Goal: Information Seeking & Learning: Understand process/instructions

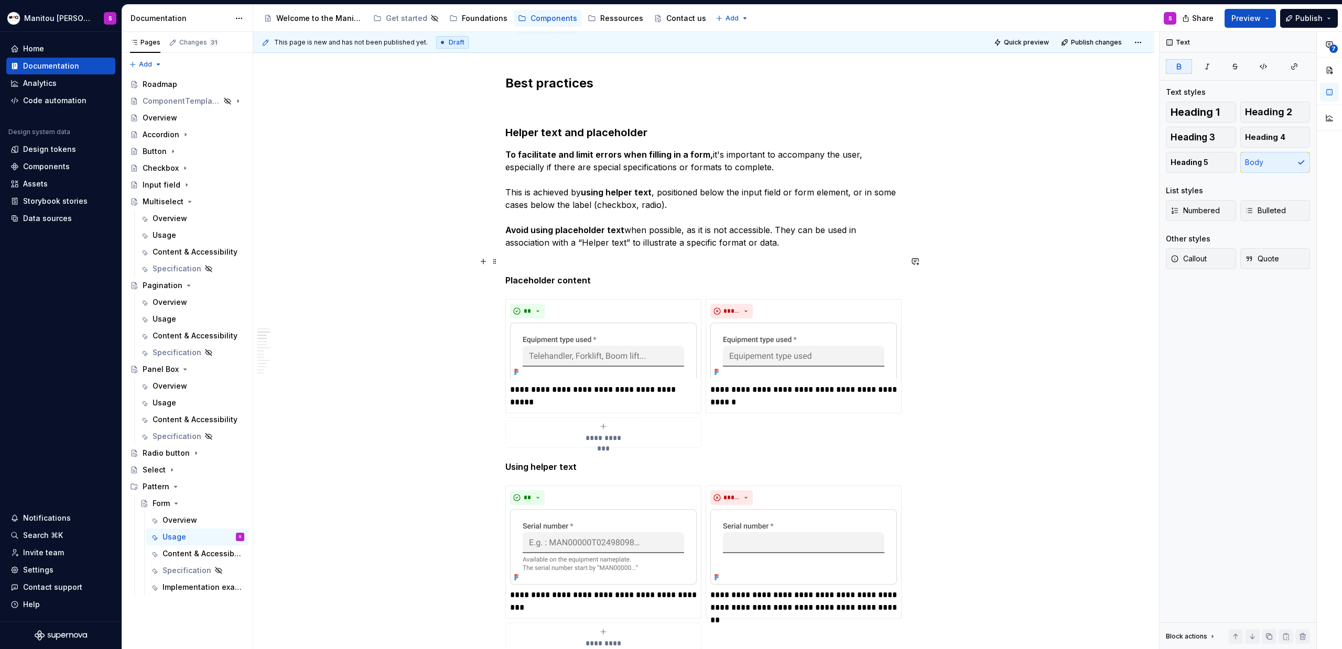
scroll to position [729, 0]
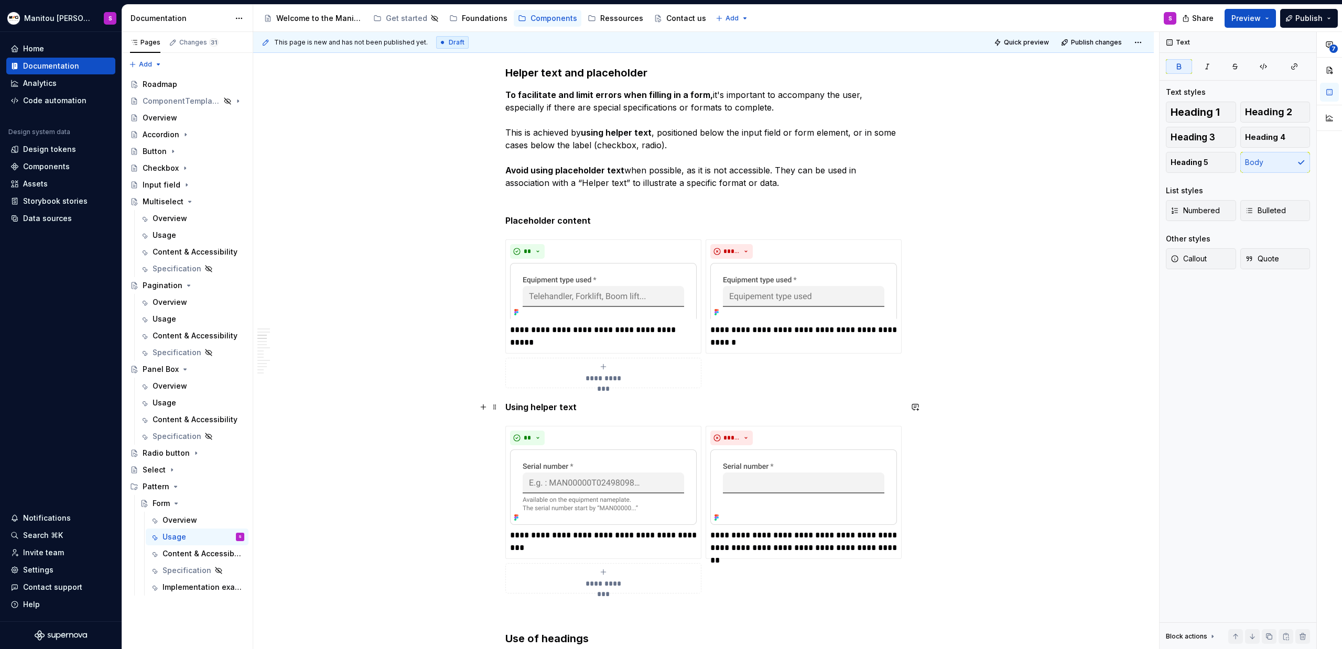
click at [527, 412] on strong "Using helper text" at bounding box center [540, 407] width 71 height 10
click at [642, 483] on img at bounding box center [603, 487] width 187 height 75
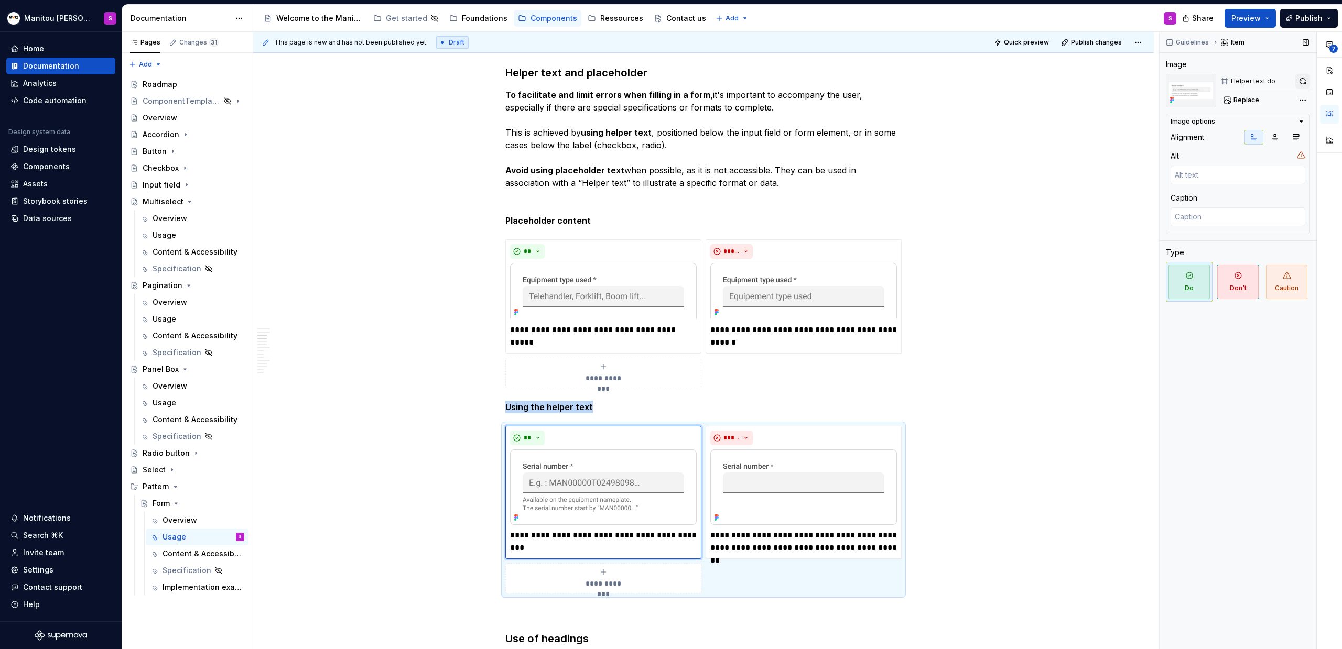
click at [1301, 81] on button "button" at bounding box center [1302, 81] width 15 height 15
drag, startPoint x: 788, startPoint y: 496, endPoint x: 904, endPoint y: 469, distance: 118.9
click at [788, 496] on img at bounding box center [803, 487] width 187 height 75
click at [1300, 83] on button "button" at bounding box center [1302, 81] width 15 height 15
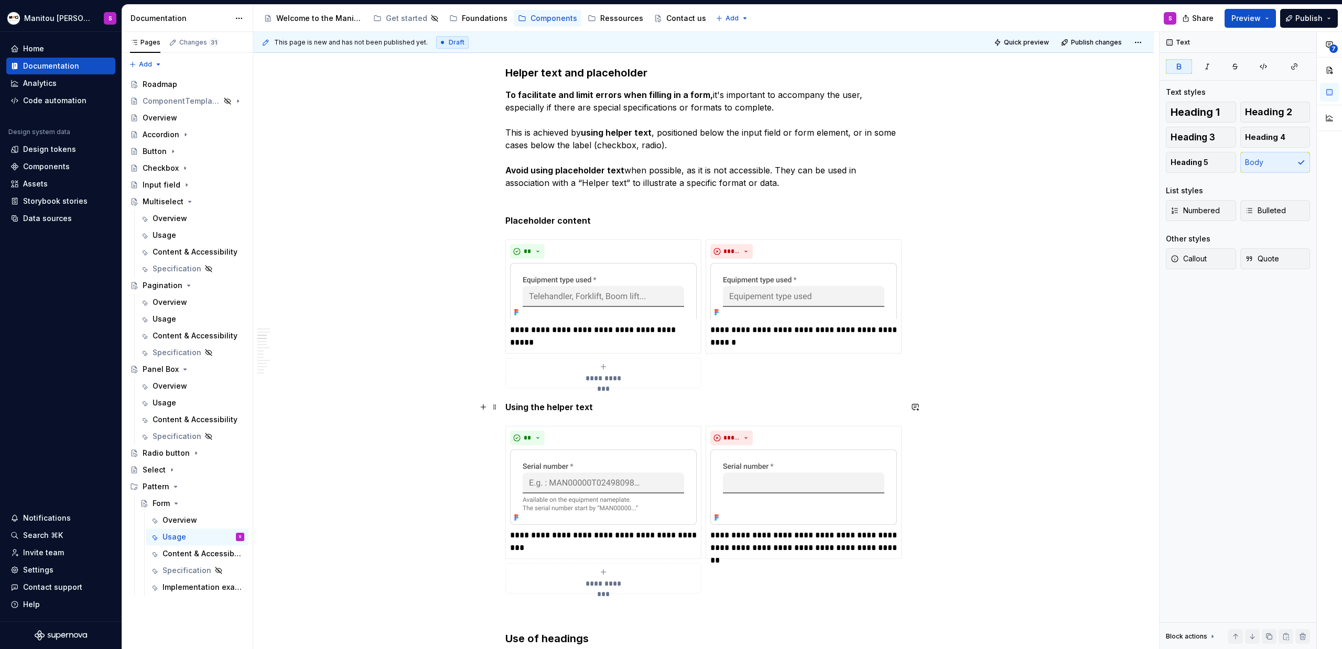
click at [559, 408] on strong "Using the helper text" at bounding box center [549, 407] width 88 height 10
copy strong "Using the helper text"
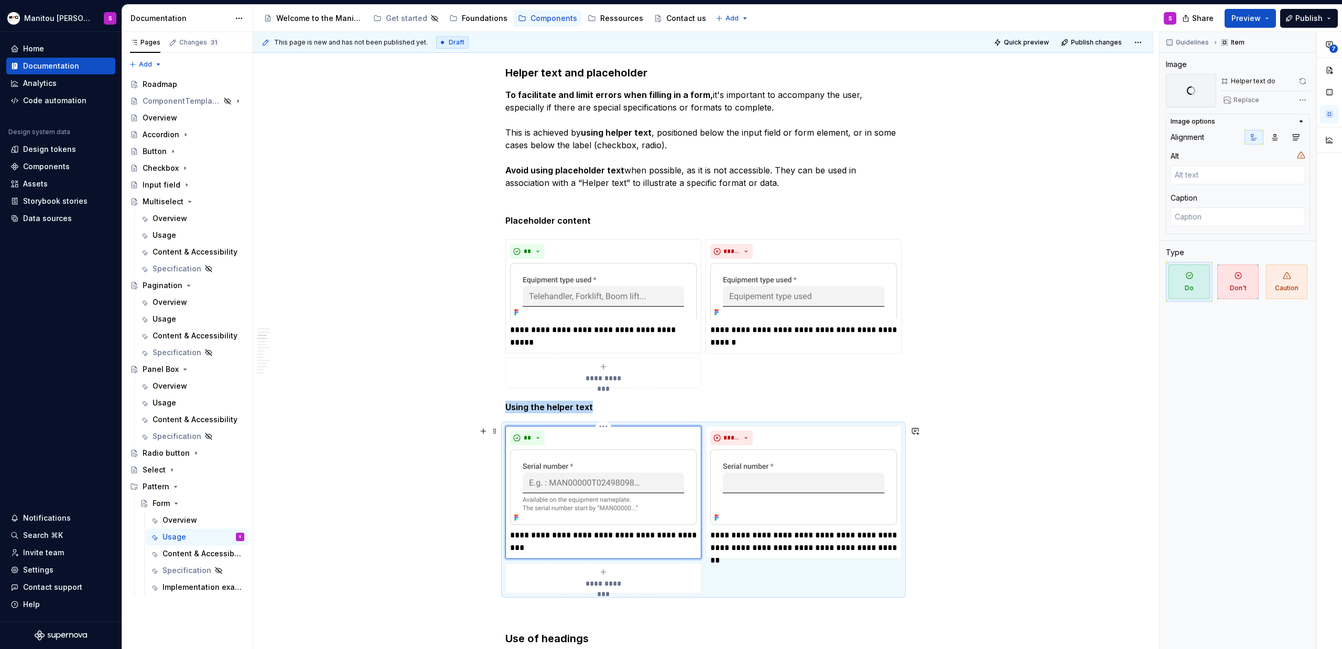
click at [600, 478] on img at bounding box center [603, 487] width 187 height 75
click at [1204, 168] on textarea at bounding box center [1237, 175] width 135 height 19
type textarea "*"
type textarea "D"
type textarea "*"
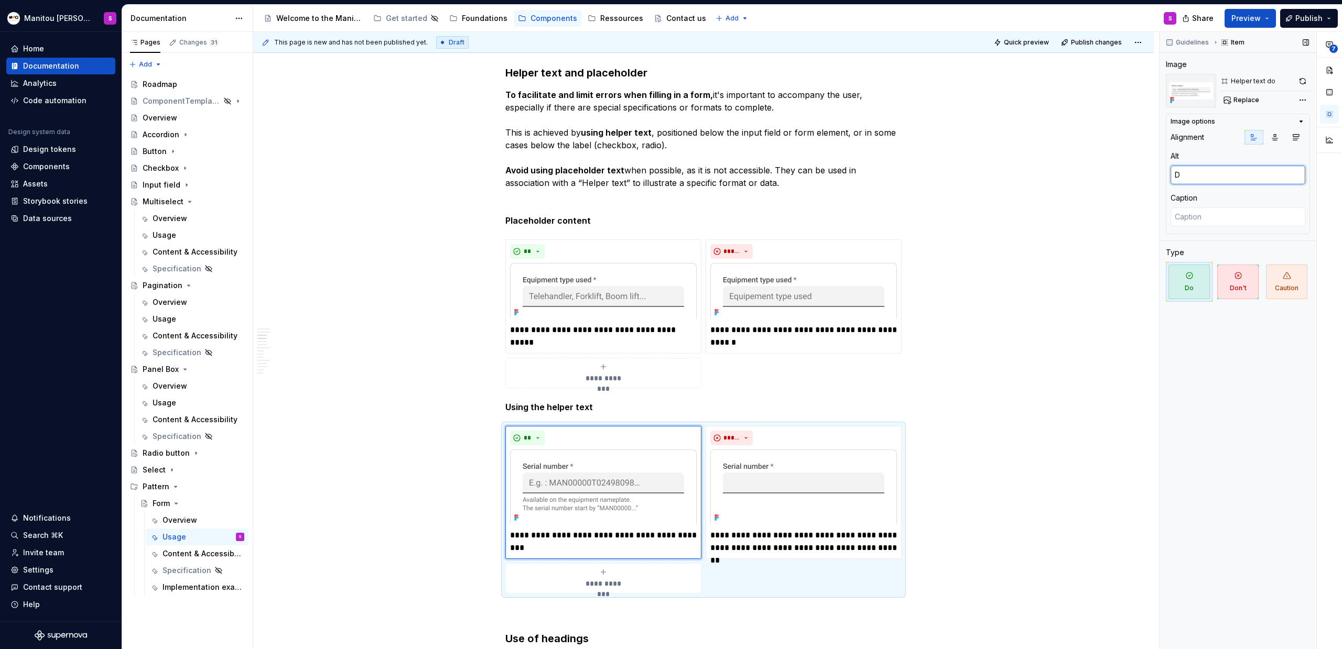
type textarea "Do"
type textarea "*"
type textarea "Do"
paste textarea "Using the helper text"
type textarea "*"
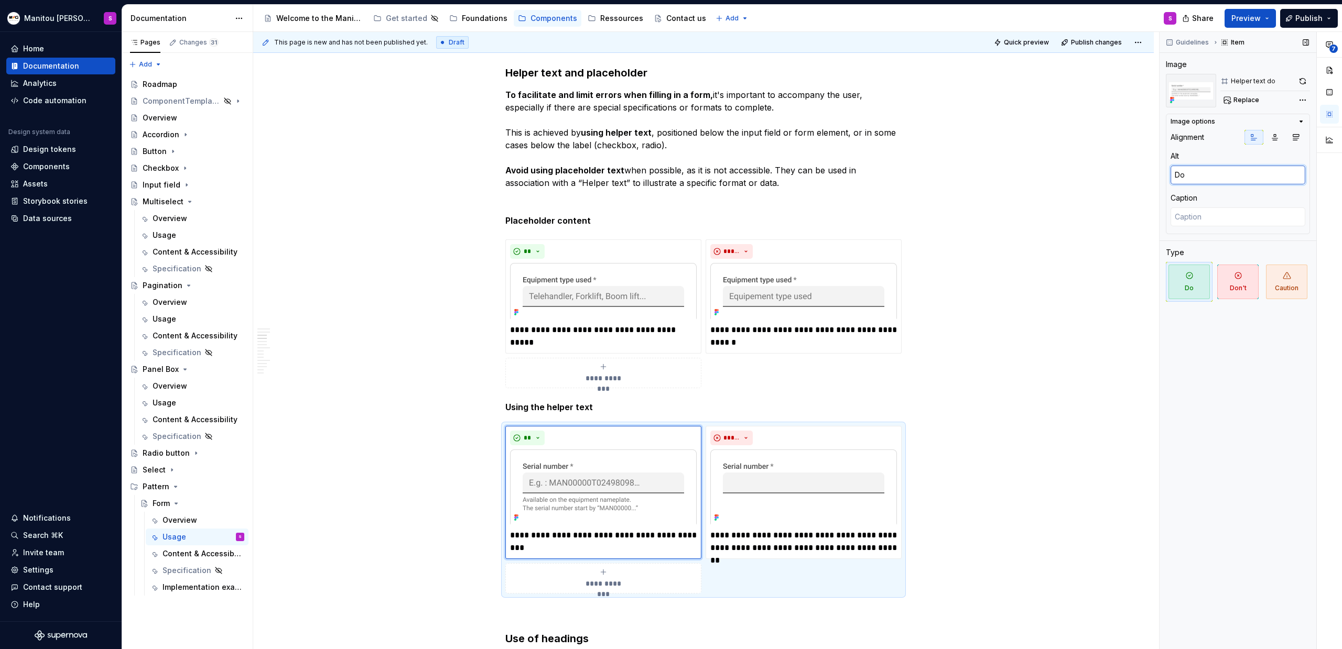
type textarea "Do Using the helper text"
click at [830, 455] on img at bounding box center [803, 487] width 187 height 75
type textarea "*"
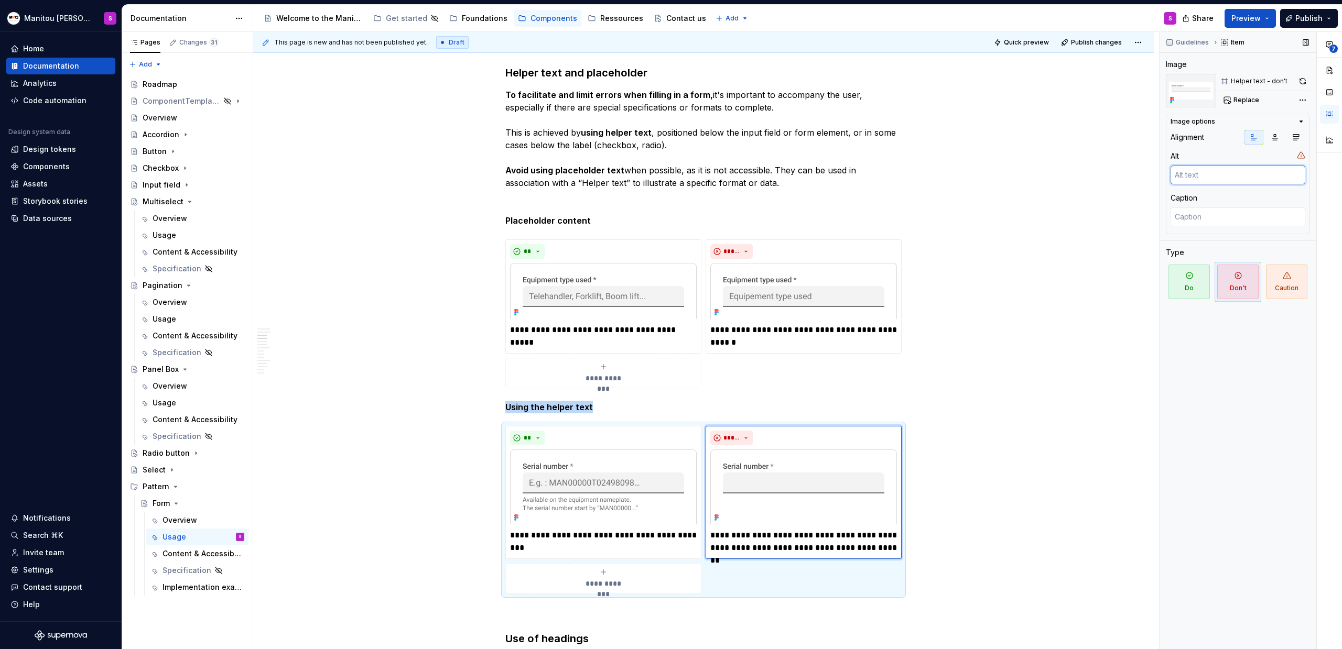
type textarea "*"
click at [1239, 172] on textarea at bounding box center [1237, 175] width 135 height 19
type textarea "D"
type textarea "*"
type textarea "Do"
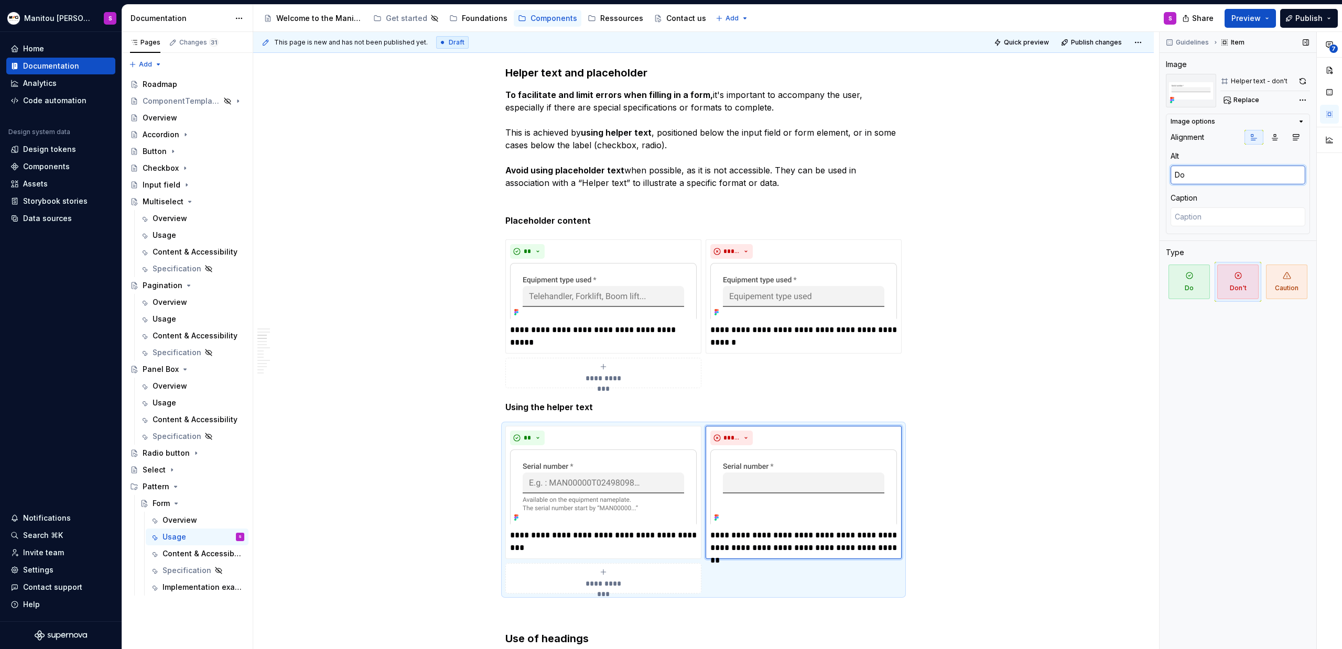
type textarea "*"
type textarea "Don'"
type textarea "*"
type textarea "Don't"
type textarea "*"
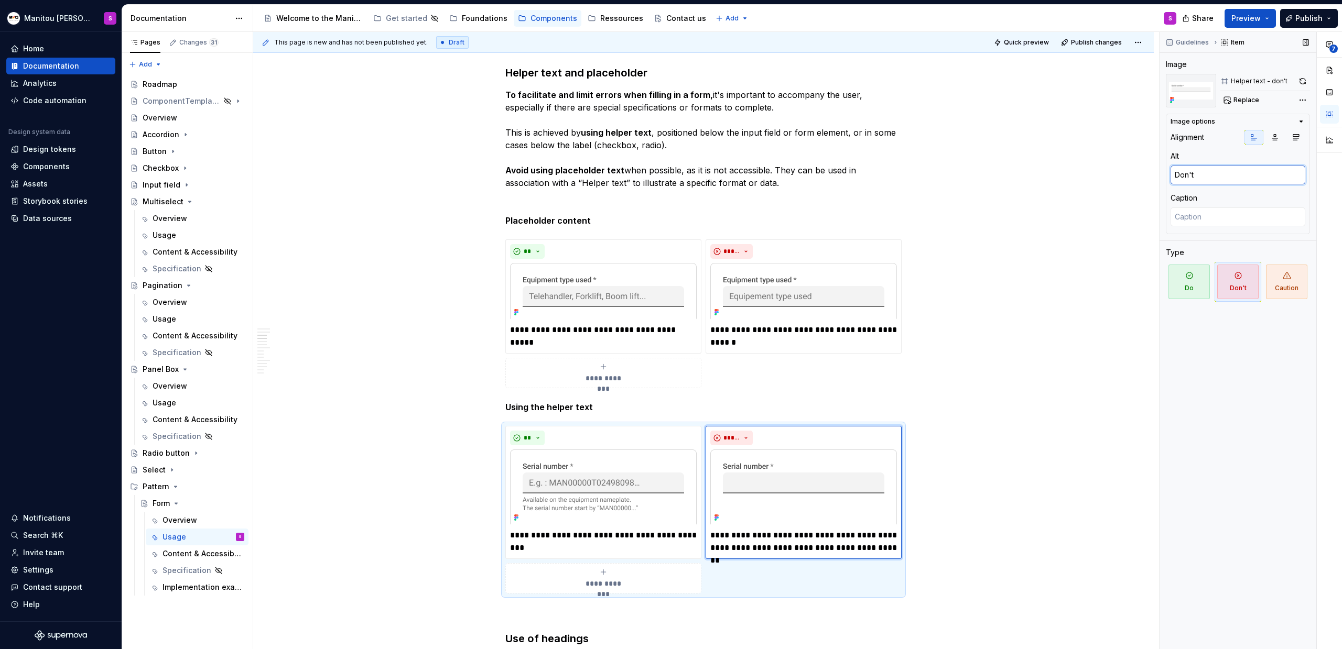
type textarea "Don't"
paste textarea "Using the helper text"
type textarea "*"
type textarea "Don't Using the helper text"
click at [1235, 558] on div "Guidelines Item Image Helper text - don't Replace Image options Alignment Alt D…" at bounding box center [1237, 341] width 157 height 618
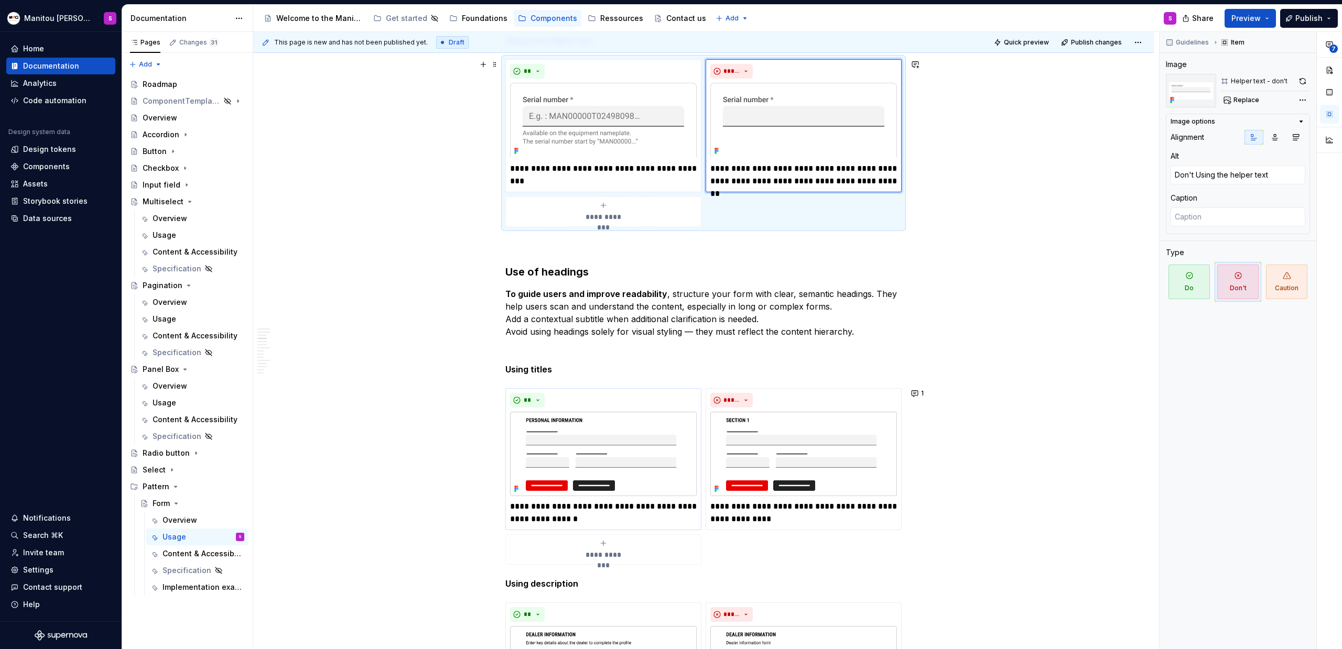
scroll to position [1097, 0]
click at [560, 300] on p "To guide users and improve readability , structure your form with clear, semant…" at bounding box center [703, 311] width 396 height 50
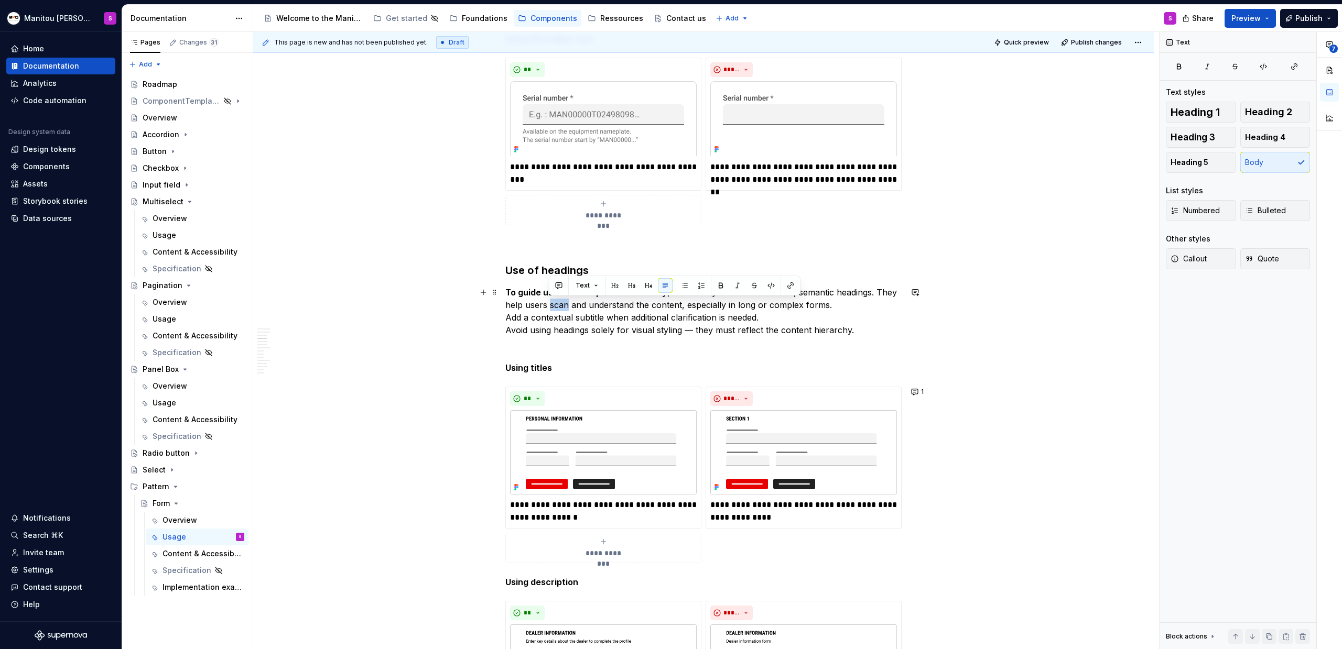
click at [560, 300] on p "To guide users and improve readability , structure your form with clear, semant…" at bounding box center [703, 311] width 396 height 50
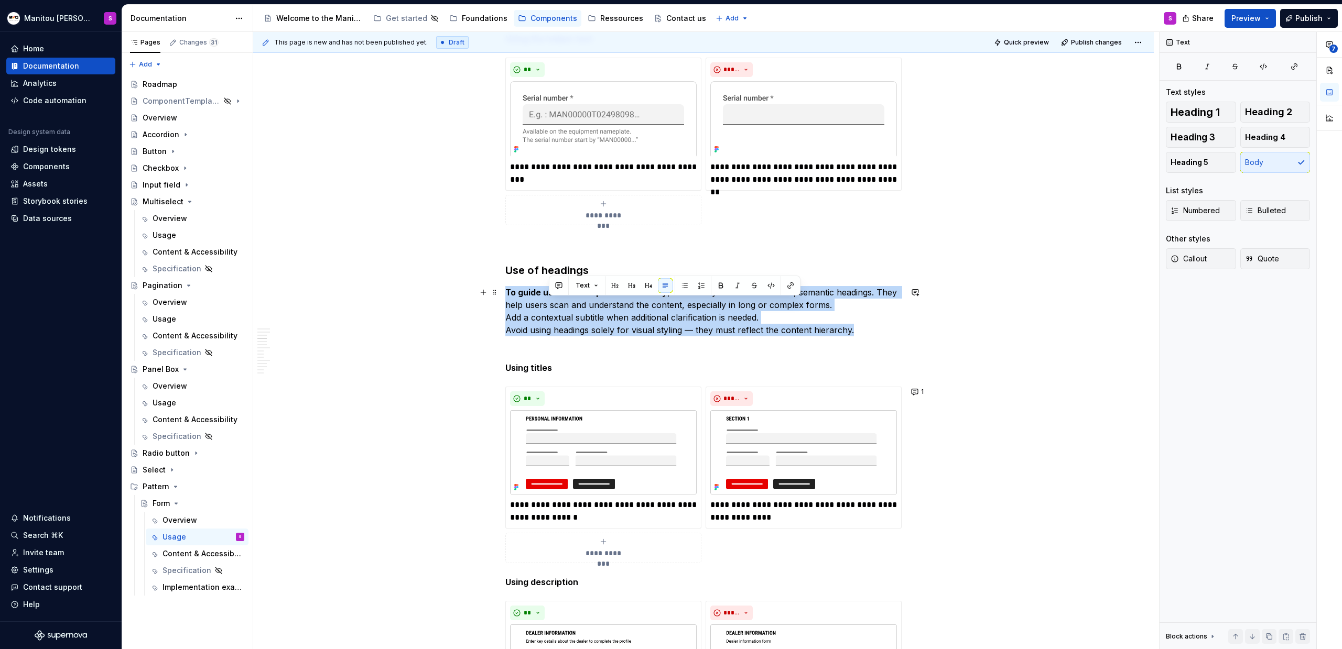
click at [560, 300] on p "To guide users and improve readability , structure your form with clear, semant…" at bounding box center [703, 311] width 396 height 50
click at [525, 334] on p "To guide users and improve readability , structure your form with clear, semant…" at bounding box center [703, 311] width 396 height 50
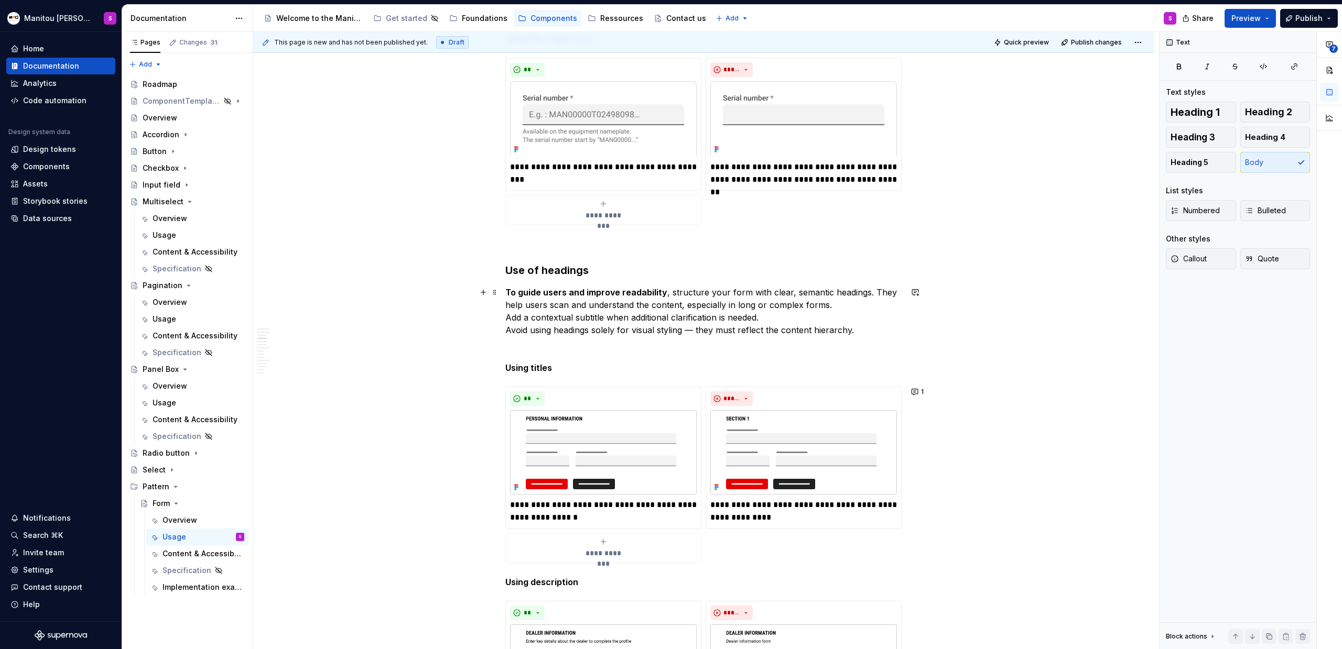
drag, startPoint x: 606, startPoint y: 318, endPoint x: 612, endPoint y: 317, distance: 5.8
click at [606, 318] on p "To guide users and improve readability , structure your form with clear, semant…" at bounding box center [703, 311] width 396 height 50
click at [777, 320] on p "To guide users and improve readability , structure your form with clear, semant…" at bounding box center [703, 311] width 396 height 50
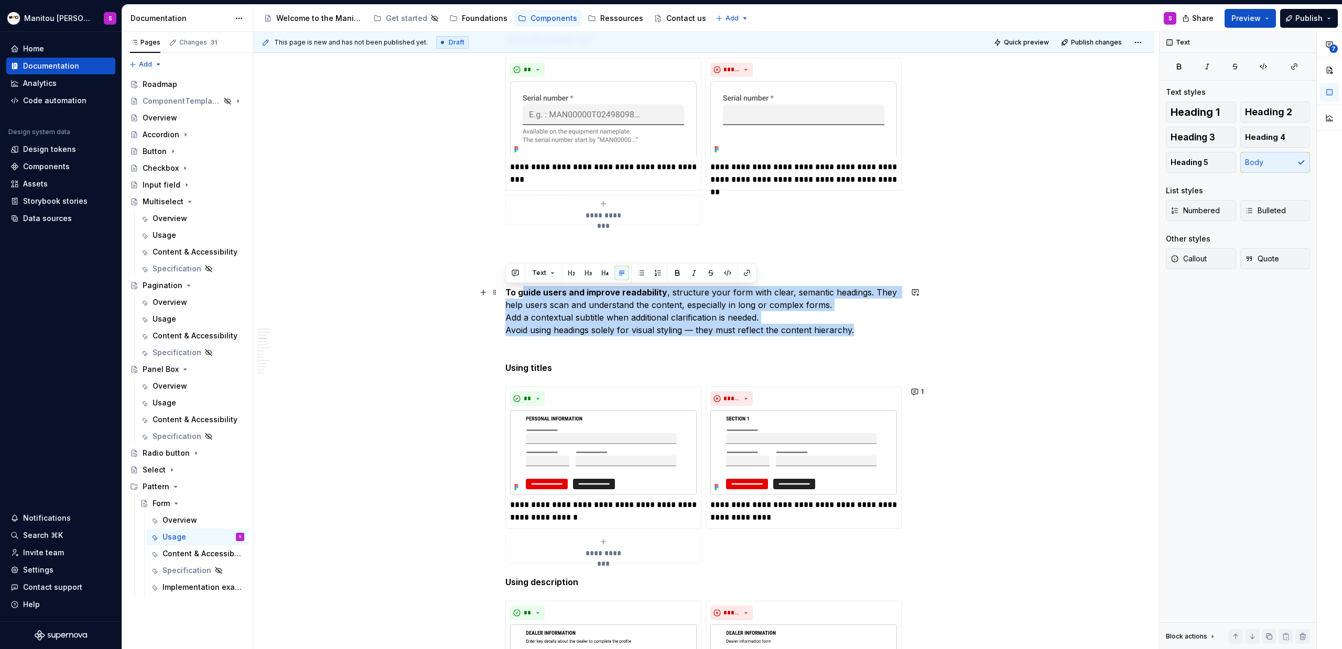
drag, startPoint x: 865, startPoint y: 329, endPoint x: 510, endPoint y: 296, distance: 355.8
click at [640, 271] on button "button" at bounding box center [641, 273] width 15 height 15
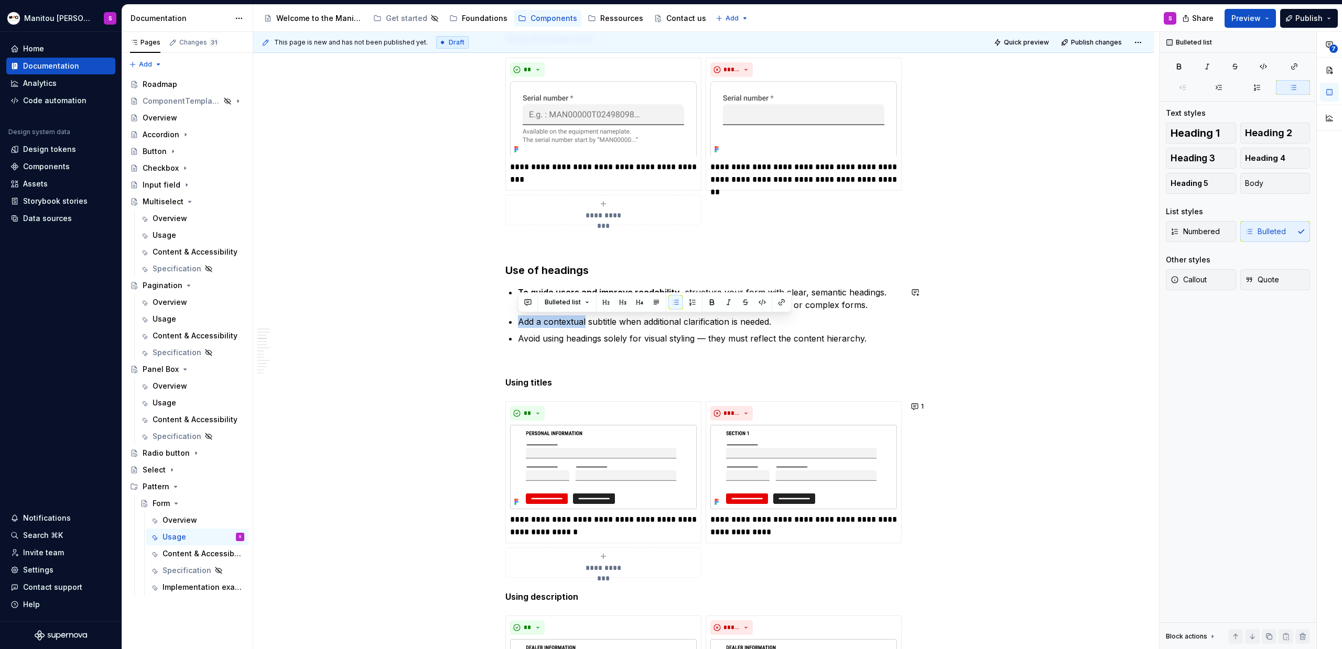
drag, startPoint x: 516, startPoint y: 323, endPoint x: 584, endPoint y: 323, distance: 67.6
drag, startPoint x: 517, startPoint y: 340, endPoint x: 603, endPoint y: 339, distance: 86.0
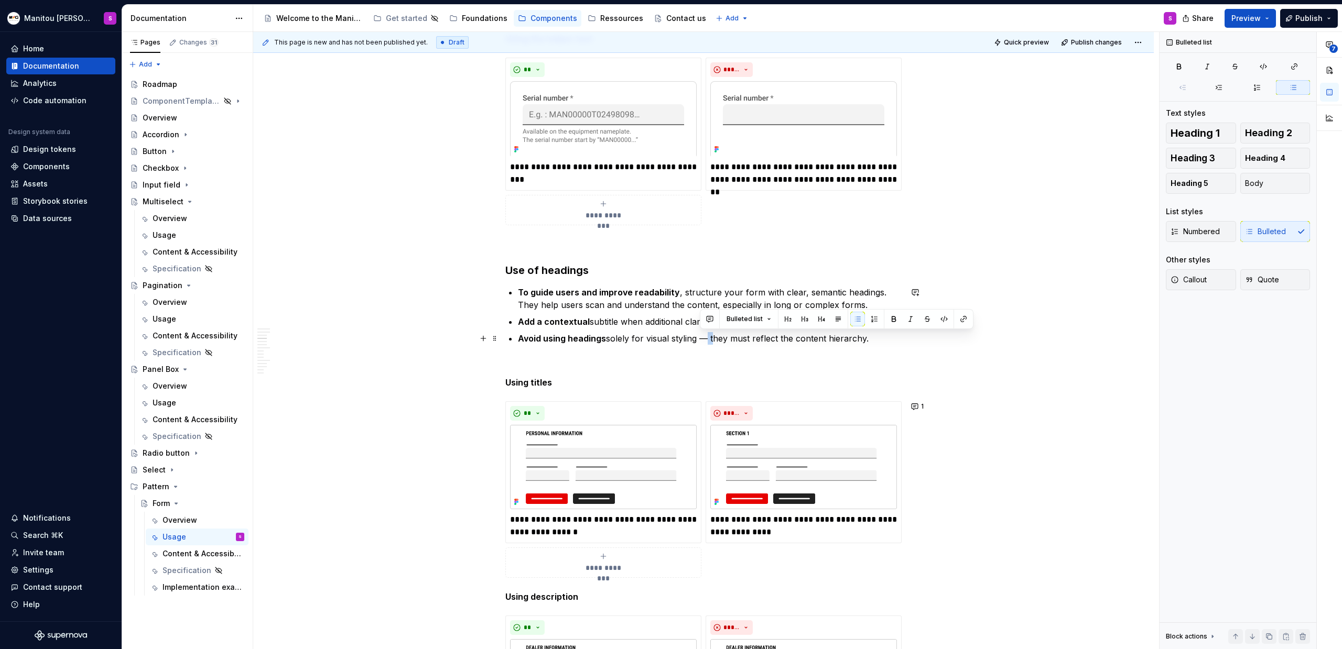
drag, startPoint x: 703, startPoint y: 339, endPoint x: 711, endPoint y: 340, distance: 7.5
click at [711, 340] on p "Avoid using headings solely for visual styling — they must reflect the content …" at bounding box center [710, 338] width 384 height 13
click at [777, 344] on p "Avoid using headings solely for visual styling, they must reflect the content h…" at bounding box center [710, 338] width 384 height 13
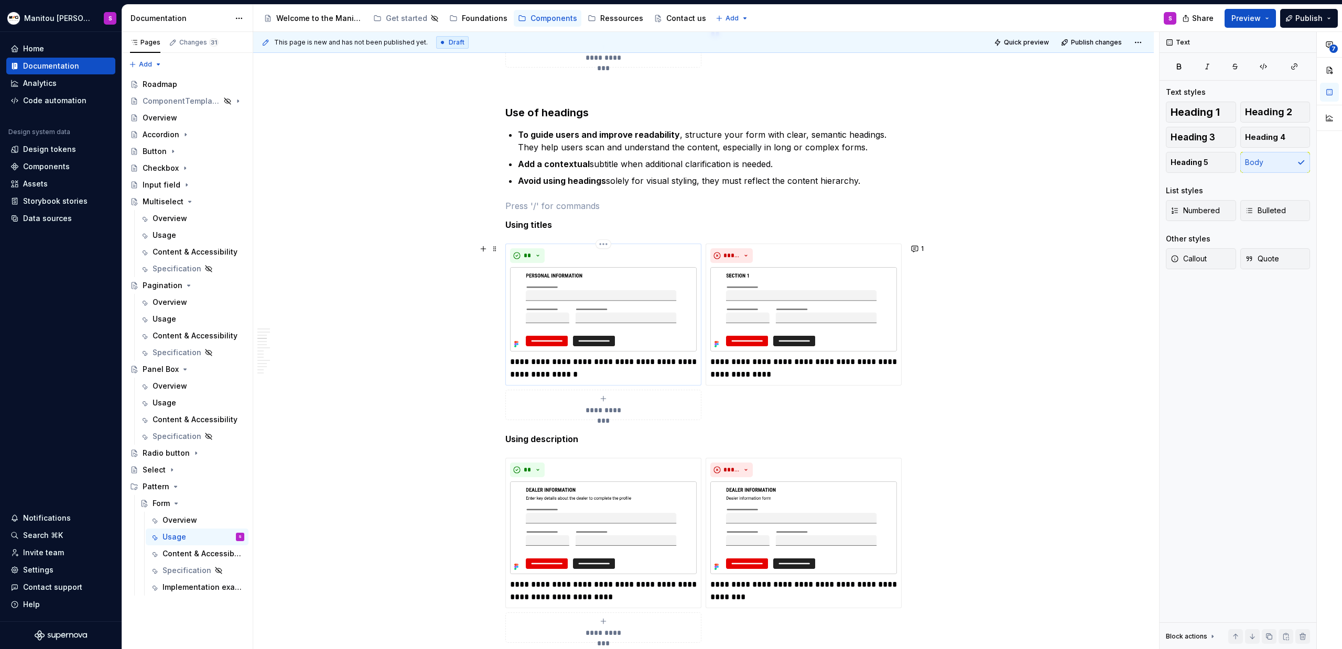
scroll to position [1265, 0]
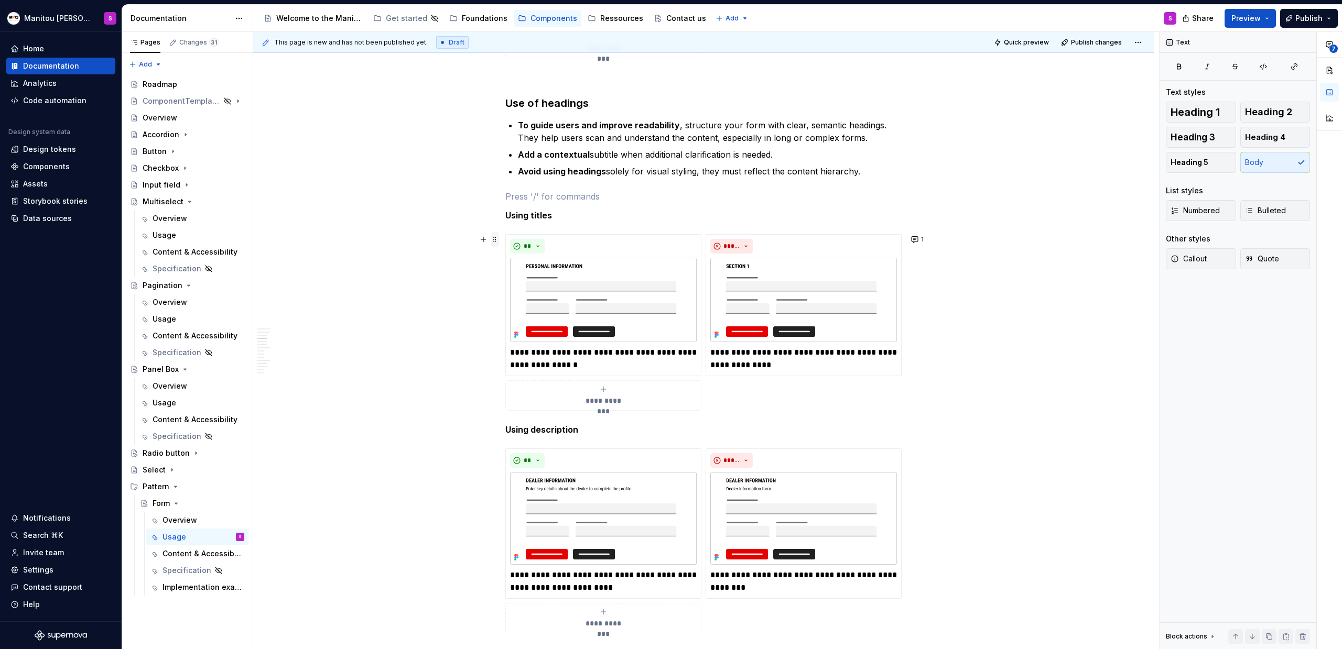
click at [498, 239] on span at bounding box center [495, 239] width 8 height 15
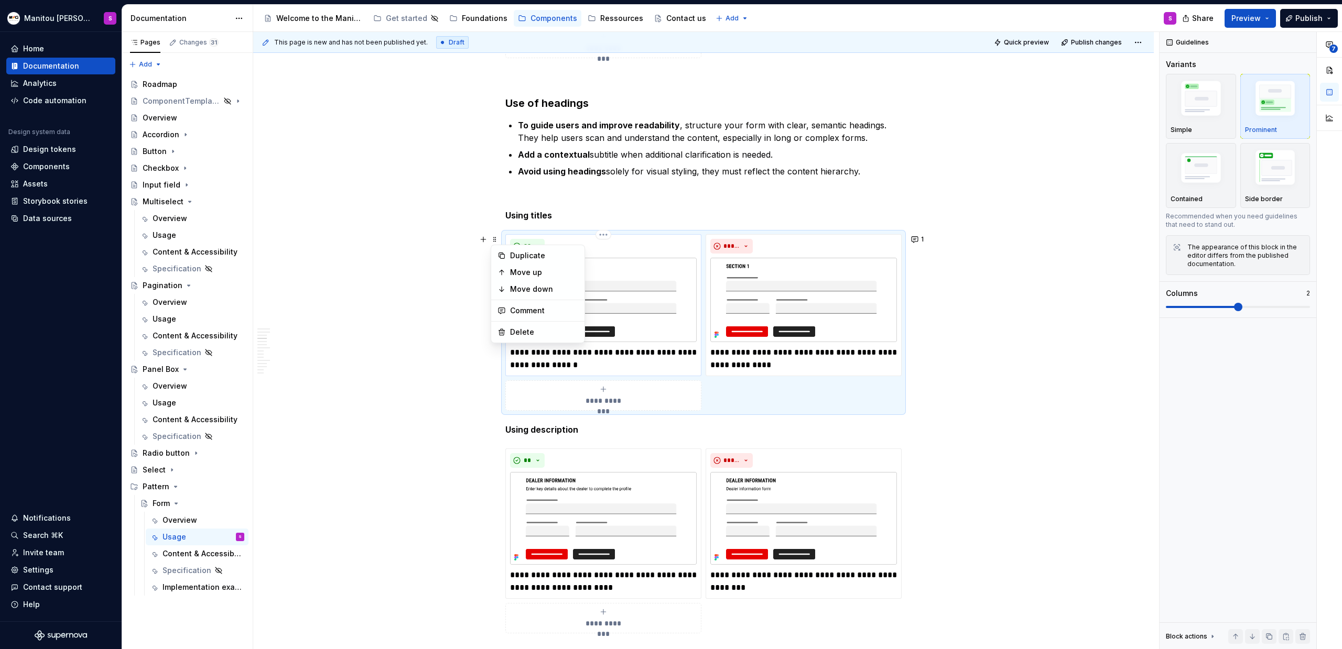
click at [660, 296] on img at bounding box center [603, 300] width 187 height 84
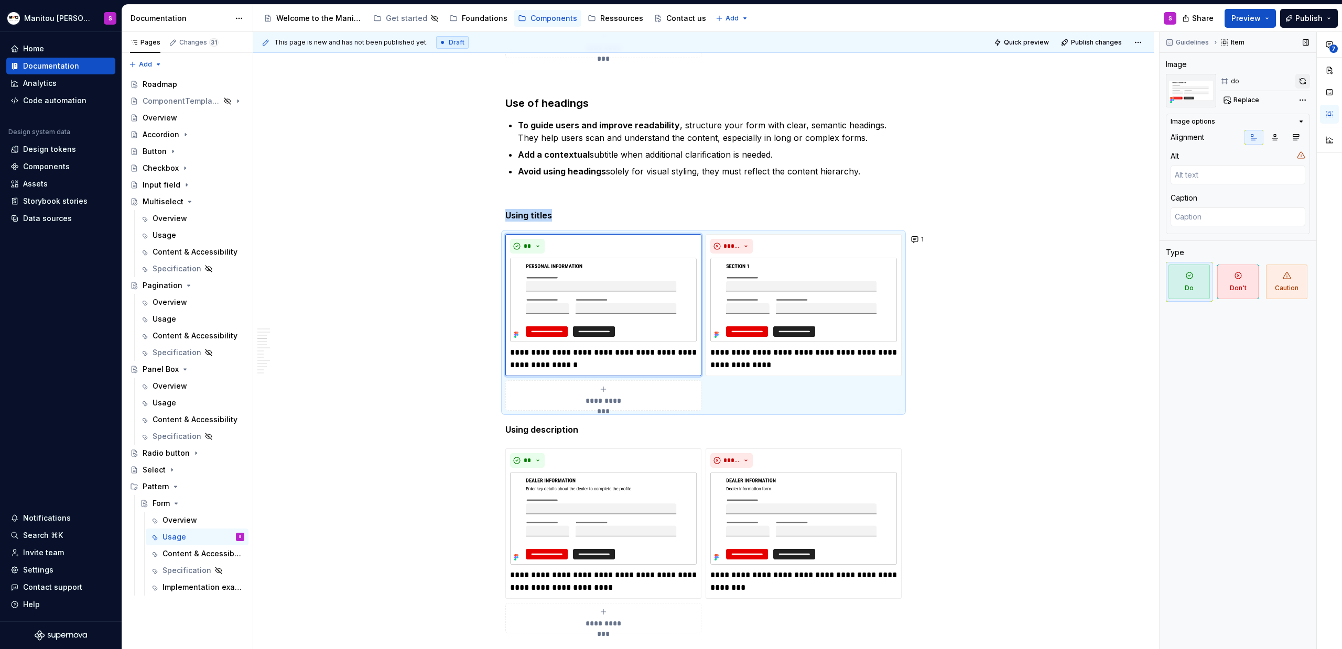
click at [1303, 75] on button "button" at bounding box center [1302, 81] width 15 height 15
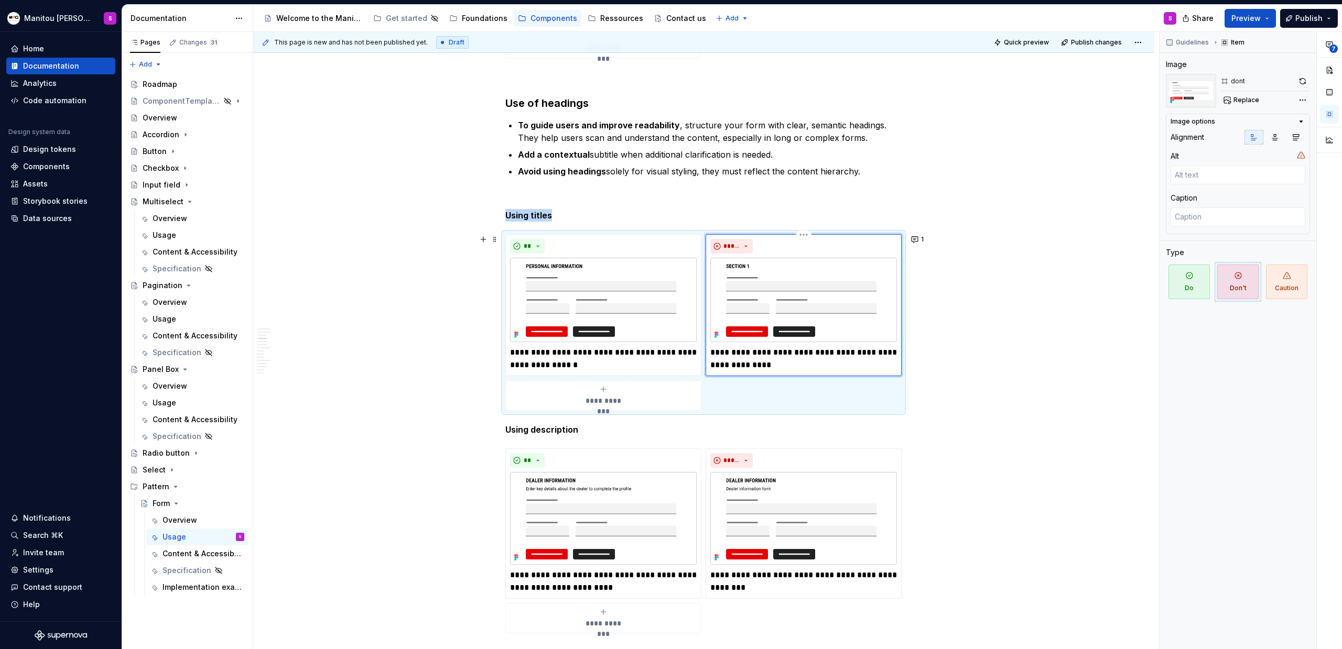
click at [789, 293] on img at bounding box center [803, 300] width 187 height 84
click at [1304, 79] on button "button" at bounding box center [1302, 81] width 15 height 15
click at [525, 217] on strong "Using titles" at bounding box center [528, 215] width 47 height 10
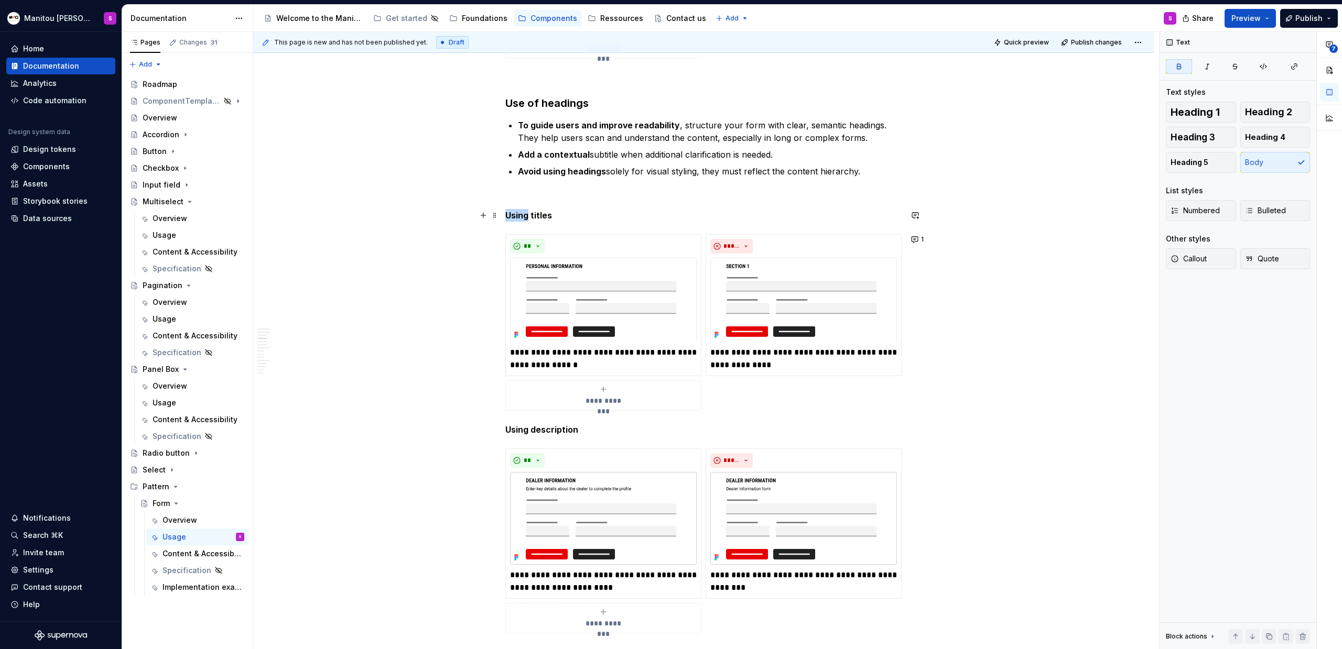
click at [525, 217] on strong "Using titles" at bounding box center [528, 215] width 47 height 10
click at [555, 432] on strong "Using description" at bounding box center [541, 429] width 73 height 10
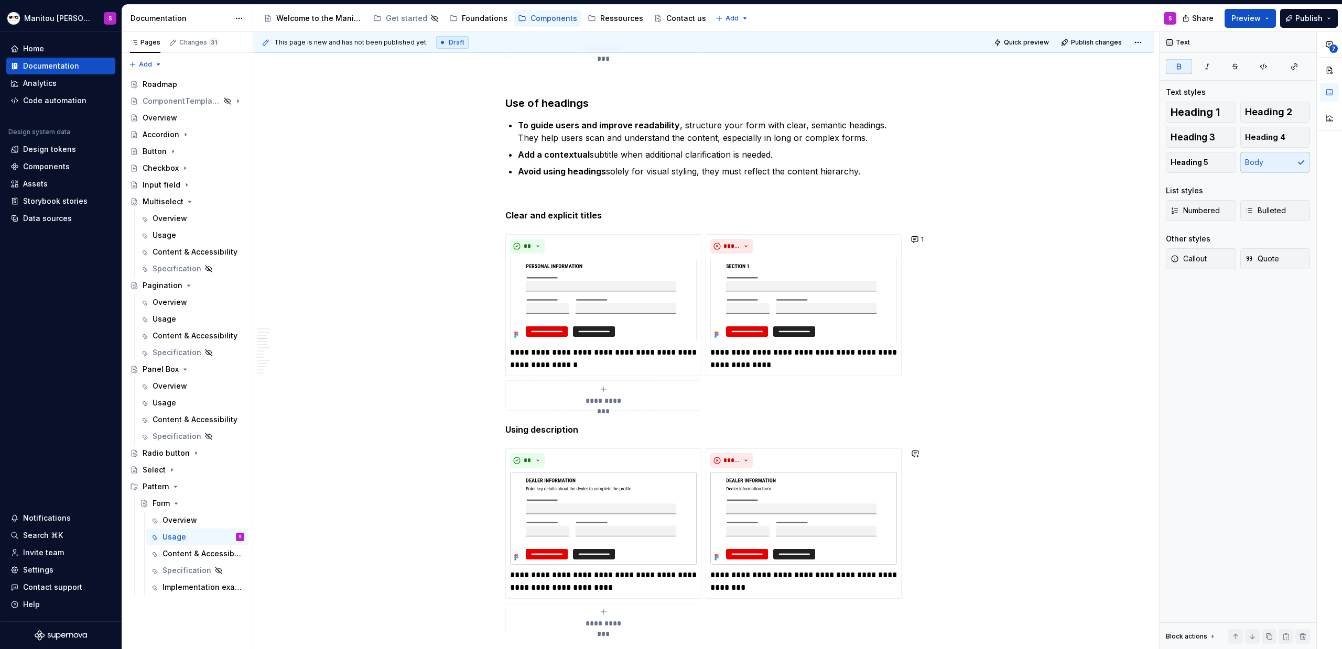
click at [510, 431] on strong "Using description" at bounding box center [541, 429] width 73 height 10
click at [527, 430] on strong "Using description" at bounding box center [541, 429] width 73 height 10
click at [558, 433] on strong "Using description" at bounding box center [541, 429] width 73 height 10
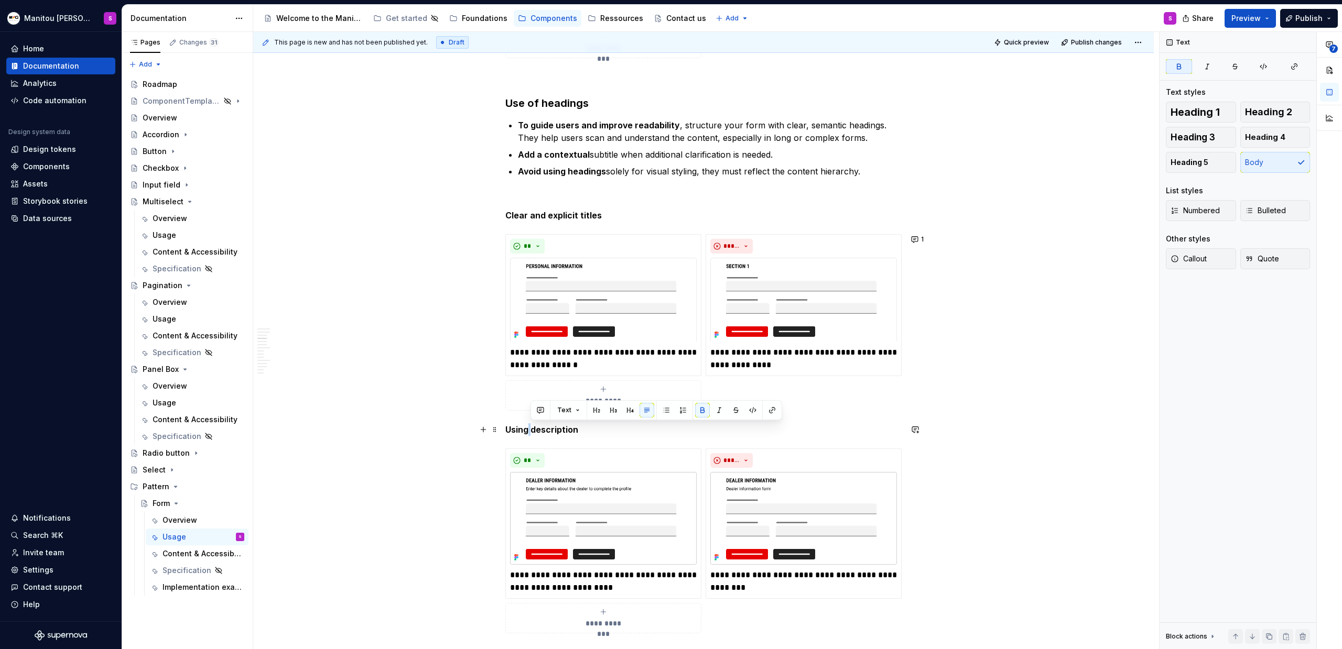
click at [558, 433] on strong "Using description" at bounding box center [541, 429] width 73 height 10
click at [531, 434] on strong "Using description" at bounding box center [541, 429] width 73 height 10
click at [524, 433] on strong "Using description" at bounding box center [541, 429] width 73 height 10
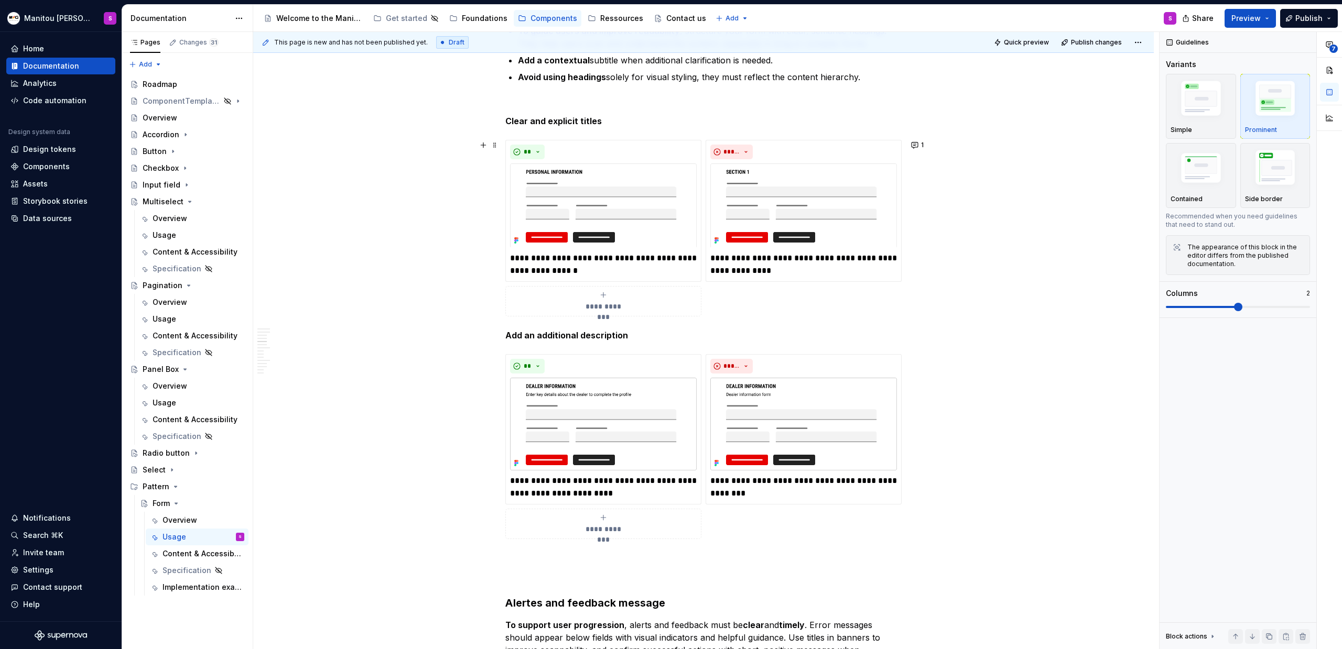
scroll to position [1443, 0]
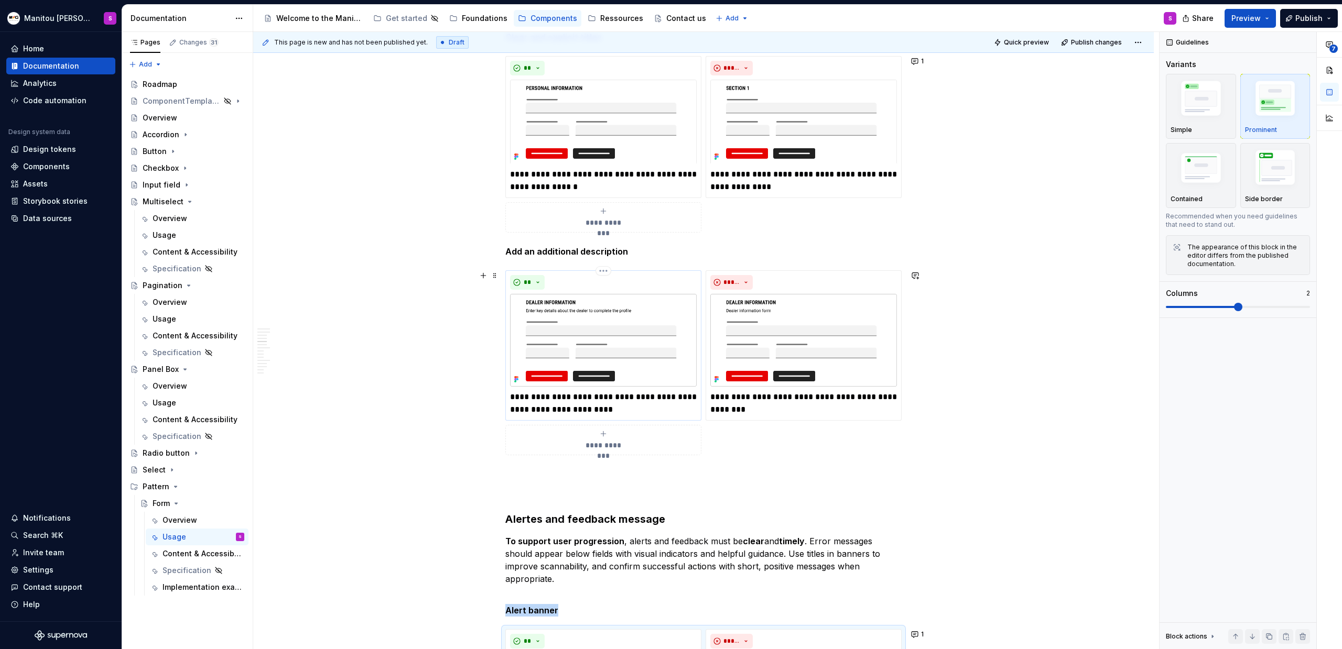
click at [634, 351] on img at bounding box center [603, 340] width 187 height 93
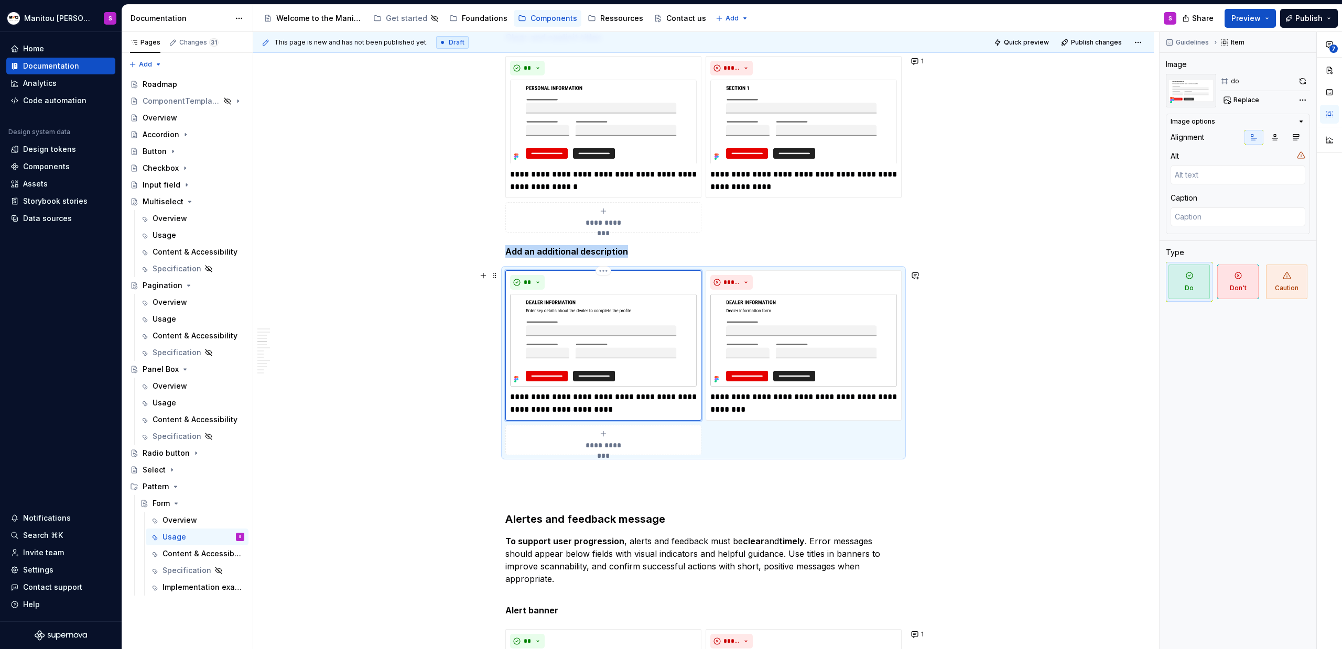
click at [649, 365] on img at bounding box center [603, 340] width 187 height 93
click at [1303, 80] on button "button" at bounding box center [1302, 81] width 15 height 15
click at [880, 341] on img at bounding box center [803, 340] width 187 height 93
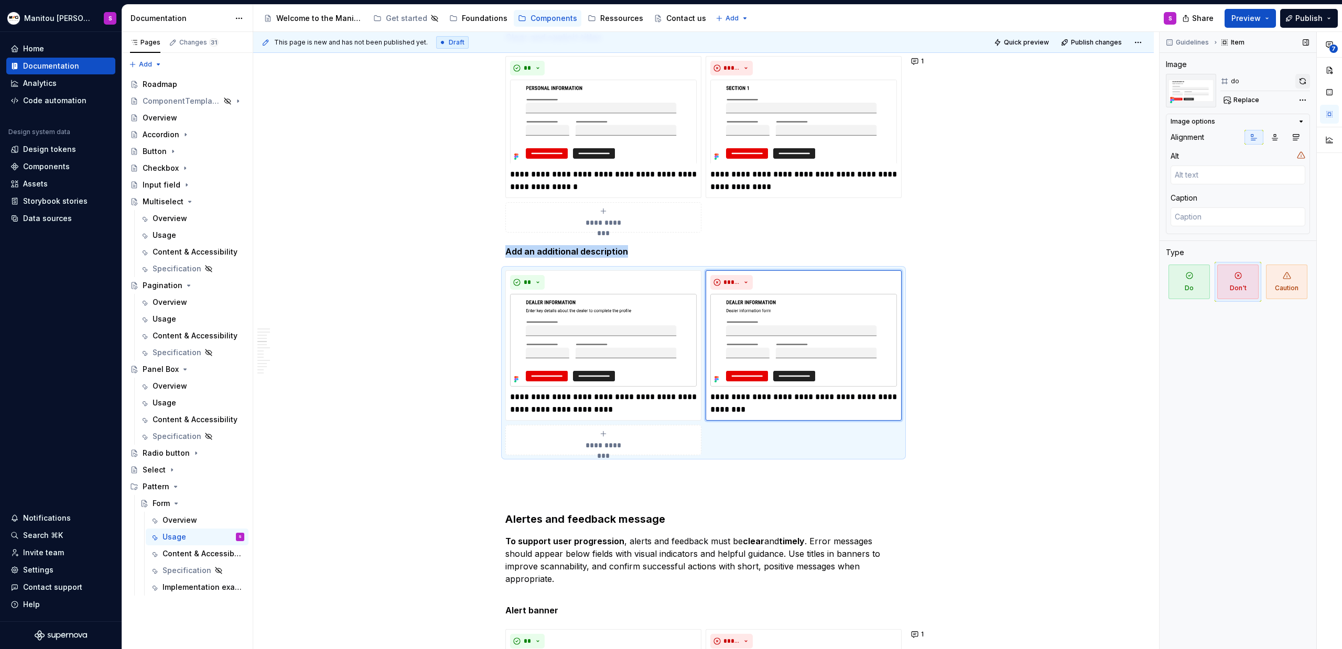
click at [1303, 81] on button "button" at bounding box center [1302, 81] width 15 height 15
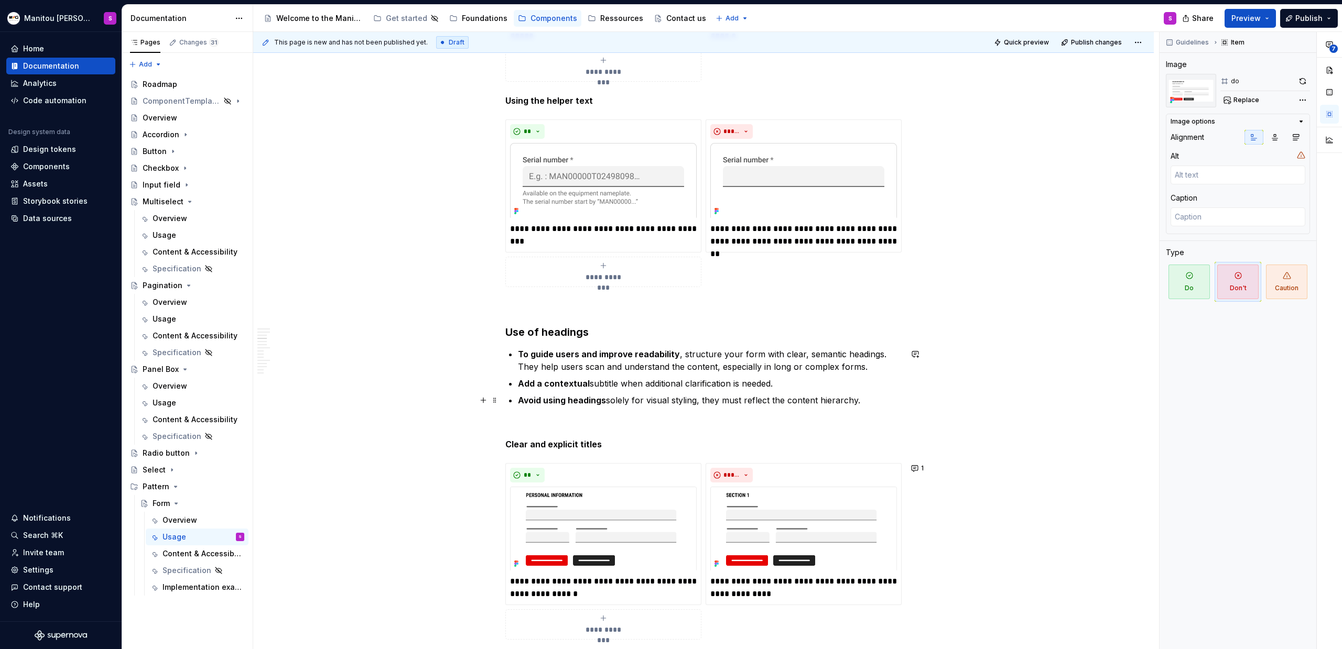
scroll to position [929, 0]
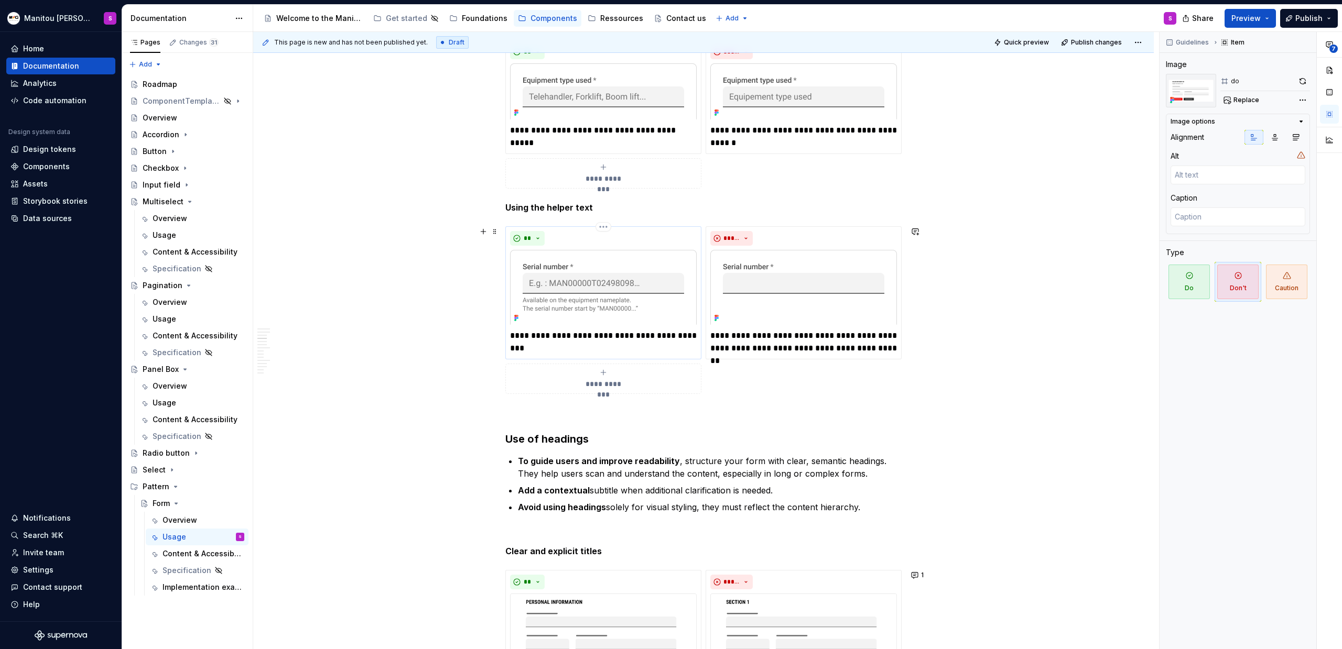
click at [591, 337] on p "**********" at bounding box center [603, 342] width 187 height 25
type textarea "*"
type textarea "Do Using the helper text"
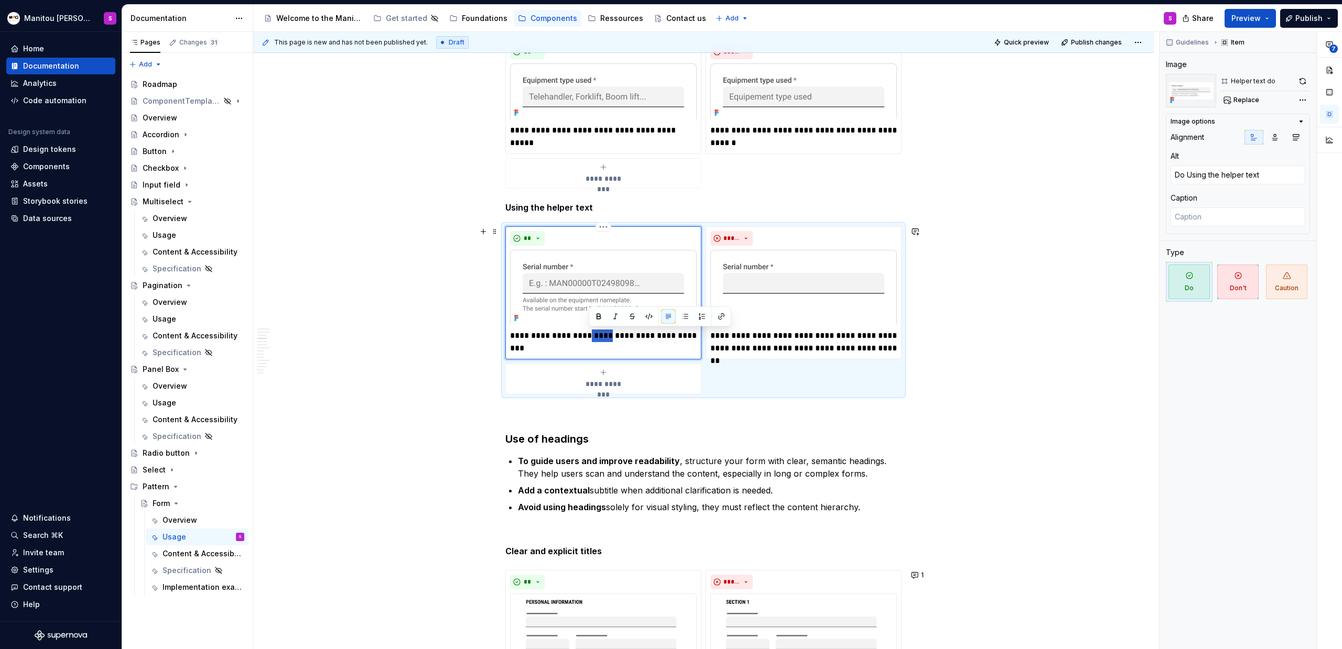
click at [591, 337] on p "**********" at bounding box center [603, 342] width 187 height 25
click at [589, 339] on p "**********" at bounding box center [603, 342] width 187 height 25
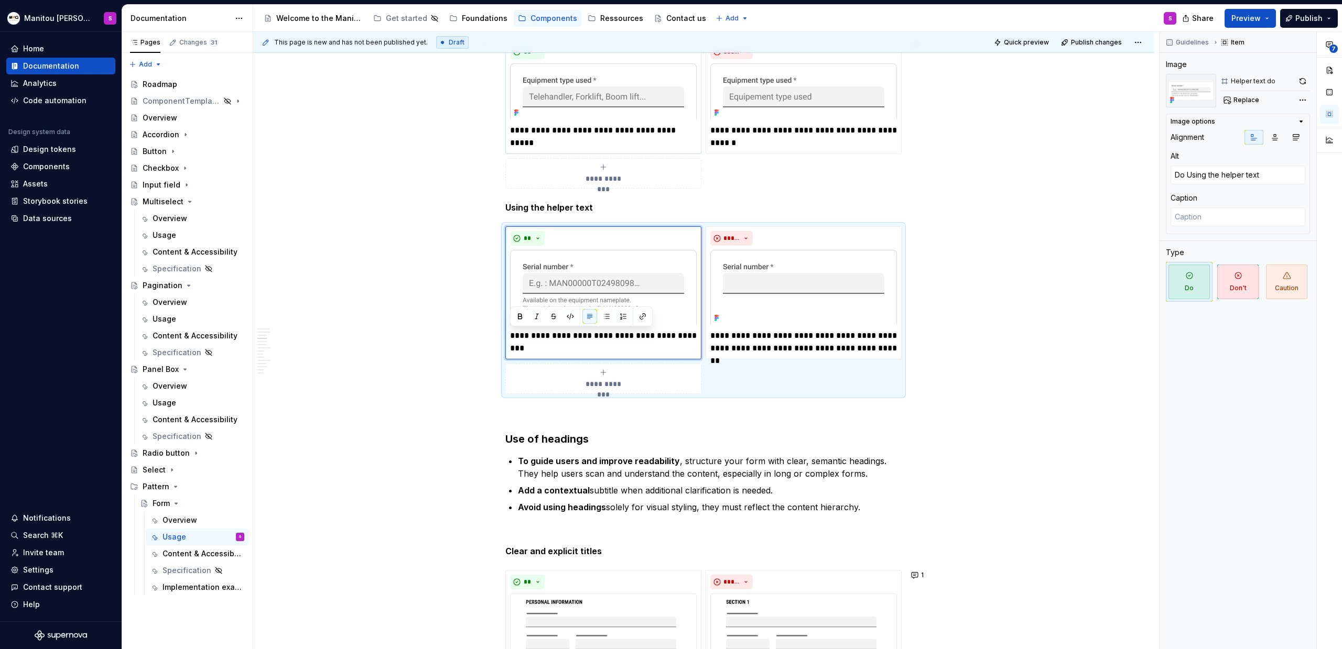
click at [600, 134] on p "**********" at bounding box center [603, 136] width 187 height 25
type textarea "*"
type textarea "Do for placeholder content"
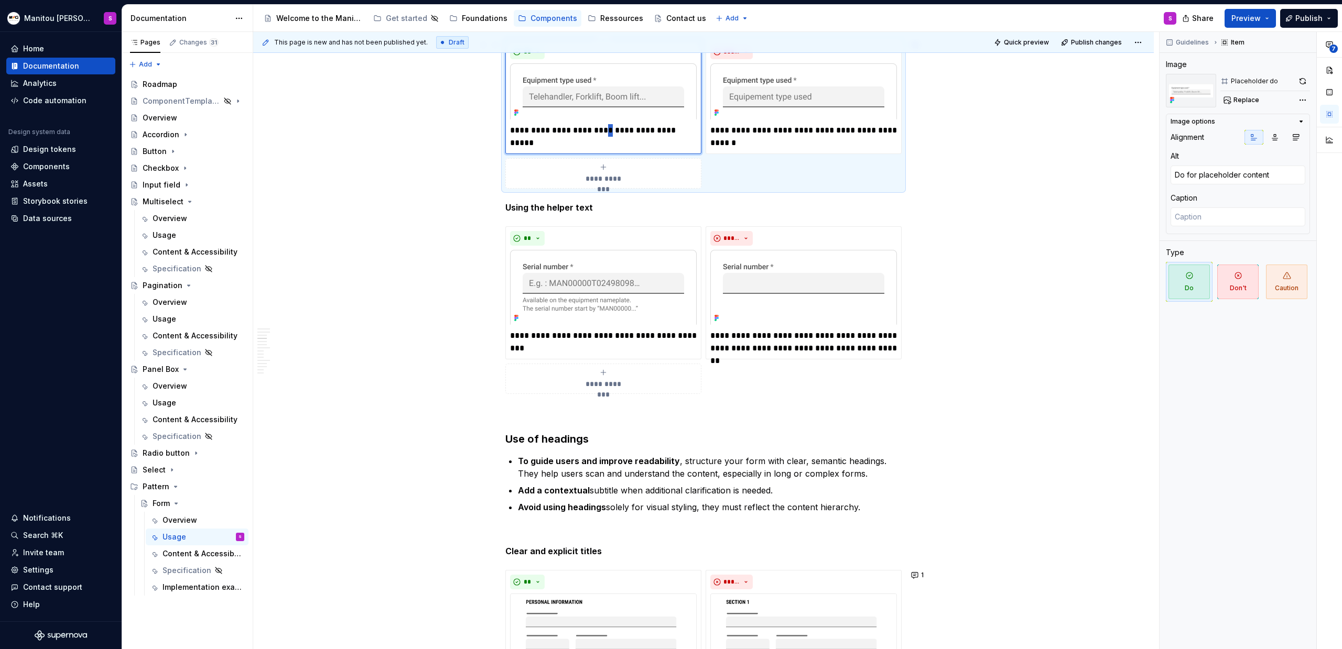
click at [600, 134] on p "**********" at bounding box center [603, 136] width 187 height 25
click at [570, 339] on p "**********" at bounding box center [603, 342] width 187 height 25
type textarea "*"
type textarea "Do Using the helper text"
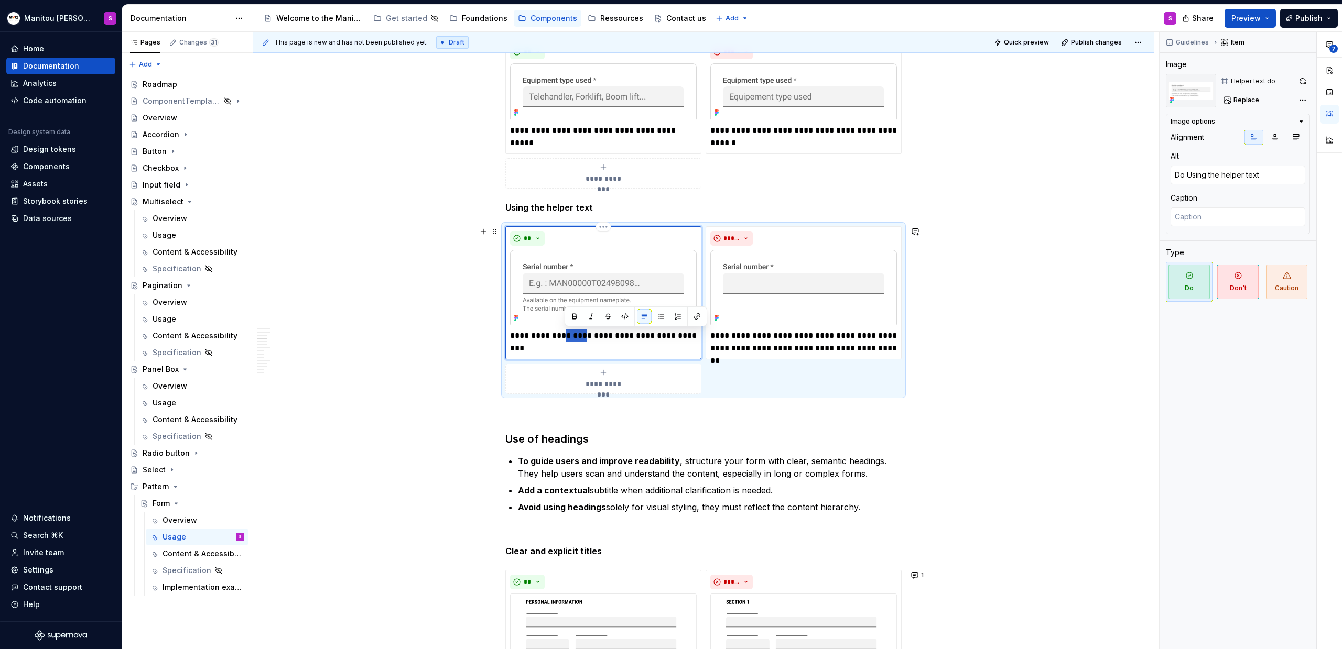
click at [570, 339] on p "**********" at bounding box center [603, 342] width 187 height 25
click at [573, 355] on p "**********" at bounding box center [603, 342] width 187 height 25
type textarea "*"
click at [599, 348] on p "**********" at bounding box center [603, 342] width 187 height 25
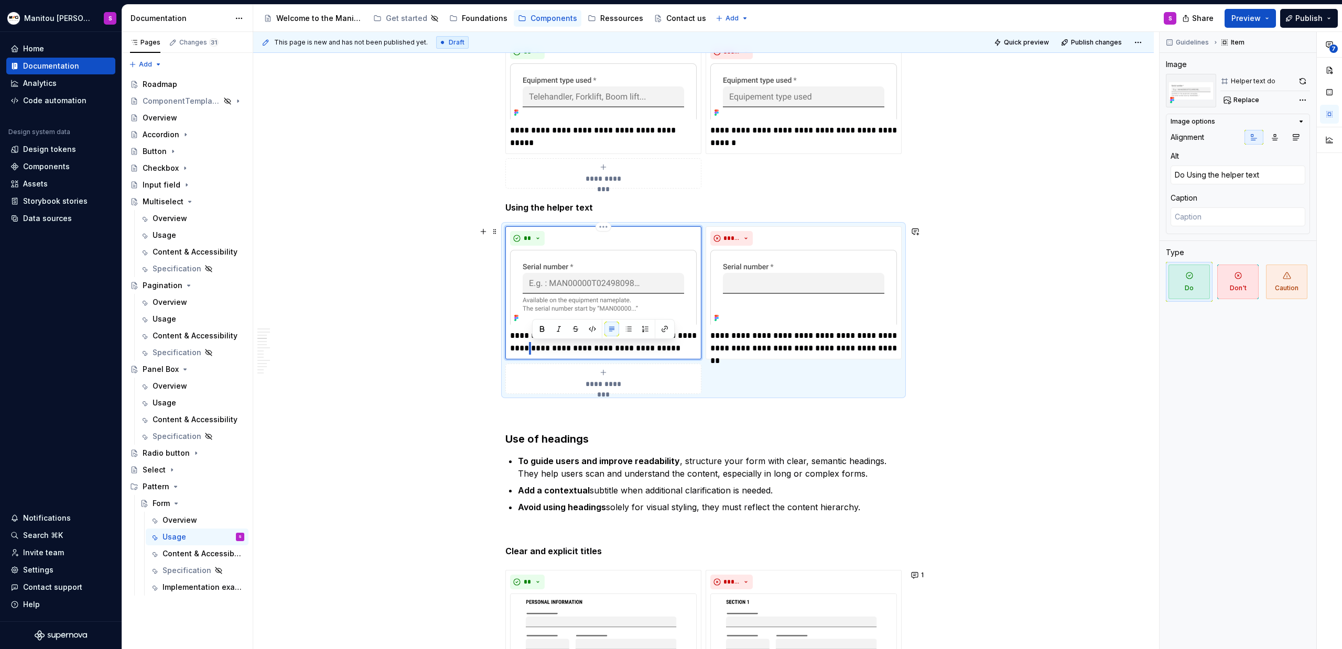
click at [533, 351] on p "**********" at bounding box center [603, 342] width 187 height 25
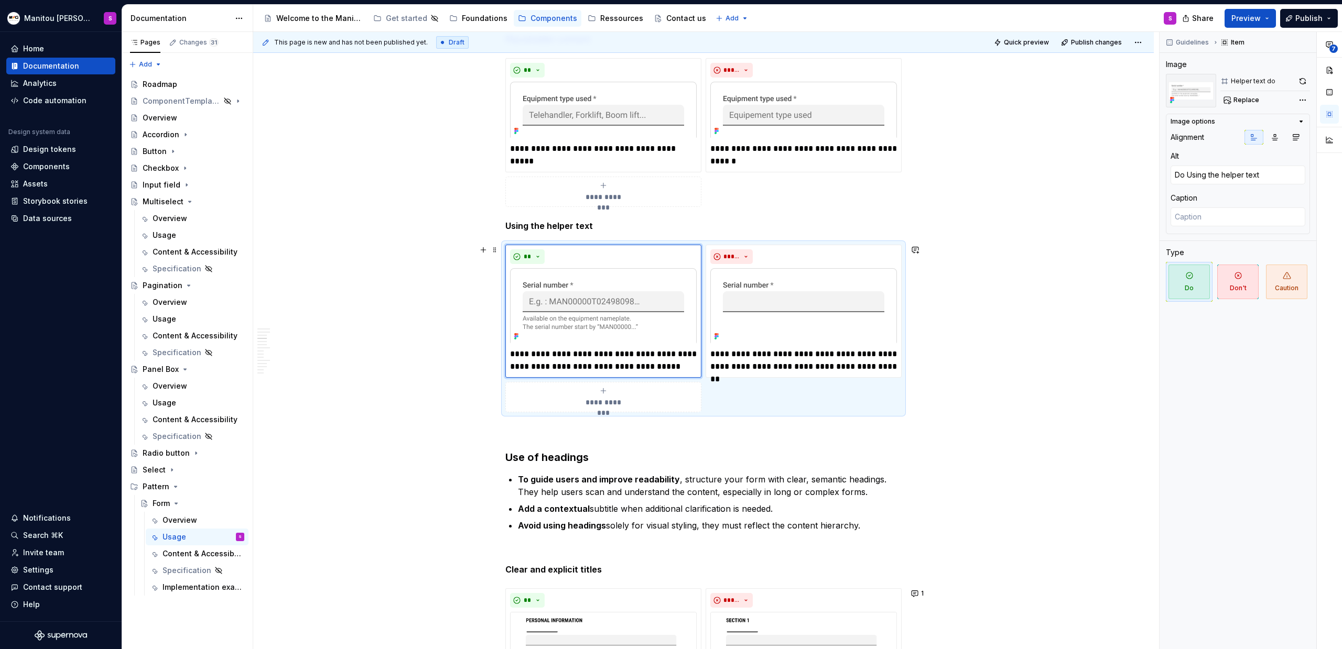
scroll to position [908, 0]
click at [624, 370] on p "**********" at bounding box center [603, 362] width 187 height 25
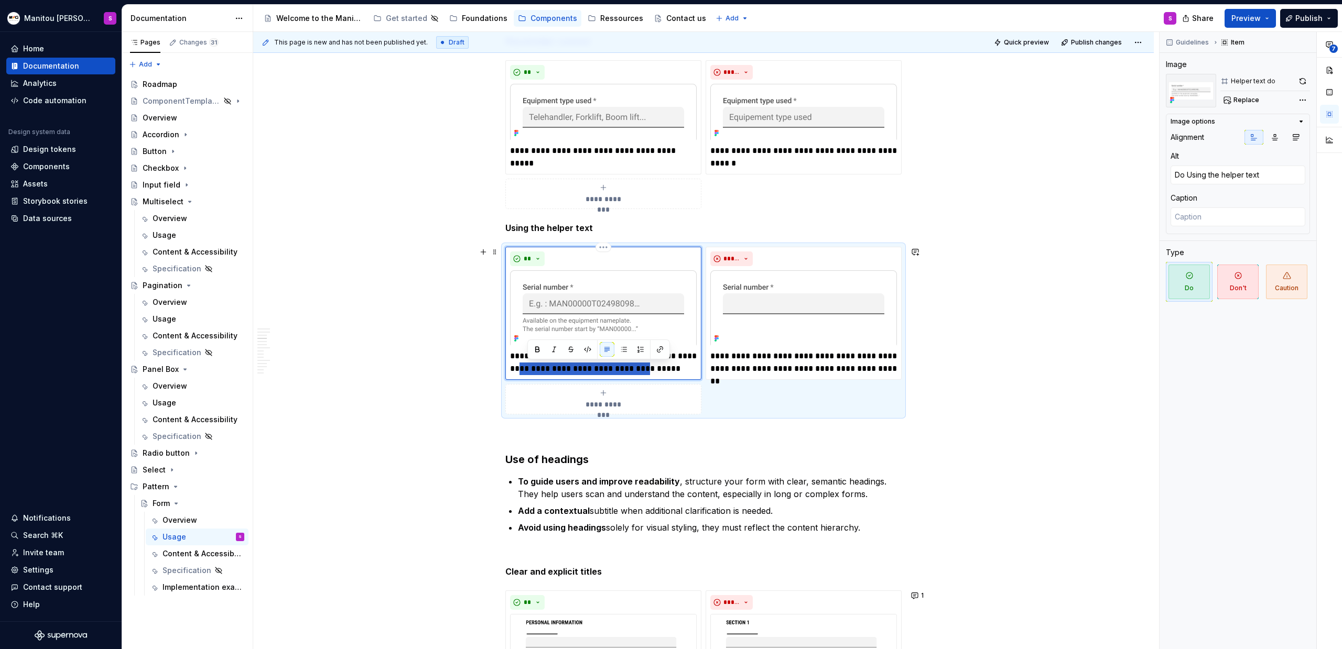
drag, startPoint x: 525, startPoint y: 375, endPoint x: 647, endPoint y: 375, distance: 121.6
click at [647, 375] on p "**********" at bounding box center [603, 362] width 187 height 25
drag, startPoint x: 679, startPoint y: 369, endPoint x: 527, endPoint y: 371, distance: 152.0
click at [527, 371] on p "**********" at bounding box center [603, 362] width 187 height 25
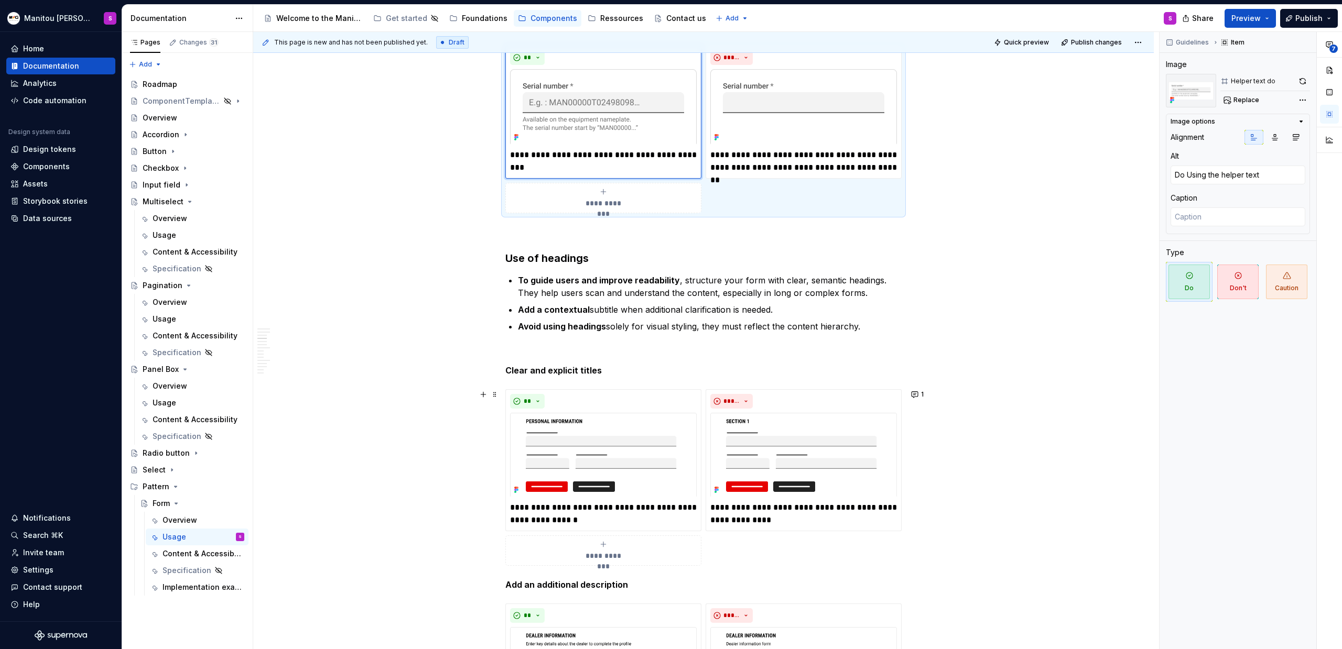
scroll to position [1315, 0]
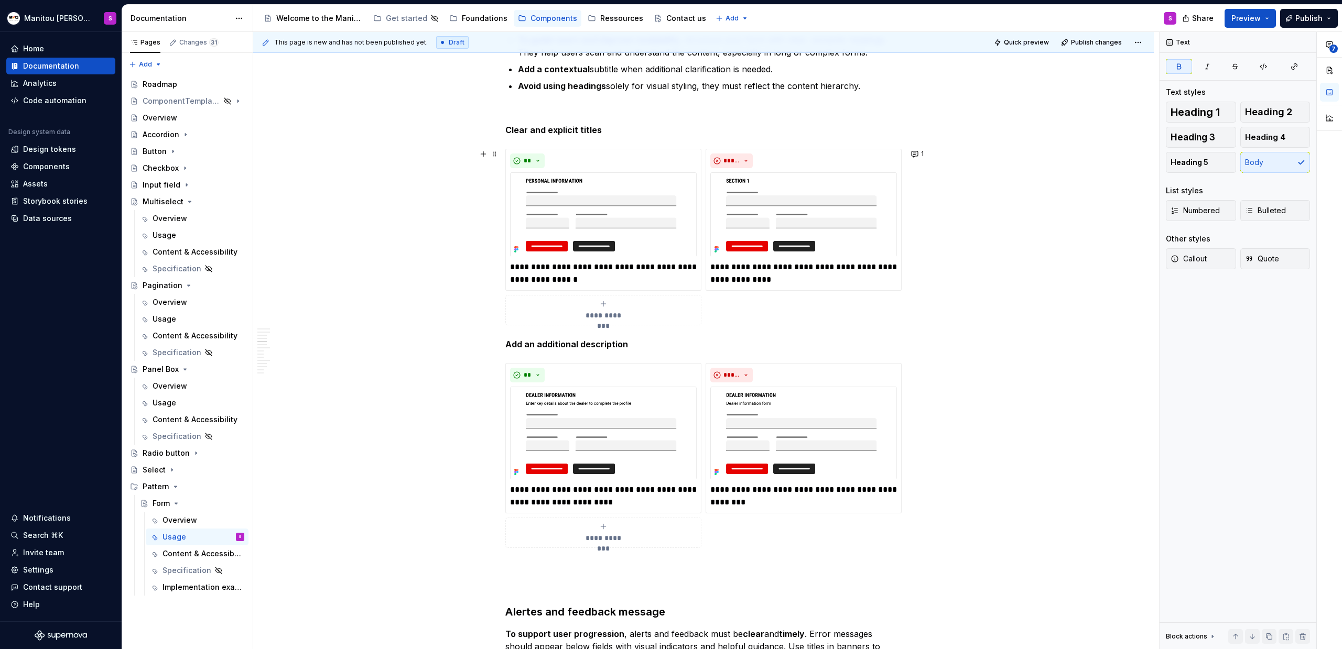
scroll to position [1378, 0]
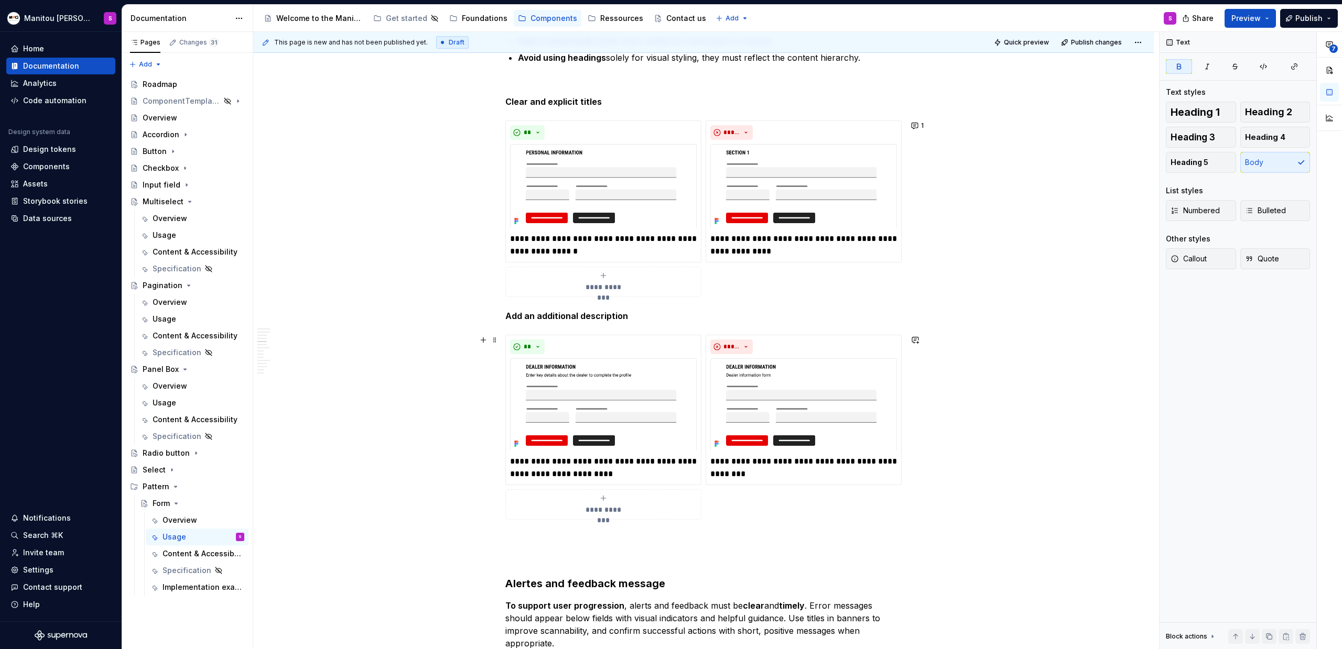
click at [773, 515] on div "**********" at bounding box center [703, 427] width 396 height 185
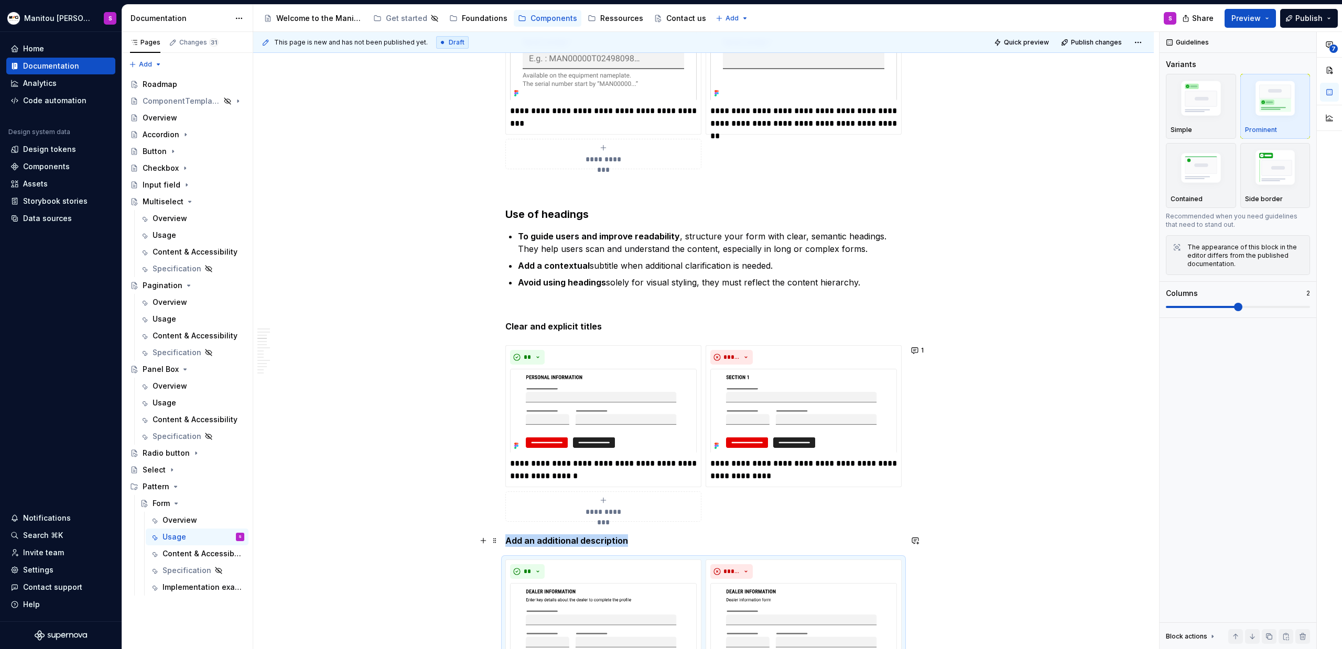
scroll to position [935, 0]
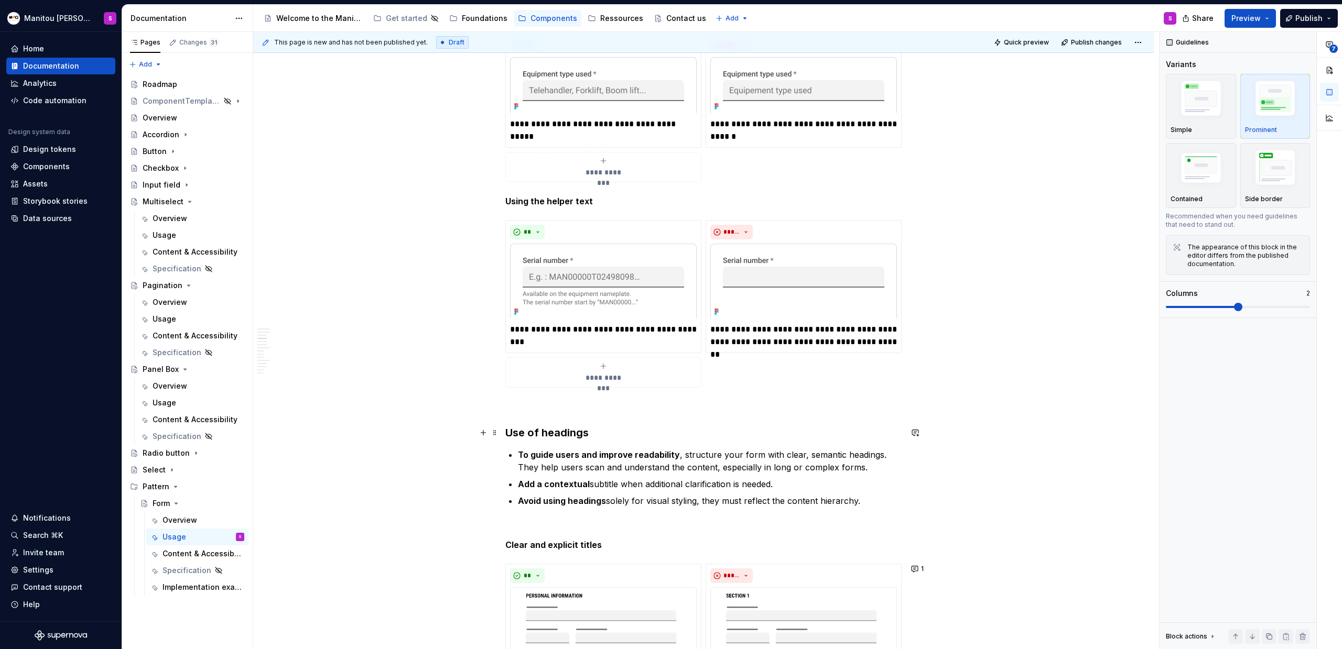
click at [541, 427] on h3 "Use of headings" at bounding box center [703, 433] width 396 height 15
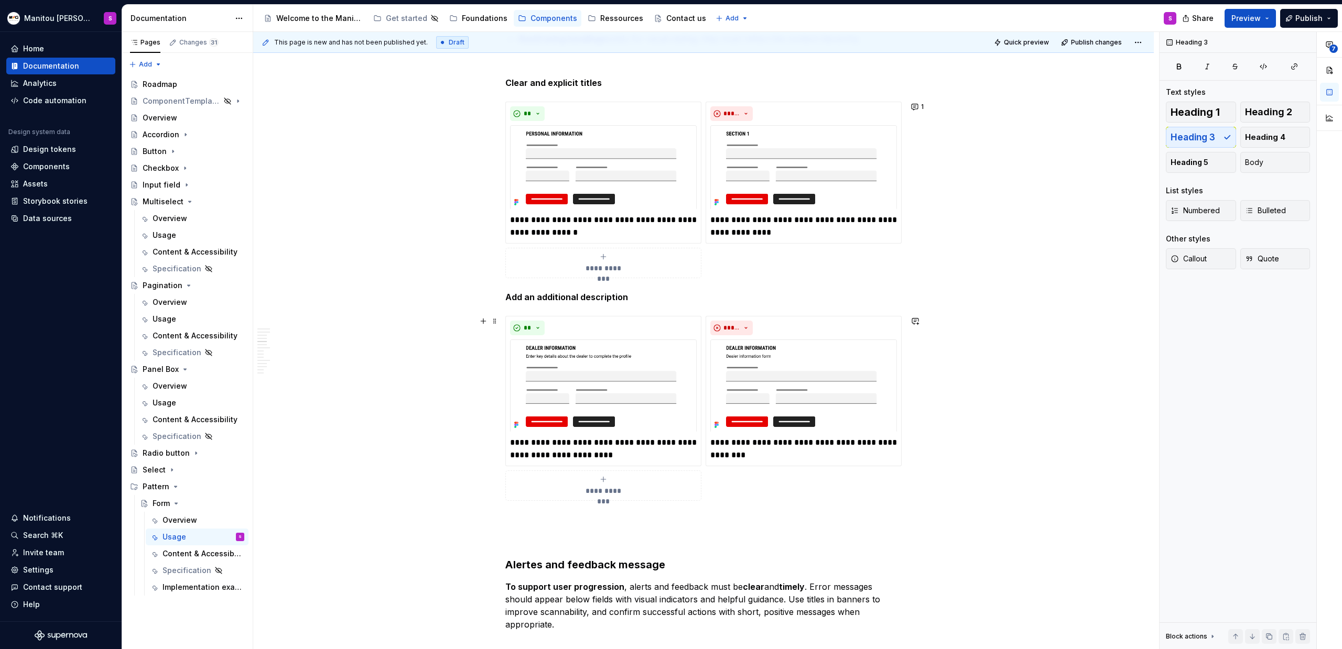
scroll to position [1398, 0]
click at [607, 564] on strong "Alertes and feedback message" at bounding box center [585, 564] width 160 height 13
click at [623, 532] on p at bounding box center [703, 538] width 396 height 13
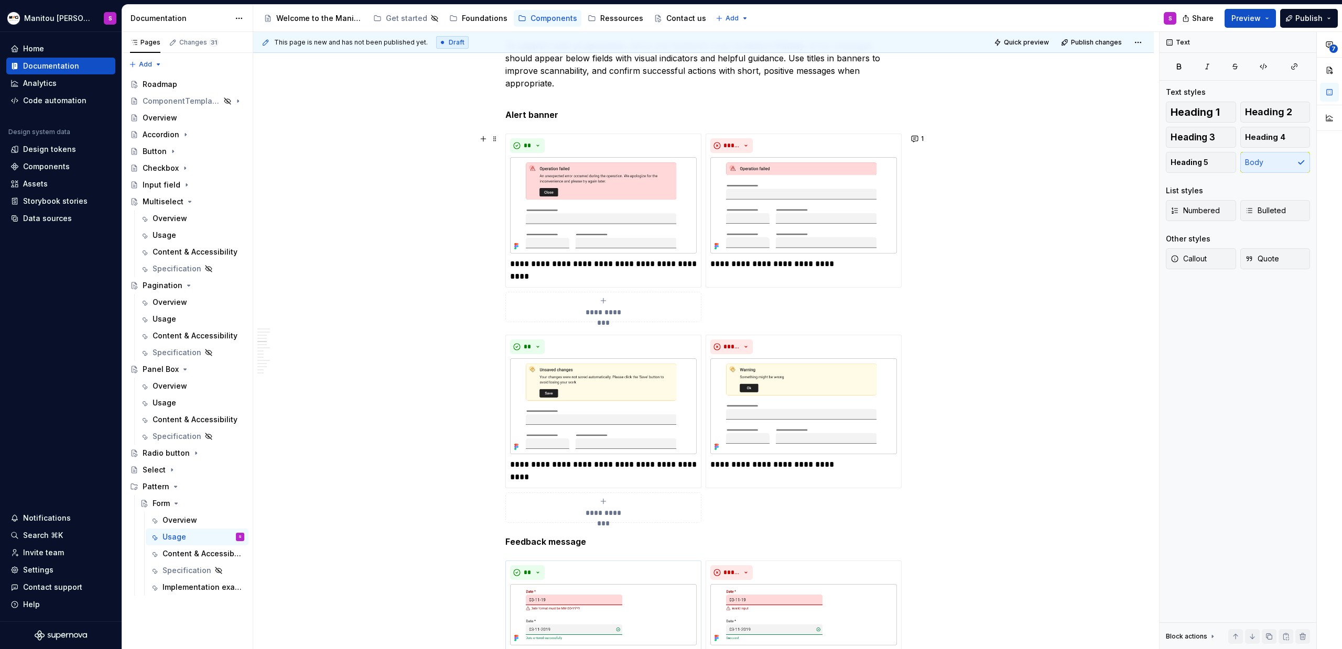
scroll to position [1894, 0]
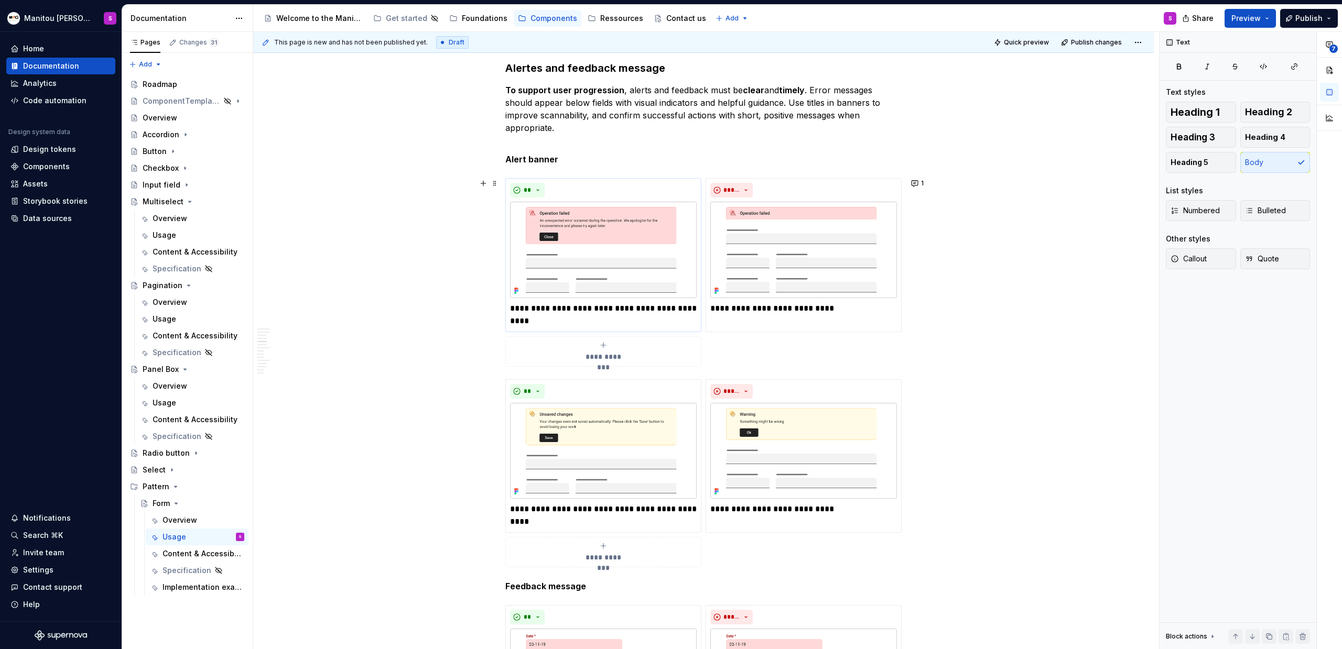
click at [546, 312] on p "**********" at bounding box center [603, 314] width 187 height 25
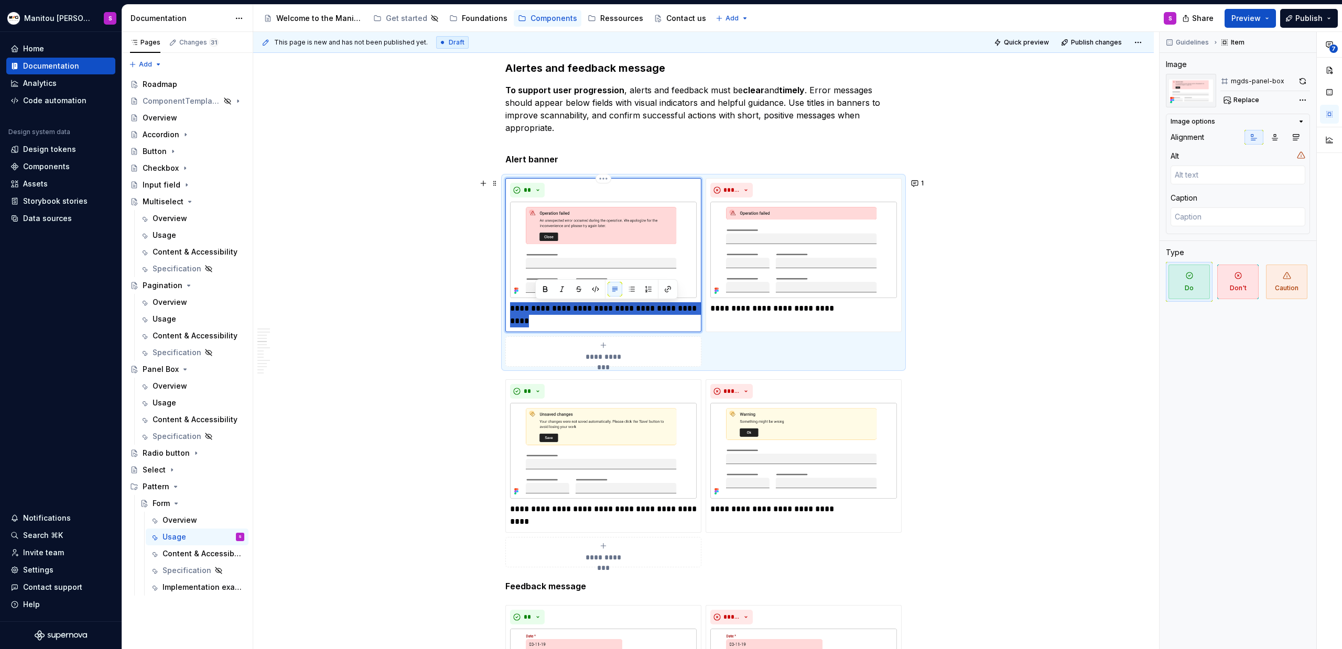
click at [546, 312] on p "**********" at bounding box center [603, 314] width 187 height 25
click at [578, 309] on p "**********" at bounding box center [603, 314] width 187 height 25
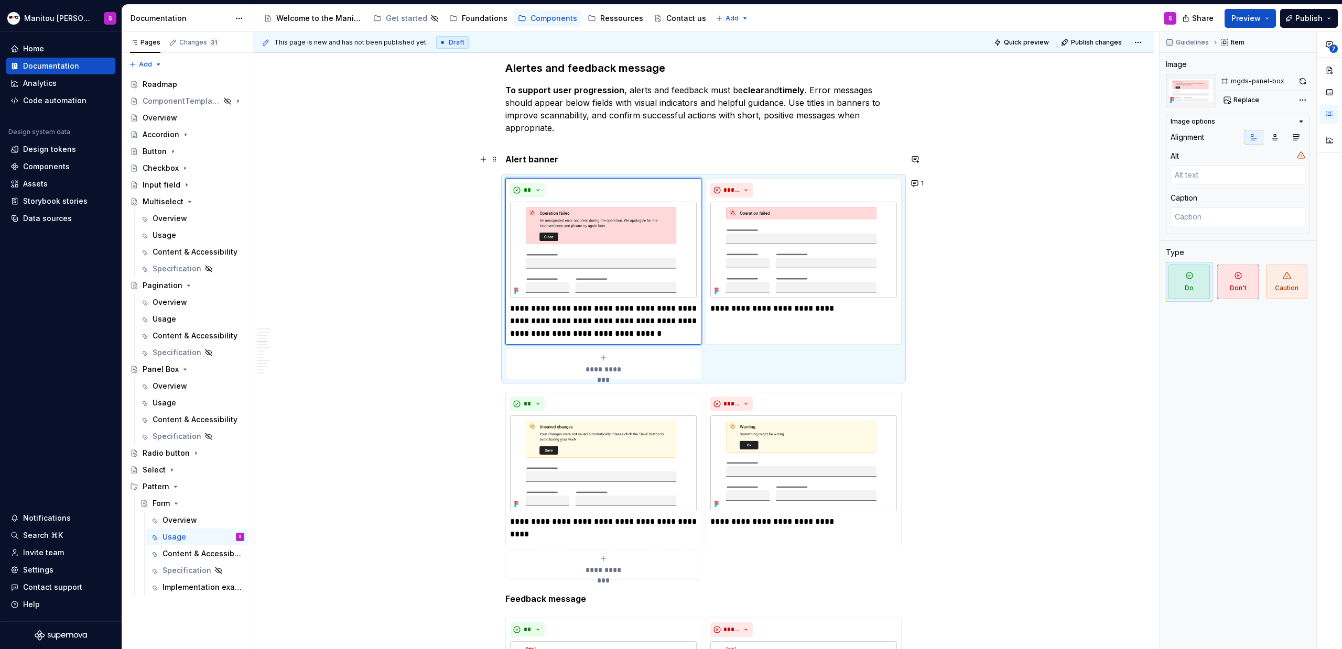
click at [520, 159] on strong "Alert banner" at bounding box center [531, 159] width 53 height 10
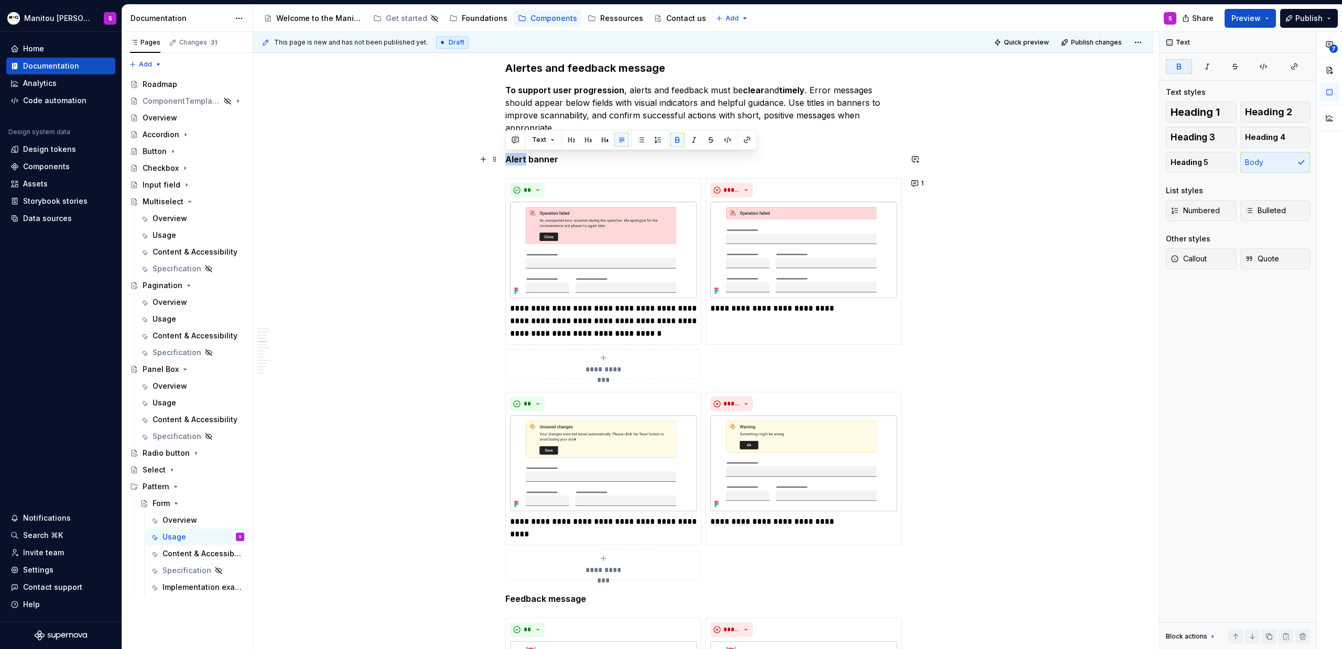
click at [520, 159] on strong "Alert banner" at bounding box center [531, 159] width 53 height 10
click at [559, 162] on p "Alert banner" at bounding box center [703, 159] width 396 height 13
click at [653, 249] on img at bounding box center [603, 250] width 187 height 96
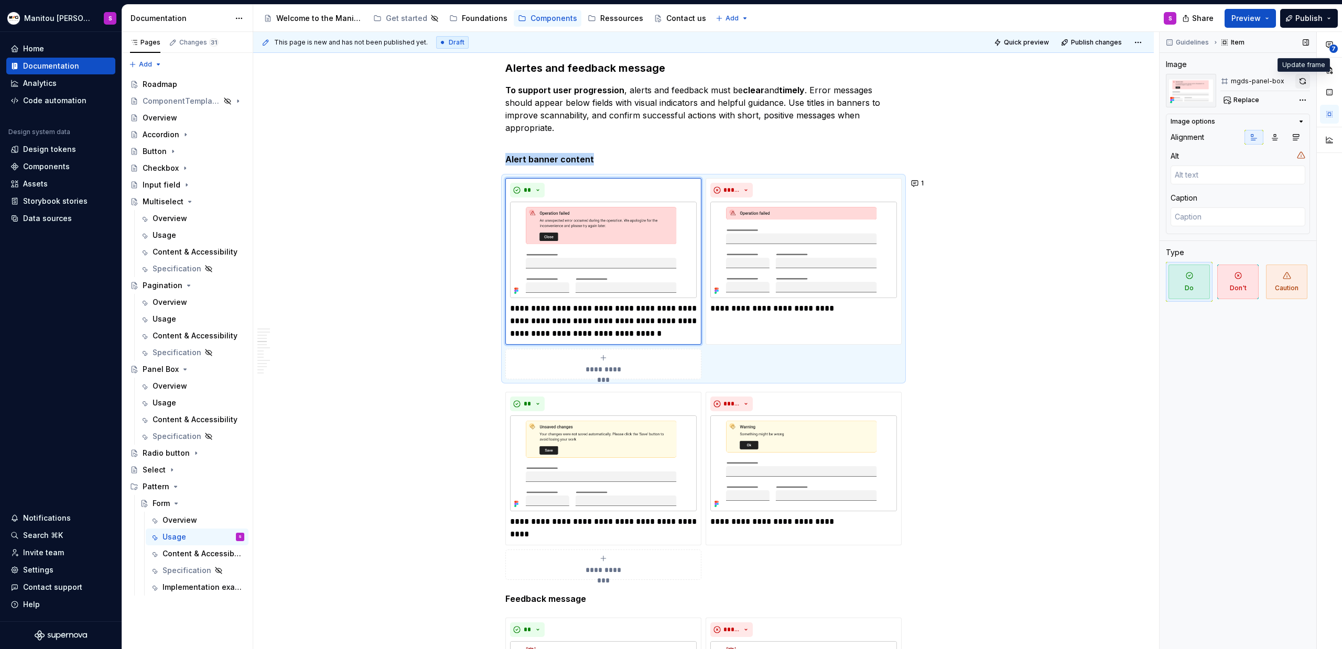
click at [1303, 82] on button "button" at bounding box center [1302, 81] width 15 height 15
click at [761, 254] on img at bounding box center [803, 250] width 187 height 96
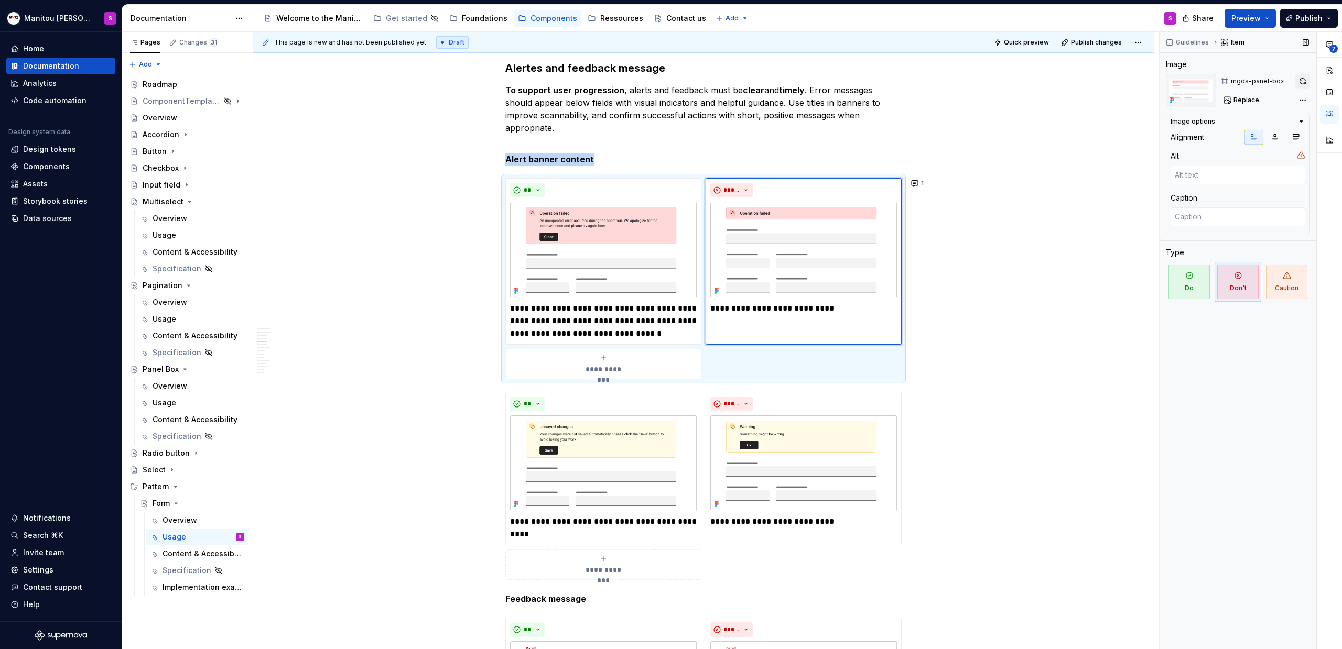
click at [1306, 82] on button "button" at bounding box center [1302, 81] width 15 height 15
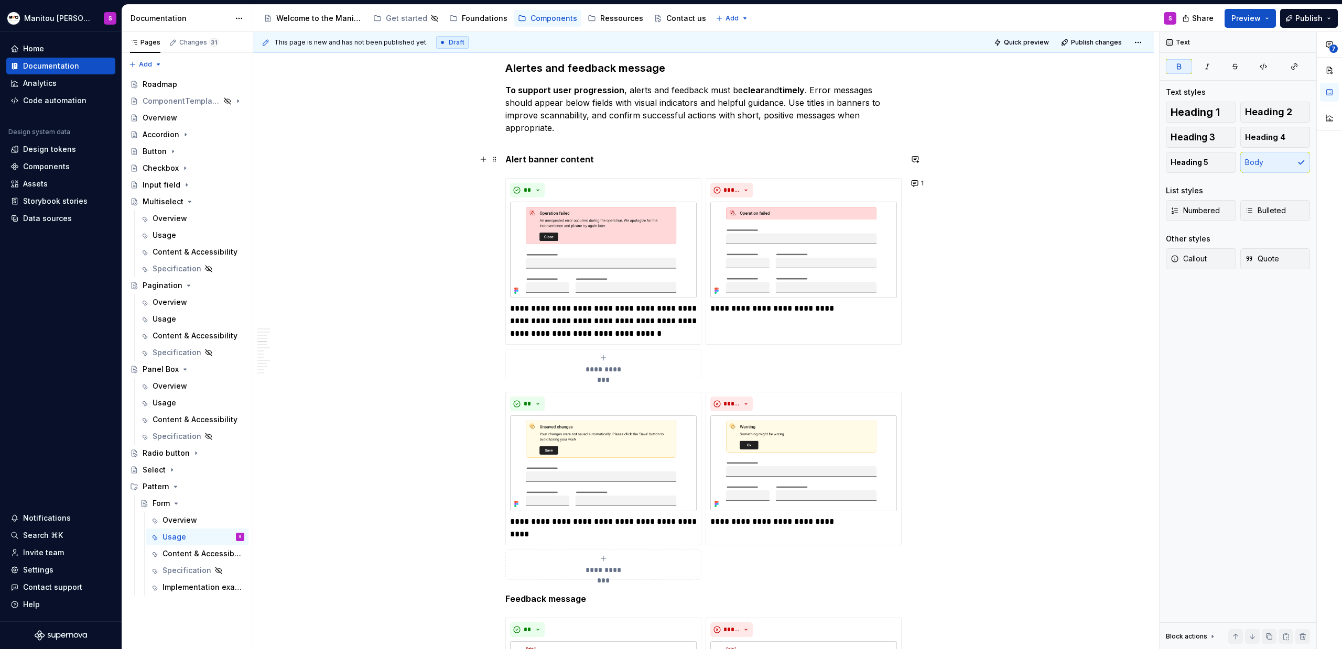
click at [532, 162] on strong "Alert banner content" at bounding box center [549, 159] width 89 height 10
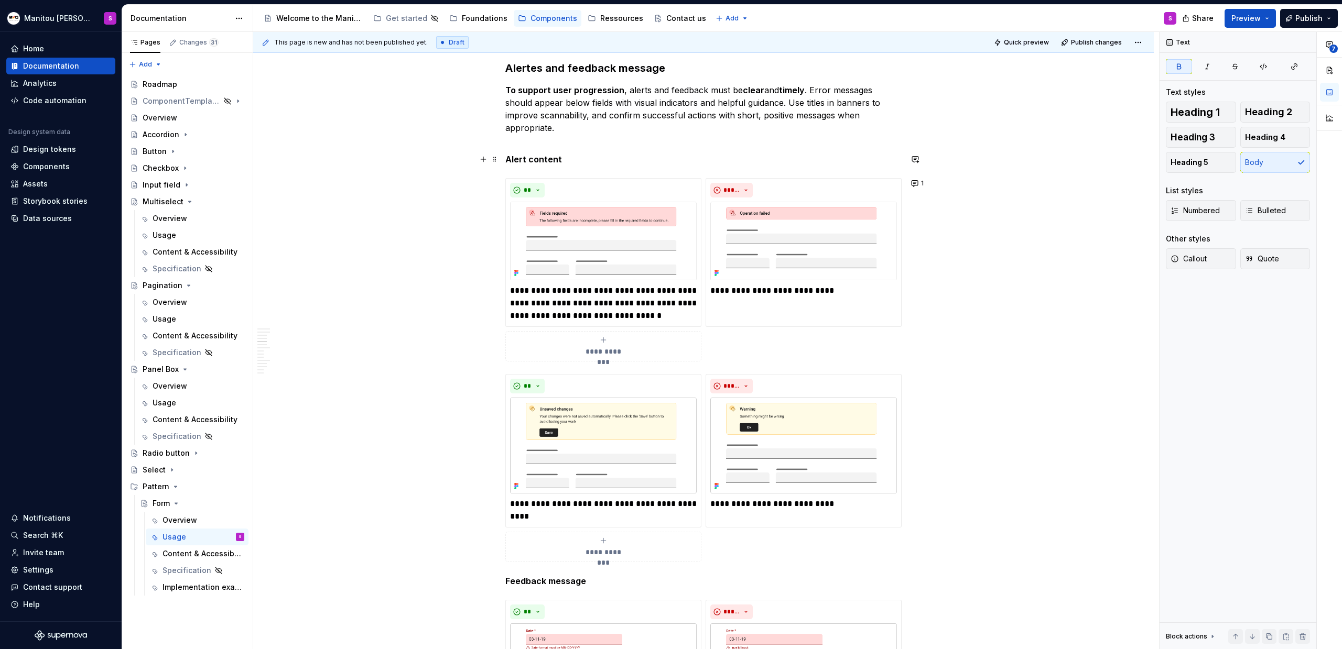
click at [525, 159] on strong "Alert content" at bounding box center [533, 159] width 57 height 10
click at [525, 158] on strong "Alert content" at bounding box center [533, 159] width 57 height 10
click at [507, 161] on strong "Alert content" at bounding box center [533, 159] width 57 height 10
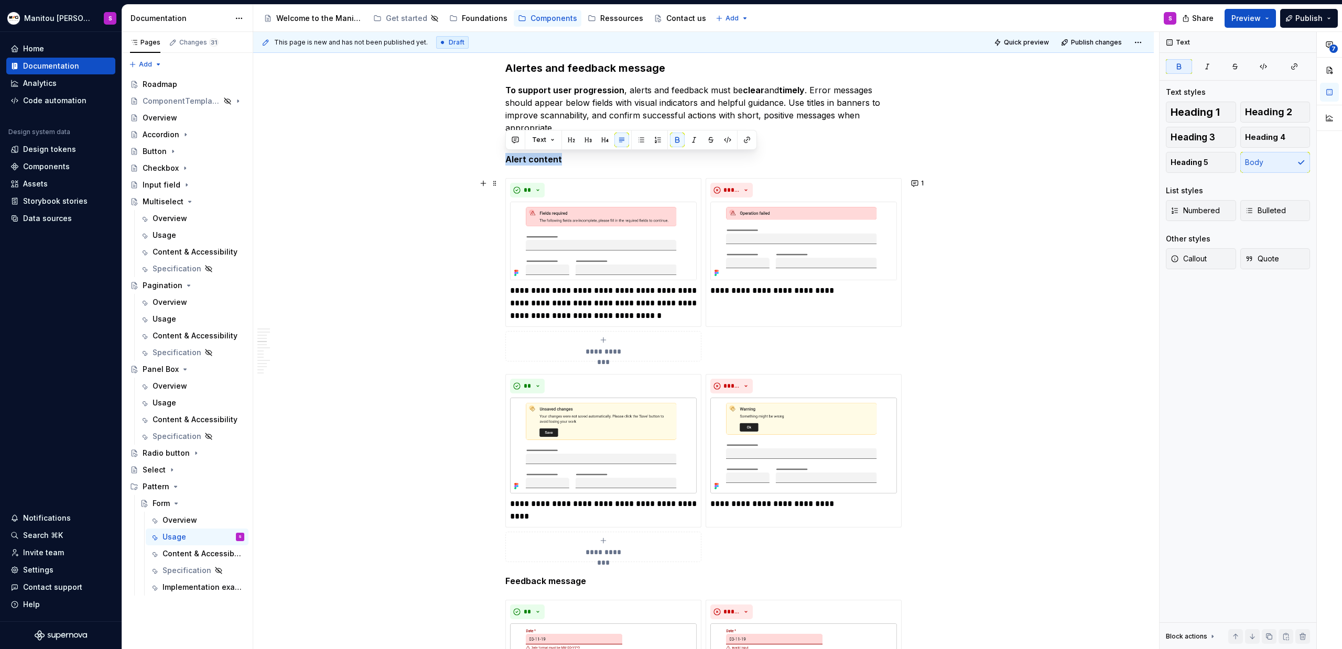
click at [1007, 304] on div "This page is new and has not been published yet. Draft Quick preview Publish ch…" at bounding box center [706, 341] width 906 height 618
click at [674, 307] on p "**********" at bounding box center [603, 304] width 187 height 38
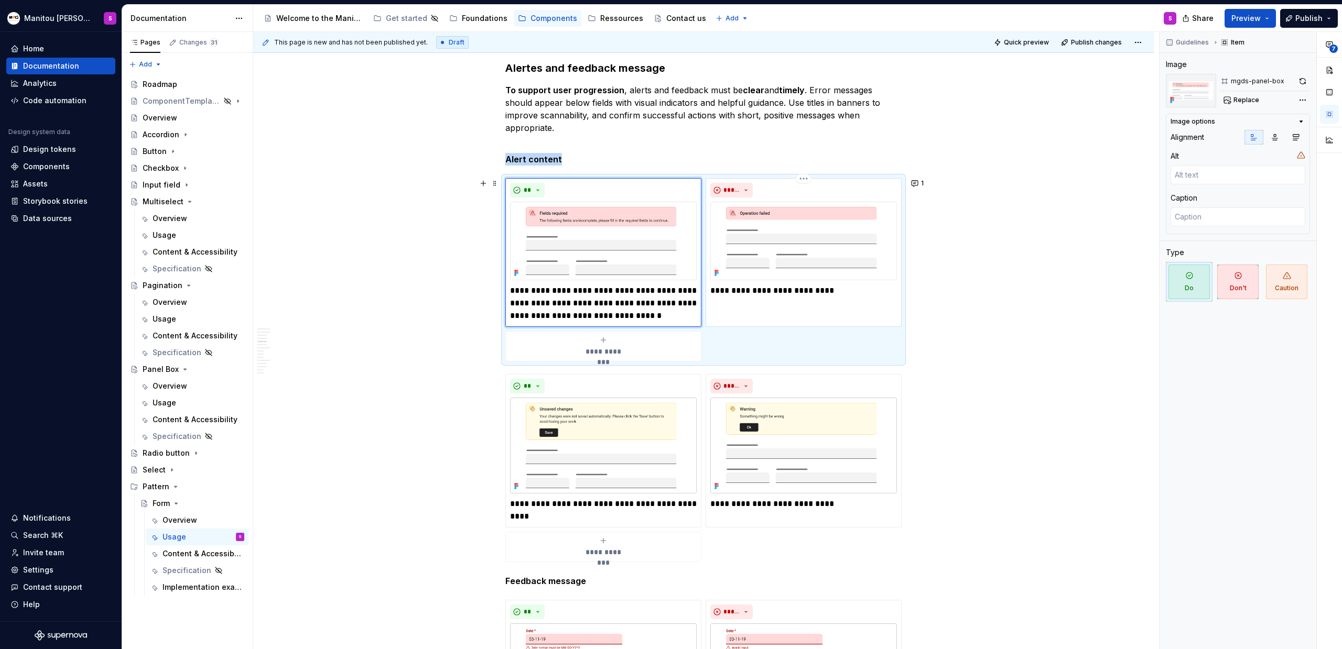
click at [769, 311] on div "**********" at bounding box center [803, 252] width 196 height 148
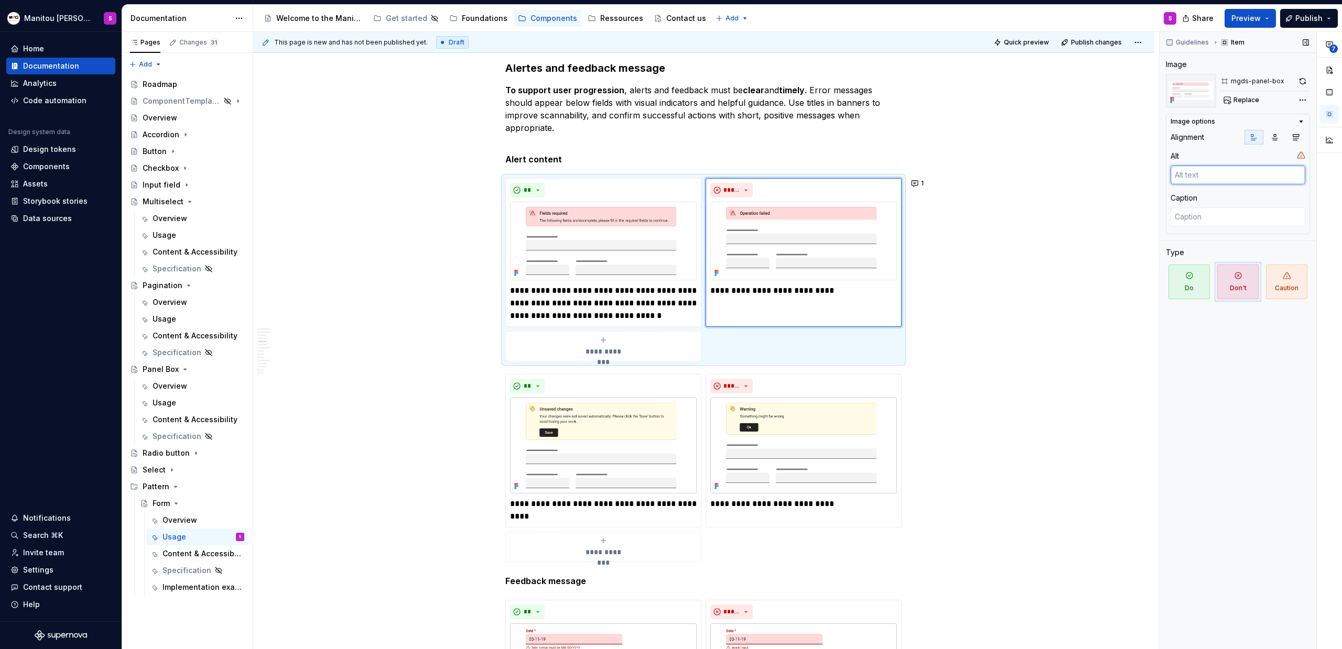
click at [1257, 178] on textarea at bounding box center [1237, 175] width 135 height 19
type textarea "*"
type textarea "D"
type textarea "*"
type textarea "Do"
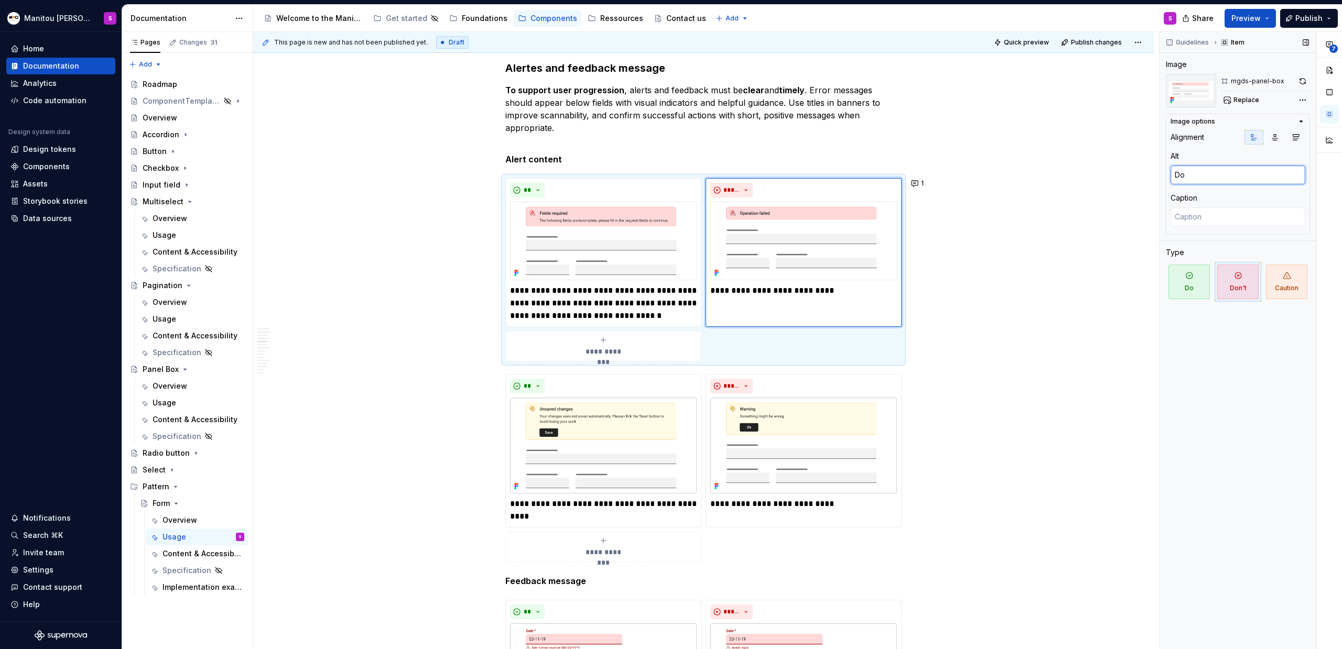
type textarea "*"
type textarea "Don"
type textarea "*"
type textarea "Don'"
type textarea "*"
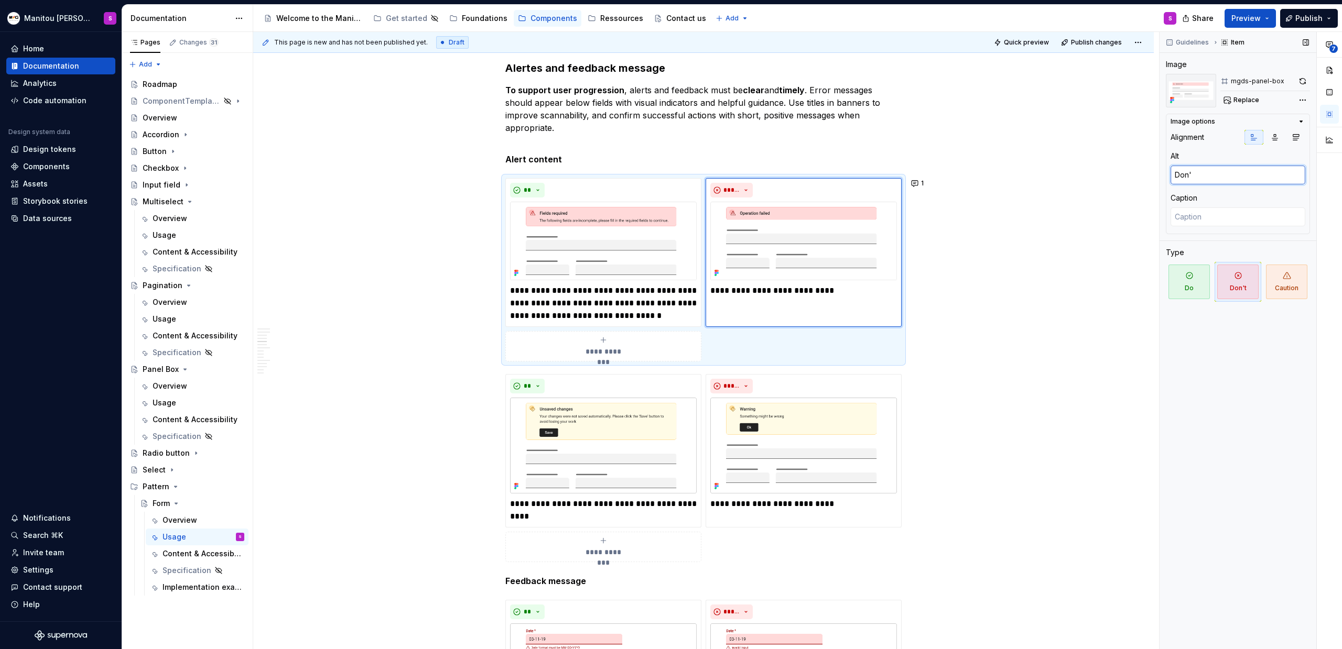
type textarea "Don't"
type textarea "*"
type textarea "Don't v"
type textarea "*"
type textarea "Don't va"
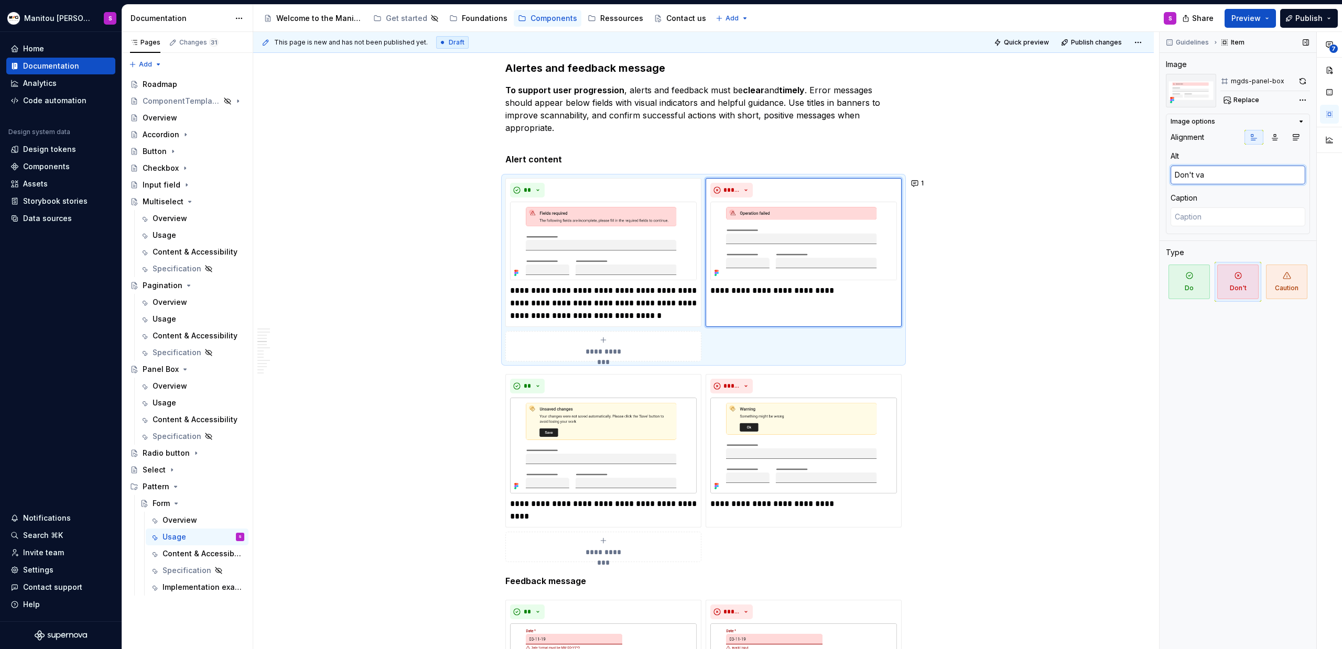
type textarea "*"
type textarea "Don't vage"
type textarea "*"
type textarea "Don't vageu"
type textarea "*"
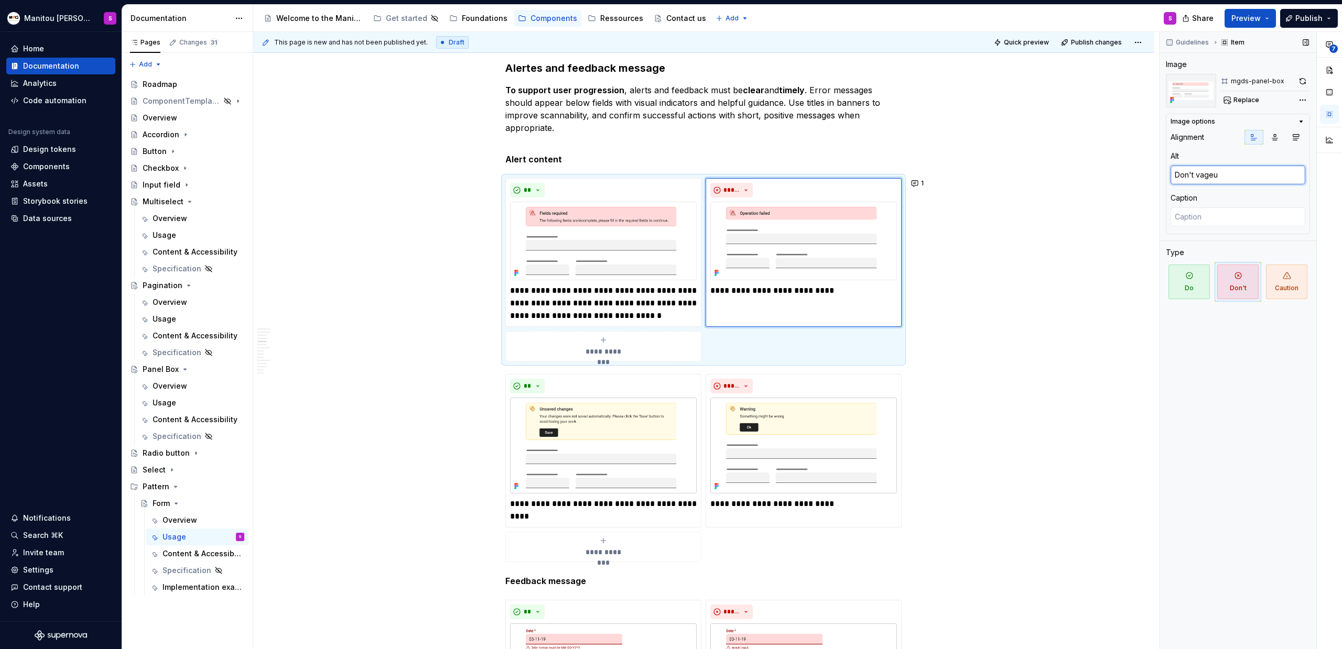
type textarea "Don't vageu"
type textarea "*"
type textarea "Don't vageu w"
type textarea "*"
type textarea "Don't vageu wi"
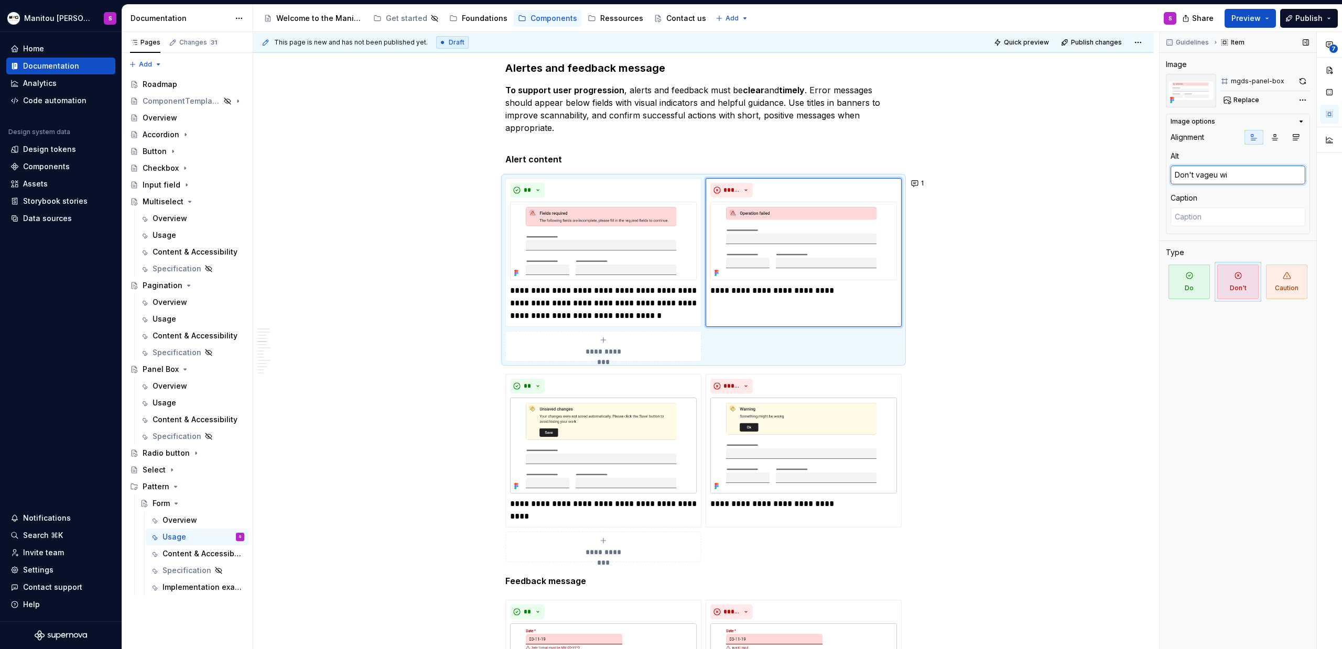
type textarea "*"
type textarea "Don't vageu wit"
type textarea "*"
type textarea "Don't vageu with"
type textarea "*"
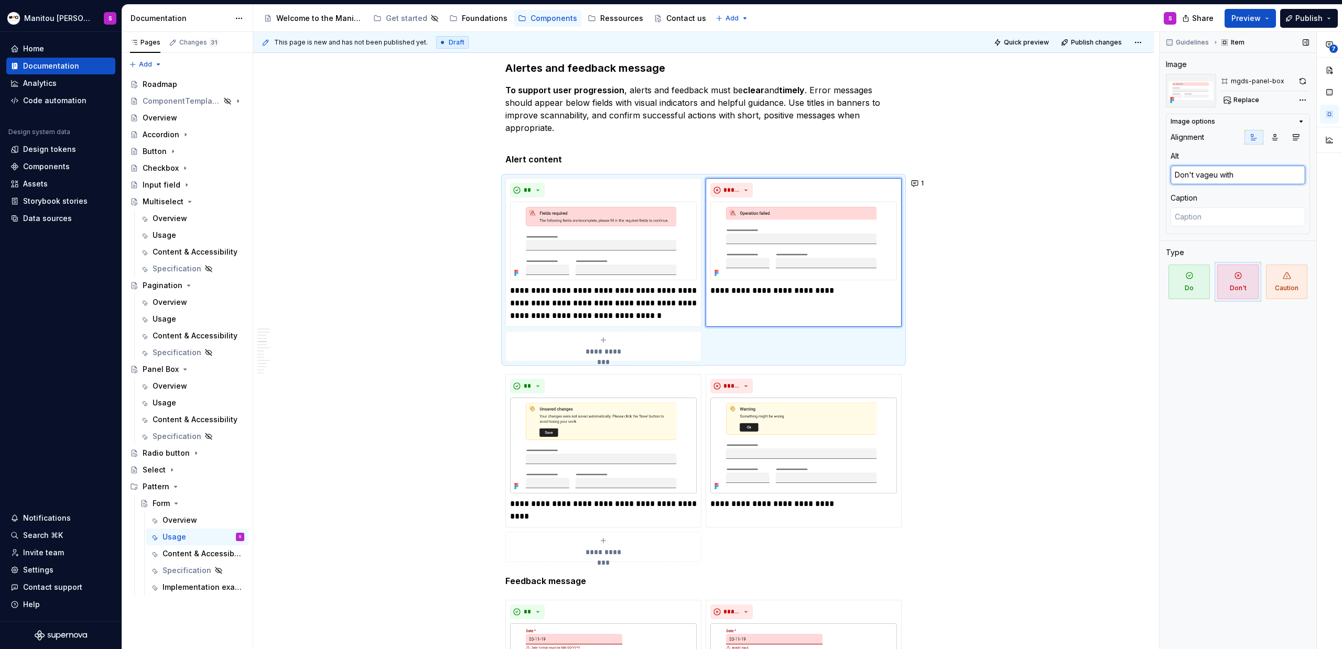
type textarea "Don't vageu with"
type textarea "*"
type textarea "Don't vageu wit"
type textarea "*"
type textarea "Don't vageu wi"
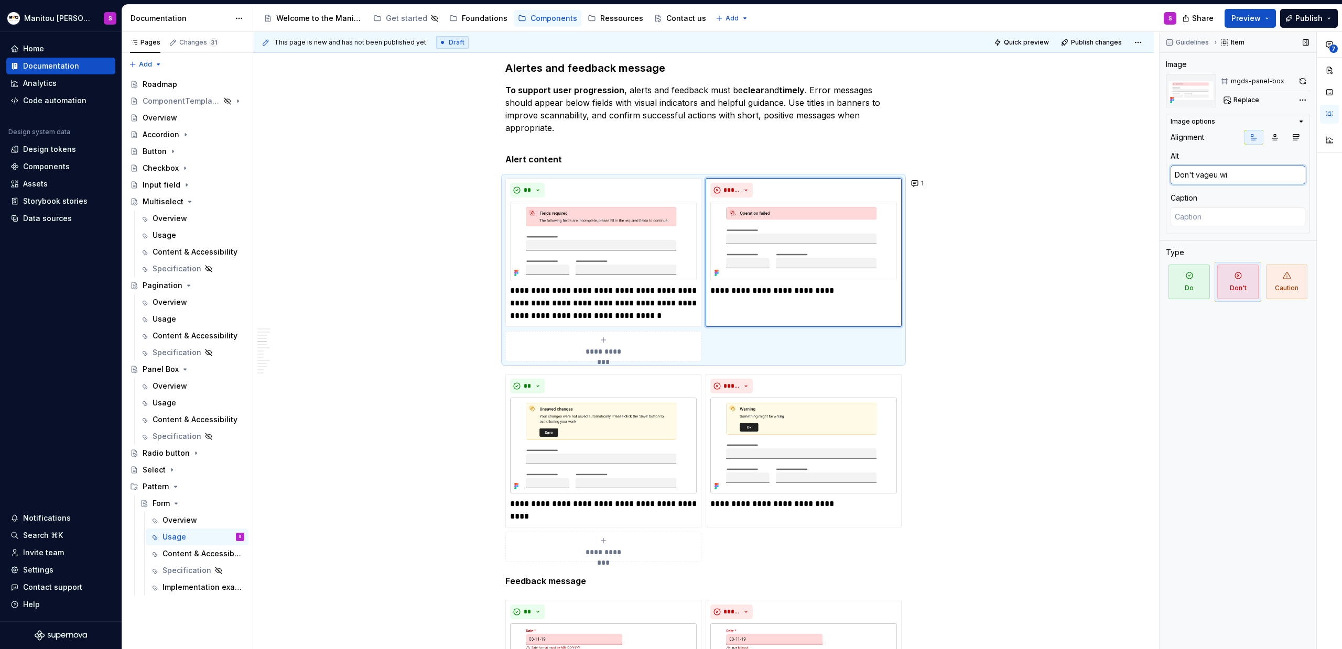
type textarea "*"
type textarea "Don't vageu w"
type textarea "*"
type textarea "Don't vageu"
type textarea "*"
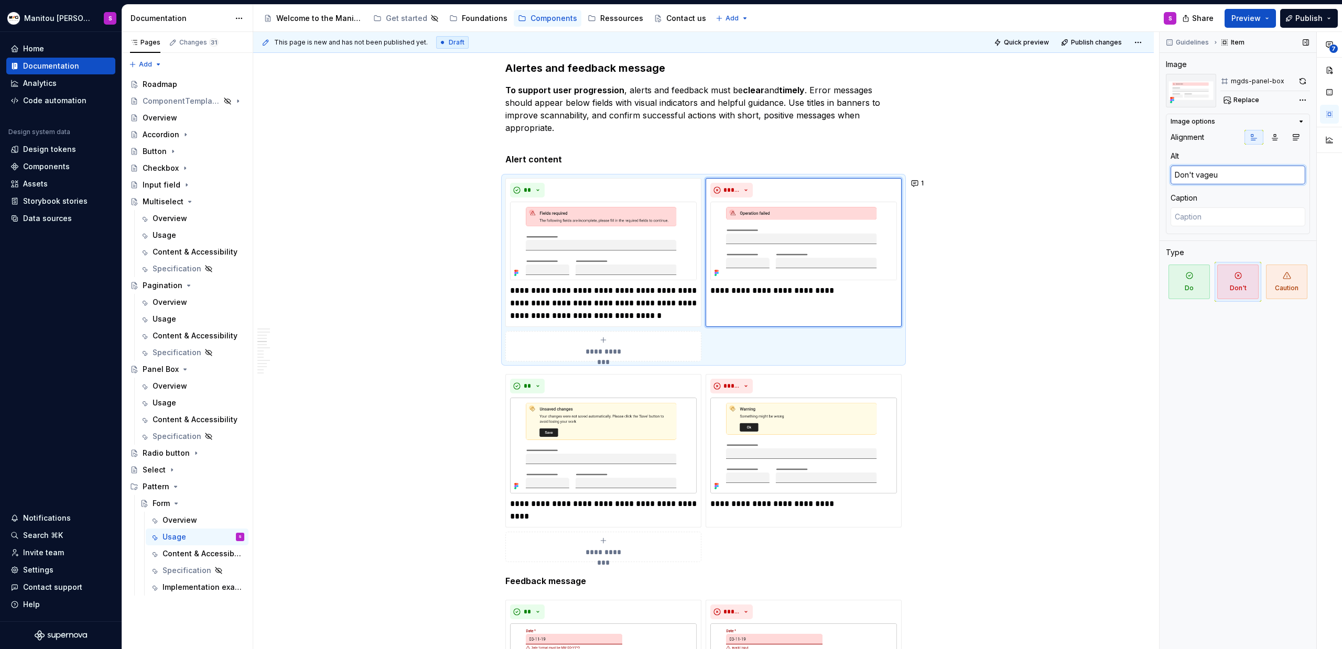
type textarea "Don't vageu"
type textarea "*"
type textarea "Don't vage"
type textarea "*"
type textarea "Don't vag"
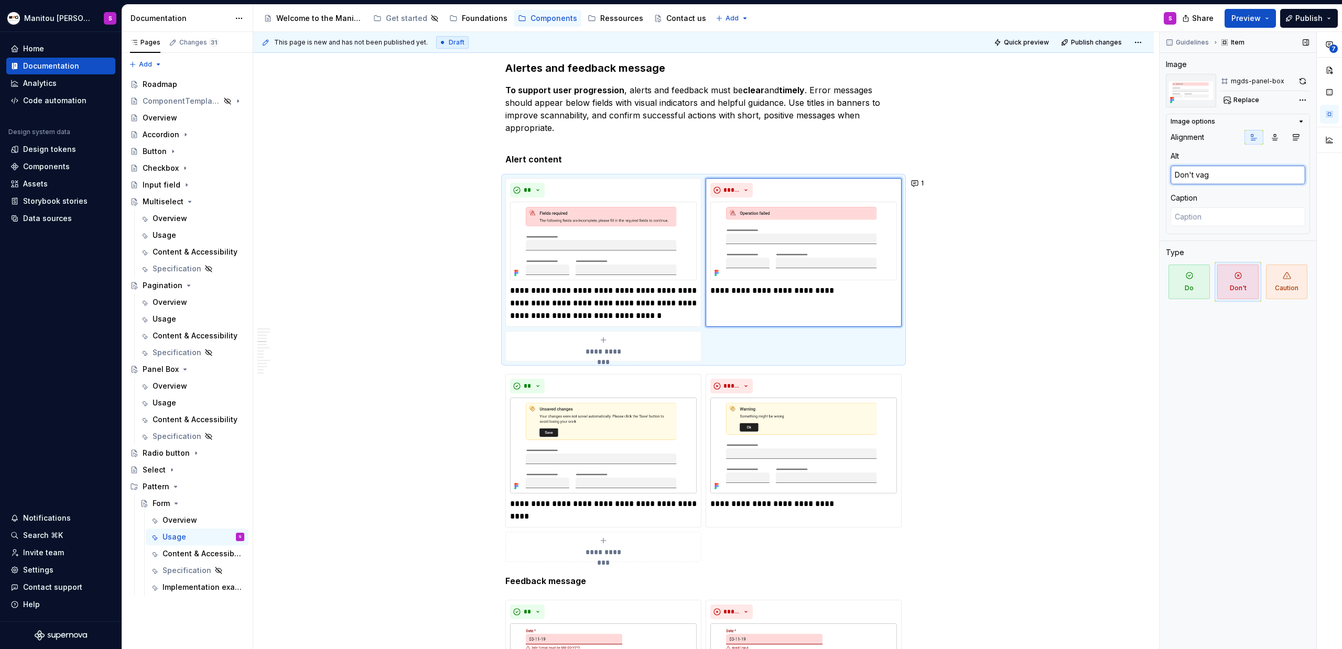
type textarea "*"
type textarea "Don't va"
type textarea "*"
type textarea "Don't v"
type textarea "*"
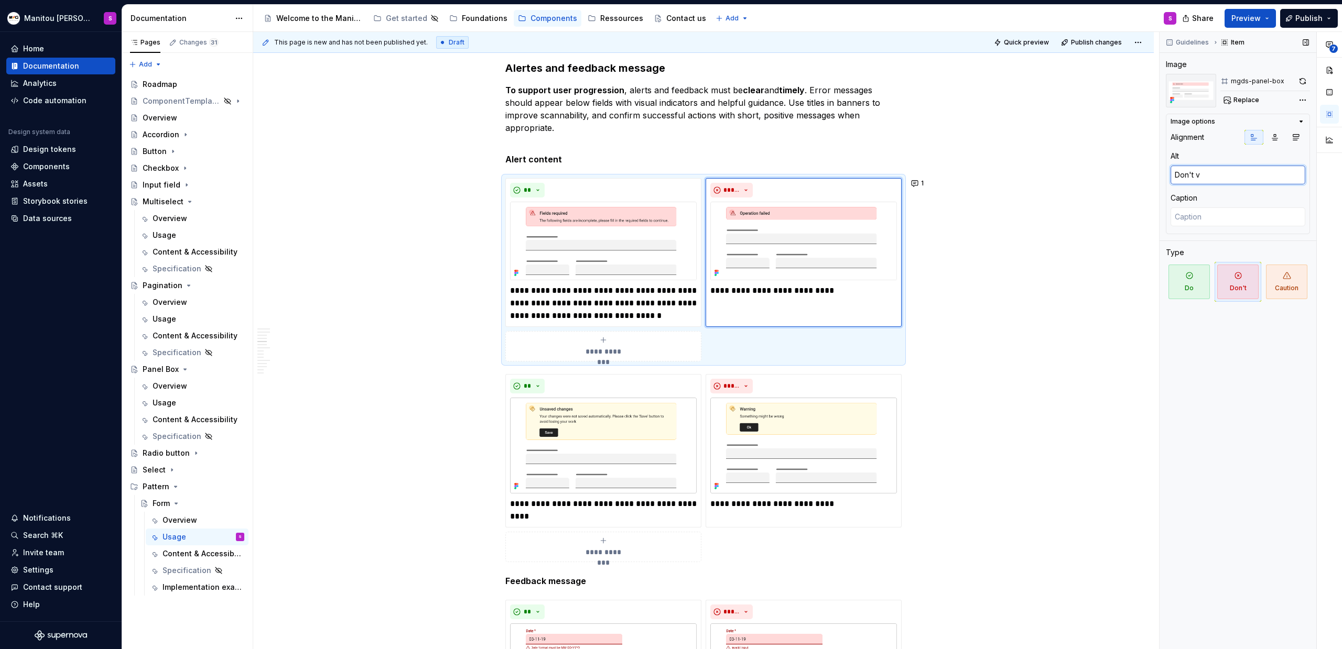
type textarea "Don't"
type textarea "*"
type textarea "Don't"
type textarea "*"
type textarea "Don't"
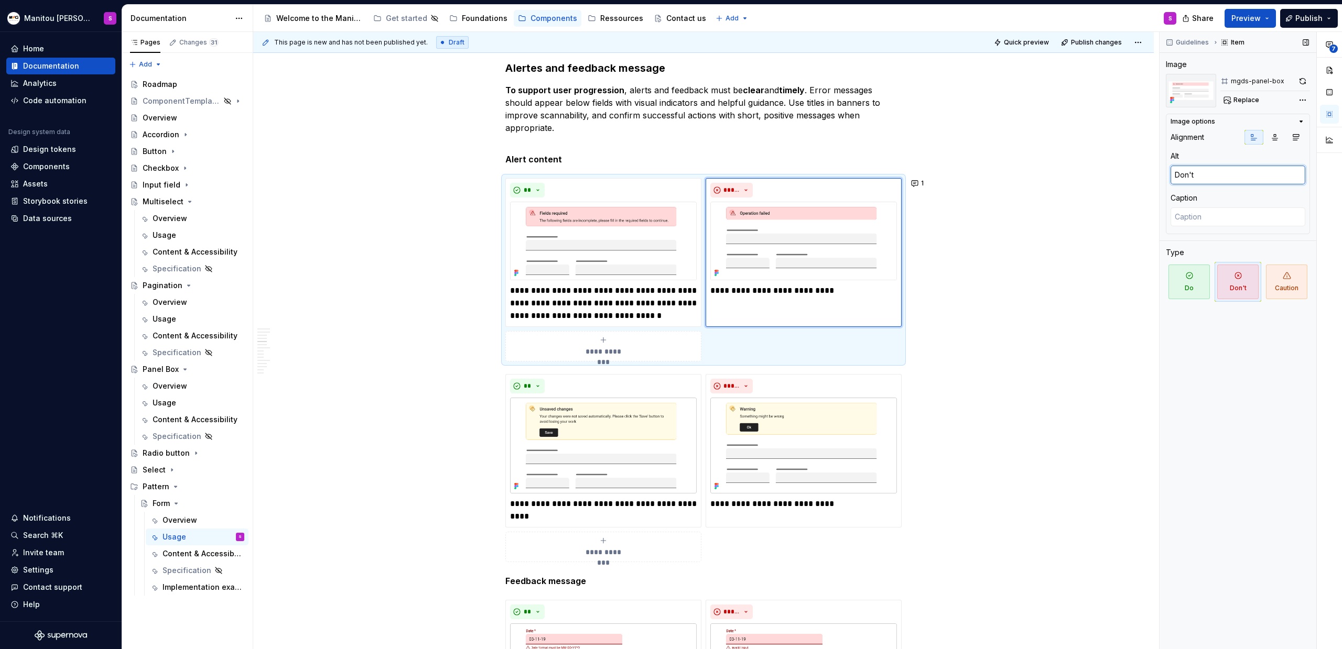
type textarea "*"
type textarea "Don't a"
type textarea "*"
type textarea "Don't al"
type textarea "*"
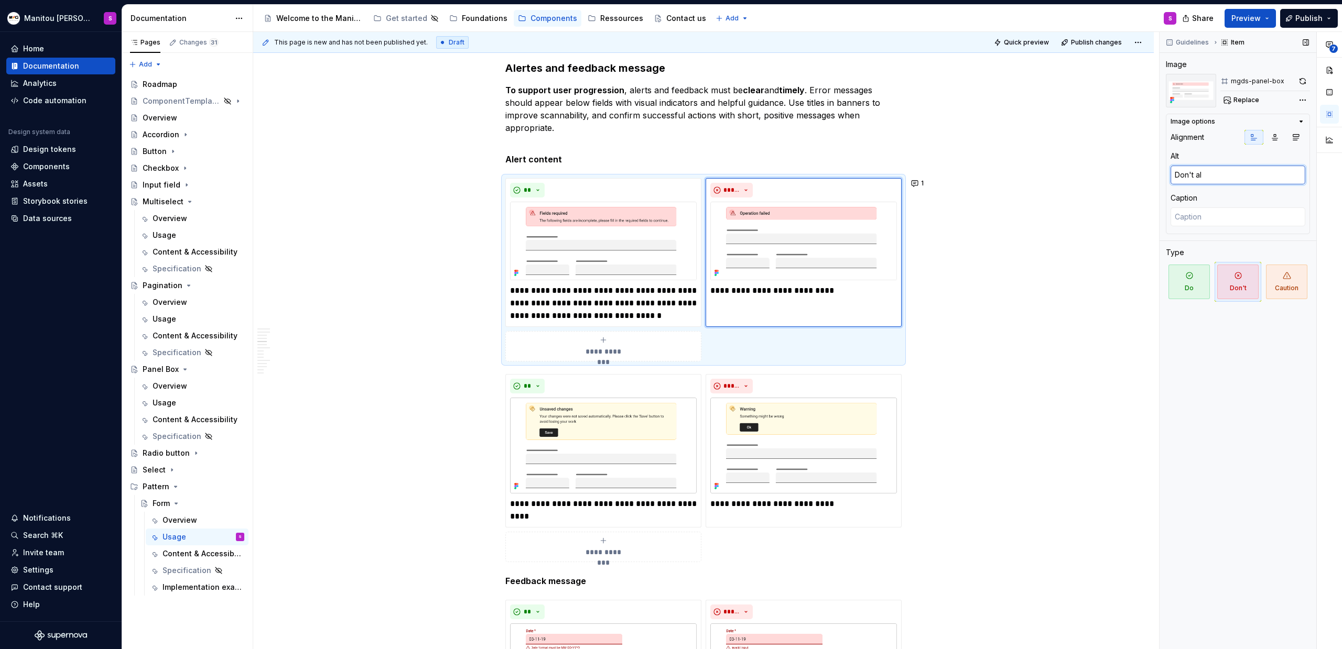
type textarea "Don't ale"
type textarea "*"
type textarea "Don't aler"
type textarea "*"
type textarea "Don't alert"
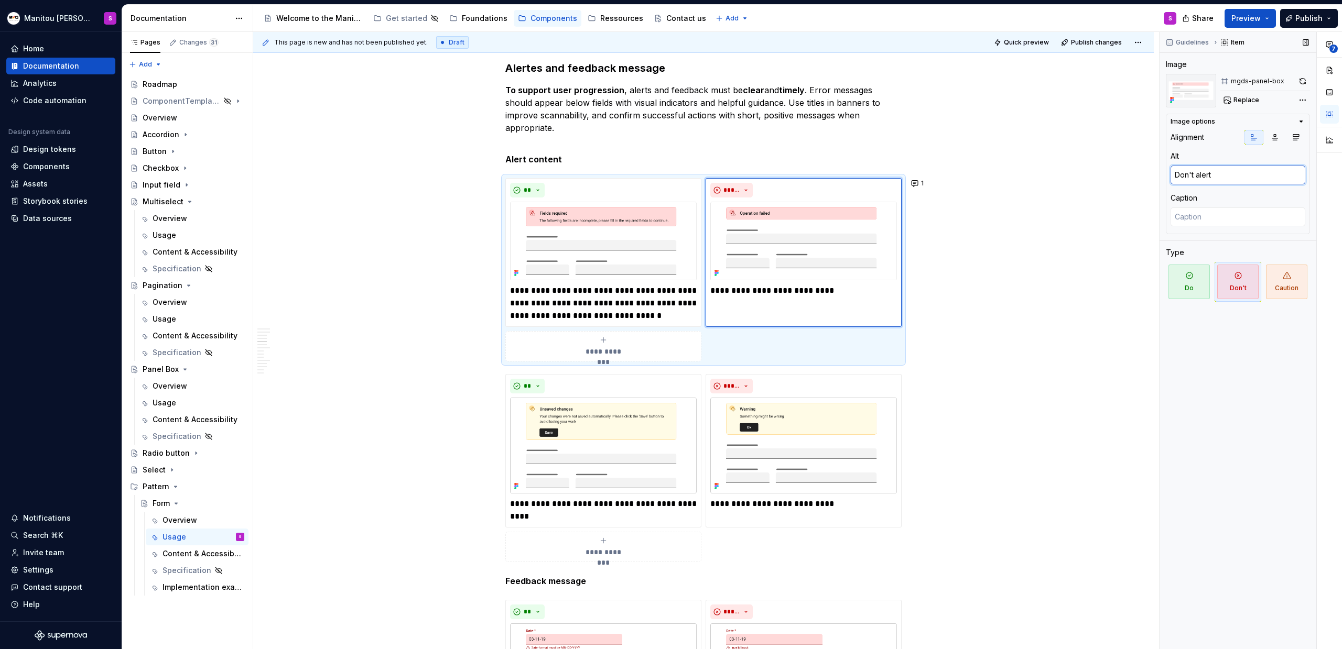
type textarea "*"
type textarea "Don't alert"
type textarea "*"
type textarea "Don't alert co"
type textarea "*"
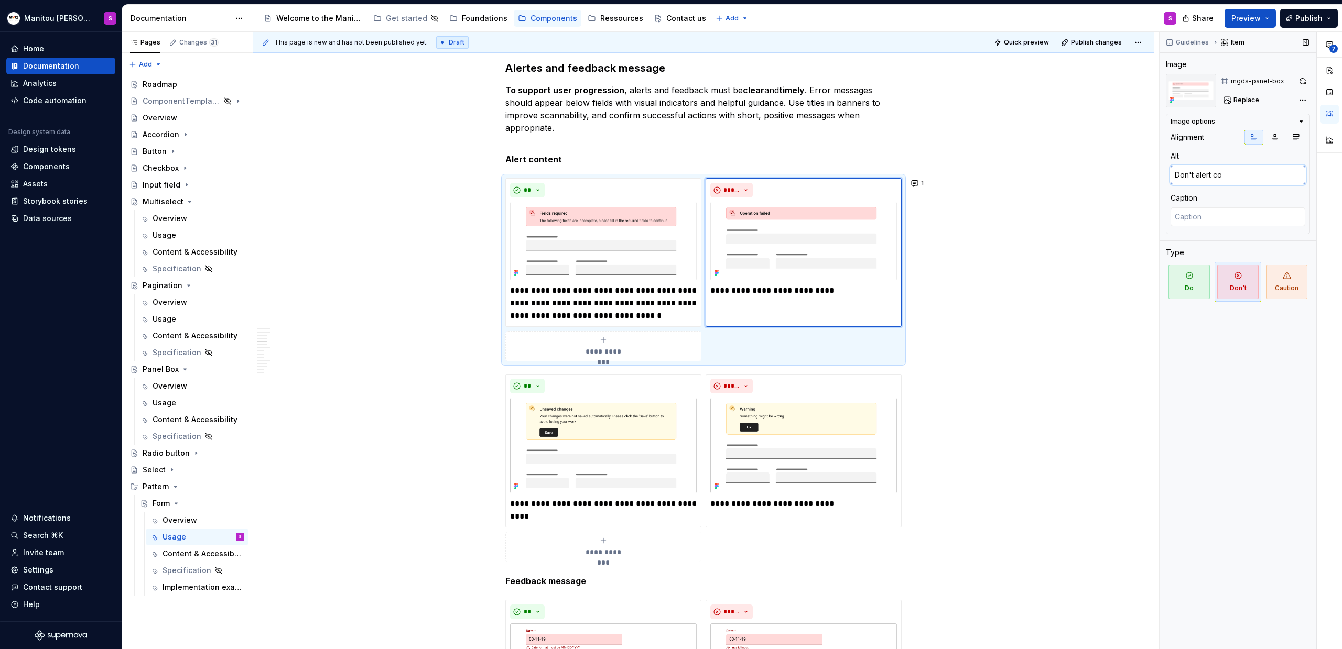
type textarea "Don't alert con"
type textarea "*"
type textarea "Don't alert cont"
type textarea "*"
type textarea "Don't alert conte"
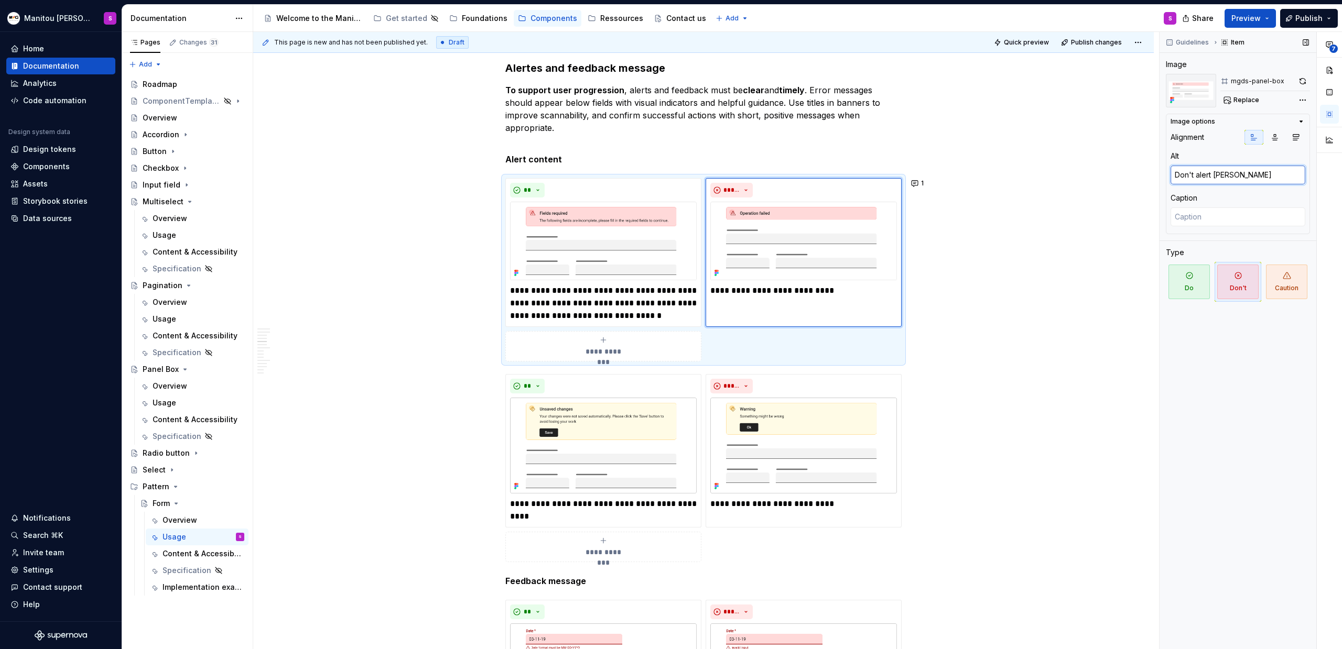
type textarea "*"
type textarea "Don't alert conten"
type textarea "*"
type textarea "Don't alert content"
click at [1241, 172] on textarea "Don't alert content" at bounding box center [1237, 175] width 135 height 19
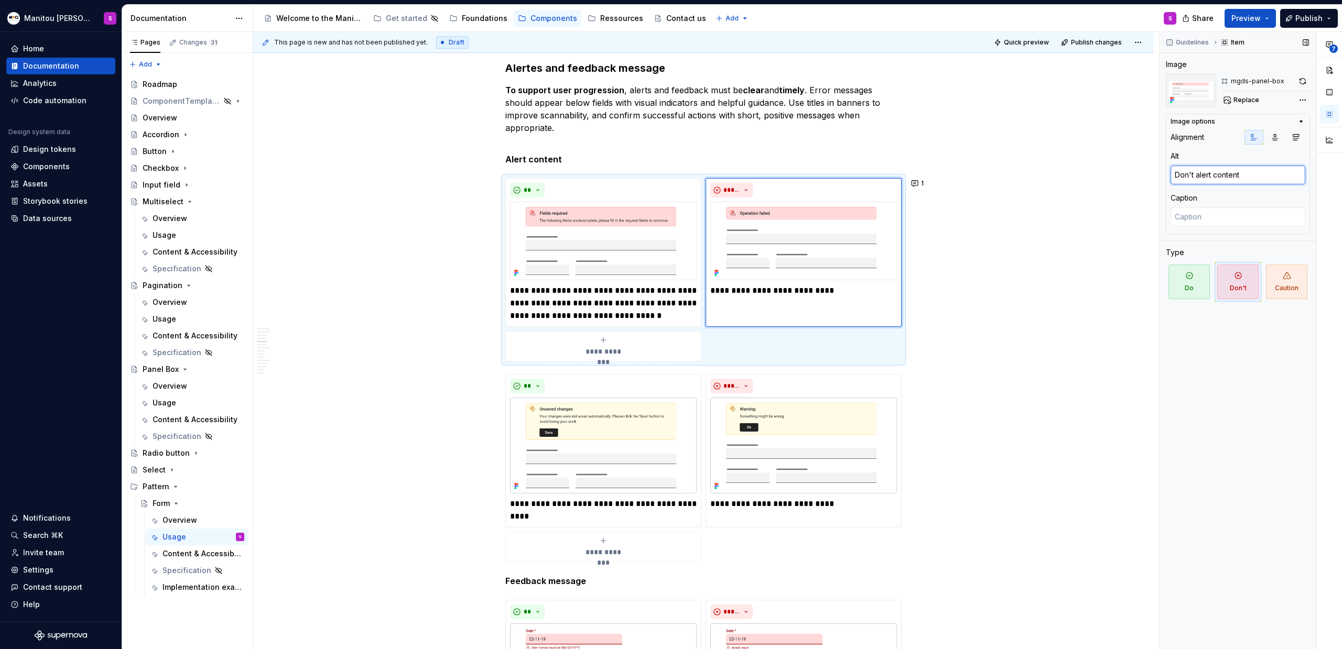
click at [1241, 172] on textarea "Don't alert content" at bounding box center [1237, 175] width 135 height 19
type textarea "*"
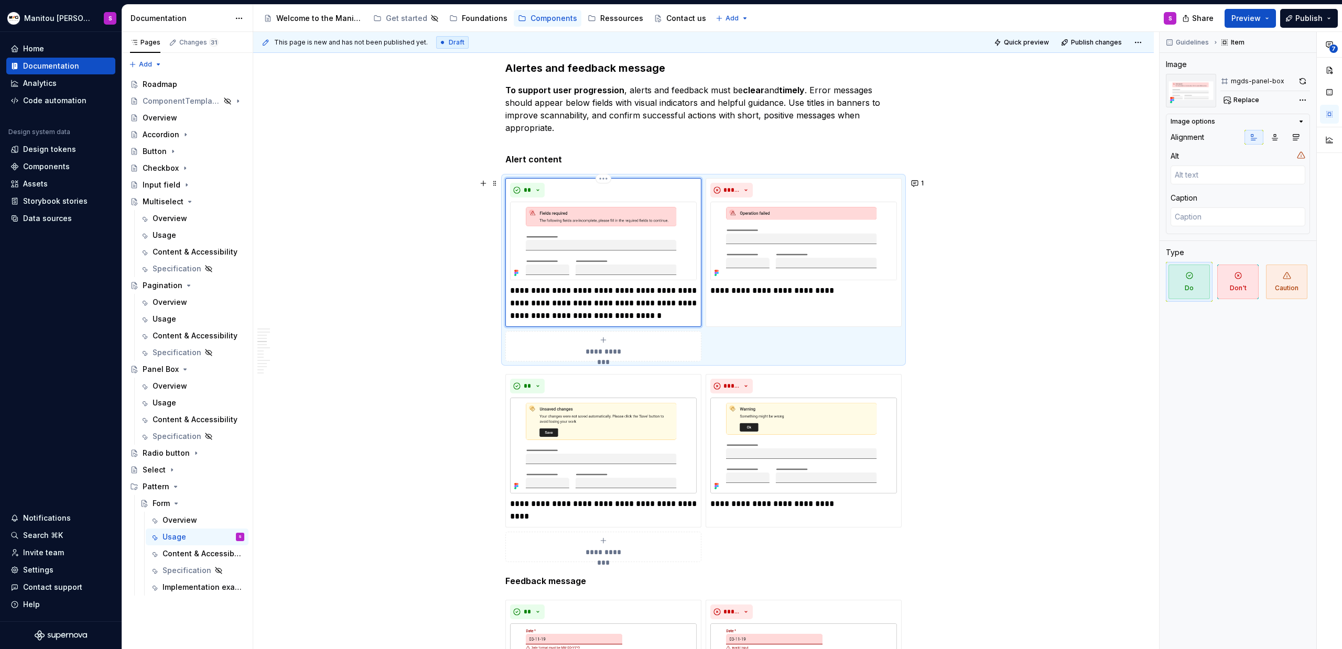
click at [560, 192] on div "**" at bounding box center [603, 190] width 187 height 15
click at [1229, 175] on textarea at bounding box center [1237, 175] width 135 height 19
paste textarea "Don't alert content"
type textarea "*"
type textarea "Don't alert content"
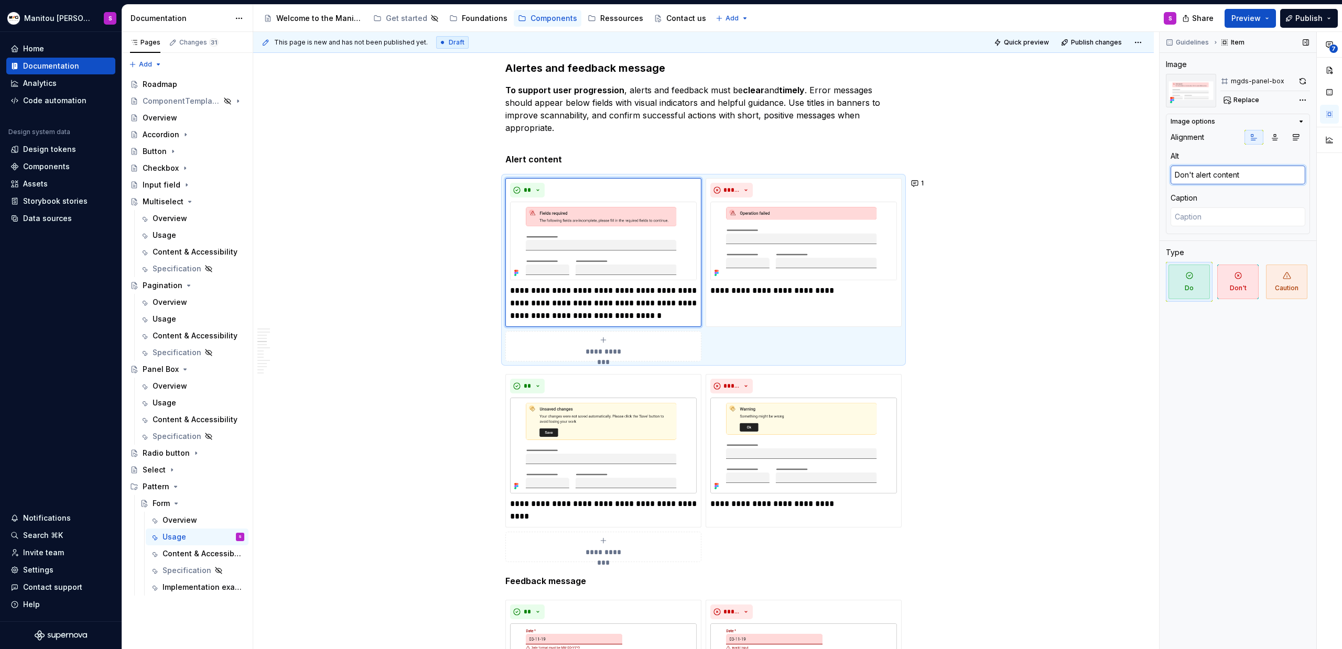
click at [1191, 174] on textarea "Don't alert content" at bounding box center [1237, 175] width 135 height 19
type textarea "*"
type textarea "Don' alert content"
type textarea "*"
type textarea "Don alert content"
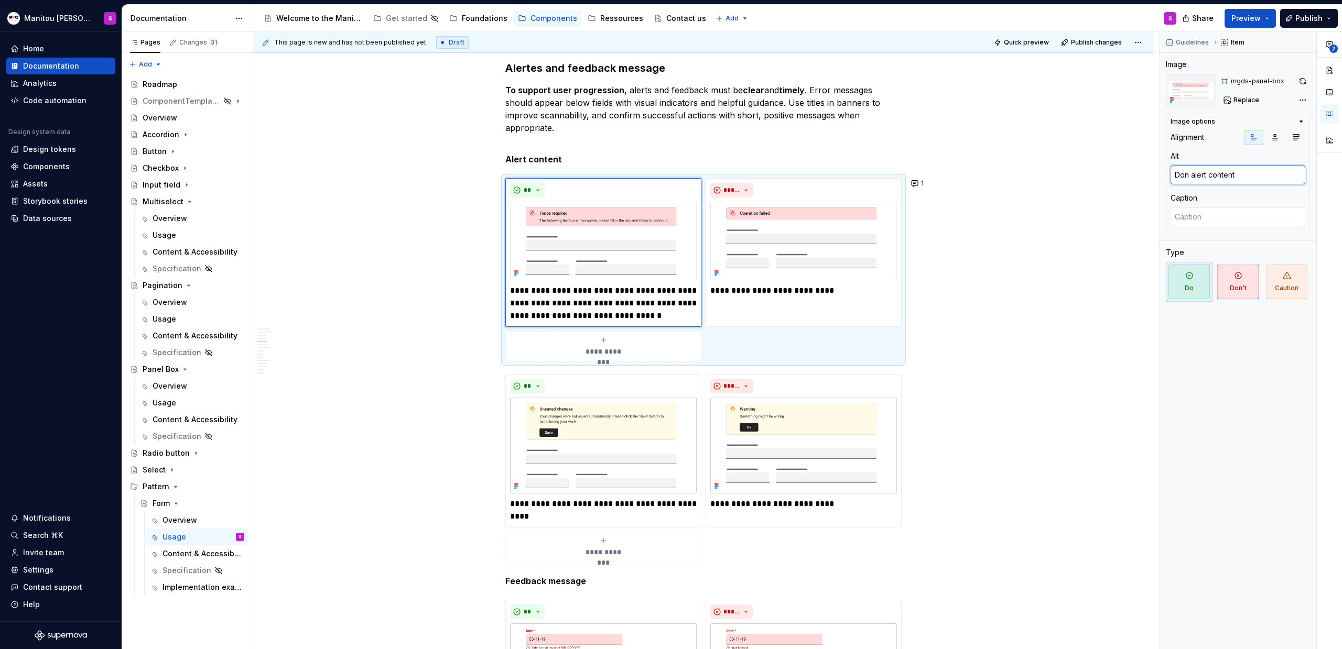
type textarea "*"
type textarea "Do alert content"
type textarea "*"
type textarea "Do alert content"
type textarea "*"
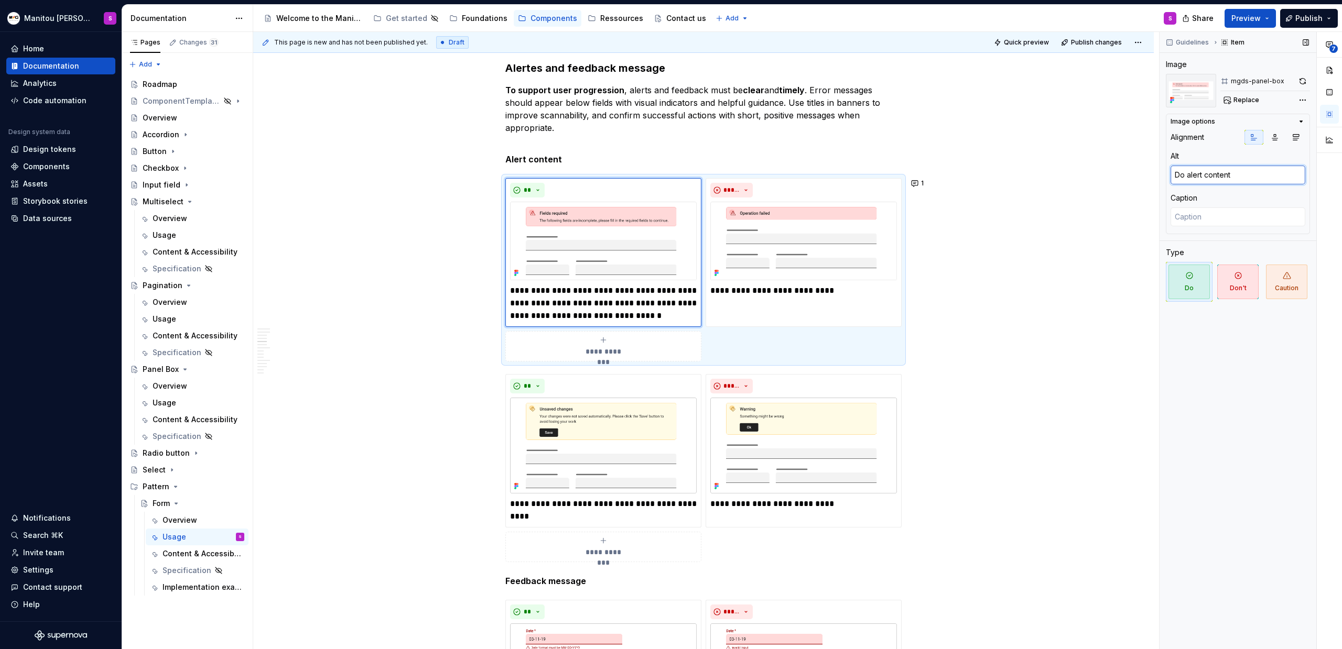
type textarea "Do alert content"
click at [1270, 394] on div "Guidelines Item Image mgds-panel-box Replace Image options Alignment Alt Do ale…" at bounding box center [1237, 341] width 157 height 618
click at [612, 270] on img at bounding box center [603, 241] width 187 height 78
click at [731, 264] on img at bounding box center [803, 241] width 187 height 78
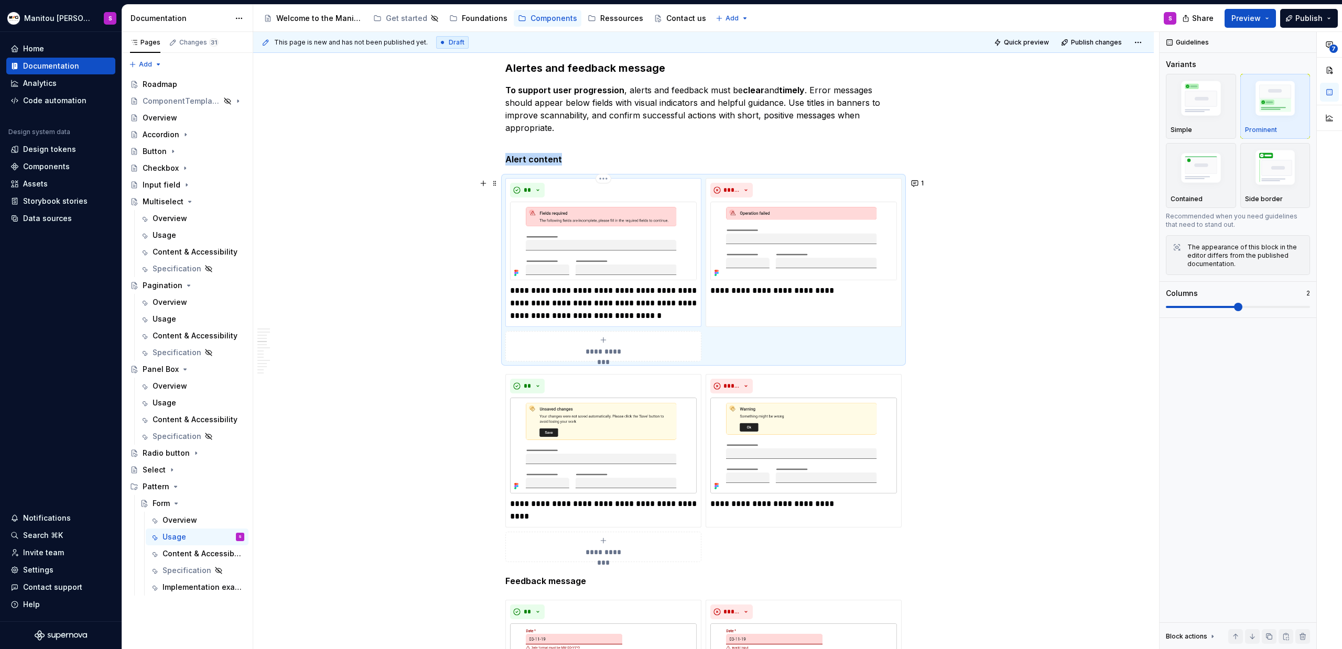
click at [583, 231] on img at bounding box center [603, 241] width 187 height 78
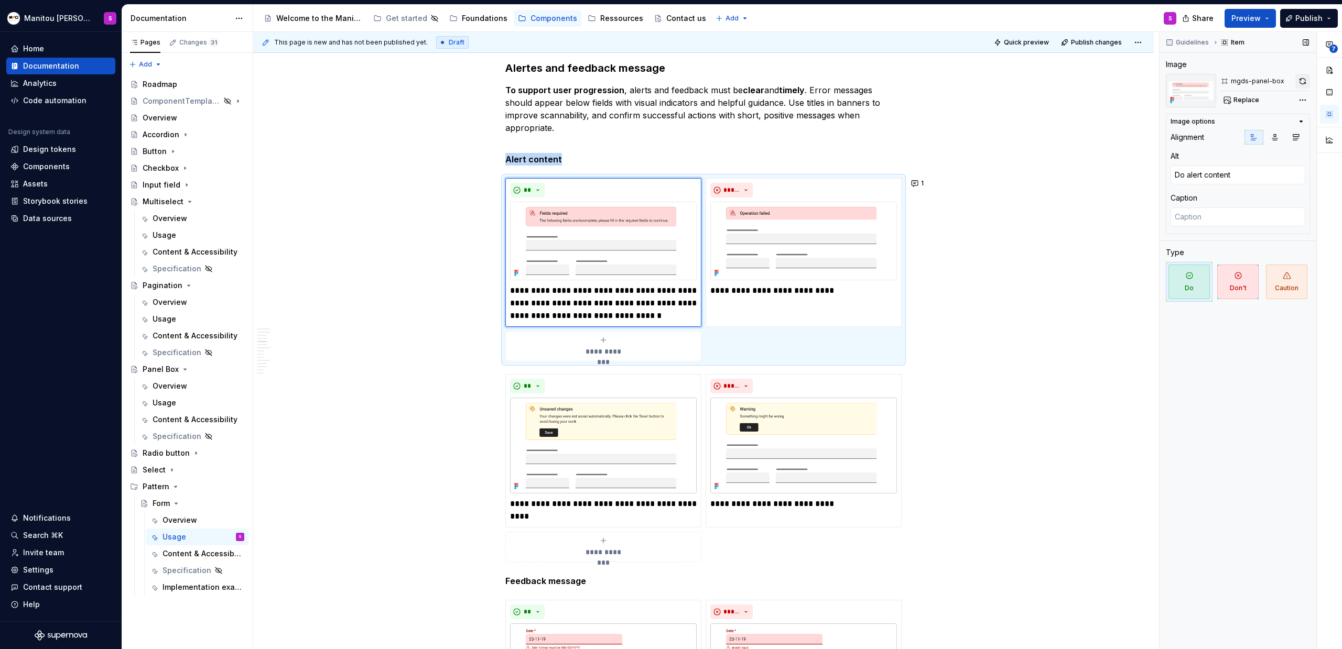
click at [1304, 81] on button "button" at bounding box center [1302, 81] width 15 height 15
click at [731, 243] on img at bounding box center [803, 241] width 187 height 78
type textarea "*"
type textarea "Don't alert content"
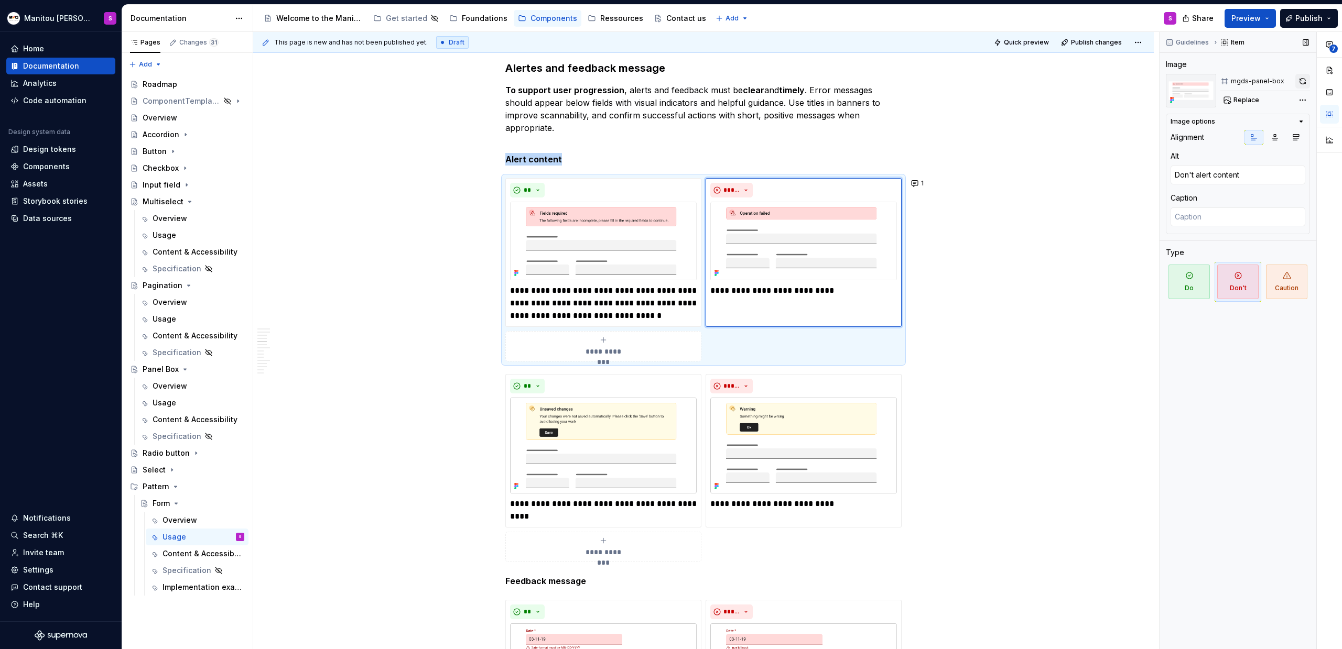
click at [1299, 80] on button "button" at bounding box center [1302, 81] width 15 height 15
type textarea "*"
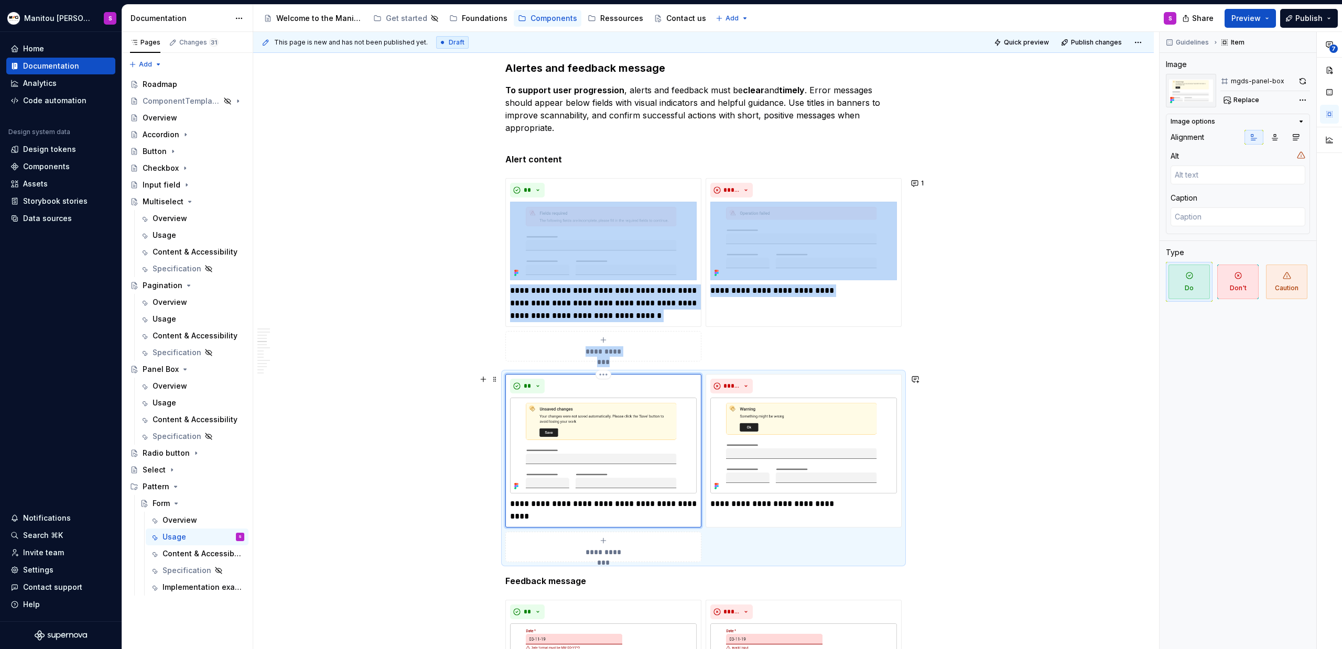
click at [637, 445] on img at bounding box center [603, 446] width 187 height 96
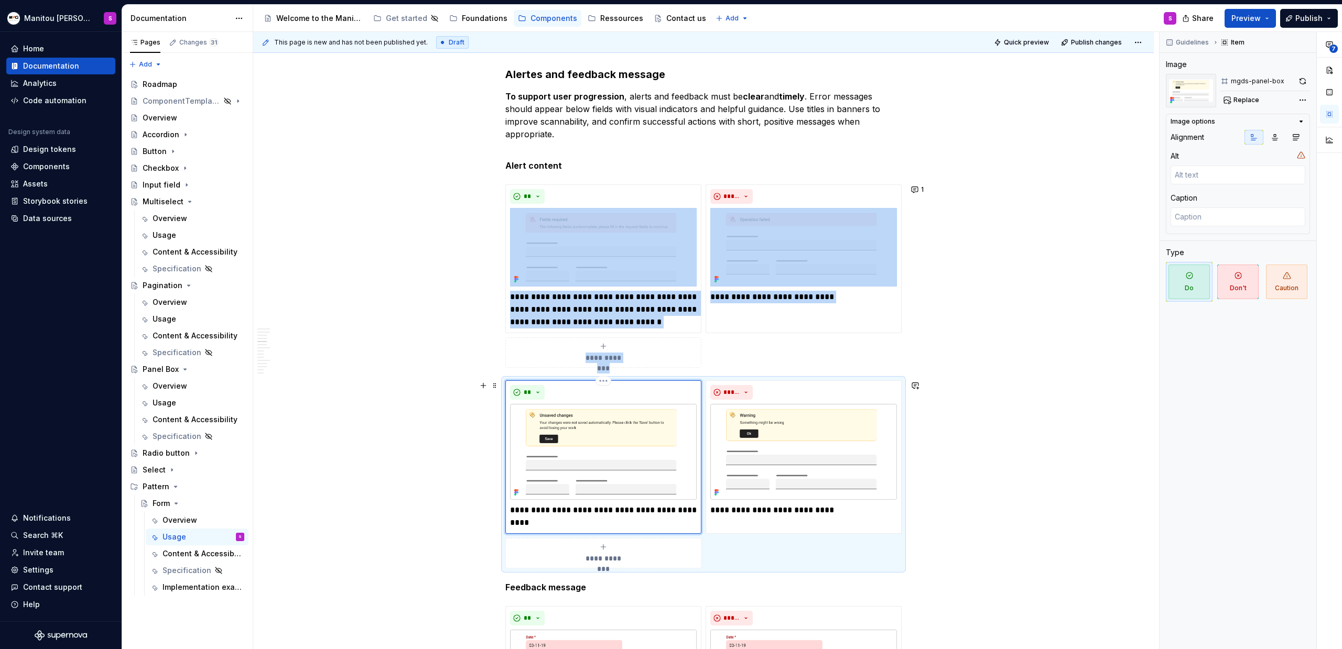
scroll to position [1887, 0]
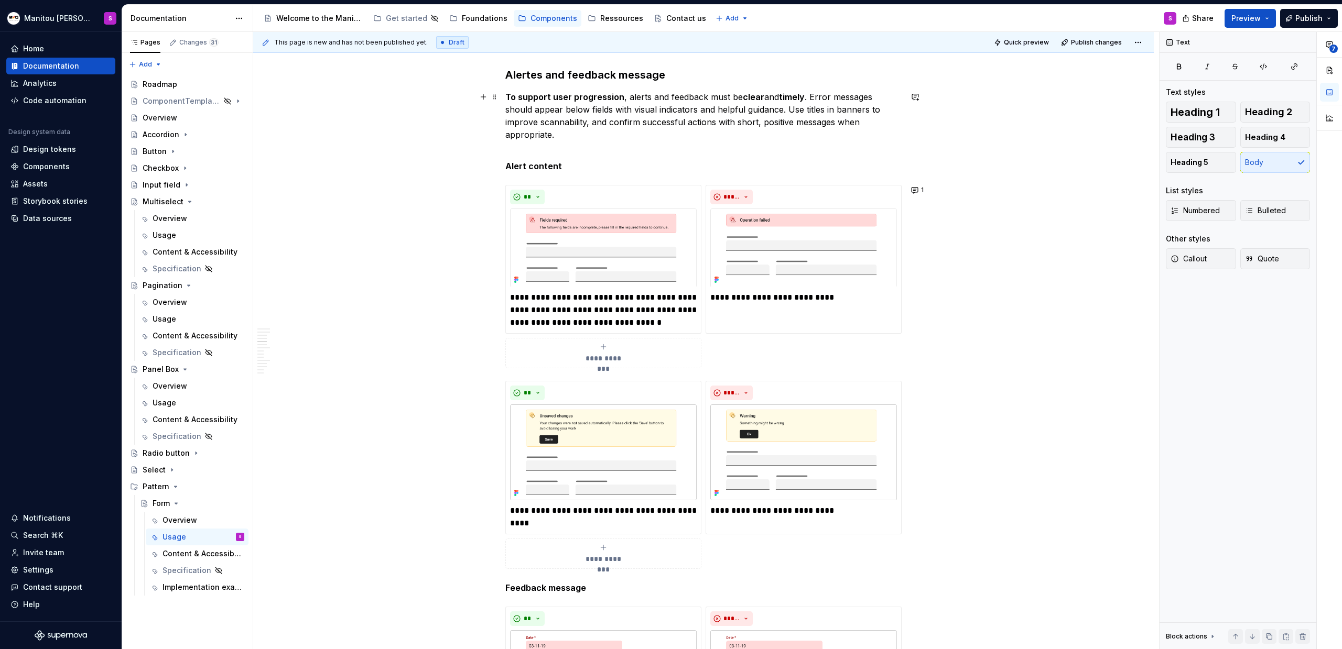
click at [887, 119] on p "To support user progression , alerts and feedback must be clear and timely . Er…" at bounding box center [703, 122] width 396 height 63
click at [599, 517] on p "**********" at bounding box center [603, 517] width 187 height 25
type textarea "*"
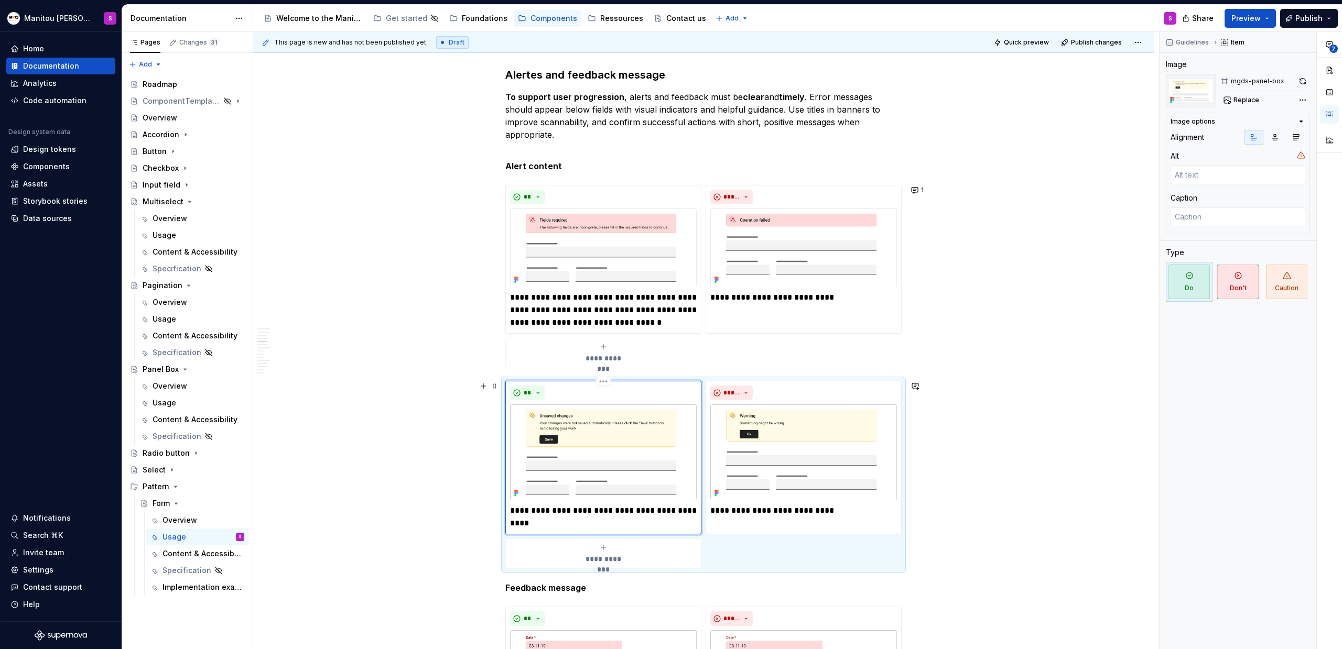
click at [562, 514] on p "**********" at bounding box center [603, 517] width 187 height 25
click at [550, 511] on p "**********" at bounding box center [603, 517] width 187 height 25
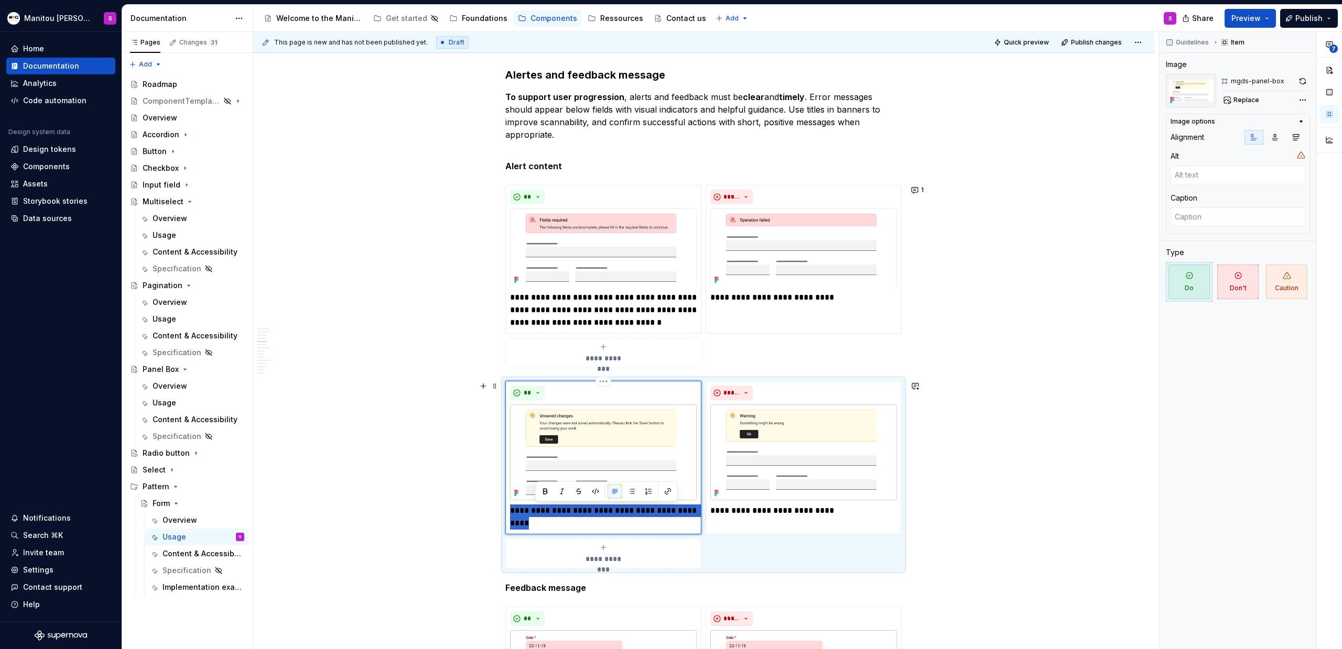
click at [550, 511] on p "**********" at bounding box center [603, 517] width 187 height 25
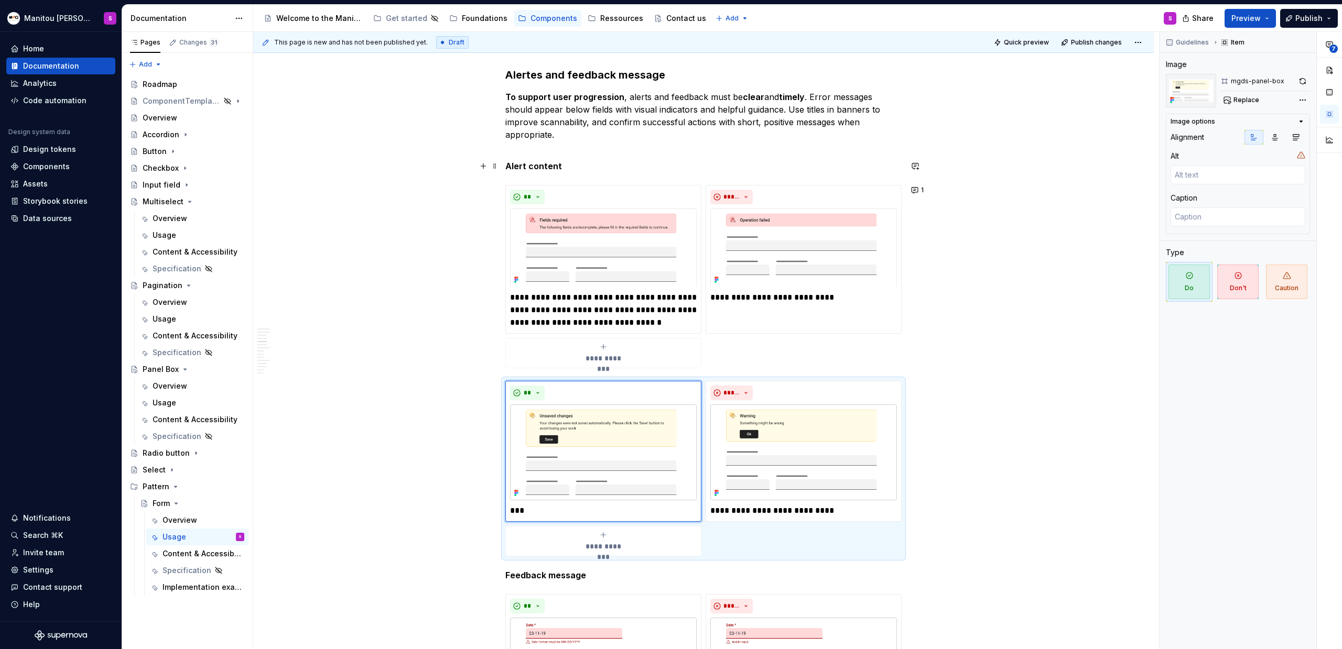
click at [600, 161] on p "Alert content" at bounding box center [703, 166] width 396 height 13
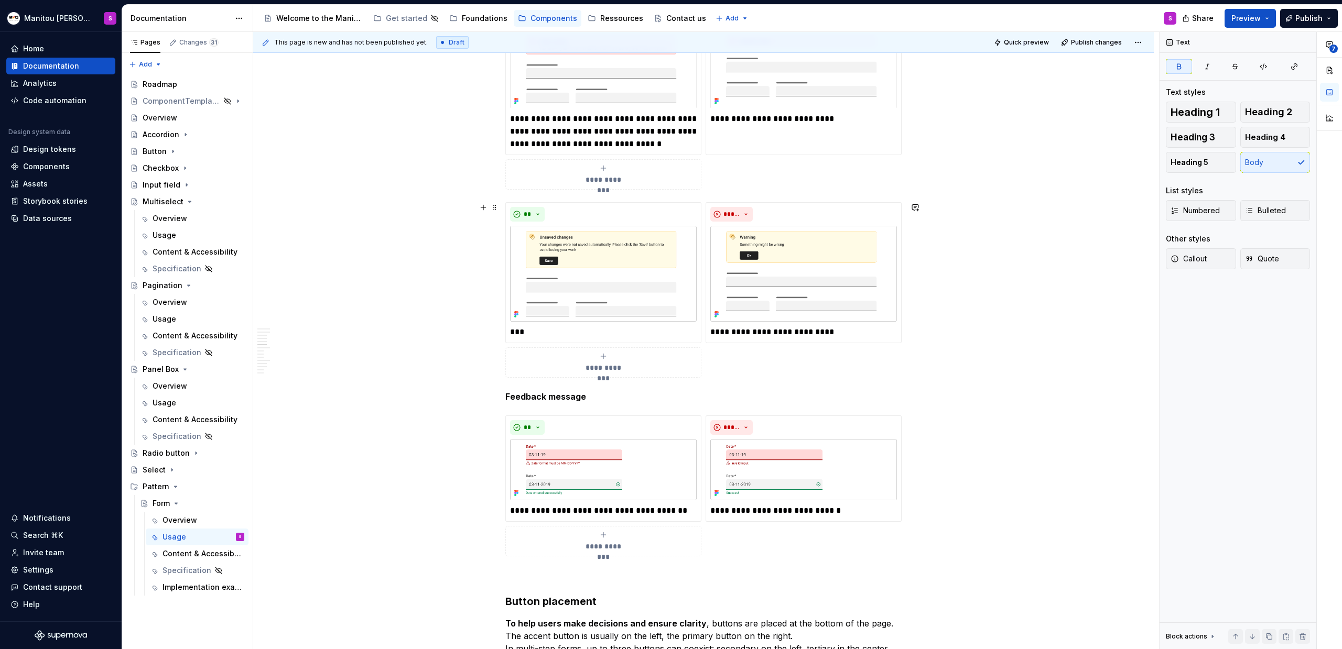
scroll to position [2068, 0]
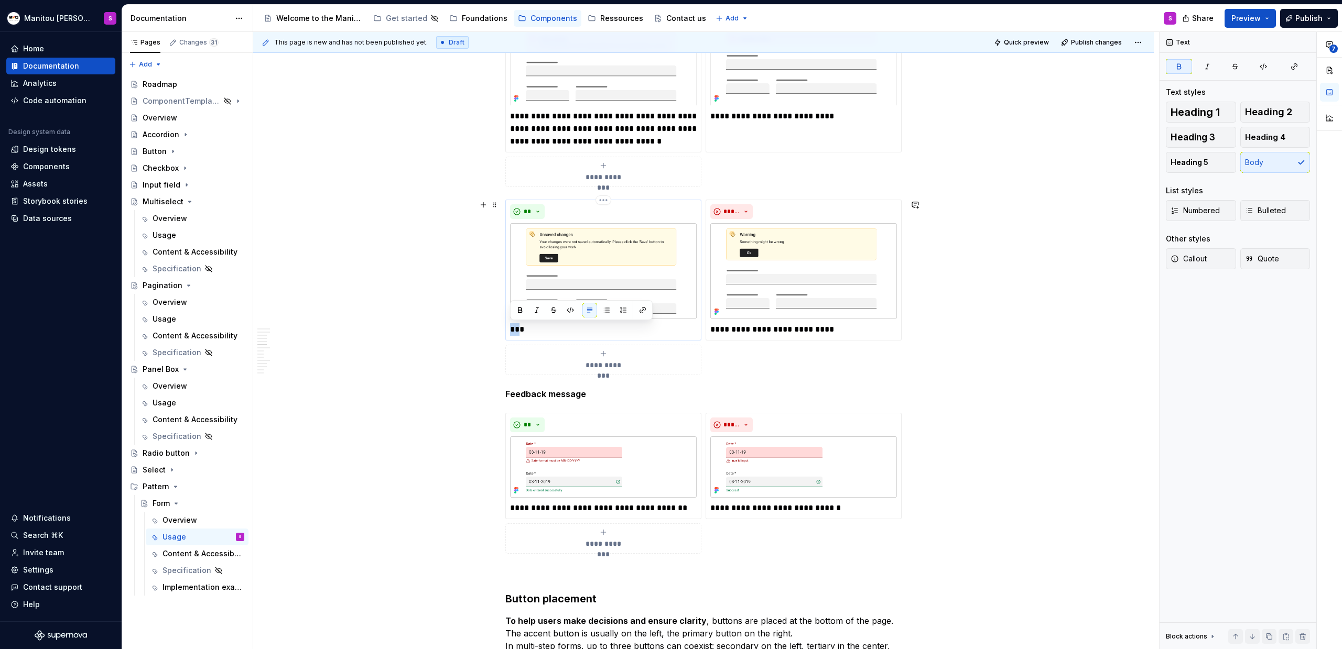
drag, startPoint x: 511, startPoint y: 330, endPoint x: 521, endPoint y: 332, distance: 10.2
click at [521, 332] on p "***" at bounding box center [603, 329] width 187 height 13
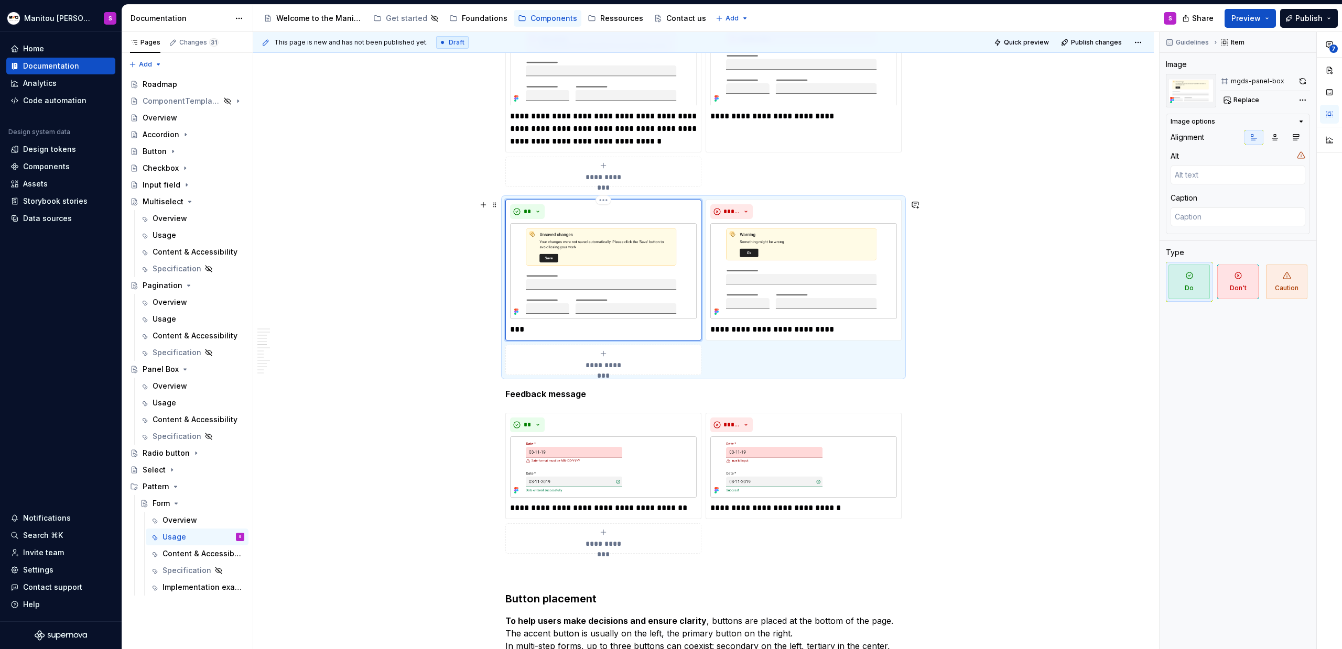
click at [571, 333] on p "***" at bounding box center [603, 329] width 187 height 13
click at [595, 332] on p "**********" at bounding box center [603, 329] width 187 height 13
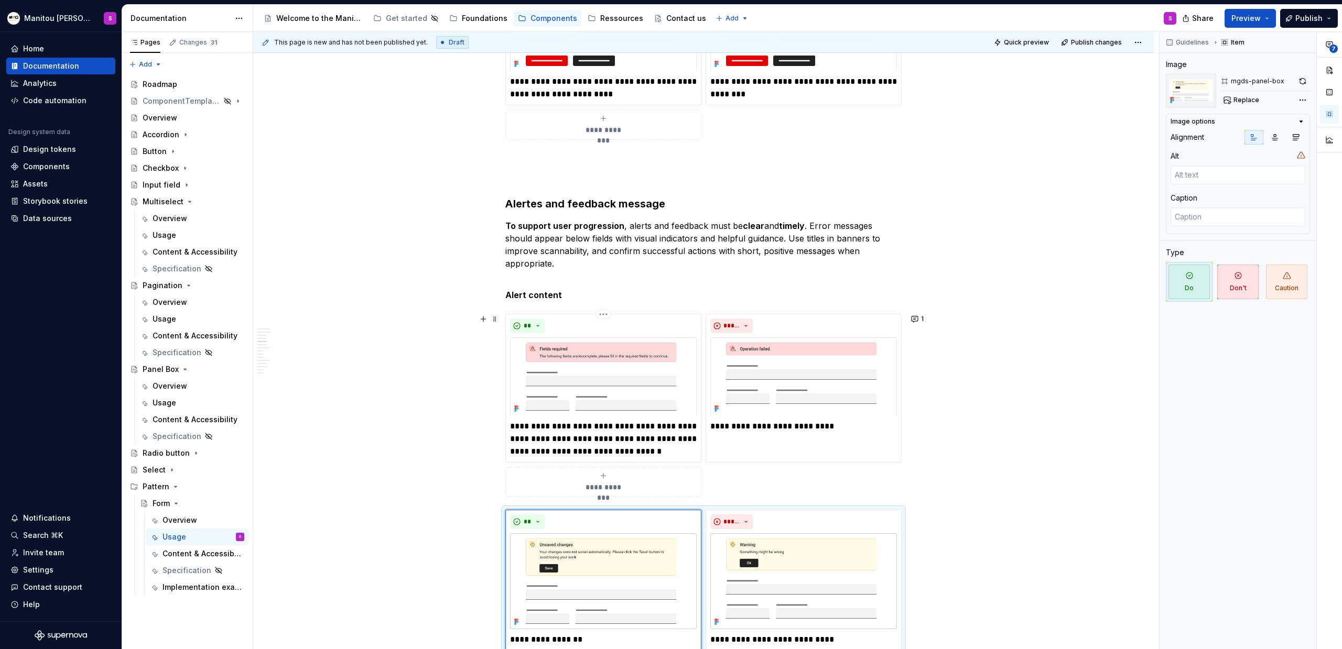
scroll to position [1759, 0]
click at [588, 292] on p "Alert content" at bounding box center [703, 294] width 396 height 13
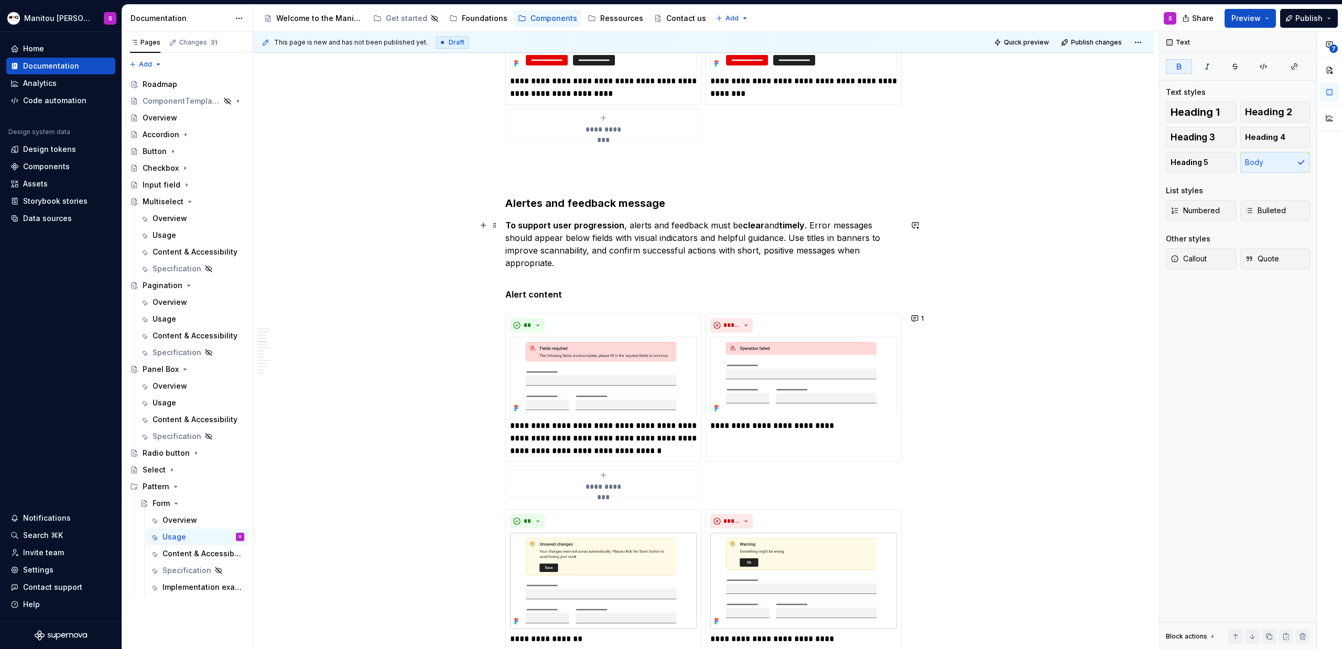
click at [597, 266] on p "To support user progression , alerts and feedback must be clear and timely . Er…" at bounding box center [703, 250] width 396 height 63
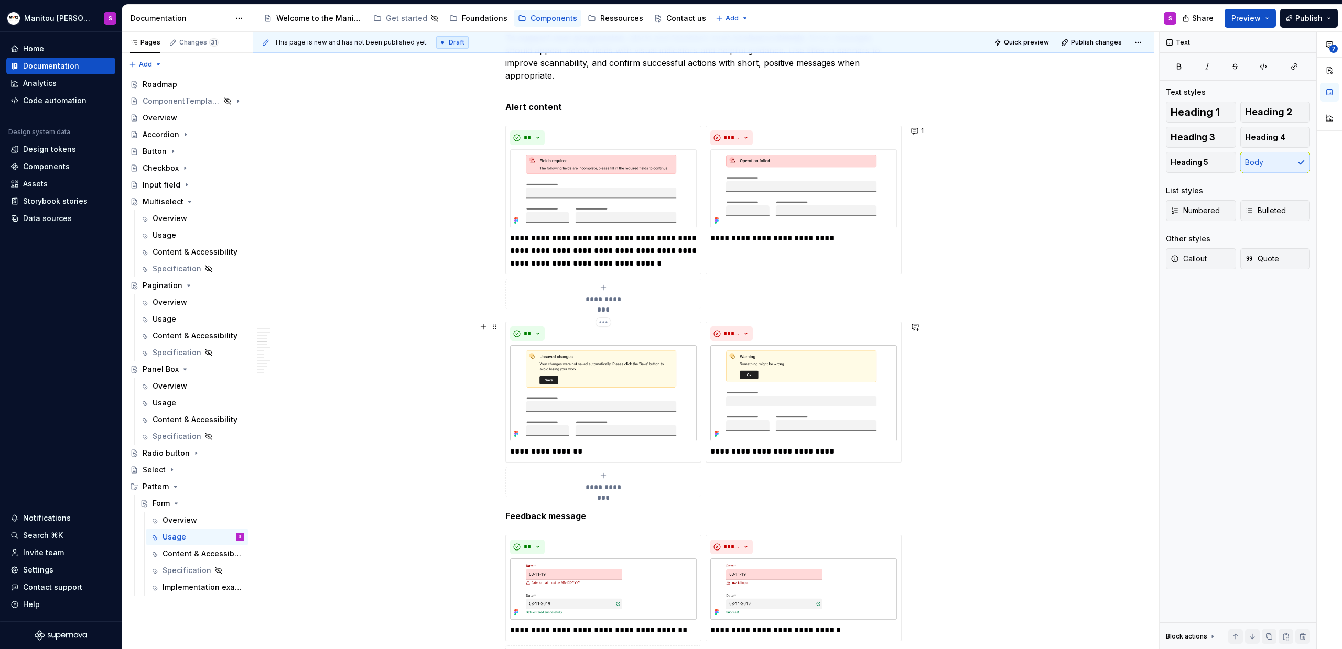
scroll to position [1949, 0]
click at [570, 452] on p "**********" at bounding box center [603, 449] width 187 height 13
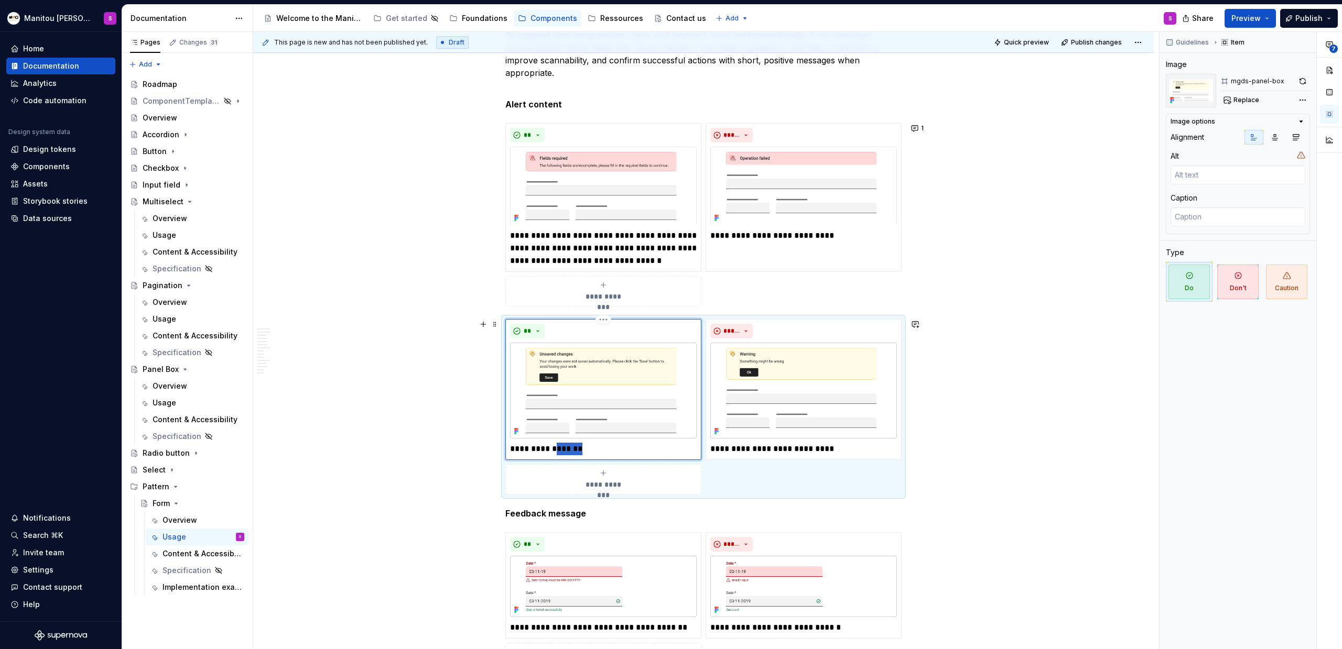
click at [570, 452] on p "**********" at bounding box center [603, 449] width 187 height 13
click at [581, 450] on p "**********" at bounding box center [603, 449] width 187 height 13
click at [583, 445] on p "**********" at bounding box center [603, 449] width 187 height 13
click at [564, 451] on p "**********" at bounding box center [603, 449] width 187 height 13
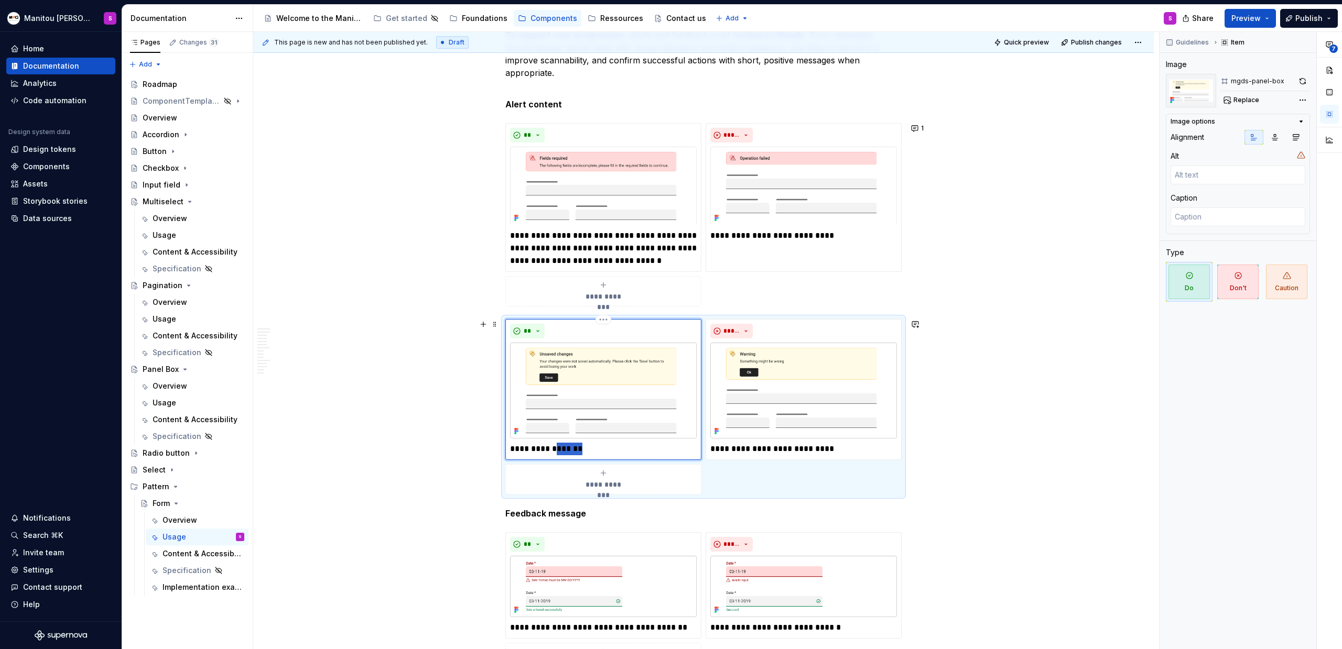
click at [564, 451] on p "**********" at bounding box center [603, 449] width 187 height 13
click at [628, 380] on img at bounding box center [603, 391] width 187 height 96
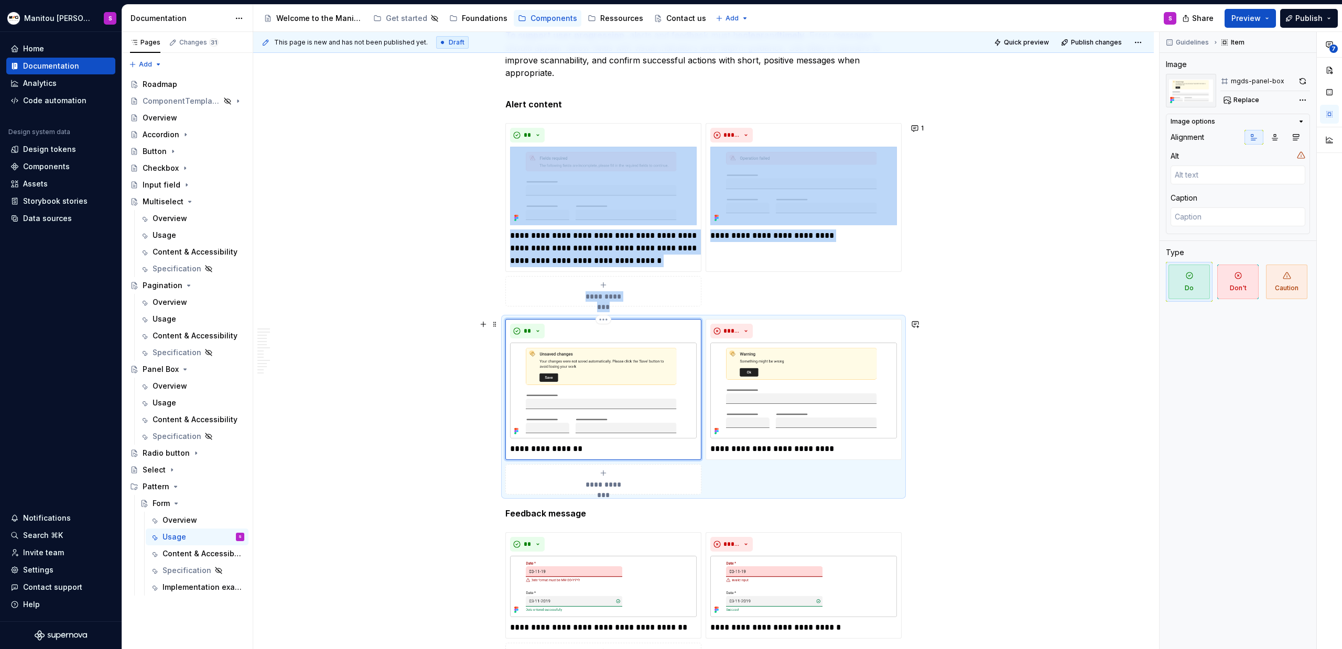
click at [656, 384] on img at bounding box center [603, 391] width 187 height 96
click at [598, 412] on img at bounding box center [603, 391] width 187 height 96
click at [638, 384] on img at bounding box center [603, 391] width 187 height 96
click at [639, 384] on img at bounding box center [603, 391] width 187 height 96
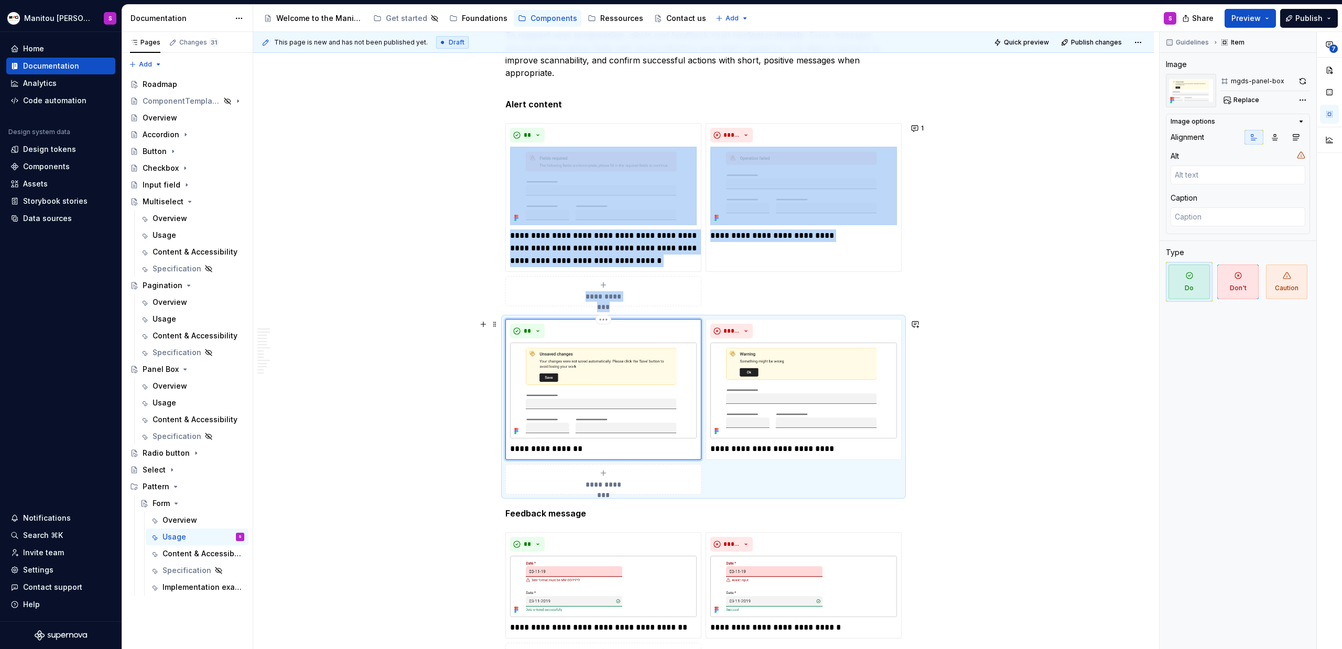
click at [672, 407] on img at bounding box center [603, 391] width 187 height 96
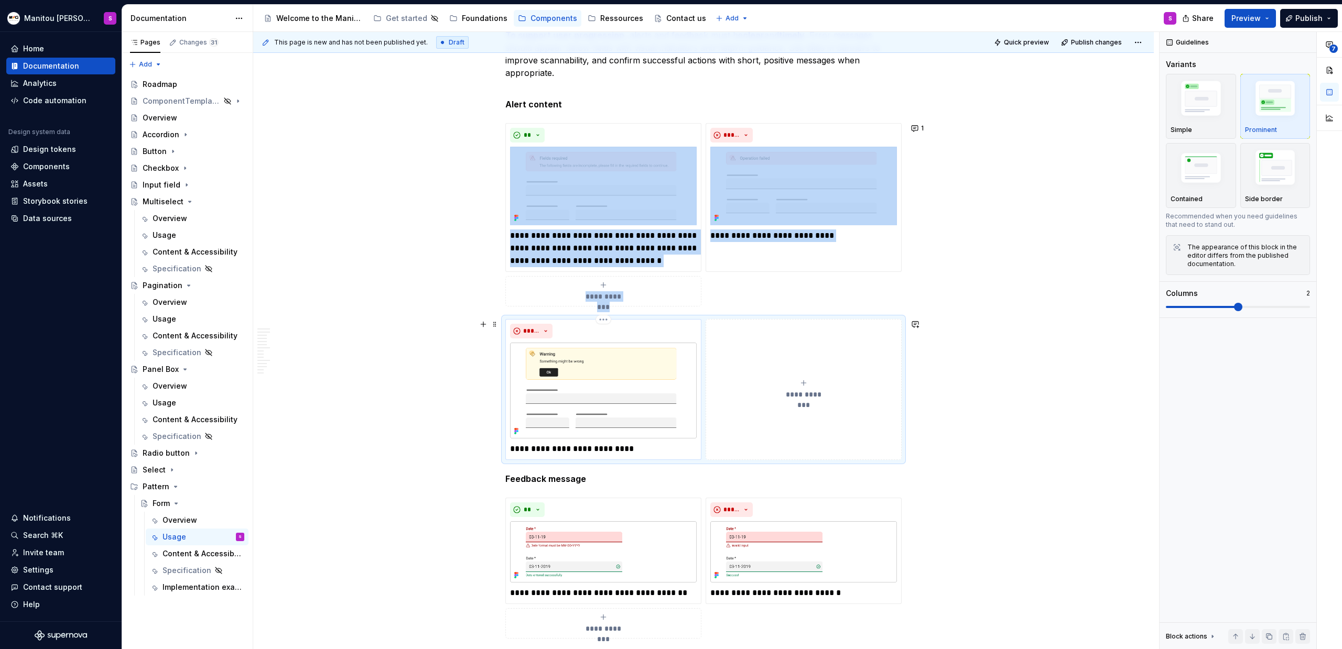
click at [584, 397] on img at bounding box center [603, 391] width 187 height 96
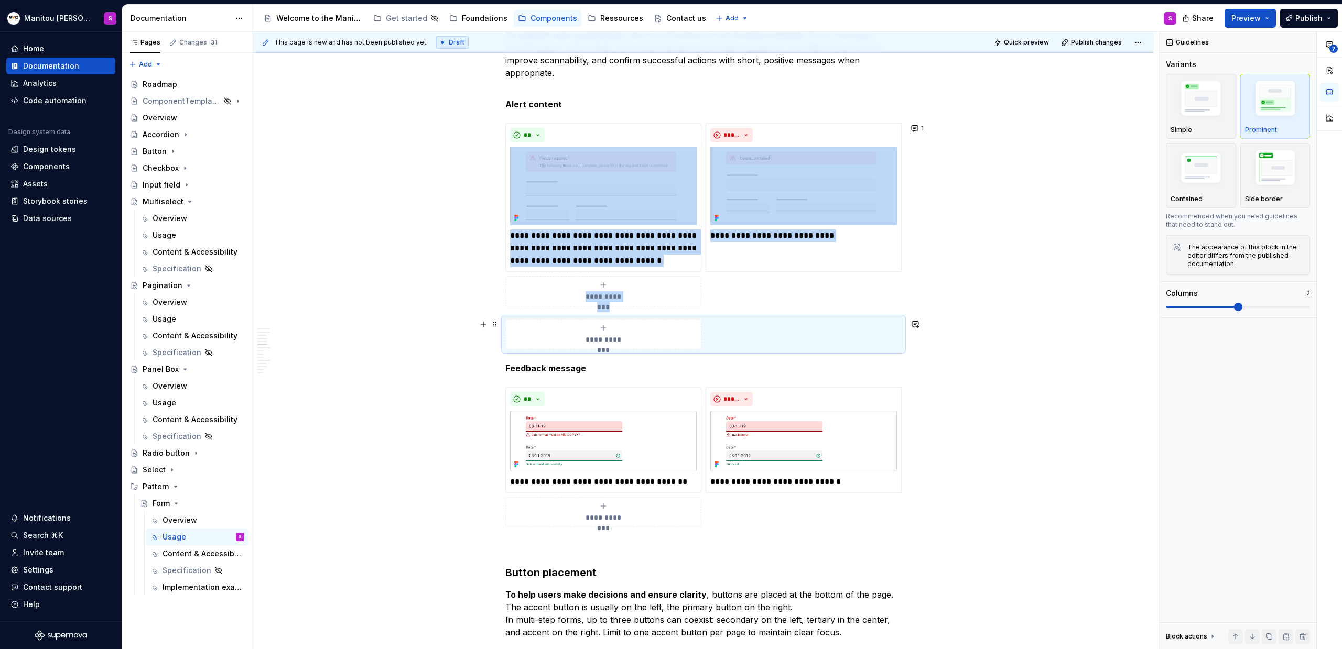
click at [614, 340] on span "**********" at bounding box center [603, 339] width 48 height 10
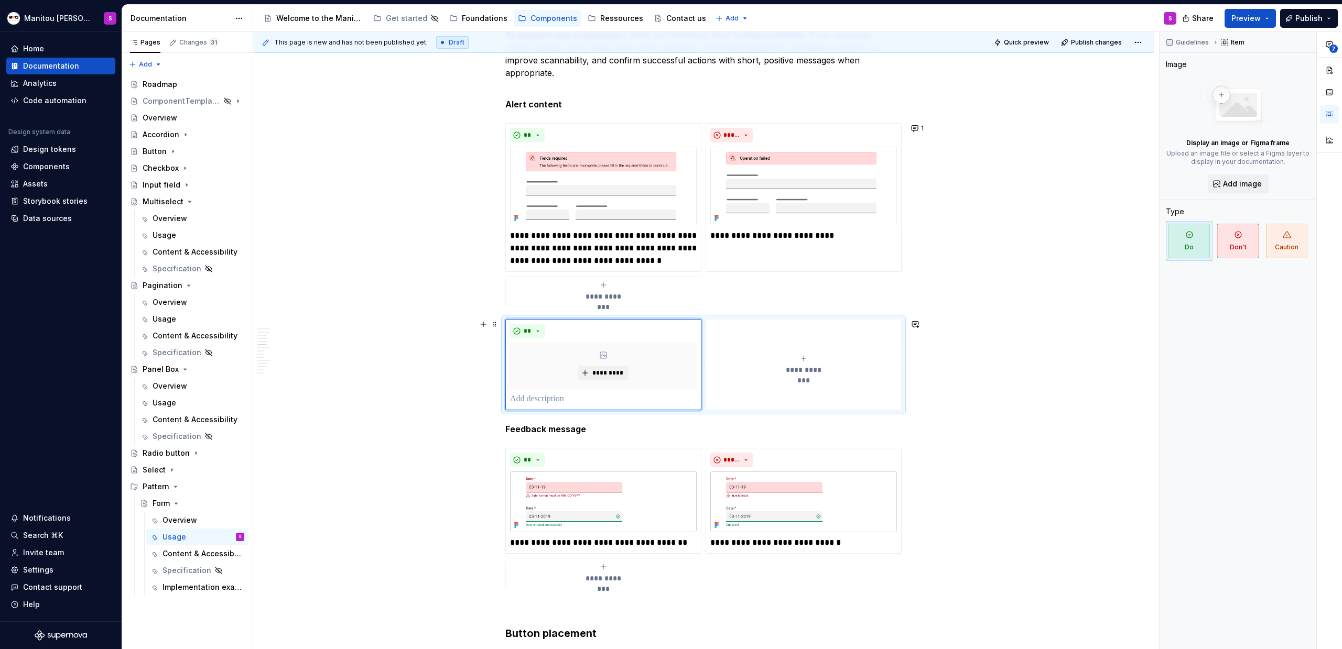
click at [849, 355] on div "**********" at bounding box center [803, 364] width 187 height 21
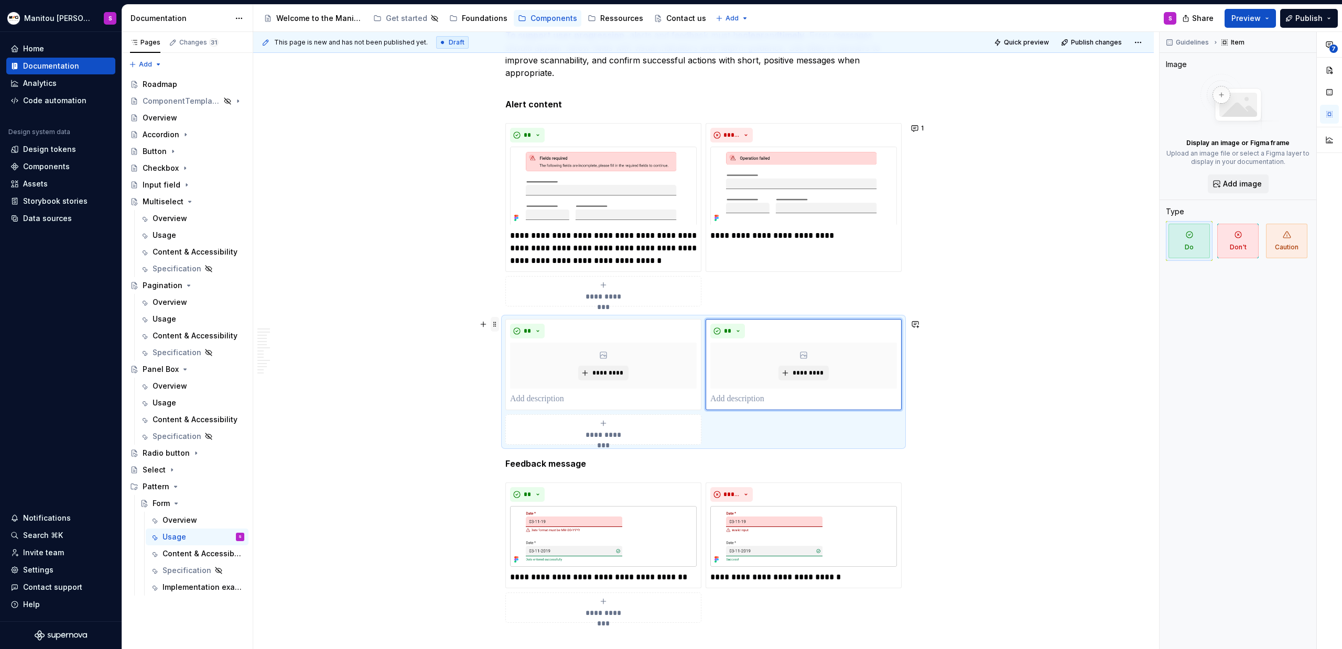
click at [495, 324] on span at bounding box center [495, 324] width 8 height 15
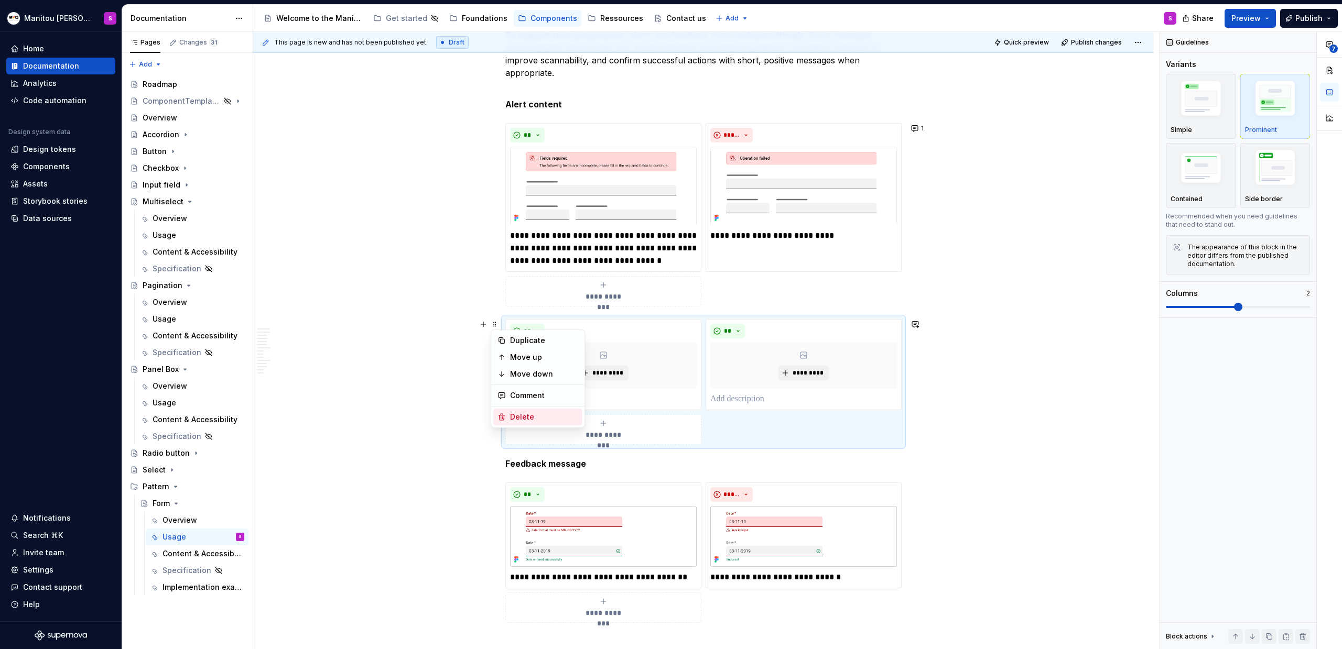
click at [516, 421] on div "Delete" at bounding box center [544, 417] width 68 height 10
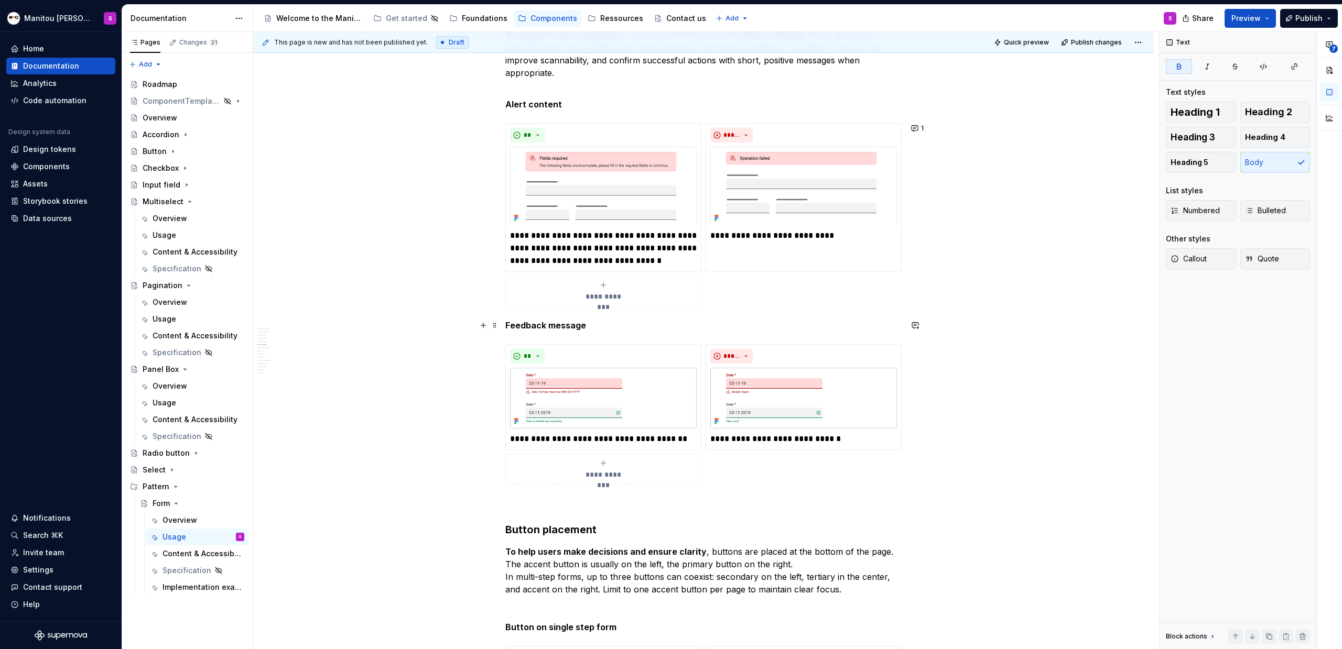
click at [505, 325] on strong "Feedback message" at bounding box center [545, 325] width 81 height 10
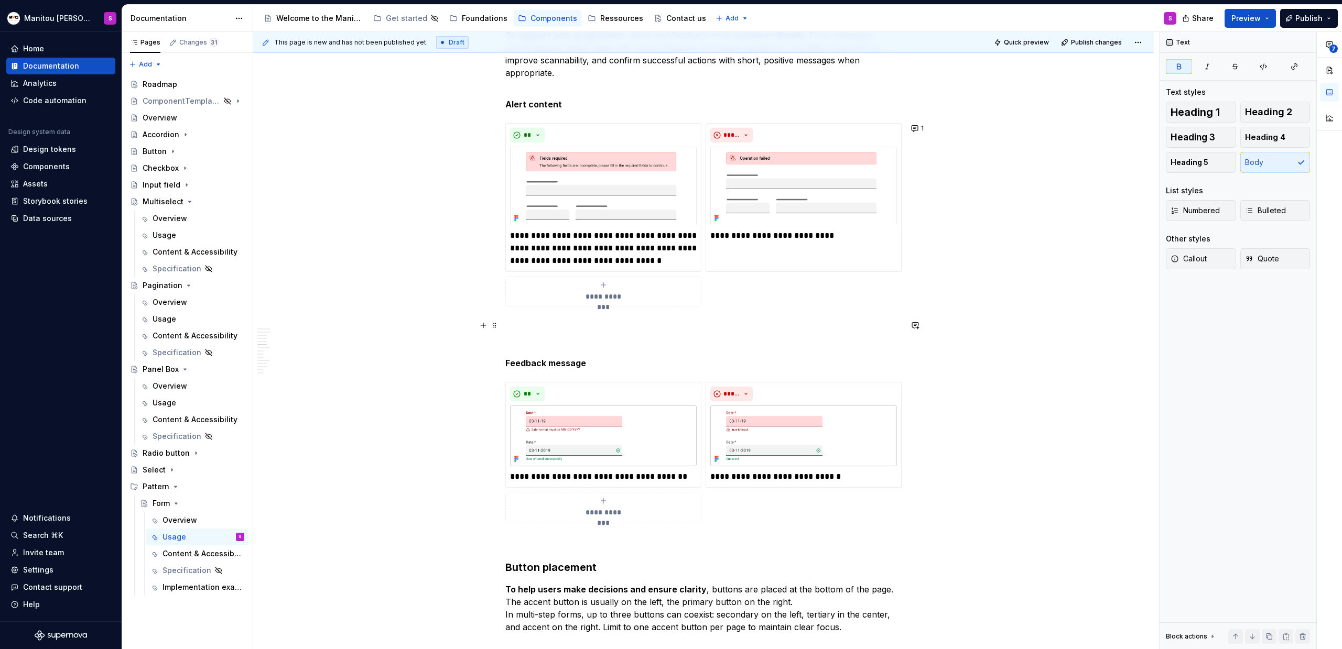
click at [521, 327] on p at bounding box center [703, 325] width 396 height 13
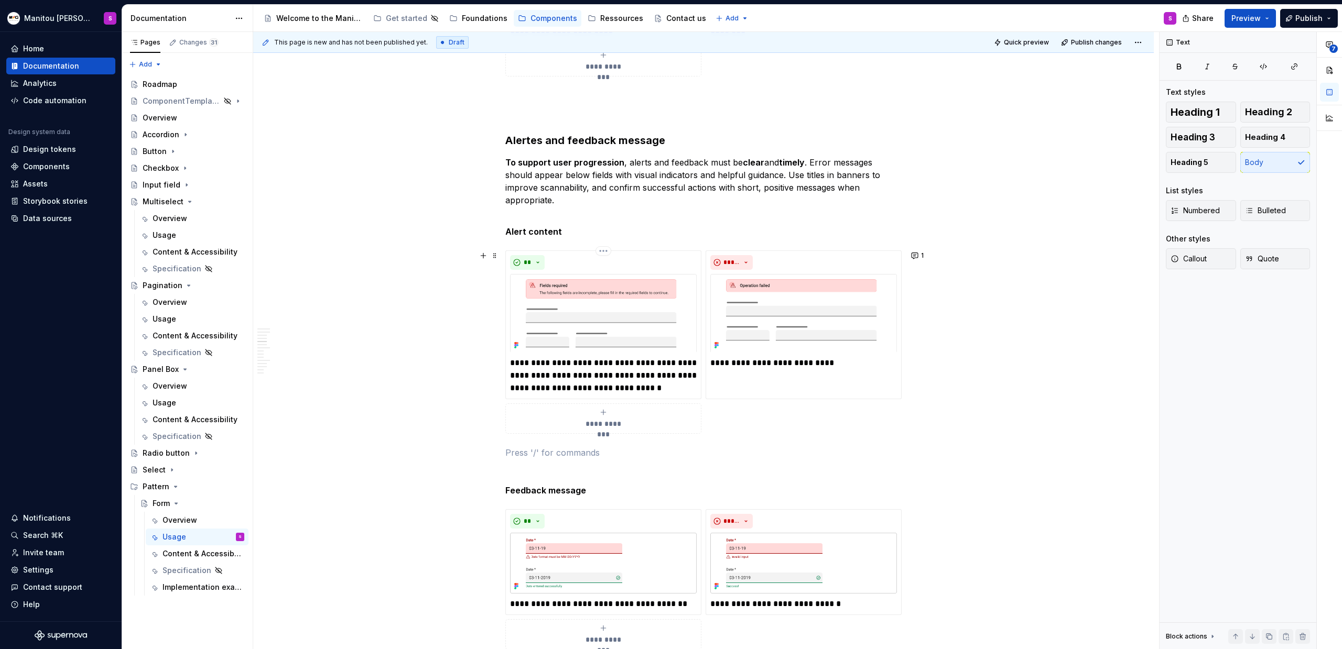
scroll to position [1716, 0]
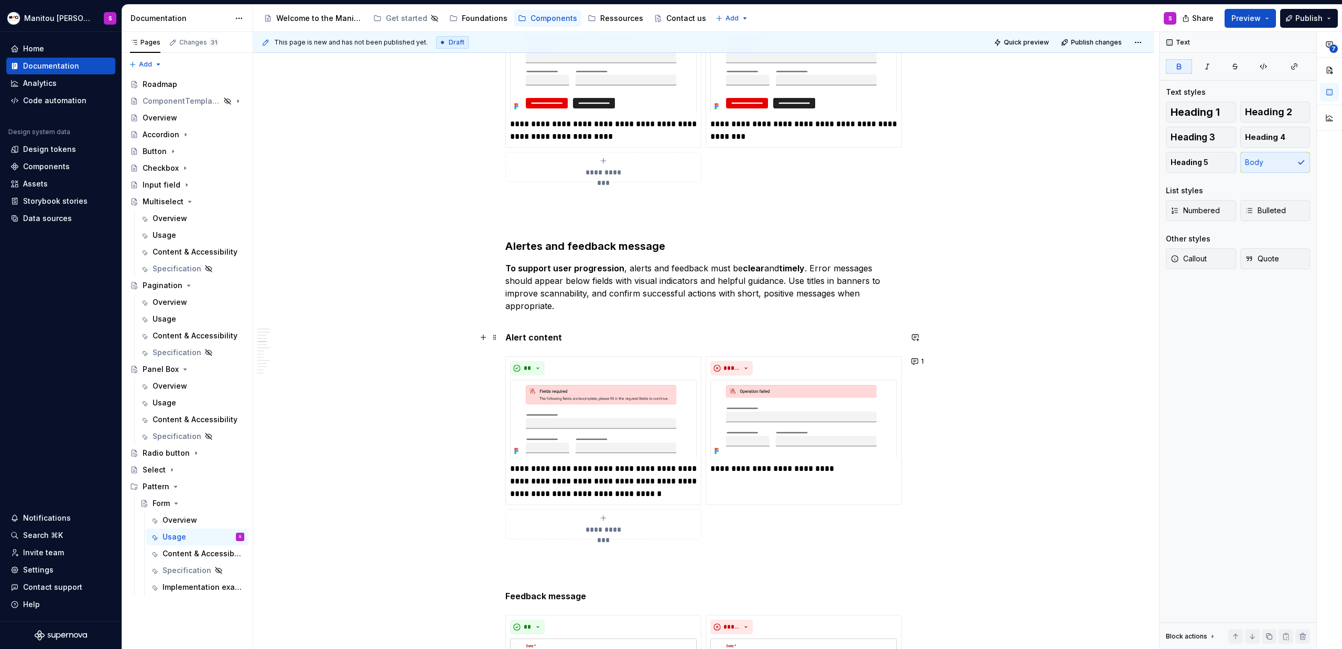
click at [568, 337] on p "Alert content" at bounding box center [703, 337] width 396 height 13
click at [588, 303] on p "To support user progression , alerts and feedback must be clear and timely . Er…" at bounding box center [703, 293] width 396 height 63
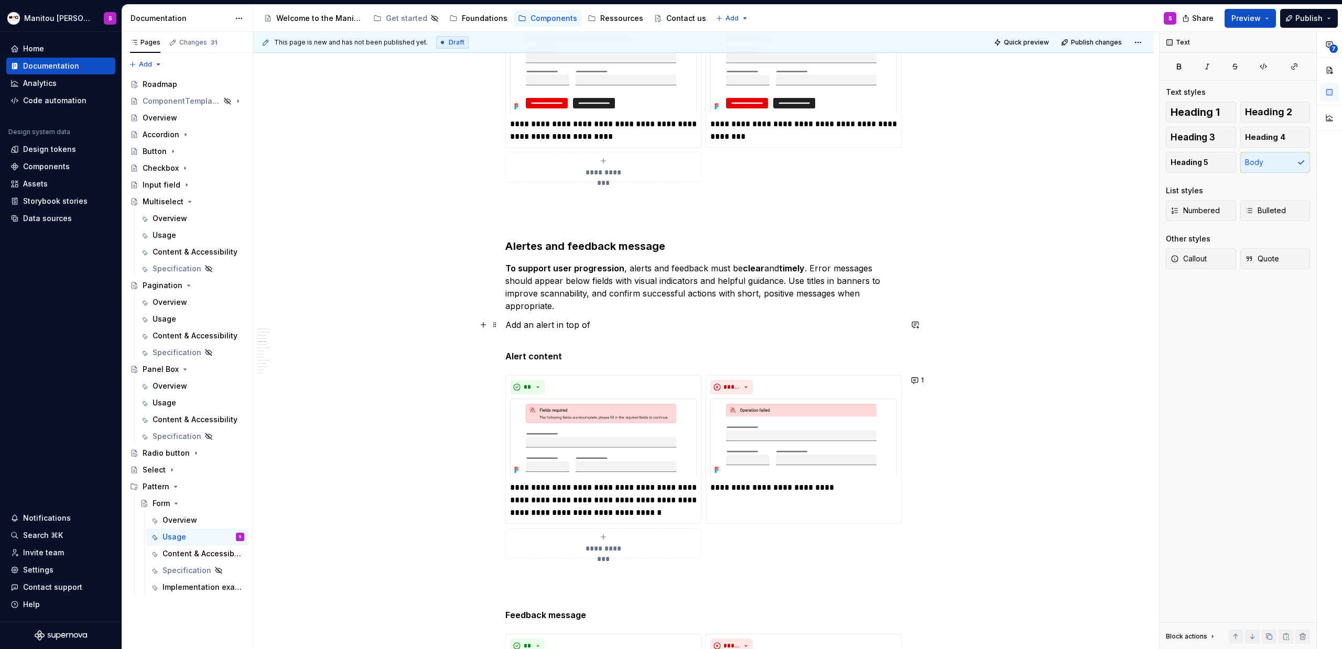
click at [604, 327] on p "Add an alert in top of" at bounding box center [703, 331] width 396 height 25
drag, startPoint x: 598, startPoint y: 322, endPoint x: 500, endPoint y: 328, distance: 97.7
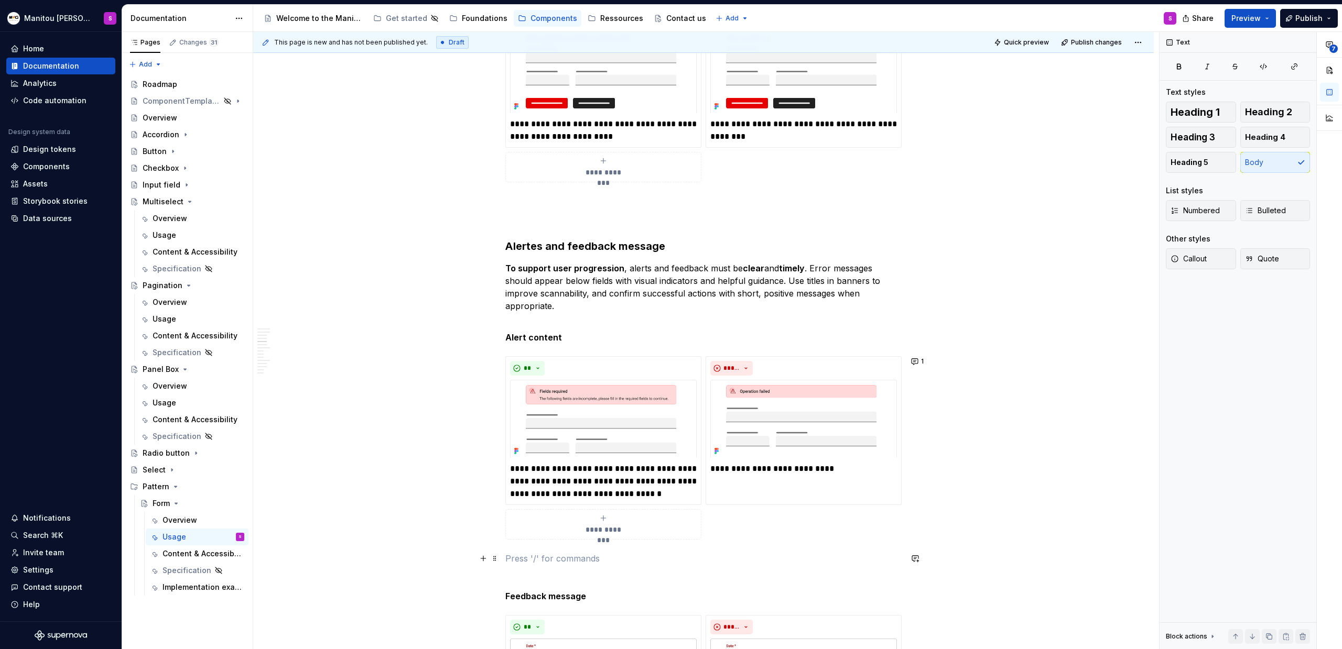
click at [535, 561] on p at bounding box center [703, 558] width 396 height 13
click at [530, 558] on p "Alert Position" at bounding box center [703, 558] width 396 height 13
click at [530, 339] on strong "Alert content" at bounding box center [533, 337] width 57 height 10
click at [548, 336] on strong "Alert content" at bounding box center [533, 337] width 57 height 10
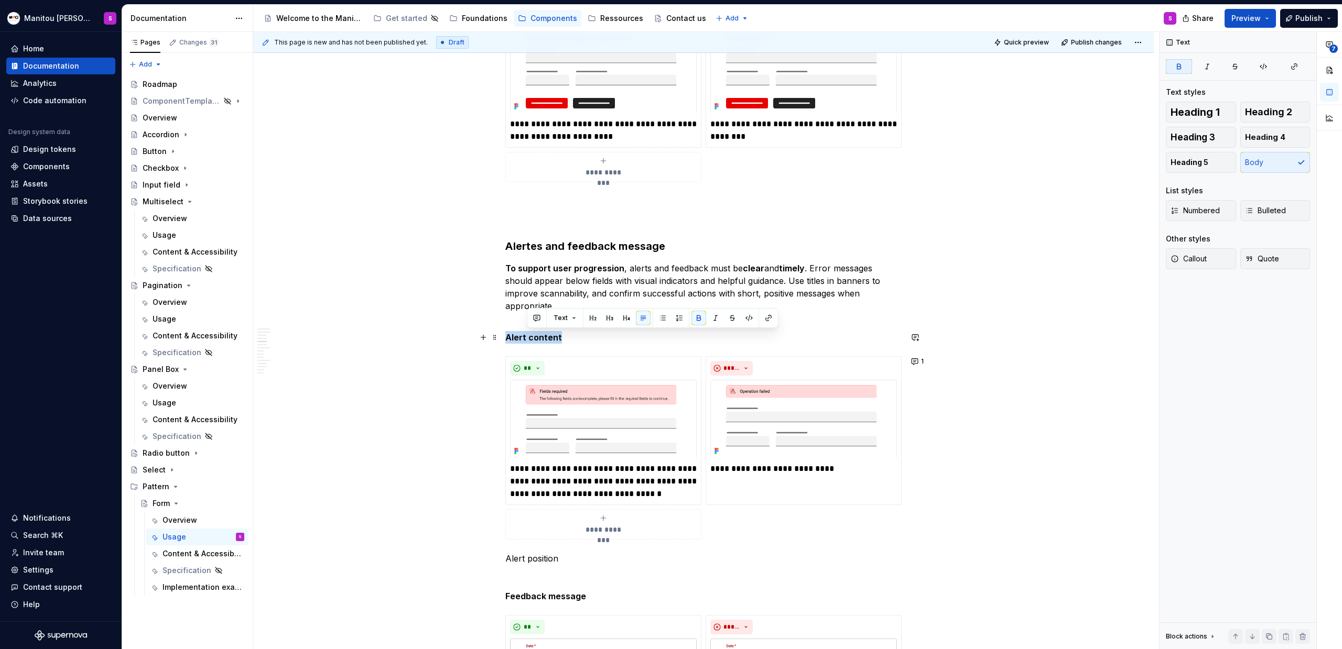
click at [548, 336] on strong "Alert content" at bounding box center [533, 337] width 57 height 10
click at [513, 564] on p "Alert position" at bounding box center [703, 558] width 396 height 13
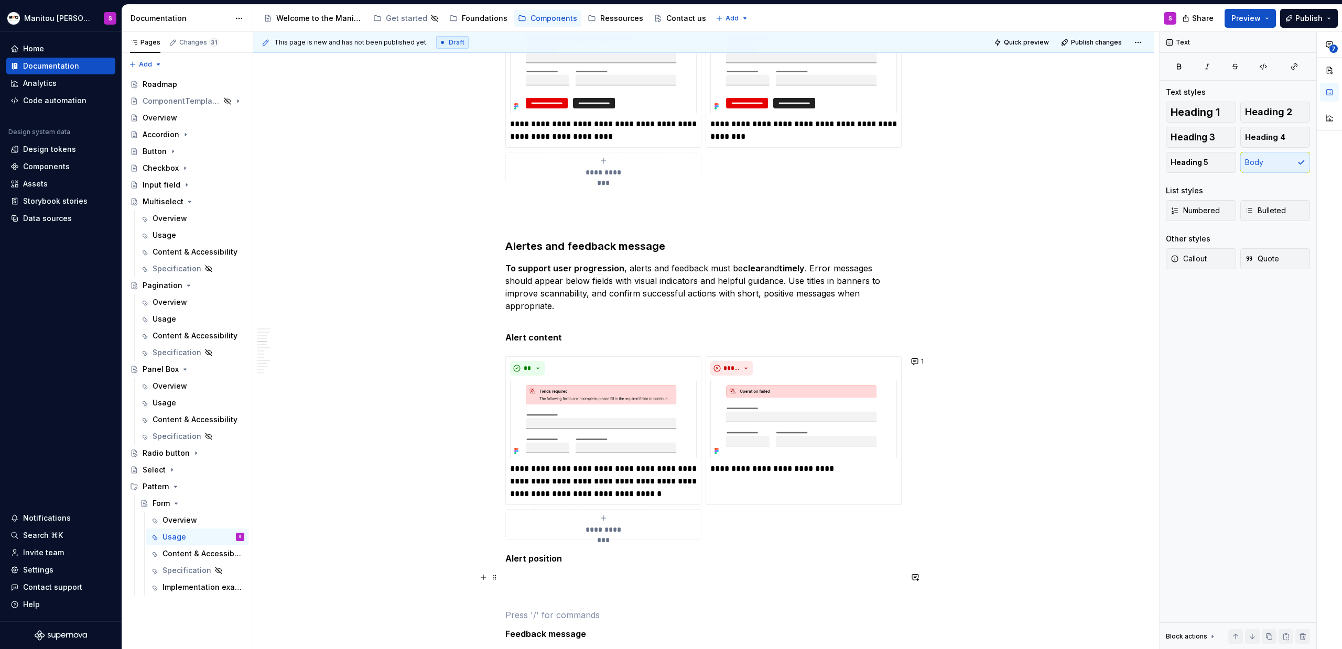
click at [512, 576] on p at bounding box center [703, 577] width 396 height 13
click at [584, 578] on p at bounding box center [703, 577] width 396 height 13
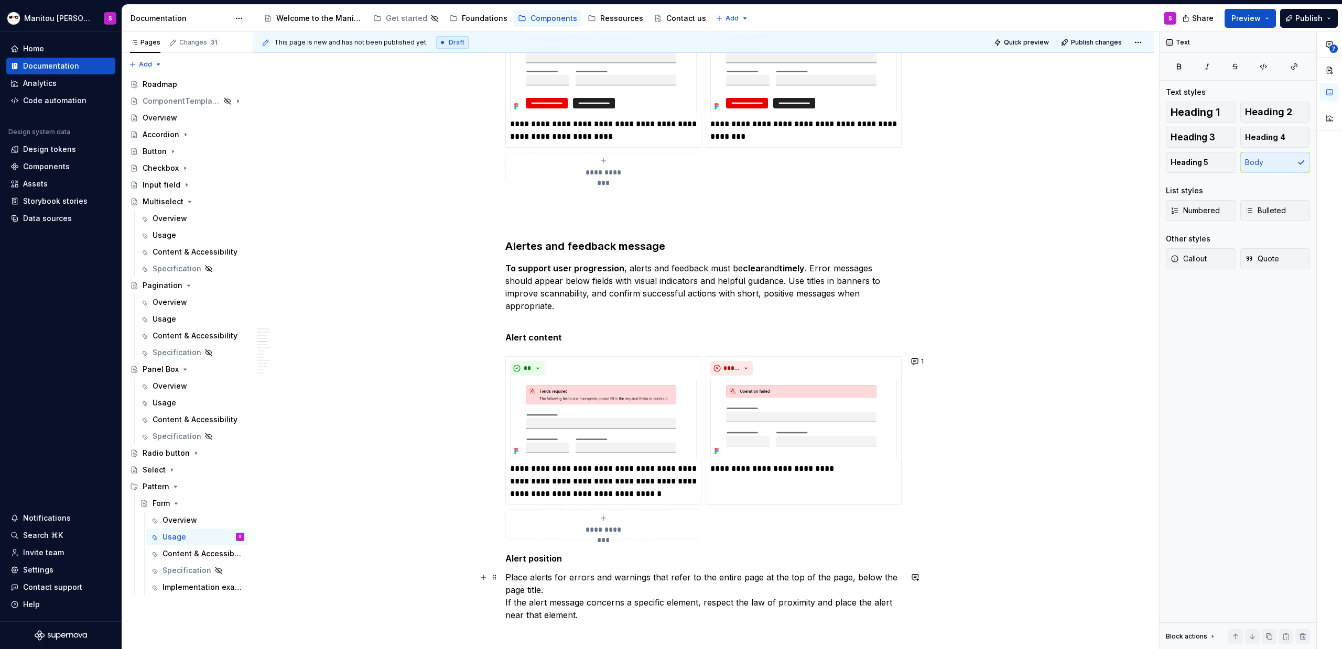
scroll to position [1887, 0]
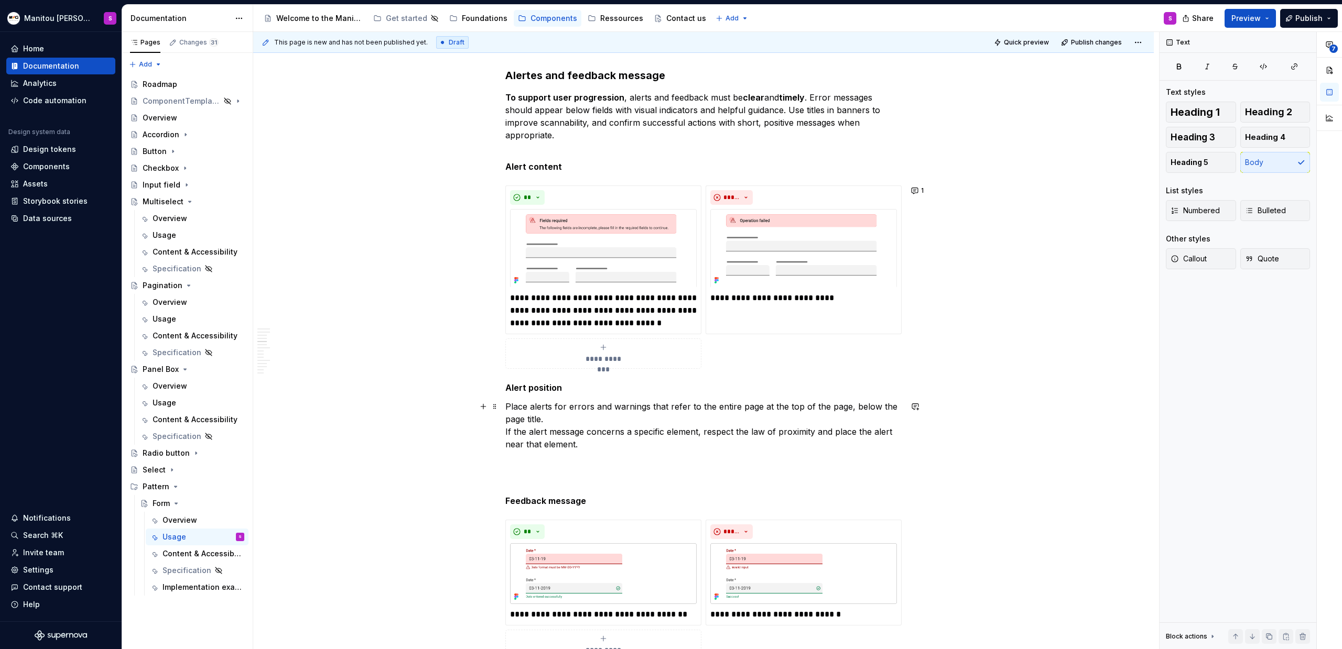
click at [565, 418] on p "Place alerts for errors and warnings that refer to the entire page at the top o…" at bounding box center [703, 425] width 396 height 50
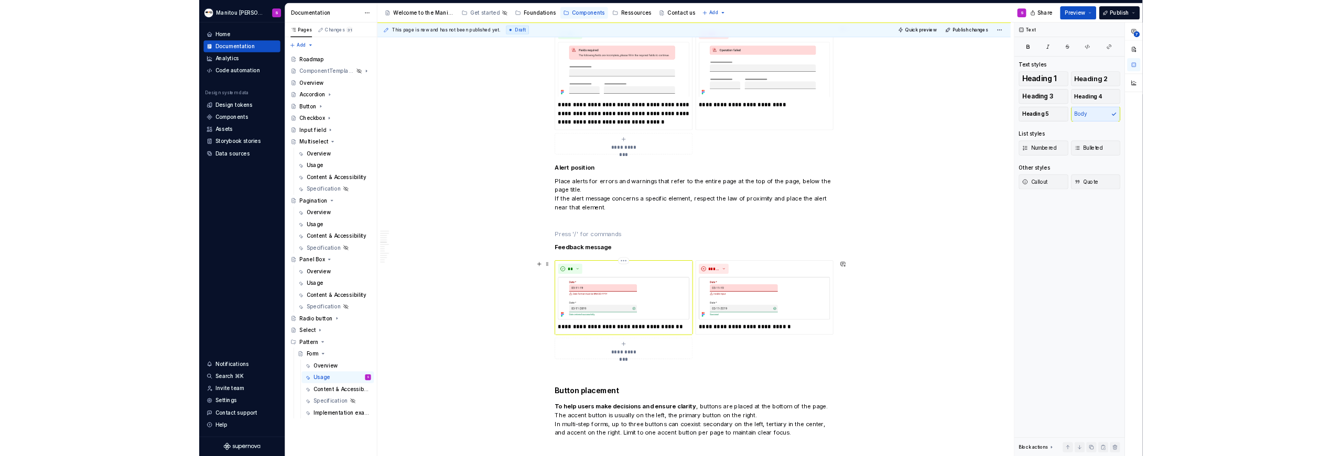
scroll to position [2057, 0]
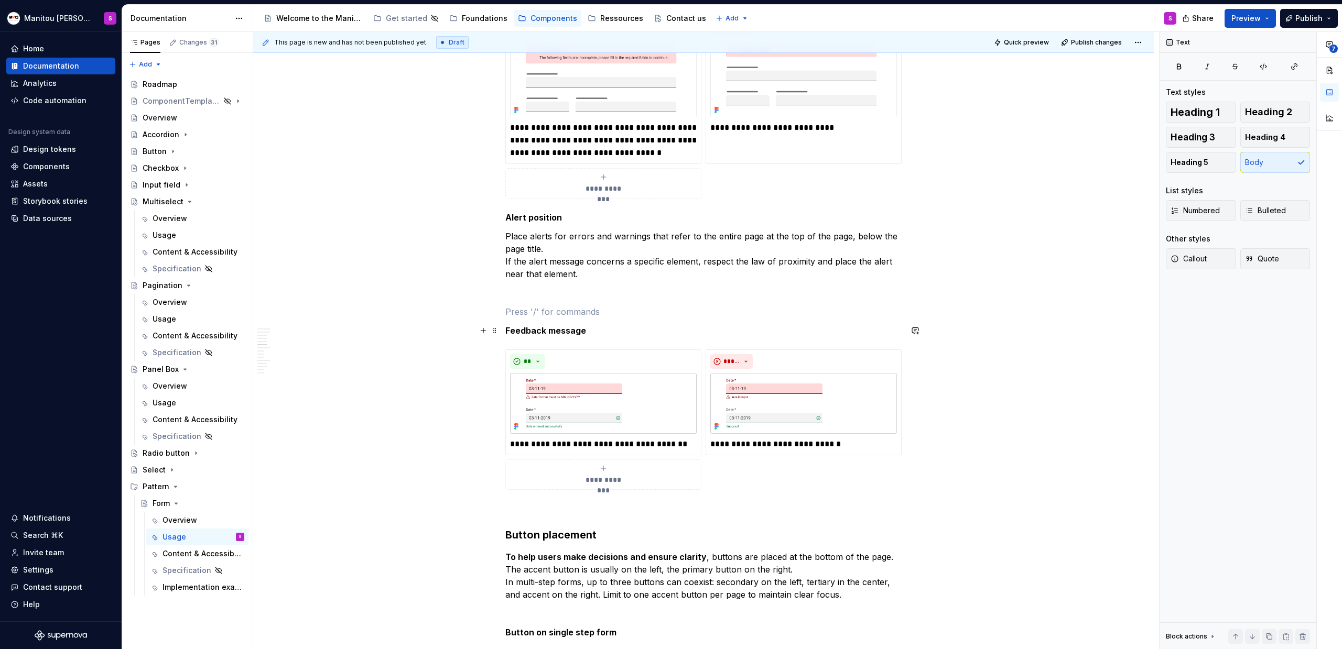
click at [532, 334] on strong "Feedback message" at bounding box center [545, 330] width 81 height 10
click at [515, 334] on strong "Feedback message" at bounding box center [545, 330] width 81 height 10
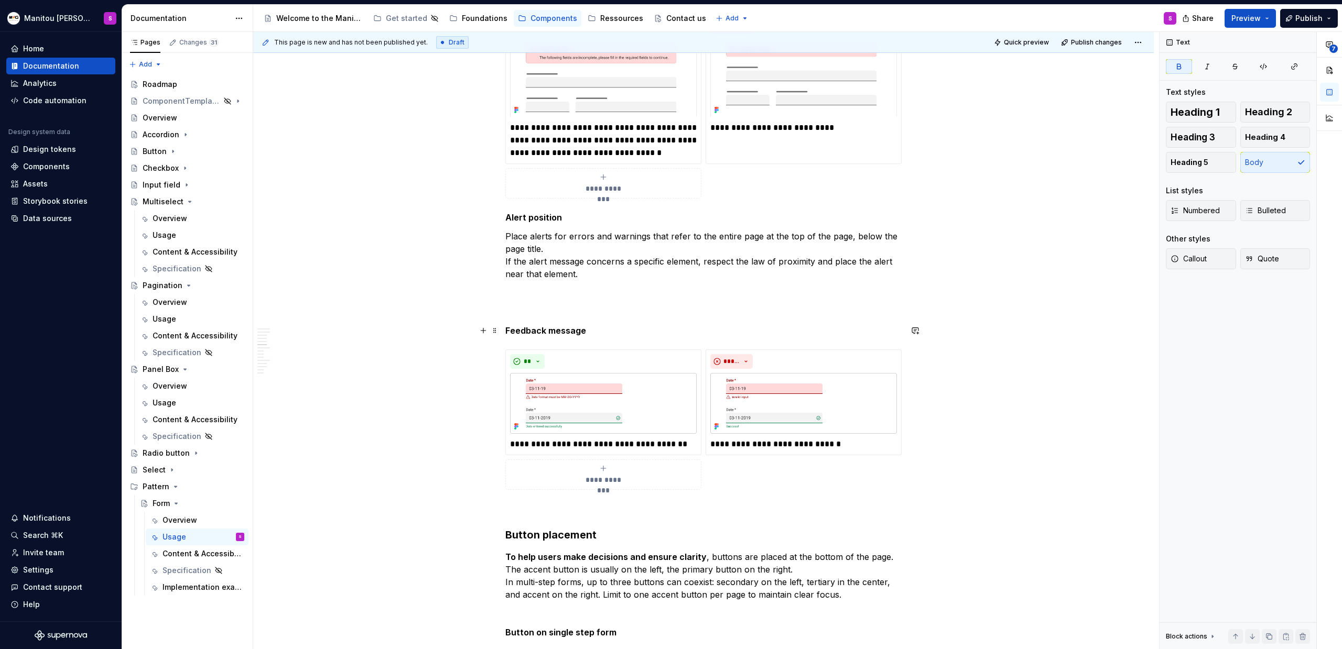
click at [517, 330] on strong "Feedback message" at bounding box center [545, 330] width 81 height 10
click at [569, 331] on strong "Feedback message" at bounding box center [545, 330] width 81 height 10
click at [588, 331] on p "Feedback message" at bounding box center [703, 330] width 396 height 13
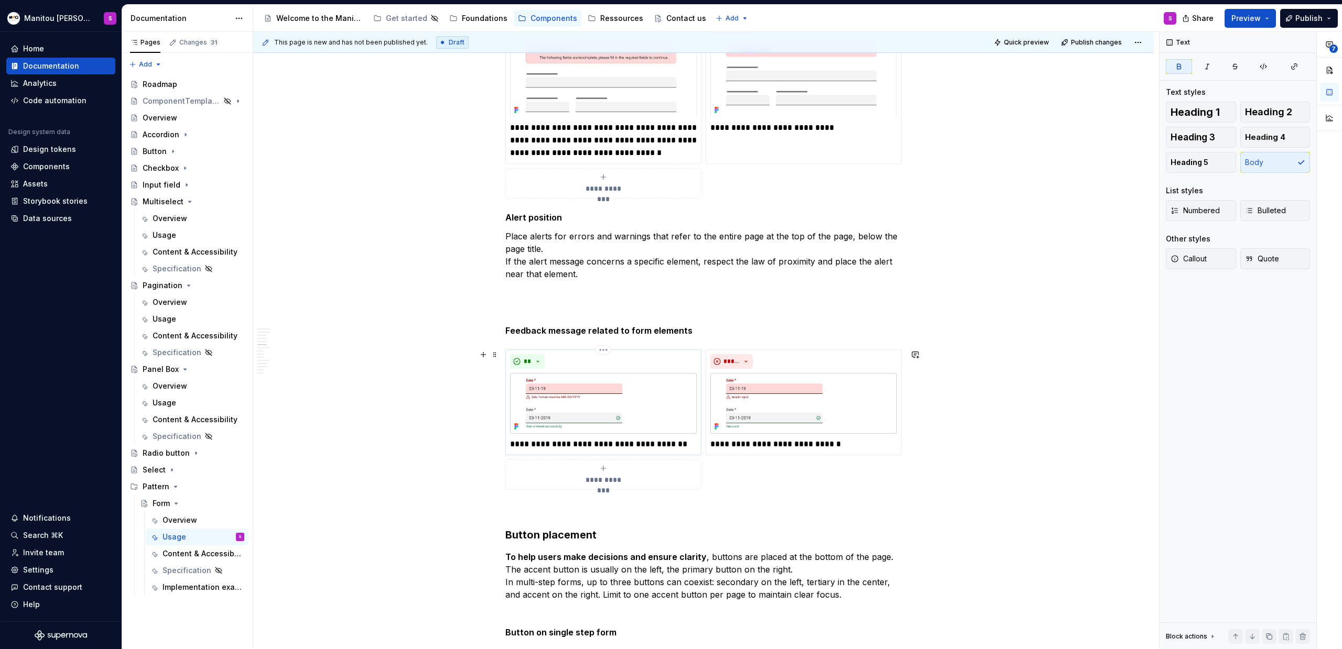
click at [613, 444] on p "**********" at bounding box center [603, 444] width 187 height 13
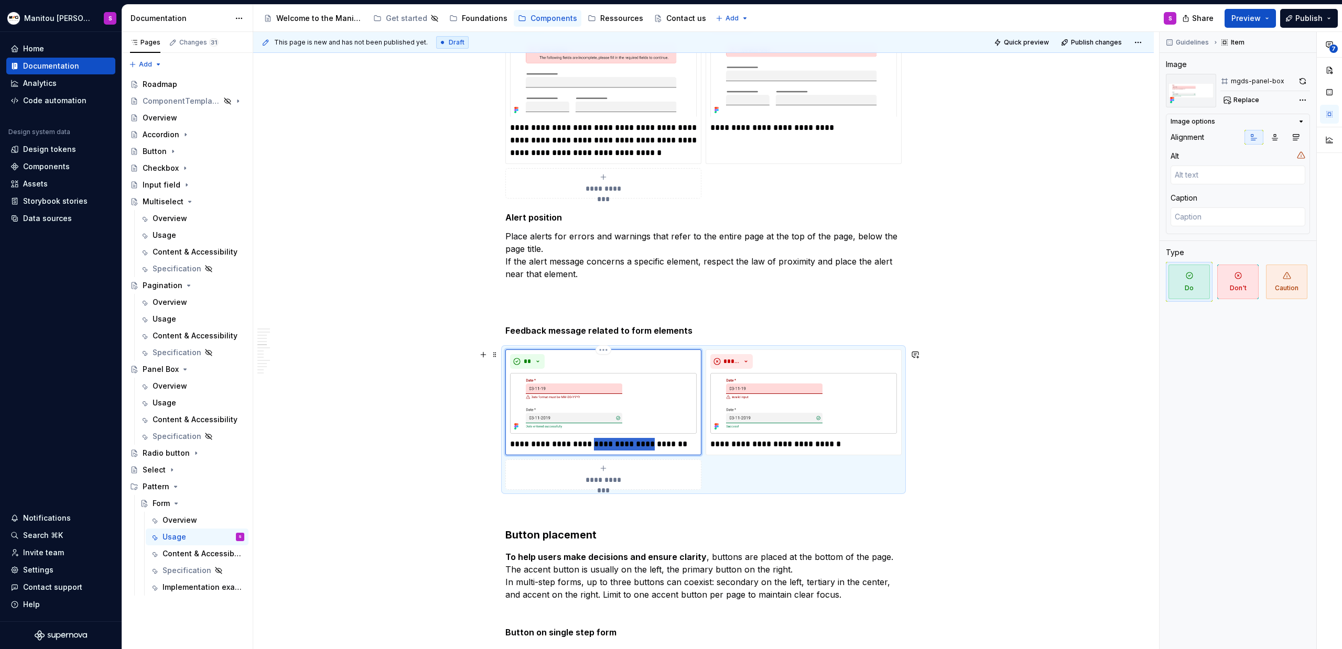
click at [613, 444] on p "**********" at bounding box center [603, 444] width 187 height 13
click at [544, 451] on div "**********" at bounding box center [603, 403] width 196 height 106
click at [609, 438] on p "**********" at bounding box center [603, 444] width 187 height 13
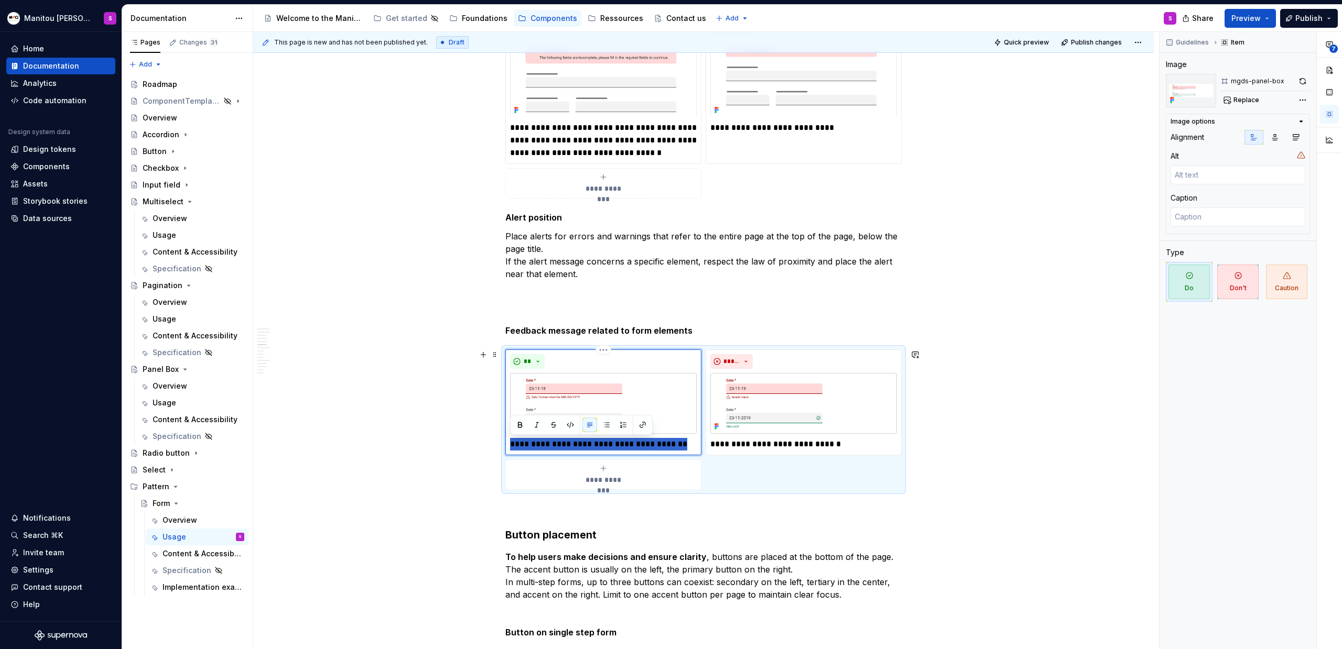
click at [609, 438] on p "**********" at bounding box center [603, 444] width 187 height 13
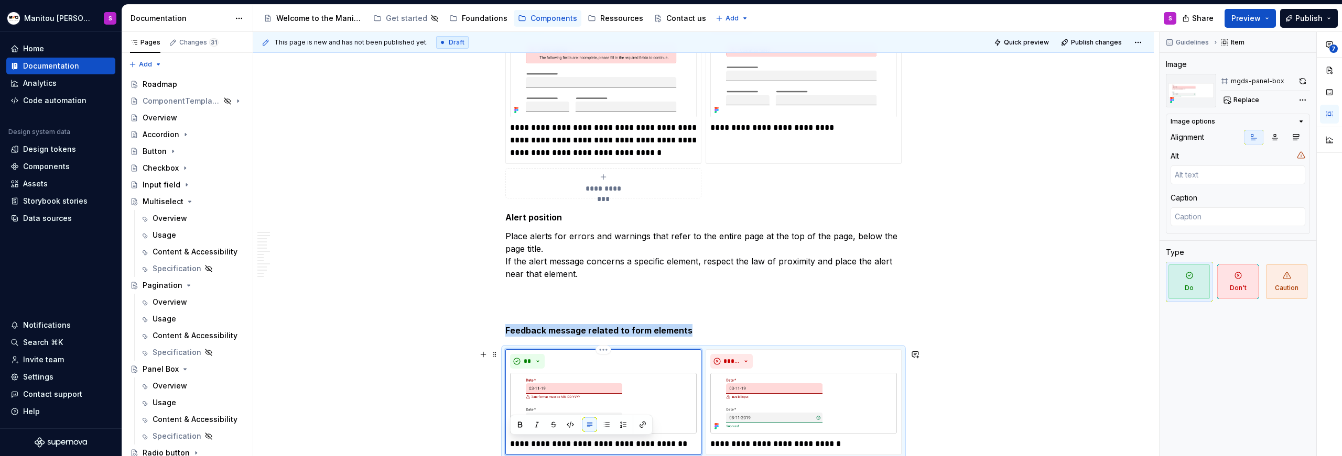
click at [597, 391] on img at bounding box center [603, 403] width 187 height 61
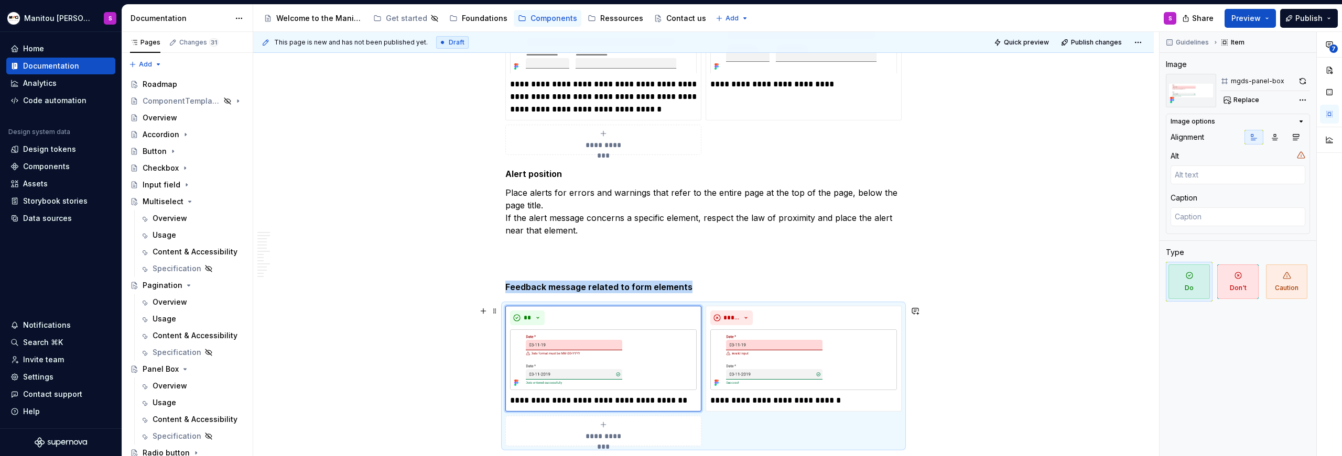
scroll to position [2152, 0]
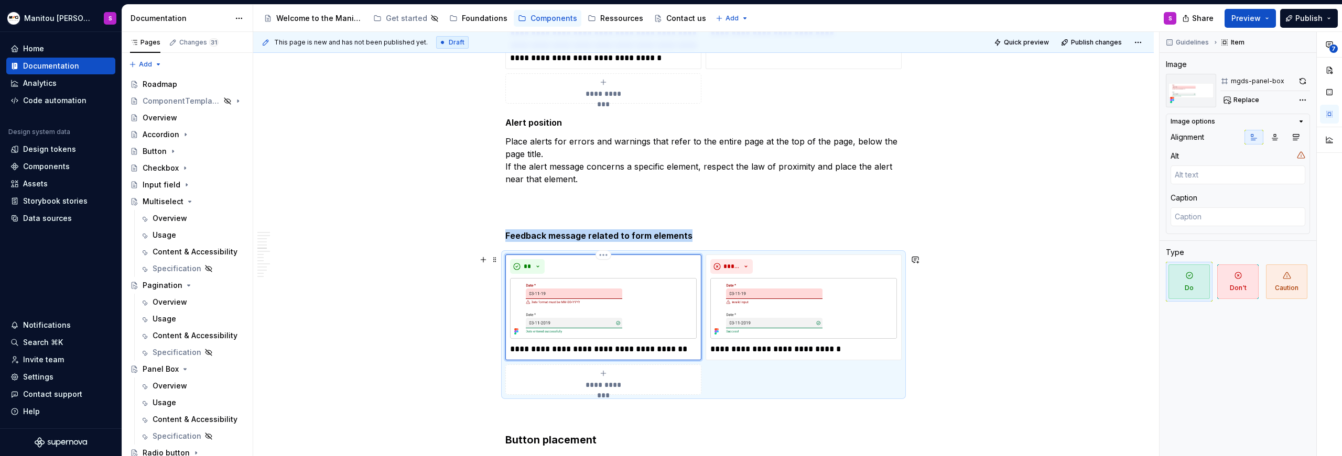
click at [594, 287] on img at bounding box center [603, 308] width 187 height 61
click at [1303, 78] on button "button" at bounding box center [1302, 81] width 15 height 15
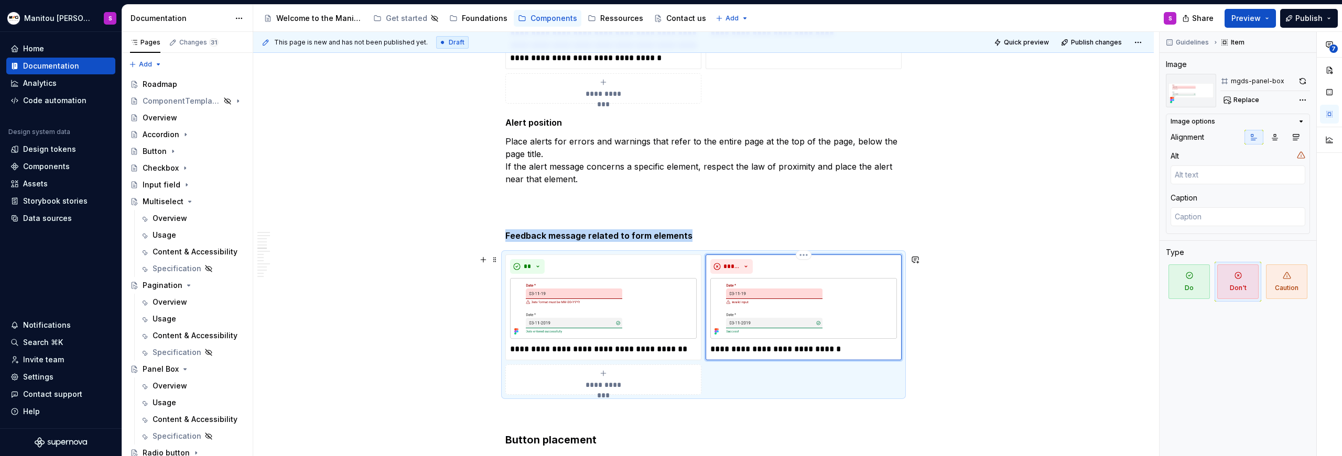
click at [780, 323] on img at bounding box center [803, 308] width 187 height 61
click at [1301, 84] on button "button" at bounding box center [1302, 81] width 15 height 15
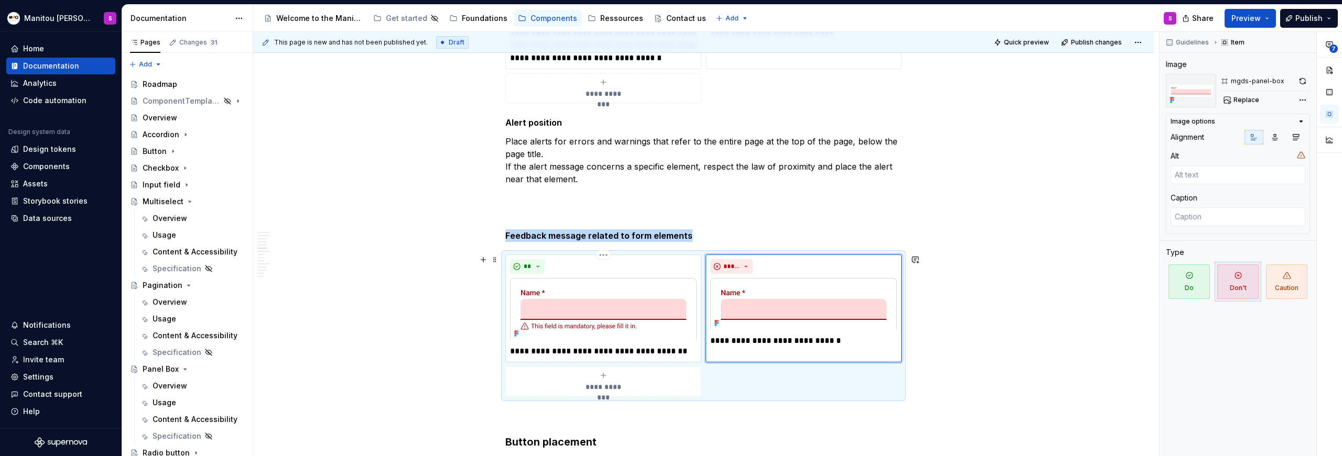
click at [648, 352] on p "**********" at bounding box center [603, 351] width 187 height 13
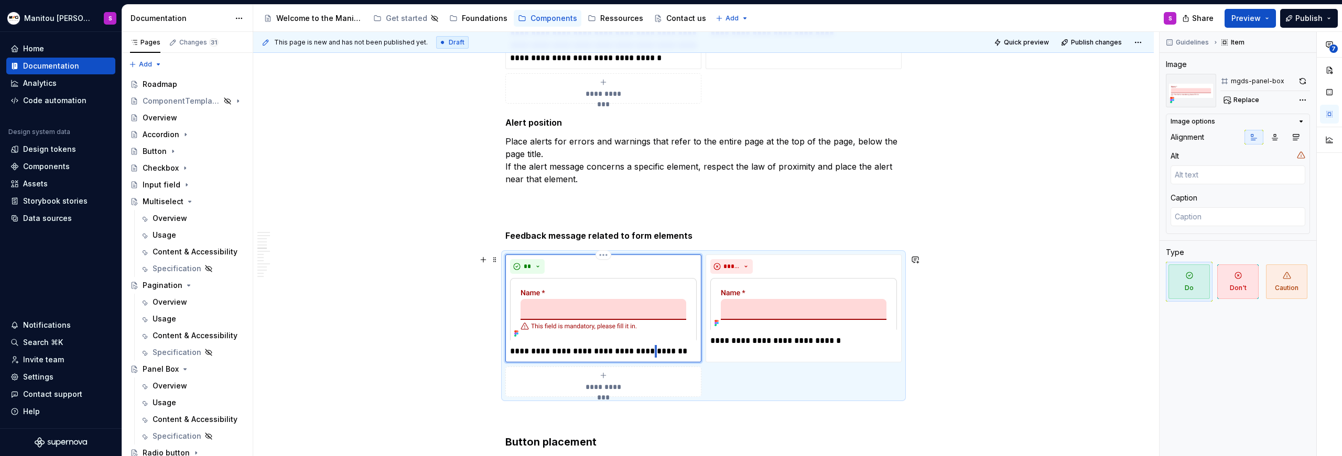
click at [648, 352] on p "**********" at bounding box center [603, 351] width 187 height 13
click at [1011, 401] on div "This page is new and has not been published yet. Draft Quick preview Publish ch…" at bounding box center [706, 244] width 906 height 425
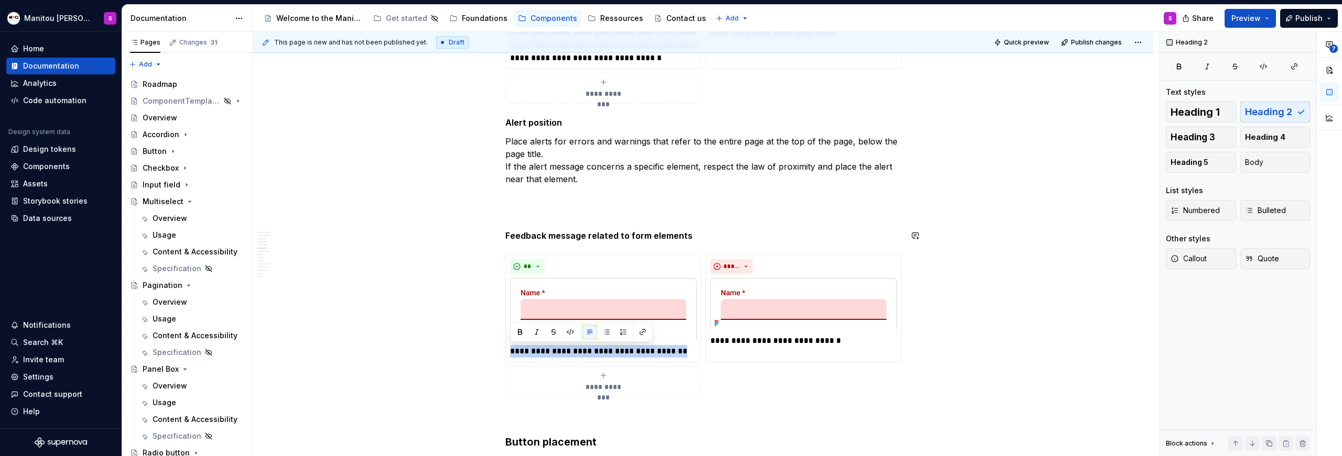
drag, startPoint x: 384, startPoint y: 248, endPoint x: 421, endPoint y: 260, distance: 39.0
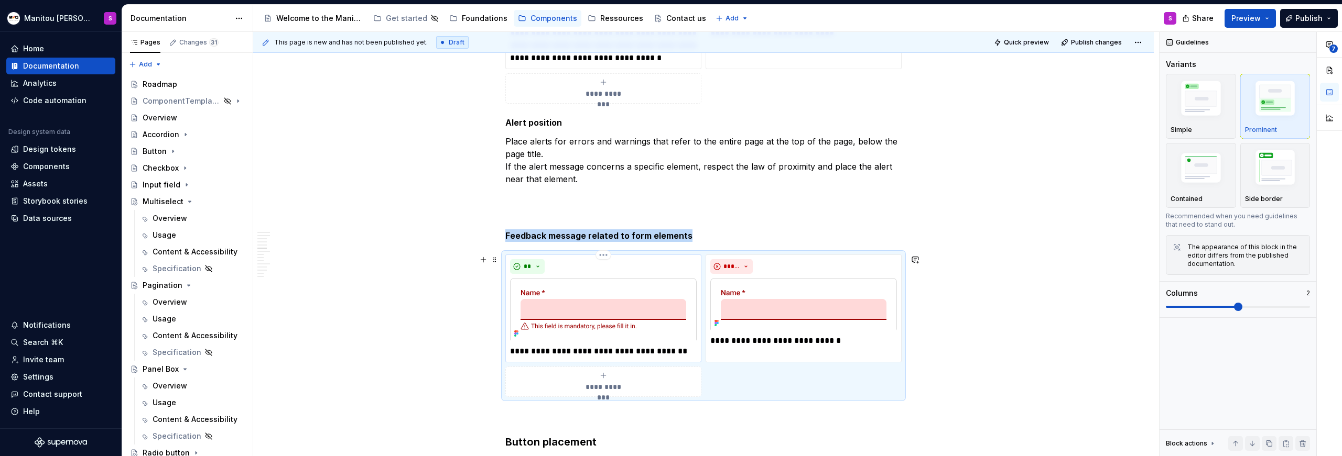
click at [587, 351] on p "**********" at bounding box center [603, 351] width 187 height 13
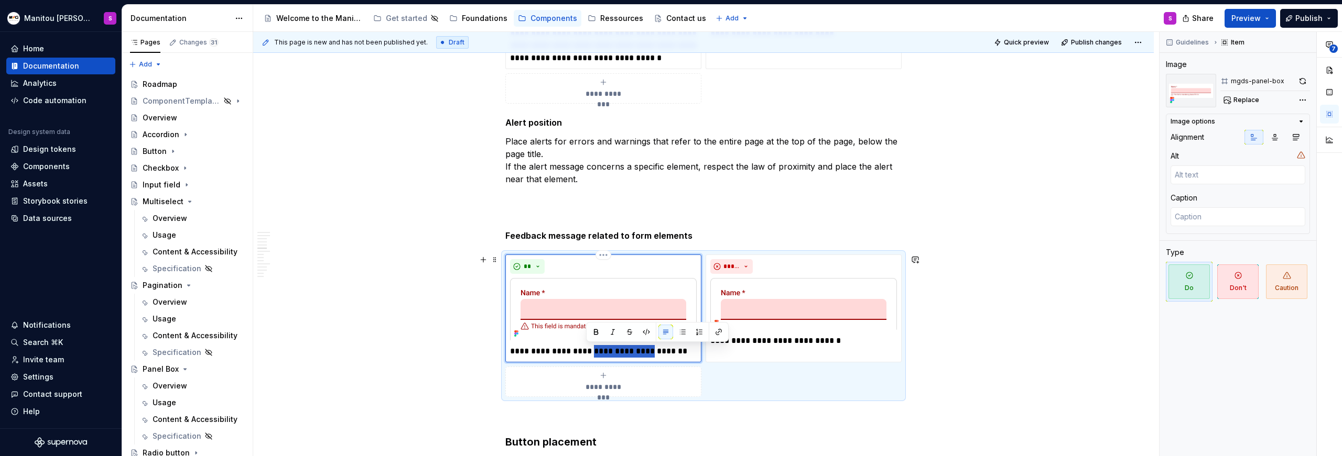
click at [587, 351] on p "**********" at bounding box center [603, 351] width 187 height 13
click at [626, 356] on p "**********" at bounding box center [603, 351] width 187 height 13
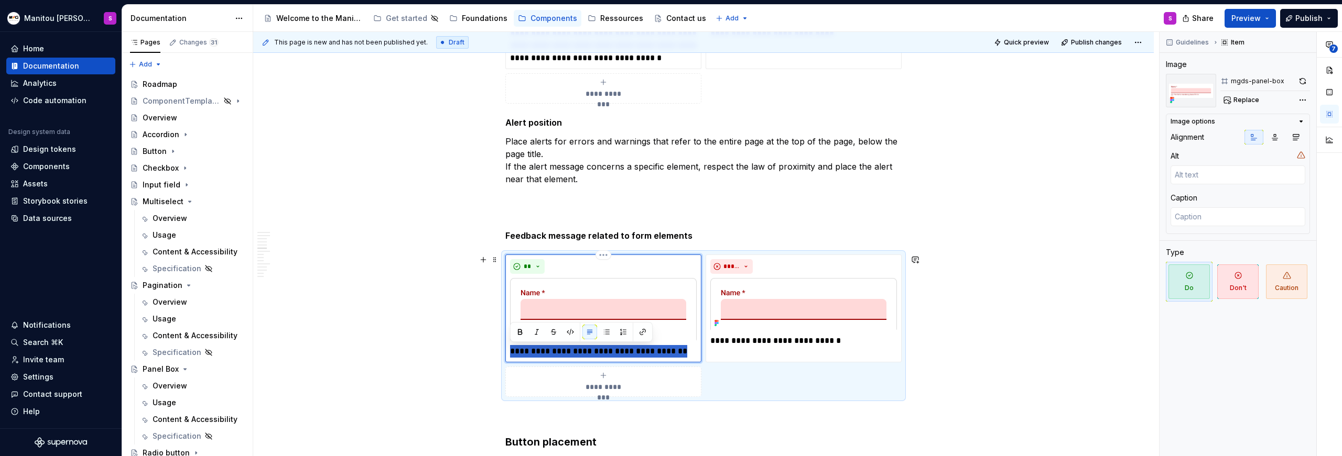
click at [626, 356] on p "**********" at bounding box center [603, 351] width 187 height 13
click at [681, 350] on p "**********" at bounding box center [603, 351] width 187 height 13
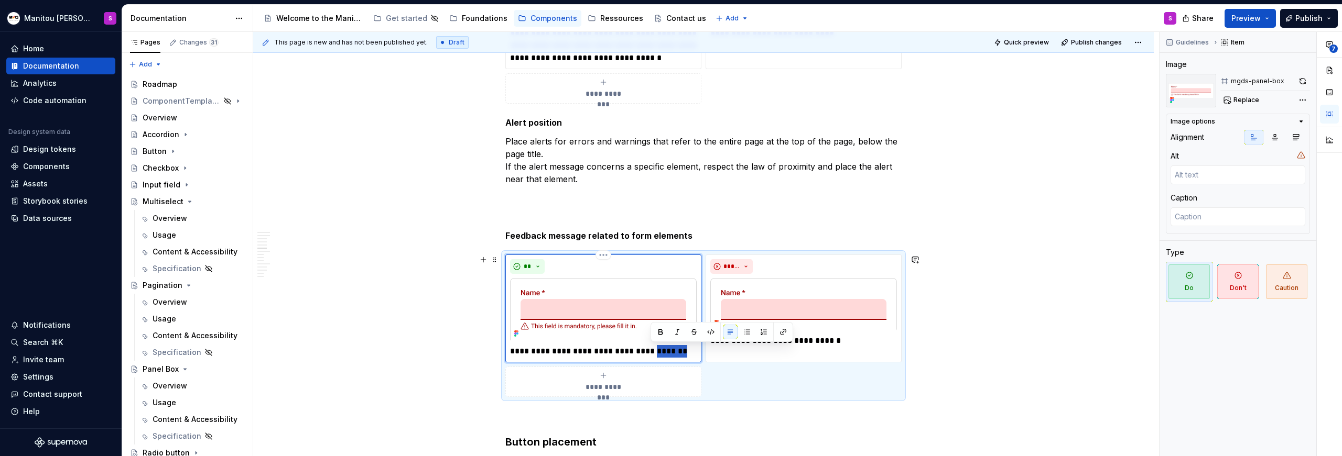
click at [681, 350] on p "**********" at bounding box center [603, 351] width 187 height 13
click at [681, 349] on p "**********" at bounding box center [603, 351] width 187 height 13
click at [746, 418] on p at bounding box center [703, 416] width 396 height 13
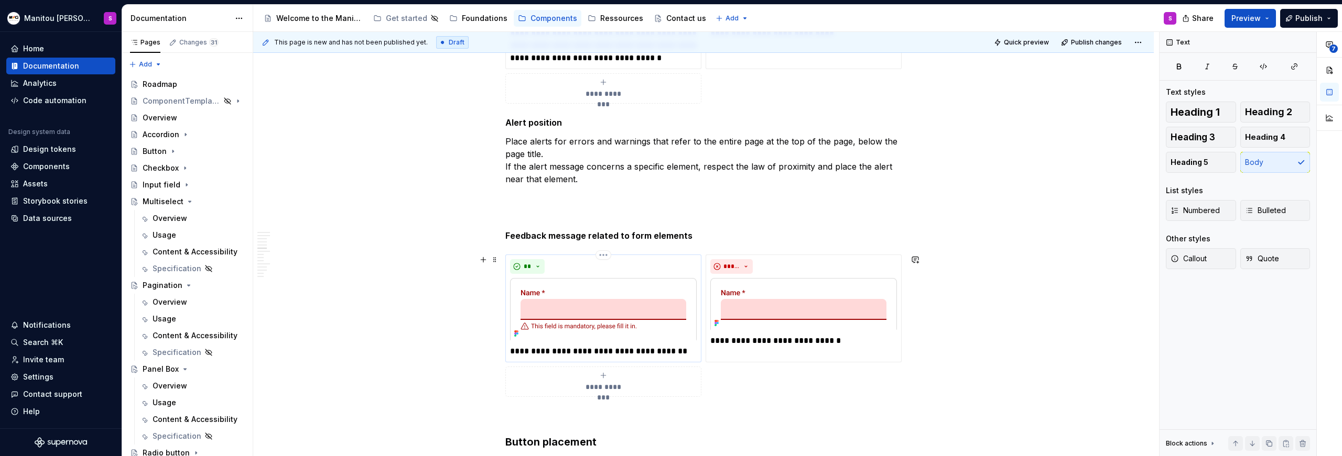
click at [618, 348] on p "**********" at bounding box center [603, 351] width 187 height 13
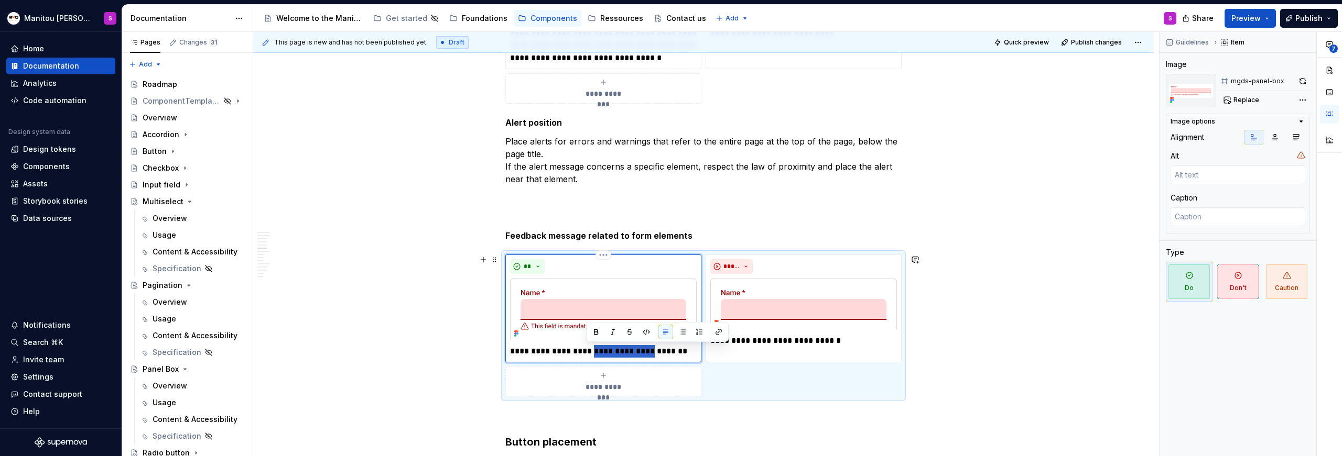
click at [618, 348] on p "**********" at bounding box center [603, 351] width 187 height 13
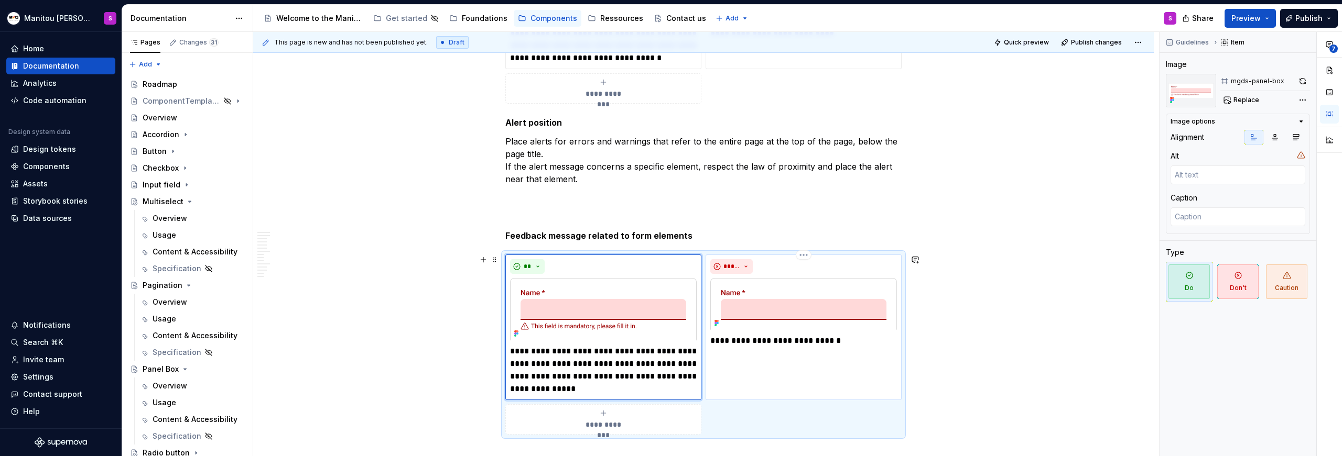
click at [799, 342] on p "**********" at bounding box center [803, 341] width 187 height 13
type textarea "*"
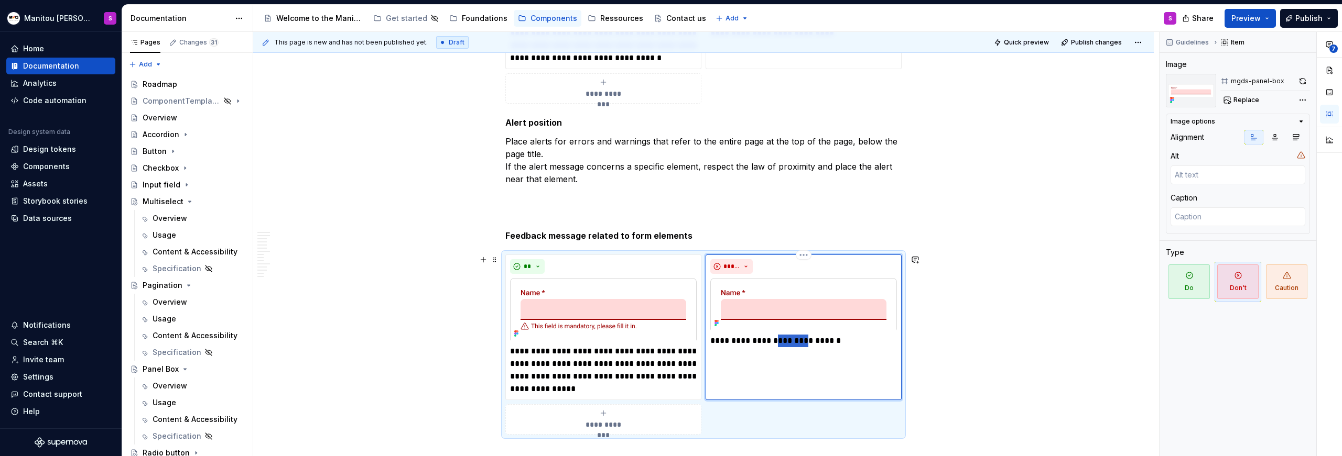
click at [799, 342] on p "**********" at bounding box center [803, 341] width 187 height 13
click at [822, 342] on p "**********" at bounding box center [803, 341] width 187 height 13
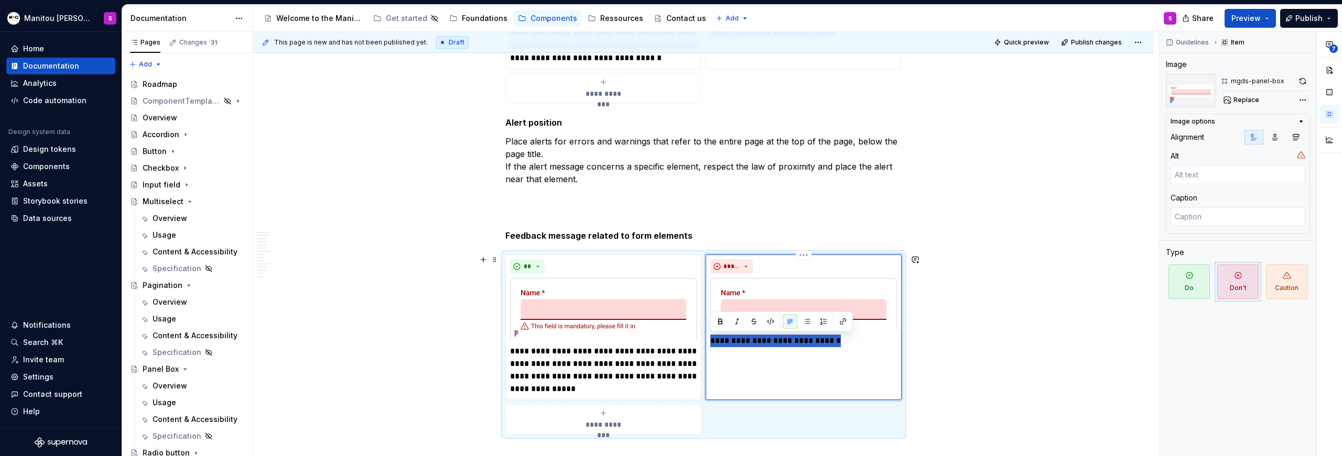
click at [822, 342] on p "**********" at bounding box center [803, 341] width 187 height 13
click at [774, 338] on p "**********" at bounding box center [803, 341] width 187 height 13
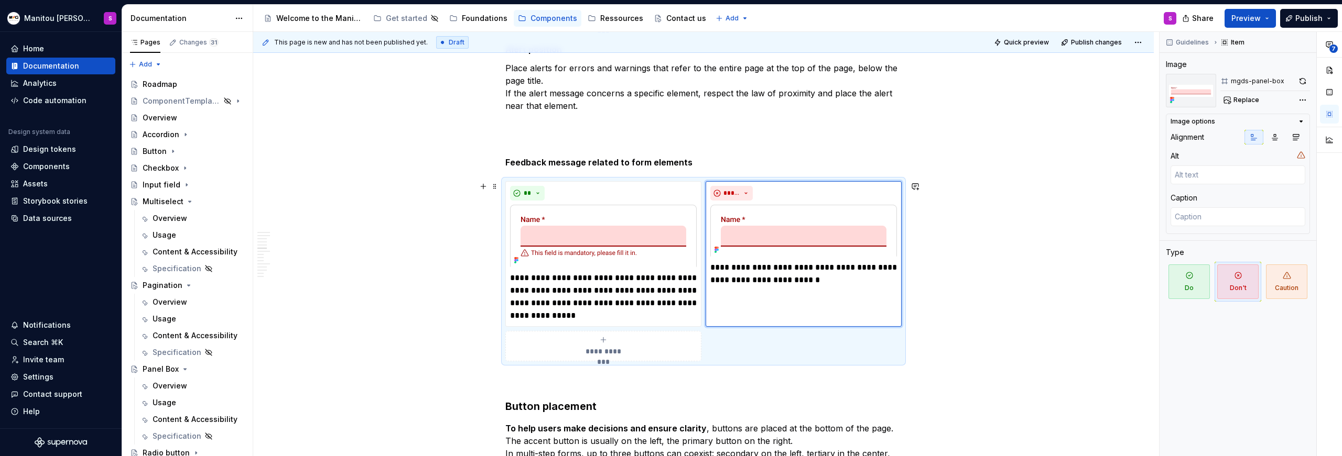
scroll to position [2227, 0]
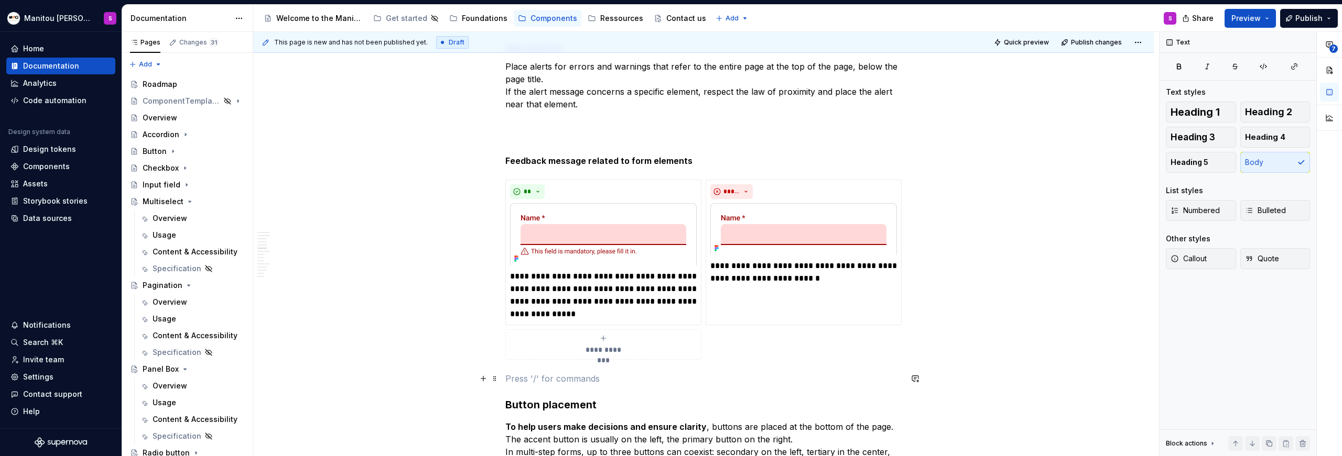
click at [602, 377] on p at bounding box center [703, 379] width 396 height 13
click at [634, 161] on strong "Feedback message related to form elements" at bounding box center [598, 161] width 187 height 10
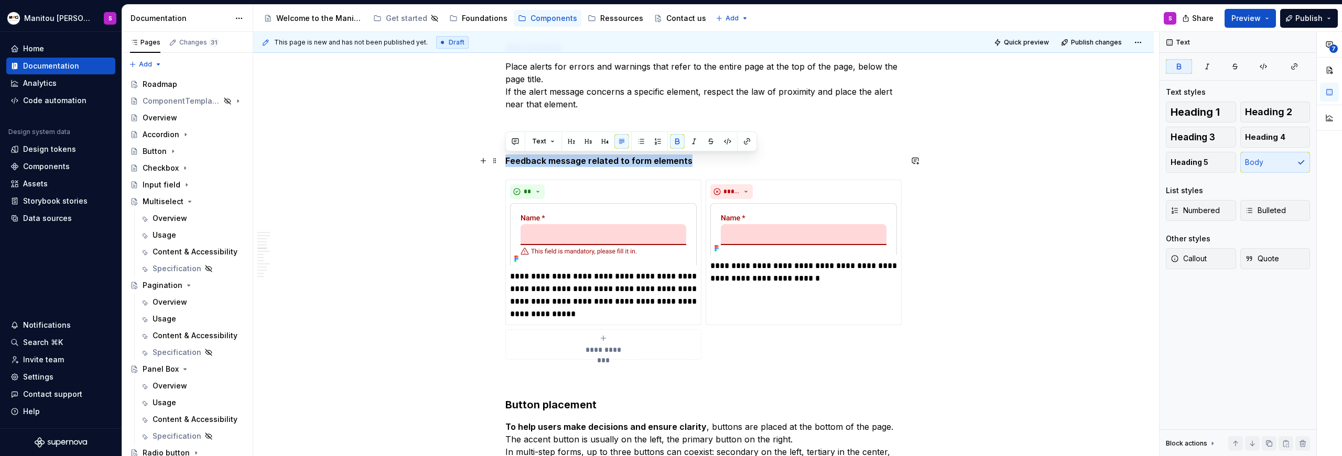
click at [634, 161] on strong "Feedback message related to form elements" at bounding box center [598, 161] width 187 height 10
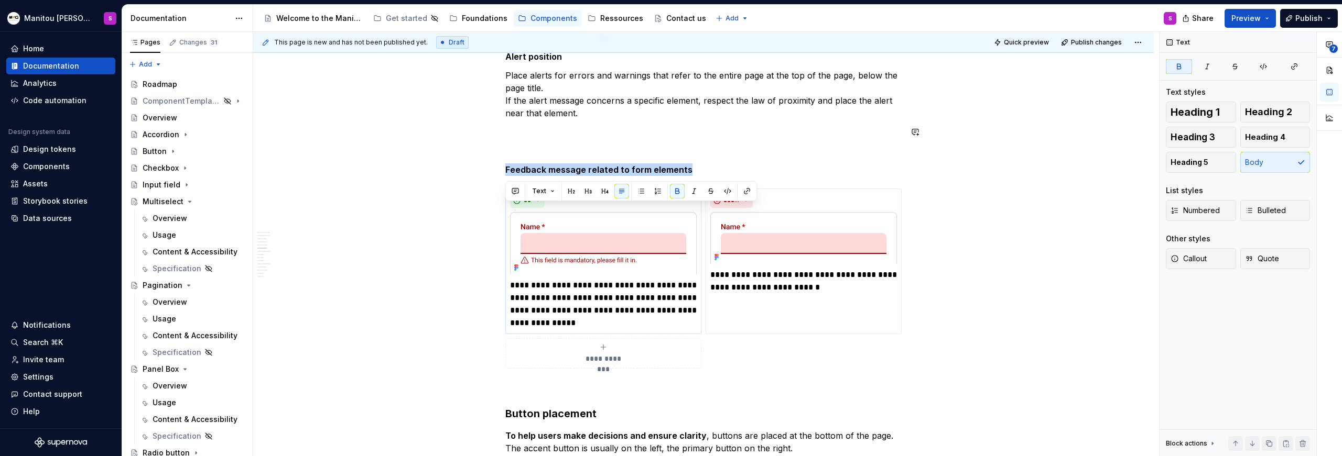
scroll to position [2228, 0]
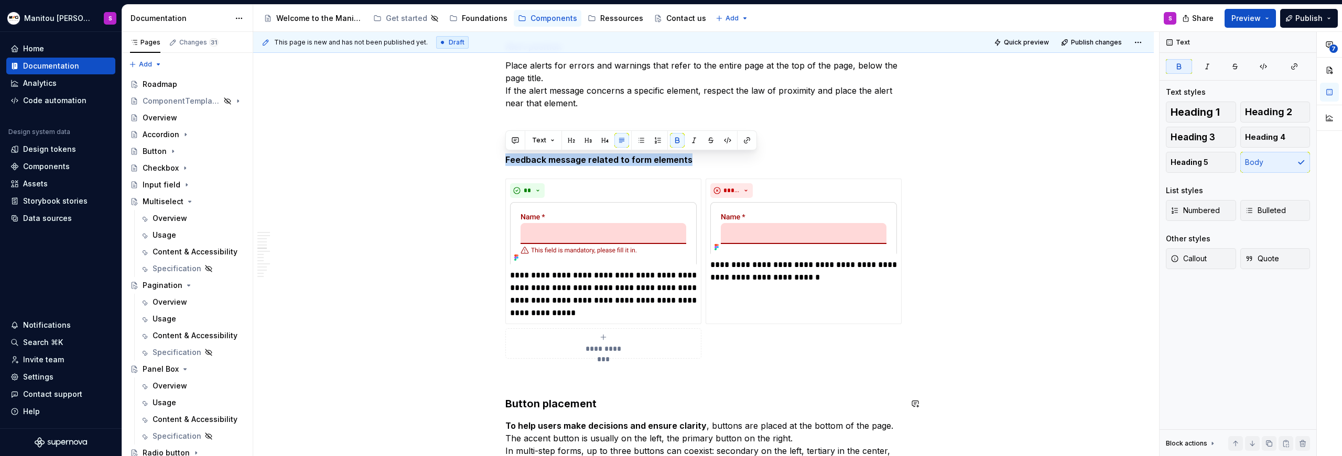
copy strong "Feedback message related to form elements"
click at [537, 377] on p at bounding box center [703, 378] width 396 height 13
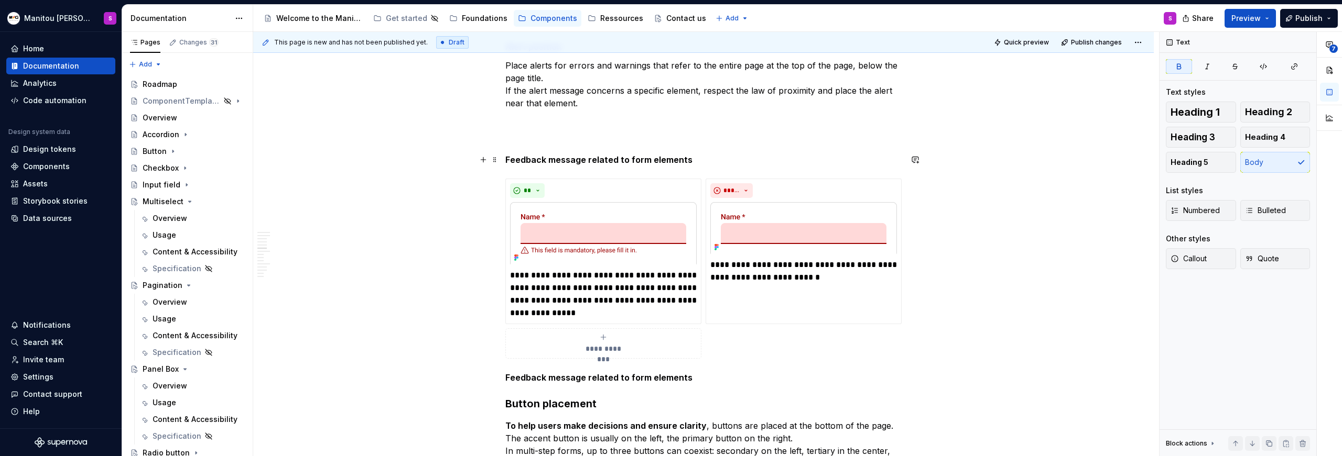
click at [510, 158] on strong "Feedback message related to form elements" at bounding box center [598, 160] width 187 height 10
click at [525, 382] on strong "Feedback message related to form elements" at bounding box center [598, 378] width 187 height 10
click at [522, 382] on strong "Feedback message related to form elements" at bounding box center [598, 378] width 187 height 10
click at [520, 380] on strong "Feedback message related to form elements" at bounding box center [598, 378] width 187 height 10
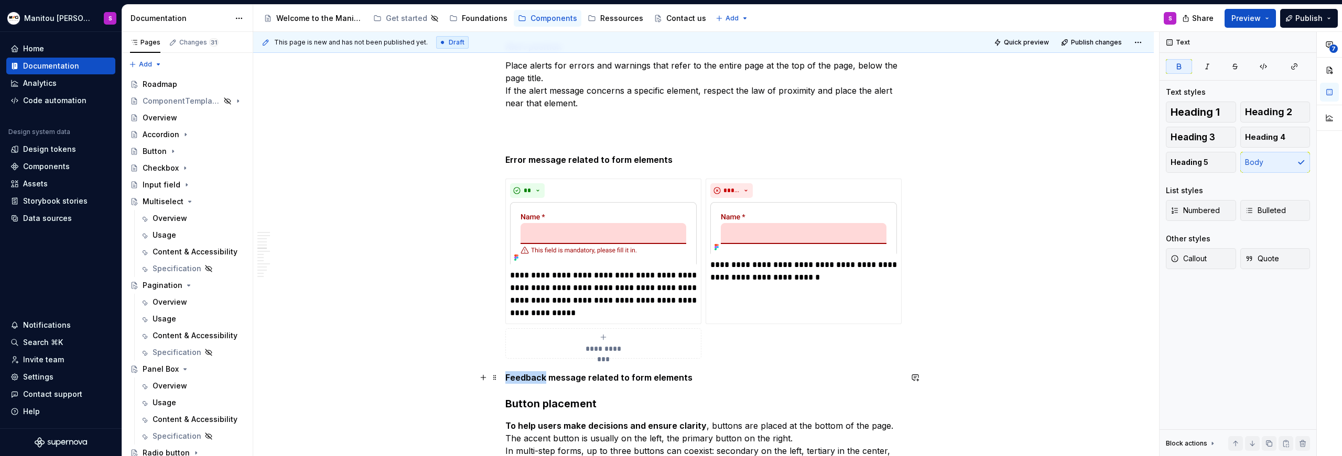
click at [520, 380] on strong "Feedback message related to form elements" at bounding box center [598, 378] width 187 height 10
click at [733, 380] on p "Success message related to form elements" at bounding box center [703, 378] width 396 height 13
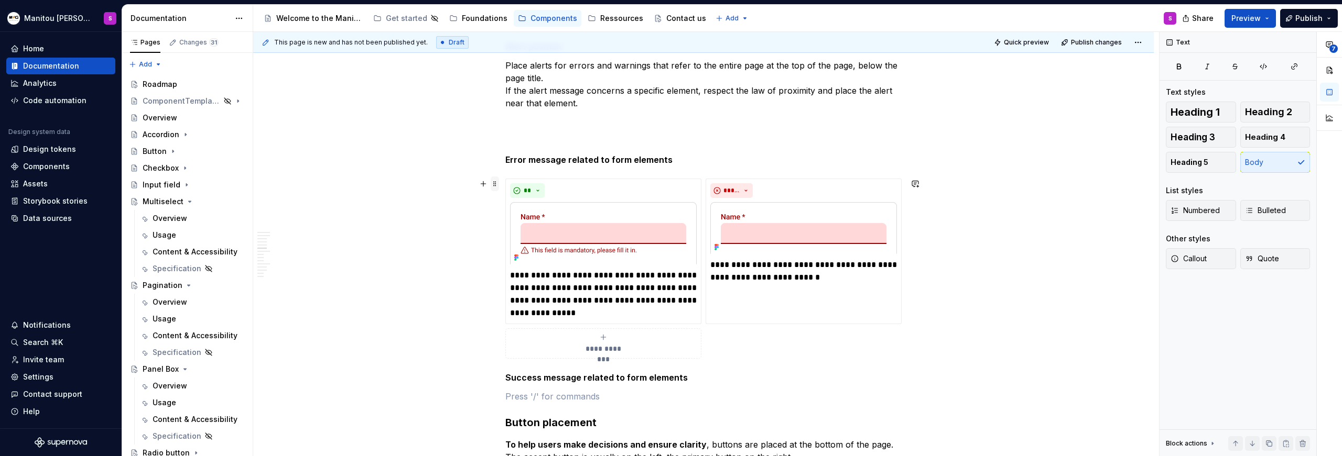
click at [492, 181] on span at bounding box center [495, 184] width 8 height 15
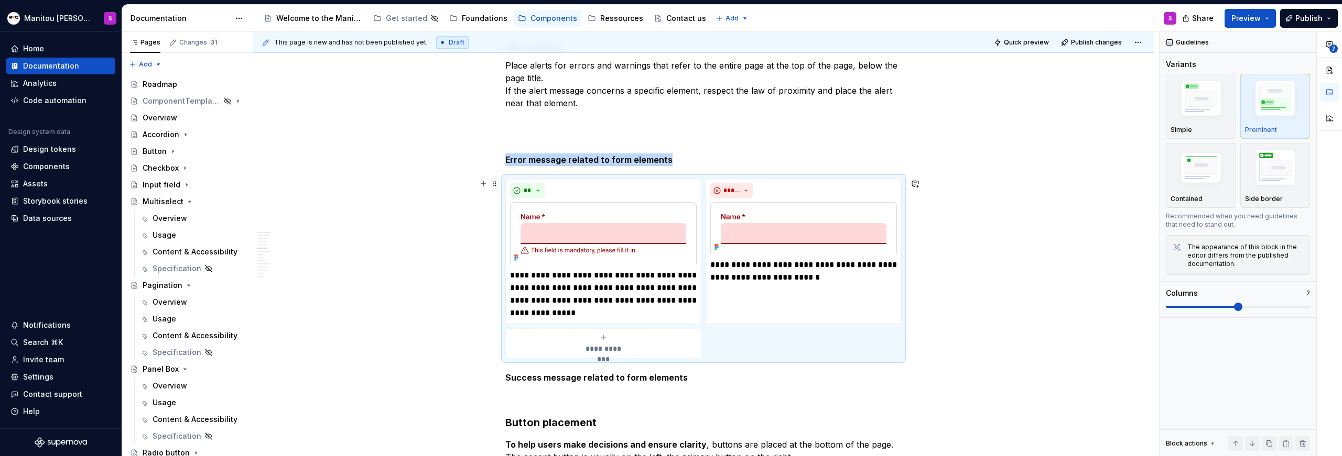
click at [494, 184] on span at bounding box center [495, 184] width 8 height 15
click at [538, 199] on div "Duplicate" at bounding box center [544, 200] width 68 height 10
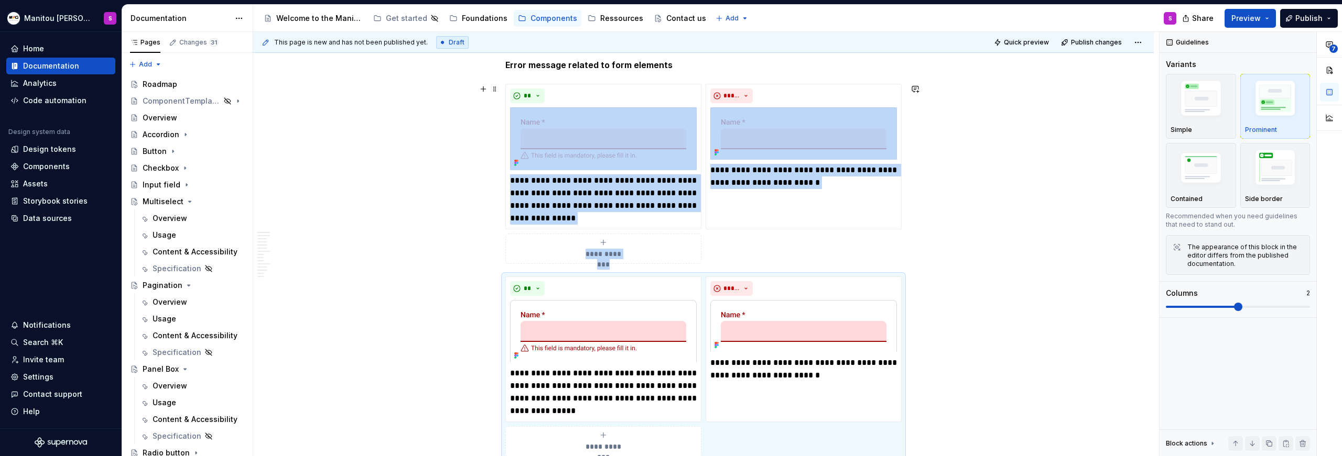
scroll to position [2510, 0]
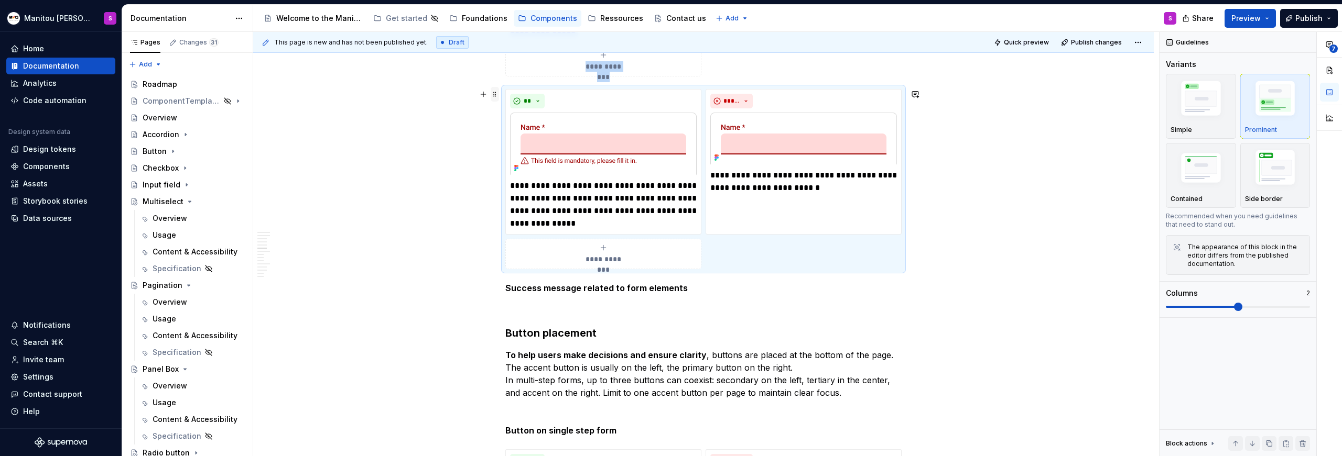
click at [493, 96] on span at bounding box center [495, 94] width 8 height 15
click at [510, 143] on div "Move down" at bounding box center [544, 144] width 68 height 10
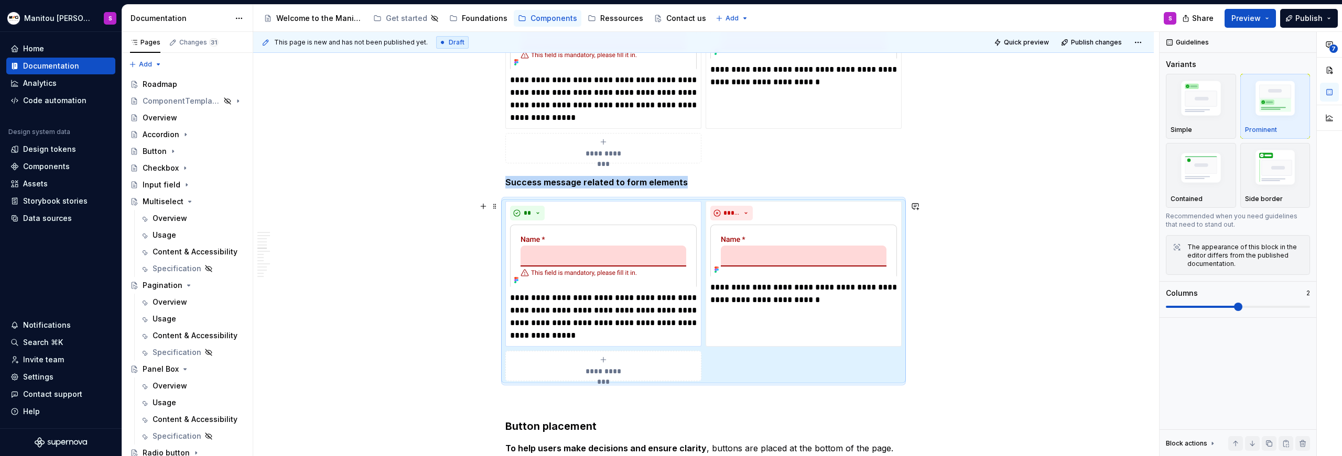
scroll to position [2446, 0]
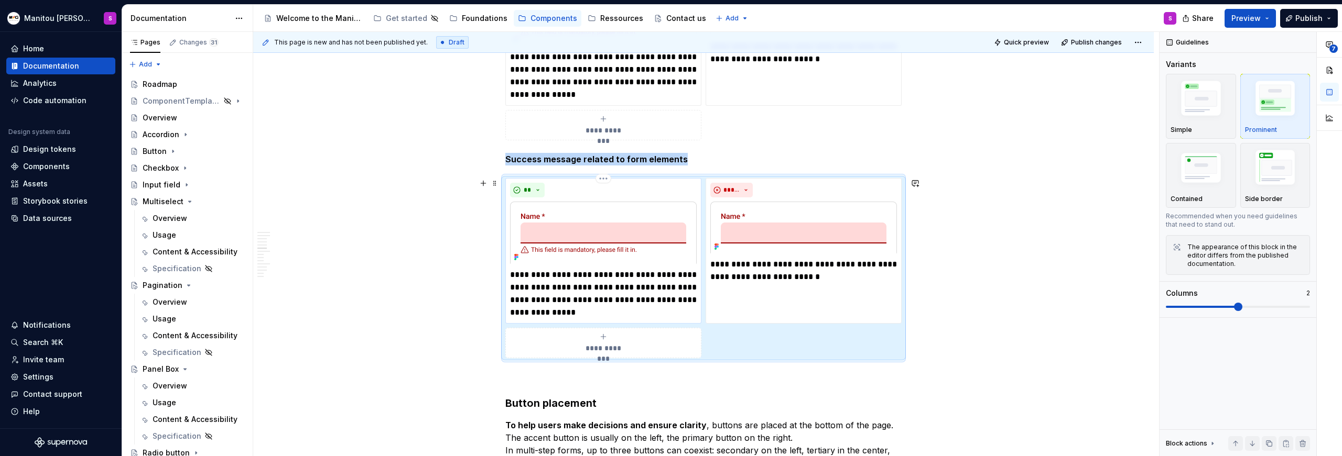
click at [611, 247] on img at bounding box center [603, 233] width 187 height 63
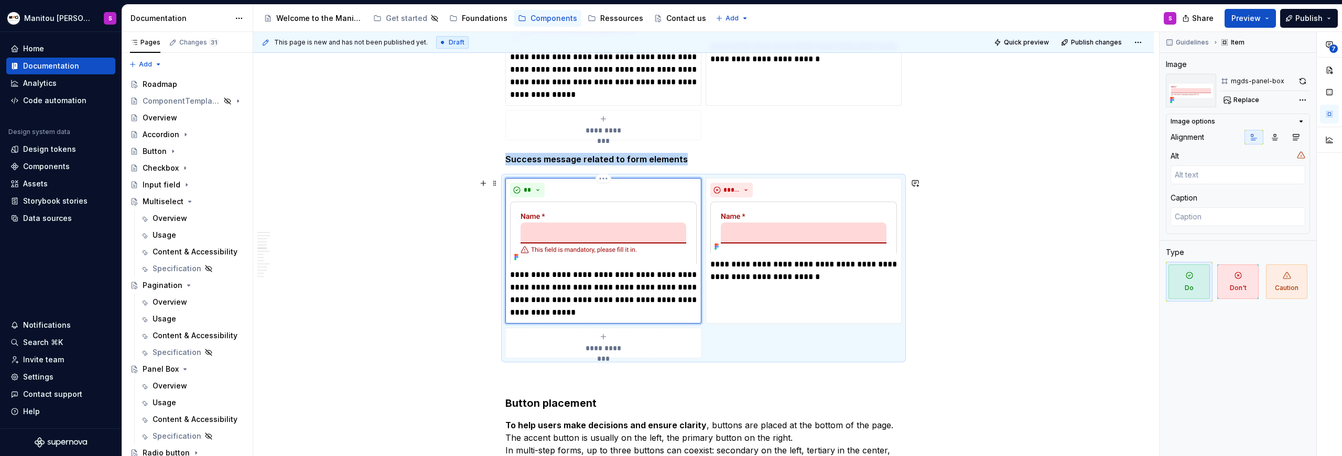
click at [613, 236] on img at bounding box center [603, 233] width 187 height 63
click at [1242, 102] on span "Replace" at bounding box center [1246, 100] width 26 height 8
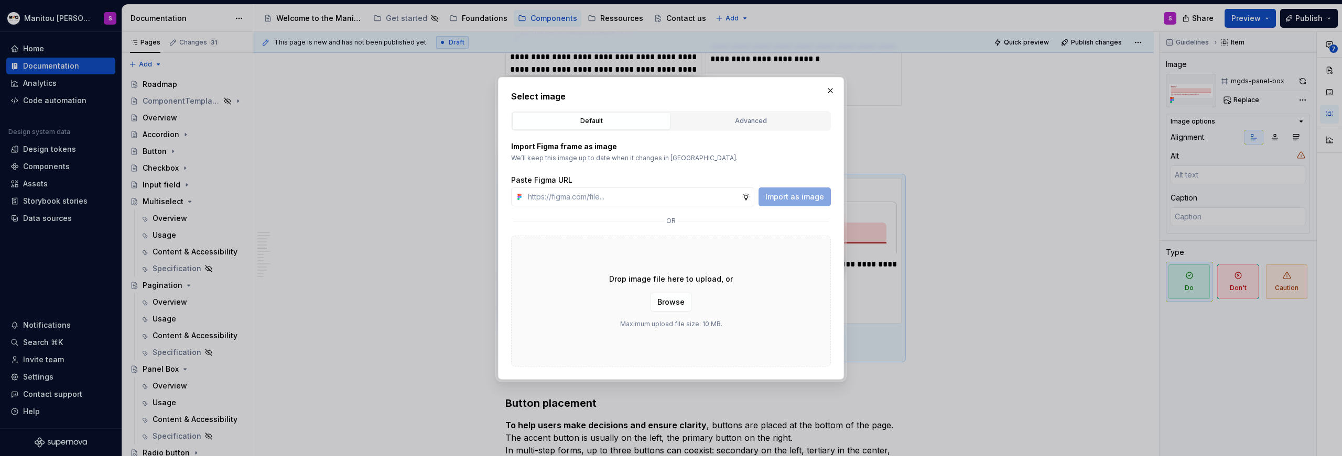
type textarea "*"
type input "https://www.figma.com/design/3jBOjAz4b0fGE1uYfHYPyr/%F0%9F%93%9A-MGDS_documenta…"
click at [826, 199] on button "Import as image" at bounding box center [794, 197] width 72 height 19
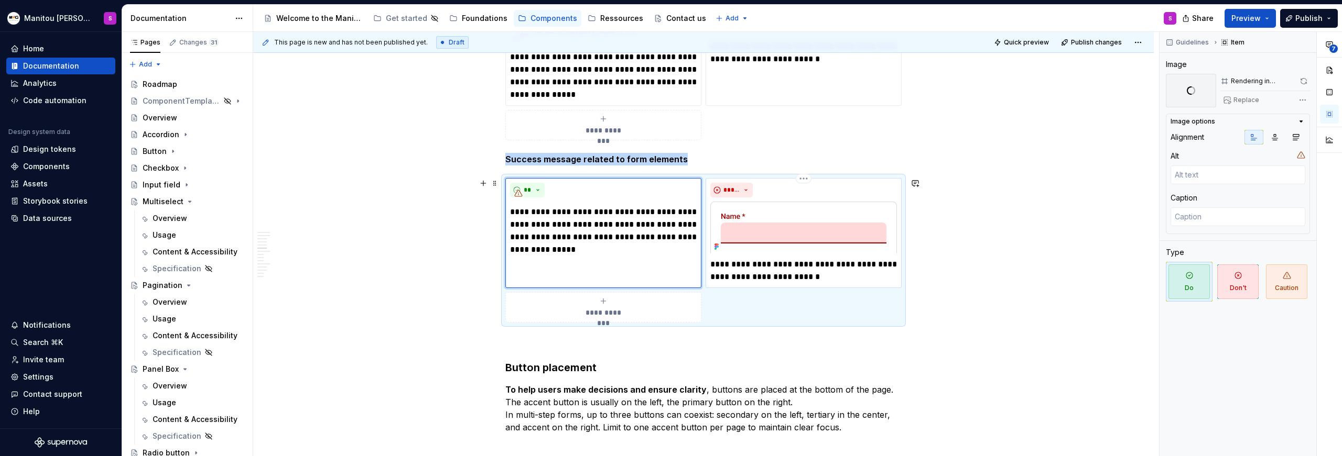
click at [801, 228] on img at bounding box center [803, 228] width 187 height 52
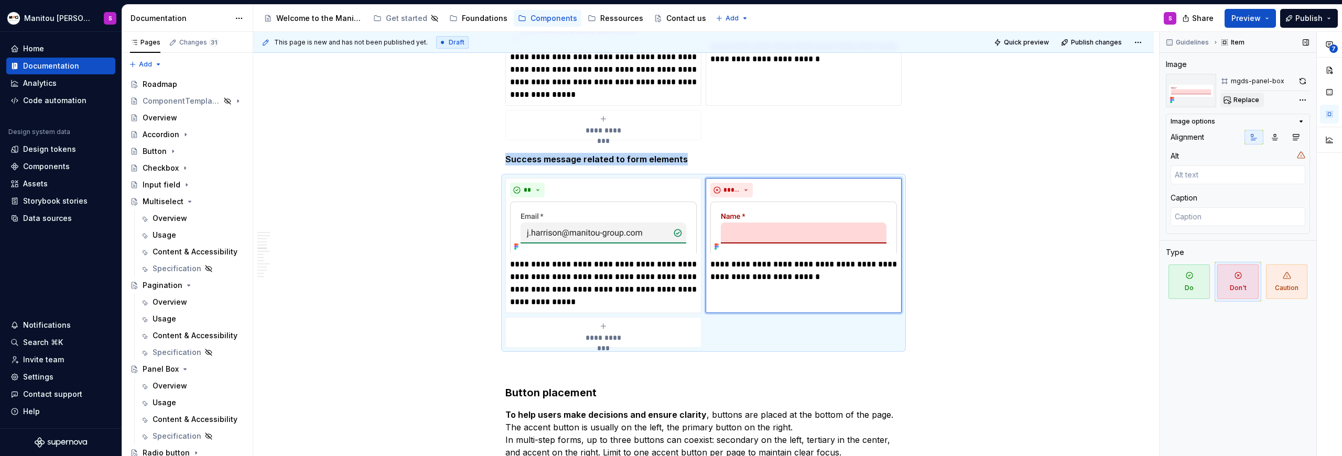
click at [1252, 102] on span "Replace" at bounding box center [1246, 100] width 26 height 8
type textarea "*"
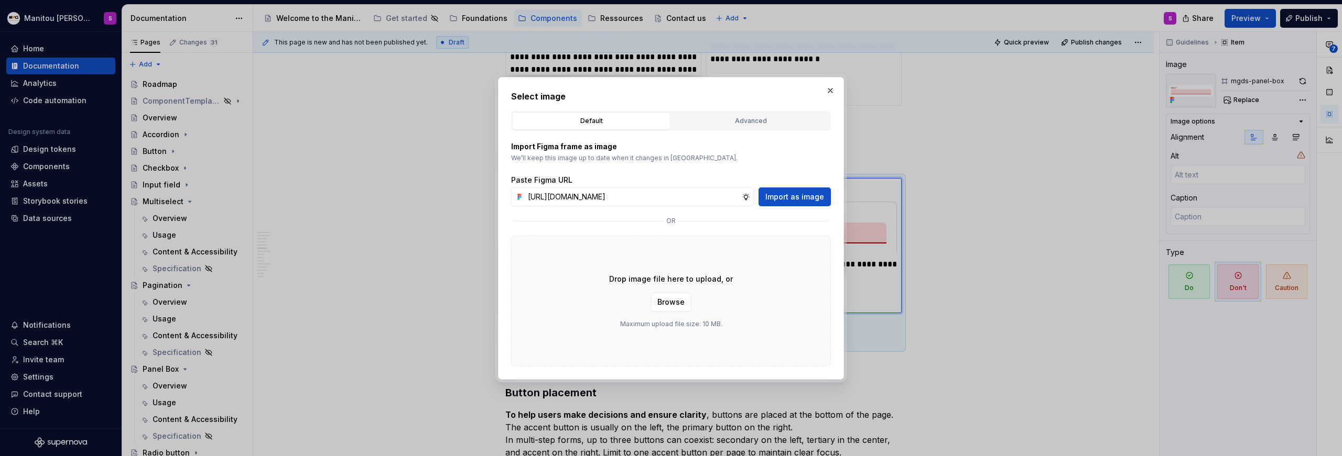
scroll to position [0, 302]
type input "https://www.figma.com/design/3jBOjAz4b0fGE1uYfHYPyr/%F0%9F%93%9A-MGDS_documenta…"
drag, startPoint x: 784, startPoint y: 193, endPoint x: 836, endPoint y: 200, distance: 52.8
click at [785, 193] on span "Import as image" at bounding box center [794, 197] width 59 height 10
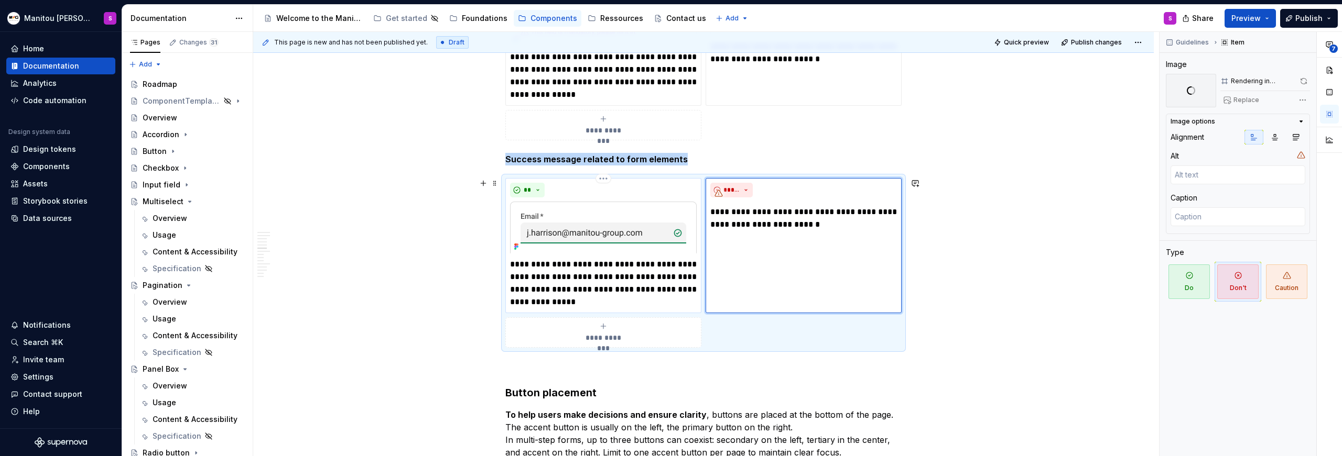
click at [589, 276] on p "**********" at bounding box center [603, 283] width 187 height 50
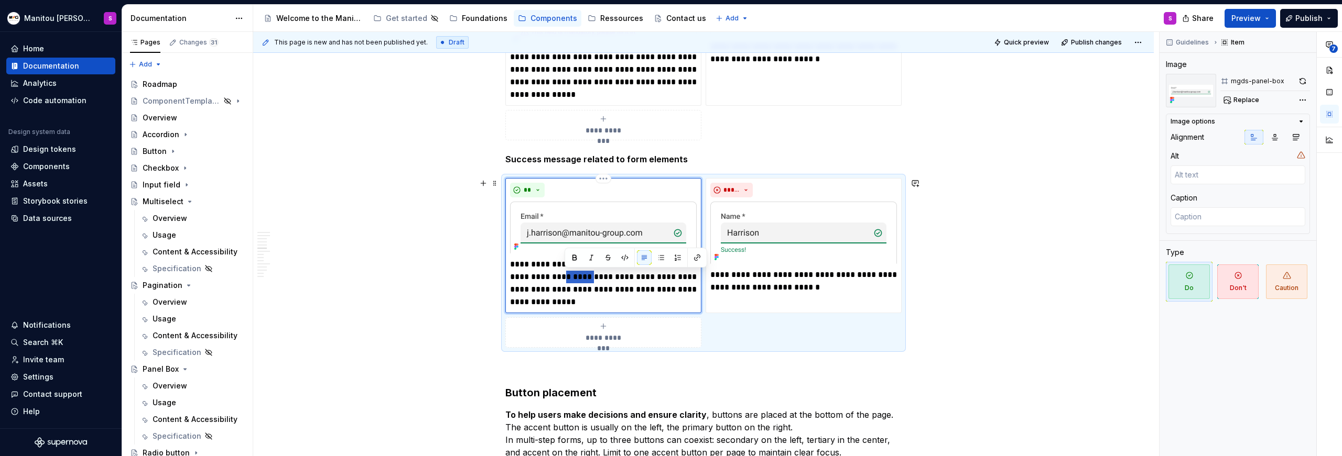
click at [589, 276] on p "**********" at bounding box center [603, 283] width 187 height 50
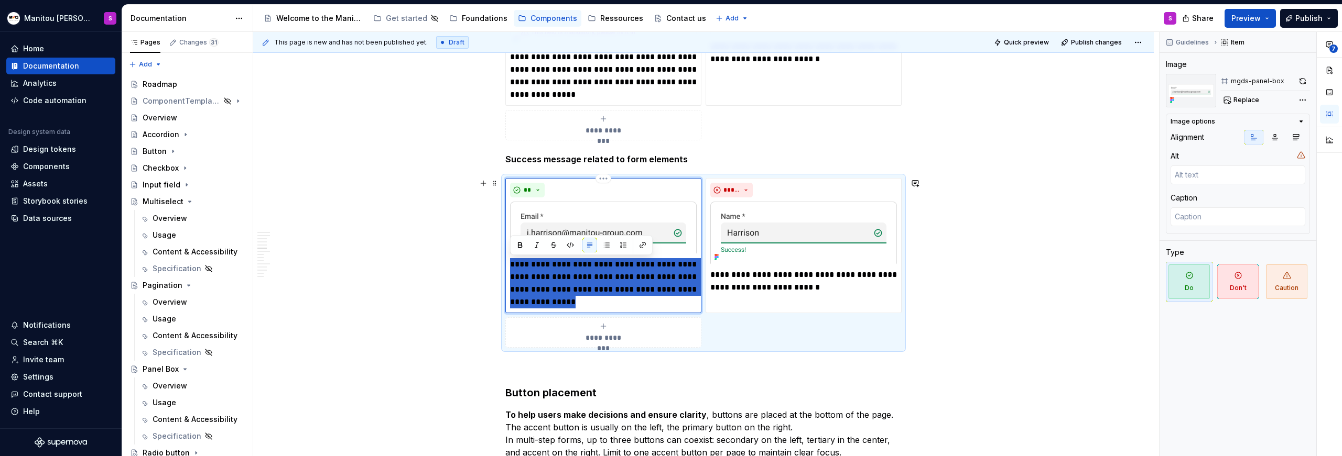
click at [589, 276] on p "**********" at bounding box center [603, 283] width 187 height 50
type textarea "*"
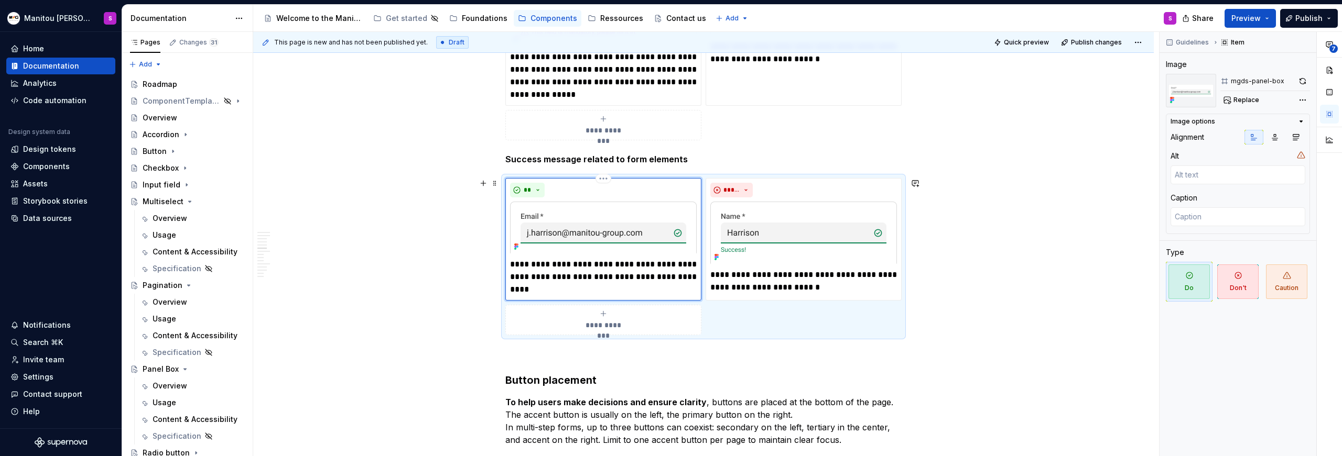
click at [552, 285] on p "**********" at bounding box center [603, 277] width 187 height 38
click at [563, 279] on p "**********" at bounding box center [603, 277] width 187 height 38
click at [568, 278] on p "**********" at bounding box center [603, 277] width 187 height 38
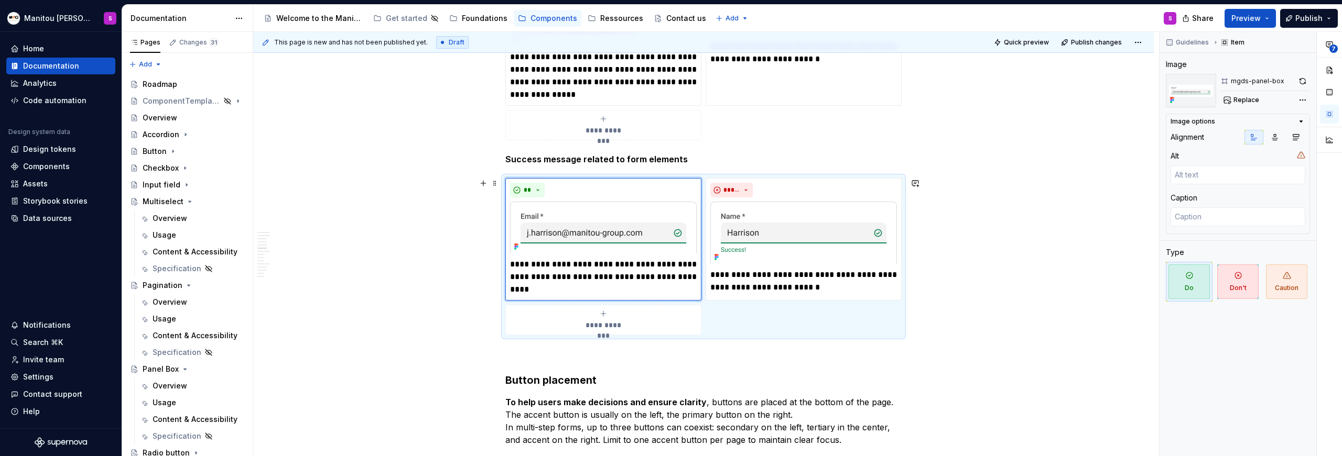
click at [432, 257] on div "This page is new and has not been published yet. Draft Quick preview Publish ch…" at bounding box center [706, 244] width 906 height 425
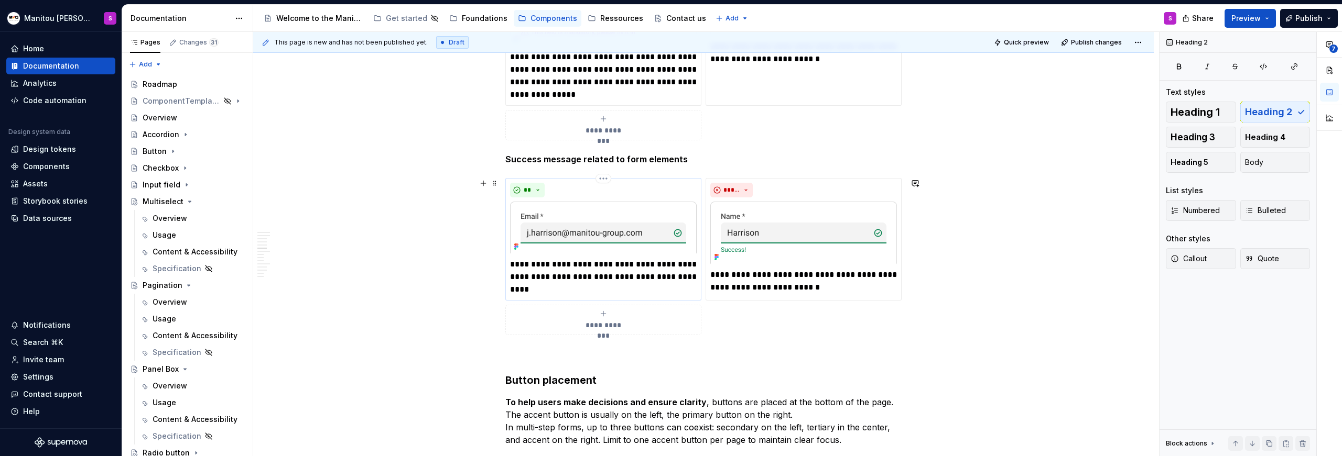
click at [663, 288] on p "**********" at bounding box center [603, 277] width 187 height 38
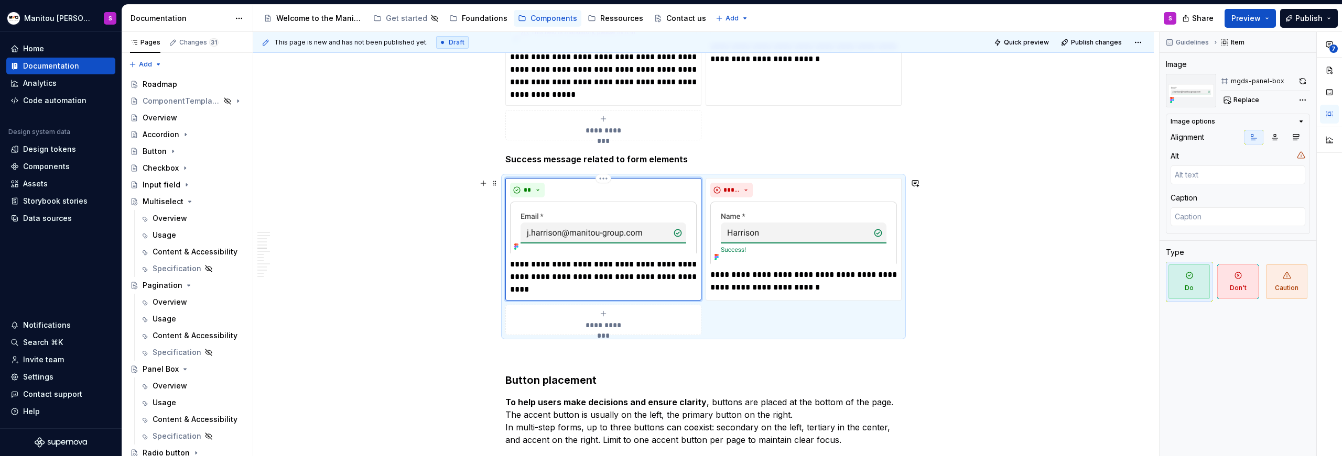
click at [663, 288] on p "**********" at bounding box center [603, 277] width 187 height 38
click at [588, 288] on p "**********" at bounding box center [603, 277] width 187 height 38
click at [816, 282] on p "**********" at bounding box center [803, 281] width 187 height 25
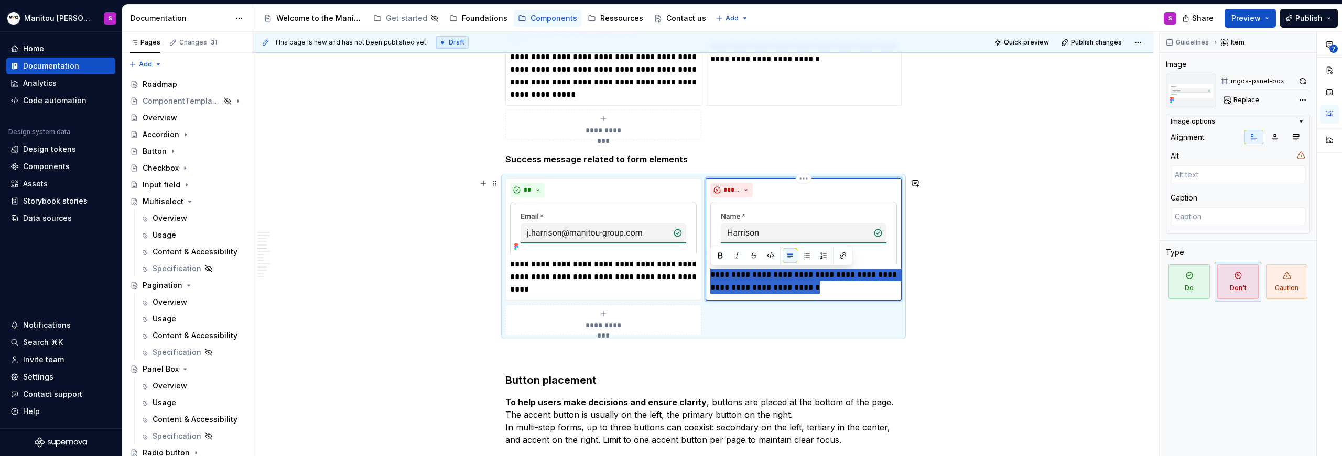
click at [816, 282] on p "**********" at bounding box center [803, 281] width 187 height 25
type textarea "*"
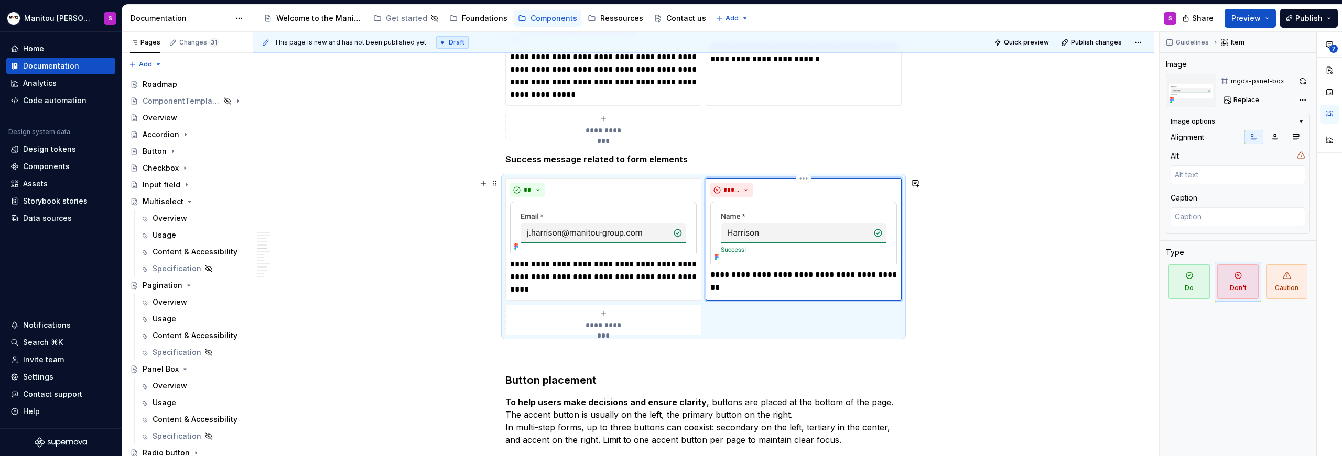
click at [872, 279] on p "**********" at bounding box center [803, 275] width 187 height 13
click at [807, 274] on p "**********" at bounding box center [803, 275] width 187 height 13
click at [810, 277] on p "**********" at bounding box center [803, 275] width 187 height 13
click at [810, 274] on p "**********" at bounding box center [803, 275] width 187 height 13
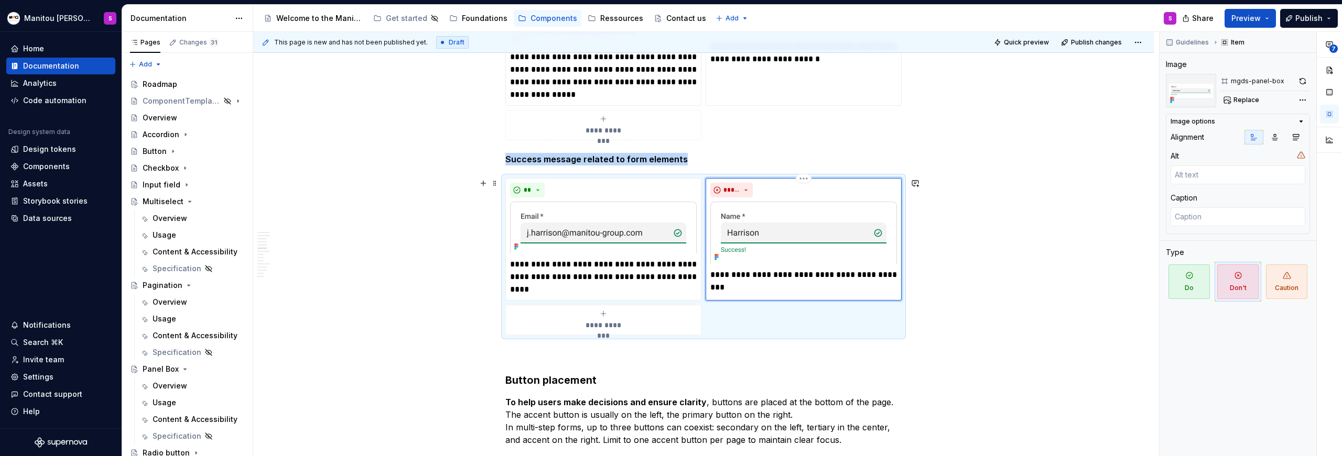
click at [875, 281] on div "**********" at bounding box center [803, 239] width 196 height 123
click at [814, 276] on p "**********" at bounding box center [803, 275] width 187 height 13
click at [793, 278] on p "**********" at bounding box center [803, 275] width 187 height 13
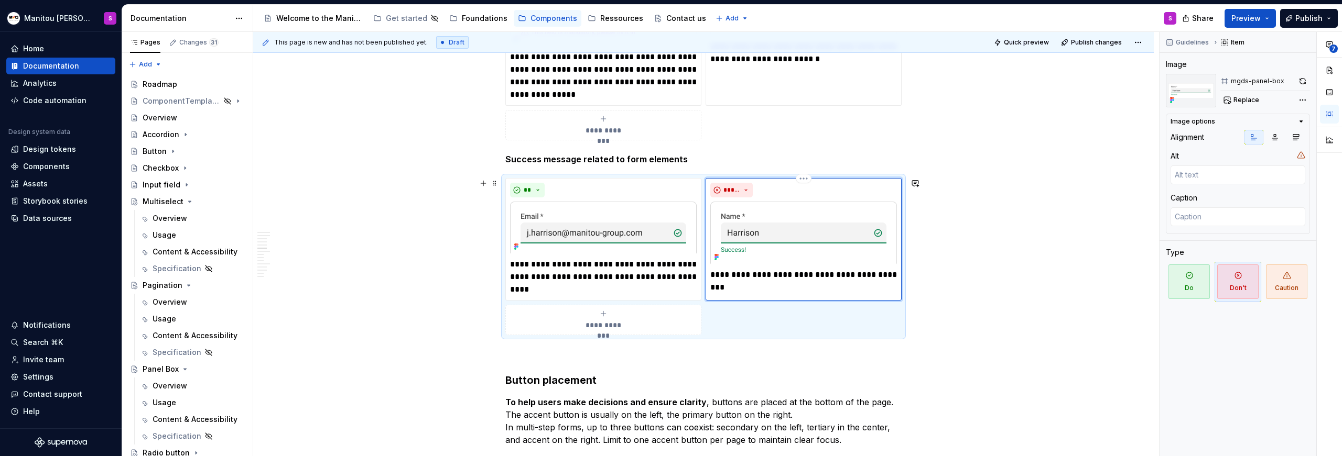
click at [810, 275] on p "**********" at bounding box center [803, 275] width 187 height 13
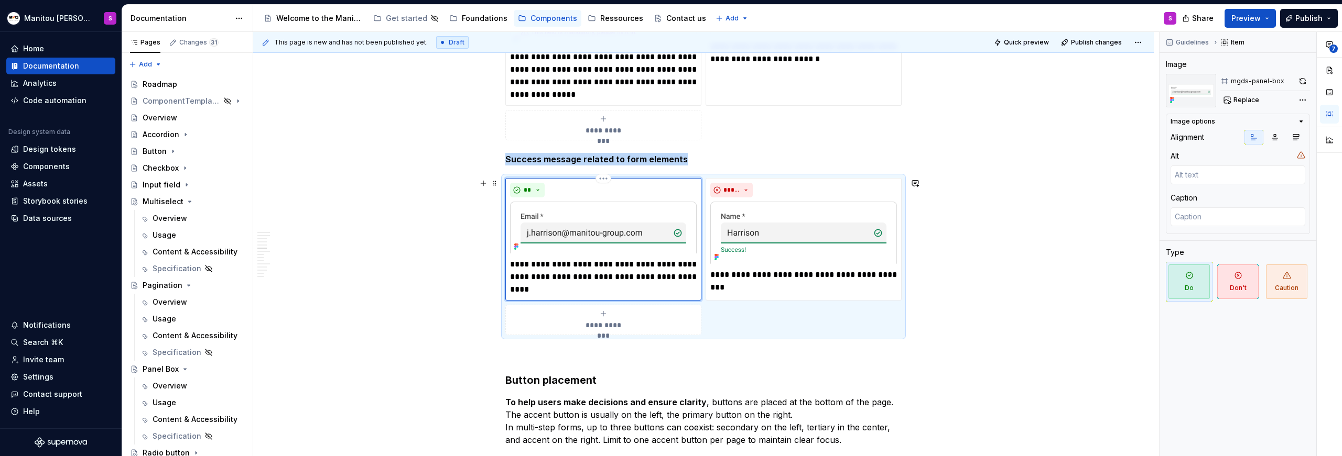
click at [601, 208] on img at bounding box center [603, 228] width 187 height 52
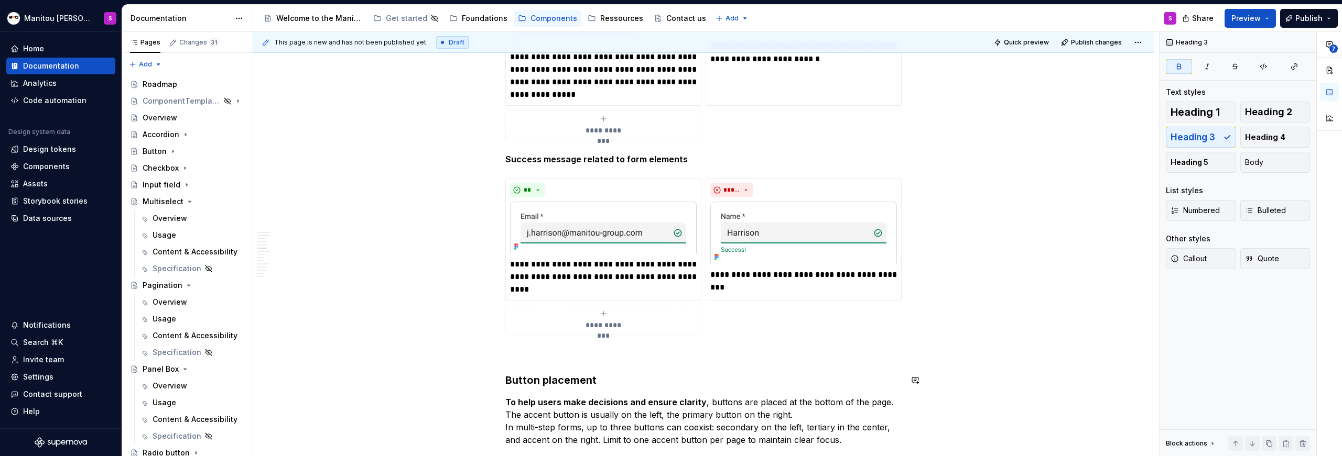
click at [785, 284] on div "**********" at bounding box center [803, 239] width 196 height 123
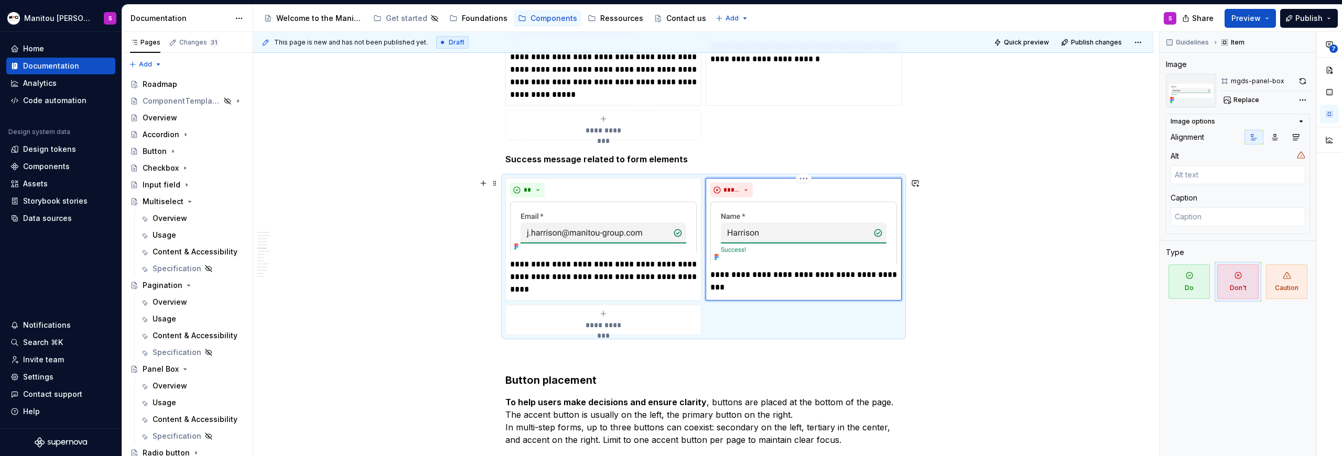
click at [790, 279] on p "**********" at bounding box center [803, 275] width 187 height 13
click at [807, 275] on p "**********" at bounding box center [803, 275] width 187 height 13
click at [745, 291] on p "**********" at bounding box center [803, 281] width 187 height 25
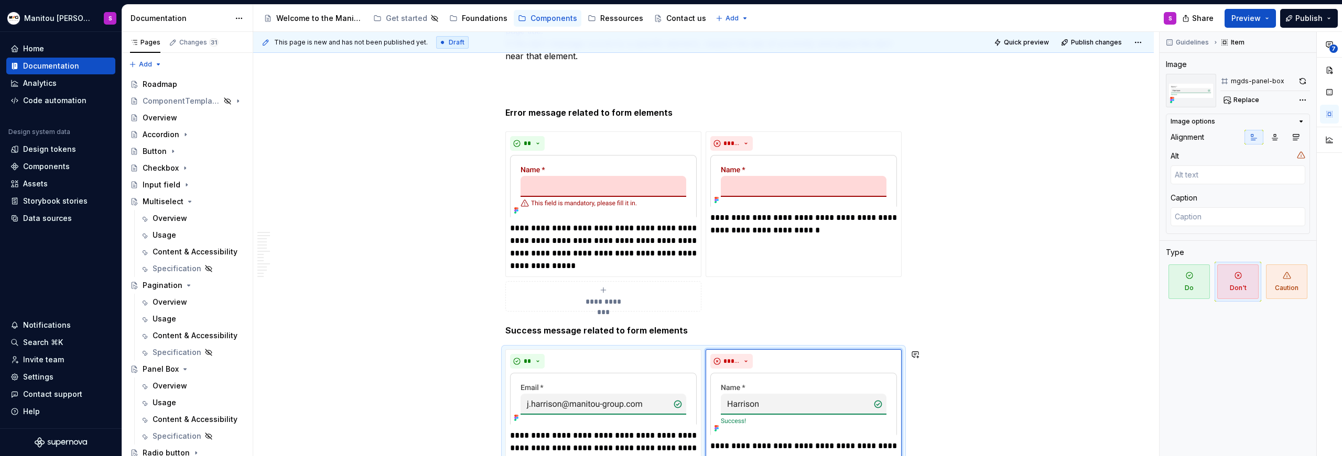
scroll to position [2273, 0]
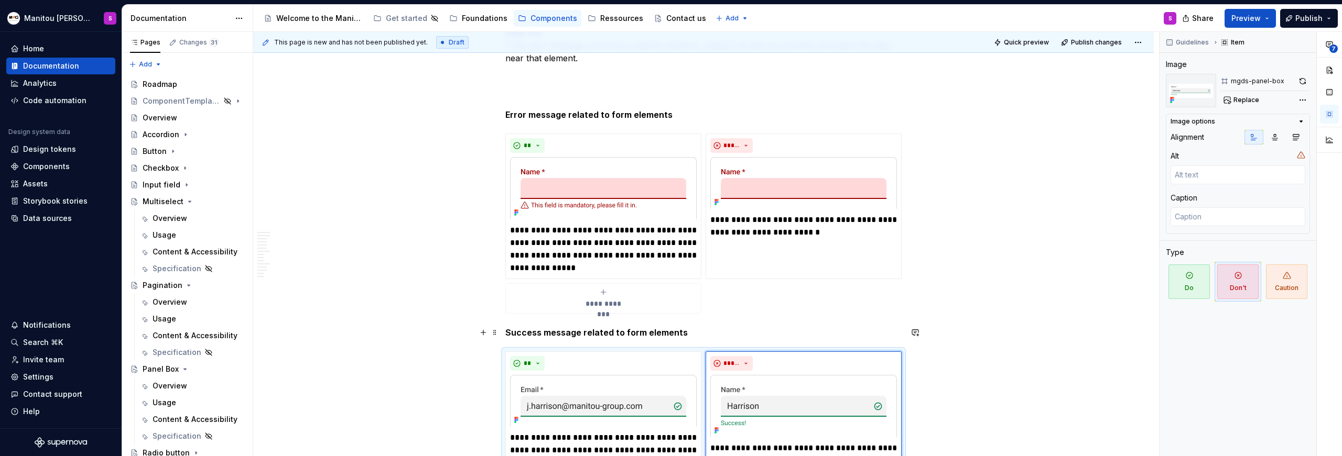
click at [738, 332] on p "Success message related to form elements" at bounding box center [703, 332] width 396 height 13
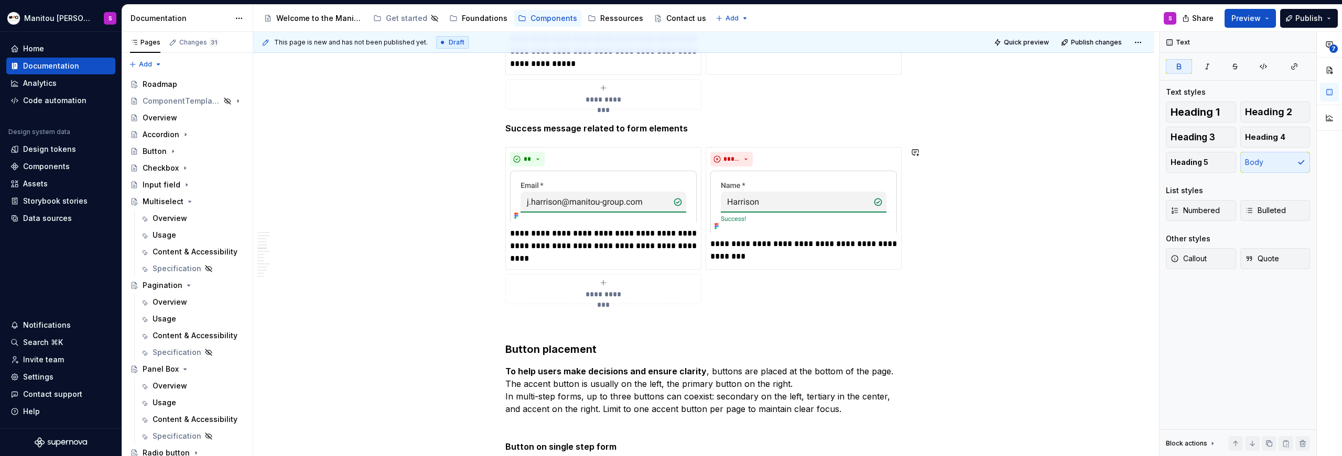
scroll to position [2531, 0]
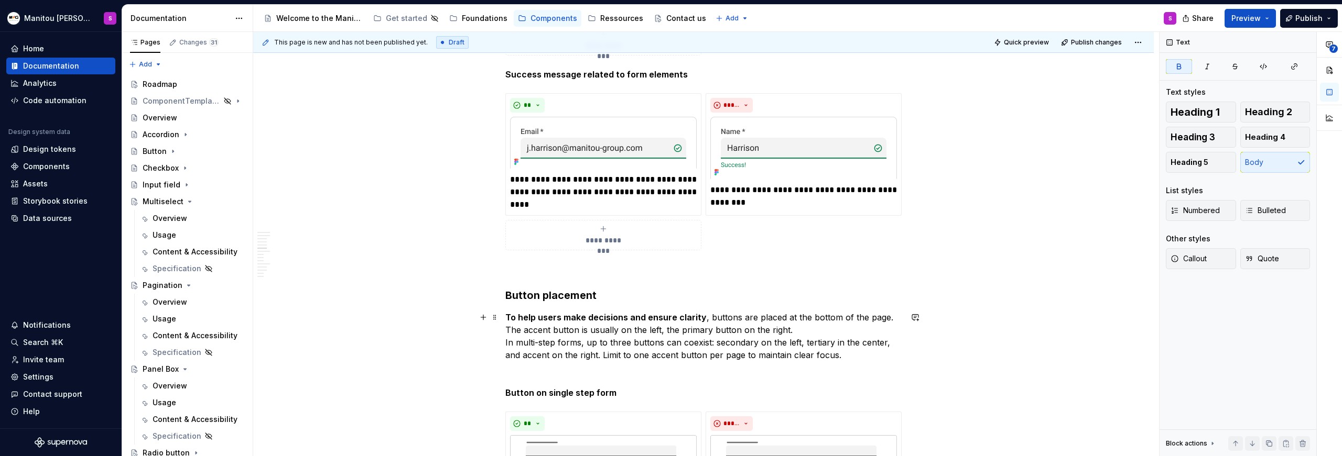
click at [668, 318] on strong "To help users make decisions and ensure clarity" at bounding box center [605, 317] width 201 height 10
click at [668, 319] on strong "To help users make decisions and ensure clarity" at bounding box center [605, 317] width 201 height 10
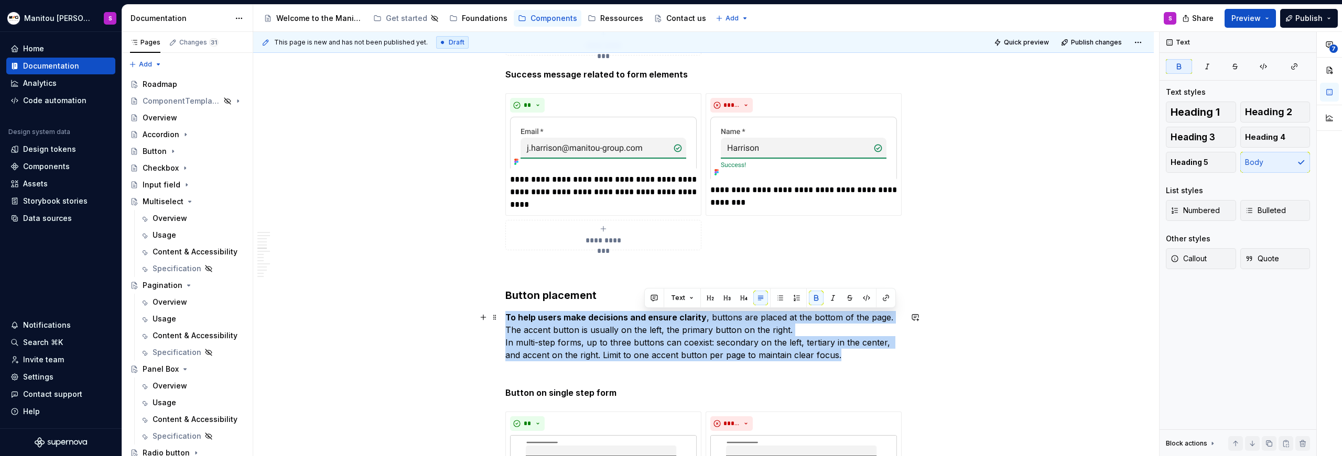
click at [669, 319] on strong "To help users make decisions and ensure clarity" at bounding box center [605, 317] width 201 height 10
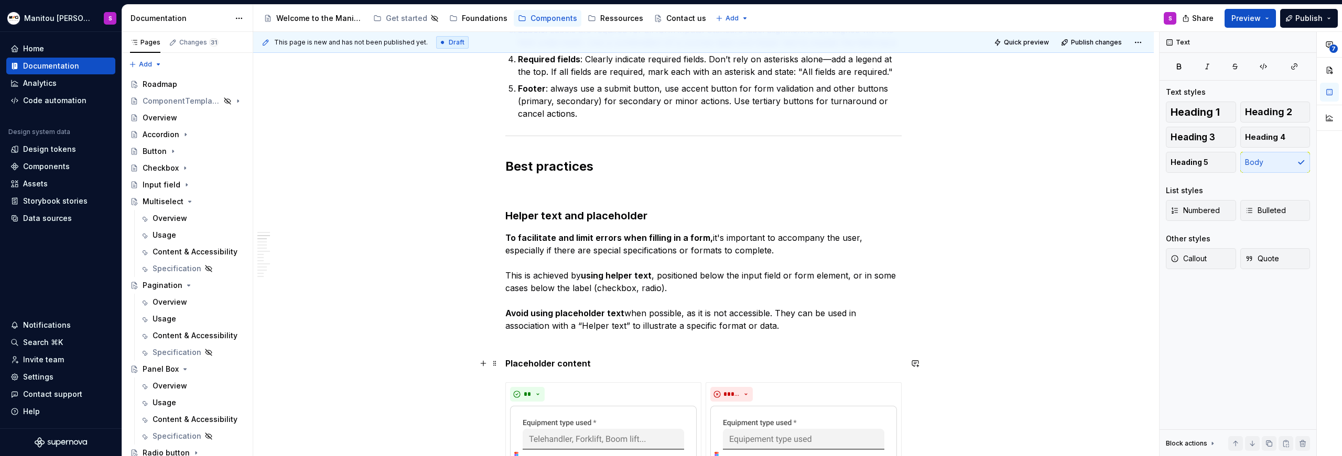
scroll to position [627, 0]
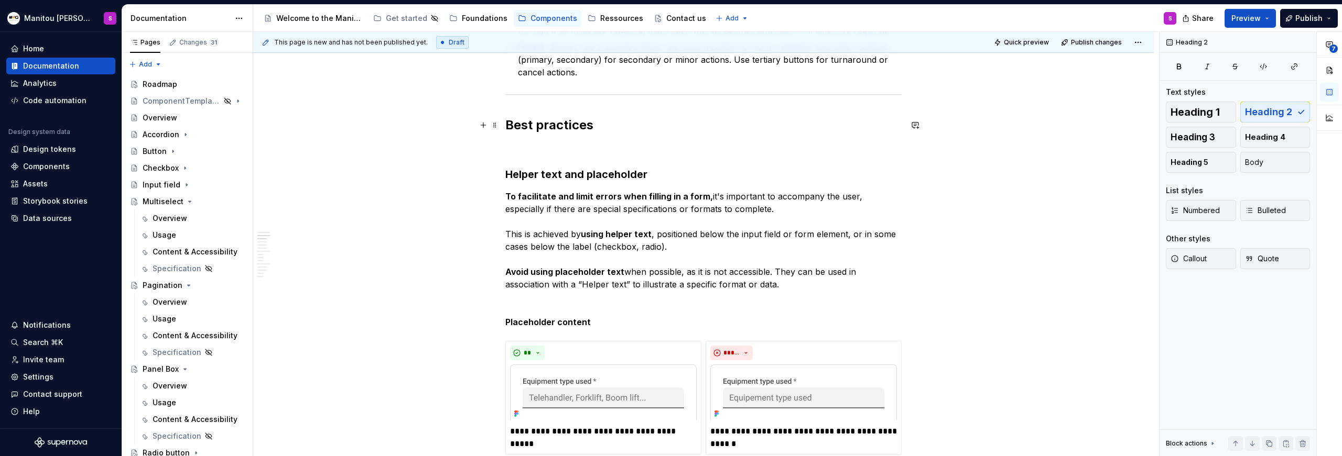
click at [525, 121] on h2 "Best practices" at bounding box center [703, 125] width 396 height 17
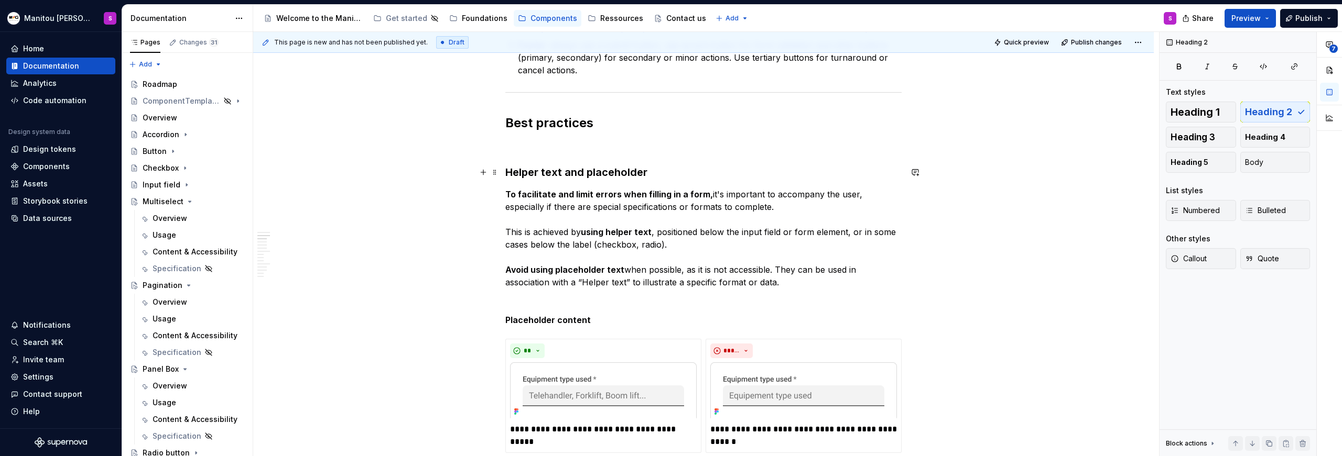
click at [516, 177] on h3 "Helper text and placeholder" at bounding box center [703, 172] width 396 height 15
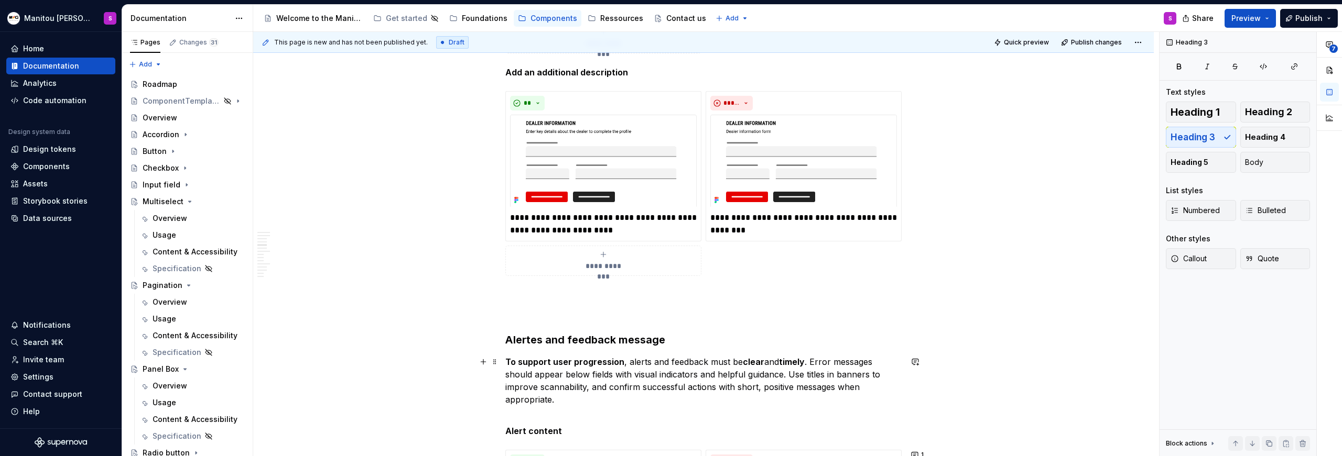
scroll to position [1743, 0]
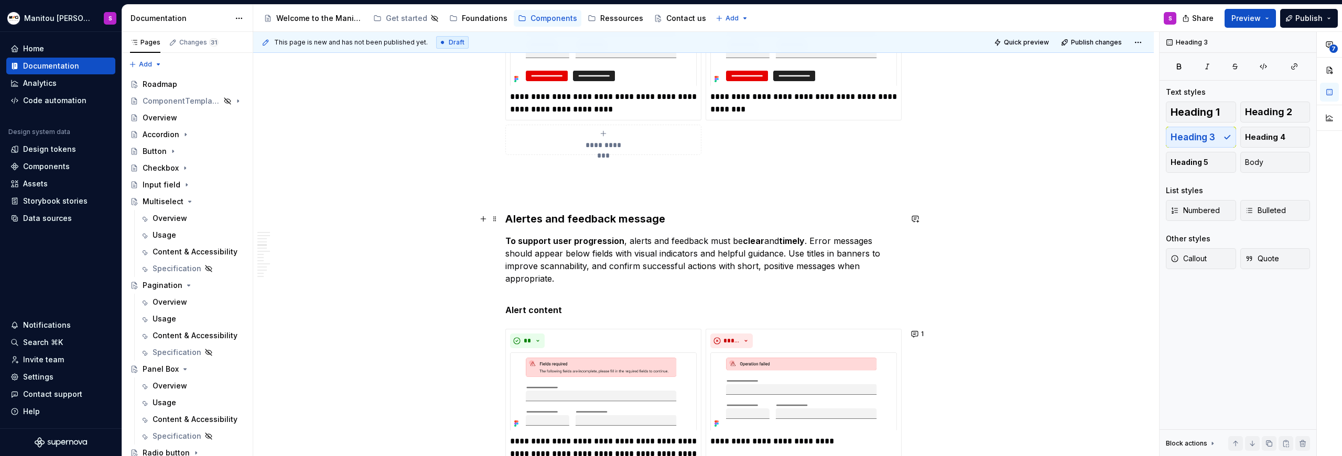
click at [537, 217] on strong "Alertes and feedback message" at bounding box center [585, 219] width 160 height 13
click at [687, 225] on h3 "Alerts and feedback message" at bounding box center [703, 219] width 396 height 15
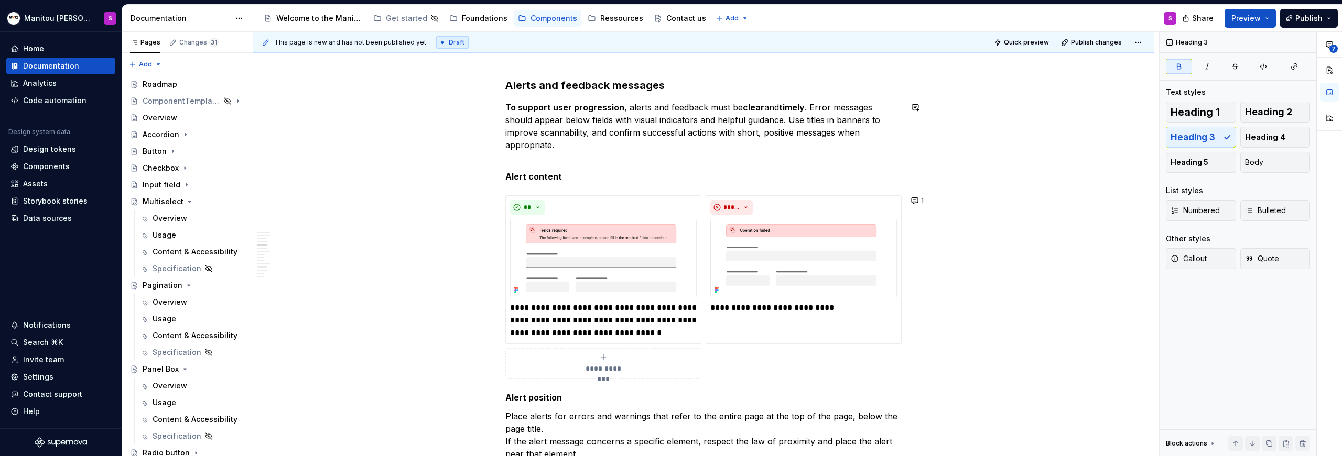
scroll to position [1891, 0]
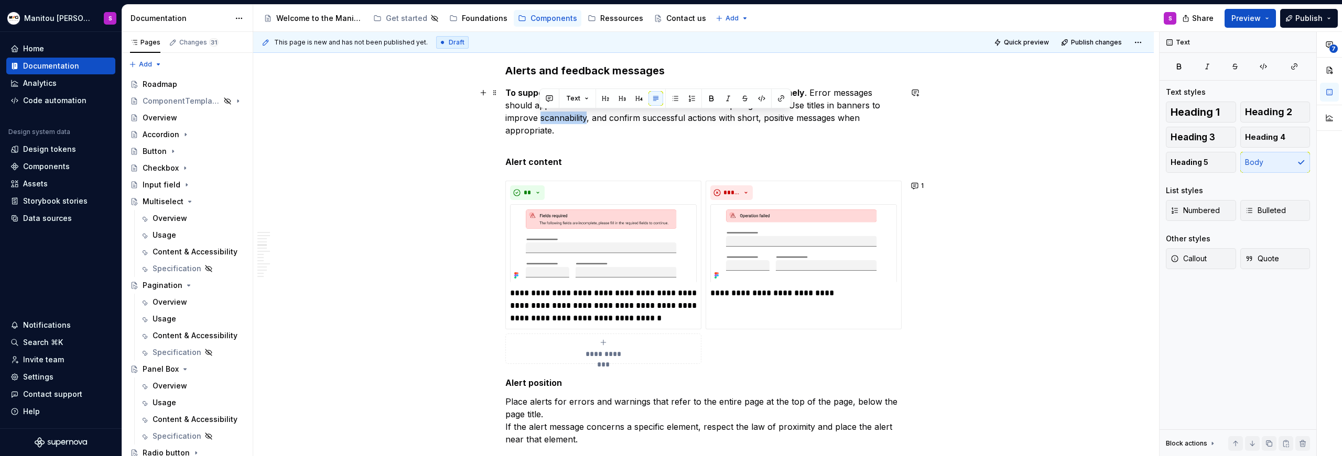
click at [562, 123] on p "To support user progression , alerts and feedback must be clear and timely . Er…" at bounding box center [703, 117] width 396 height 63
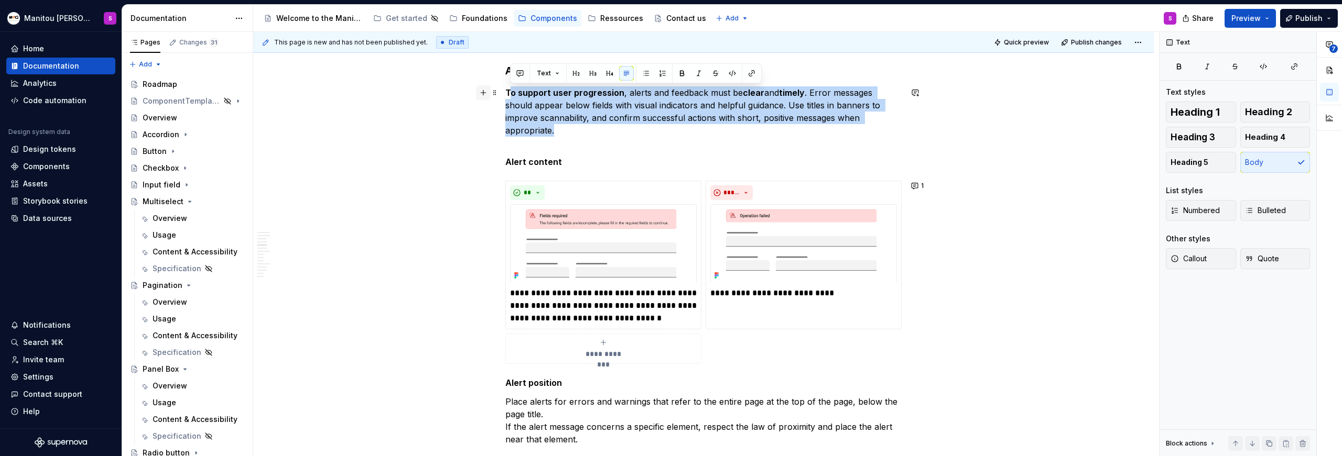
drag, startPoint x: 569, startPoint y: 134, endPoint x: 487, endPoint y: 92, distance: 92.1
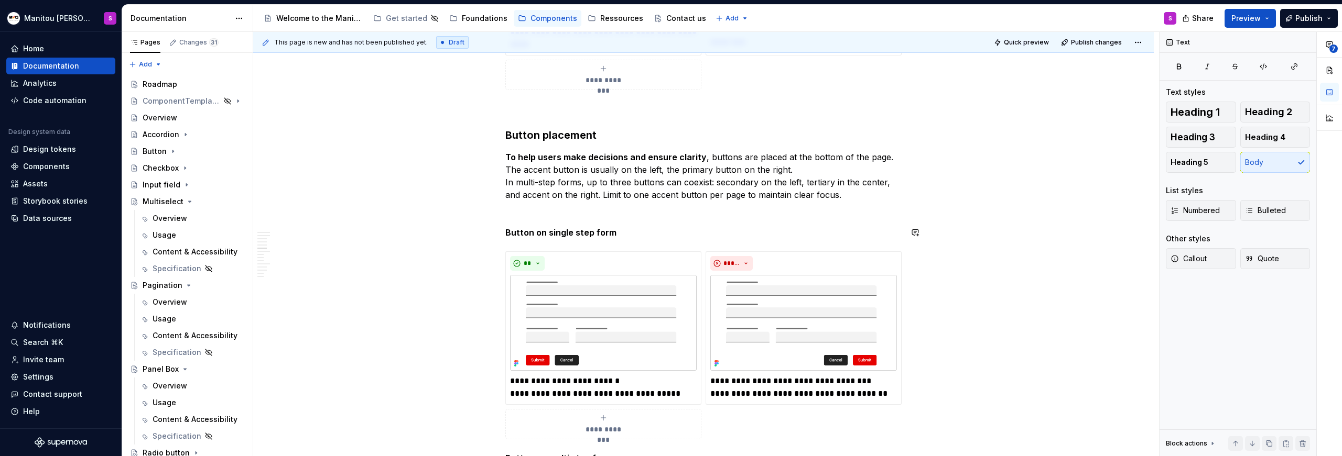
scroll to position [2683, 0]
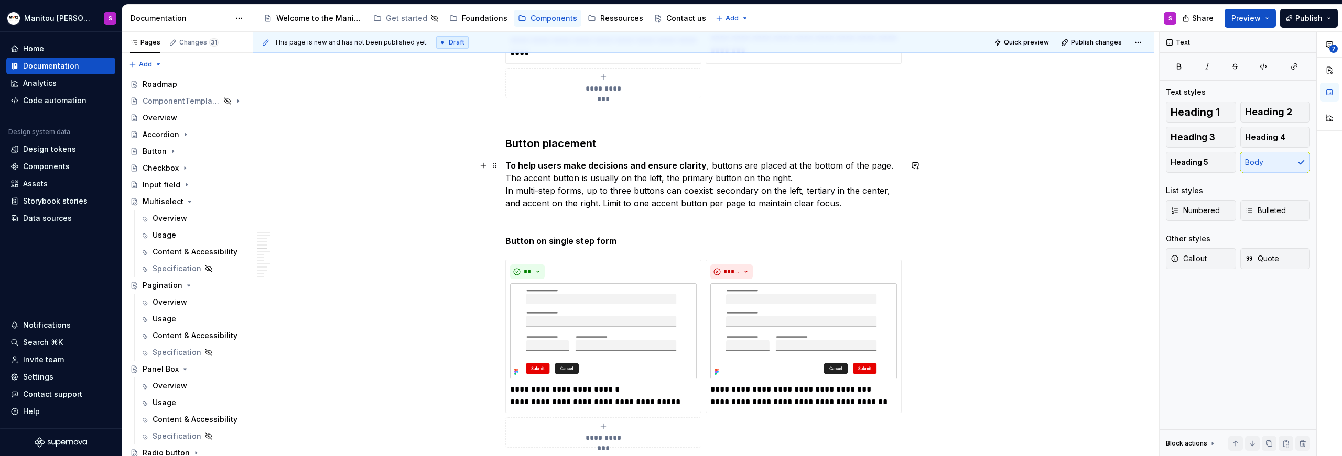
click at [829, 173] on p "To help users make decisions and ensure clarity , buttons are placed at the bot…" at bounding box center [703, 184] width 396 height 50
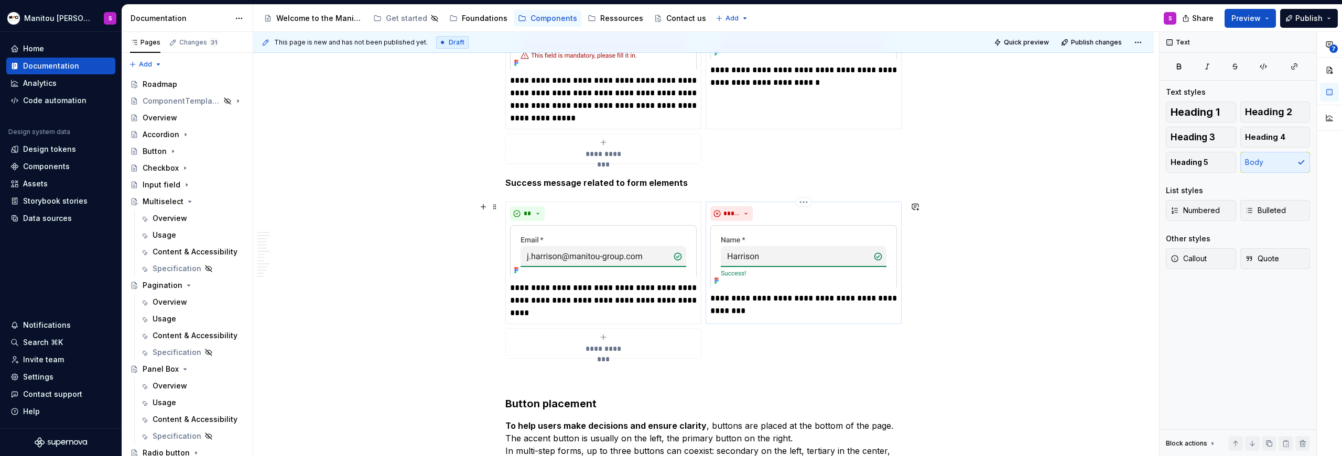
scroll to position [2347, 0]
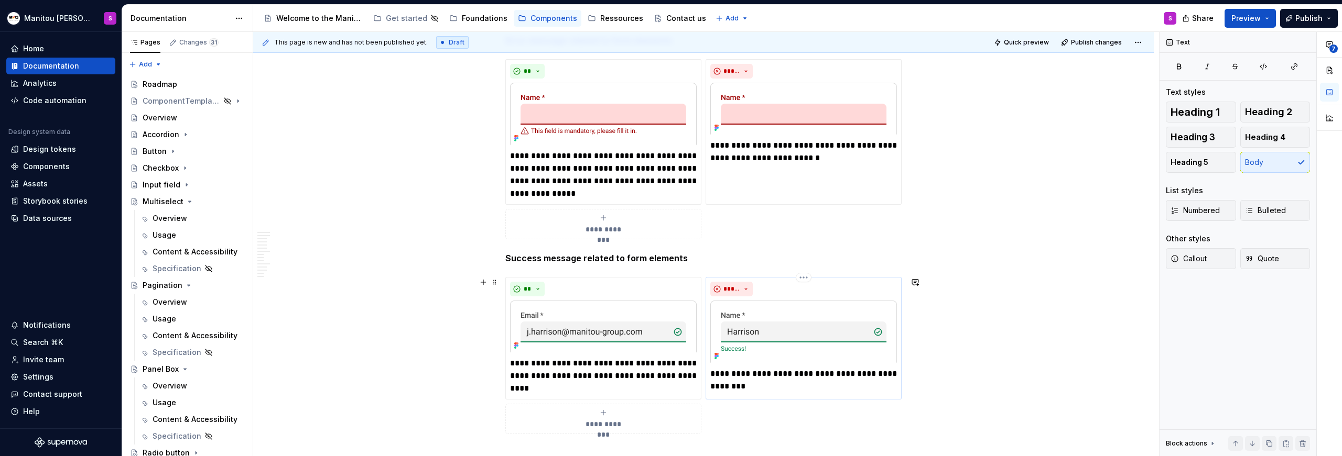
click at [856, 373] on p "**********" at bounding box center [803, 380] width 187 height 25
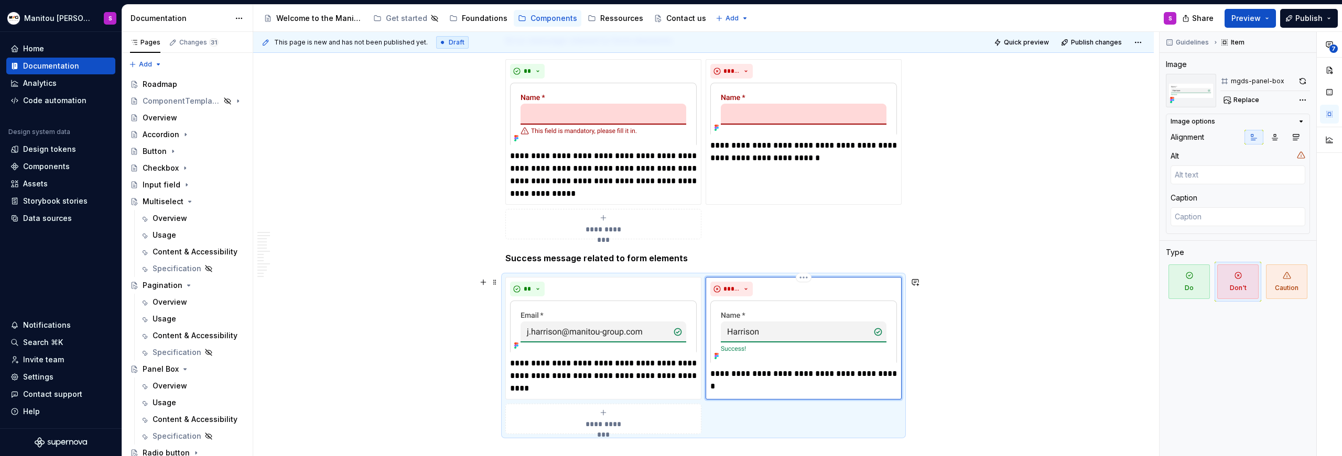
click at [877, 369] on p "**********" at bounding box center [803, 374] width 187 height 13
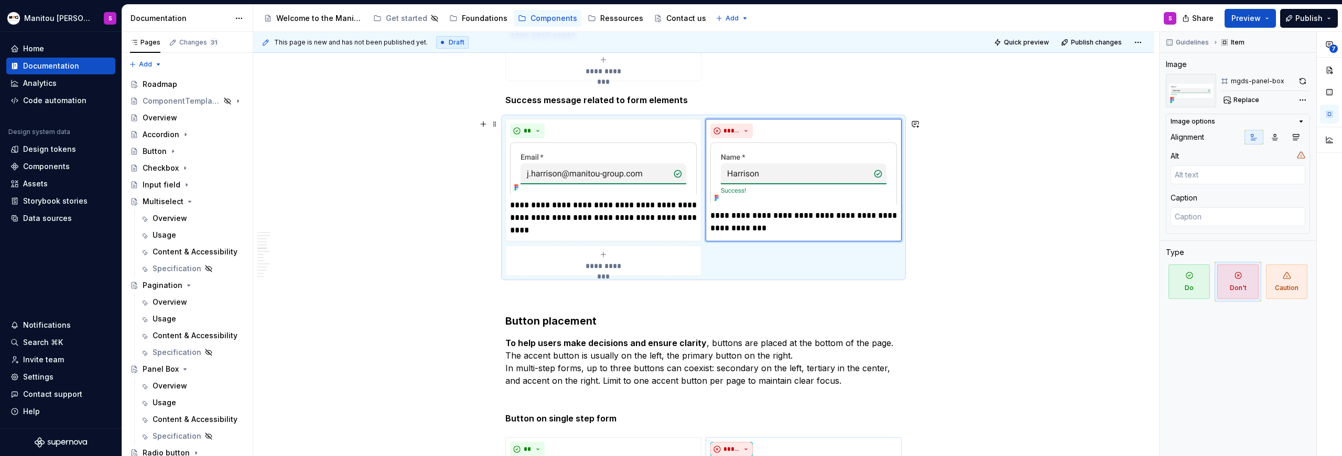
scroll to position [2541, 0]
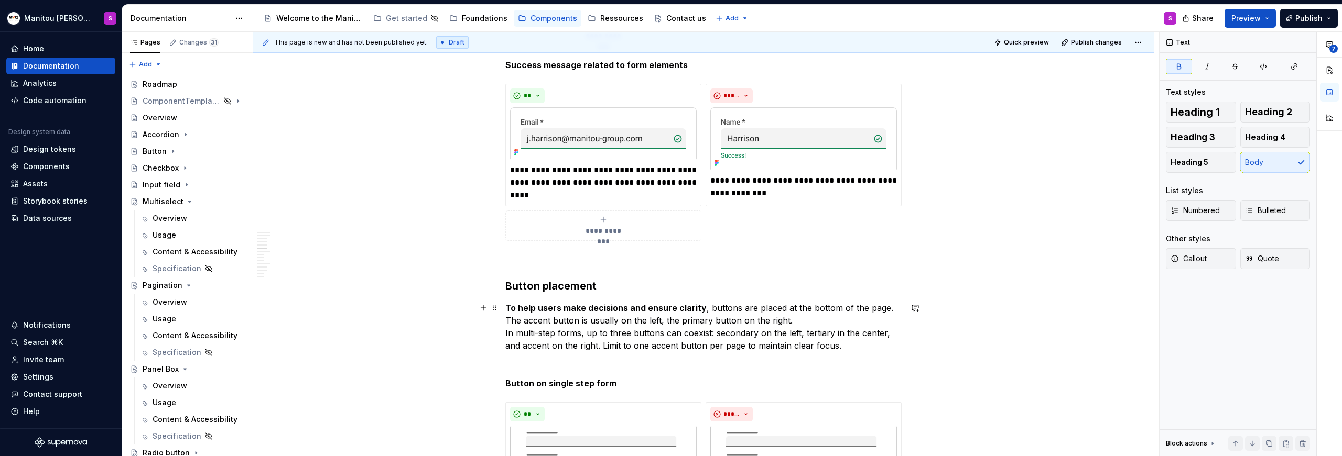
click at [665, 310] on strong "To help users make decisions and ensure clarity" at bounding box center [605, 308] width 201 height 10
drag, startPoint x: 629, startPoint y: 305, endPoint x: 700, endPoint y: 303, distance: 70.8
click at [700, 303] on p "To help users make decisions and ensure clarity , buttons are placed at the bot…" at bounding box center [703, 327] width 396 height 50
click at [792, 309] on p "To help users make decisions , buttons are placed at the bottom of the page. Th…" at bounding box center [703, 327] width 396 height 50
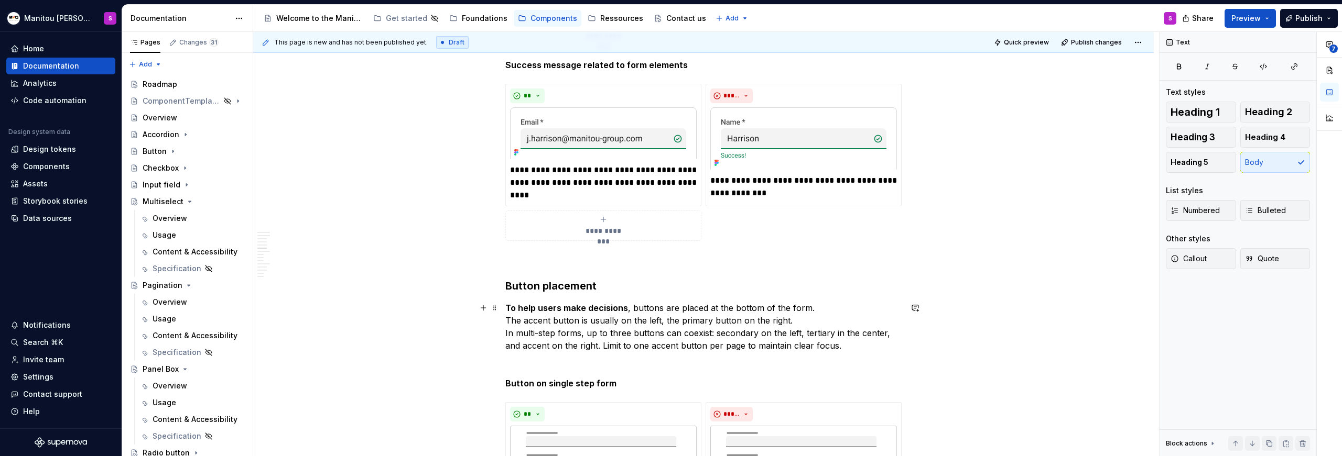
click at [694, 323] on p "To help users make decisions , buttons are placed at the bottom of the form. Th…" at bounding box center [703, 327] width 396 height 50
click at [815, 343] on p "To help users make decisions , buttons are placed at the bottom of the form. Th…" at bounding box center [703, 327] width 396 height 50
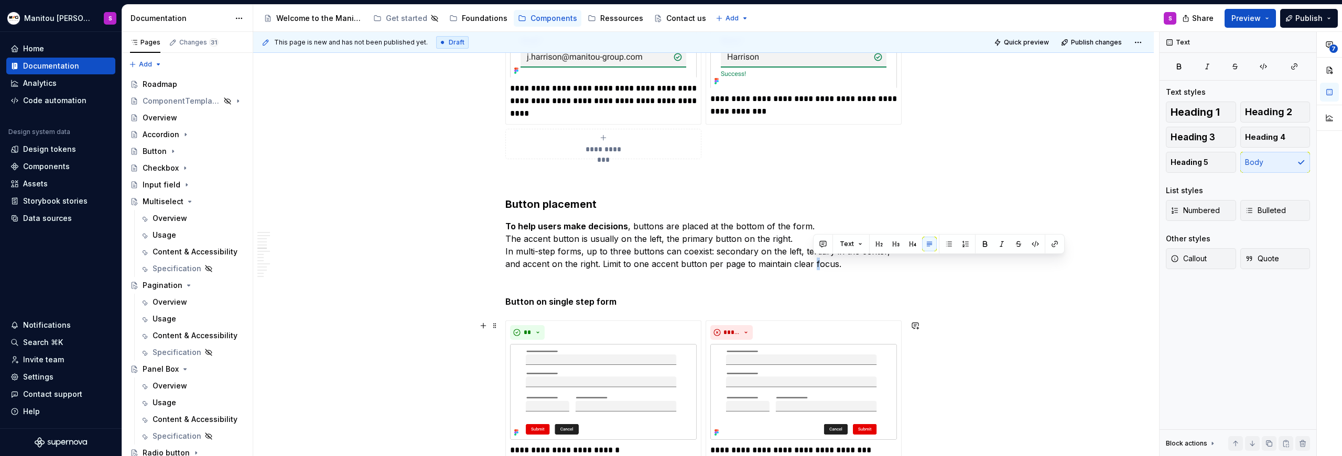
scroll to position [2623, 0]
click at [606, 240] on p "To help users make decisions , buttons are placed at the bottom of the form. Th…" at bounding box center [703, 245] width 396 height 50
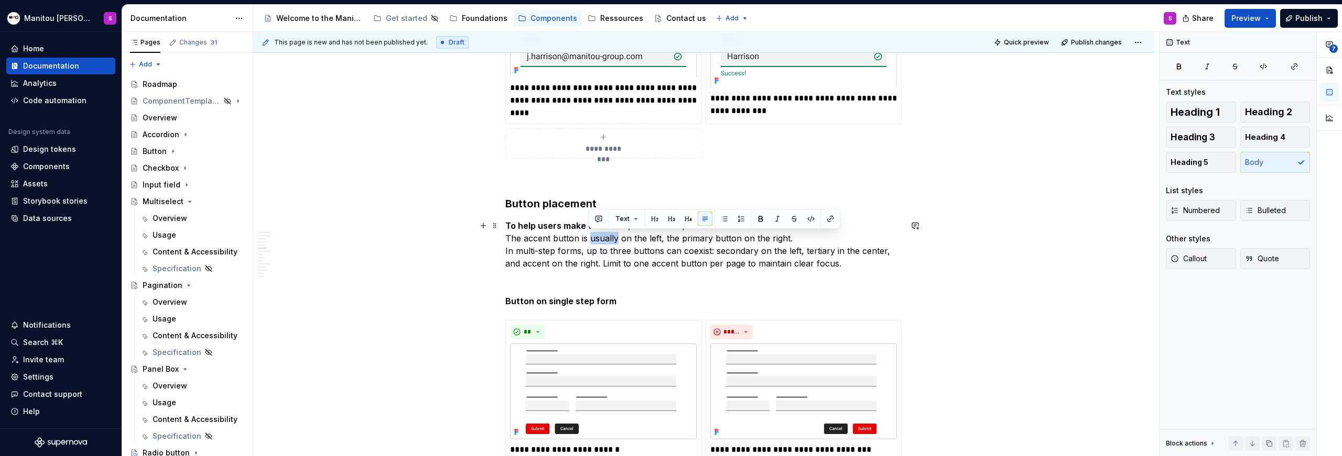
click at [606, 240] on p "To help users make decisions , buttons are placed at the bottom of the form. Th…" at bounding box center [703, 245] width 396 height 50
click at [667, 239] on p "To help users make decisions , buttons are placed at the bottom of the form. Th…" at bounding box center [703, 245] width 396 height 50
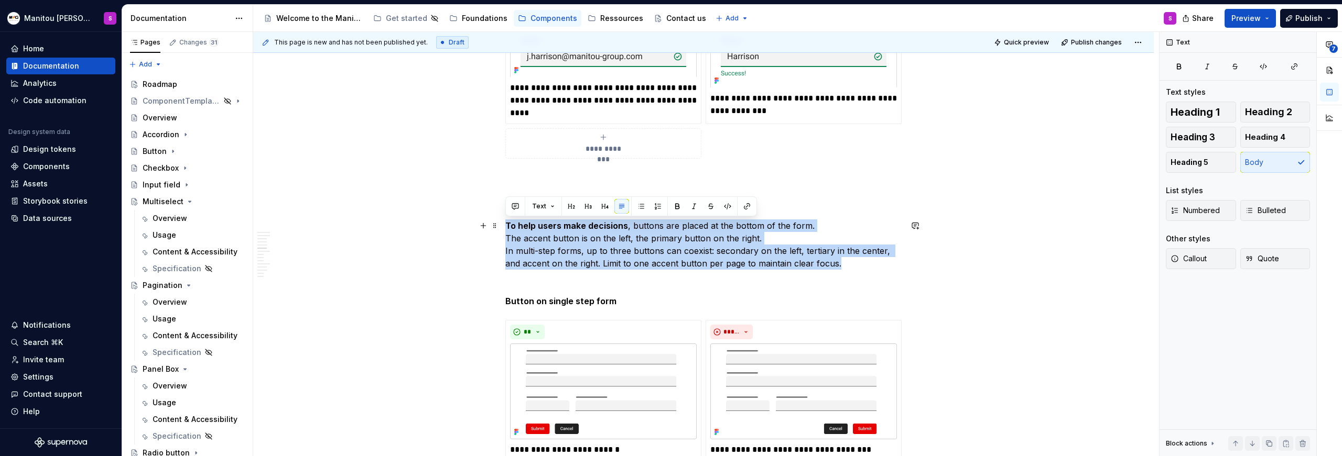
click at [667, 239] on p "To help users make decisions , buttons are placed at the bottom of the form. Th…" at bounding box center [703, 245] width 396 height 50
click at [665, 241] on p "To help users make decisions , buttons are placed at the bottom of the form. Th…" at bounding box center [703, 245] width 396 height 50
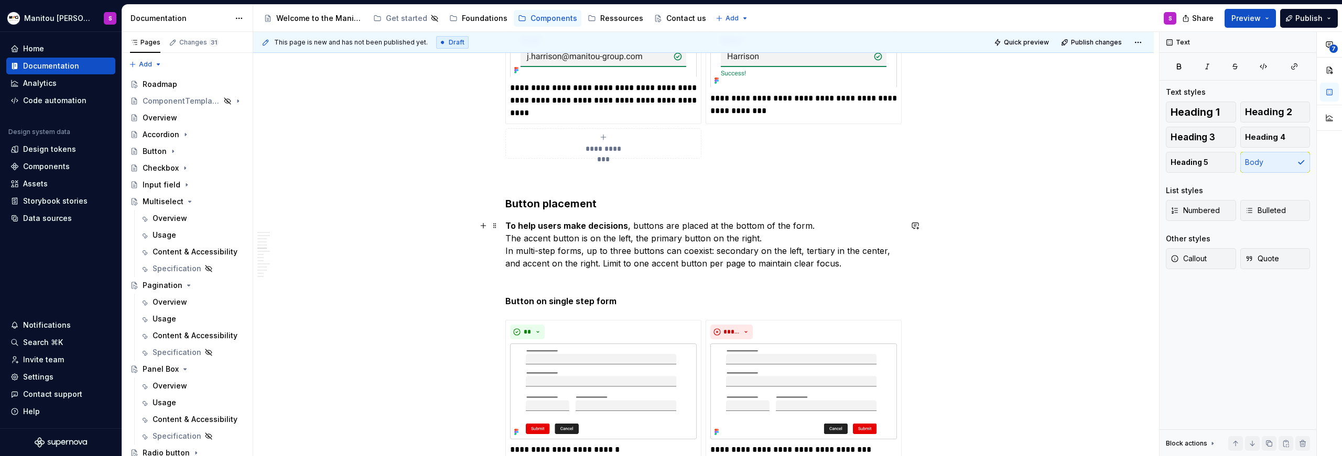
click at [636, 238] on p "To help users make decisions , buttons are placed at the bottom of the form. Th…" at bounding box center [703, 245] width 396 height 50
drag, startPoint x: 636, startPoint y: 238, endPoint x: 645, endPoint y: 236, distance: 8.5
click at [636, 238] on p "To help users make decisions , buttons are placed at the bottom of the form. Th…" at bounding box center [703, 245] width 396 height 50
click at [646, 236] on p "To help users make decisions , buttons are placed at the bottom of the form. Th…" at bounding box center [703, 245] width 396 height 50
click at [683, 238] on p "To help users make decisions , buttons are placed at the bottom of the form. Th…" at bounding box center [703, 245] width 396 height 50
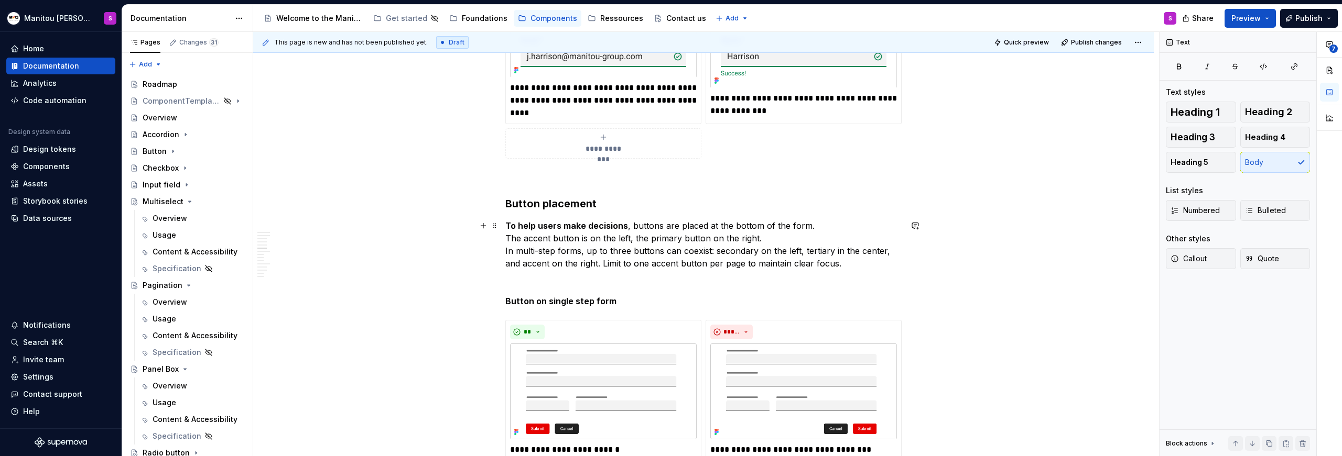
click at [678, 239] on p "To help users make decisions , buttons are placed at the bottom of the form. Th…" at bounding box center [703, 245] width 396 height 50
click at [644, 240] on p "To help users make decisions , buttons are placed at the bottom of the form. Th…" at bounding box center [703, 245] width 396 height 50
click at [680, 239] on p "To help users make decisions , buttons are placed at the bottom of the form. Th…" at bounding box center [703, 245] width 396 height 50
click at [796, 238] on p "To help users make decisions , buttons are placed at the bottom of the form. Th…" at bounding box center [703, 245] width 396 height 50
click at [643, 237] on p "To help users make decisions , buttons are placed at the bottom of the form. Th…" at bounding box center [703, 245] width 396 height 50
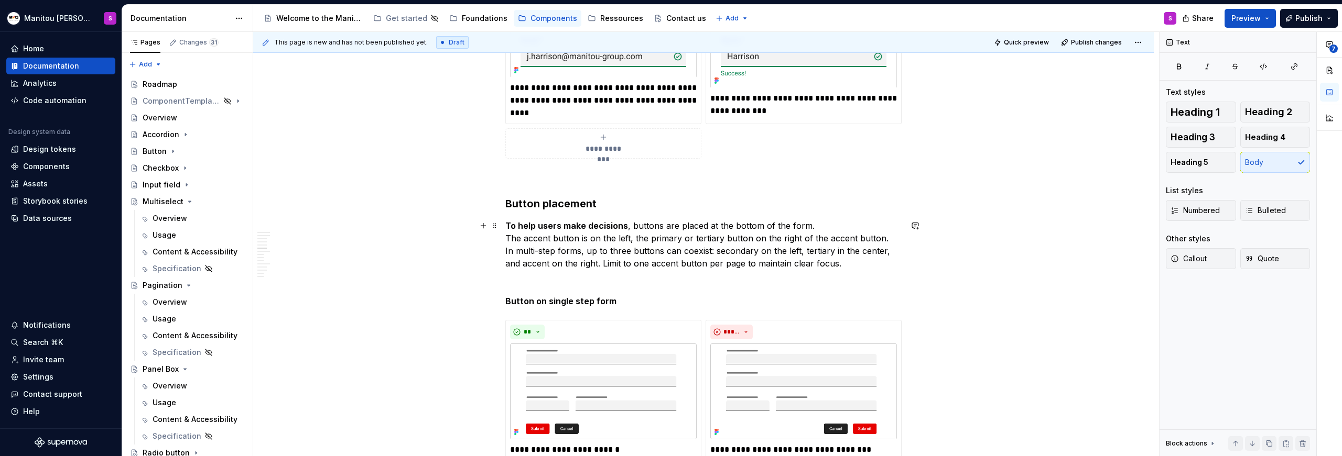
click at [838, 241] on p "To help users make decisions , buttons are placed at the bottom of the form. Th…" at bounding box center [703, 245] width 396 height 50
drag, startPoint x: 797, startPoint y: 236, endPoint x: 844, endPoint y: 233, distance: 47.2
click at [797, 236] on p "To help users make decisions , buttons are placed at the bottom of the form. Th…" at bounding box center [703, 245] width 396 height 50
click at [794, 236] on p "To help users make decisions , buttons are placed at the bottom of the form. Th…" at bounding box center [703, 245] width 396 height 50
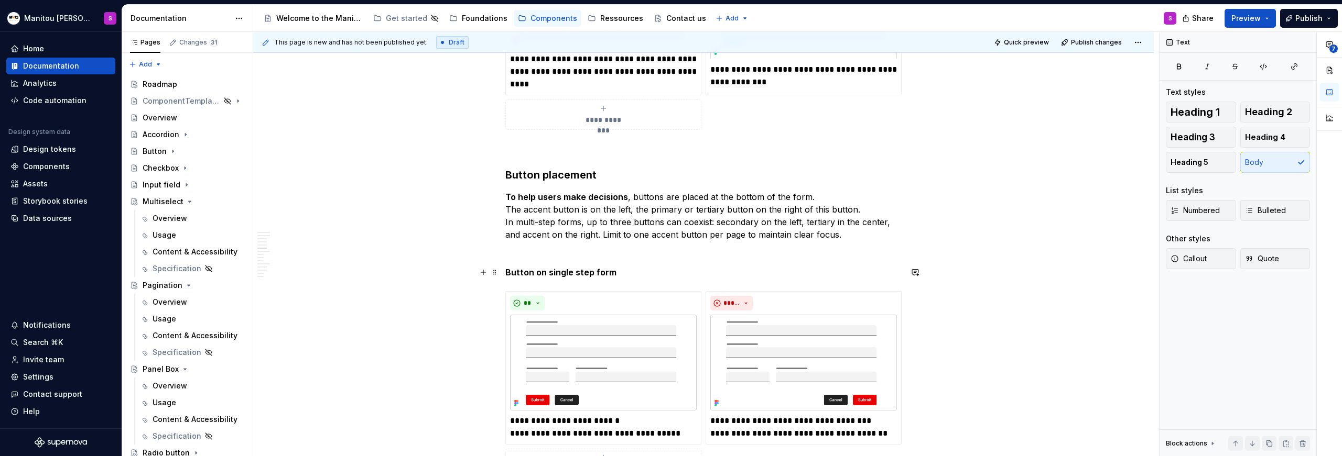
scroll to position [2649, 0]
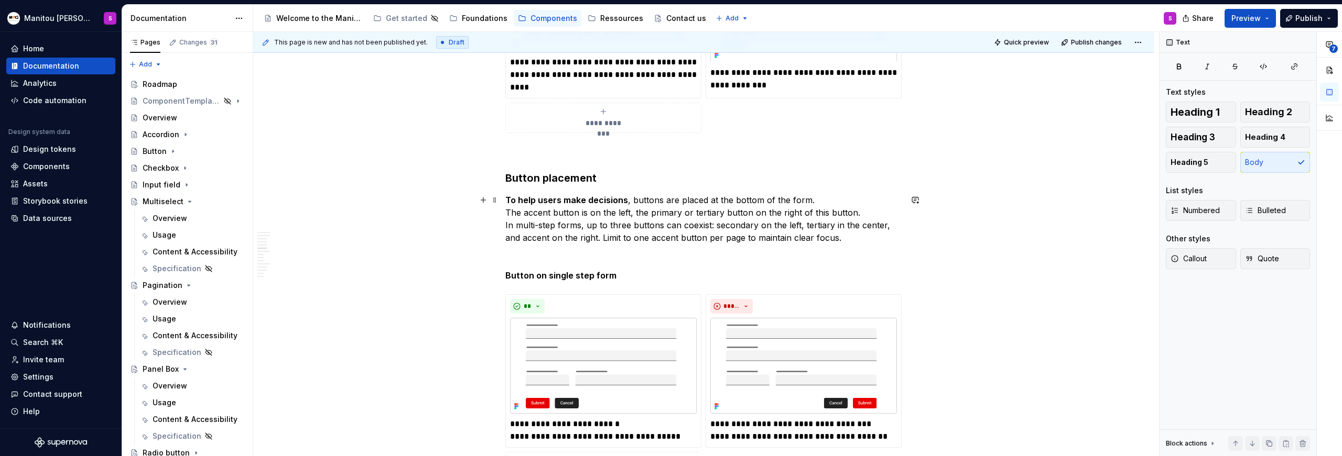
click at [857, 214] on p "To help users make decisions , buttons are placed at the bottom of the form. Th…" at bounding box center [703, 219] width 396 height 50
click at [810, 194] on p "To help users make decisions , buttons are placed at the bottom of the form. Th…" at bounding box center [703, 219] width 396 height 50
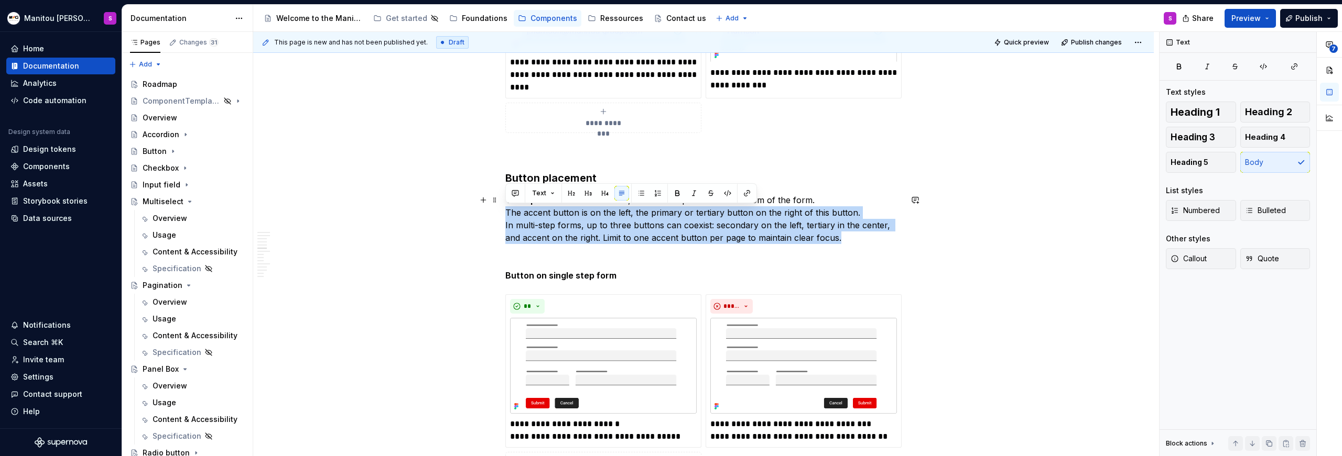
drag, startPoint x: 505, startPoint y: 213, endPoint x: 849, endPoint y: 241, distance: 344.9
click at [849, 241] on p "To help users make decisions , buttons are placed at the bottom of the form. Th…" at bounding box center [703, 219] width 396 height 50
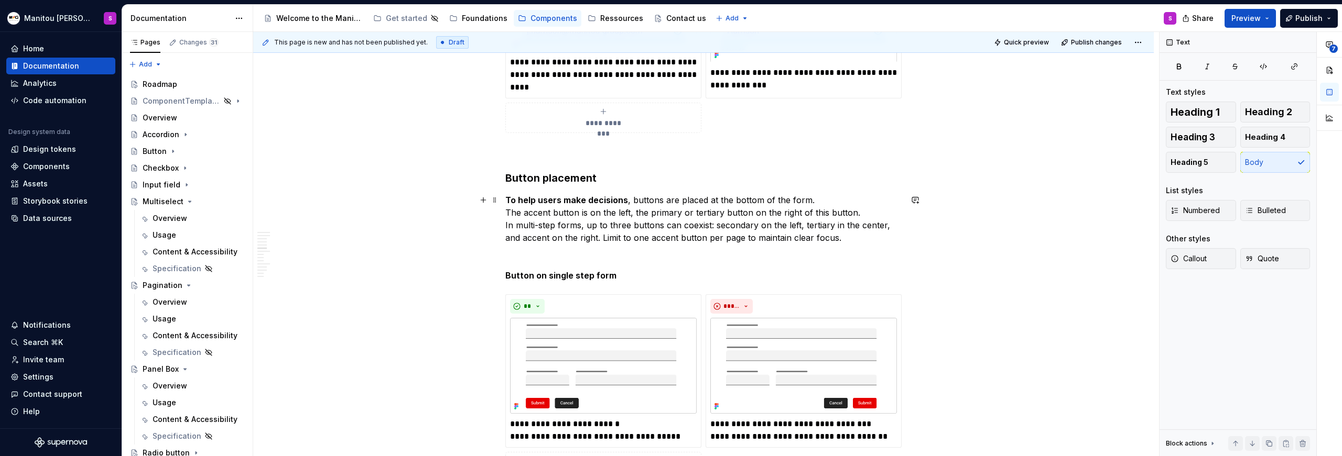
click at [820, 201] on p "To help users make decisions , buttons are placed at the bottom of the form. Th…" at bounding box center [703, 219] width 396 height 50
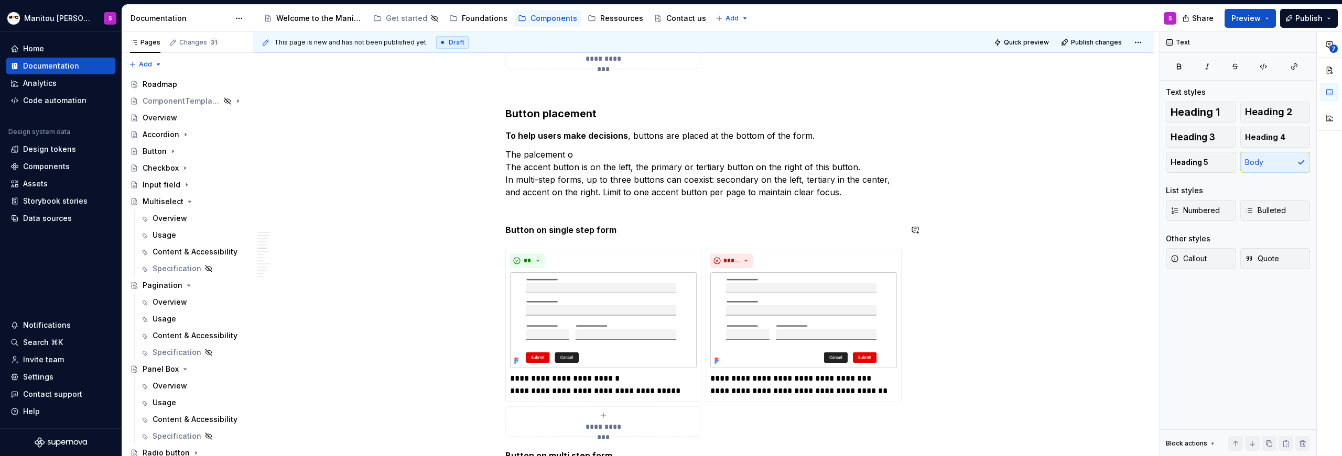
scroll to position [2714, 0]
click at [586, 190] on p "The palcement o The accent button is on the left, the primary or tertiary butto…" at bounding box center [703, 172] width 396 height 50
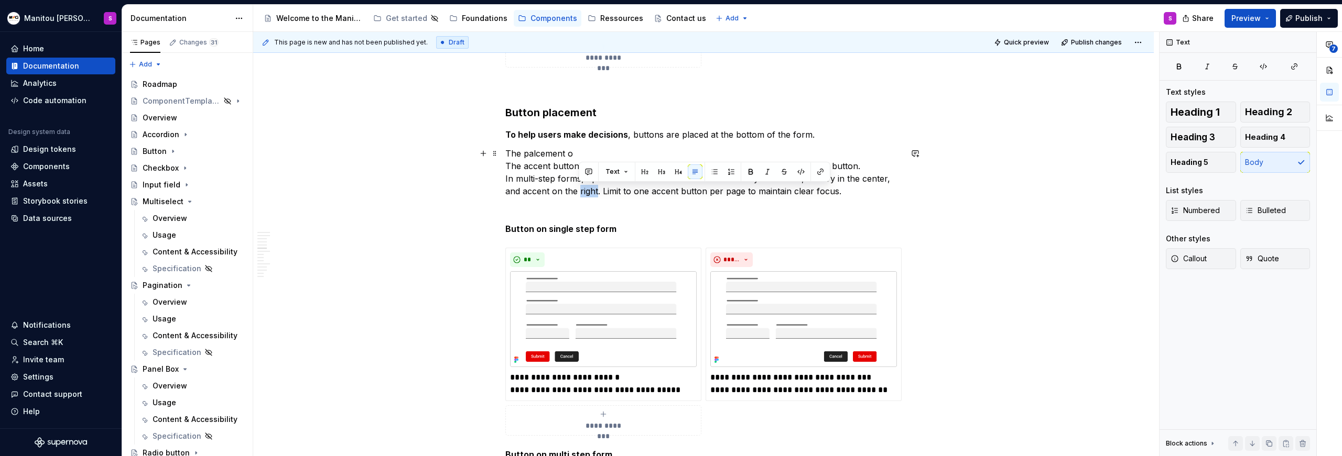
click at [586, 190] on p "The palcement o The accent button is on the left, the primary or tertiary butto…" at bounding box center [703, 172] width 396 height 50
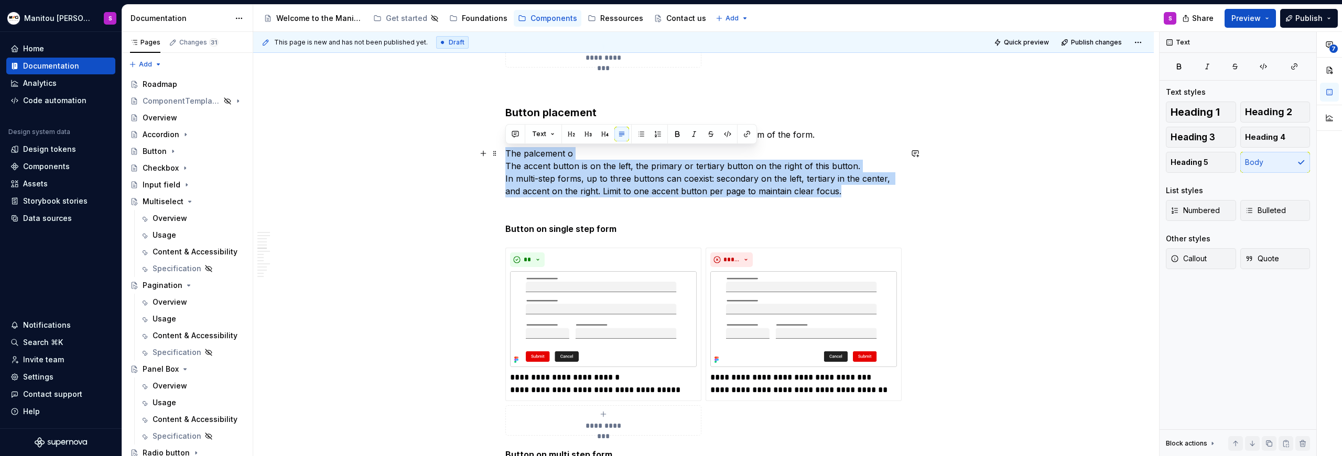
click at [586, 190] on p "The palcement o The accent button is on the left, the primary or tertiary butto…" at bounding box center [703, 172] width 396 height 50
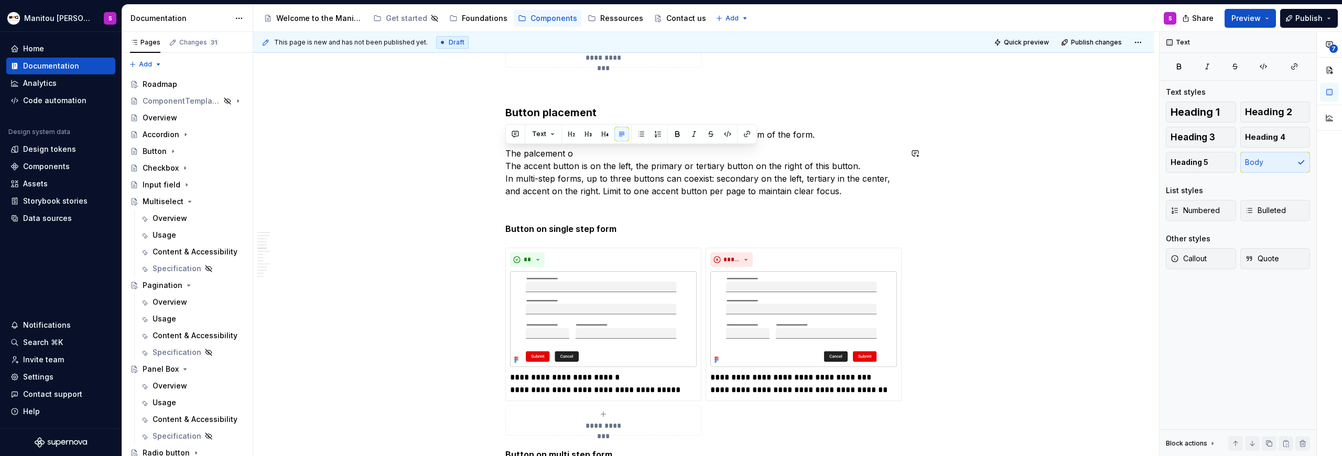
click at [548, 198] on div "Anatomy Form container : manages and validates the global context of a form Hea…" at bounding box center [703, 434] width 396 height 5858
drag, startPoint x: 594, startPoint y: 152, endPoint x: 473, endPoint y: 146, distance: 121.2
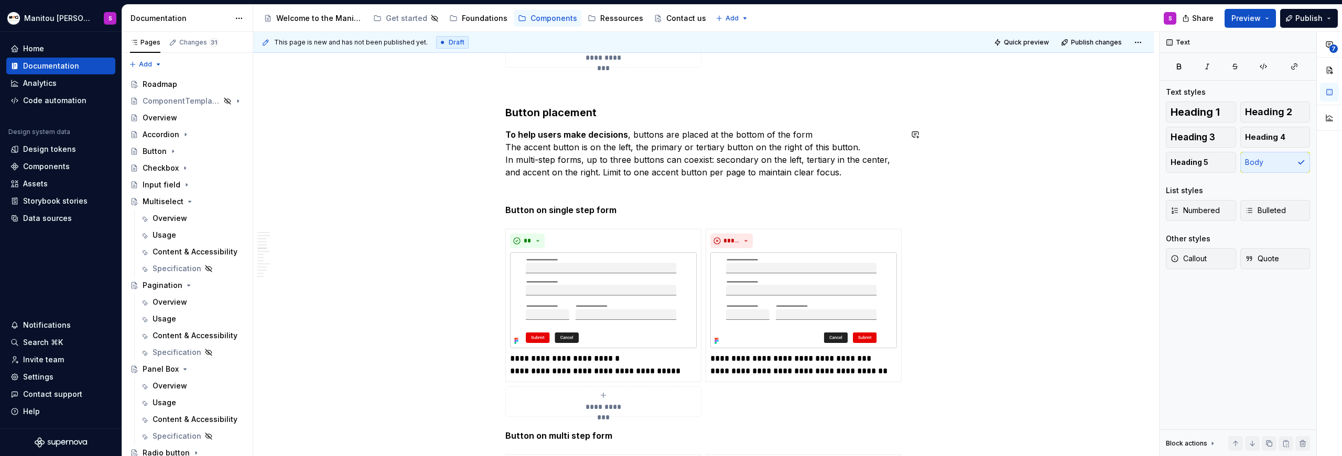
click at [804, 127] on div "Anatomy Form container : manages and validates the global context of a form Hea…" at bounding box center [703, 425] width 396 height 5840
click at [804, 130] on p "To help users make decisions , buttons are placed at the bottom of the form The…" at bounding box center [703, 153] width 396 height 50
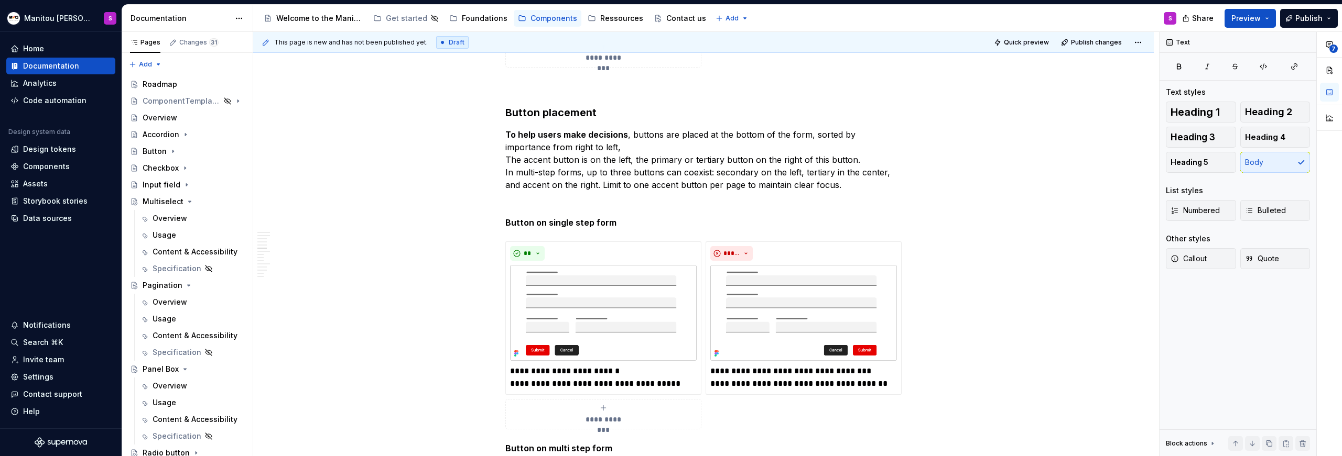
type textarea "*"
click at [519, 160] on p "To help users make decisions , buttons are placed at the bottom of the form, so…" at bounding box center [703, 159] width 396 height 63
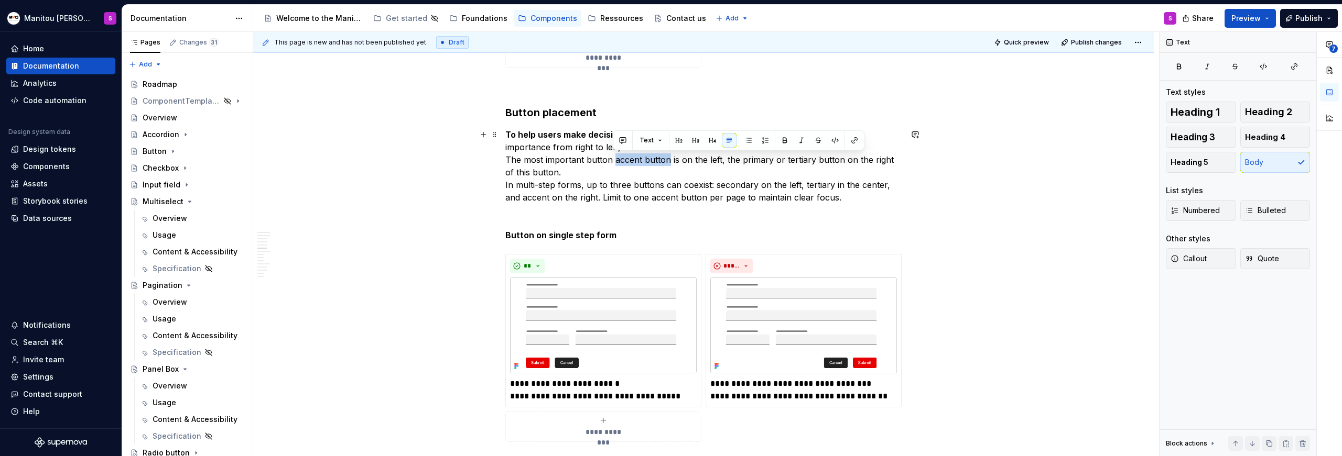
drag, startPoint x: 612, startPoint y: 159, endPoint x: 668, endPoint y: 162, distance: 55.6
click at [668, 162] on p "To help users make decisions , buttons are placed at the bottom of the form, so…" at bounding box center [703, 165] width 396 height 75
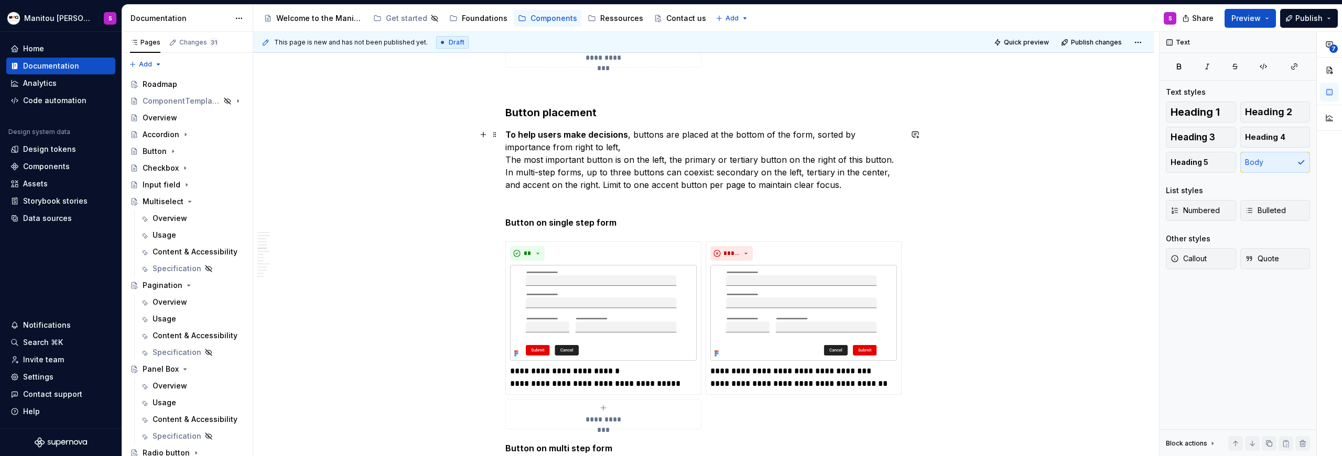
click at [659, 159] on p "To help users make decisions , buttons are placed at the bottom of the form, so…" at bounding box center [703, 159] width 396 height 63
click at [521, 162] on p "To help users make decisions , buttons are placed at the bottom of the form, so…" at bounding box center [703, 159] width 396 height 63
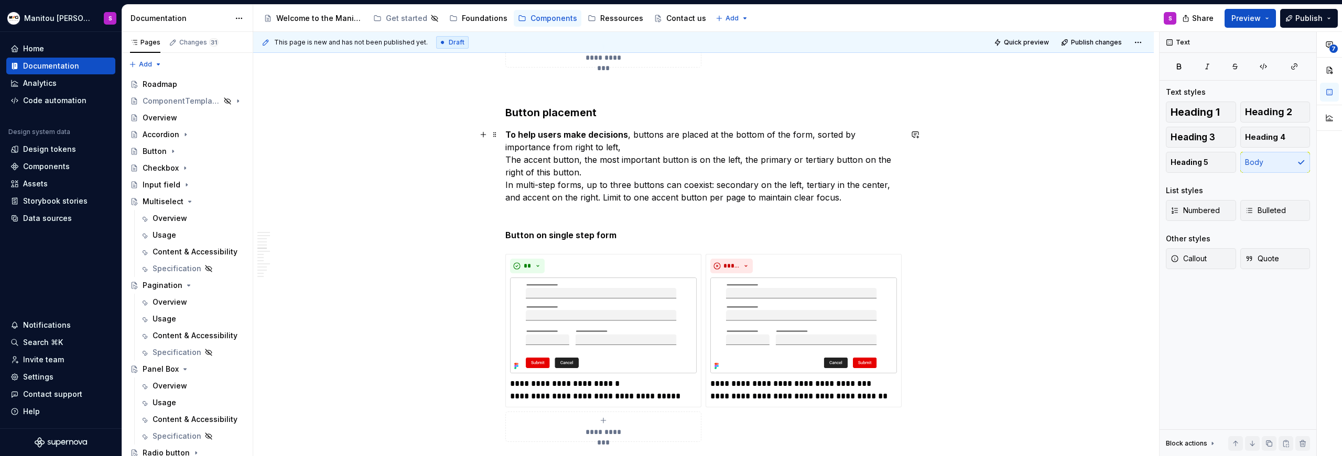
click at [681, 164] on p "To help users make decisions , buttons are placed at the bottom of the form, so…" at bounding box center [703, 165] width 396 height 75
click at [736, 161] on p "To help users make decisions , buttons are placed at the bottom of the form, so…" at bounding box center [703, 165] width 396 height 75
drag, startPoint x: 740, startPoint y: 159, endPoint x: 792, endPoint y: 163, distance: 52.6
click at [740, 159] on p "To help users make decisions , buttons are placed at the bottom of the form, so…" at bounding box center [703, 165] width 396 height 75
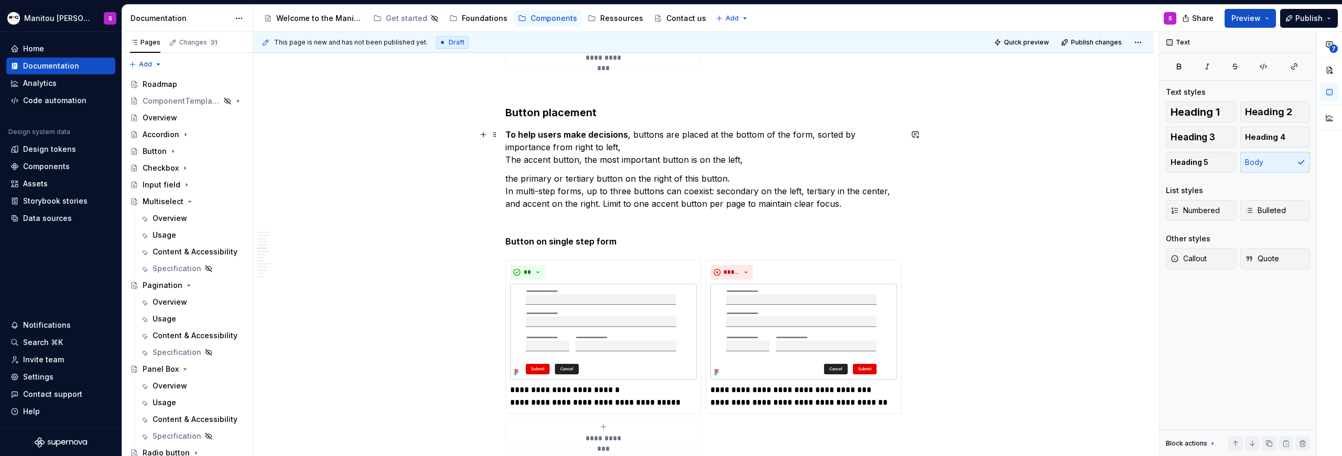
click at [747, 163] on p "To help users make decisions , buttons are placed at the bottom of the form, so…" at bounding box center [703, 147] width 396 height 38
click at [573, 149] on p "To help users make decisions , buttons are placed at the bottom of the form, so…" at bounding box center [703, 147] width 396 height 38
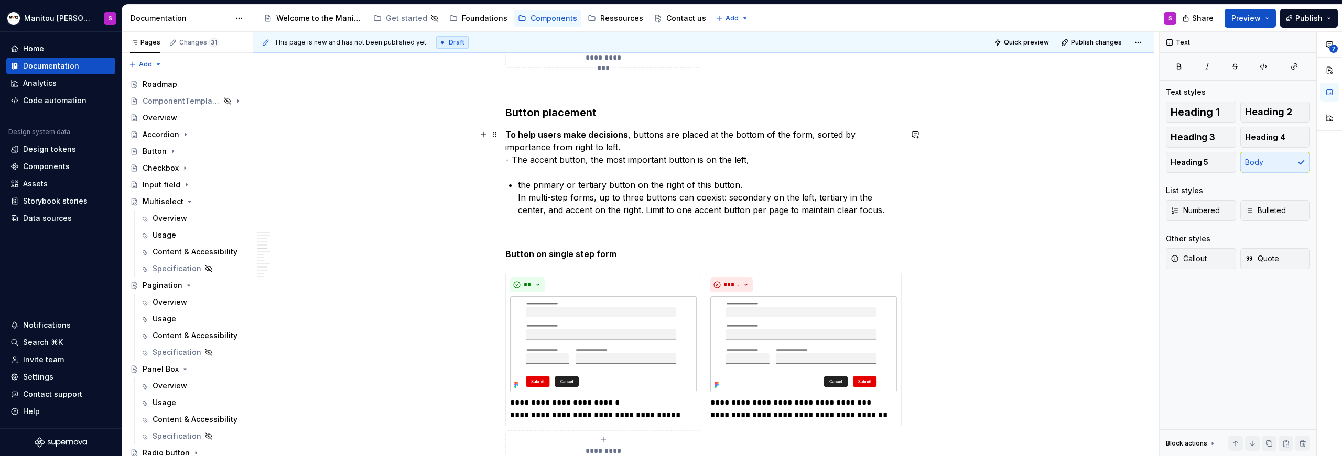
click at [513, 158] on p "To help users make decisions , buttons are placed at the bottom of the form, so…" at bounding box center [703, 147] width 396 height 38
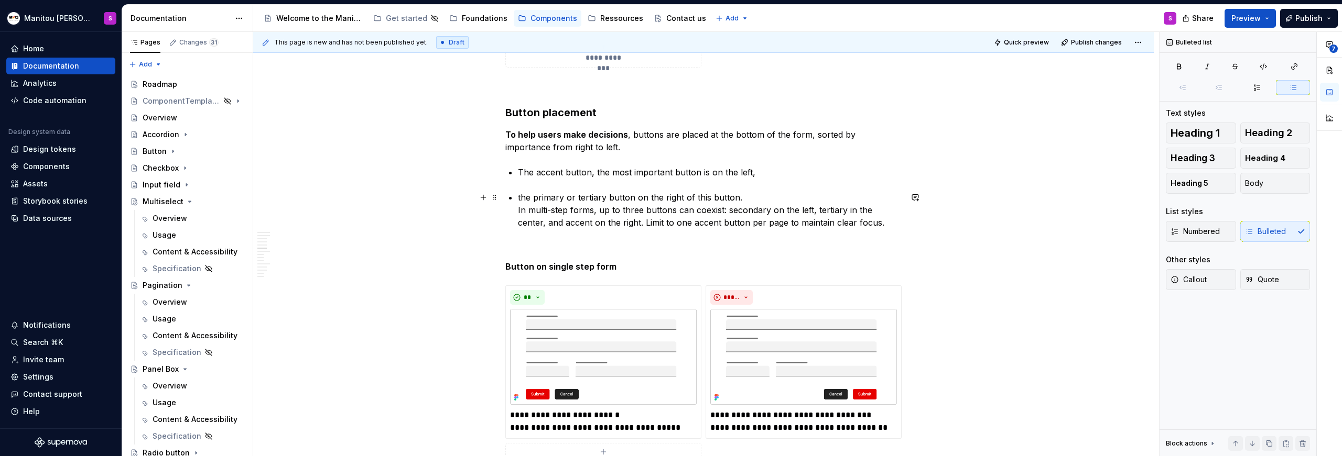
click at [518, 197] on li "the primary or tertiary button on the right of this button. In multi-step forms…" at bounding box center [710, 210] width 384 height 38
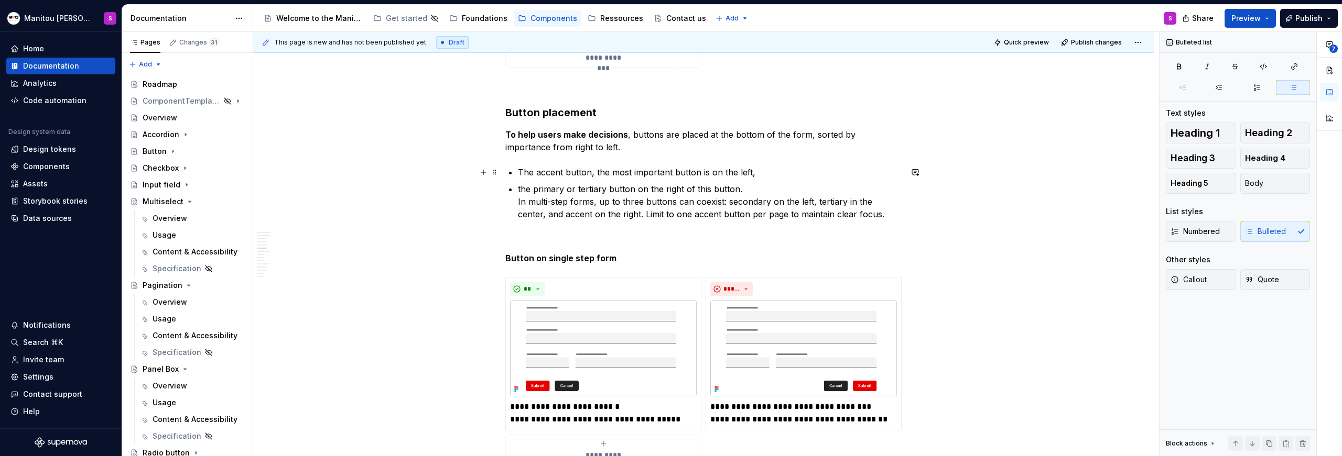
click at [753, 173] on p "The accent button, the most important button is on the left," at bounding box center [710, 172] width 384 height 13
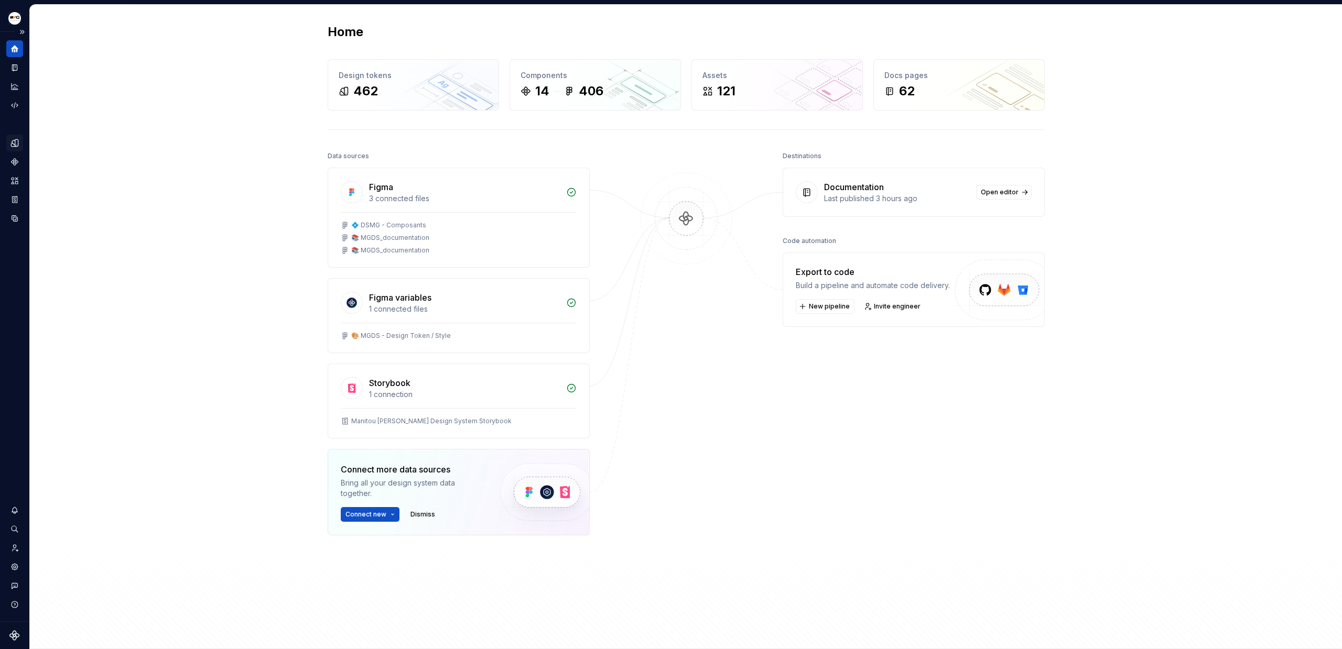
click at [16, 139] on icon "Design tokens" at bounding box center [14, 142] width 9 height 9
click at [18, 71] on icon "Documentation" at bounding box center [14, 67] width 9 height 9
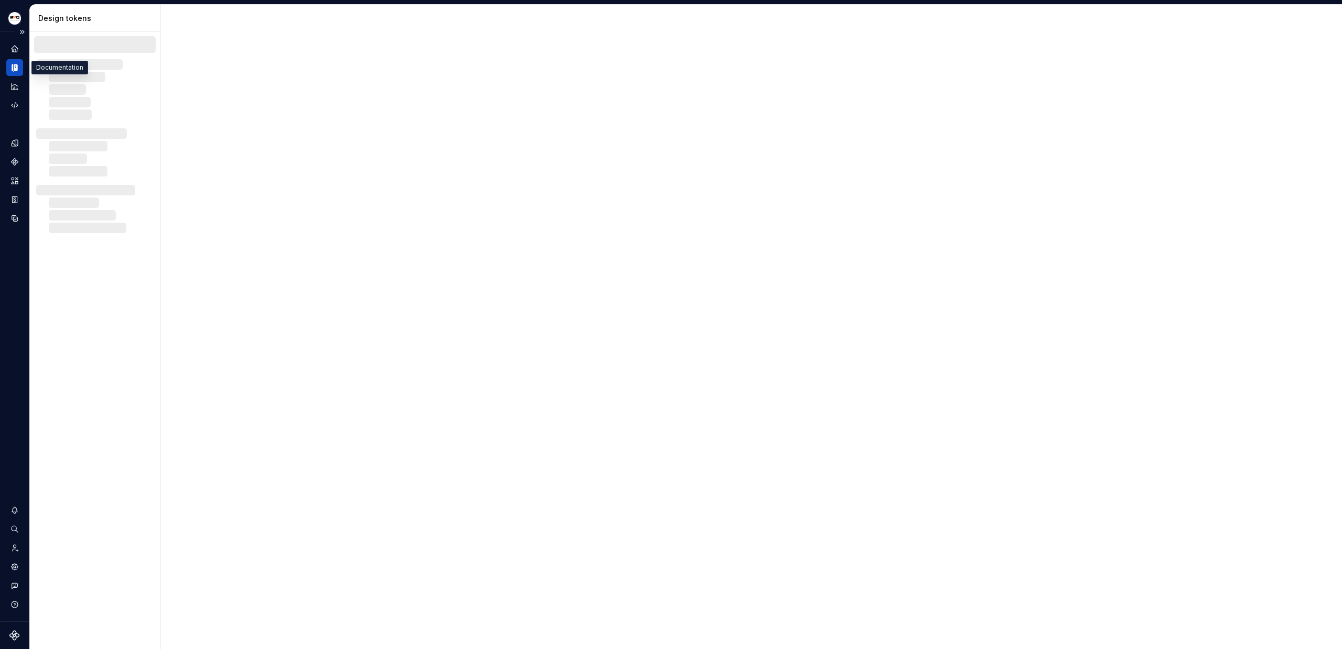
click at [16, 66] on icon "Documentation" at bounding box center [16, 67] width 4 height 7
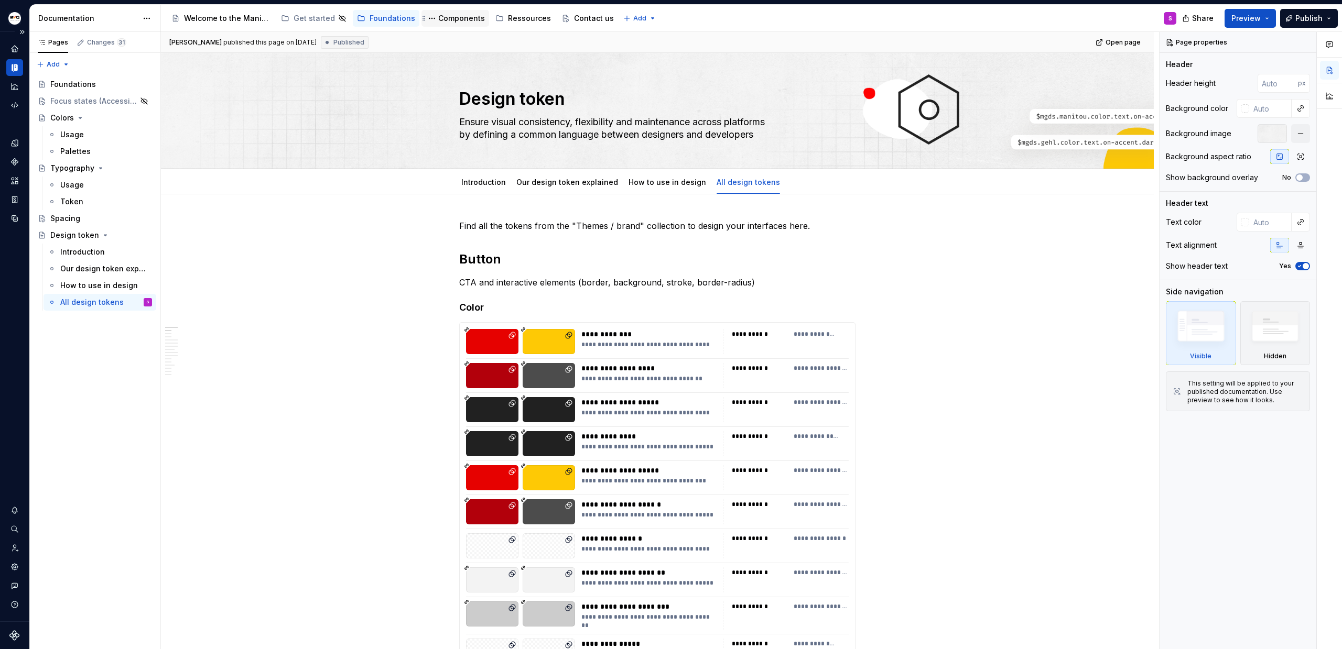
click at [441, 19] on div "Components" at bounding box center [461, 18] width 47 height 10
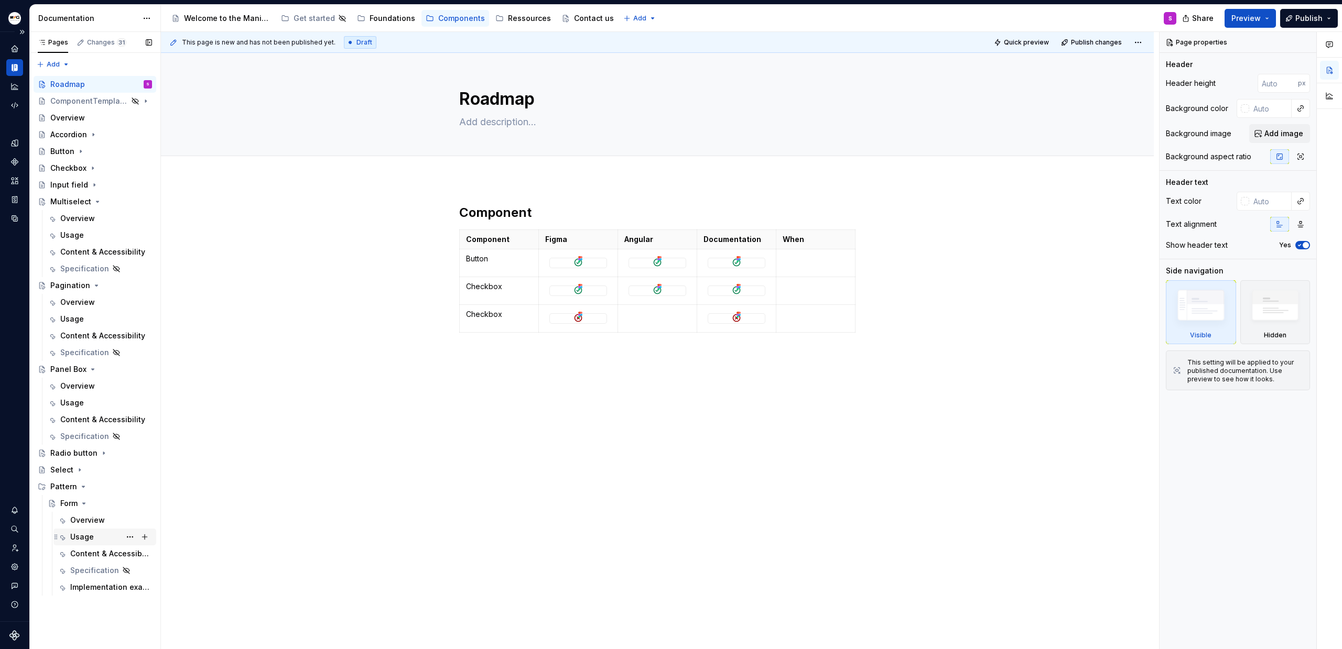
click at [99, 537] on div "Usage" at bounding box center [111, 537] width 82 height 15
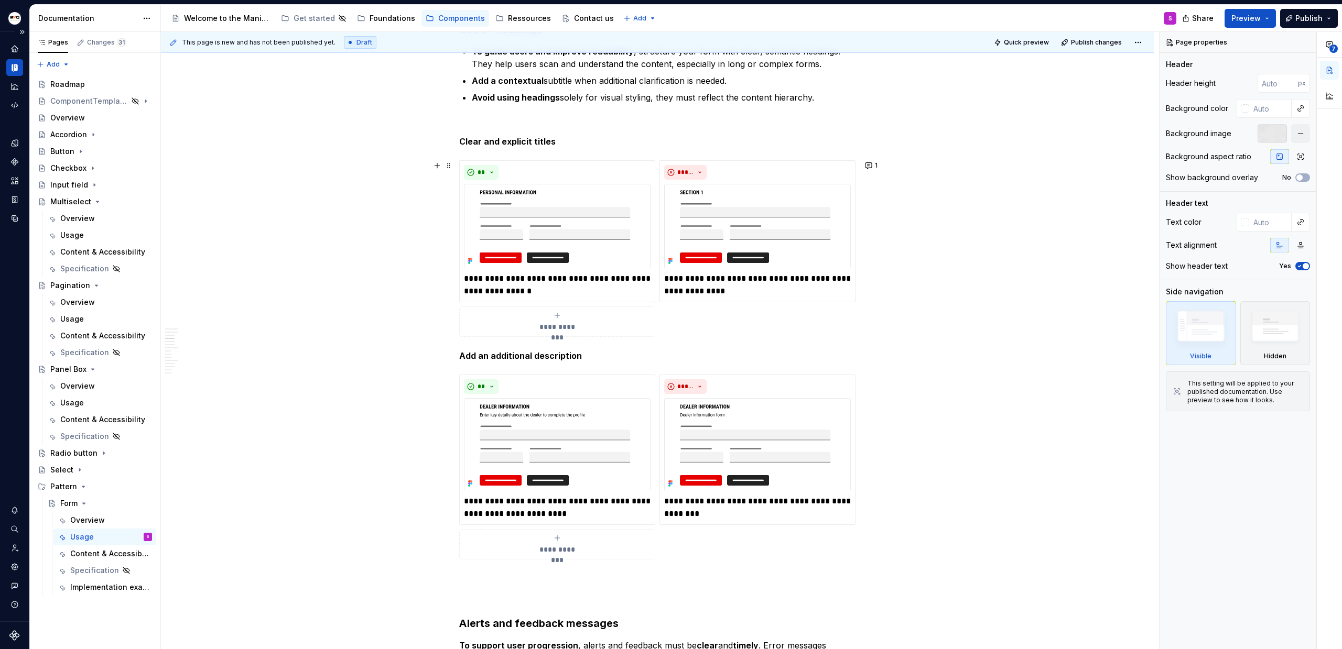
scroll to position [1208, 0]
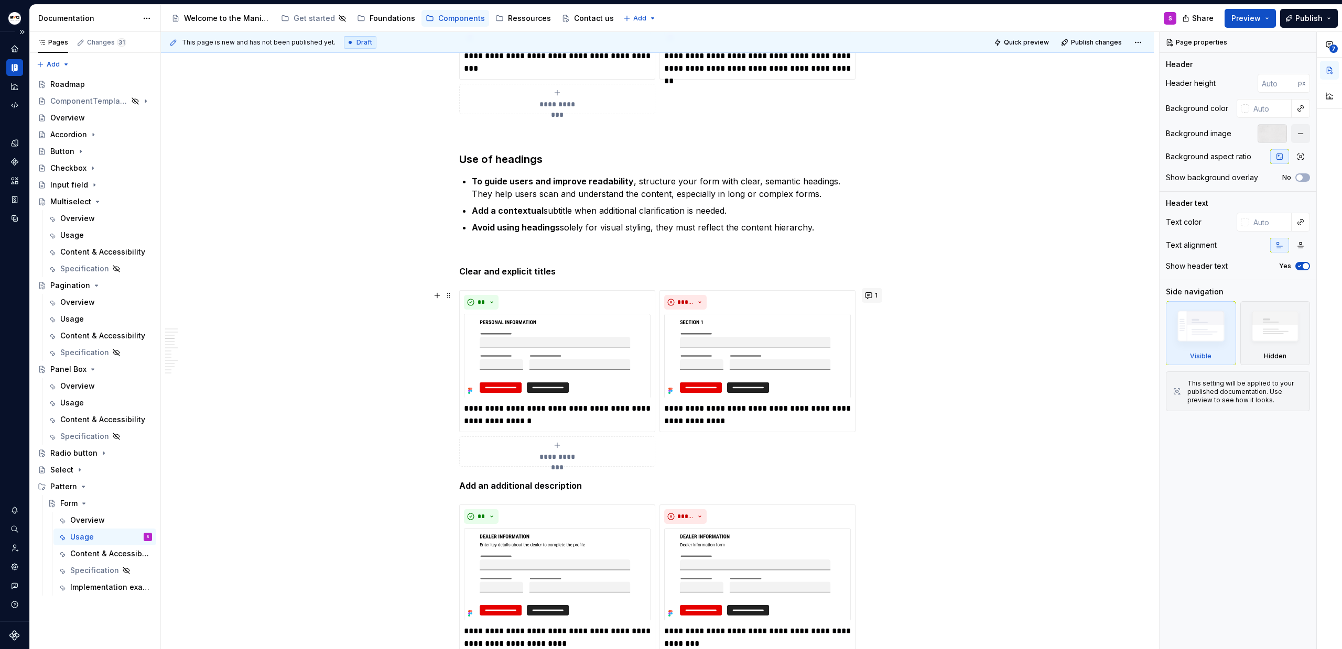
click at [867, 294] on button "1" at bounding box center [872, 295] width 20 height 15
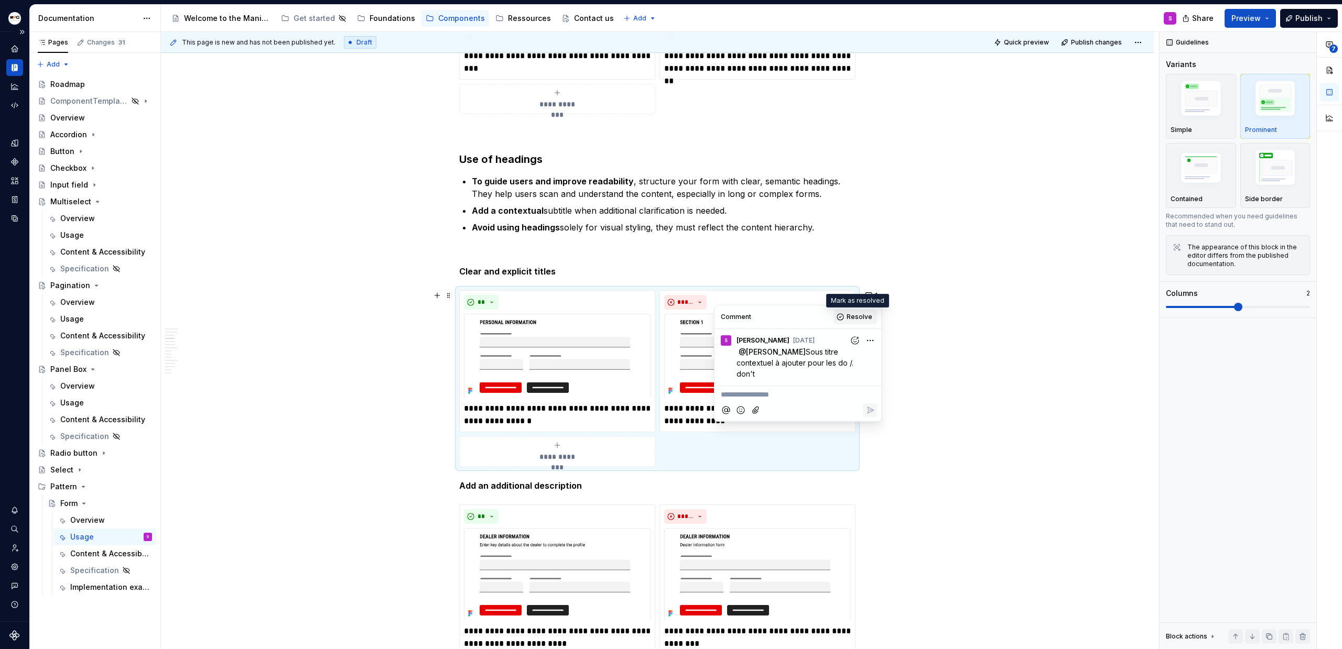
click at [853, 318] on span "Resolve" at bounding box center [859, 317] width 26 height 8
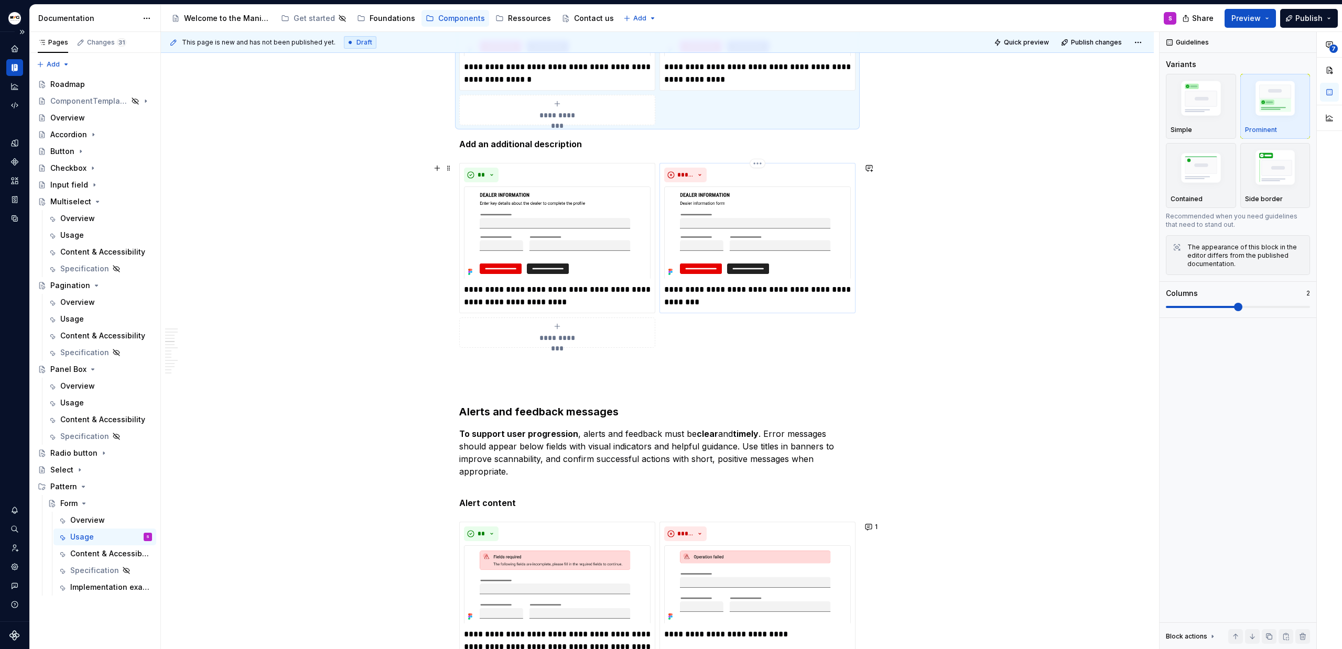
scroll to position [1719, 0]
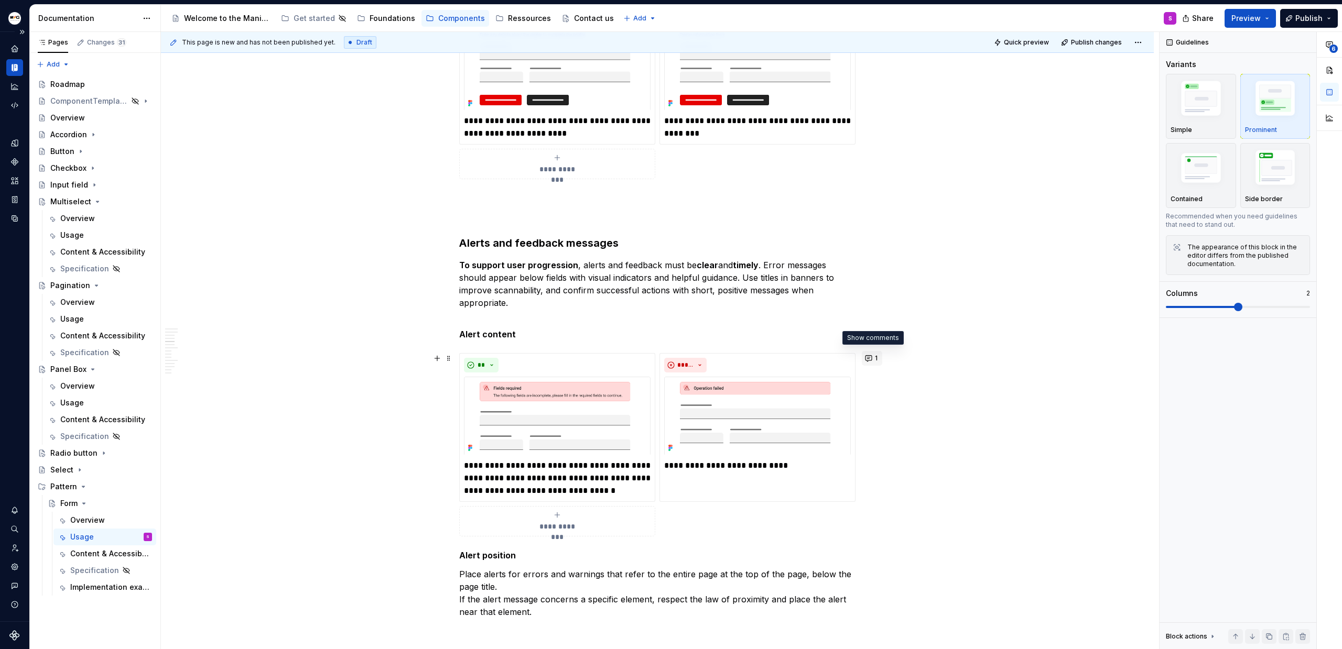
click at [871, 357] on button "1" at bounding box center [872, 358] width 20 height 15
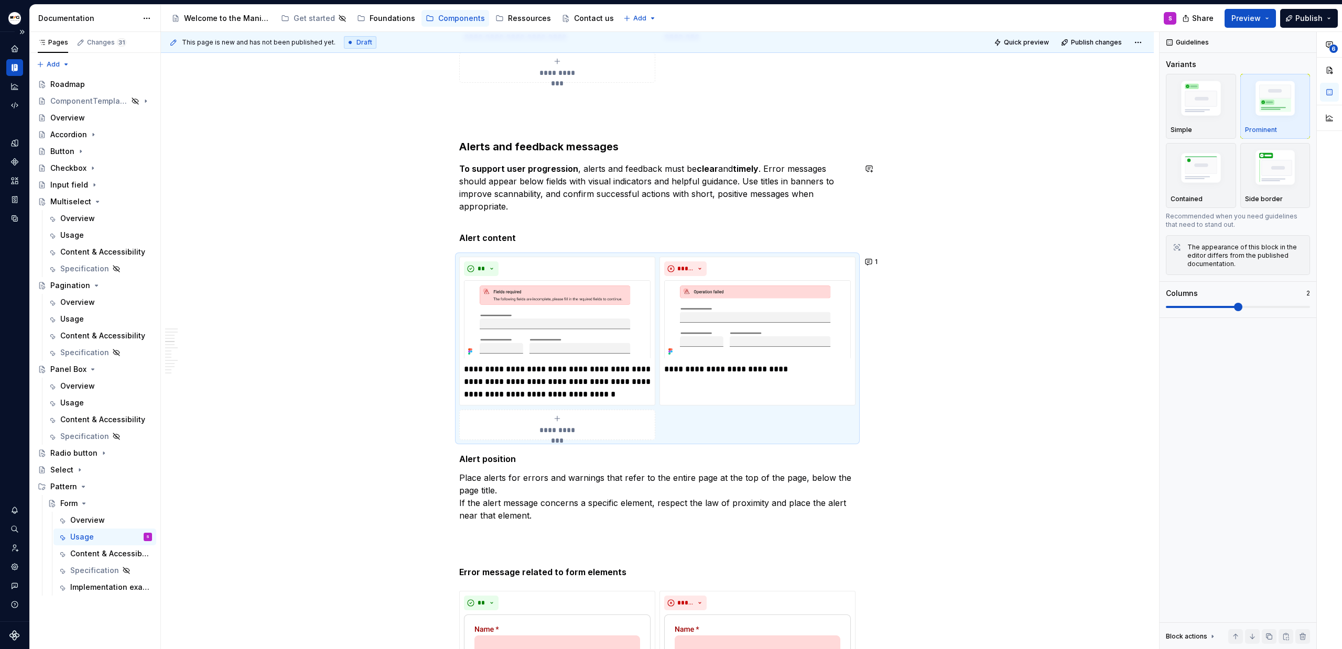
scroll to position [1932, 0]
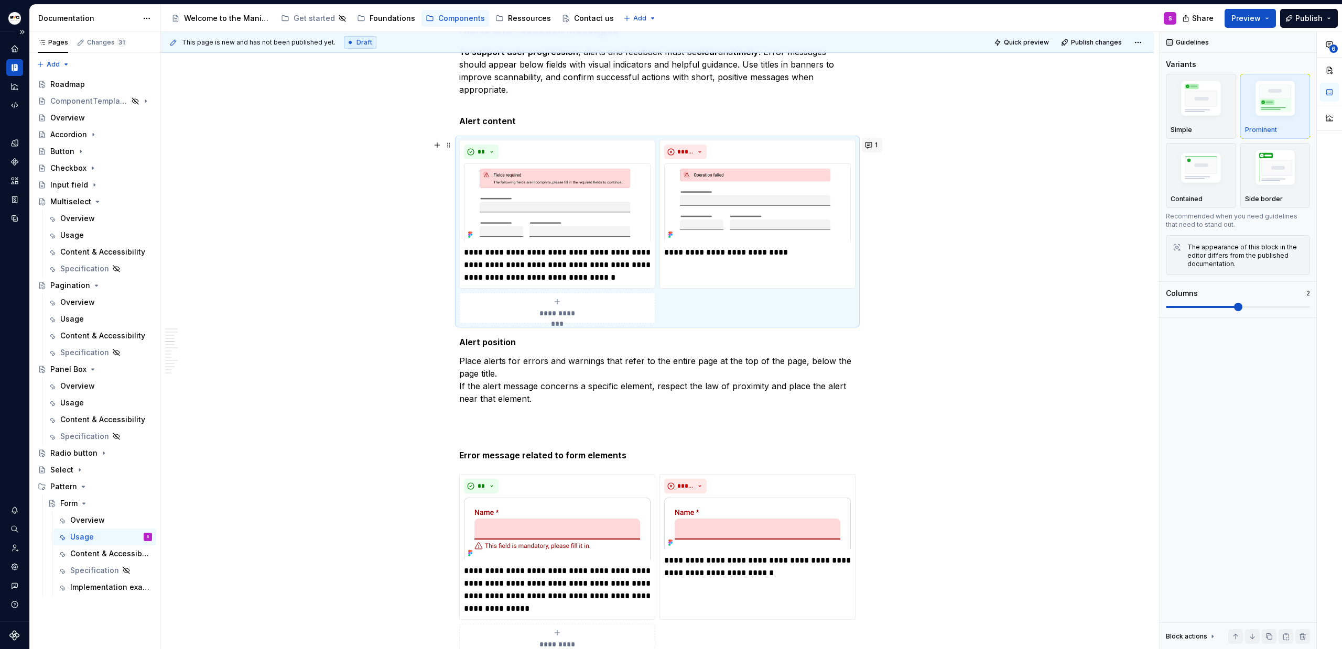
click at [868, 144] on button "1" at bounding box center [872, 145] width 20 height 15
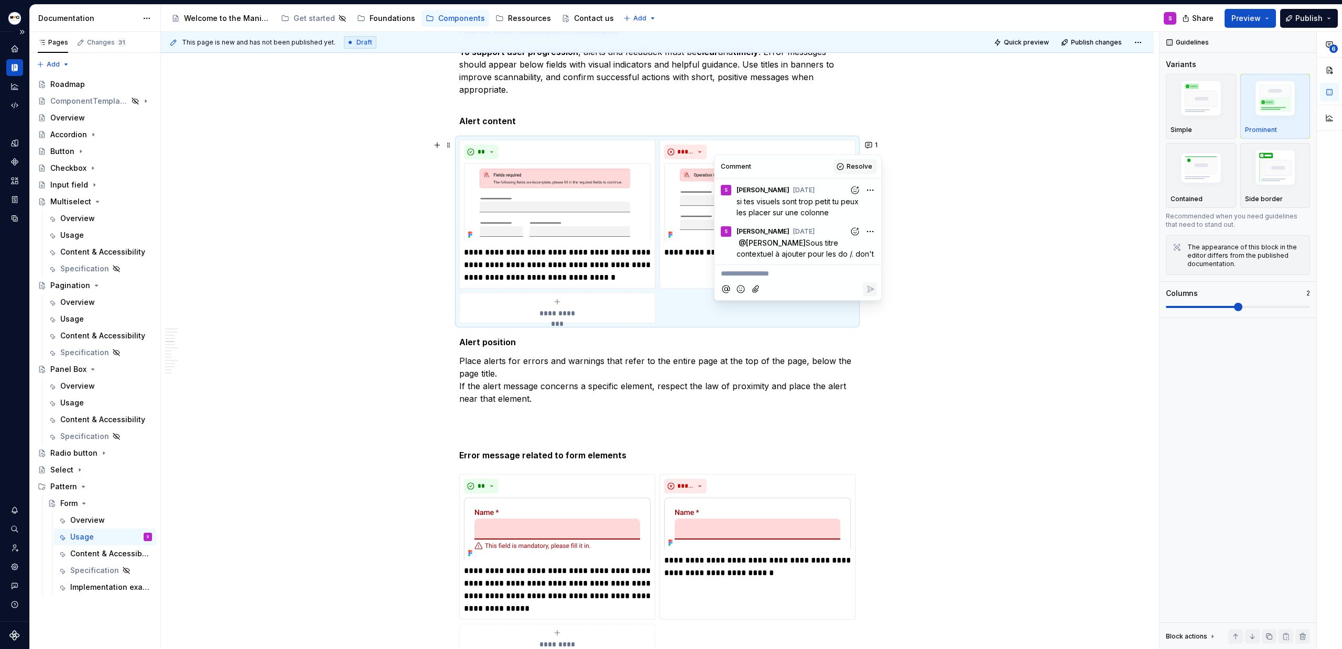
click at [860, 172] on button "Resolve" at bounding box center [854, 166] width 43 height 15
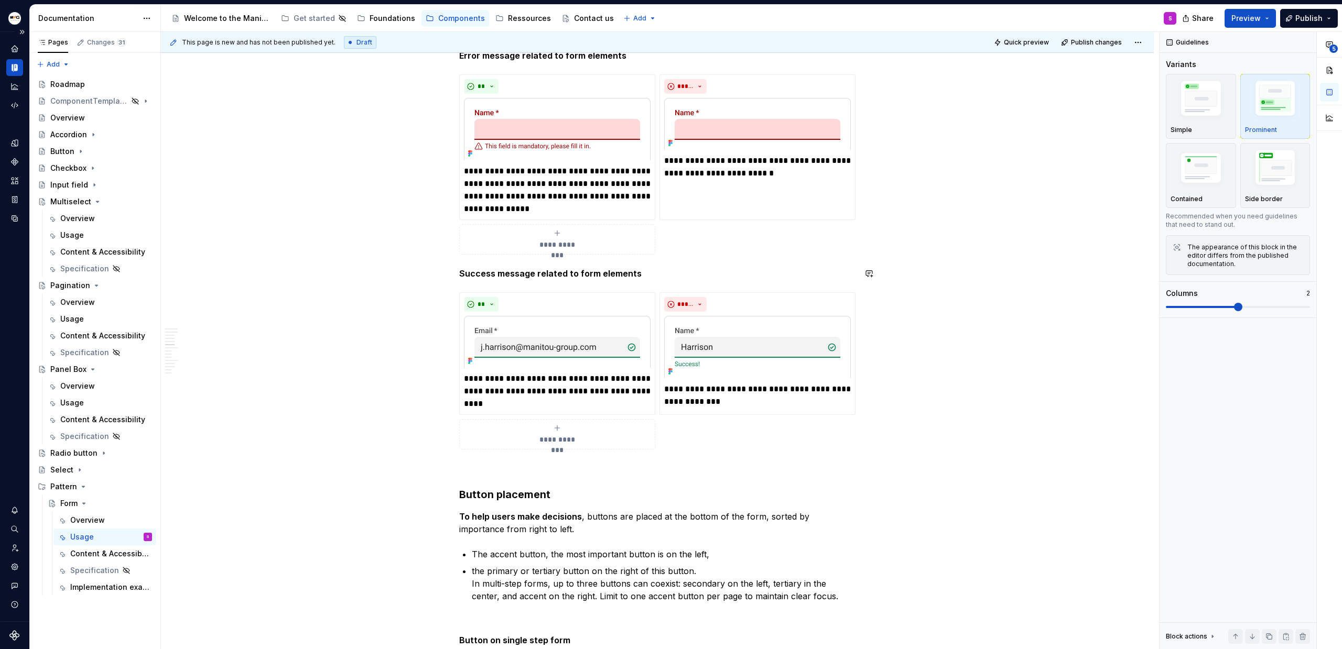
scroll to position [2334, 0]
type textarea "*"
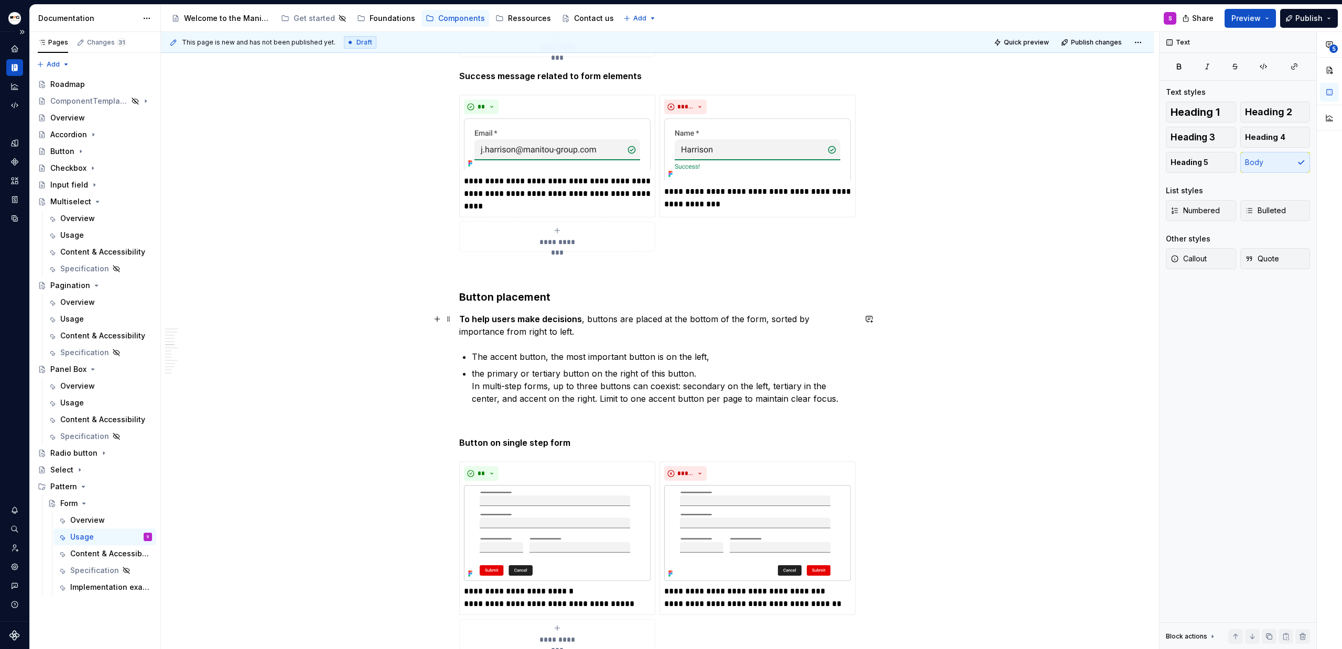
click at [591, 315] on p "To help users make decisions , buttons are placed at the bottom of the form, so…" at bounding box center [657, 325] width 396 height 25
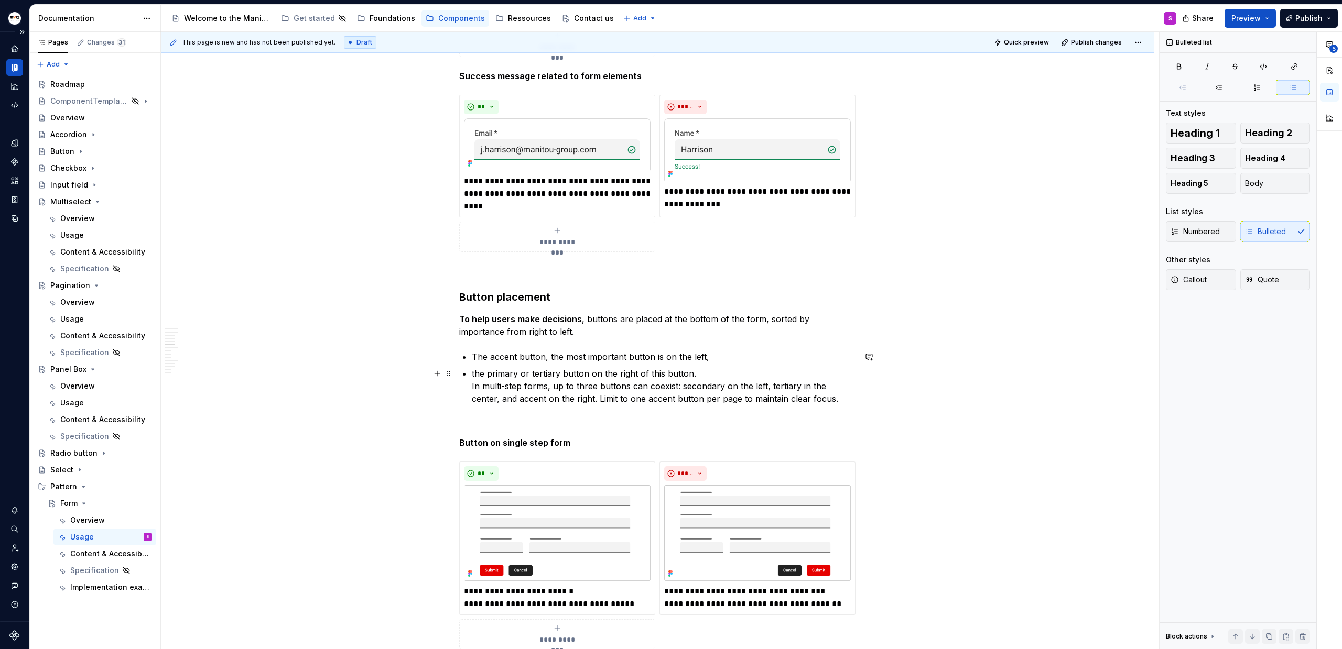
click at [473, 374] on p "the primary or tertiary button on the right of this button. In multi-step forms…" at bounding box center [664, 386] width 384 height 38
click at [723, 358] on p "The accent button, the most important button is on the left," at bounding box center [664, 357] width 384 height 13
click at [529, 376] on p "The primary or tertiary button on the right of this button. In multi-step forms…" at bounding box center [664, 386] width 384 height 38
click at [532, 376] on p "The primary or tertiary button on the right of this button. In multi-step forms…" at bounding box center [664, 386] width 384 height 38
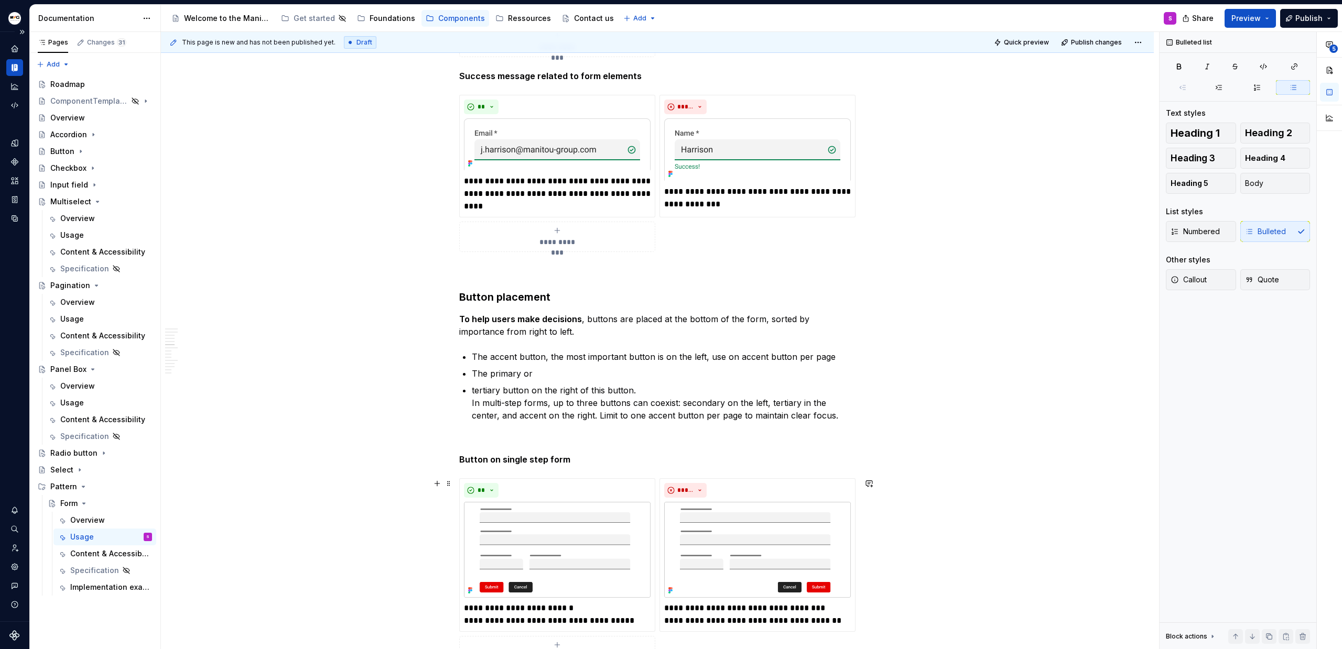
click at [512, 395] on p "tertiary button on the right of this button. In multi-step forms, up to three b…" at bounding box center [664, 403] width 384 height 38
drag, startPoint x: 613, startPoint y: 390, endPoint x: 619, endPoint y: 390, distance: 6.3
click at [613, 390] on p "tertiary button on the right of this button. In multi-step forms, up to three b…" at bounding box center [664, 403] width 384 height 38
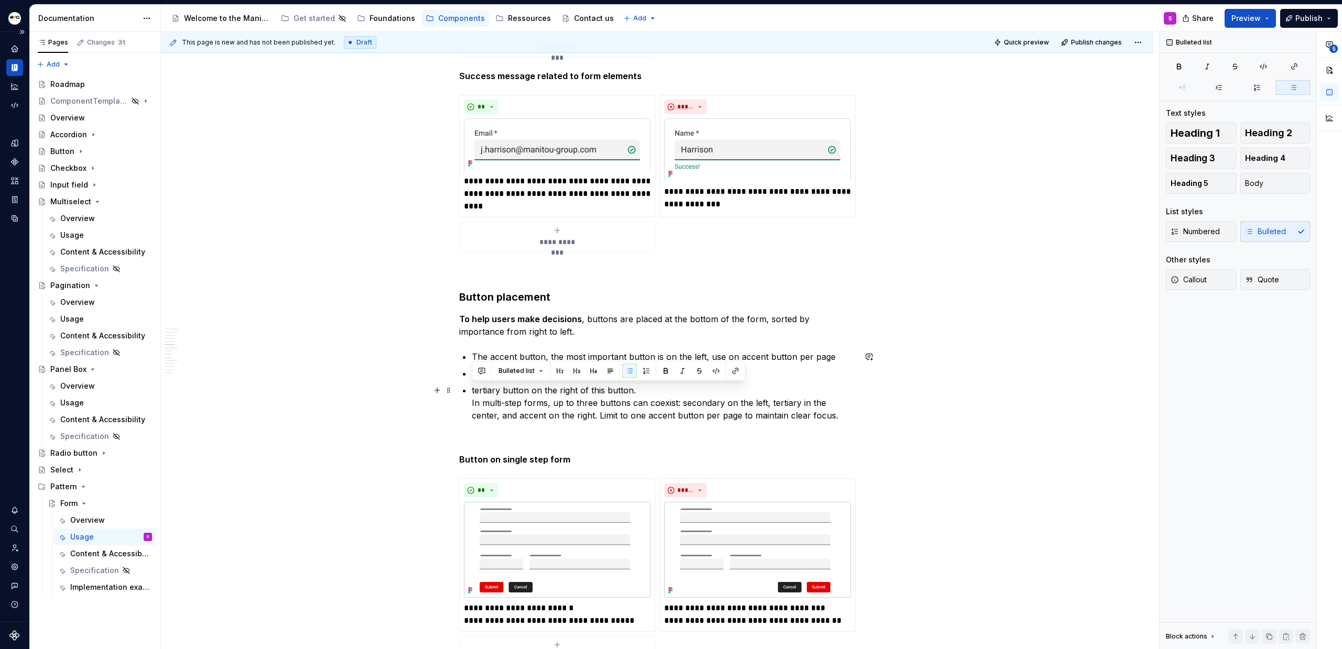
drag, startPoint x: 645, startPoint y: 389, endPoint x: 427, endPoint y: 388, distance: 218.5
click at [530, 374] on p "The primary or" at bounding box center [664, 373] width 384 height 13
click at [473, 391] on p "Tertiary buttons should be used for abandonment actions or minor actions In mul…" at bounding box center [664, 403] width 384 height 38
drag, startPoint x: 553, startPoint y: 391, endPoint x: 616, endPoint y: 388, distance: 62.9
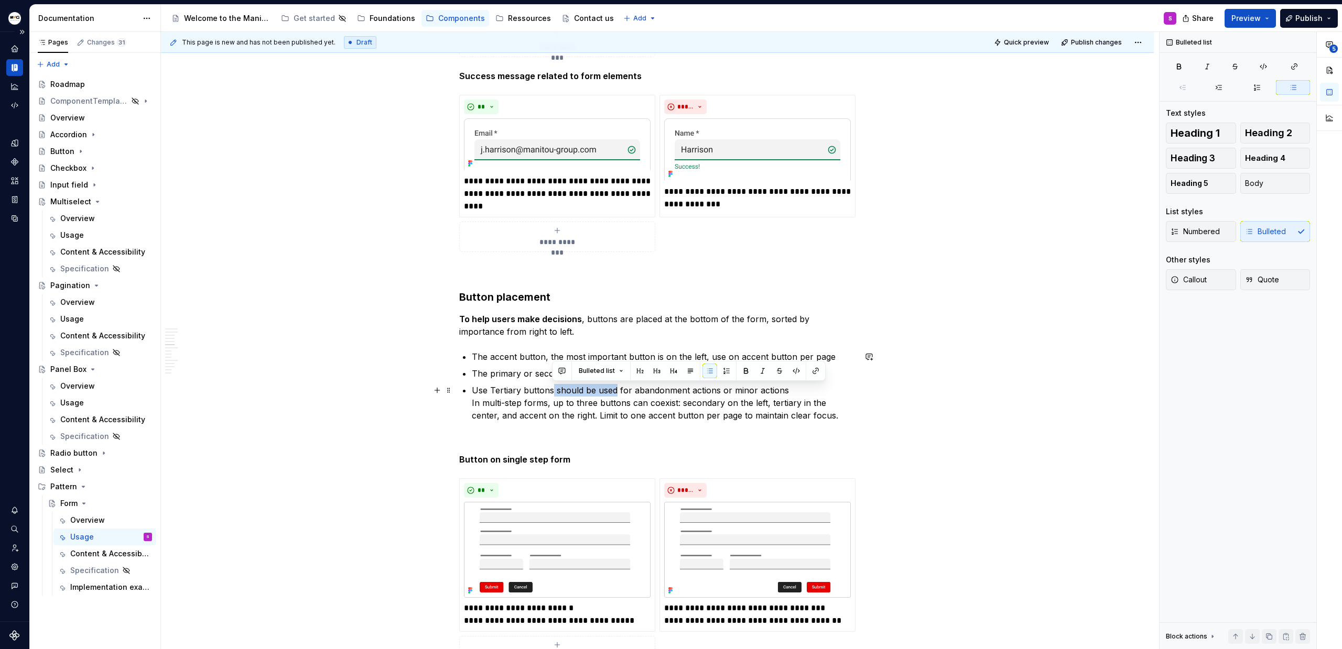
click at [616, 388] on p "Use Tertiary buttons should be used for abandonment actions or minor actions In…" at bounding box center [664, 403] width 384 height 38
click at [496, 395] on p "Use Tertiary buttons for abandonment actions or minor actions In multi-step for…" at bounding box center [664, 403] width 384 height 38
click at [720, 391] on p "Use tertiary buttons for abandonment actions or minor actions In multi-step for…" at bounding box center [664, 403] width 384 height 38
click at [834, 353] on p "The accent button, the most important button is on the left, use on accent butt…" at bounding box center [664, 357] width 384 height 13
click at [626, 374] on p "The primary or secondary button" at bounding box center [664, 373] width 384 height 13
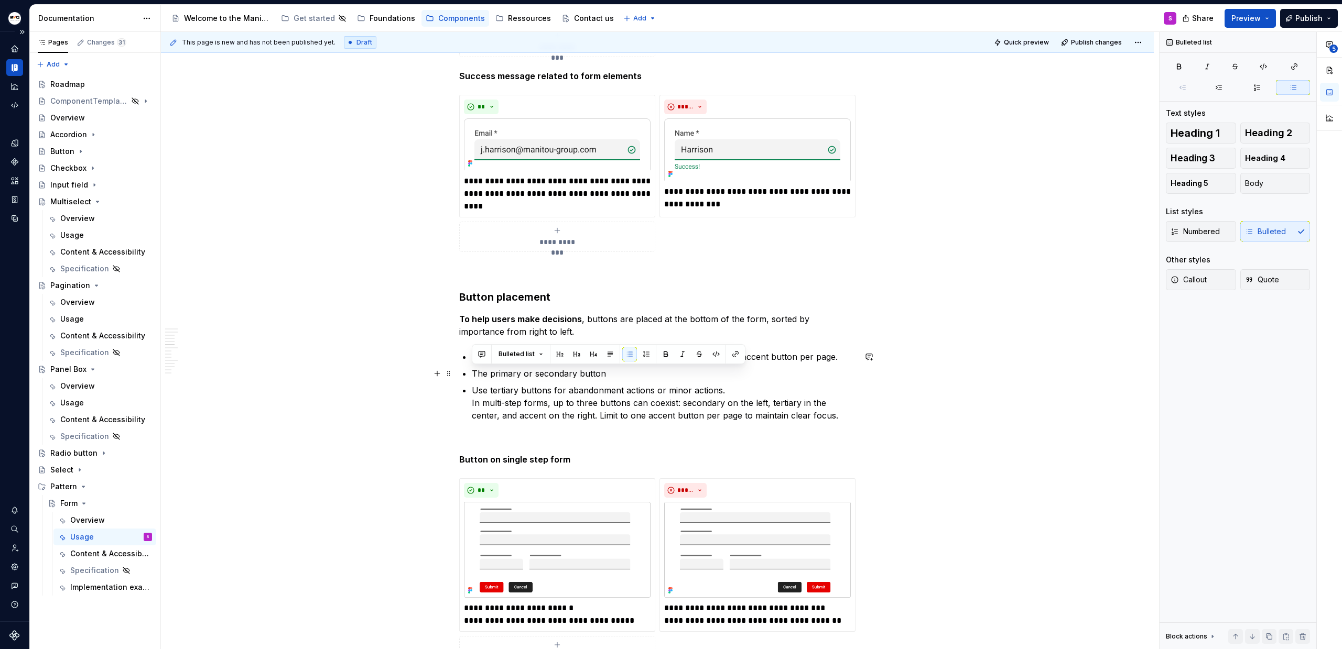
drag, startPoint x: 594, startPoint y: 372, endPoint x: 473, endPoint y: 376, distance: 121.1
click at [473, 376] on p "The primary or secondary button" at bounding box center [664, 373] width 384 height 13
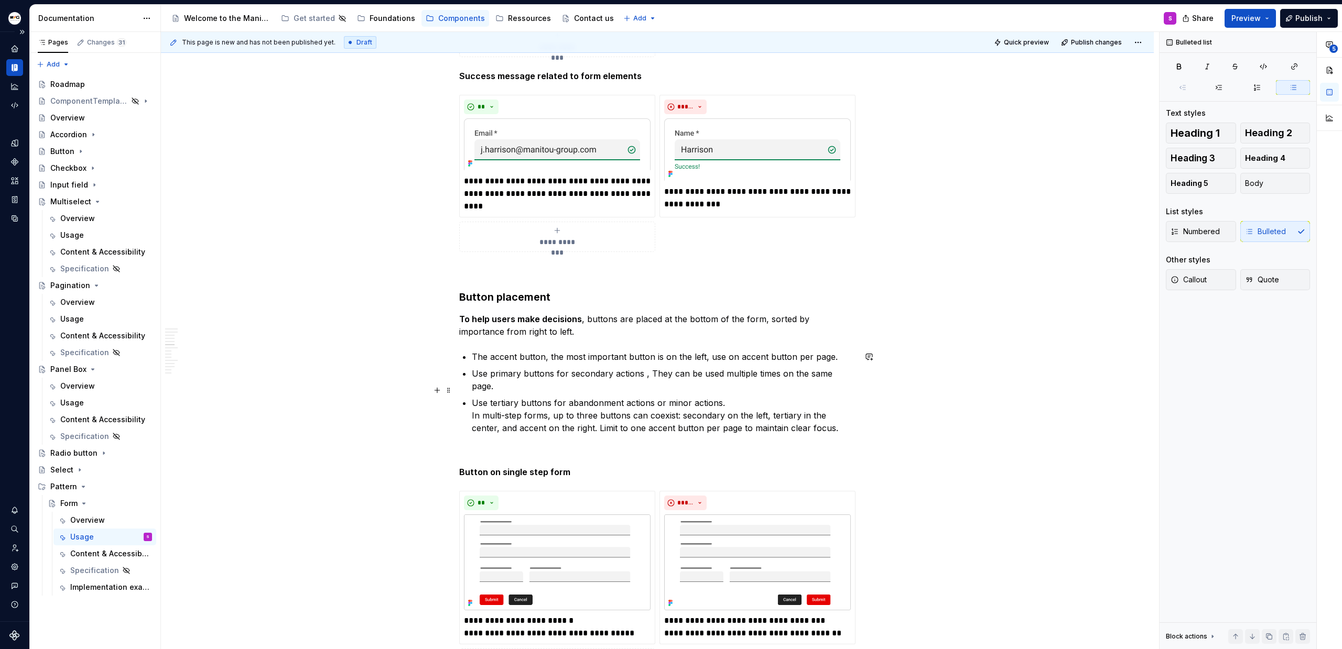
click at [544, 408] on p "Use tertiary buttons for abandonment actions or minor actions. In multi-step fo…" at bounding box center [664, 416] width 384 height 38
click at [784, 397] on p "Use tertiary buttons for abandonment actions or minor actions. In multi-step fo…" at bounding box center [664, 416] width 384 height 38
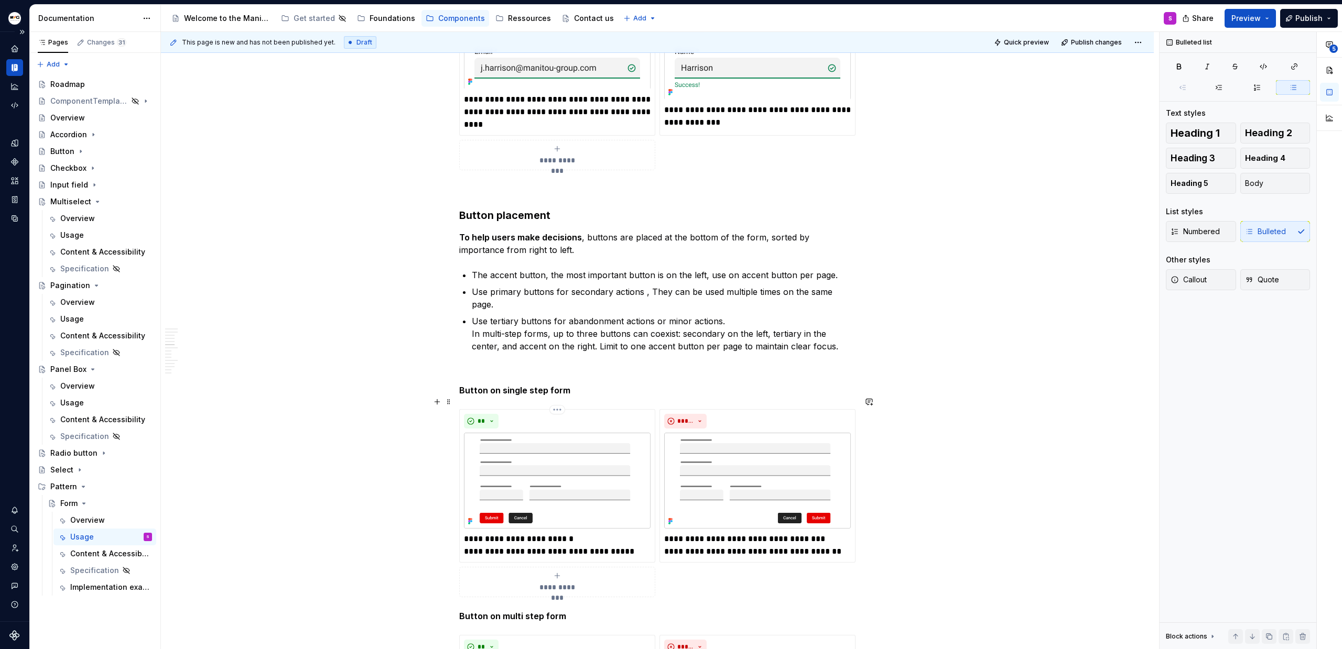
scroll to position [2815, 0]
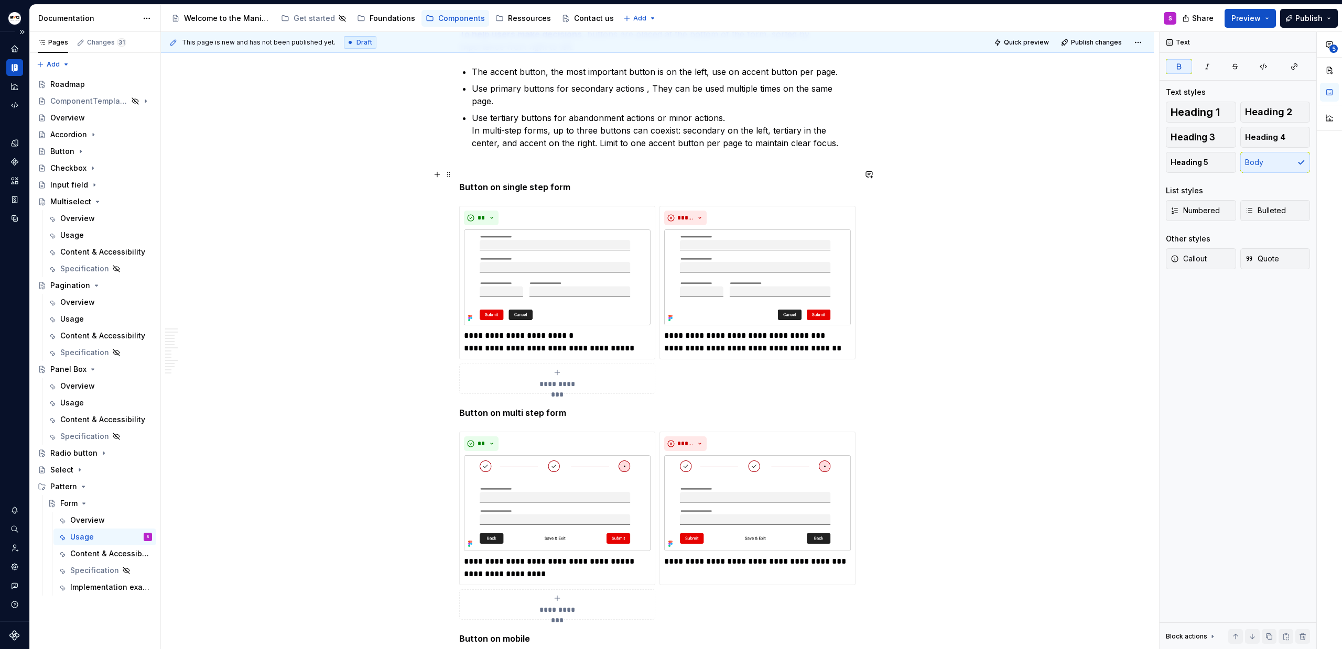
click at [492, 182] on strong "Button on single step form" at bounding box center [514, 187] width 111 height 10
click at [494, 182] on strong "Button on single step form" at bounding box center [514, 187] width 111 height 10
click at [495, 182] on strong "Button on single step form" at bounding box center [514, 187] width 111 height 10
click at [566, 181] on p "Button on single step form" at bounding box center [657, 187] width 396 height 13
click at [584, 181] on p "Button on single step form" at bounding box center [657, 187] width 396 height 13
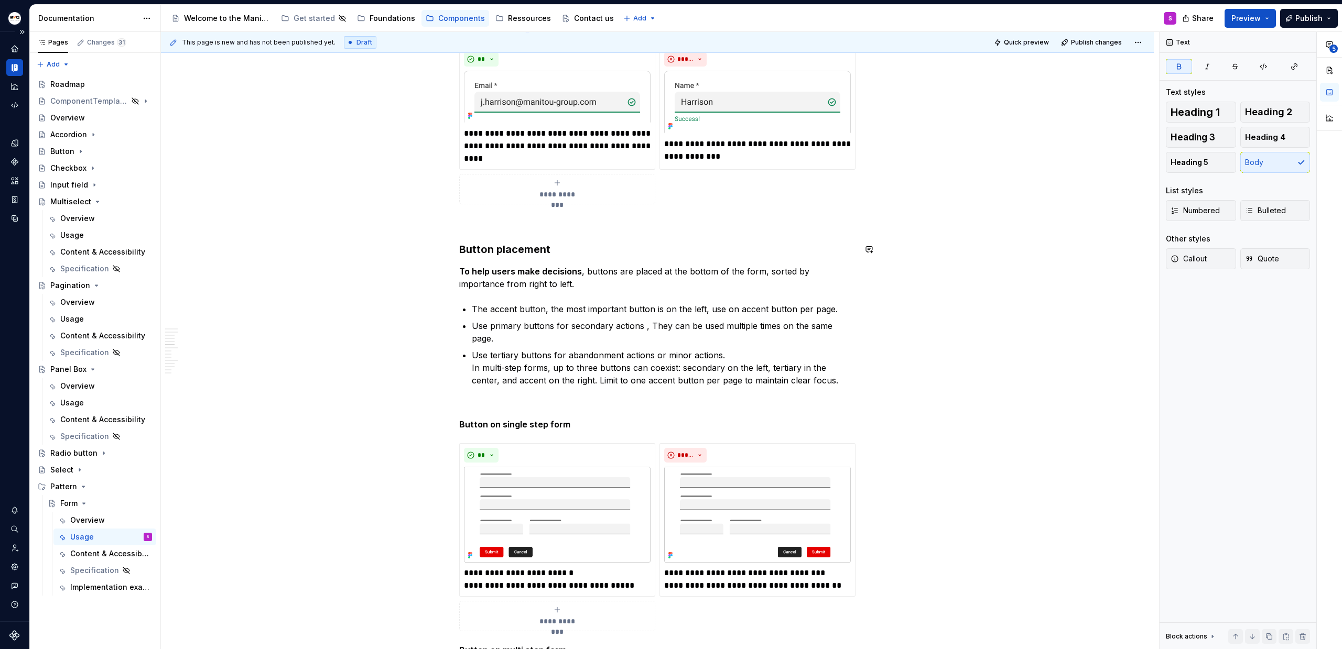
scroll to position [2579, 0]
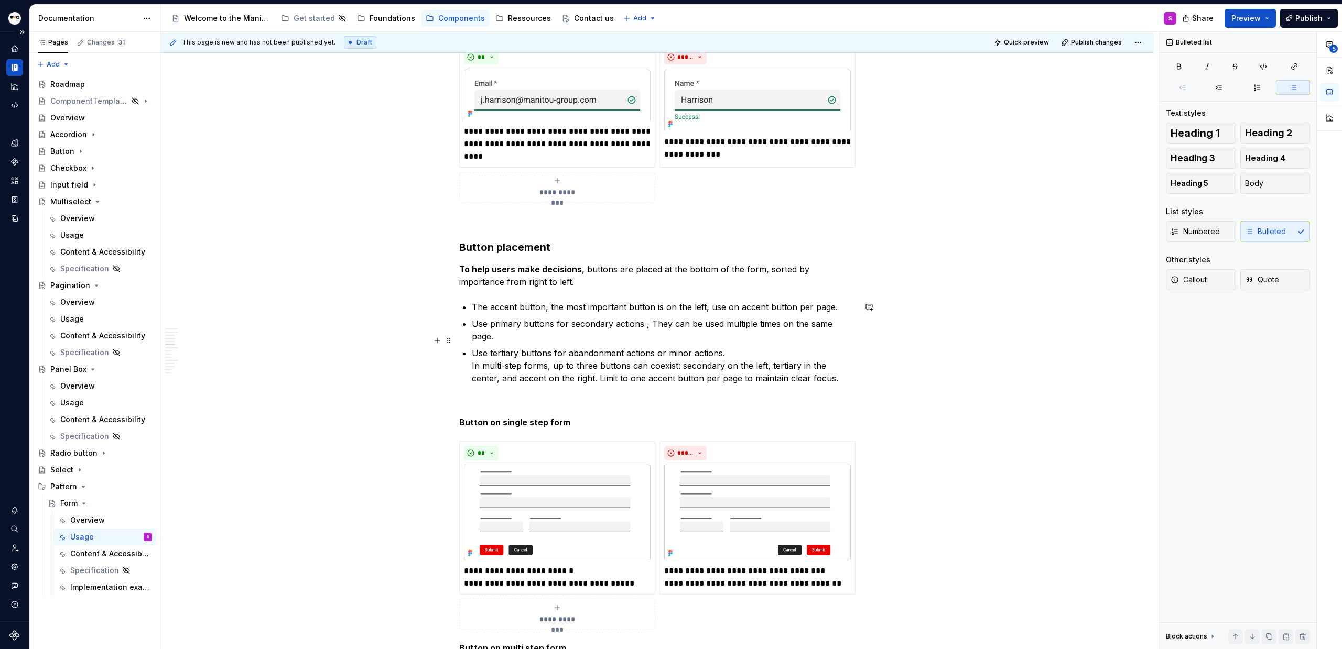
click at [823, 356] on p "Use tertiary buttons for abandonment actions or minor actions. In multi-step fo…" at bounding box center [664, 366] width 384 height 38
click at [813, 372] on div "Anatomy Form container : manages and validates the global context of a form Hea…" at bounding box center [657, 598] width 396 height 5917
click at [820, 366] on p "Use tertiary buttons for abandonment actions or minor actions. In multi-step fo…" at bounding box center [664, 366] width 384 height 38
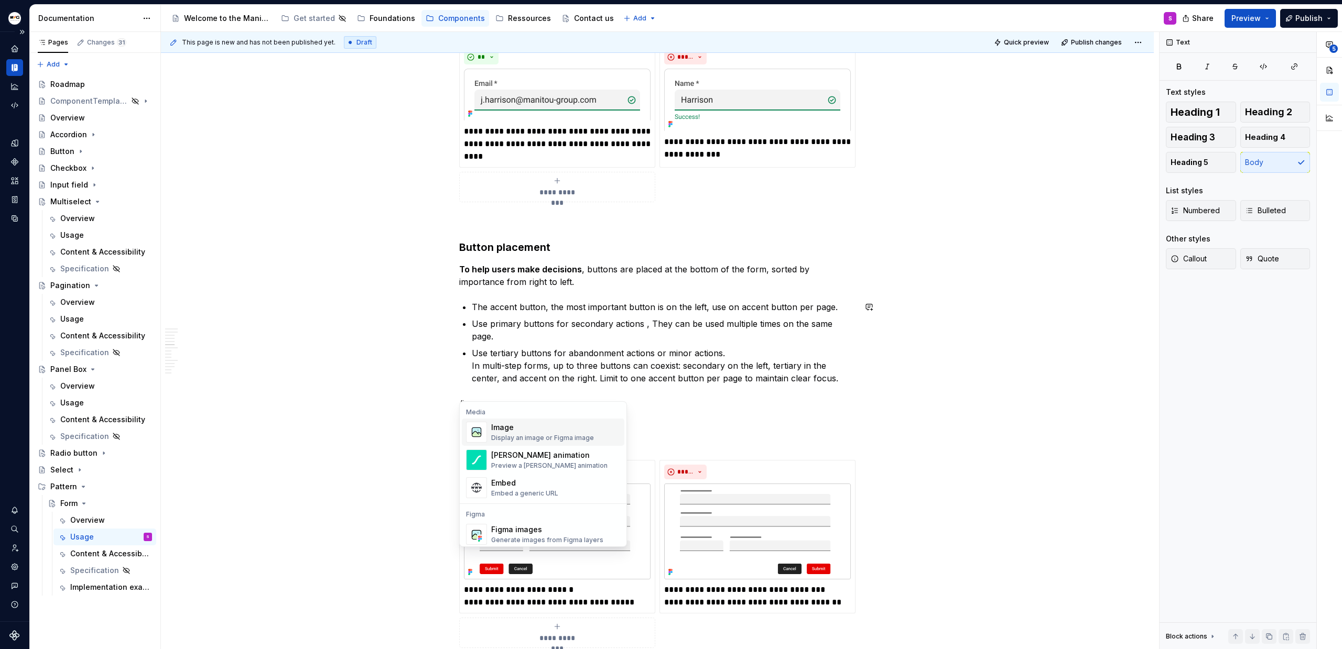
click at [499, 431] on div "Image" at bounding box center [542, 427] width 103 height 10
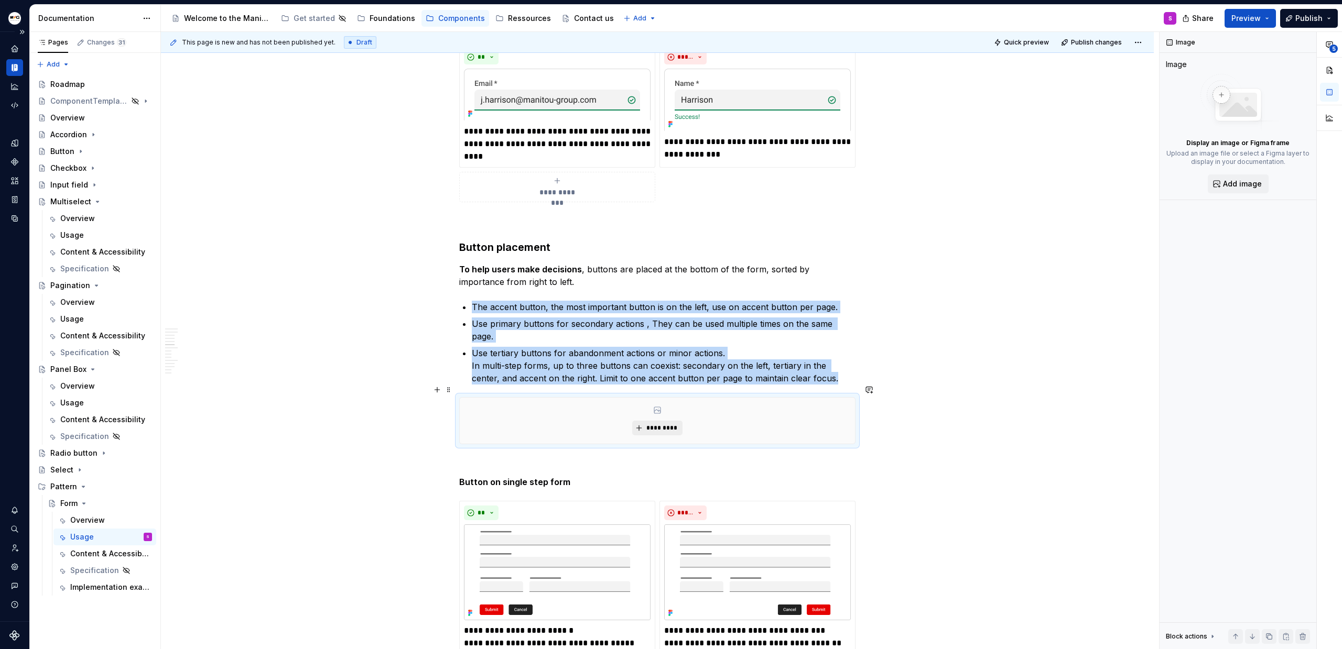
type textarea "*"
click at [640, 421] on button "*********" at bounding box center [657, 428] width 50 height 15
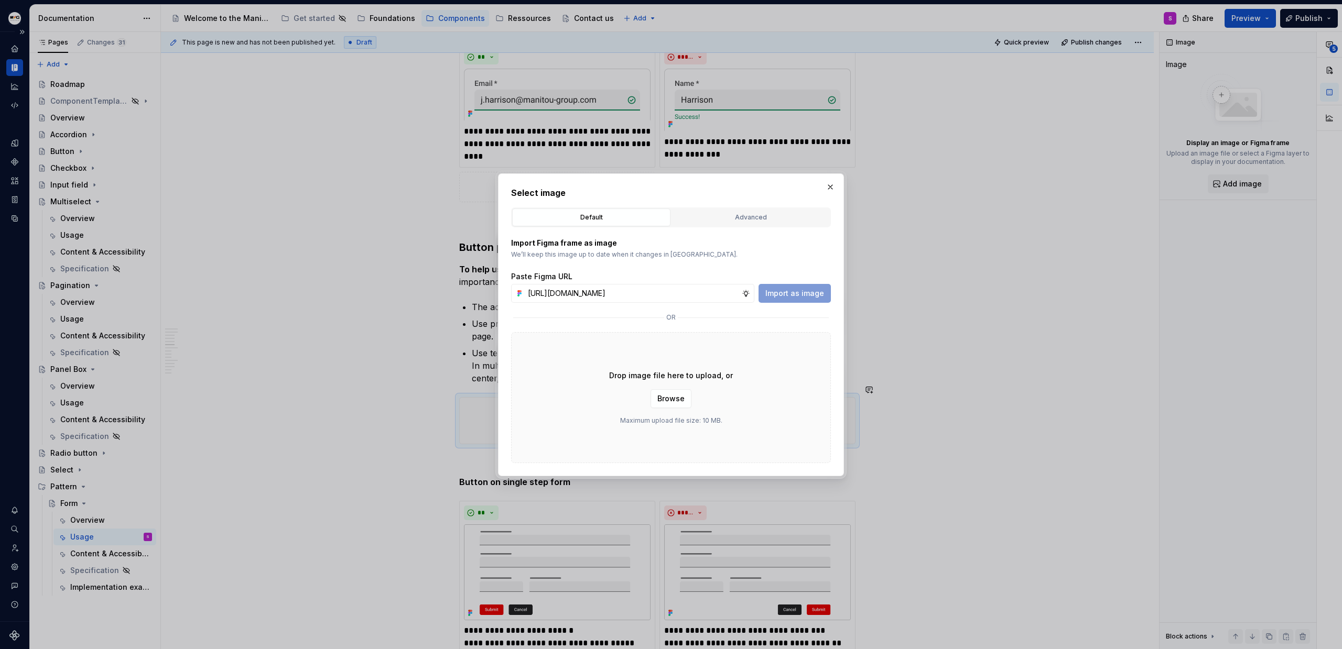
scroll to position [0, 303]
type input "[URL][DOMAIN_NAME]"
click at [811, 288] on span "Import as image" at bounding box center [794, 293] width 59 height 10
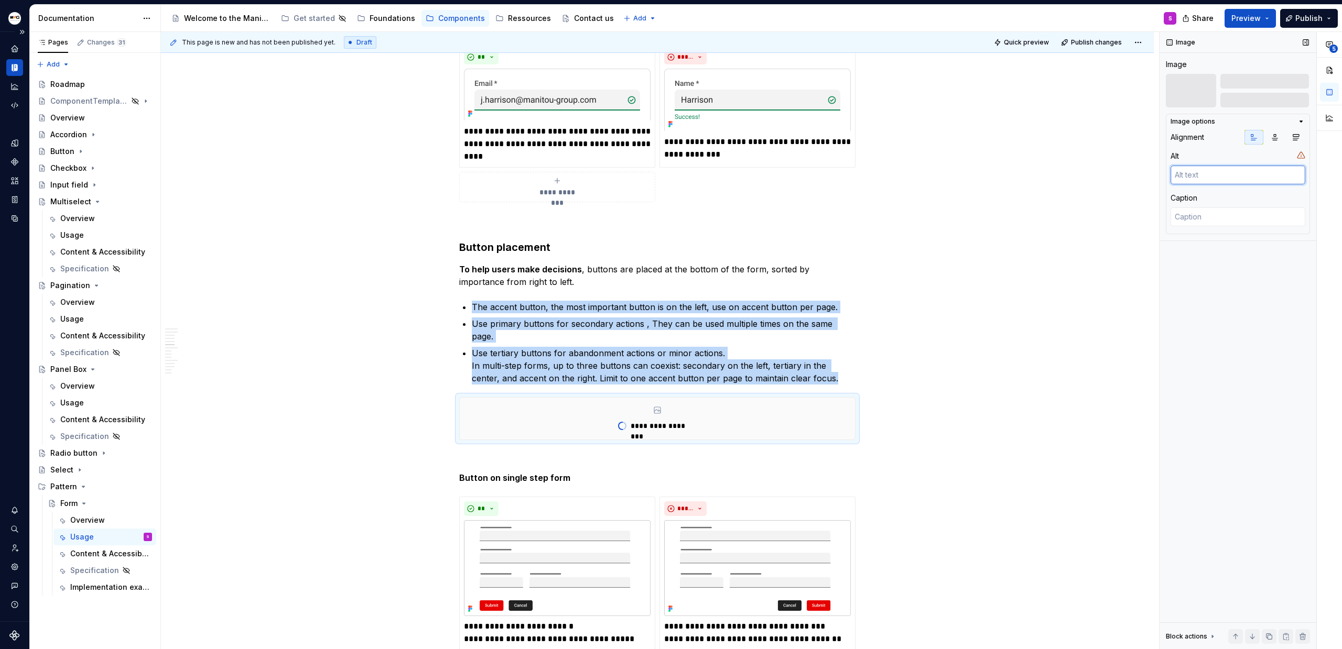
click at [1266, 176] on textarea at bounding box center [1237, 175] width 135 height 19
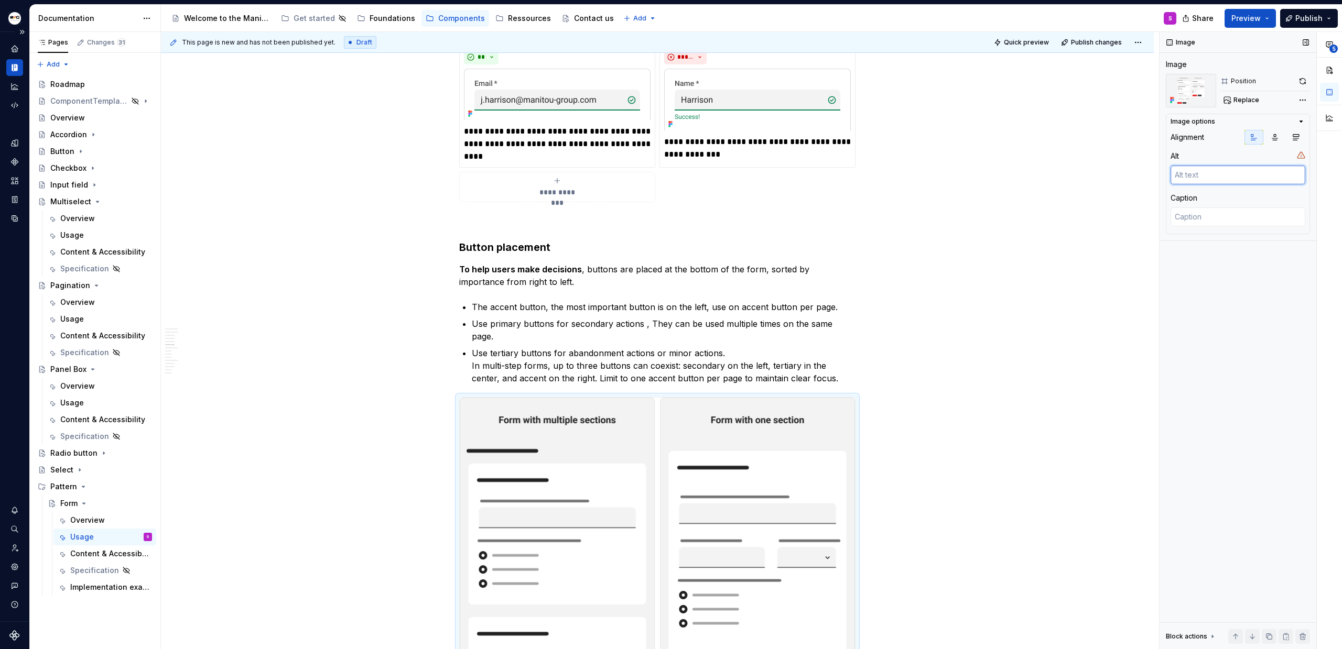
type textarea "*"
type textarea "B"
type textarea "*"
type textarea "Bu"
type textarea "*"
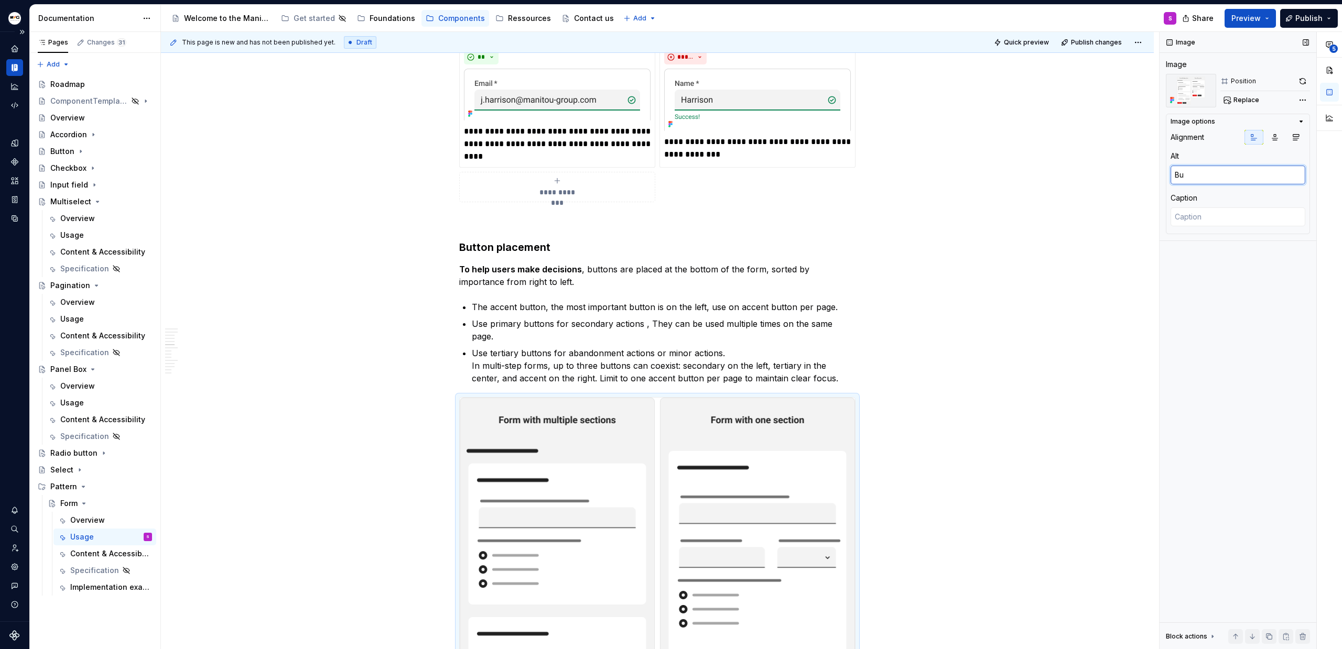
type textarea "But"
type textarea "*"
type textarea "Butt"
type textarea "*"
type textarea "Butto"
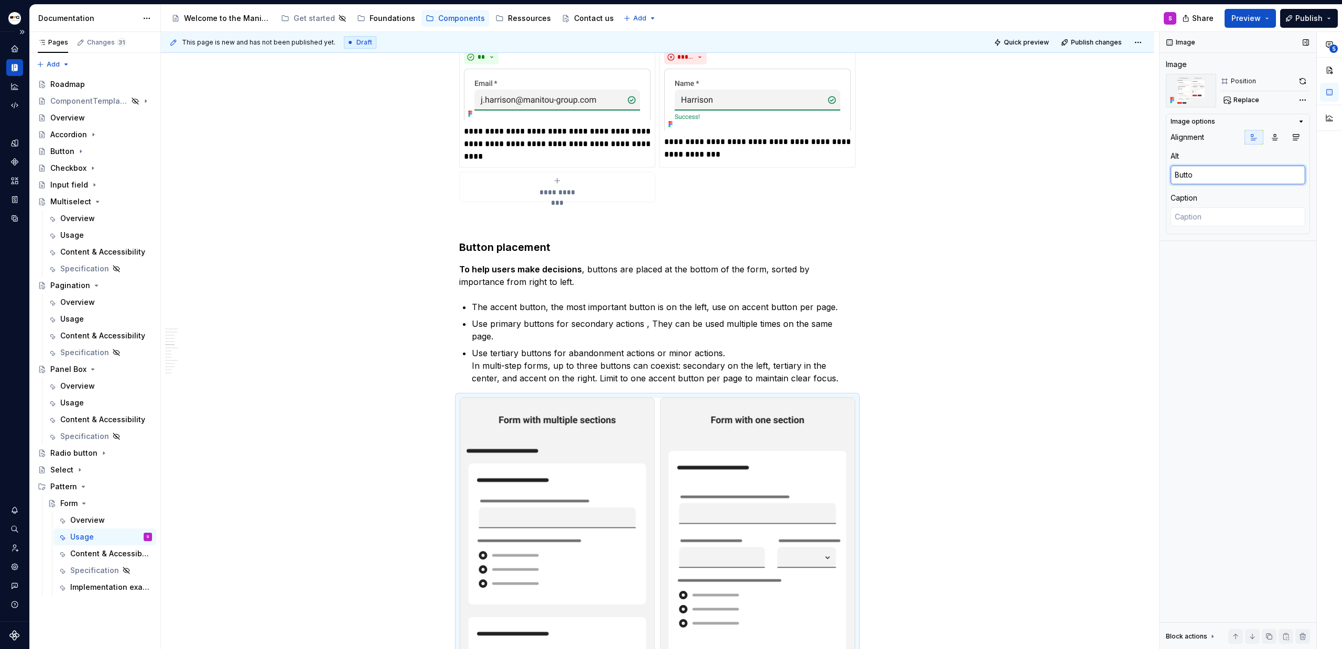
type textarea "*"
type textarea "Button"
type textarea "*"
type textarea "Button"
type textarea "*"
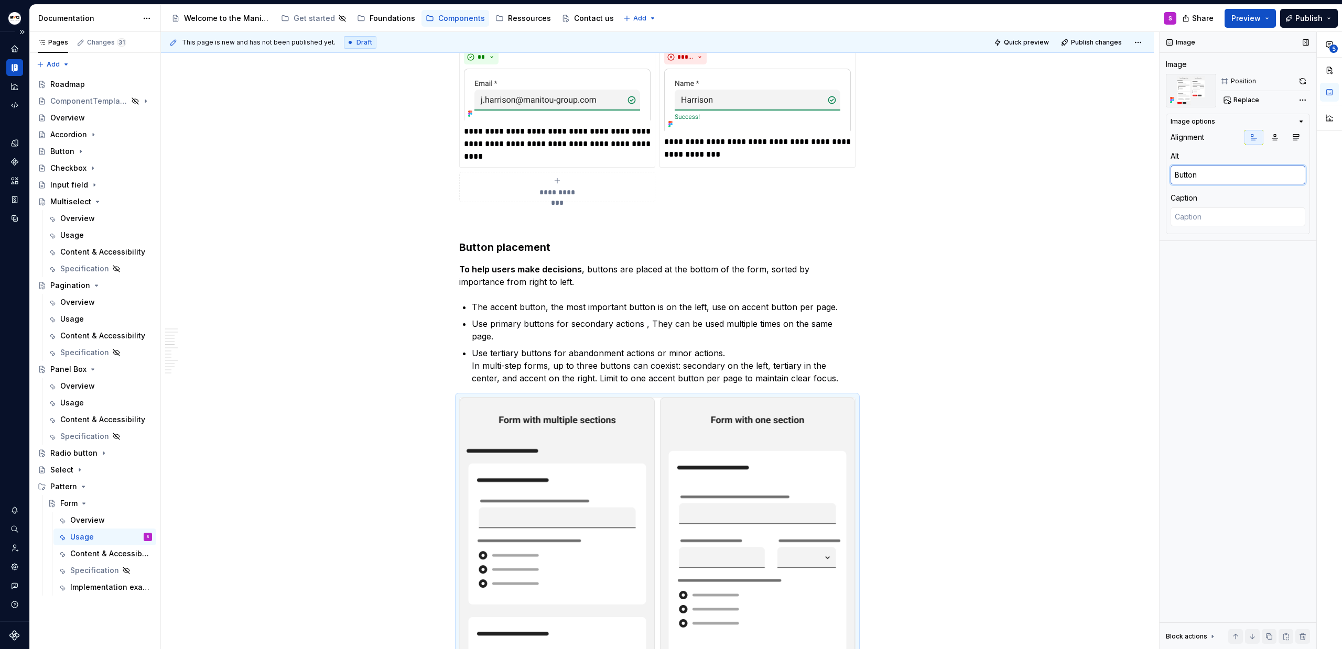
type textarea "Button p"
type textarea "*"
type textarea "Button po"
type textarea "*"
type textarea "Button pos"
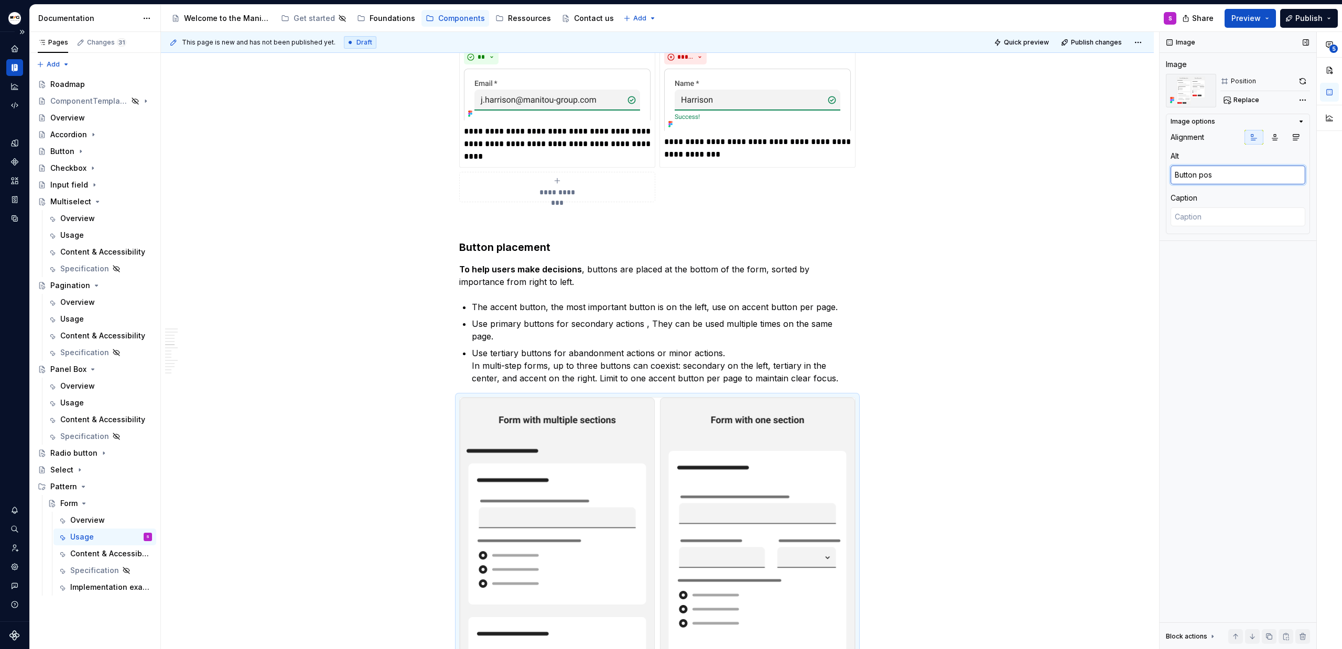
type textarea "*"
type textarea "Button posi"
type textarea "*"
type textarea "Button posit"
type textarea "*"
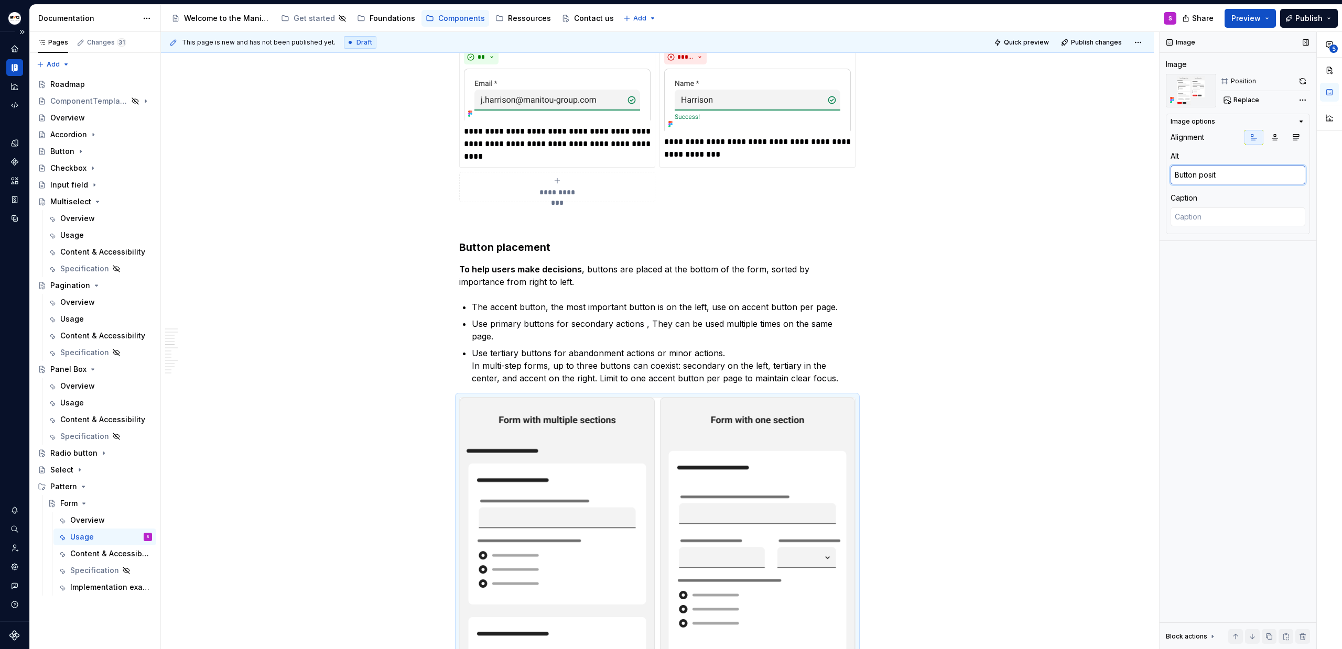
type textarea "Button positi"
type textarea "*"
type textarea "Button positio"
type textarea "*"
type textarea "Button position"
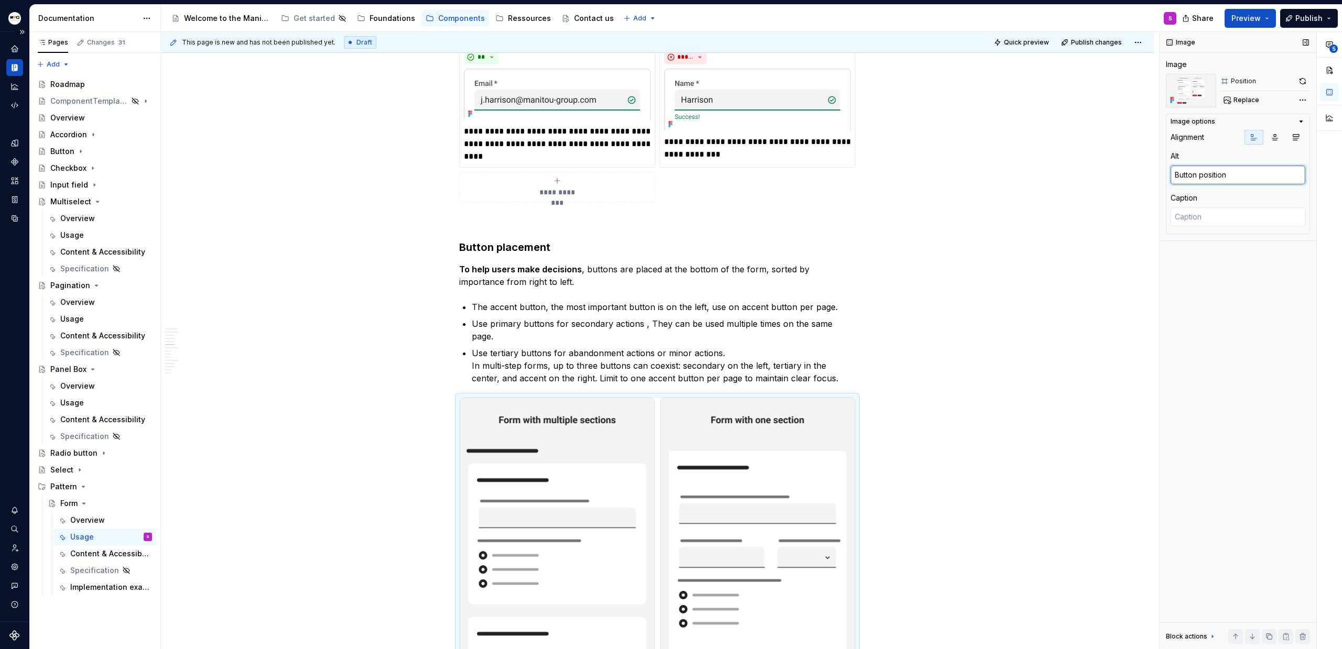
type textarea "*"
type textarea "Button position"
type textarea "*"
type textarea "Button position r"
type textarea "*"
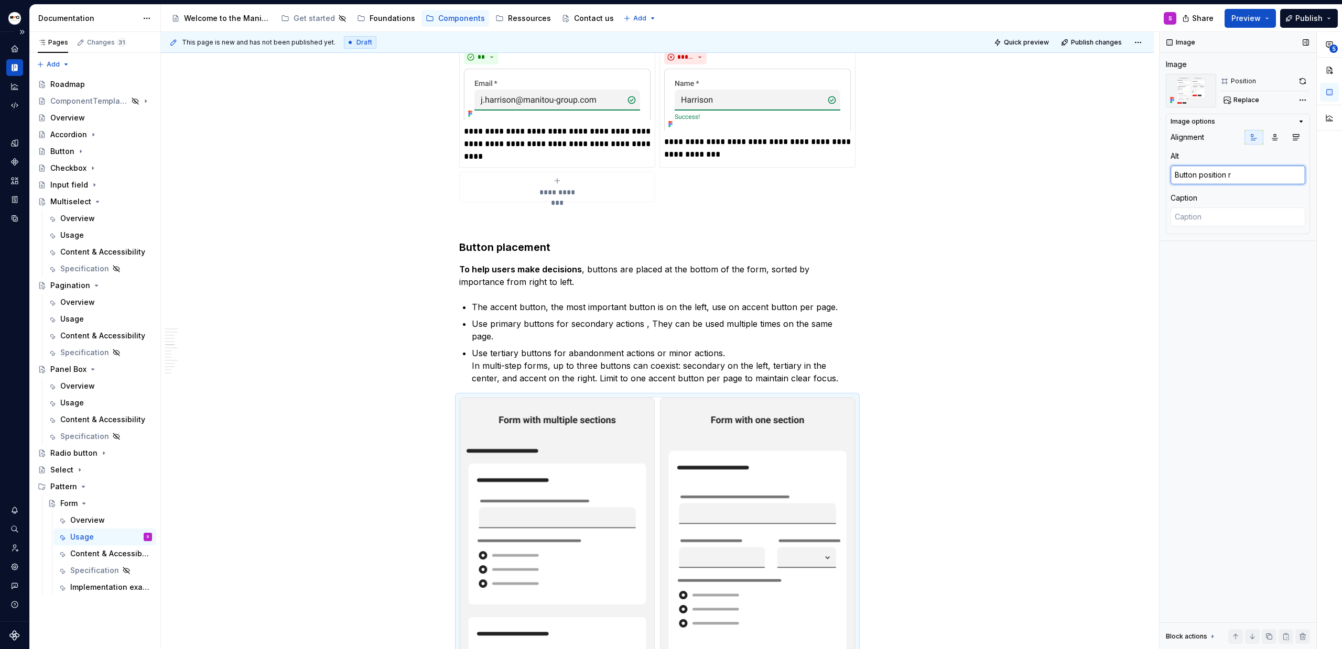
type textarea "Button position re"
type textarea "*"
type textarea "Button position reg"
type textarea "*"
type textarea "Button position rega"
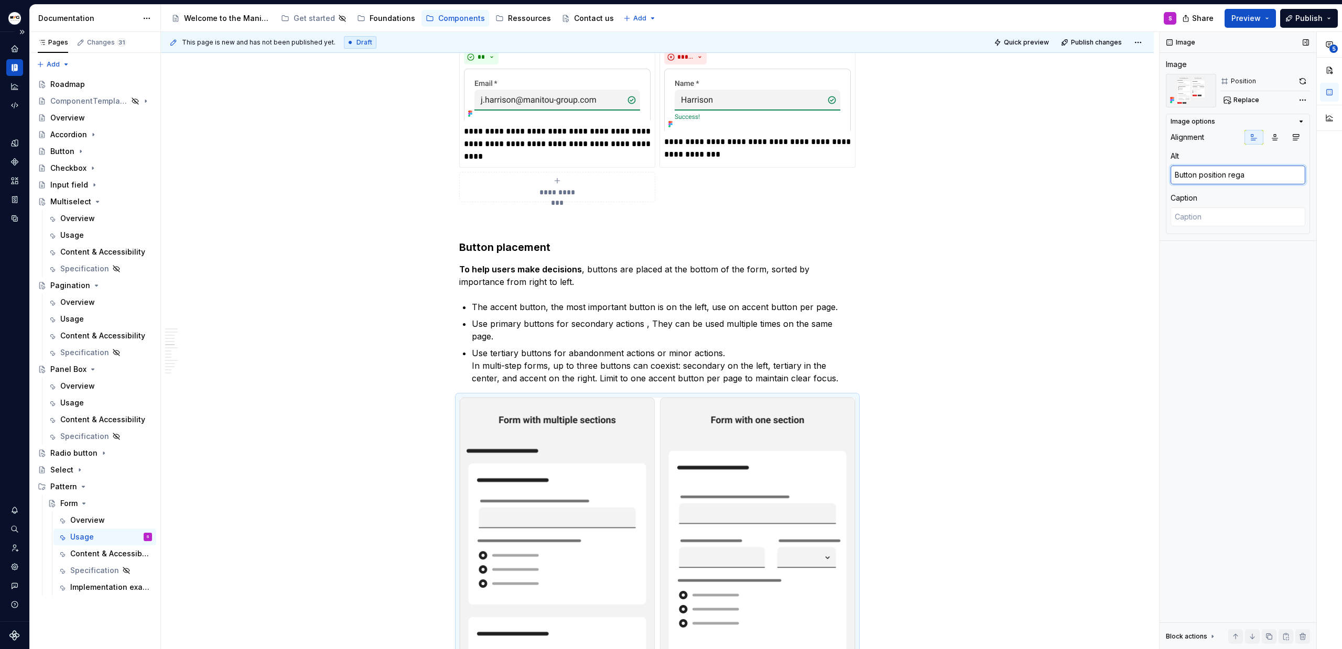
type textarea "*"
type textarea "Button position regar"
type textarea "*"
type textarea "Button position regard"
type textarea "*"
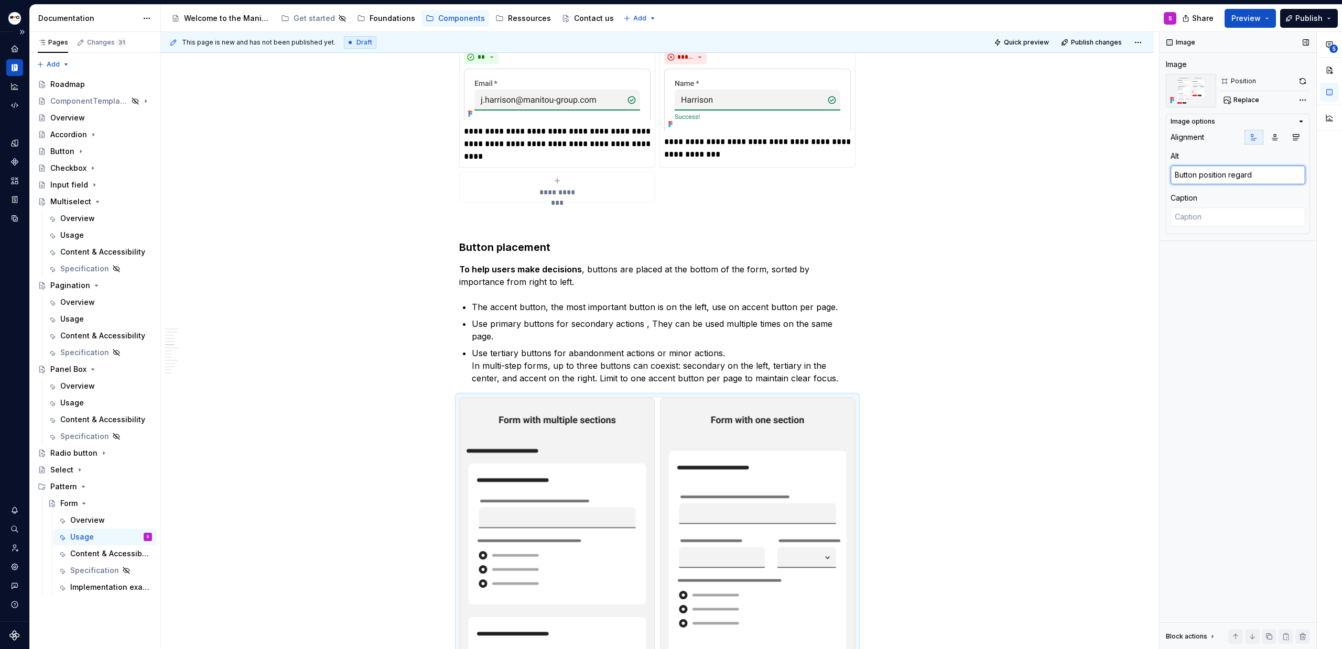
type textarea "Button position regardi"
type textarea "*"
type textarea "Button position regardin"
type textarea "*"
type textarea "Button position regarding"
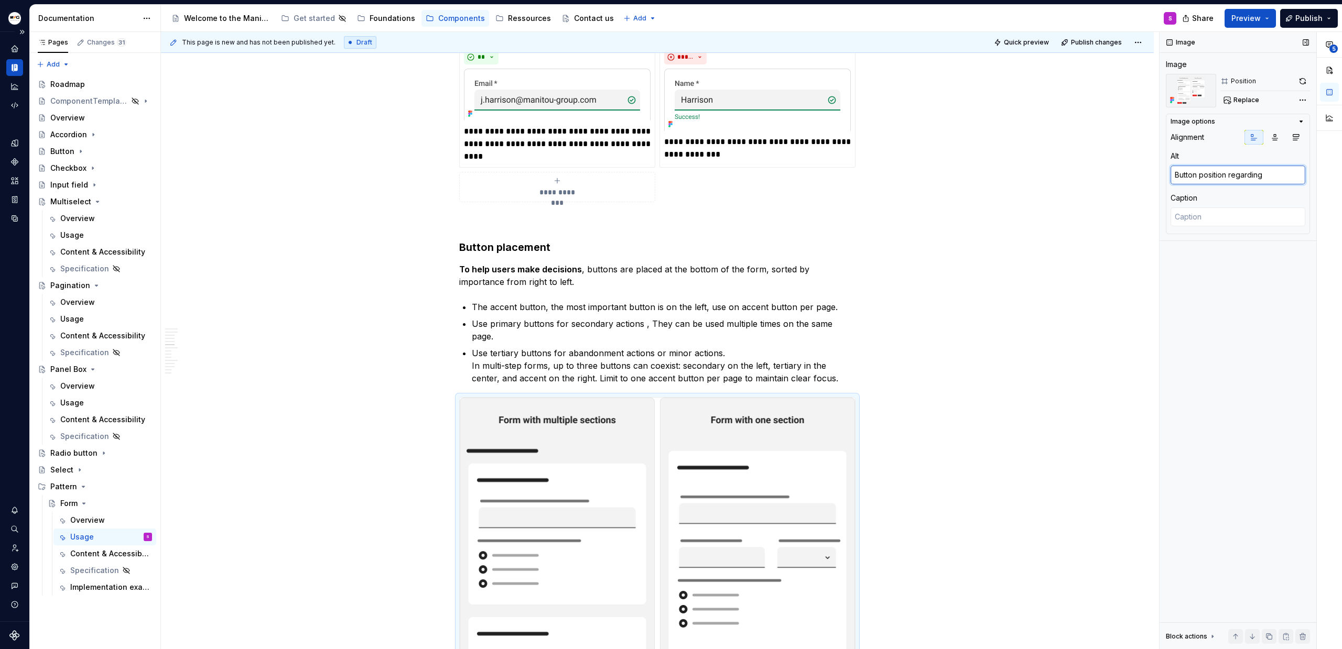
type textarea "*"
type textarea "Button position regarding"
type textarea "*"
type textarea "Button position regarding t"
type textarea "*"
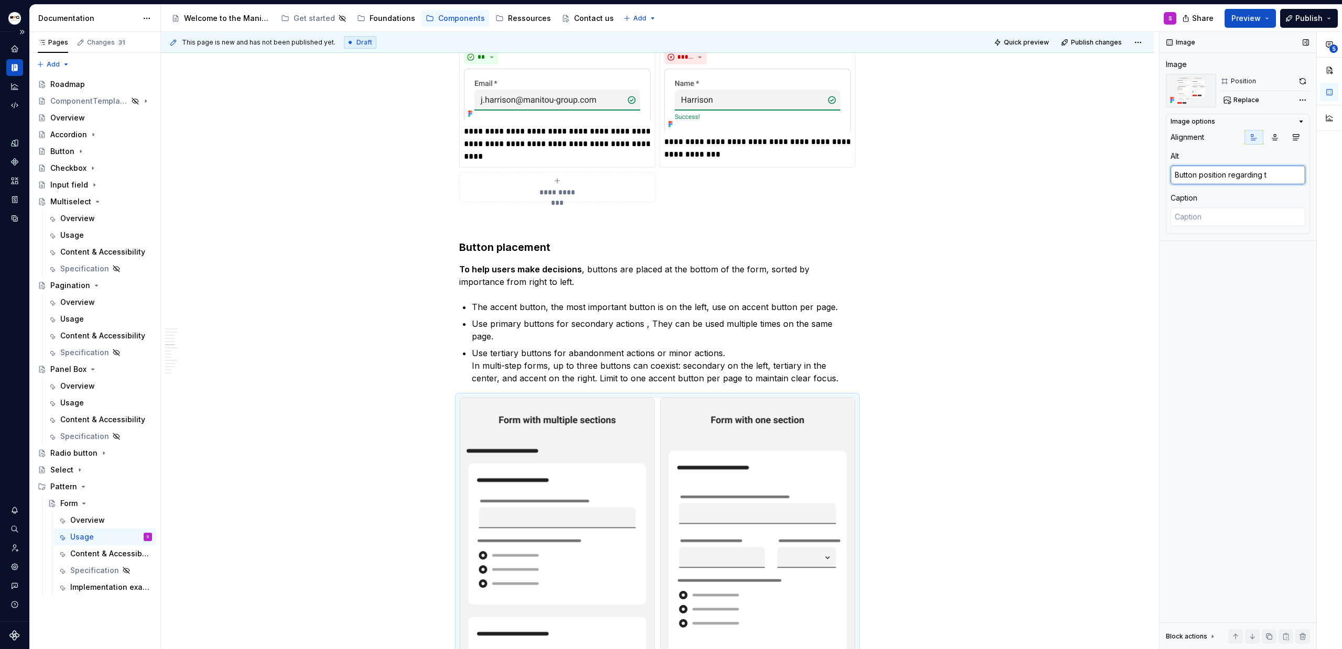
type textarea "Button position regarding th"
type textarea "*"
type textarea "Button position regarding the"
type textarea "*"
type textarea "Button position regarding the"
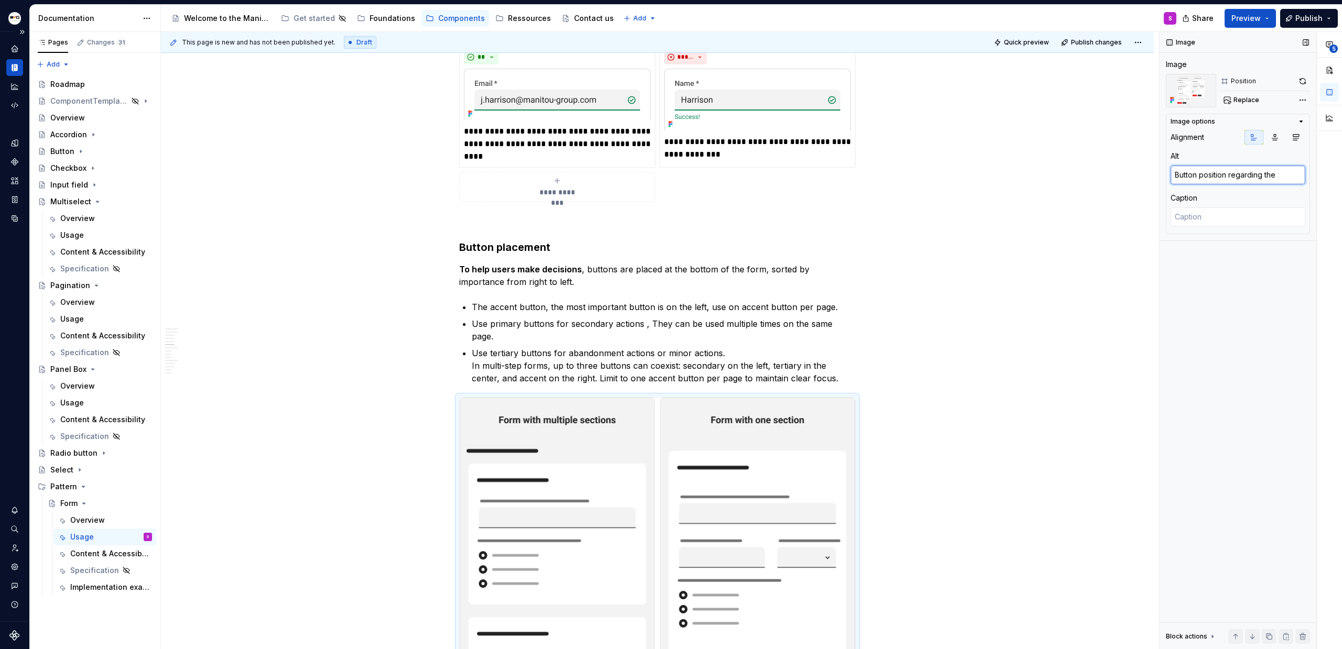
type textarea "*"
type textarea "Button position regarding the ty"
type textarea "*"
type textarea "Button position regarding the typ"
type textarea "*"
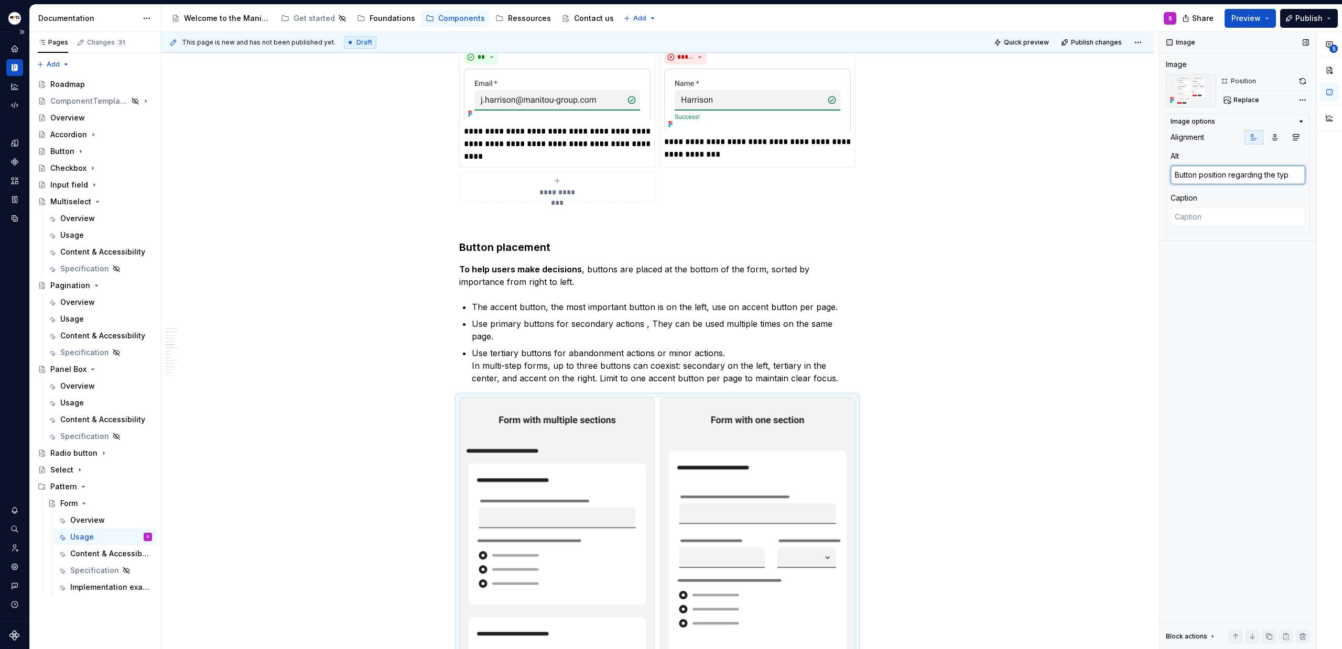
type textarea "Button position regarding the type"
type textarea "*"
type textarea "Button position regarding the type"
type textarea "*"
type textarea "Button position regarding the type o"
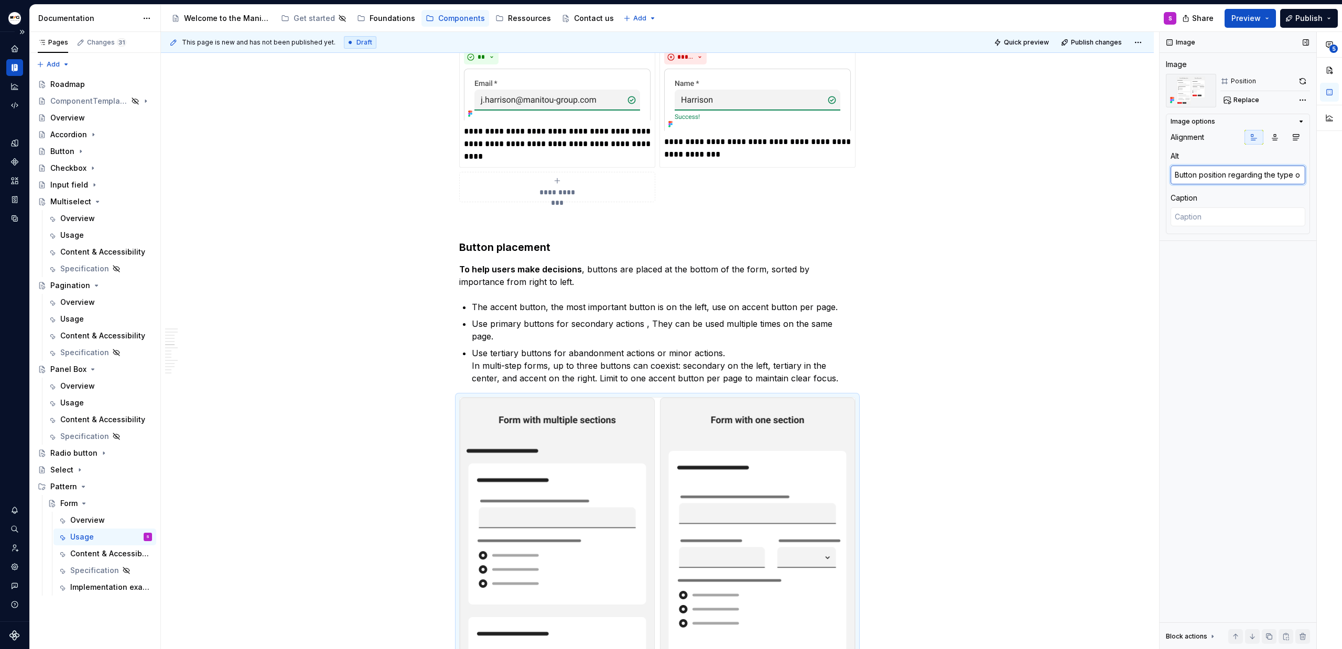
type textarea "*"
type textarea "Button position regarding the type of"
type textarea "*"
type textarea "Button position regarding the type of"
type textarea "*"
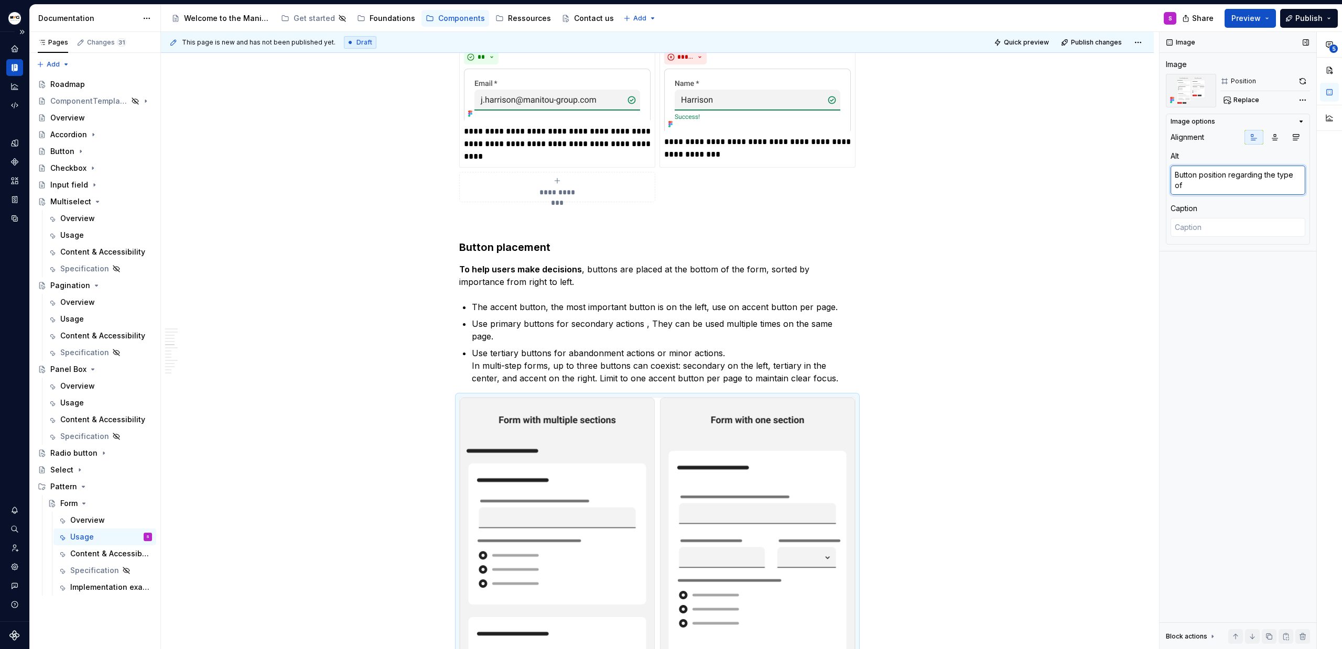
type textarea "Button position regarding the type of f"
type textarea "*"
type textarea "Button position regarding the type of for"
type textarea "*"
type textarea "Button position regarding the type of form"
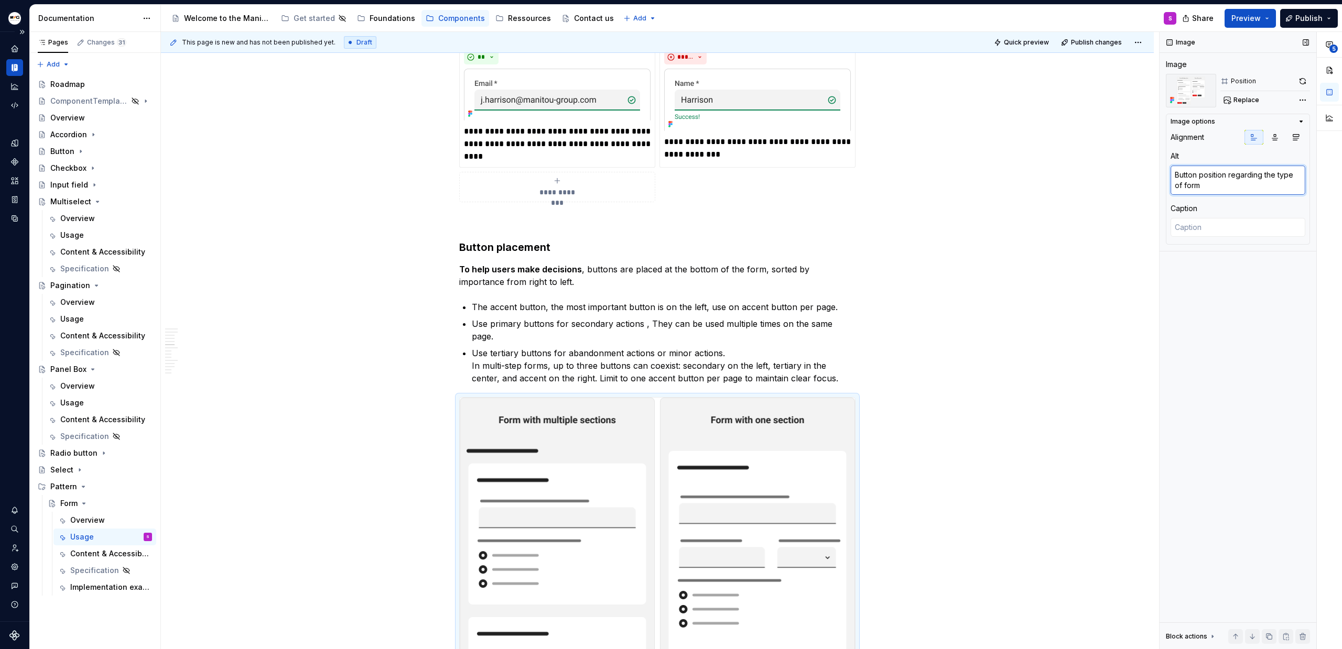
type textarea "*"
type textarea "Button position regarding the type of formr"
type textarea "*"
type textarea "Button position regarding the type of form"
type textarea "*"
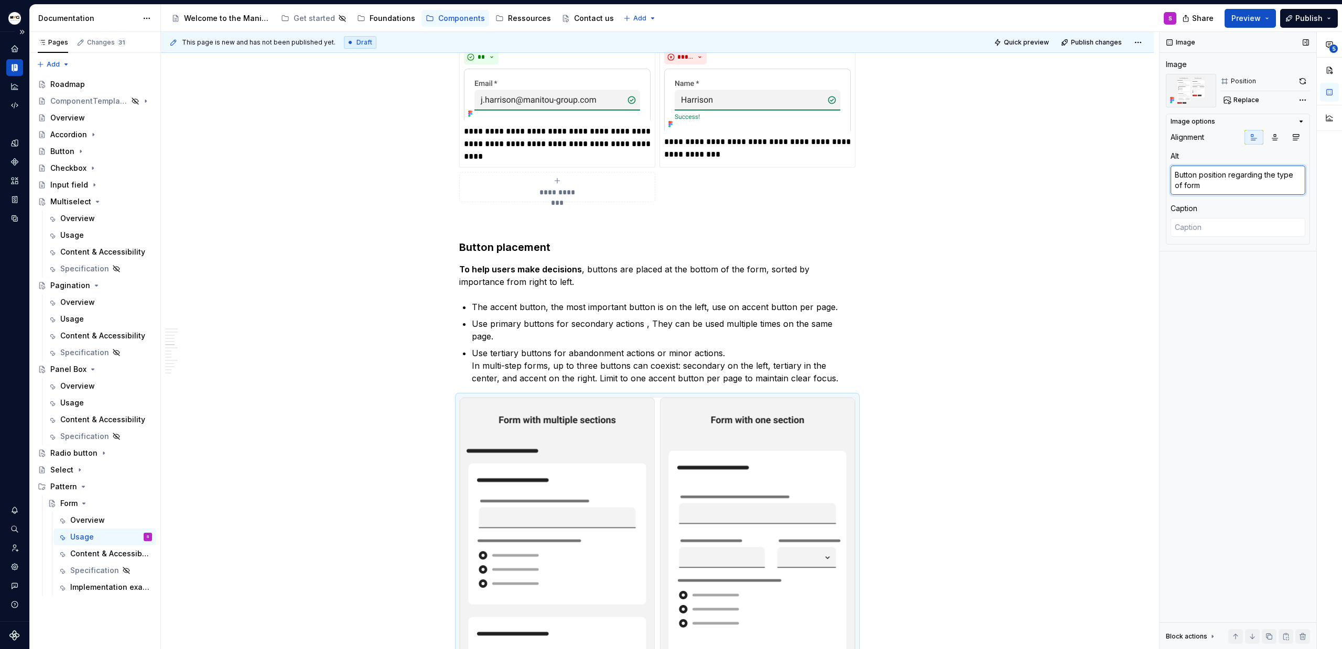
type textarea "Button position regarding the type of form"
type textarea "*"
type textarea "Button position regarding the type of form"
click at [1266, 328] on div "Image Image Position Replace Image options Alignment Alt Button position regard…" at bounding box center [1237, 341] width 157 height 618
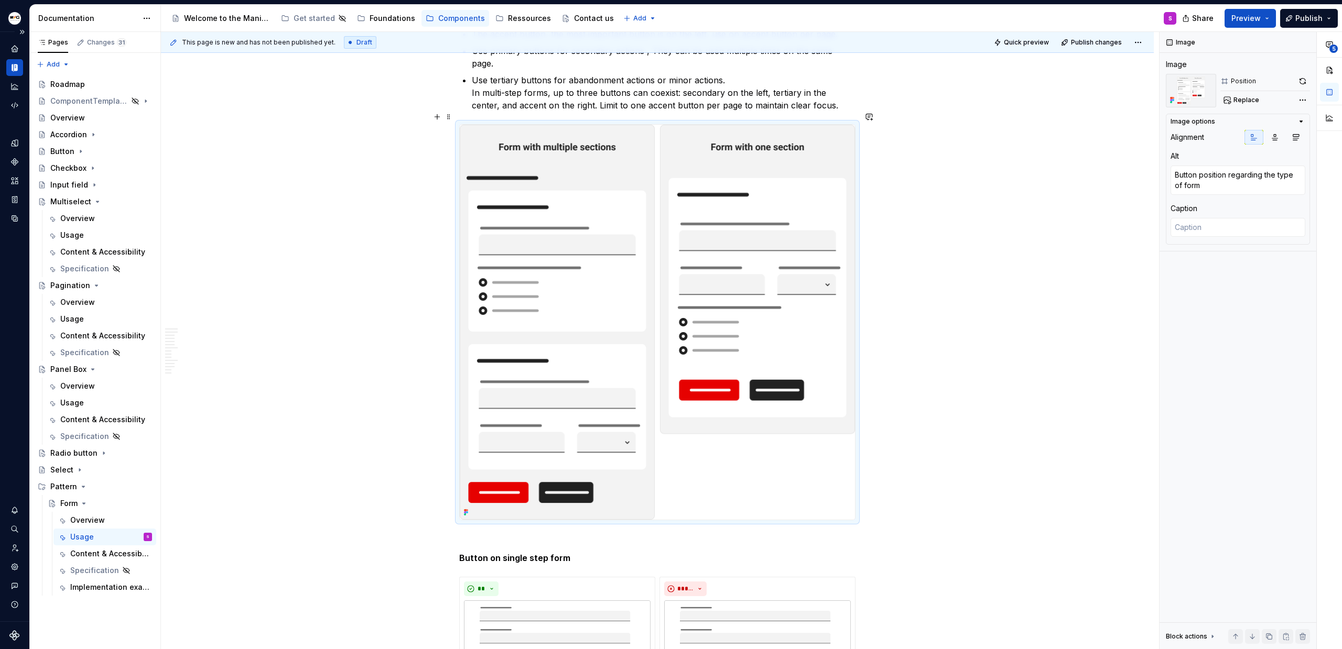
scroll to position [2853, 0]
click at [541, 234] on img at bounding box center [657, 321] width 395 height 395
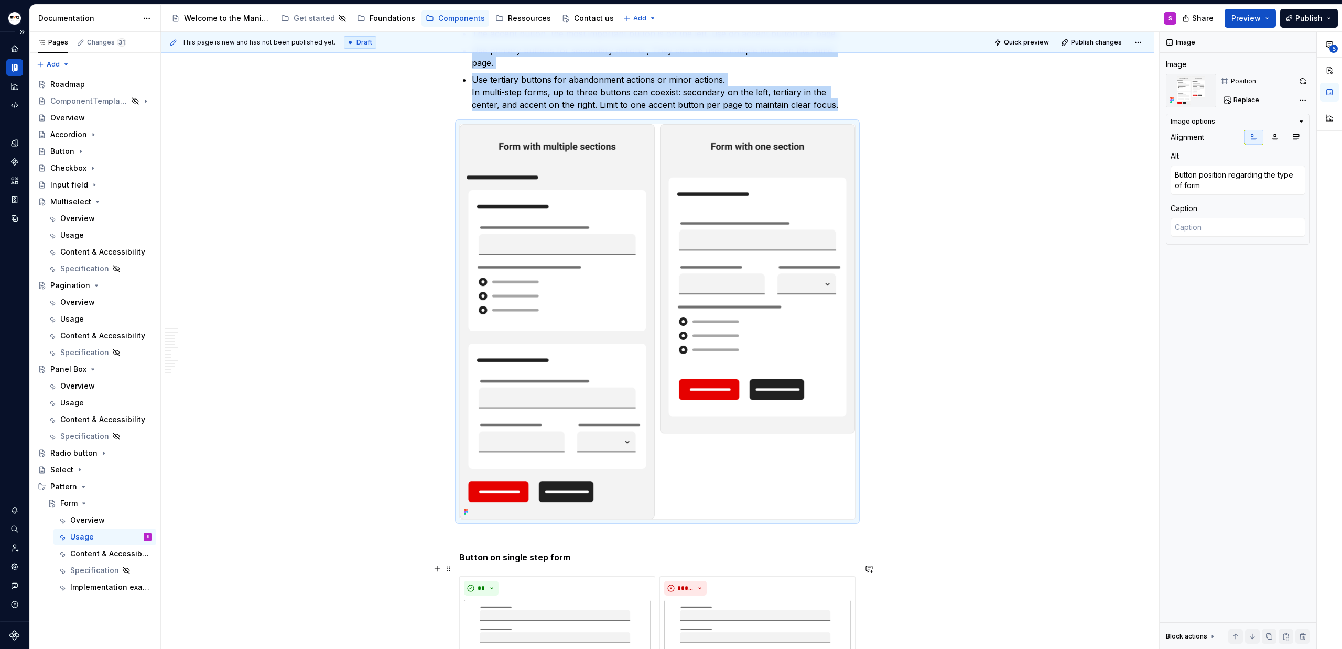
click at [541, 234] on img at bounding box center [657, 321] width 395 height 395
click at [1301, 80] on button "button" at bounding box center [1302, 81] width 15 height 15
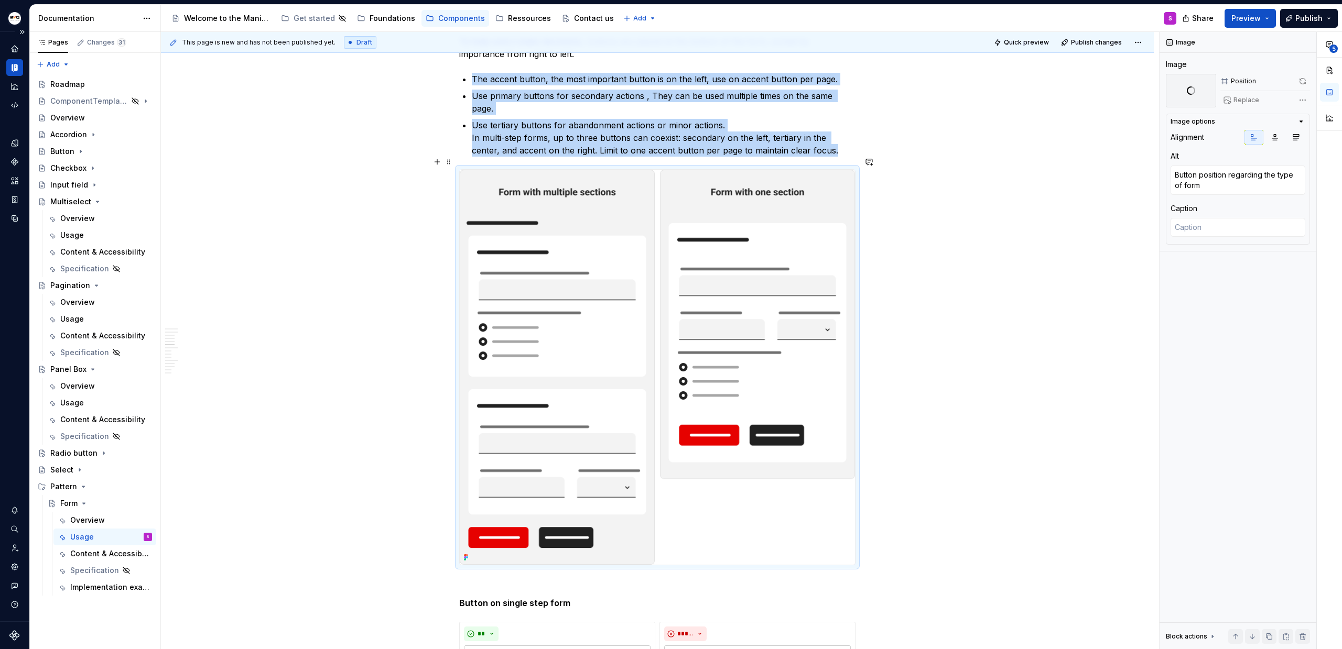
scroll to position [2766, 0]
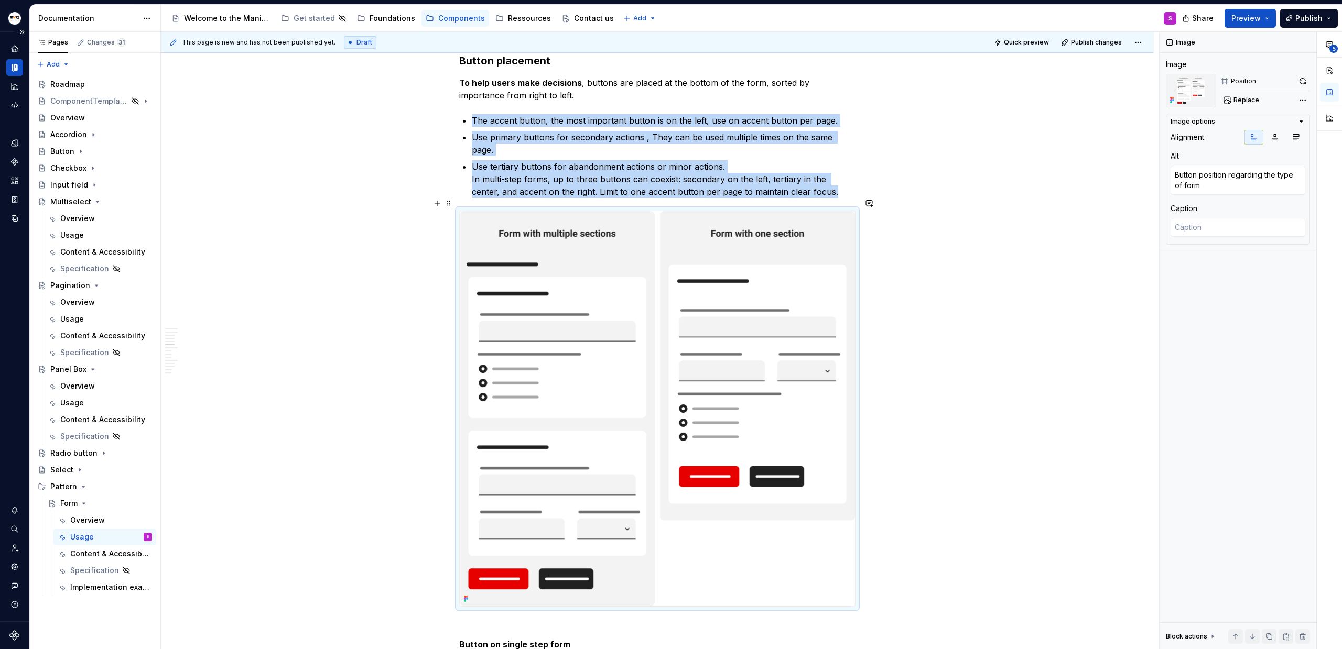
click at [605, 341] on img at bounding box center [657, 408] width 395 height 395
click at [1300, 78] on button "button" at bounding box center [1302, 81] width 15 height 15
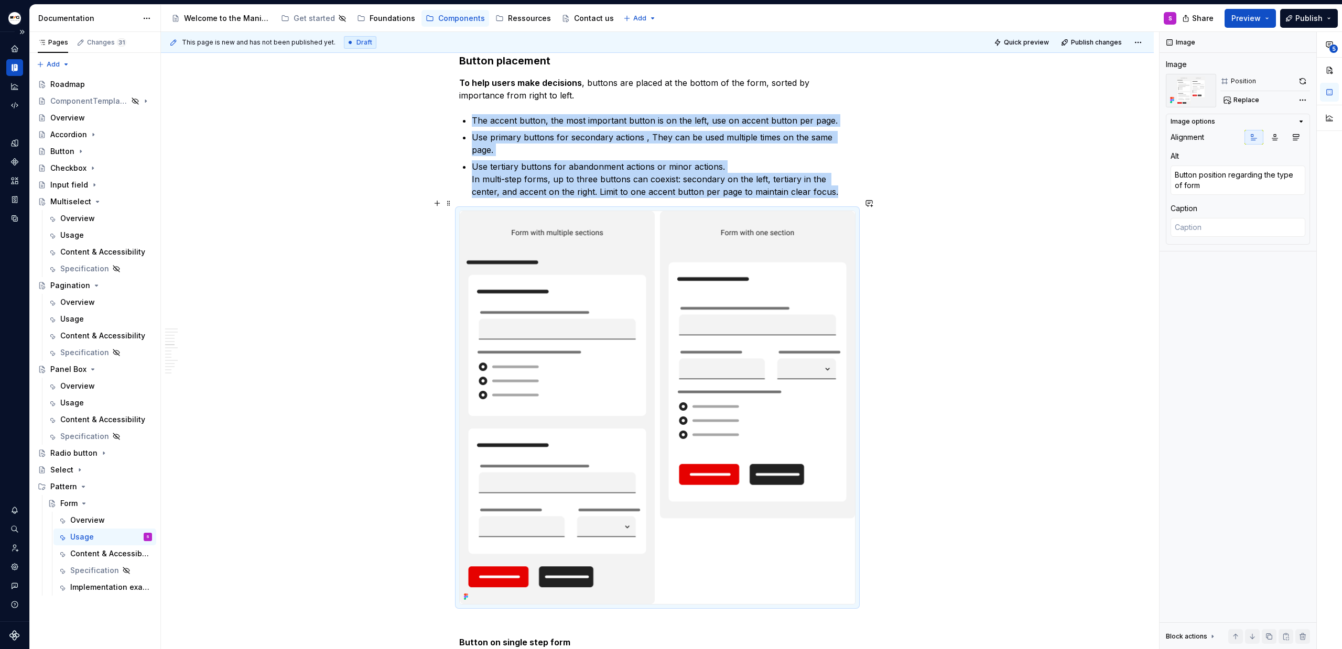
click at [810, 181] on p "Use tertiary buttons for abandonment actions or minor actions. In multi-step fo…" at bounding box center [664, 179] width 384 height 38
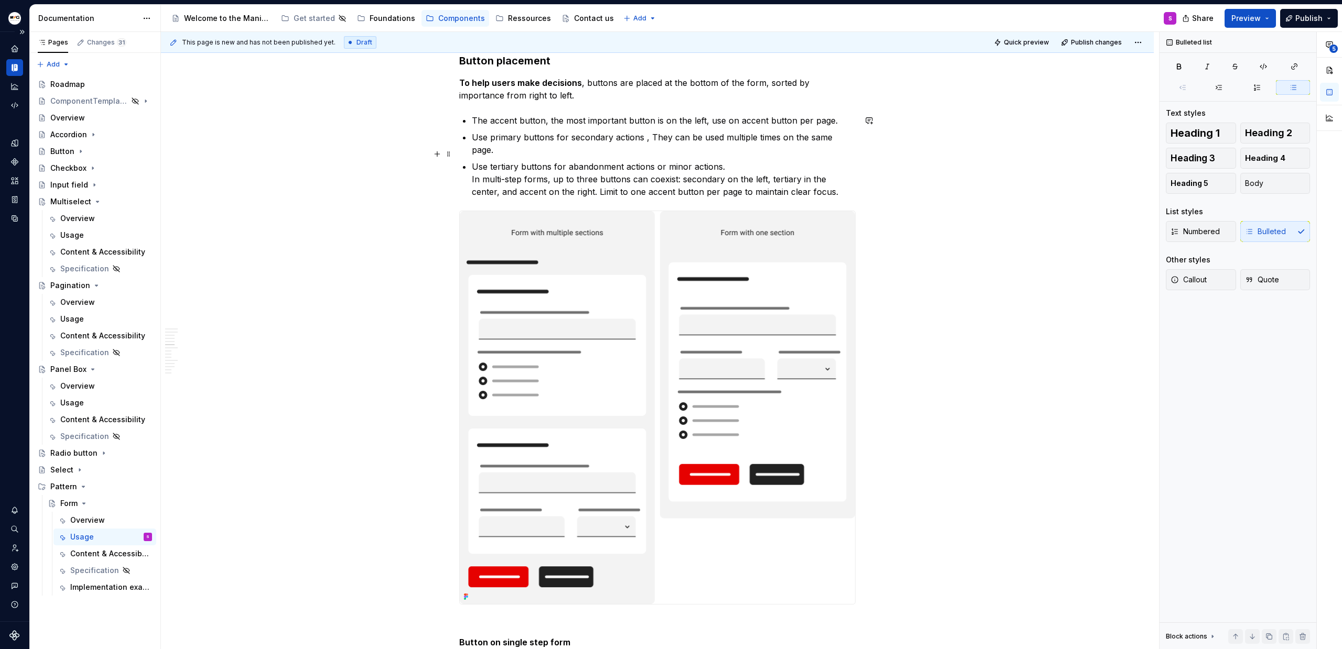
click at [827, 181] on p "Use tertiary buttons for abandonment actions or minor actions. In multi-step fo…" at bounding box center [664, 179] width 384 height 38
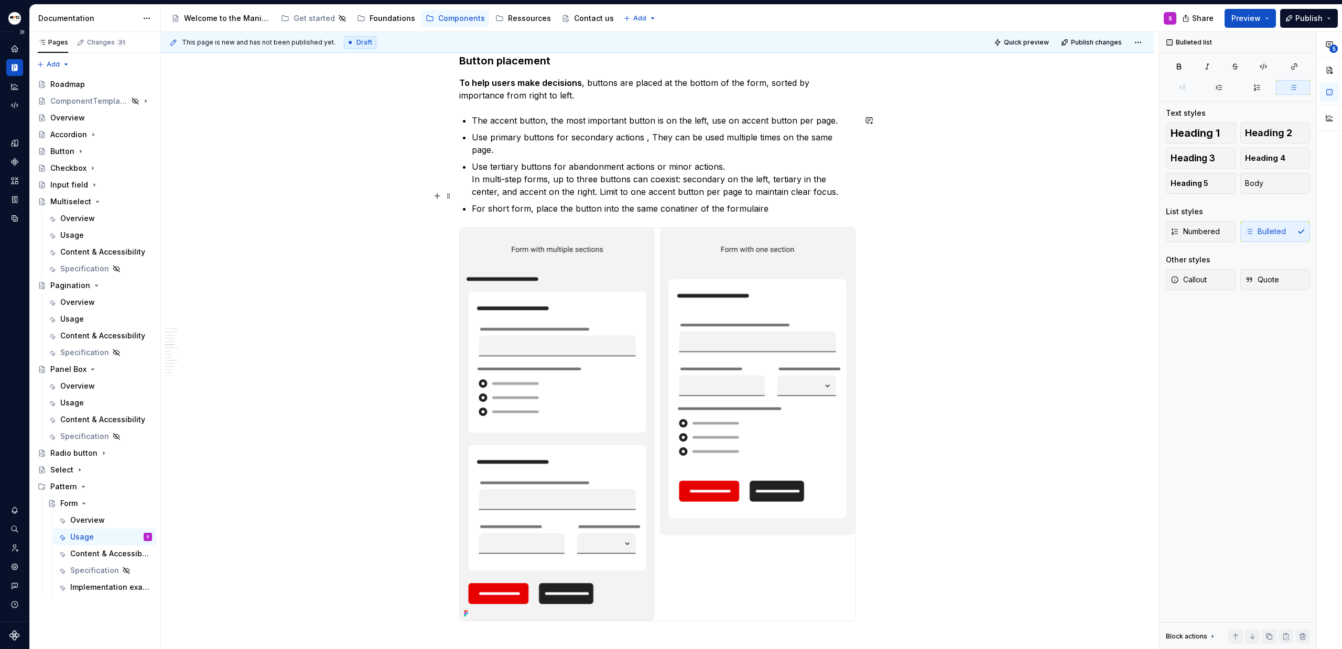
click at [714, 202] on p "For short form, place the button into the same conatiner of the formulaire" at bounding box center [664, 208] width 384 height 13
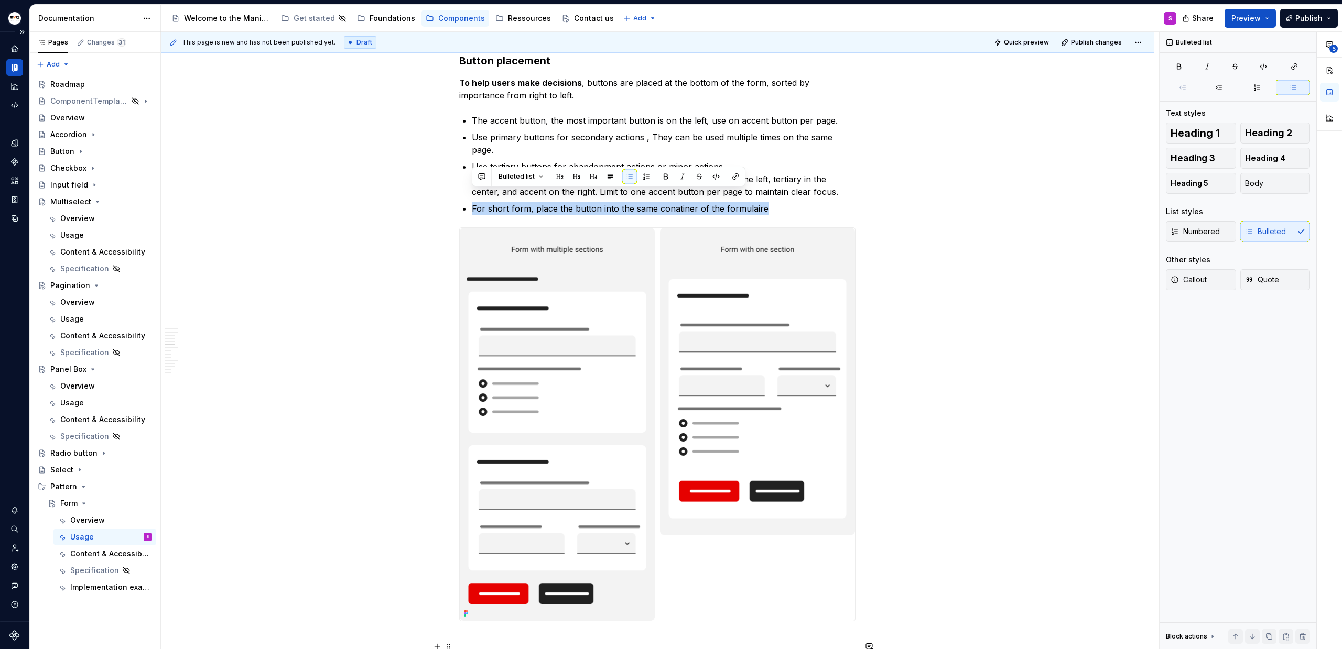
copy p "For short form, place the button into the same conatiner of the formulaire"
click at [590, 202] on p "For short form, place the button into the same conatiner of the formulaire" at bounding box center [664, 208] width 384 height 13
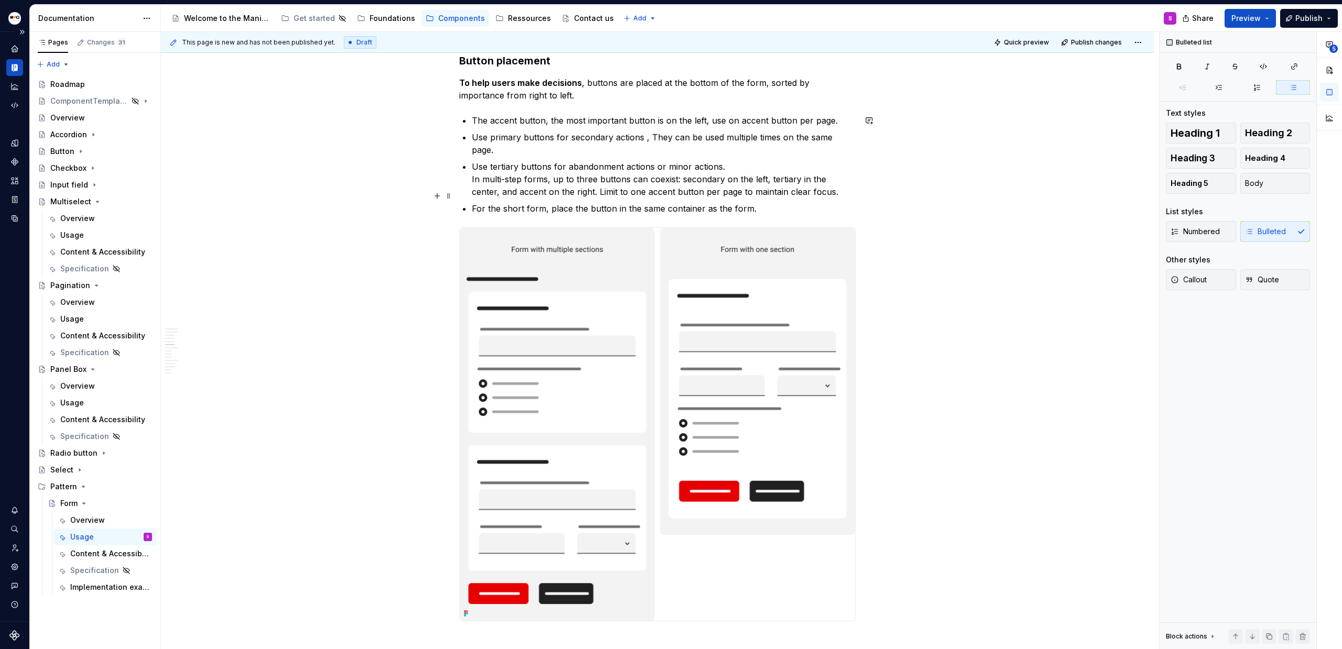
click at [791, 202] on p "For the short form, place the button in the same container as the form." at bounding box center [664, 208] width 384 height 13
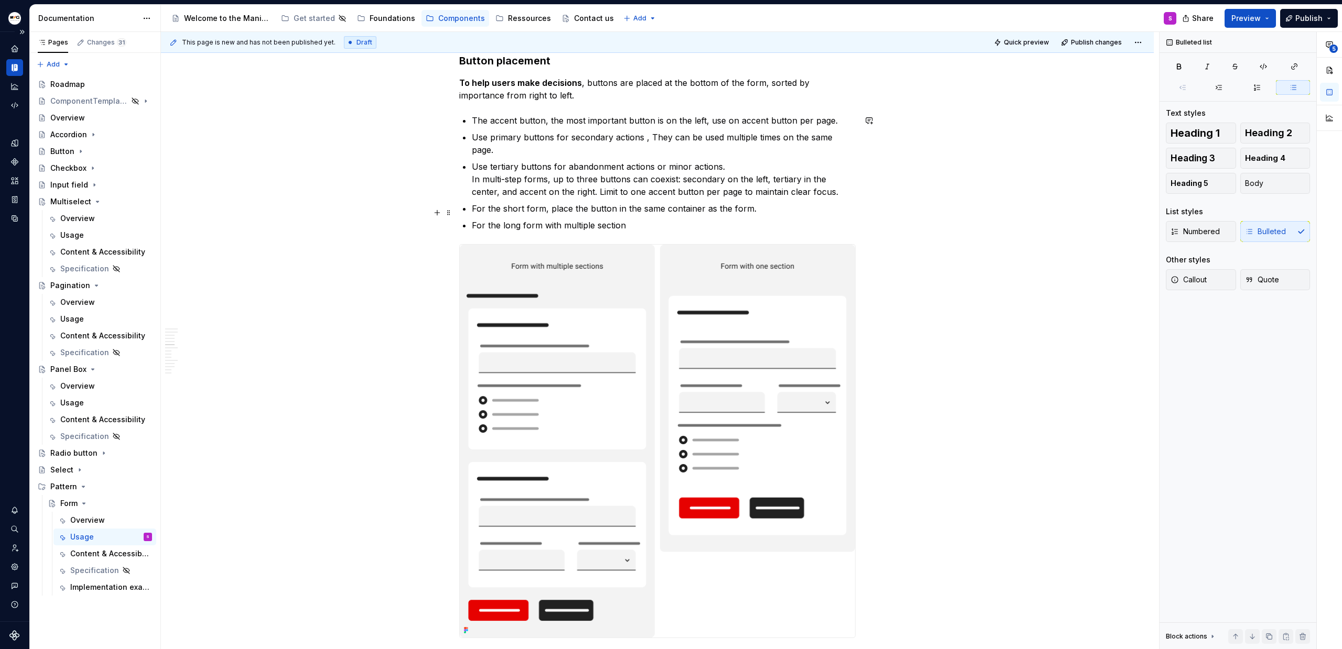
click at [630, 219] on p "For the long form with multiple section" at bounding box center [664, 225] width 384 height 13
click at [593, 219] on p "For the long form with multiple section Place the button" at bounding box center [664, 225] width 384 height 13
copy p "For the long form with multiple section Place the button"
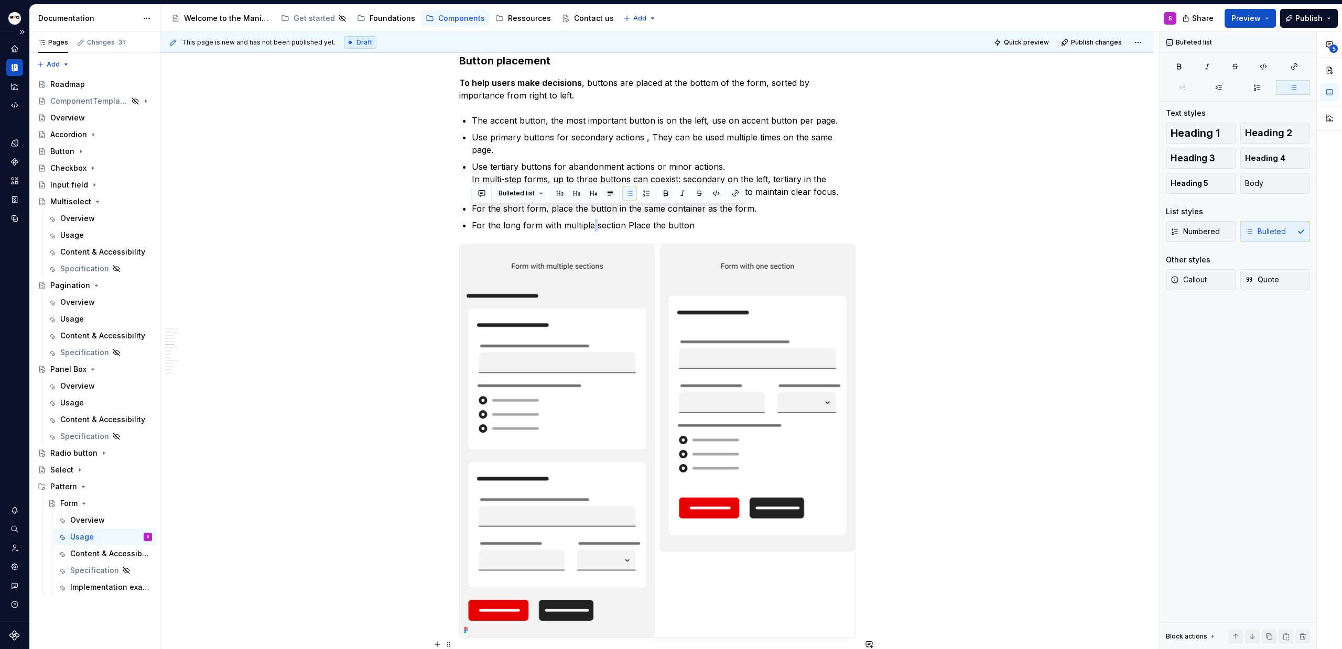
click at [529, 219] on p "For the long form with multiple section Place the button" at bounding box center [664, 225] width 384 height 13
click at [469, 211] on div "Anatomy Form container : manages and validates the global context of a form Hea…" at bounding box center [657, 632] width 396 height 6357
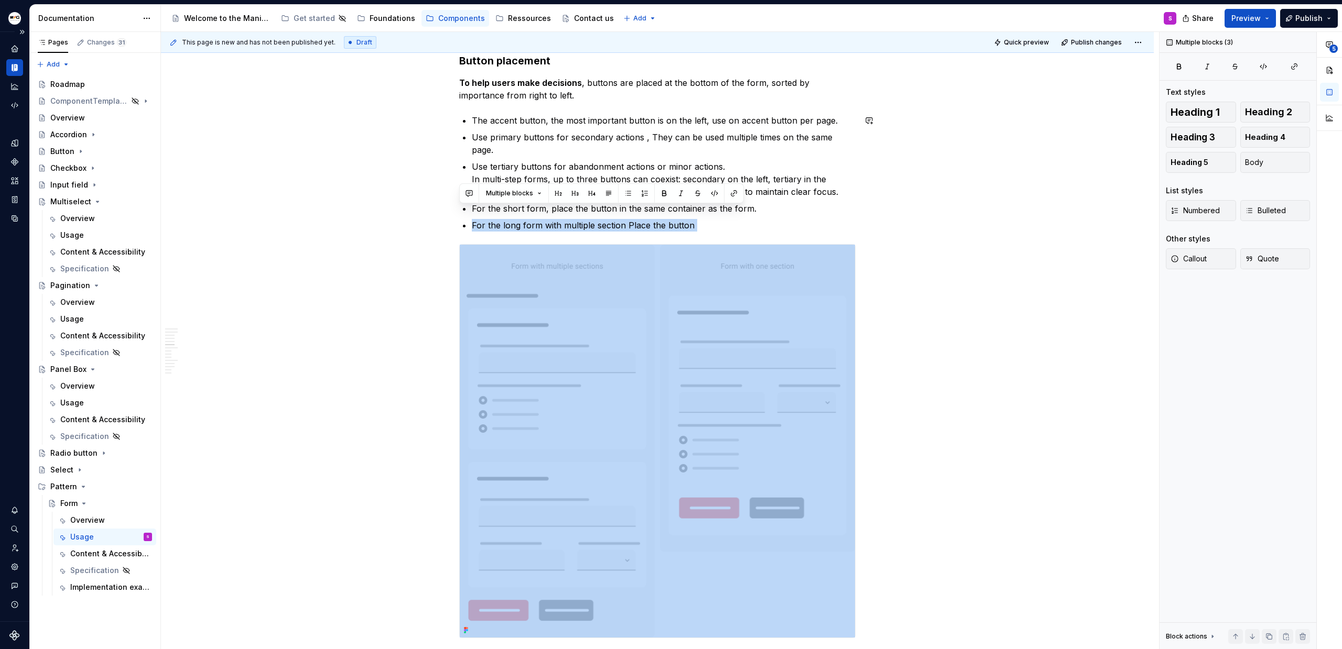
drag, startPoint x: 472, startPoint y: 214, endPoint x: 671, endPoint y: 224, distance: 198.9
click at [671, 224] on div "Anatomy Form container : manages and validates the global context of a form Hea…" at bounding box center [657, 632] width 396 height 6357
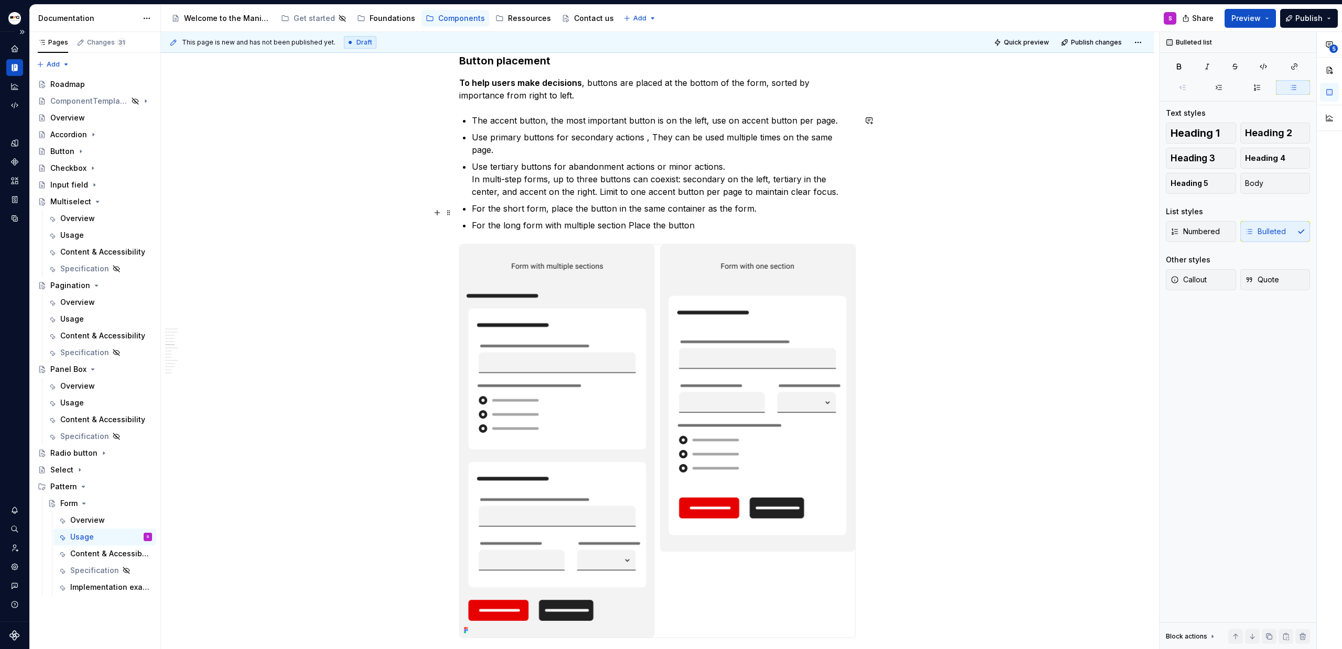
click at [692, 219] on p "For the long form with multiple section Place the button" at bounding box center [664, 225] width 384 height 13
drag, startPoint x: 679, startPoint y: 212, endPoint x: 495, endPoint y: 205, distance: 184.1
click at [495, 205] on ul "The accent button, the most important button is on the left, use on accent butt…" at bounding box center [664, 172] width 384 height 117
click at [538, 219] on p "For the long form with multiple section Place the button" at bounding box center [664, 225] width 384 height 13
click at [539, 219] on p "For the long form with multiple section Place the button" at bounding box center [664, 225] width 384 height 13
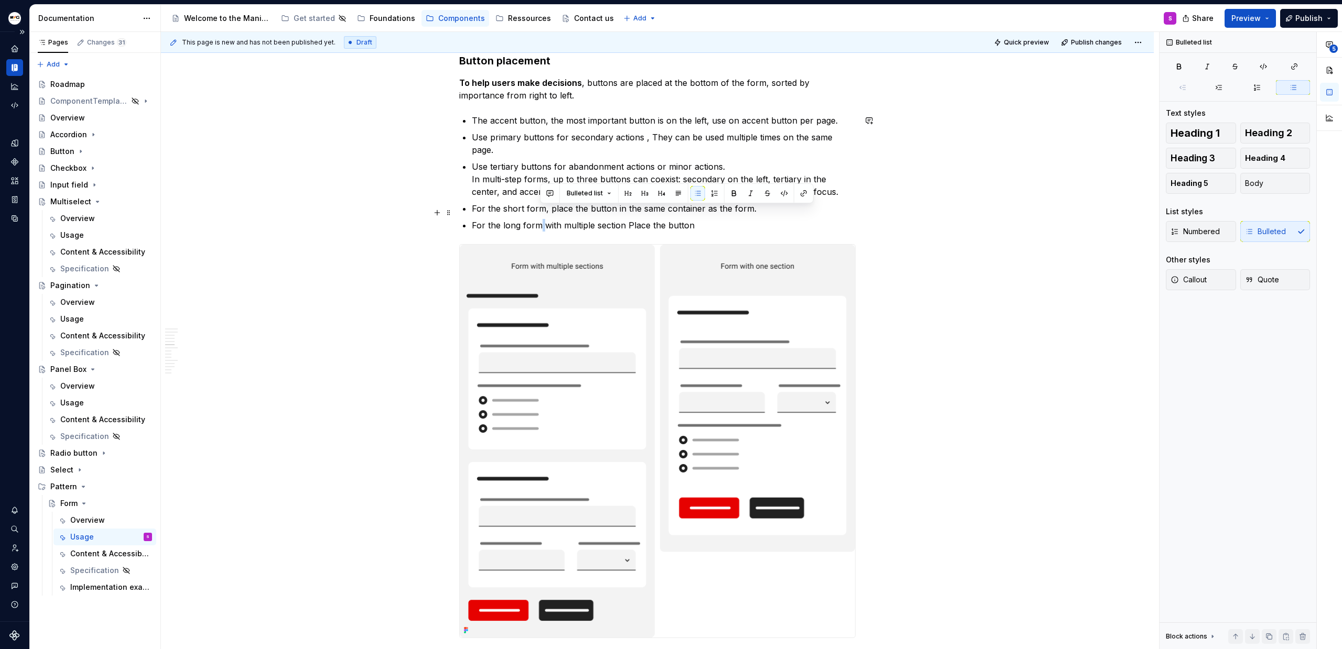
click at [539, 219] on p "For the long form with multiple section Place the button" at bounding box center [664, 225] width 384 height 13
click at [495, 219] on p "For the long form with multiple section Place the button" at bounding box center [664, 225] width 384 height 13
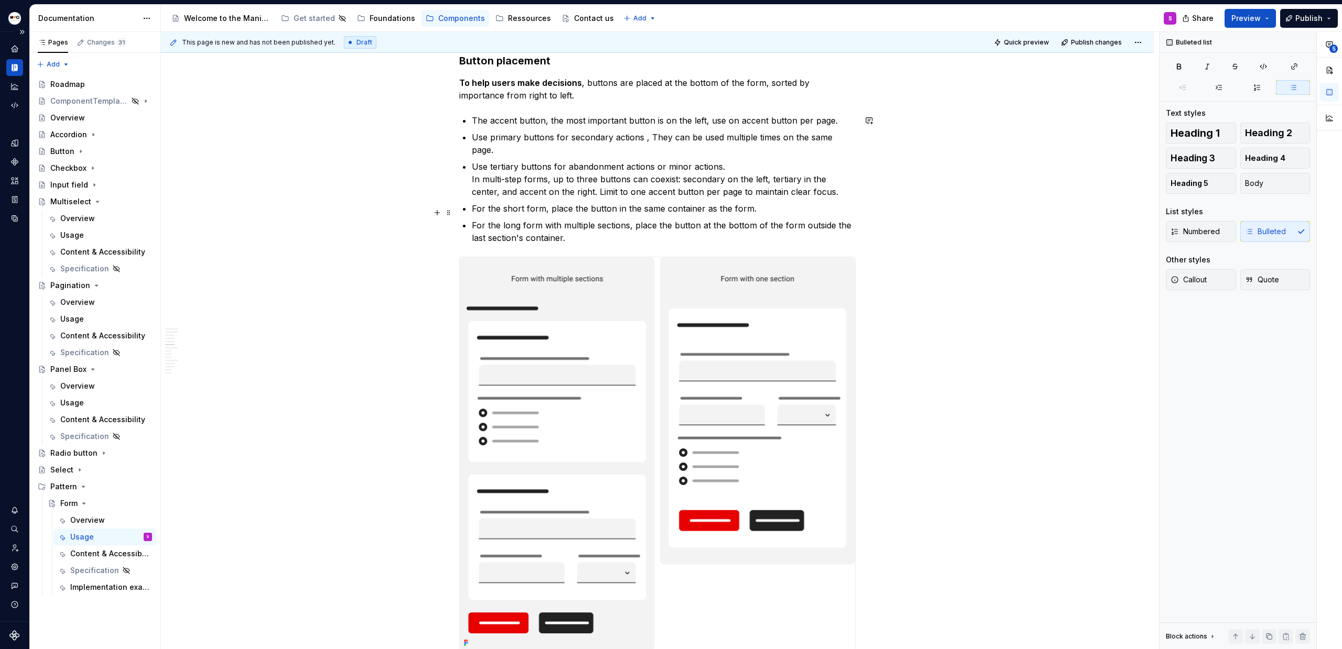
click at [496, 219] on p "For the long form with multiple sections, place the button at the bottom of the…" at bounding box center [664, 231] width 384 height 25
click at [498, 202] on p "For the short form, place the button in the same container as the form." at bounding box center [664, 208] width 384 height 13
drag, startPoint x: 685, startPoint y: 213, endPoint x: 786, endPoint y: 217, distance: 100.2
click at [786, 219] on p "For long form with multiple sections, place the button at the bottom of the for…" at bounding box center [664, 231] width 384 height 25
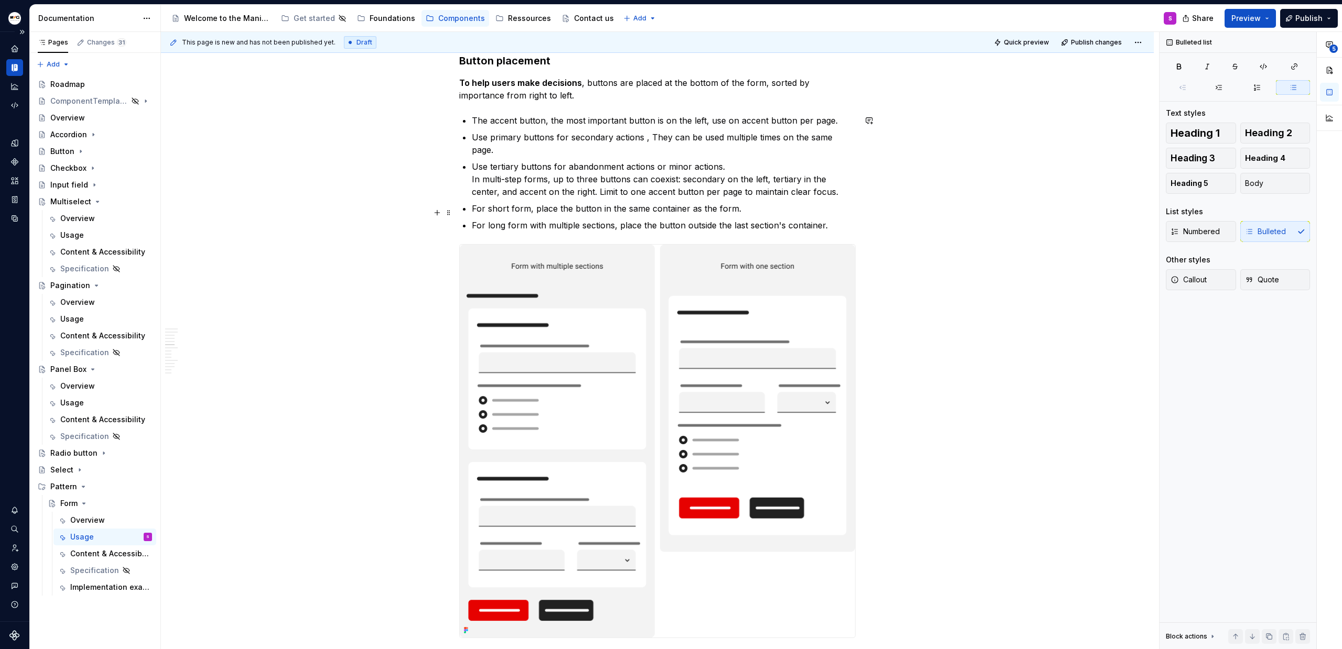
click at [832, 219] on p "For long form with multiple sections, place the button outside the last section…" at bounding box center [664, 225] width 384 height 13
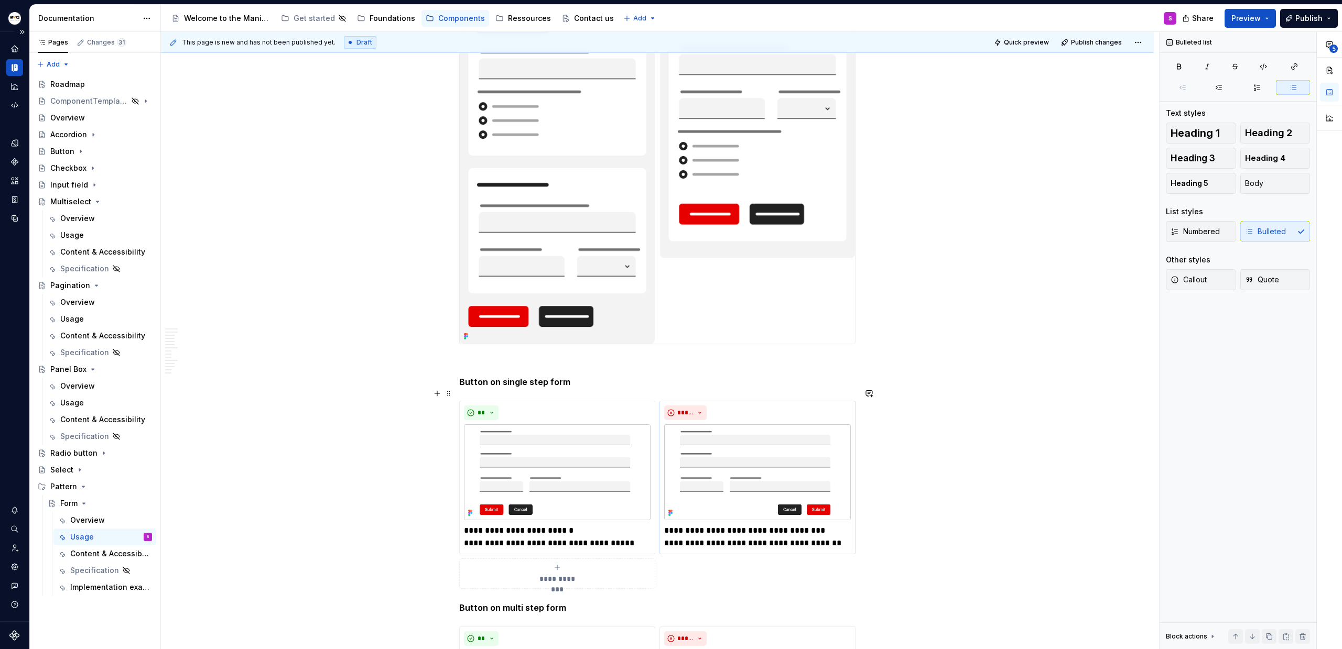
scroll to position [3064, 0]
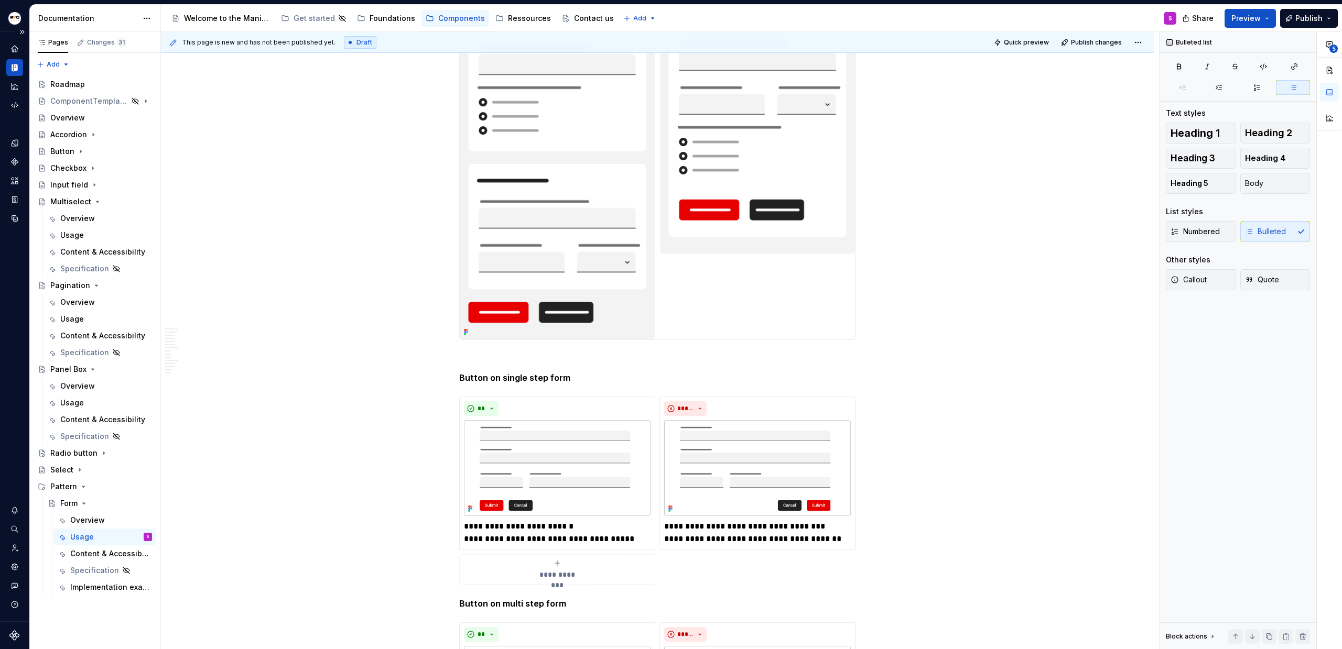
drag, startPoint x: 653, startPoint y: 45, endPoint x: 661, endPoint y: 81, distance: 37.0
click at [653, 45] on div "This page is new and has not been published yet. Draft Quick preview Publish ch…" at bounding box center [657, 42] width 993 height 21
click at [675, 107] on img at bounding box center [657, 143] width 395 height 393
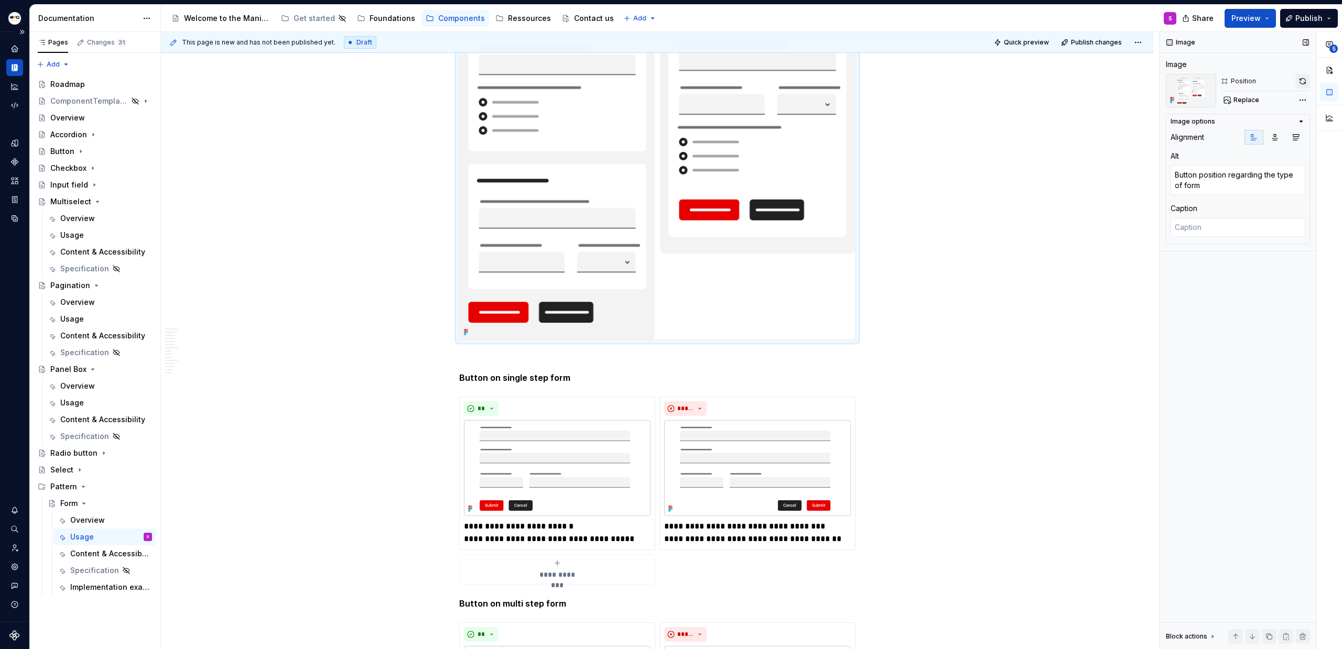
click at [1305, 82] on button "button" at bounding box center [1302, 81] width 15 height 15
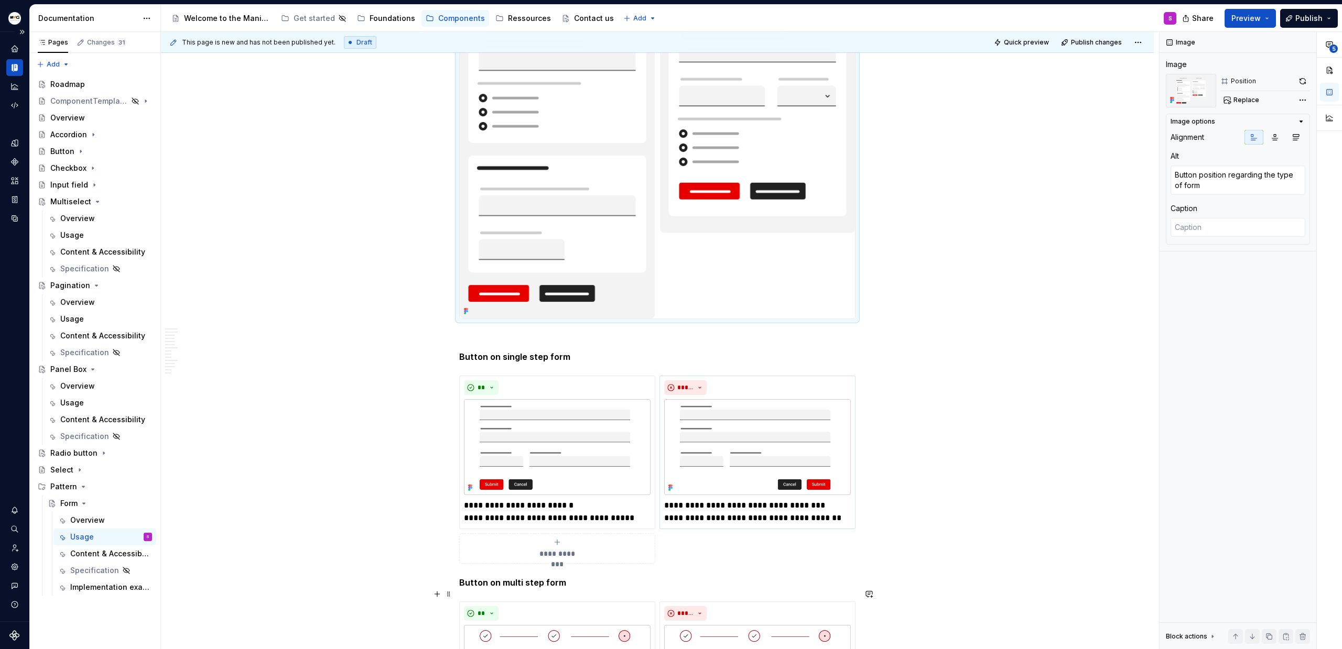
click at [667, 401] on img at bounding box center [757, 447] width 187 height 96
click at [726, 269] on img at bounding box center [657, 133] width 395 height 372
click at [1302, 79] on button "button" at bounding box center [1302, 81] width 15 height 15
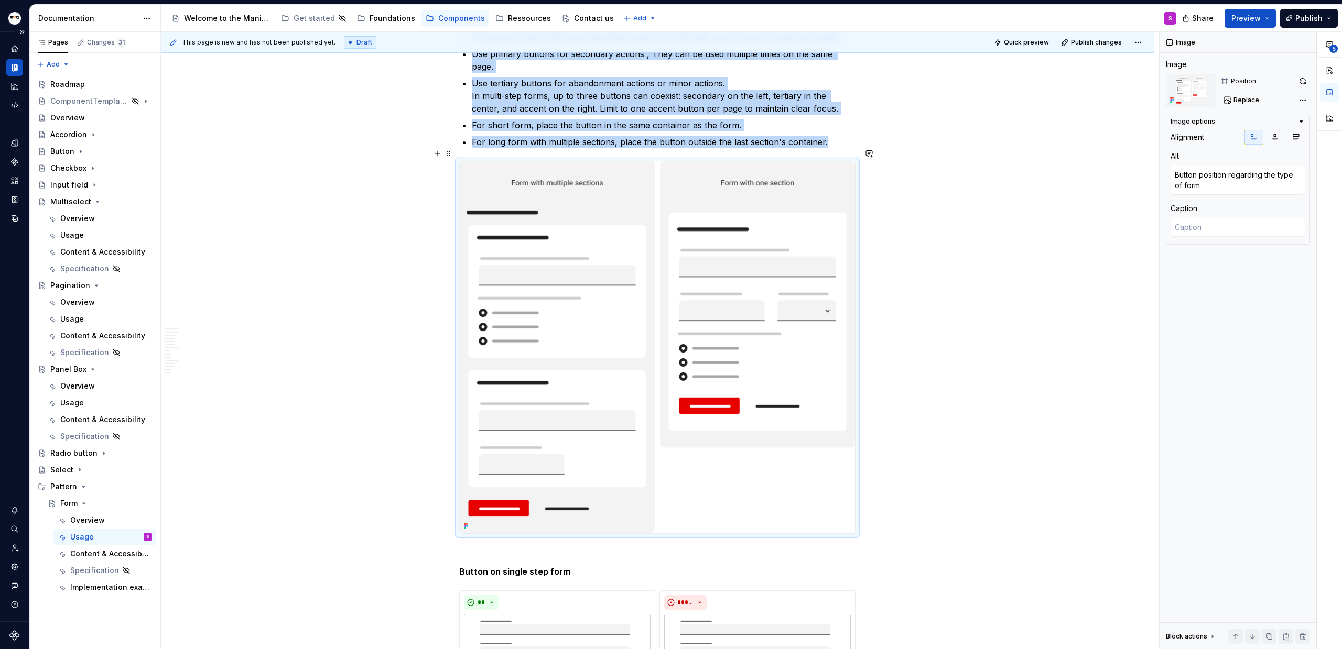
scroll to position [2800, 0]
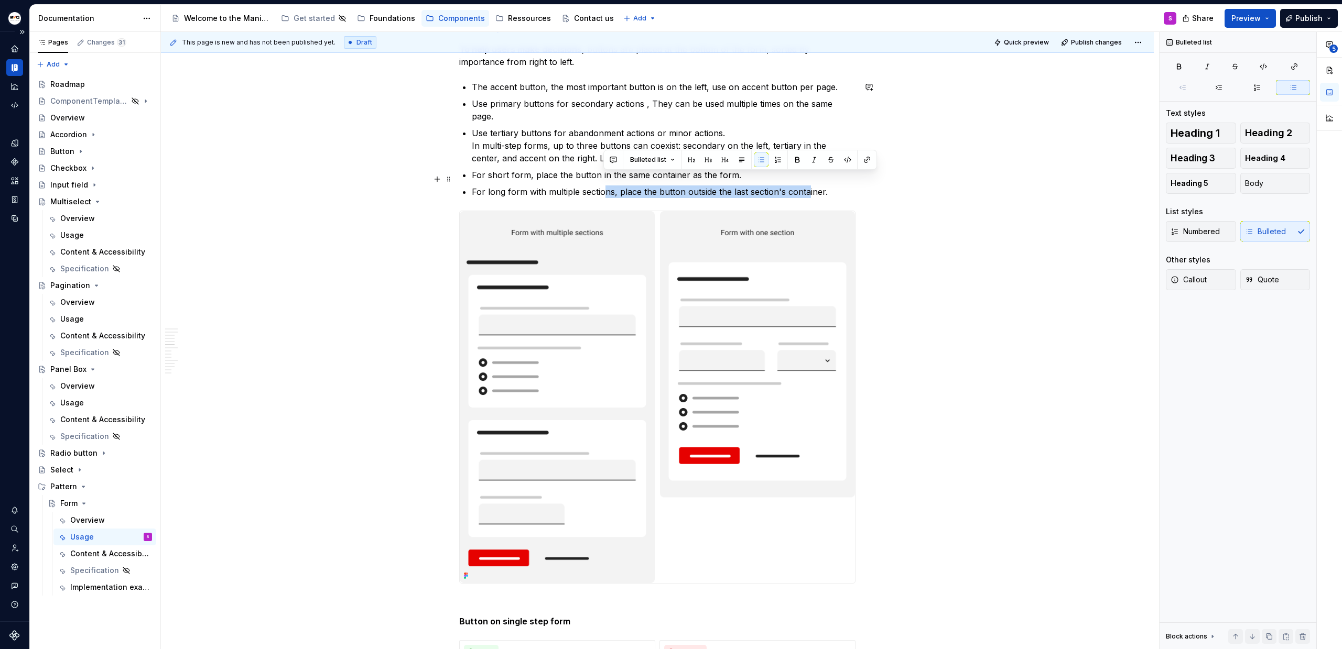
drag, startPoint x: 603, startPoint y: 181, endPoint x: 820, endPoint y: 184, distance: 217.5
click at [808, 186] on p "For long form with multiple sections, place the button outside the last section…" at bounding box center [664, 192] width 384 height 13
drag, startPoint x: 823, startPoint y: 185, endPoint x: 838, endPoint y: 187, distance: 15.3
click at [823, 185] on div "Anatomy Form container : manages and validates the global context of a form Hea…" at bounding box center [657, 588] width 396 height 6336
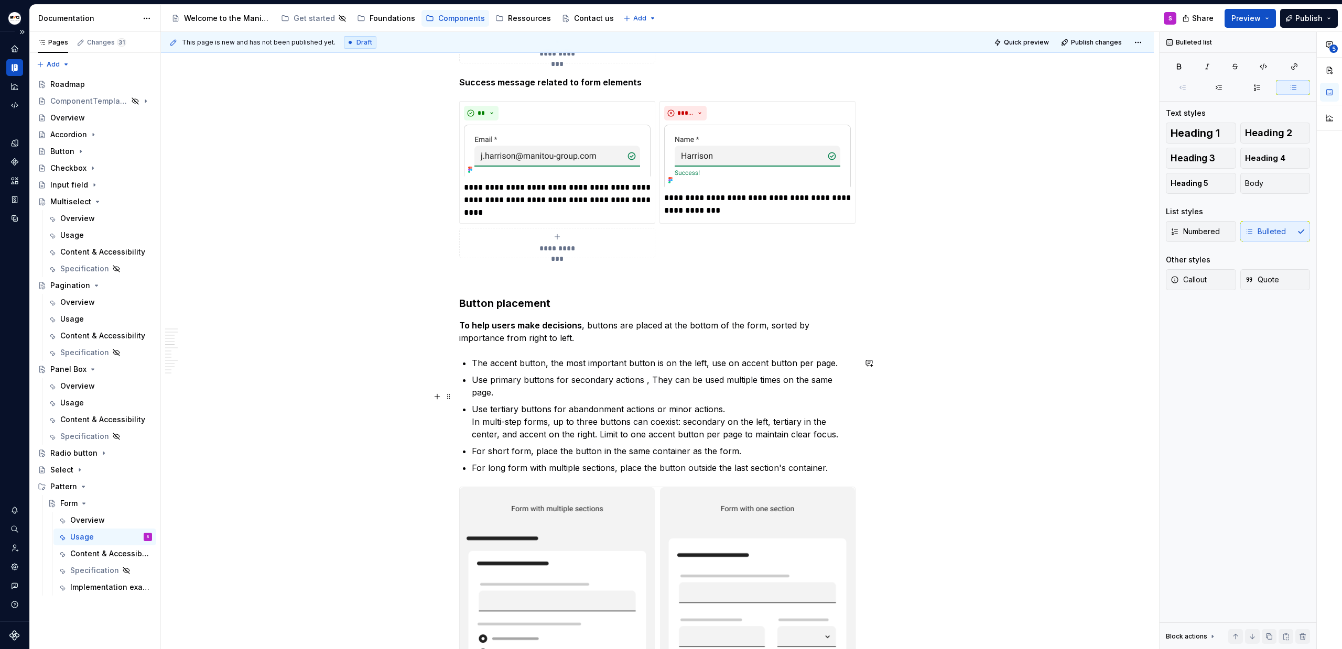
scroll to position [2657, 0]
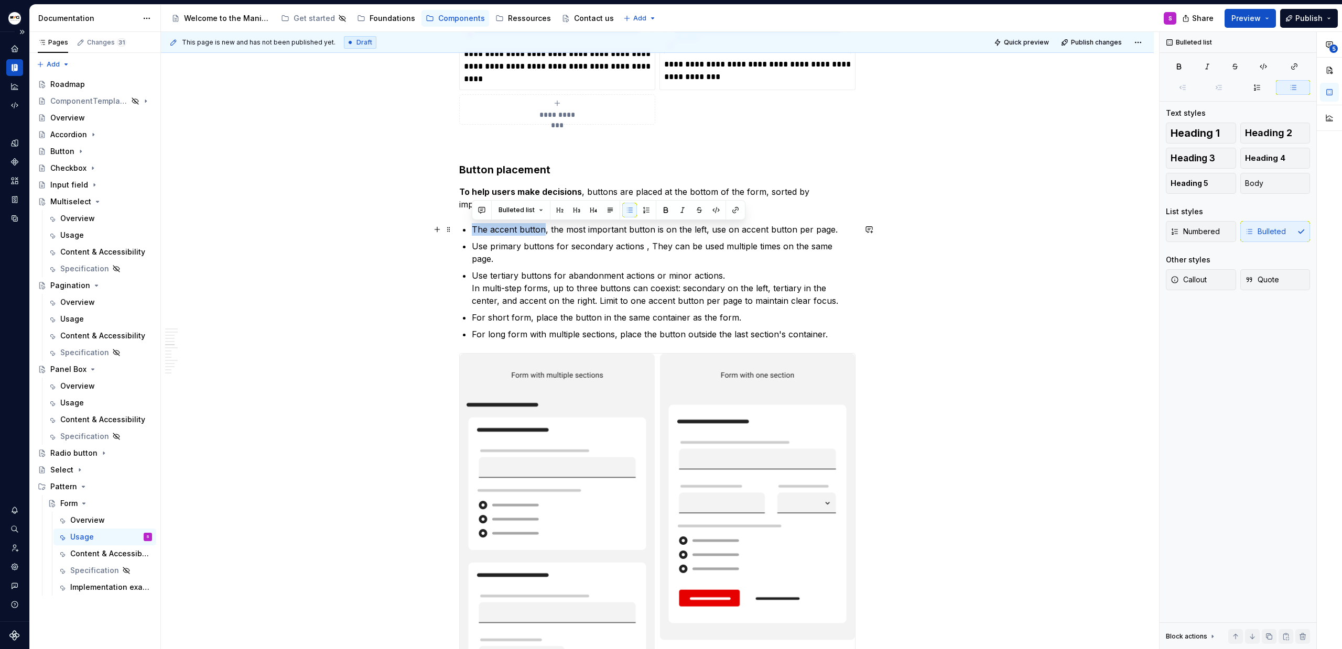
drag, startPoint x: 473, startPoint y: 230, endPoint x: 543, endPoint y: 230, distance: 70.7
click at [543, 230] on p "The accent button, the most important button is on the left, use on accent butt…" at bounding box center [664, 229] width 384 height 13
click at [607, 231] on p "The accent button , the most important button is on the left, use on accent but…" at bounding box center [664, 229] width 384 height 13
click at [608, 231] on p "The accent button , the most important button is on the left, use on accent but…" at bounding box center [664, 229] width 384 height 13
click at [612, 231] on p "The accent button , the most important button is on the left, use on accent but…" at bounding box center [664, 229] width 384 height 13
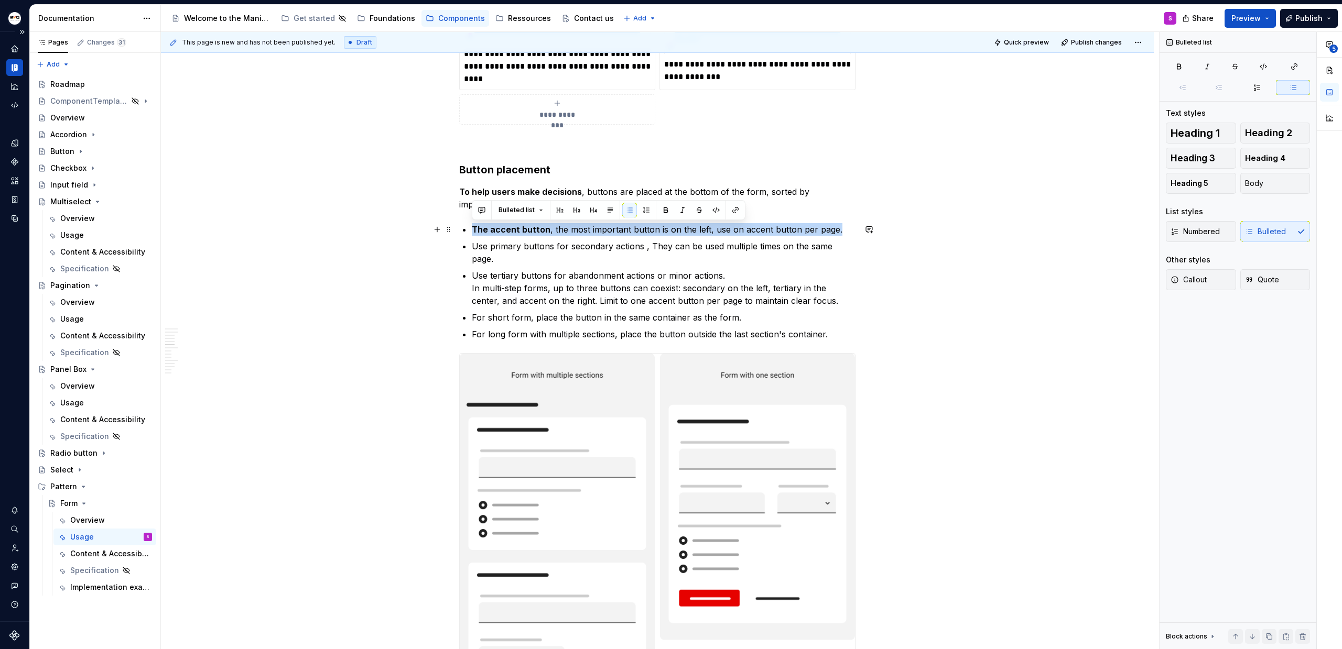
click at [830, 232] on p "The accent button , the most important button is on the left, use on accent but…" at bounding box center [664, 229] width 384 height 13
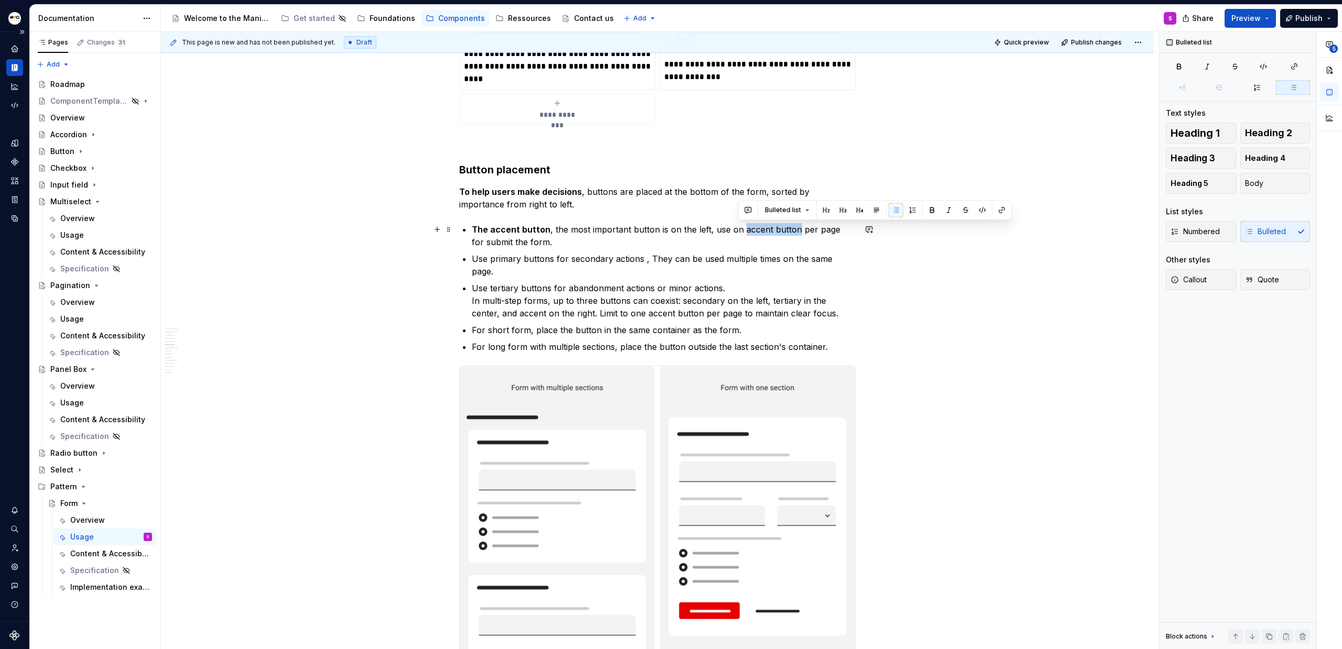
drag, startPoint x: 738, startPoint y: 230, endPoint x: 791, endPoint y: 226, distance: 53.6
click at [791, 226] on p "The accent button , the most important button is on the left, use on accent but…" at bounding box center [664, 235] width 384 height 25
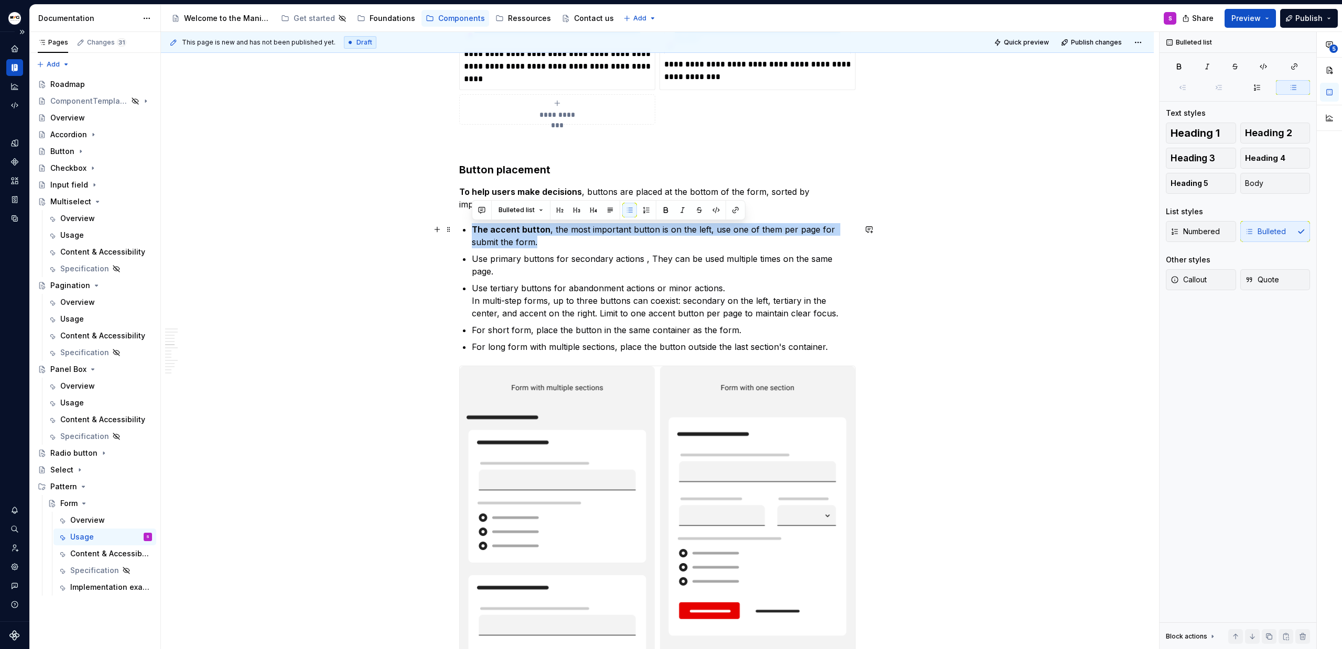
drag, startPoint x: 570, startPoint y: 242, endPoint x: 458, endPoint y: 230, distance: 113.3
copy p "The accent button , the most important button is on the left, use one of them p…"
drag, startPoint x: 542, startPoint y: 246, endPoint x: 471, endPoint y: 229, distance: 73.3
click at [472, 229] on p "The accent button , the most important button is on the left, use one of them p…" at bounding box center [664, 235] width 384 height 25
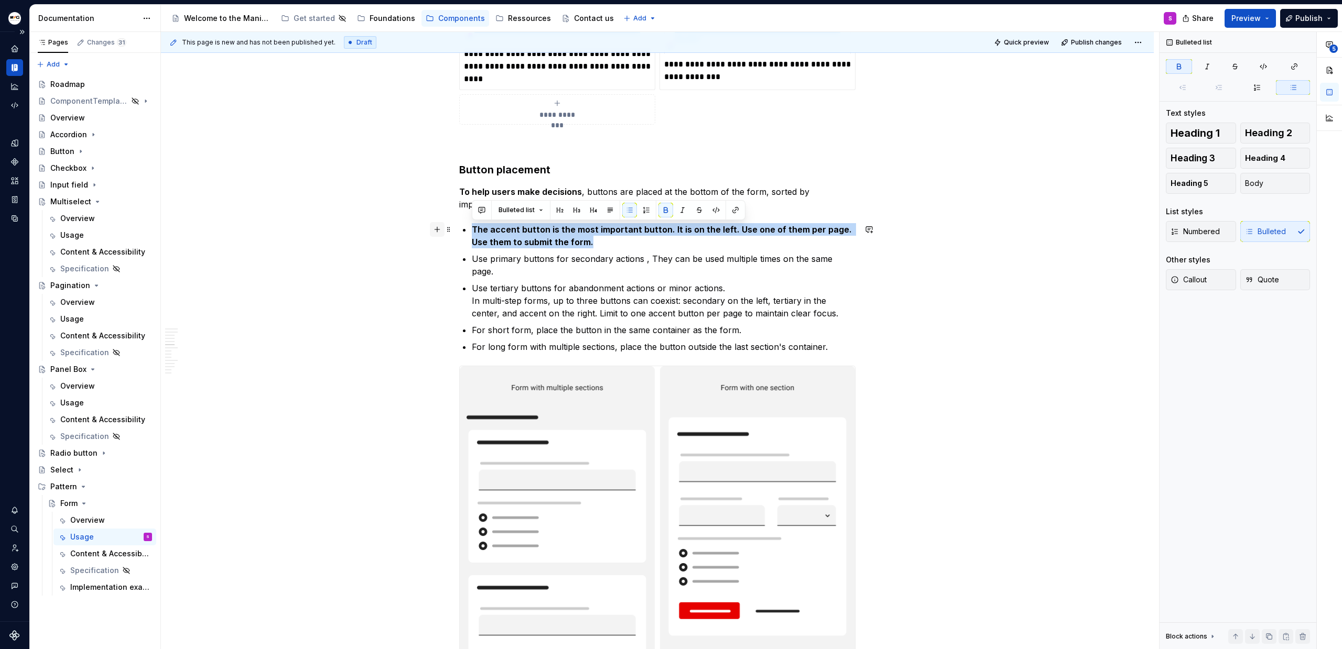
drag, startPoint x: 608, startPoint y: 244, endPoint x: 437, endPoint y: 225, distance: 171.8
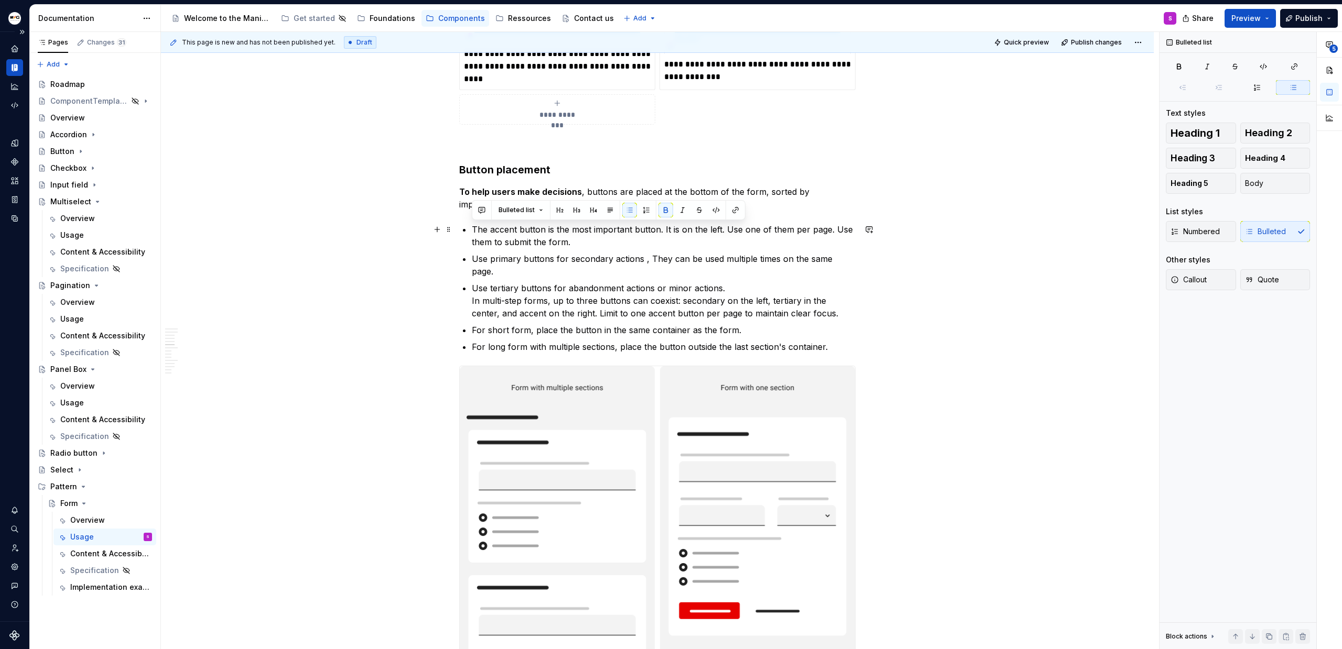
click at [587, 241] on p "The accent button is the most important button. It is on the left. Use one of t…" at bounding box center [664, 235] width 384 height 25
drag, startPoint x: 472, startPoint y: 230, endPoint x: 657, endPoint y: 228, distance: 185.5
click at [657, 228] on p "The accent button is the most important button. It is on the left. Use one of t…" at bounding box center [664, 235] width 384 height 25
click at [652, 255] on p "Use primary buttons for secondary actions , They can be used multiple times on …" at bounding box center [664, 265] width 384 height 25
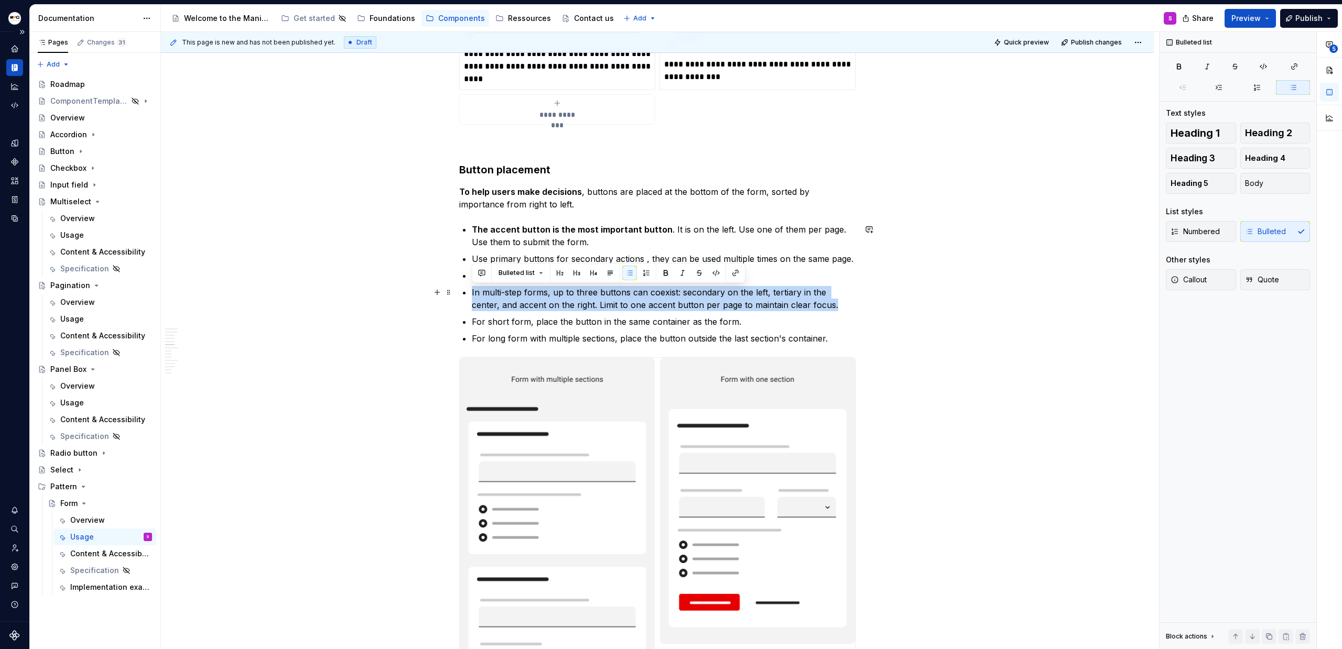
drag, startPoint x: 818, startPoint y: 304, endPoint x: 352, endPoint y: 285, distance: 466.3
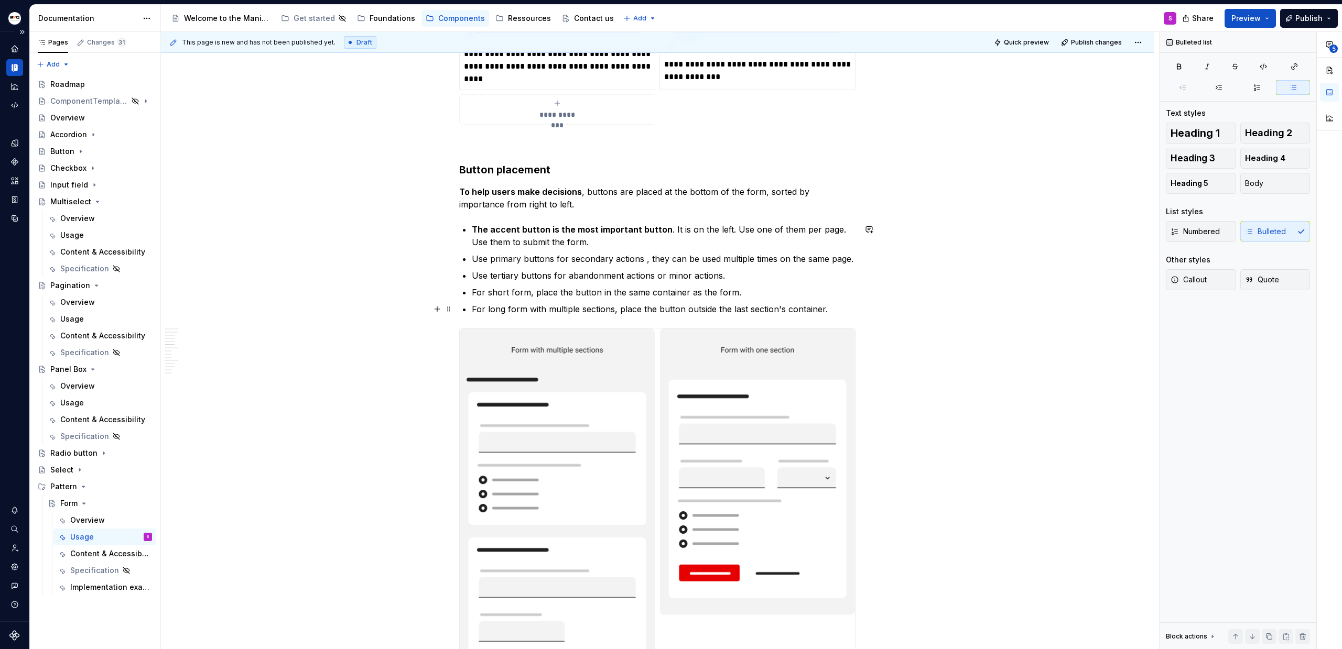
click at [829, 310] on p "For long form with multiple sections, place the button outside the last section…" at bounding box center [664, 309] width 384 height 13
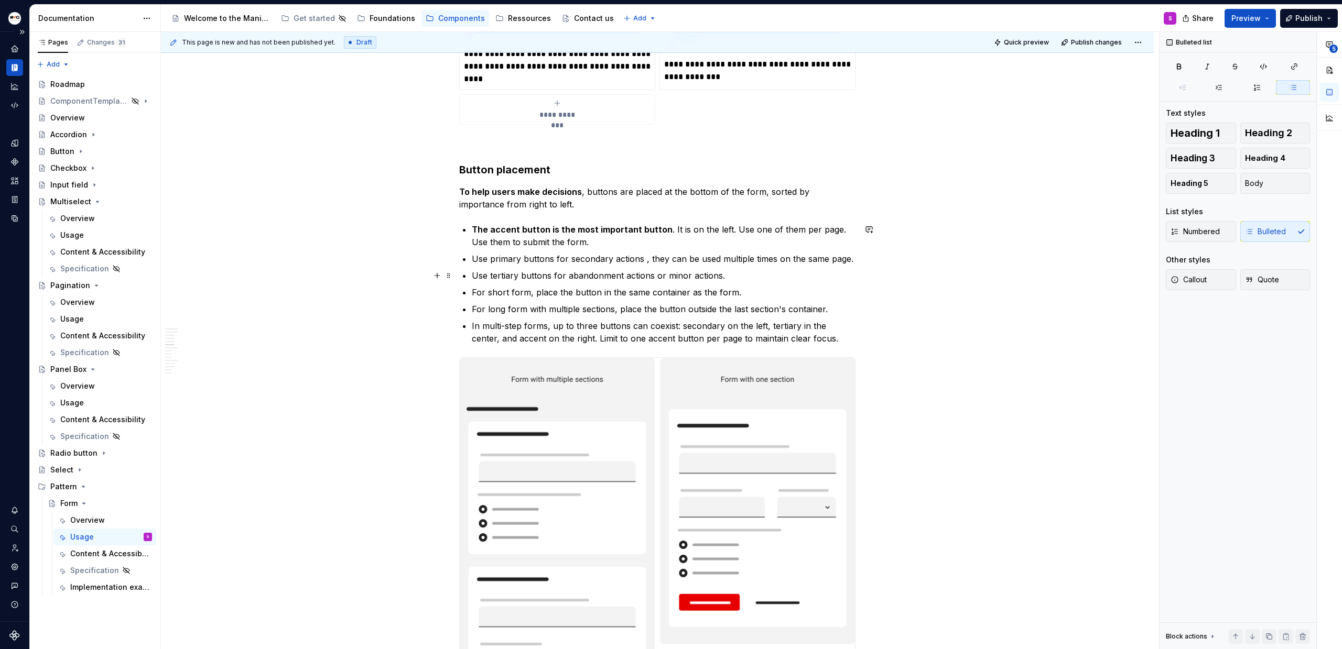
click at [729, 277] on p "Use tertiary buttons for abandonment actions or minor actions." at bounding box center [664, 275] width 384 height 13
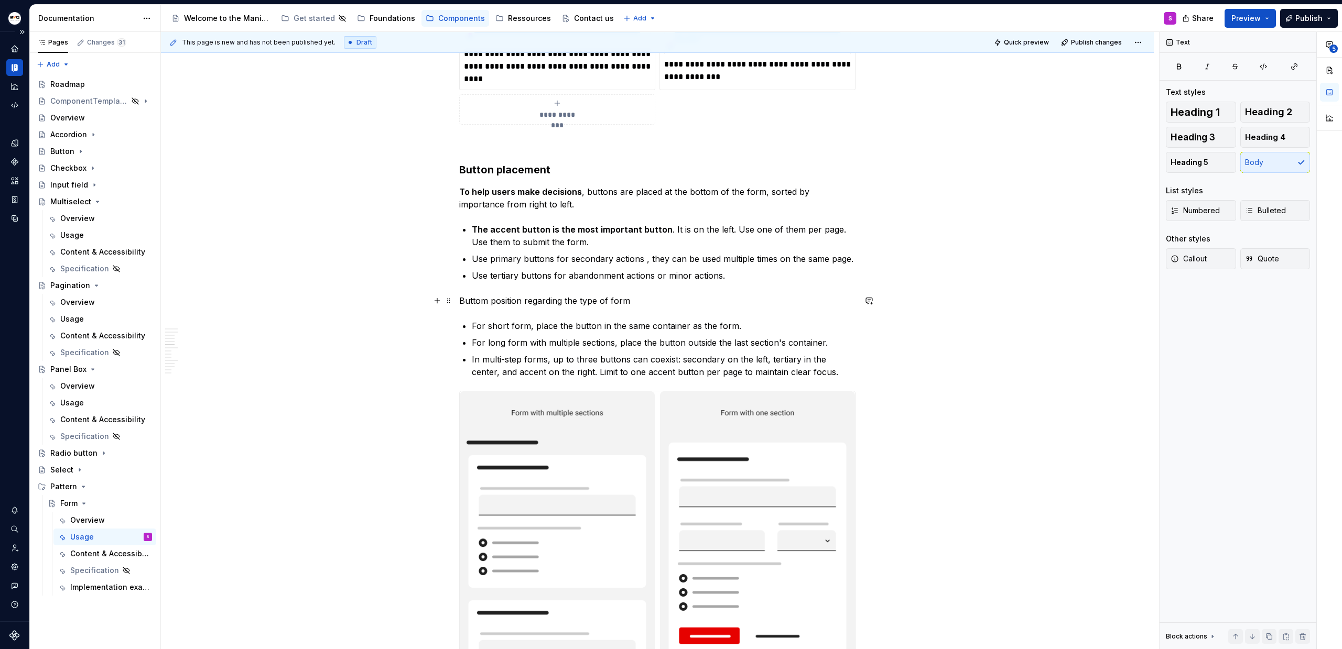
click at [560, 301] on p "Buttom position regarding the type of form" at bounding box center [657, 301] width 396 height 13
click at [851, 297] on p "Buttom position regarding the type of form" at bounding box center [657, 301] width 396 height 13
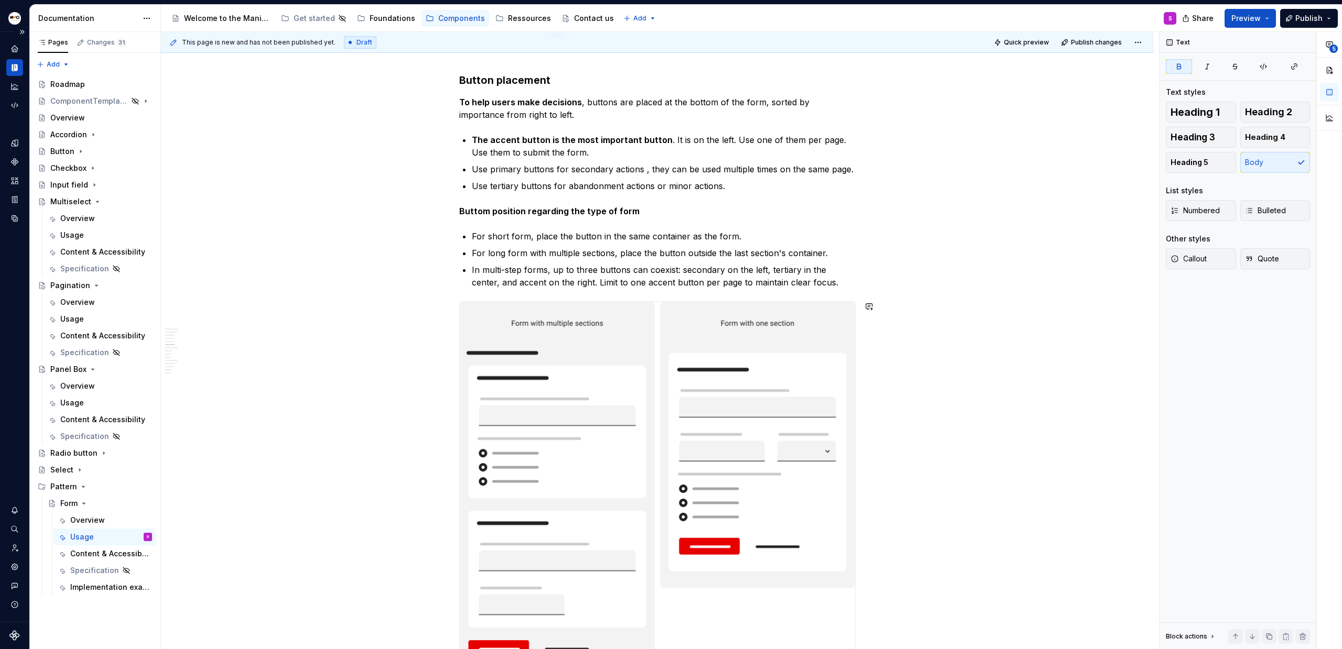
scroll to position [2738, 0]
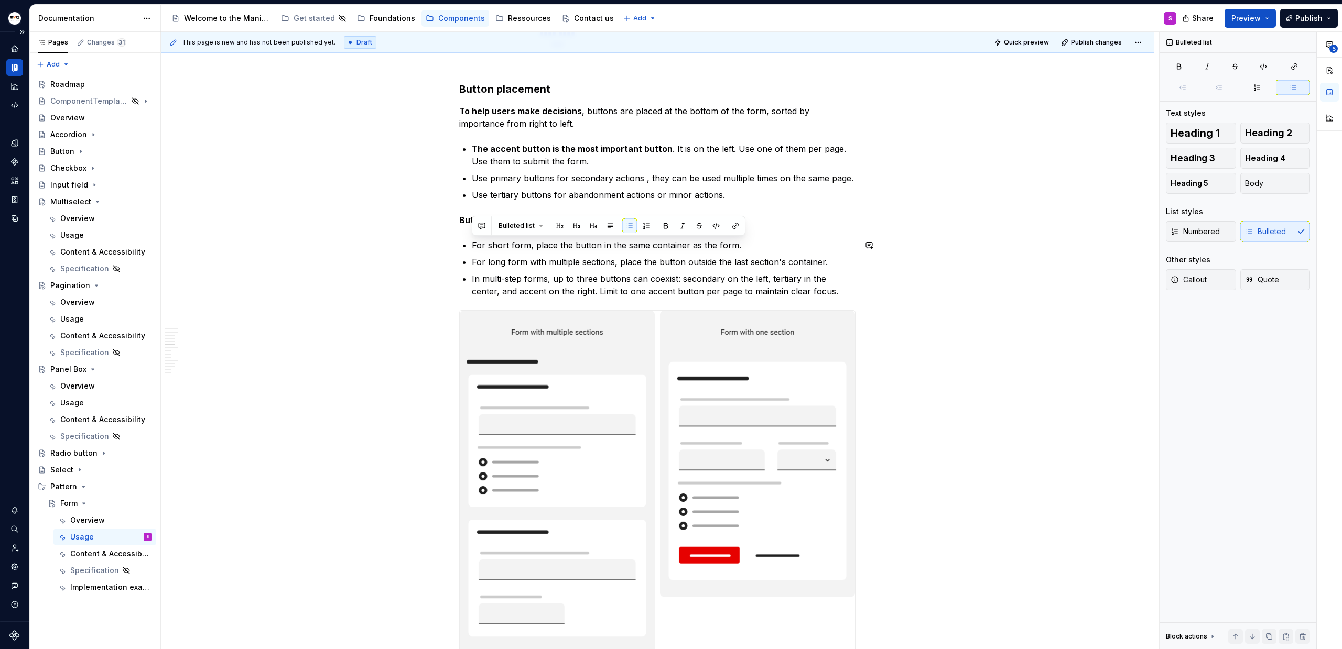
click at [463, 221] on strong "Buttom position regarding the type of form" at bounding box center [549, 220] width 180 height 10
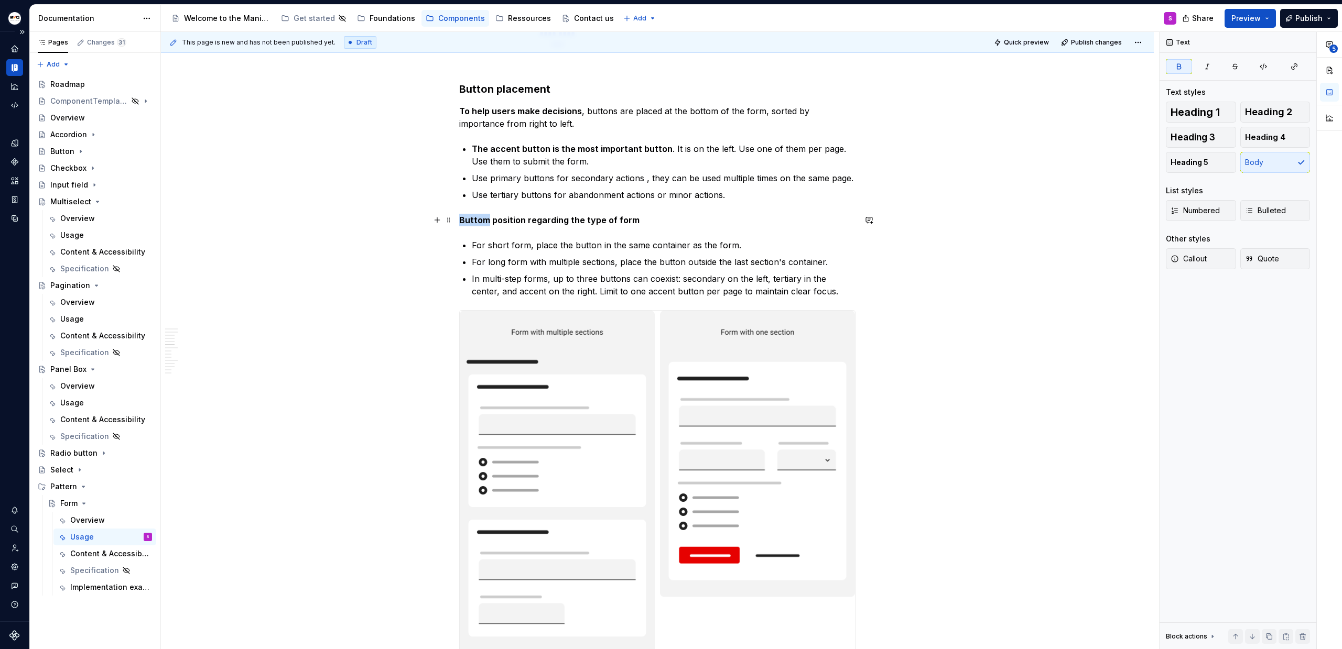
click at [463, 221] on strong "Buttom position regarding the type of form" at bounding box center [549, 220] width 180 height 10
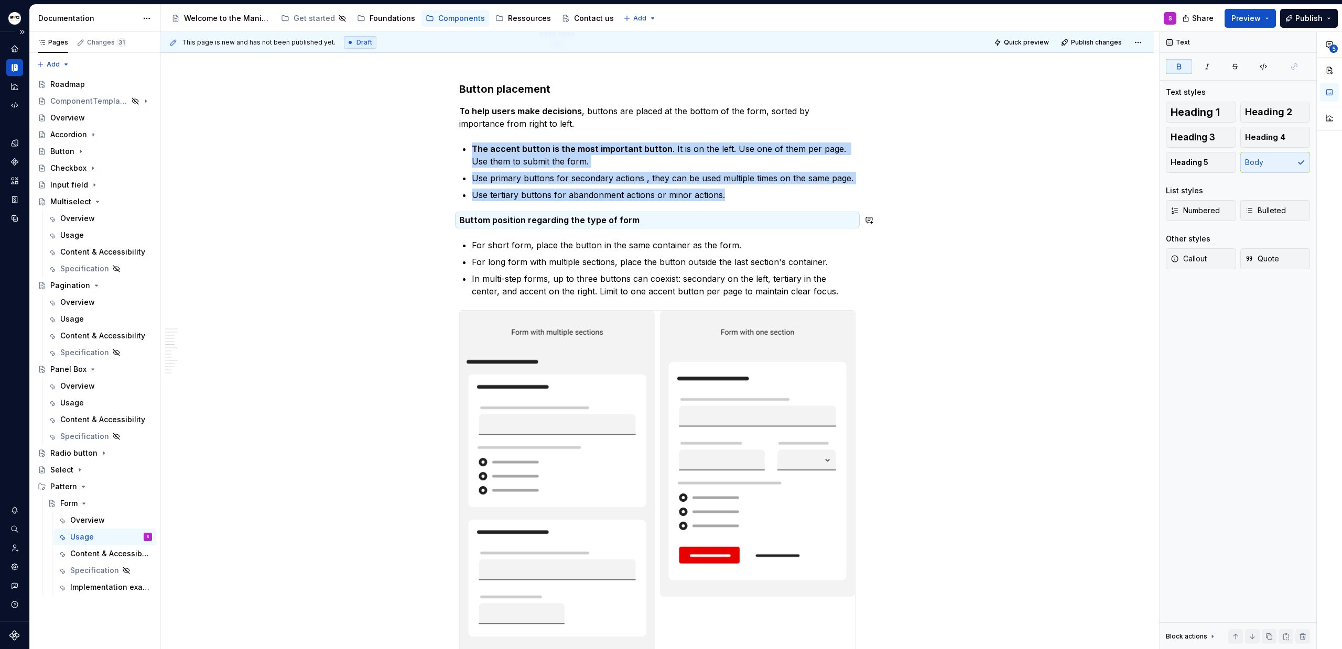
click at [463, 221] on strong "Buttom position regarding the type of form" at bounding box center [549, 220] width 180 height 10
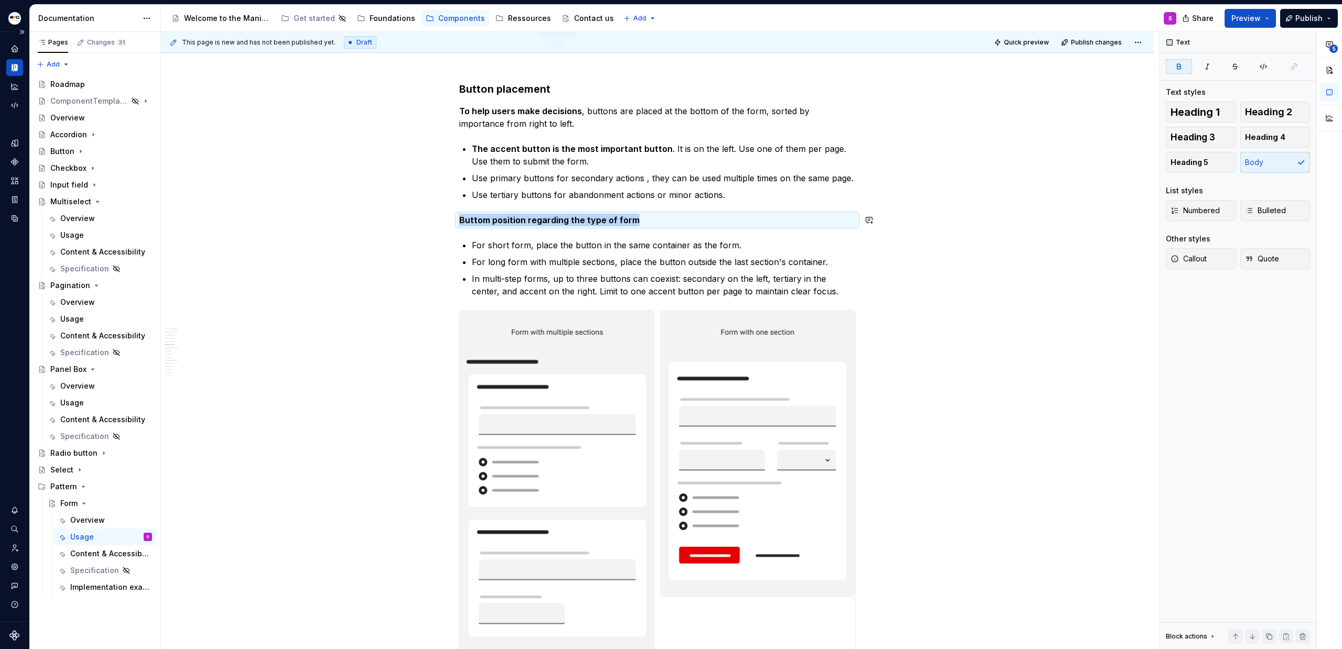
click at [463, 221] on strong "Buttom position regarding the type of form" at bounding box center [549, 220] width 180 height 10
copy strong "Buttom position regarding the type of form"
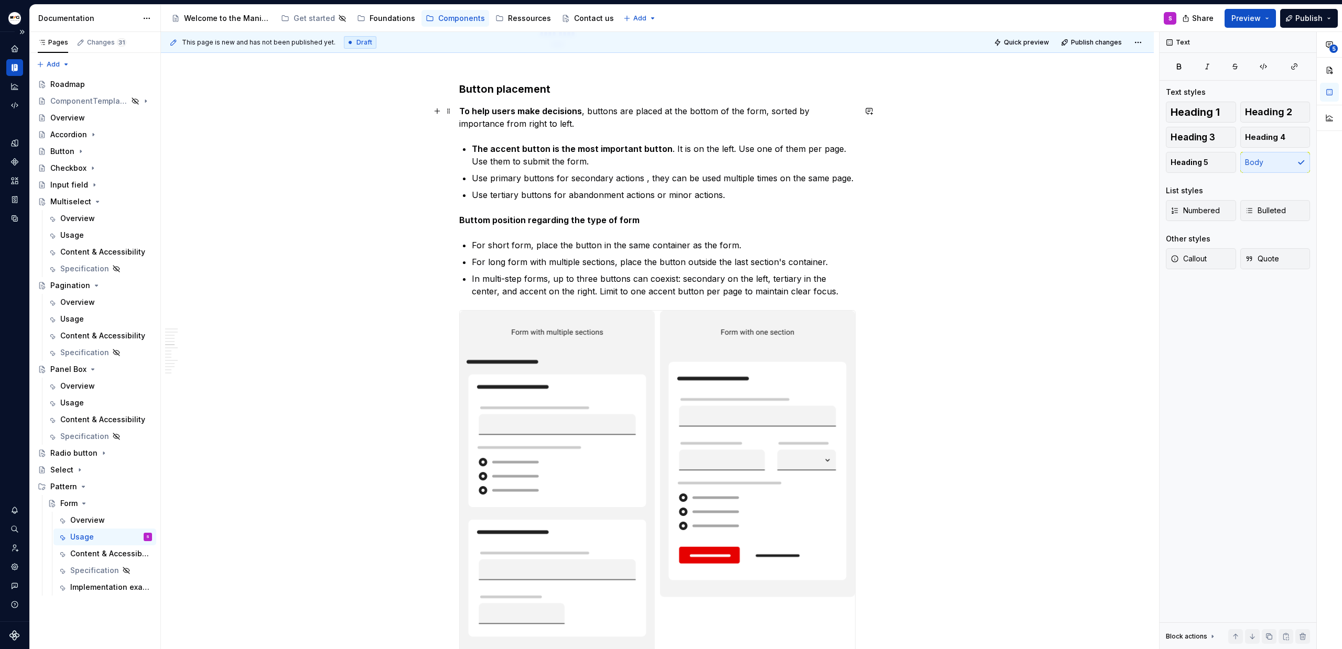
click at [538, 128] on p "To help users make decisions , buttons are placed at the bottom of the form, so…" at bounding box center [657, 117] width 396 height 25
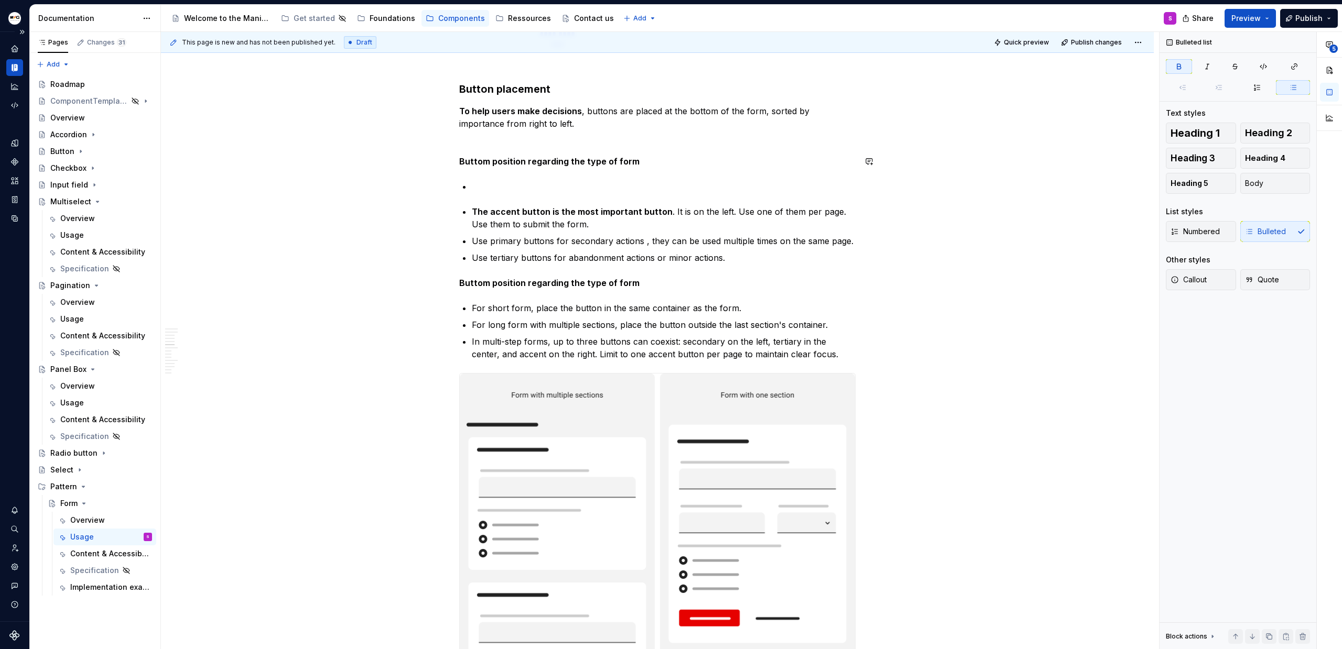
click at [504, 180] on p at bounding box center [664, 186] width 384 height 13
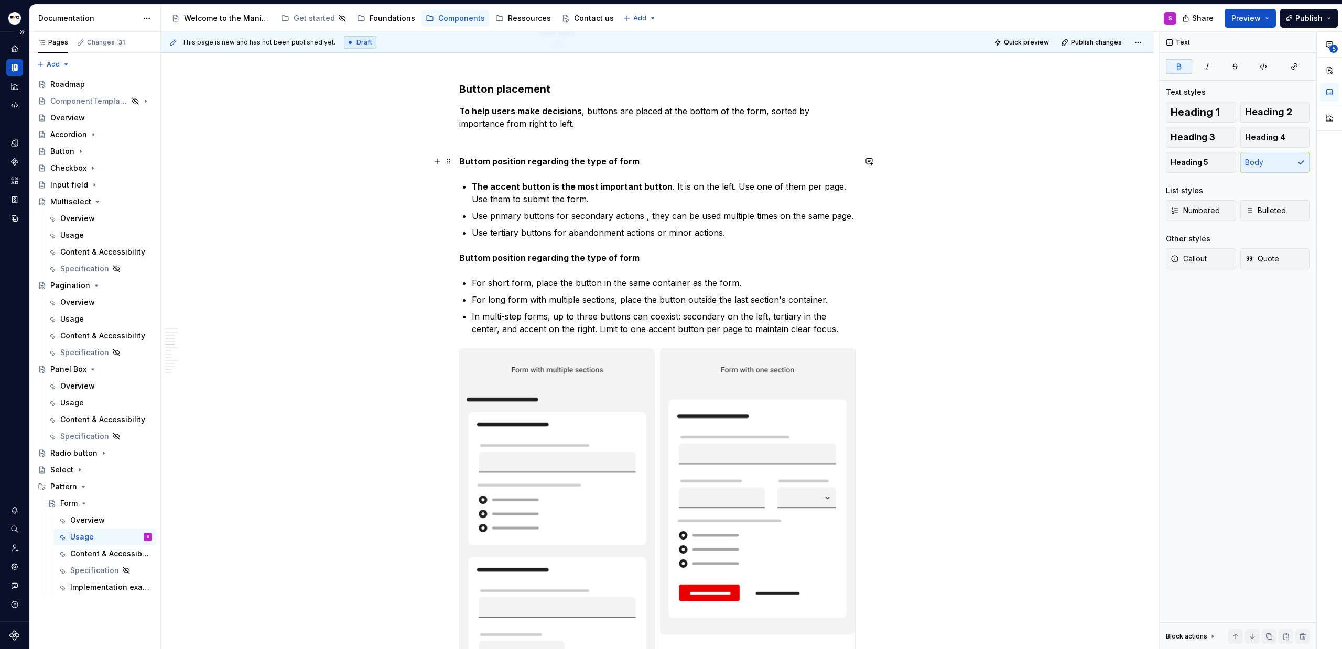
click at [586, 158] on strong "Buttom position regarding the type of form" at bounding box center [549, 161] width 180 height 10
click at [587, 158] on strong "Buttom position regarding the type of form" at bounding box center [549, 161] width 180 height 10
click at [580, 164] on strong "Buttom position regarding the type of form" at bounding box center [549, 161] width 180 height 10
drag, startPoint x: 581, startPoint y: 164, endPoint x: 634, endPoint y: 166, distance: 52.4
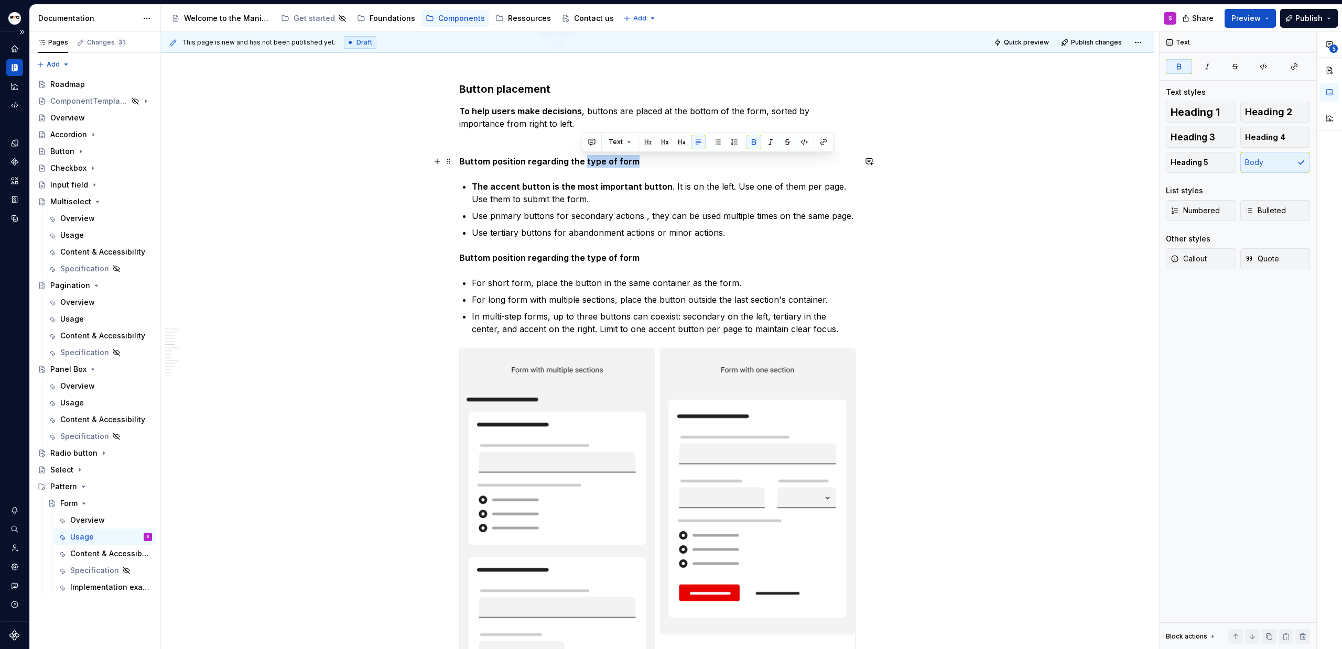
click at [634, 166] on p "Buttom position regarding the type of form" at bounding box center [657, 161] width 396 height 13
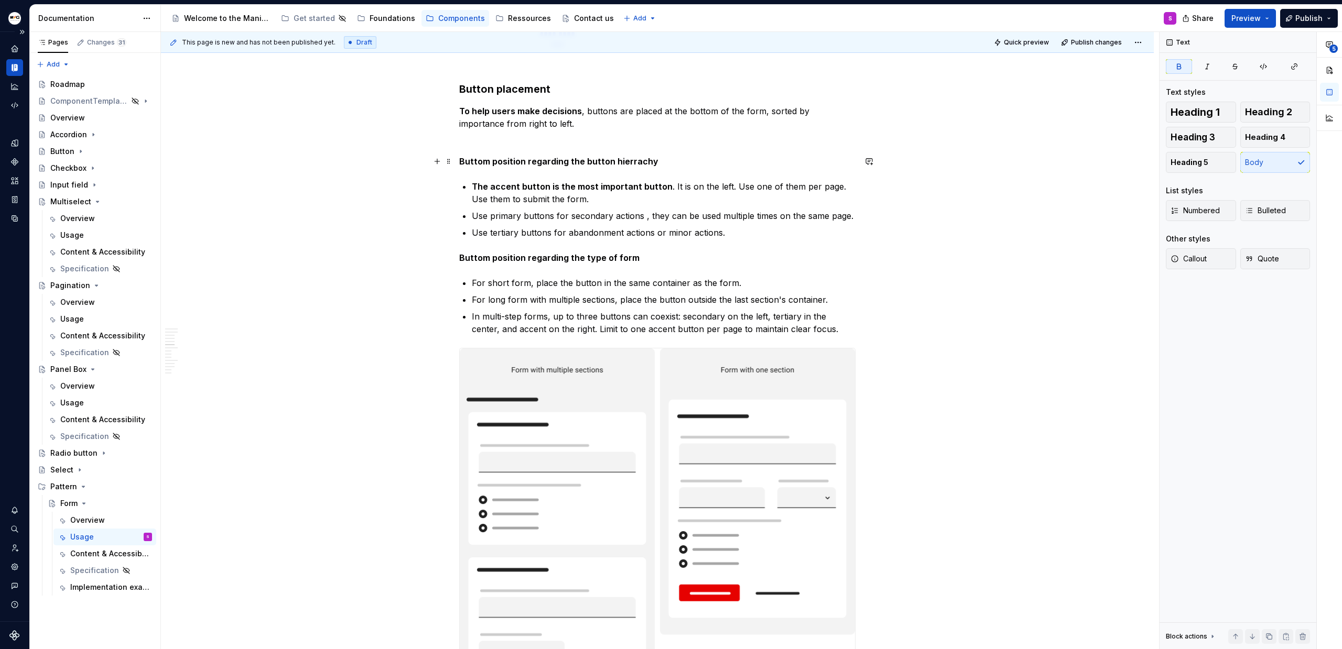
click at [461, 160] on strong "Buttom position regarding the button hierrachy" at bounding box center [558, 161] width 199 height 10
copy strong "Buttom position regarding the button hierrachy"
click at [535, 158] on strong "Buttom position regarding the button hierrachy" at bounding box center [558, 161] width 199 height 10
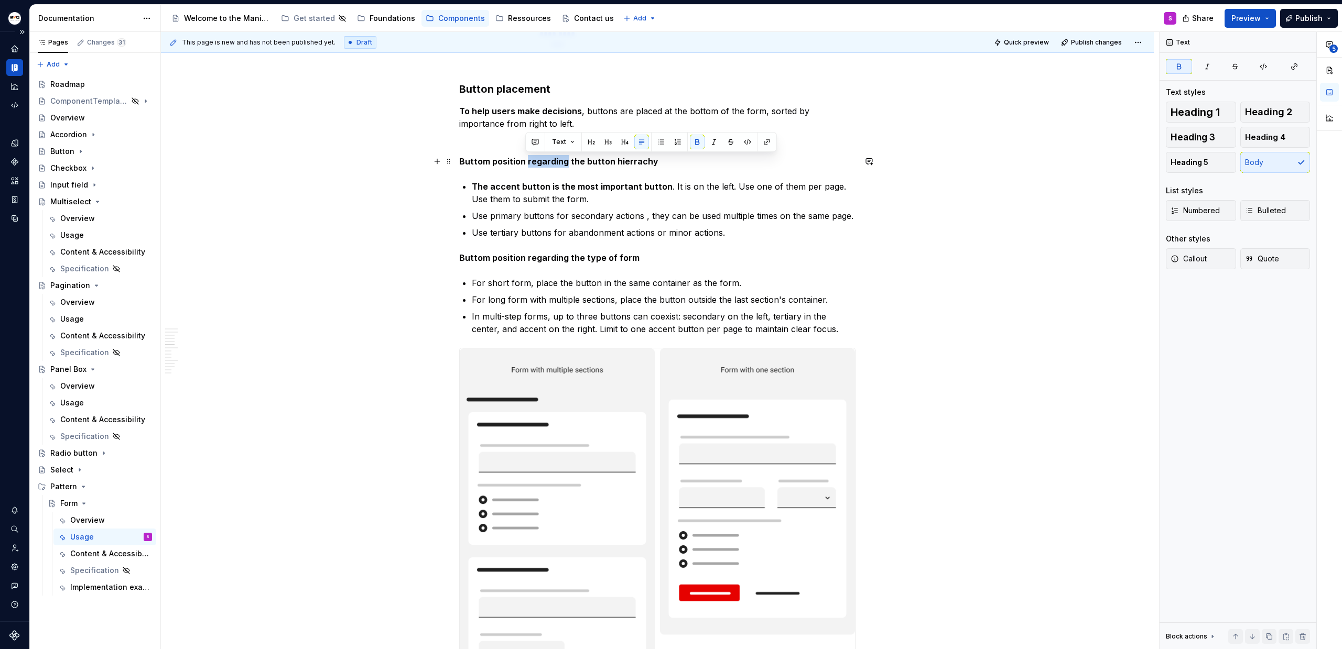
click at [535, 158] on strong "Buttom position regarding the button hierrachy" at bounding box center [558, 161] width 199 height 10
drag, startPoint x: 569, startPoint y: 160, endPoint x: 609, endPoint y: 160, distance: 40.4
click at [609, 160] on strong "Buttom position according the button hierrachy" at bounding box center [559, 161] width 201 height 10
click at [596, 161] on strong "Buttom position according to hierrachy" at bounding box center [541, 161] width 165 height 10
click at [486, 163] on strong "Buttom position according to hierachy" at bounding box center [539, 161] width 161 height 10
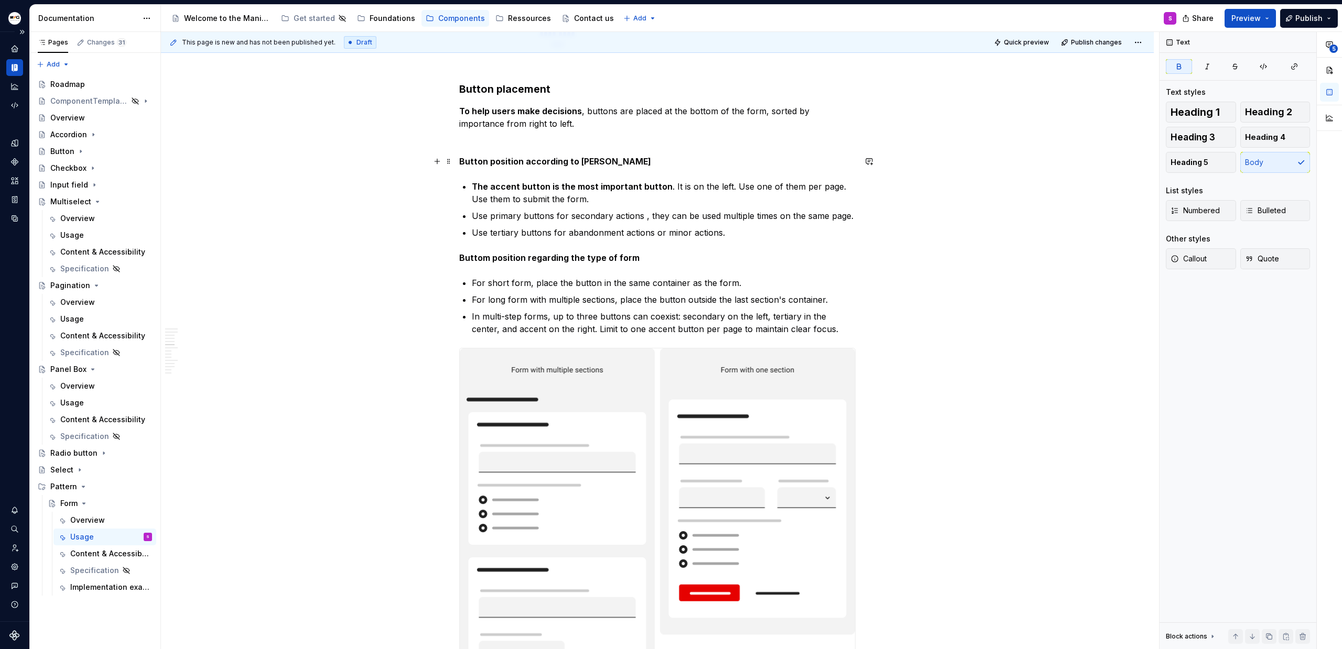
click at [522, 162] on strong "Button position according to [PERSON_NAME]" at bounding box center [555, 161] width 192 height 10
click at [474, 253] on strong "Buttom position regarding the type of form" at bounding box center [549, 258] width 180 height 10
click at [537, 164] on strong "Button position according to [PERSON_NAME]" at bounding box center [555, 161] width 192 height 10
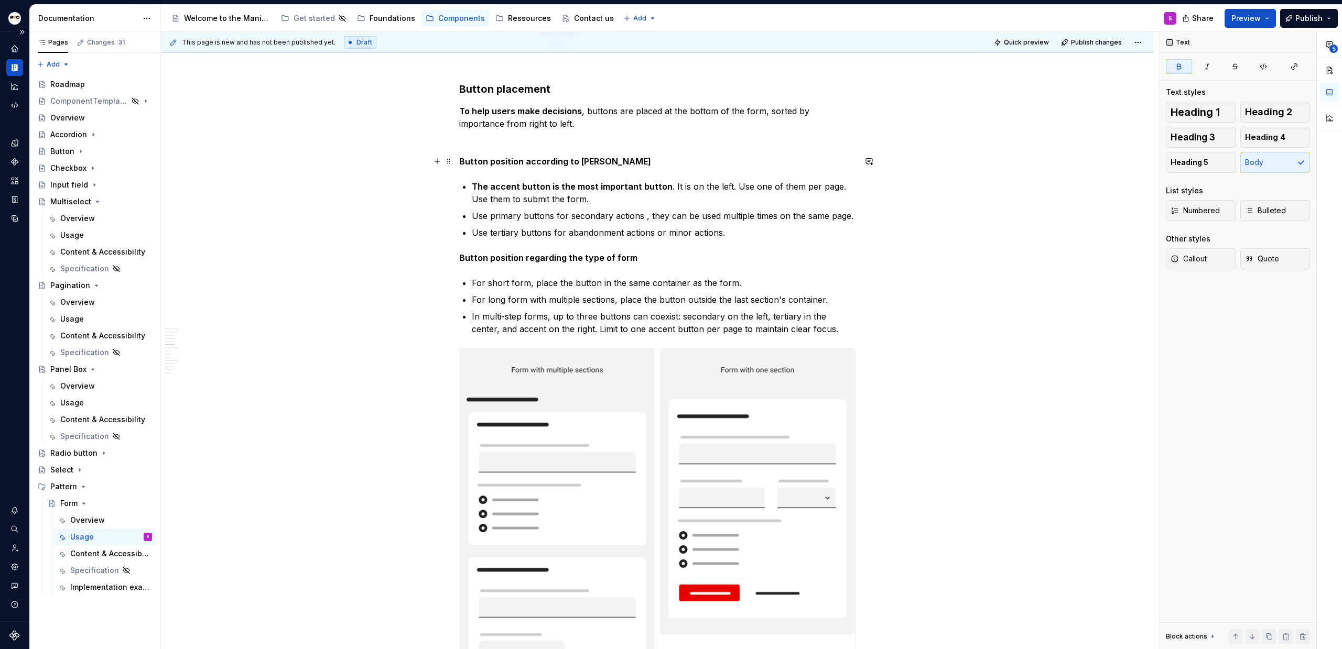
click at [537, 164] on strong "Button position according to [PERSON_NAME]" at bounding box center [555, 161] width 192 height 10
click at [556, 259] on strong "Button position regarding the type of form" at bounding box center [548, 258] width 178 height 10
click at [531, 86] on strong "Button placement" at bounding box center [504, 89] width 91 height 13
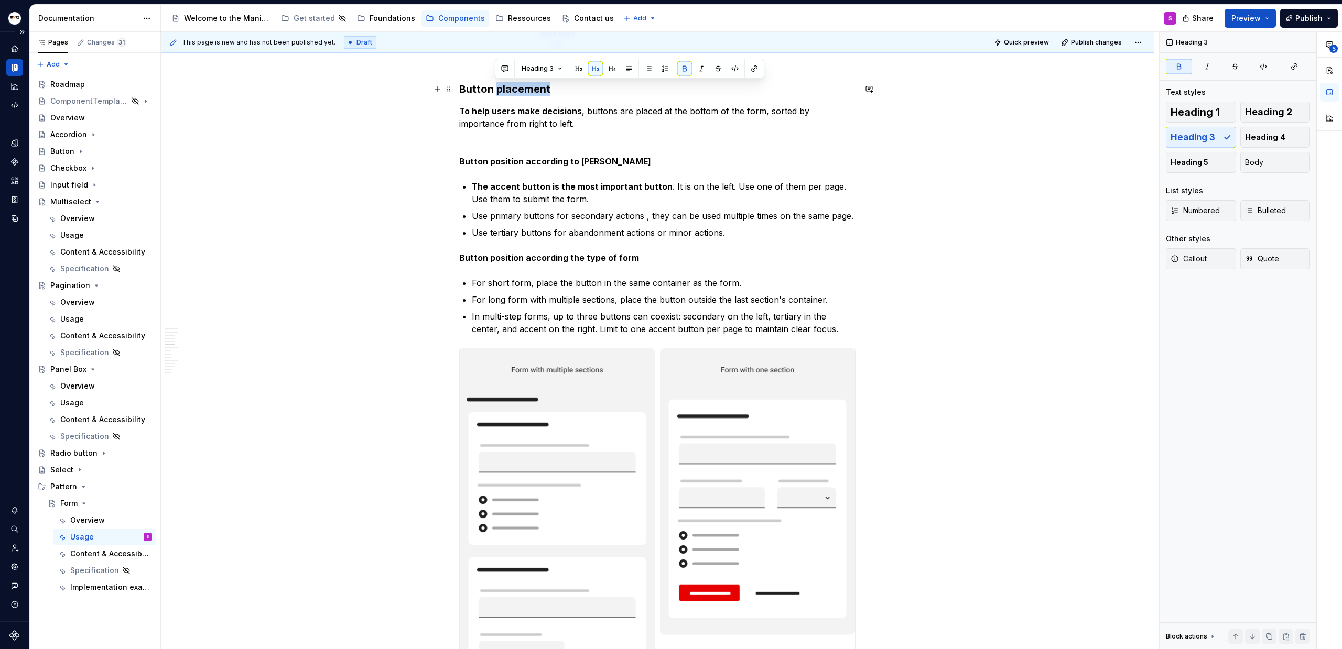
click at [531, 86] on strong "Button placement" at bounding box center [504, 89] width 91 height 13
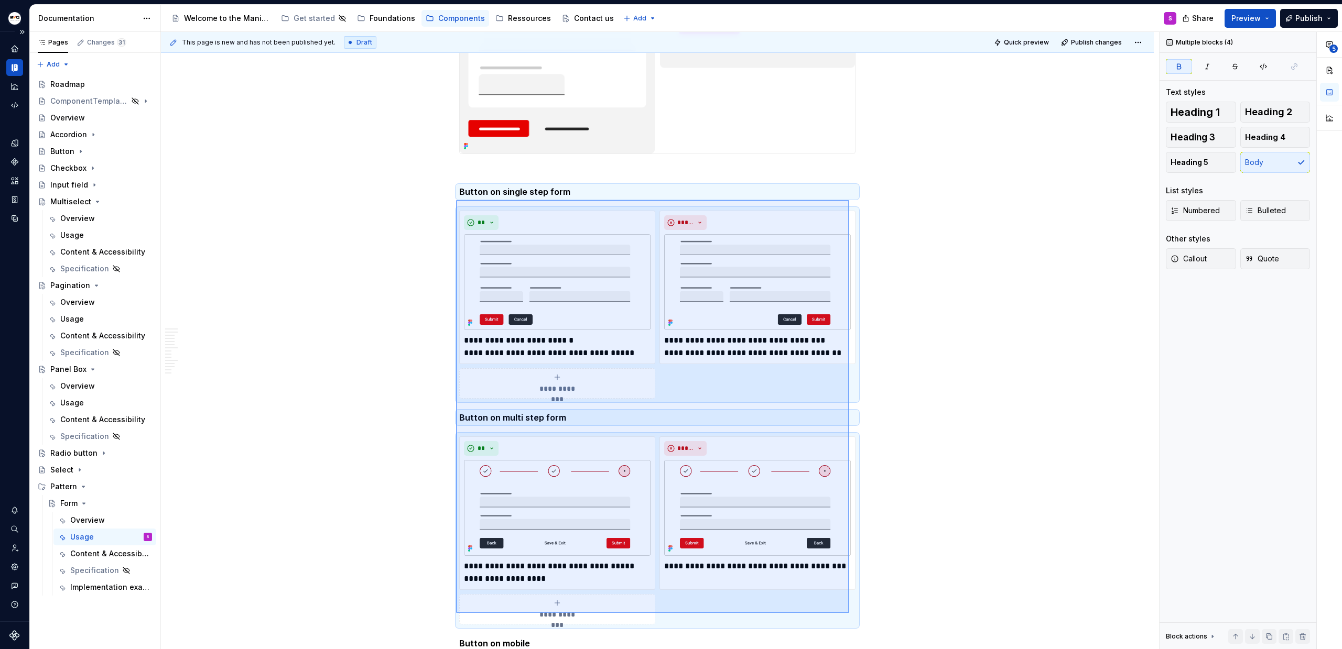
scroll to position [3305, 0]
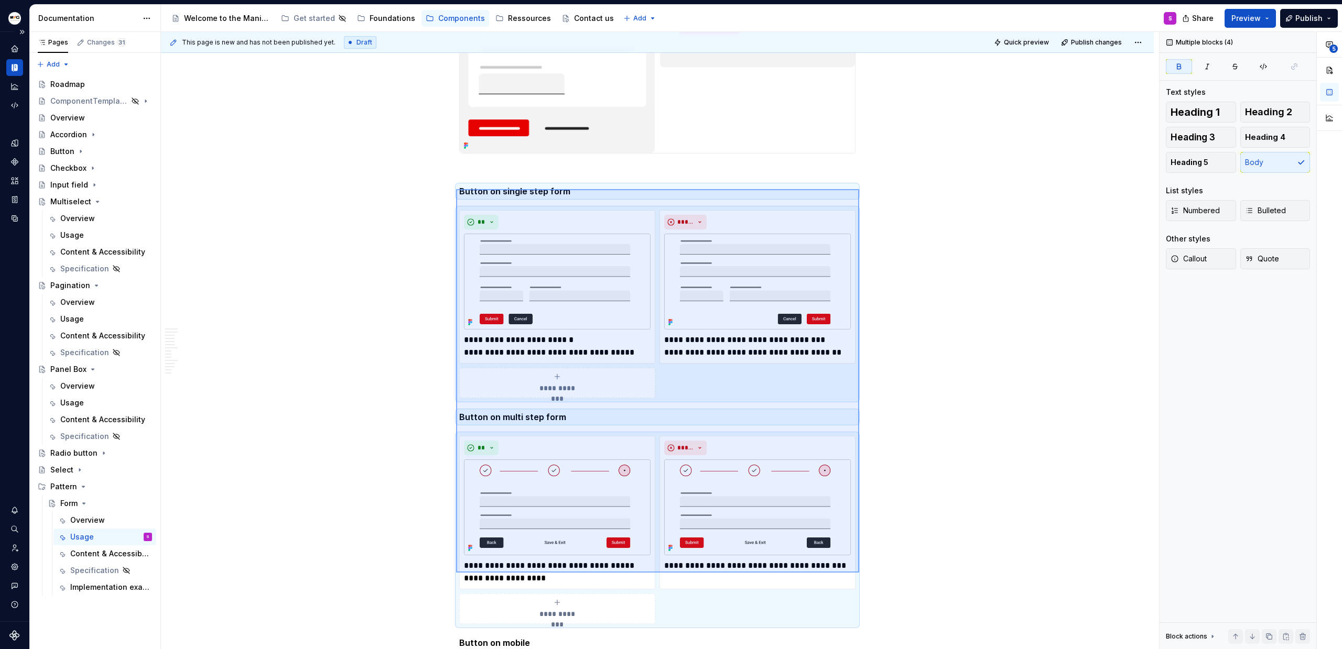
drag, startPoint x: 456, startPoint y: 222, endPoint x: 859, endPoint y: 573, distance: 534.2
click at [859, 573] on div "This page is new and has not been published yet. Draft Quick preview Publish ch…" at bounding box center [660, 341] width 998 height 618
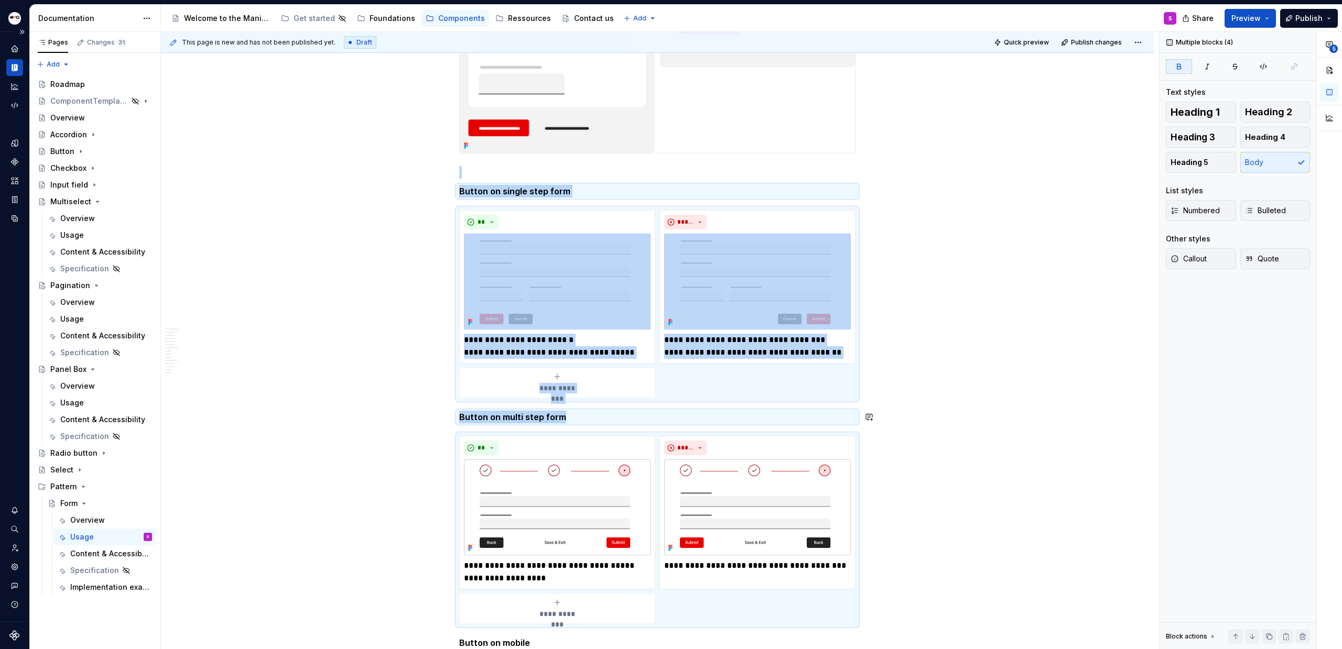
copy div "**********"
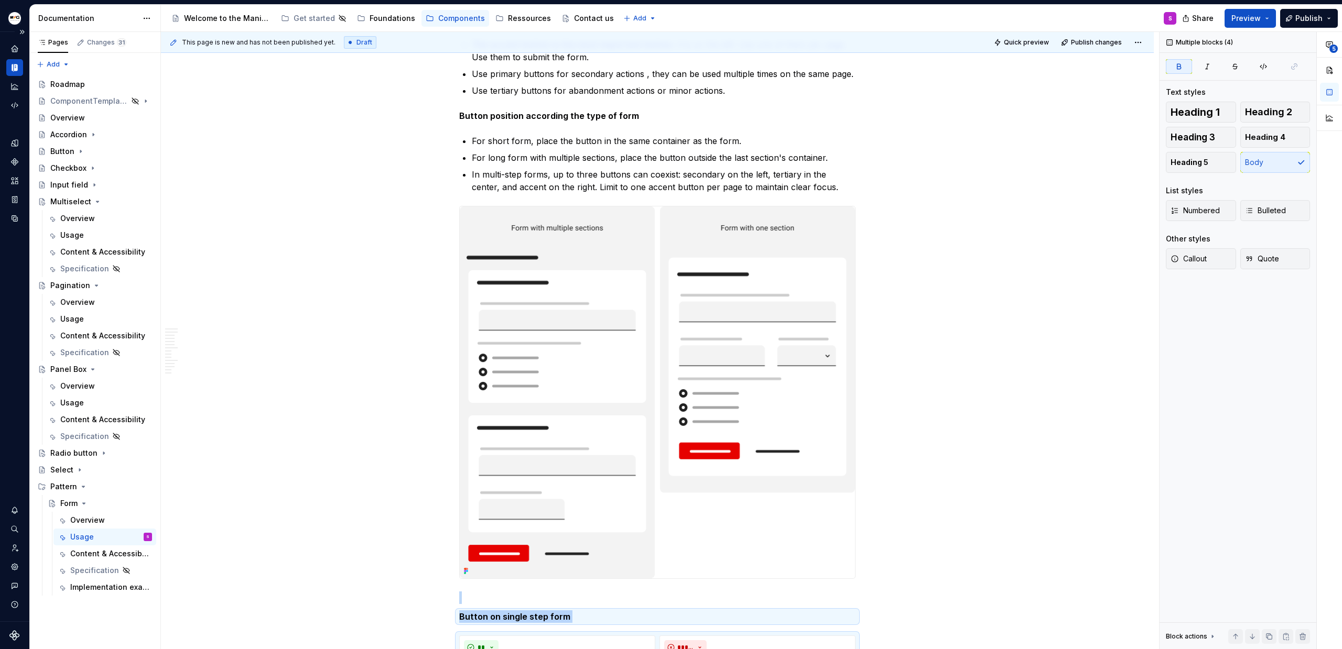
scroll to position [2878, 0]
click at [729, 91] on p "Use tertiary buttons for abandonment actions or minor actions." at bounding box center [664, 92] width 384 height 13
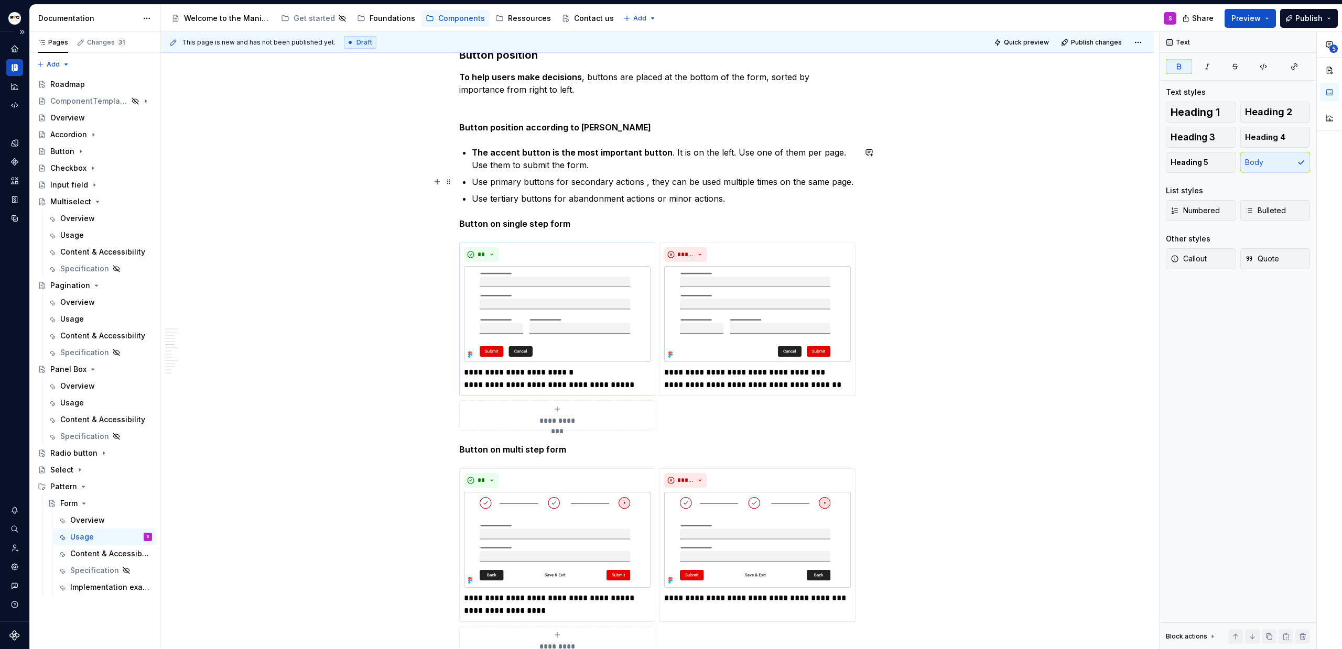
scroll to position [2653, 0]
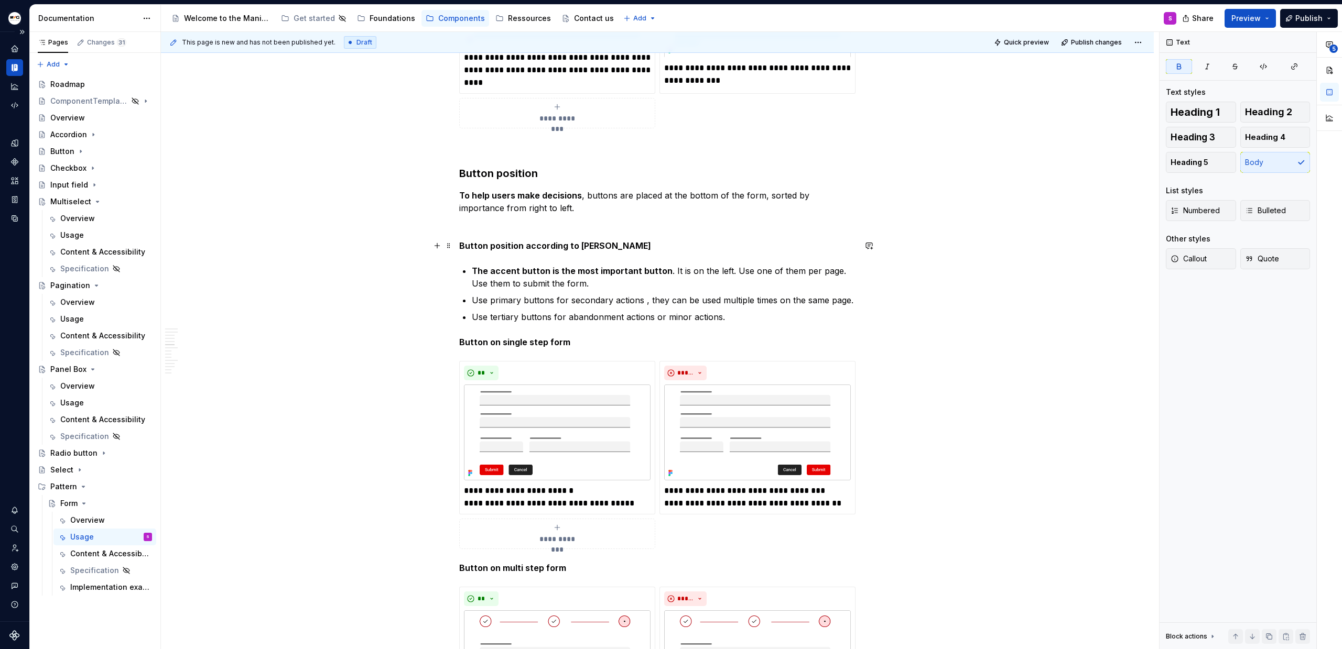
click at [525, 246] on strong "Button position according to [PERSON_NAME]" at bounding box center [555, 246] width 192 height 10
click at [514, 173] on strong "Button position" at bounding box center [498, 173] width 79 height 13
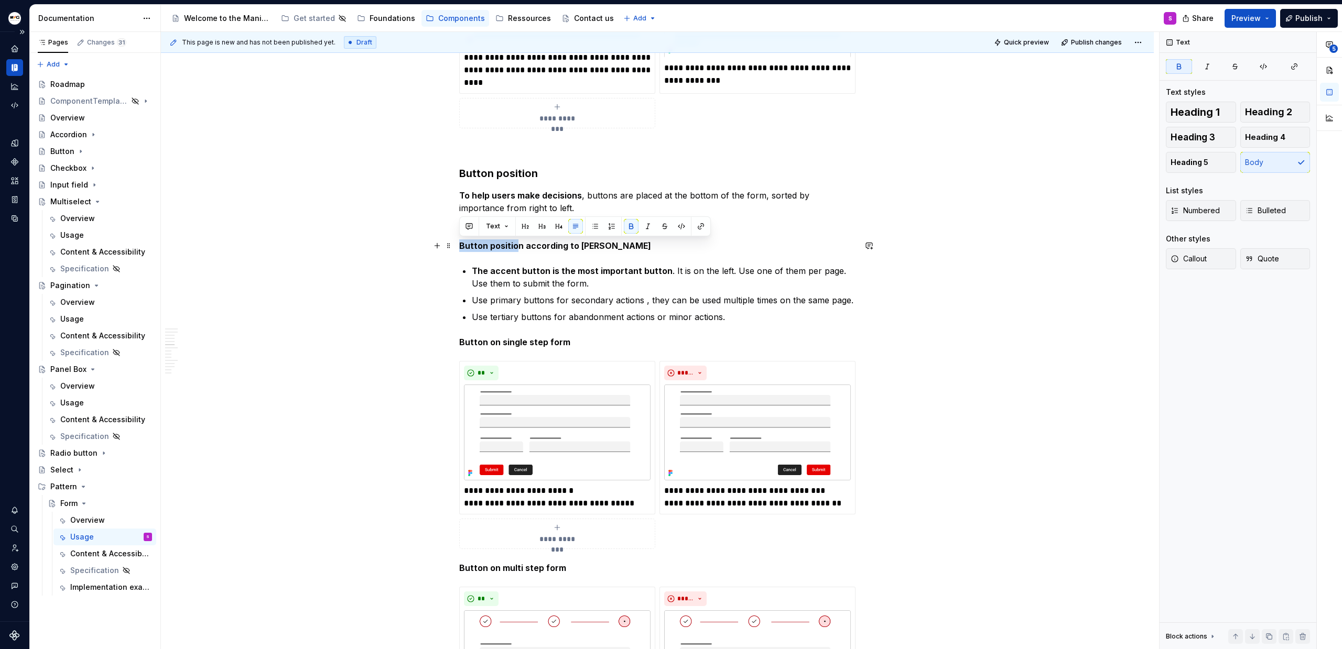
click at [514, 244] on strong "Button position according to [PERSON_NAME]" at bounding box center [555, 246] width 192 height 10
click at [558, 226] on button "button" at bounding box center [558, 226] width 15 height 15
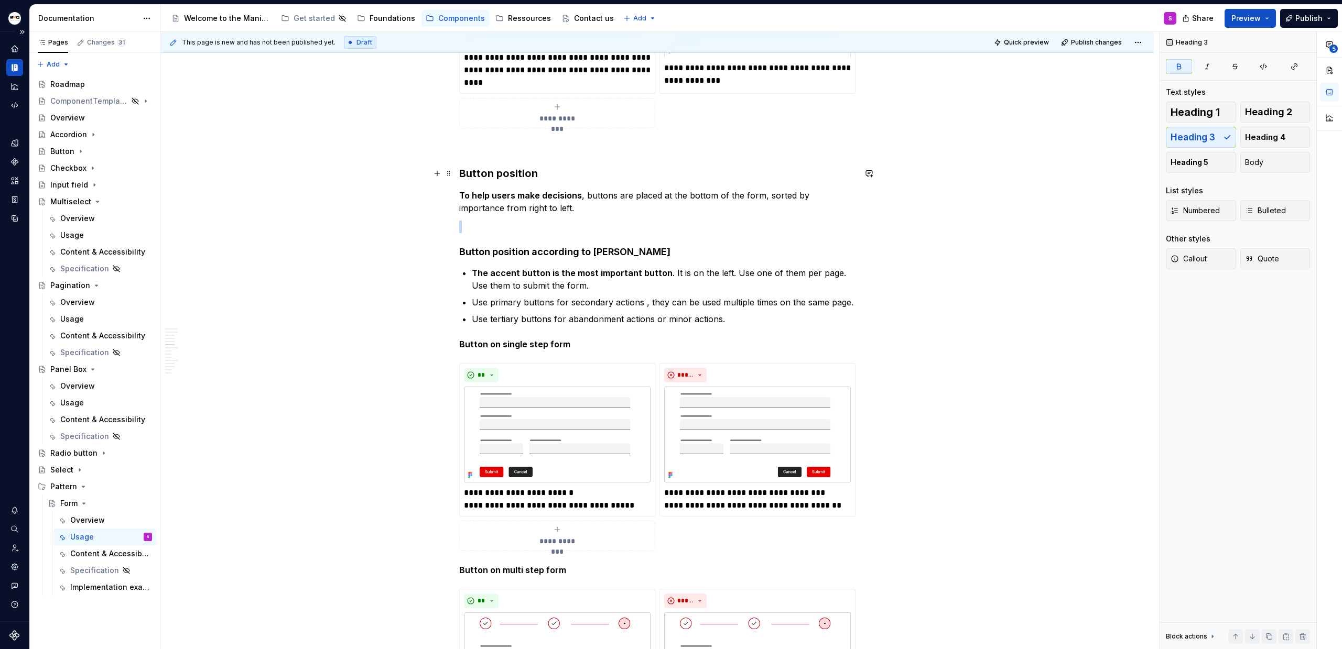
click at [502, 177] on strong "Button position" at bounding box center [498, 173] width 79 height 13
click at [530, 256] on strong "Button position according to [PERSON_NAME]" at bounding box center [564, 251] width 211 height 11
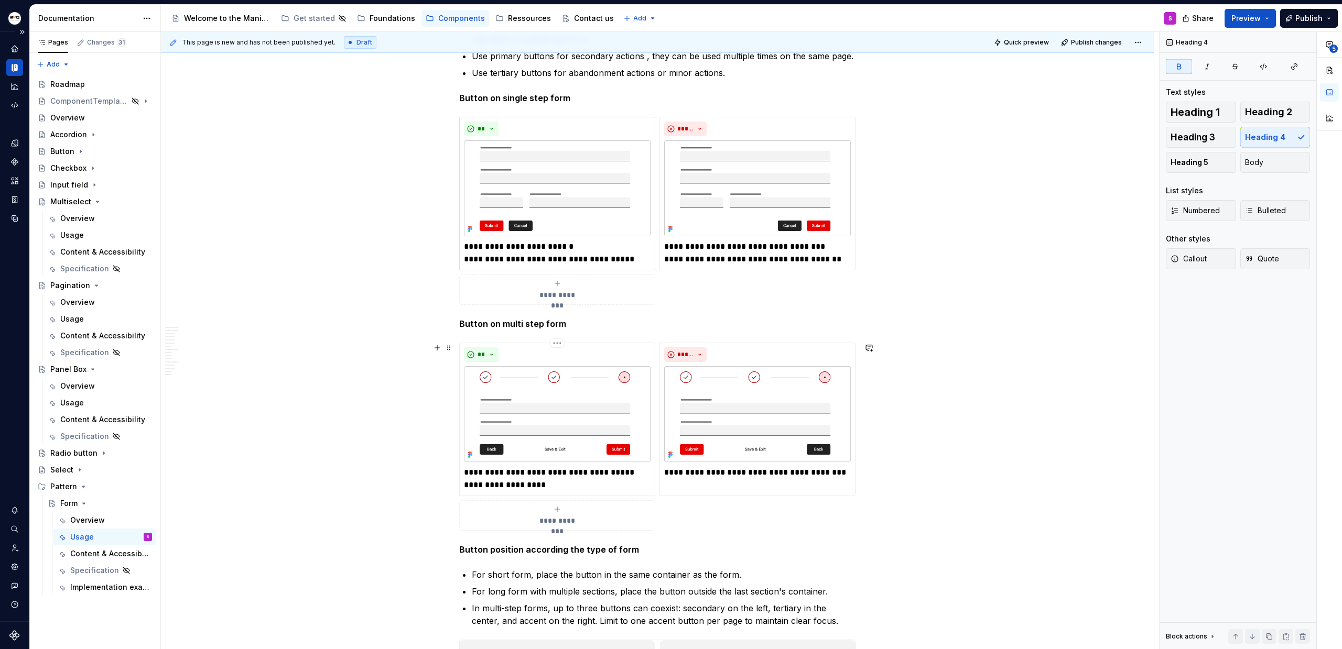
scroll to position [3071, 0]
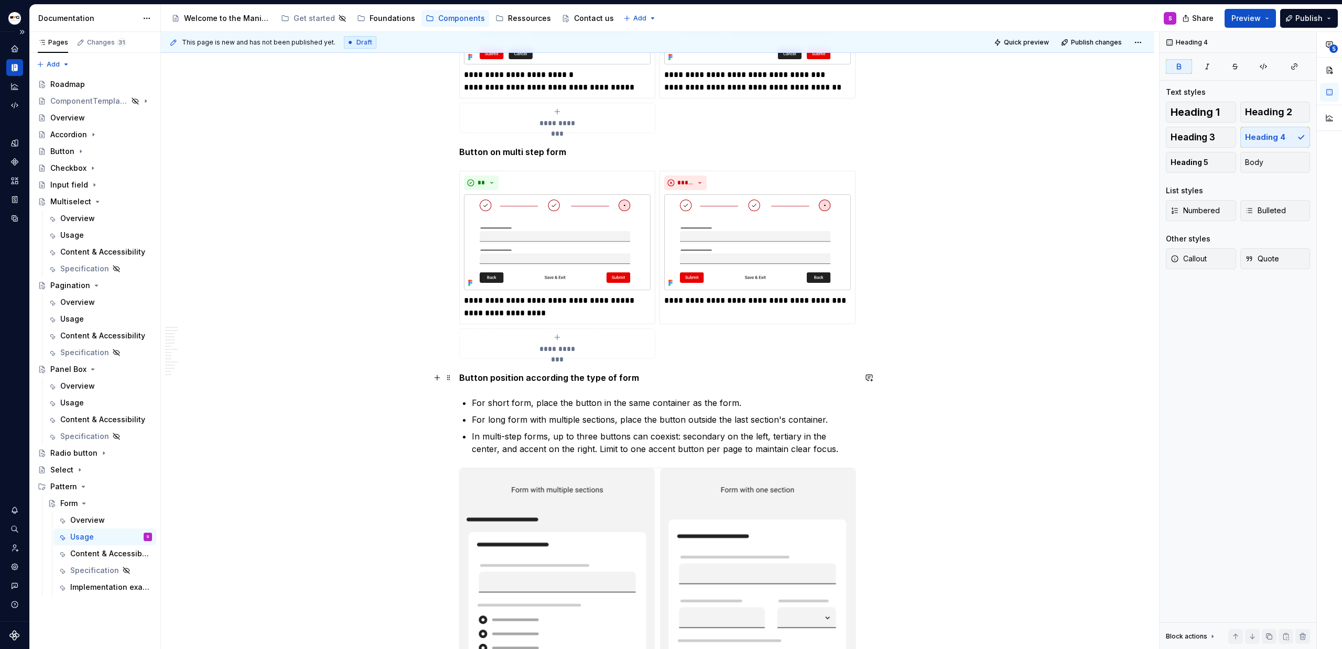
click at [571, 381] on strong "Button position according the type of form" at bounding box center [549, 378] width 180 height 10
click at [524, 376] on strong "Button position according the type of form" at bounding box center [549, 378] width 180 height 10
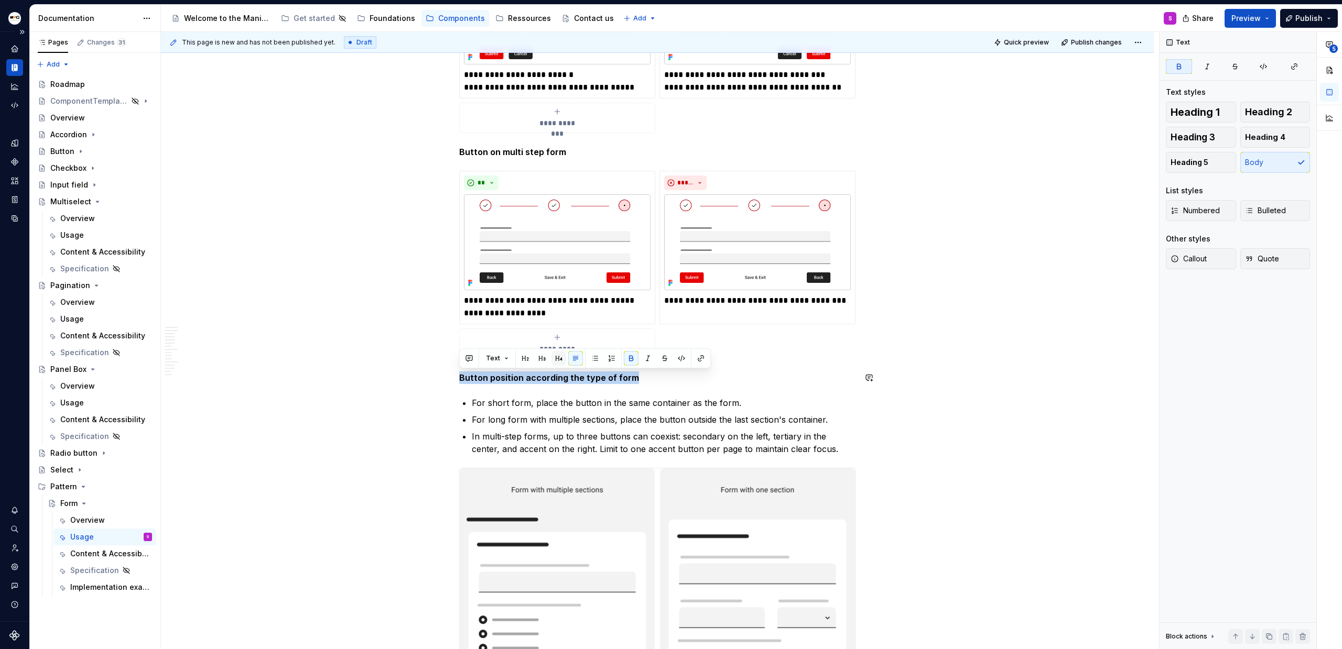
click at [559, 356] on button "button" at bounding box center [558, 358] width 15 height 15
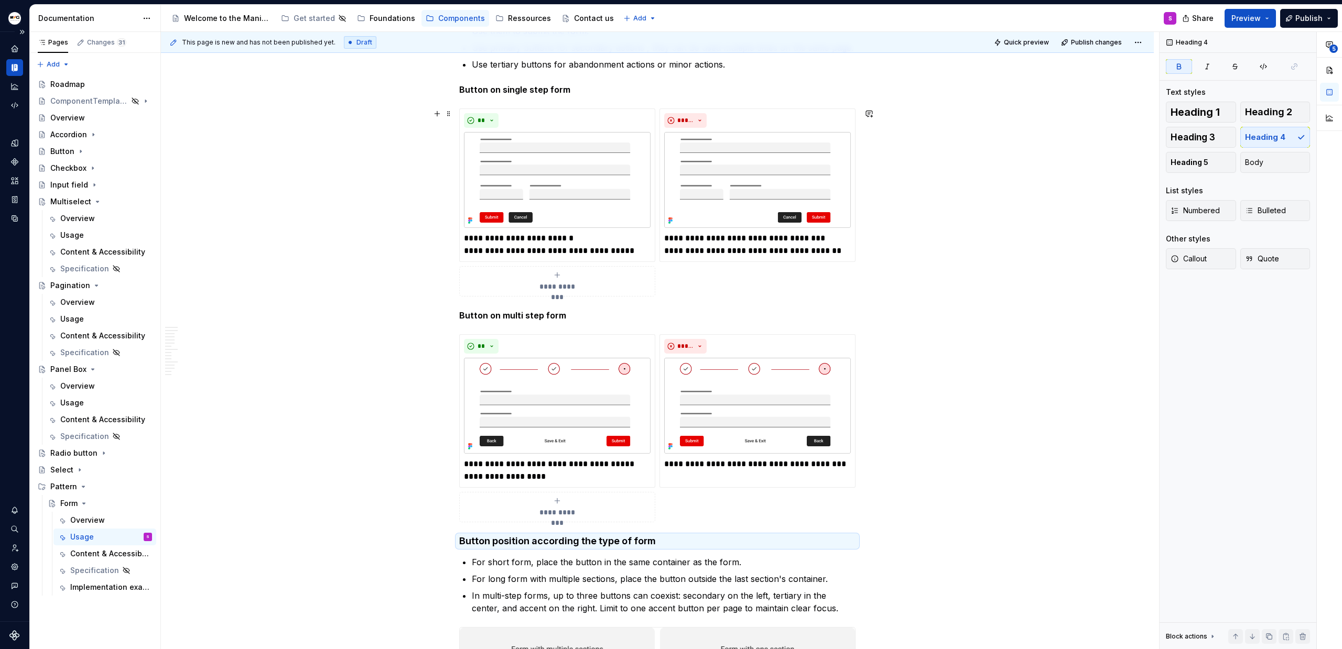
scroll to position [2781, 0]
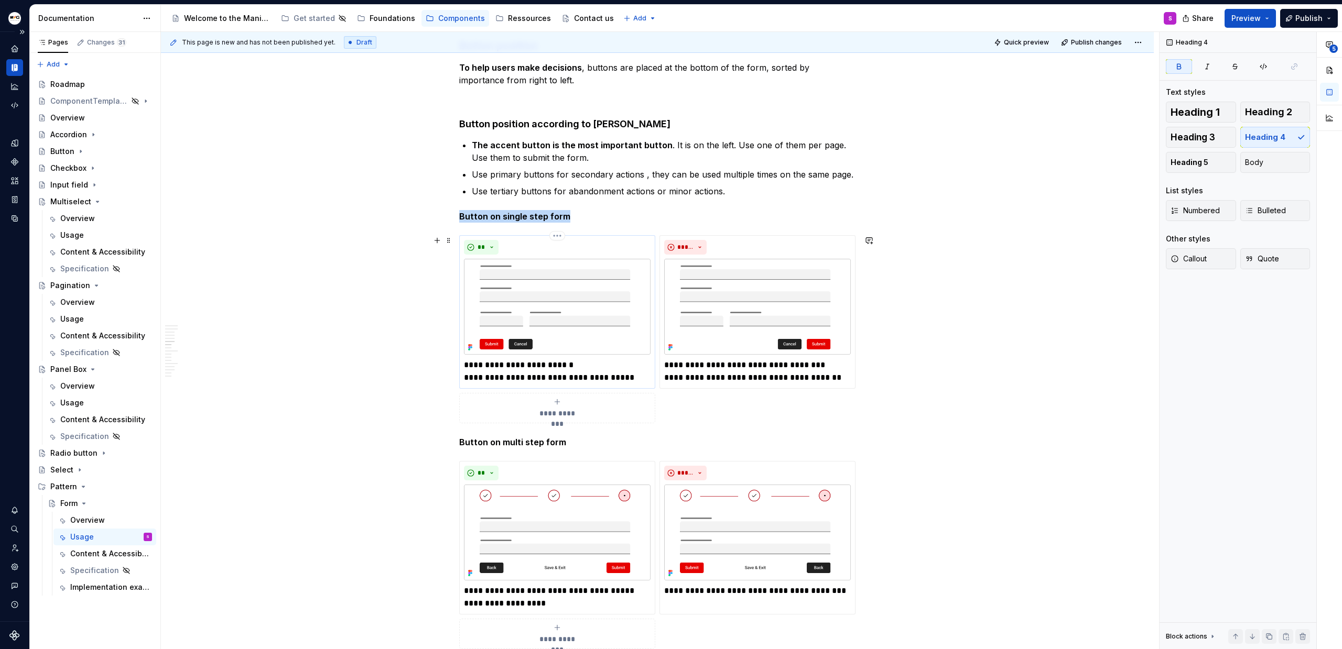
click at [516, 312] on img at bounding box center [557, 307] width 187 height 96
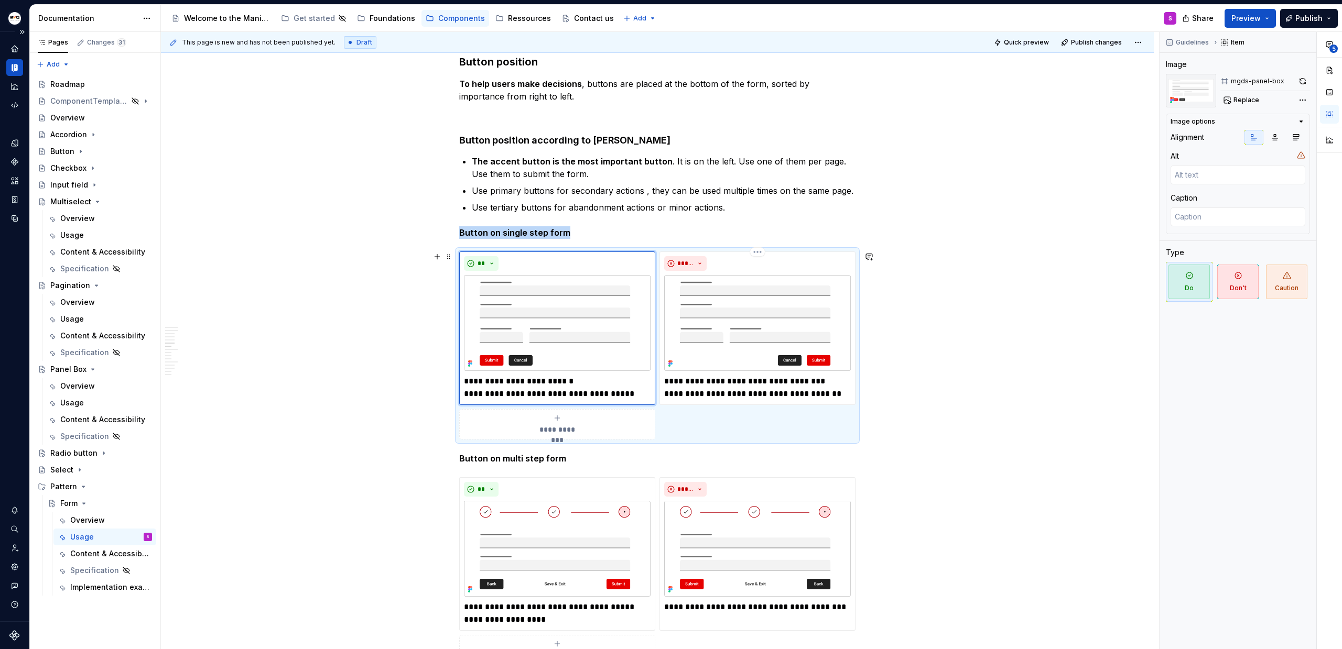
scroll to position [2671, 0]
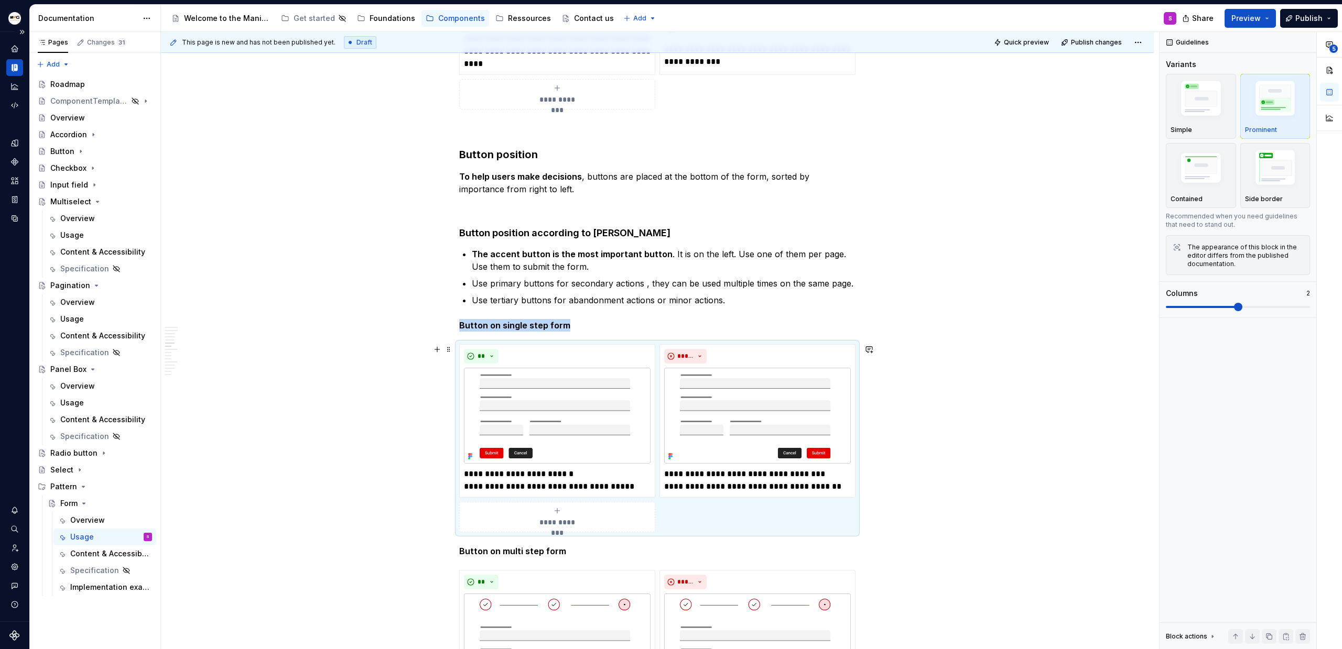
scroll to position [2673, 0]
click at [751, 374] on img at bounding box center [757, 415] width 187 height 96
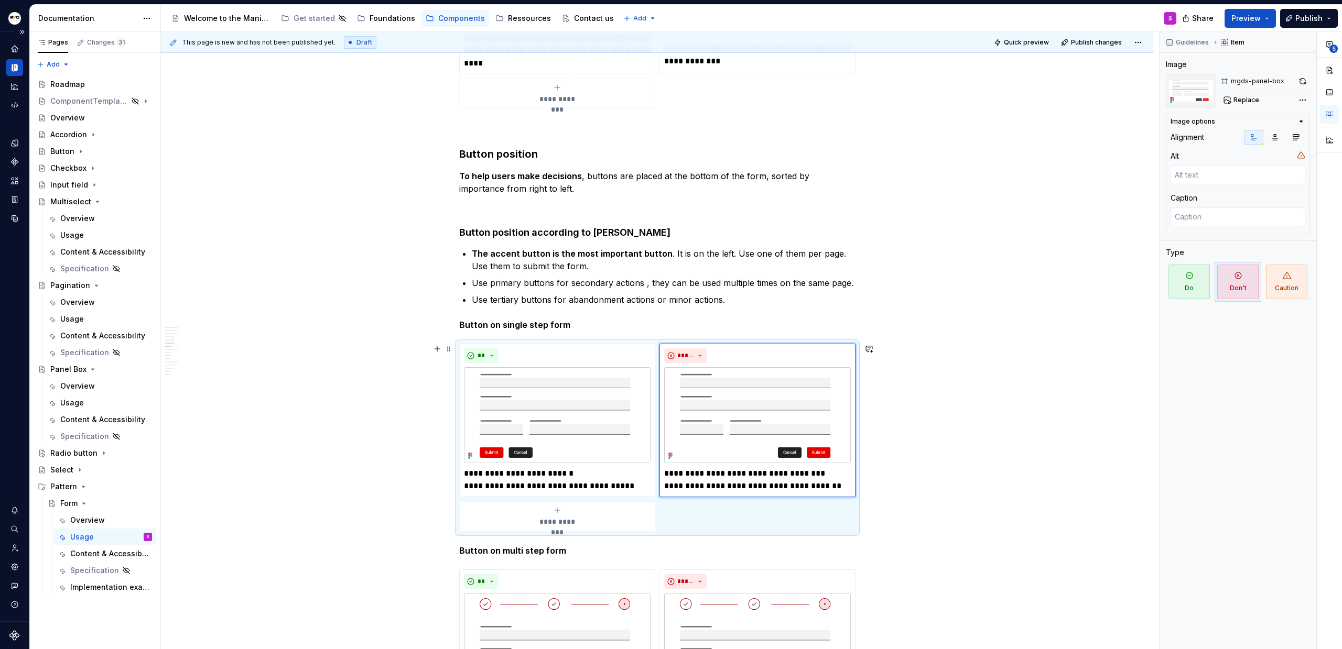
click at [743, 526] on div "**********" at bounding box center [657, 438] width 396 height 188
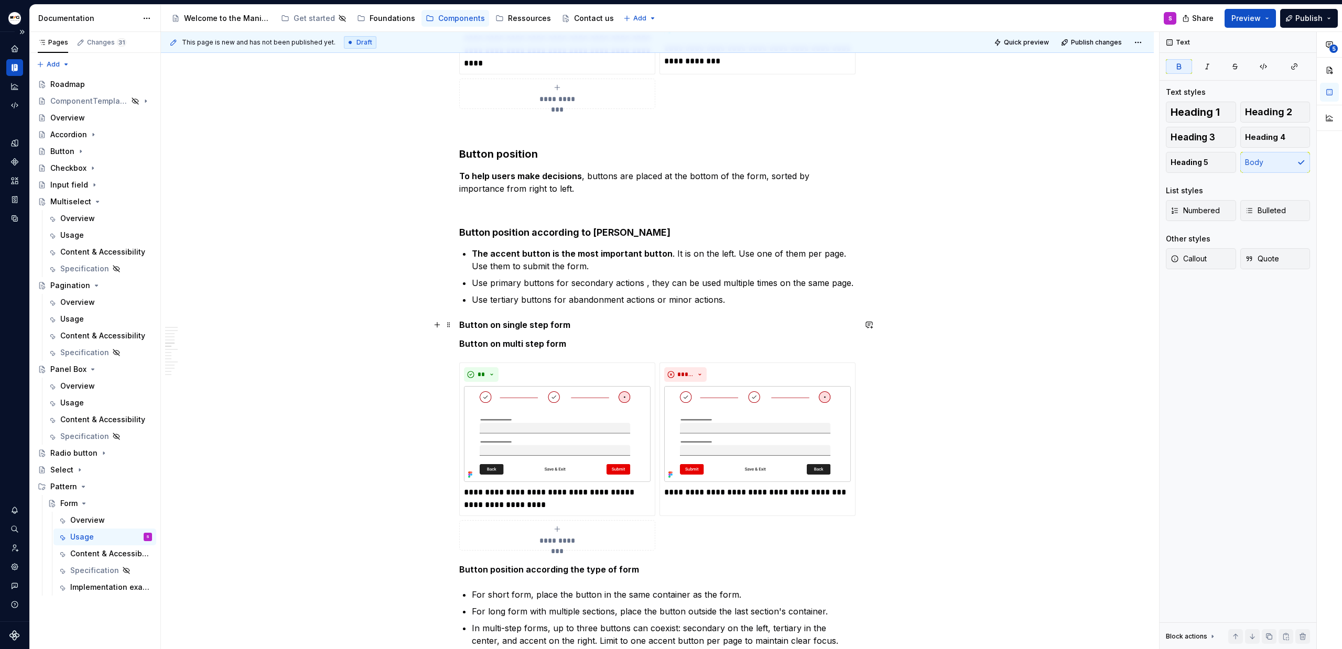
click at [527, 321] on strong "Button on single step form" at bounding box center [514, 325] width 111 height 10
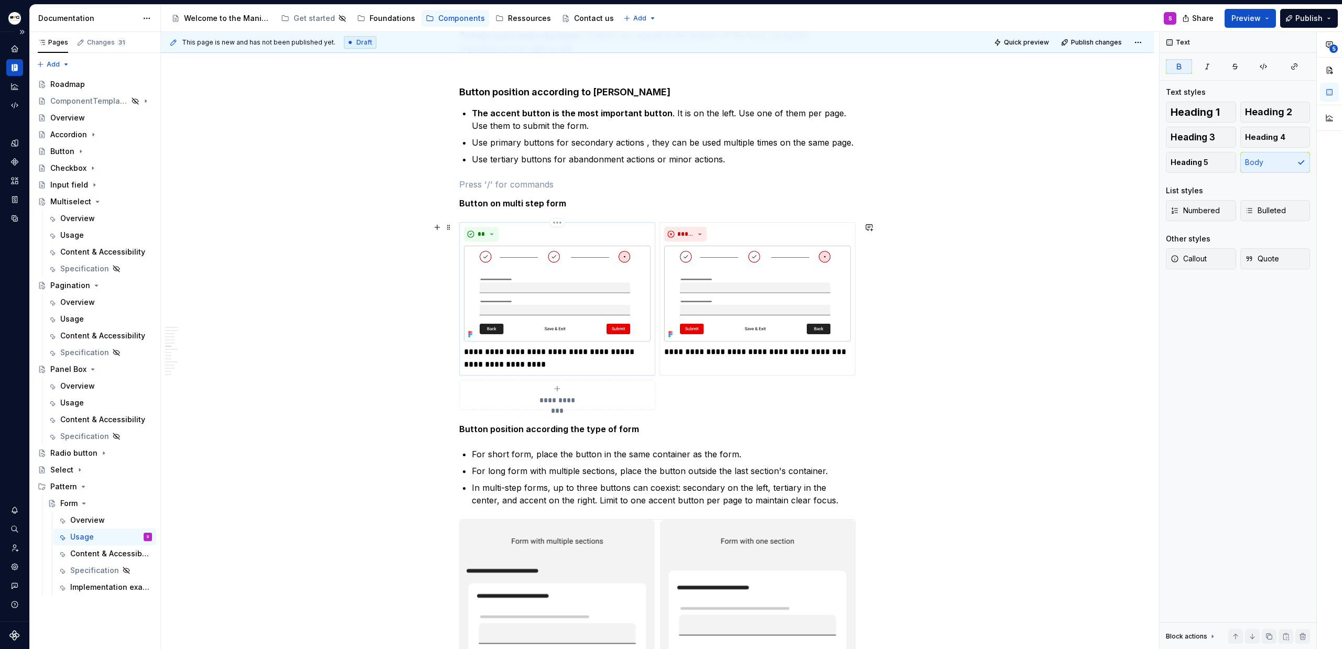
scroll to position [2816, 0]
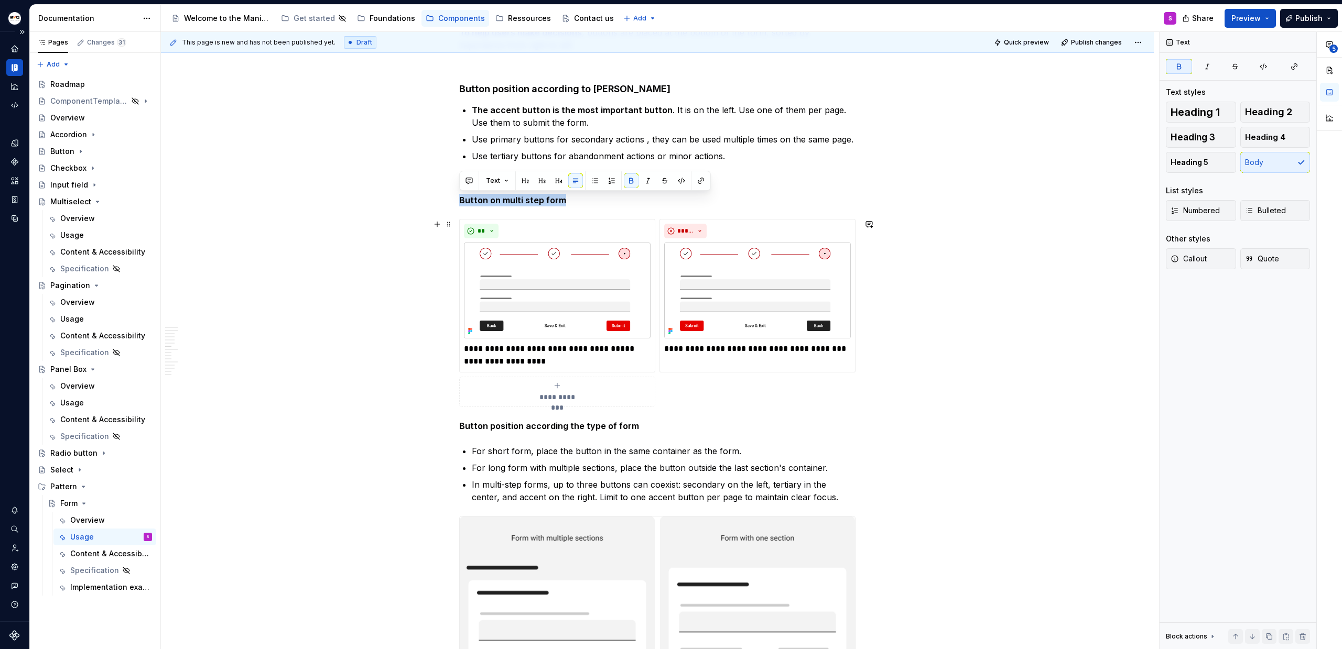
drag, startPoint x: 459, startPoint y: 200, endPoint x: 704, endPoint y: 389, distance: 309.7
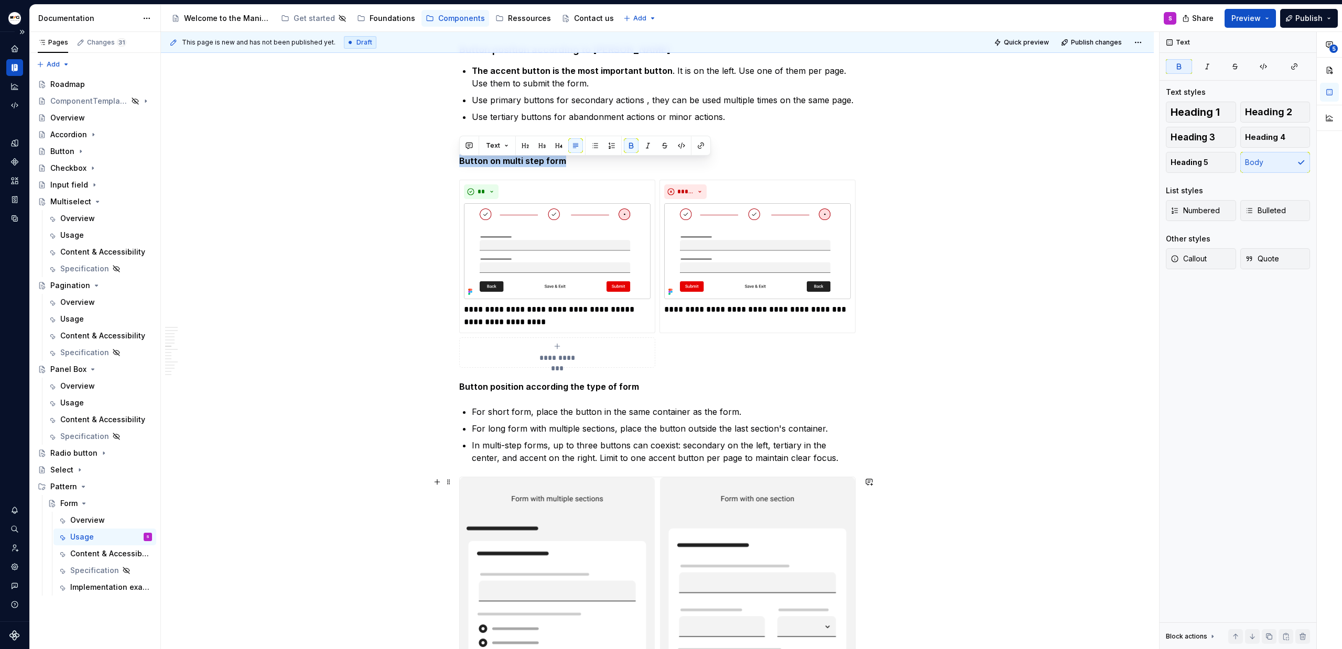
scroll to position [2862, 0]
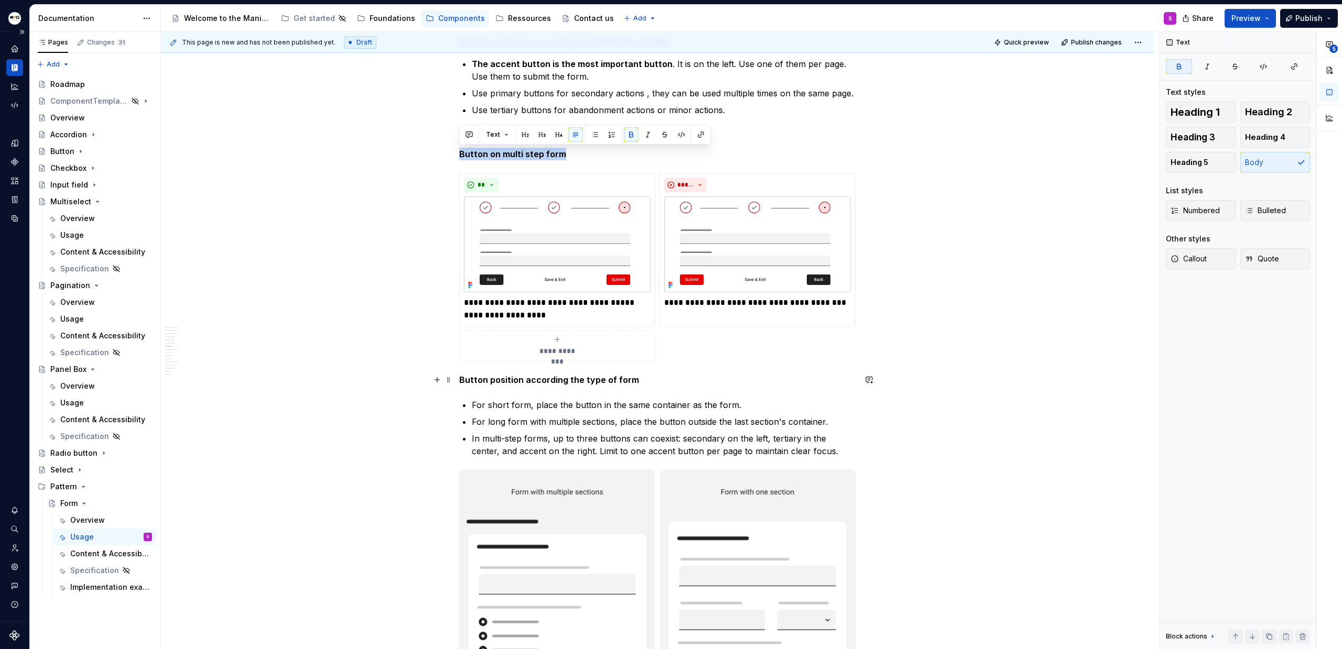
click at [574, 381] on strong "Button position according the type of form" at bounding box center [549, 380] width 180 height 10
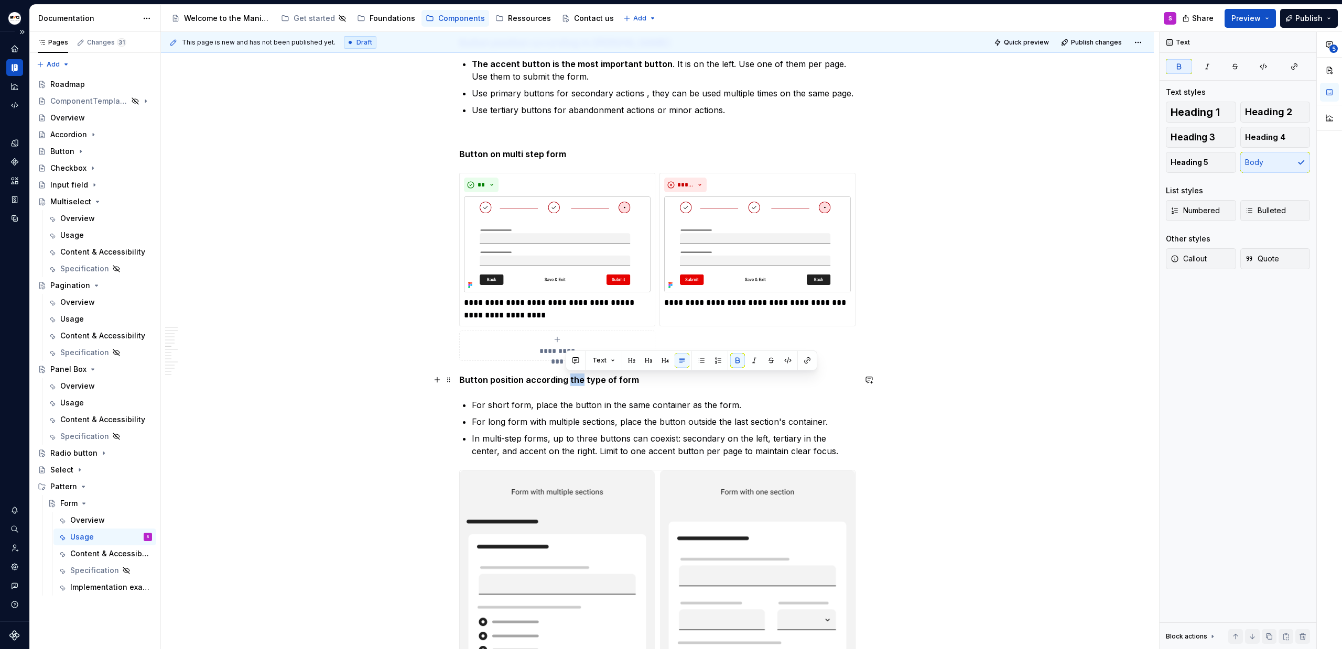
click at [574, 381] on strong "Button position according the type of form" at bounding box center [549, 380] width 180 height 10
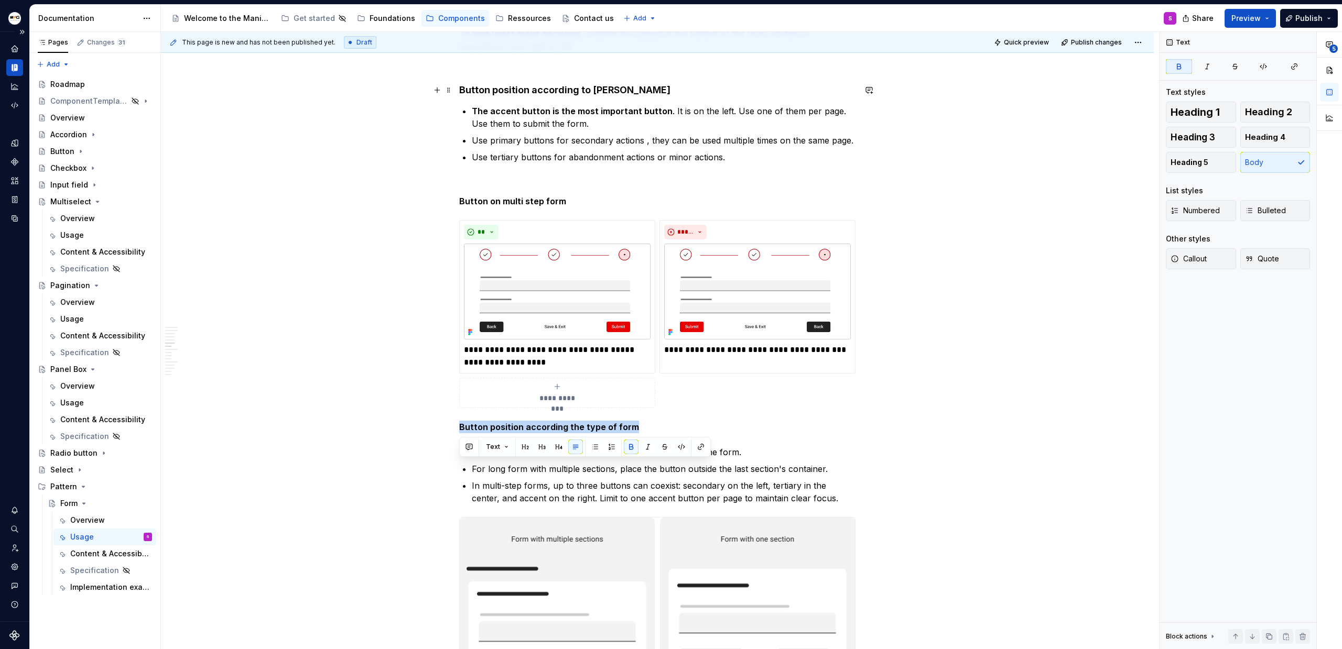
scroll to position [2765, 0]
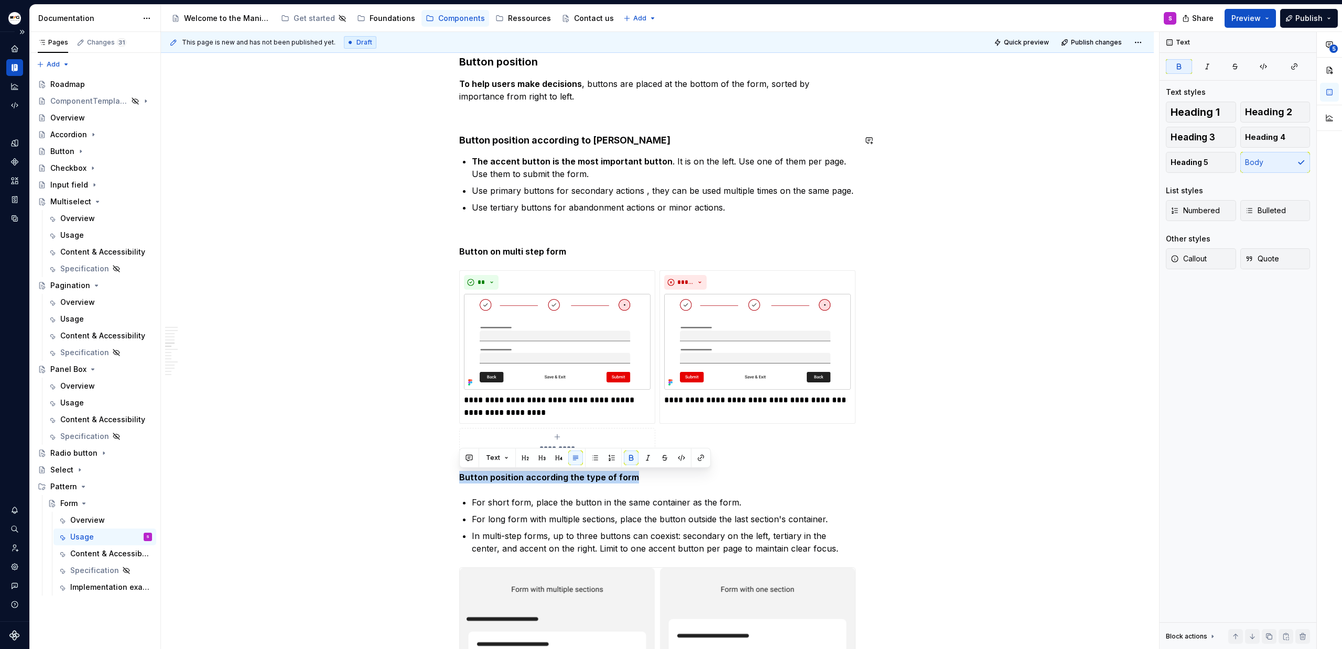
click at [555, 140] on strong "Button position according to [PERSON_NAME]" at bounding box center [564, 140] width 211 height 11
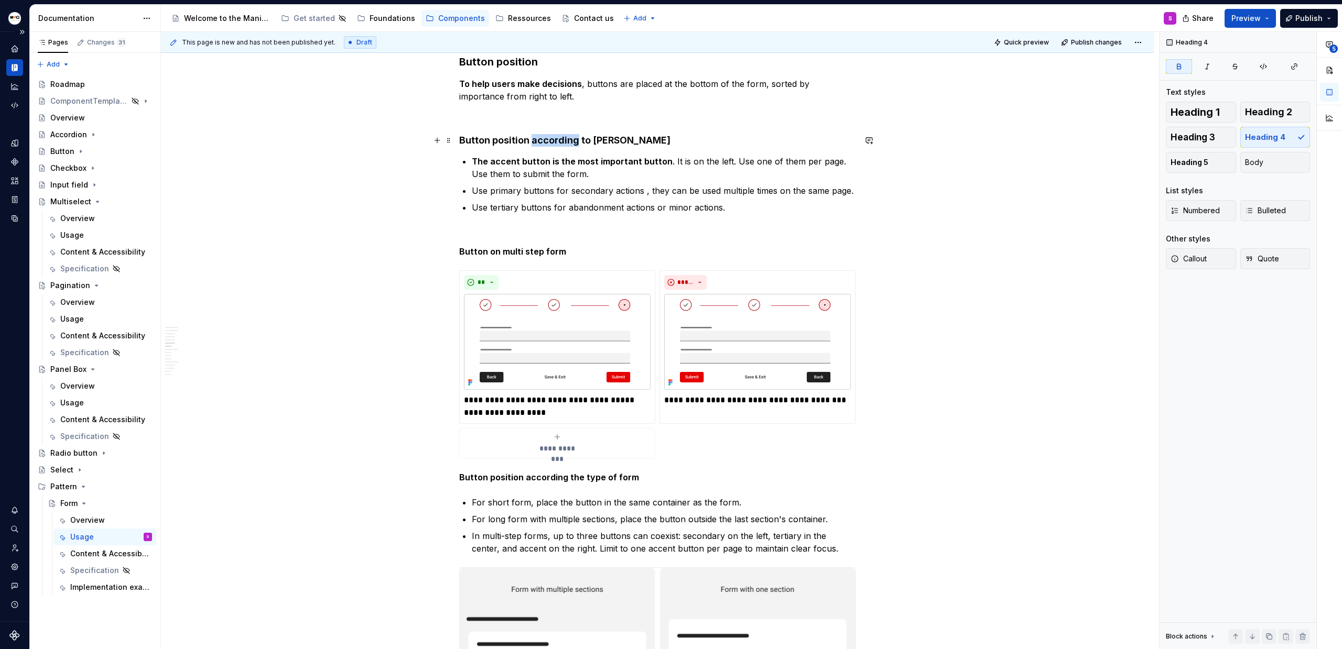
click at [555, 140] on strong "Button position according to [PERSON_NAME]" at bounding box center [564, 140] width 211 height 11
click at [1250, 164] on span "Body" at bounding box center [1254, 162] width 18 height 10
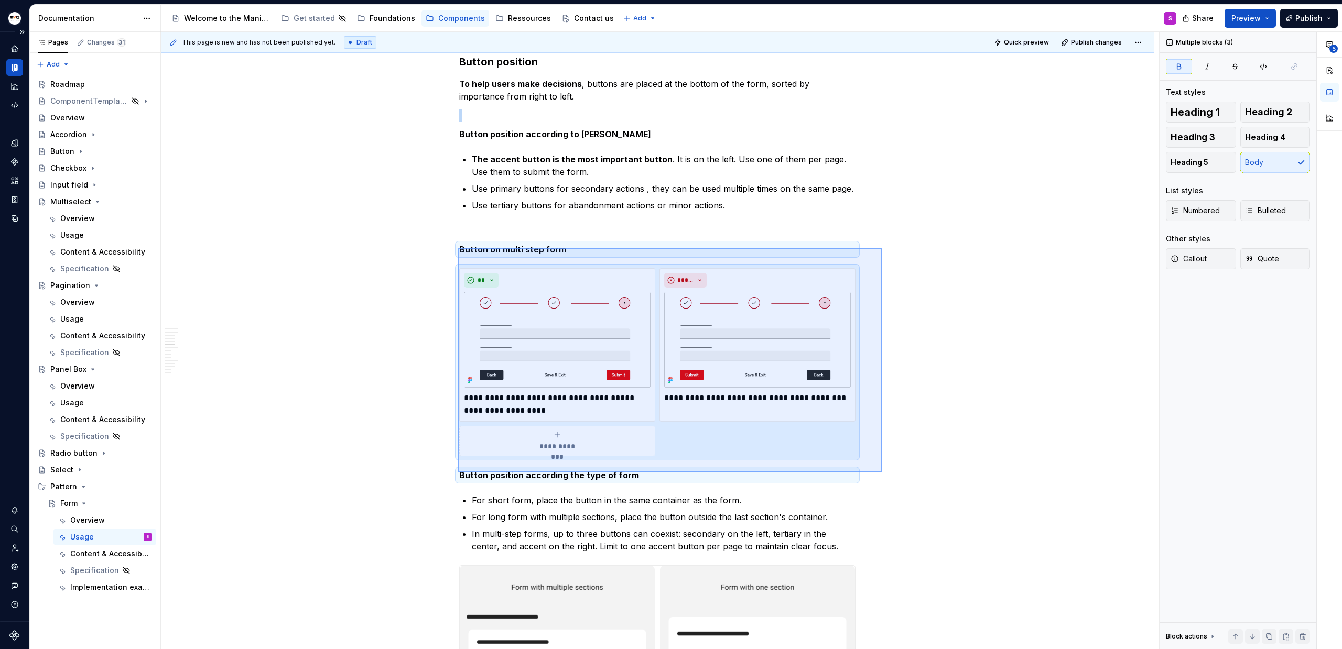
drag, startPoint x: 458, startPoint y: 248, endPoint x: 882, endPoint y: 473, distance: 480.1
click at [882, 473] on div "This page is new and has not been published yet. Draft Quick preview Publish ch…" at bounding box center [660, 341] width 998 height 618
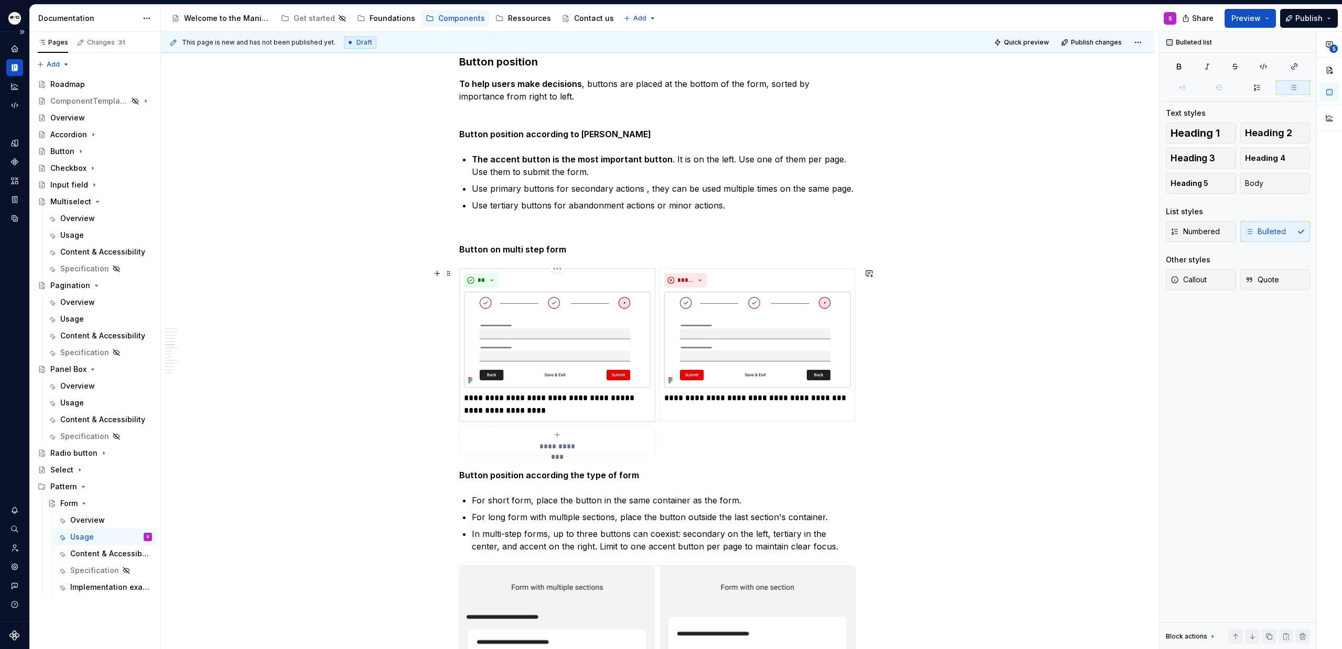
click at [564, 288] on div "**********" at bounding box center [557, 345] width 187 height 144
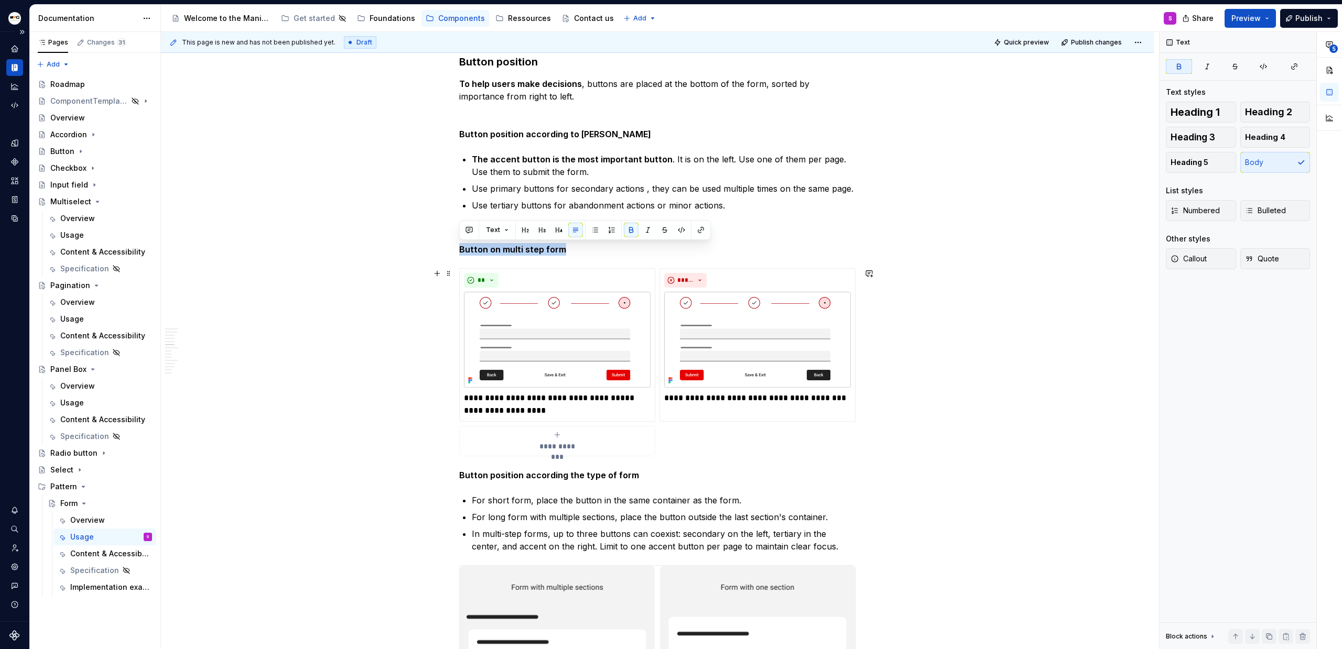
drag, startPoint x: 460, startPoint y: 248, endPoint x: 793, endPoint y: 439, distance: 384.2
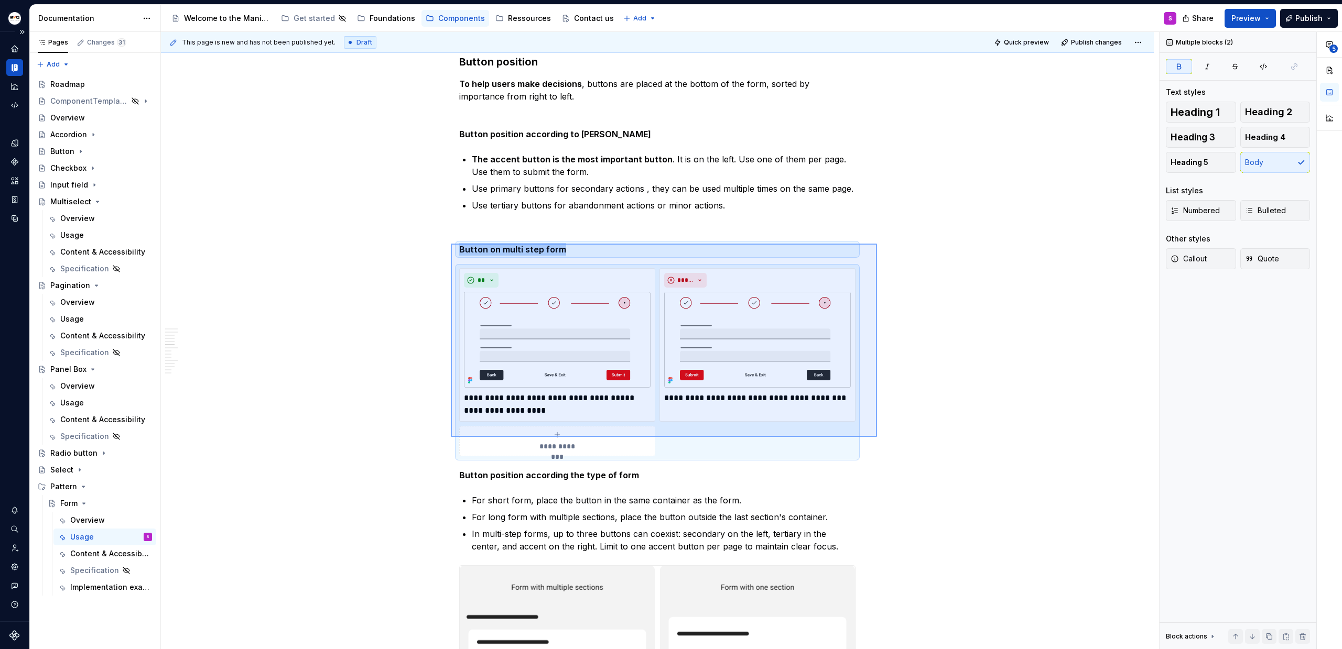
drag, startPoint x: 877, startPoint y: 437, endPoint x: 451, endPoint y: 244, distance: 467.9
click at [451, 244] on div "This page is new and has not been published yet. Draft Quick preview Publish ch…" at bounding box center [660, 341] width 998 height 618
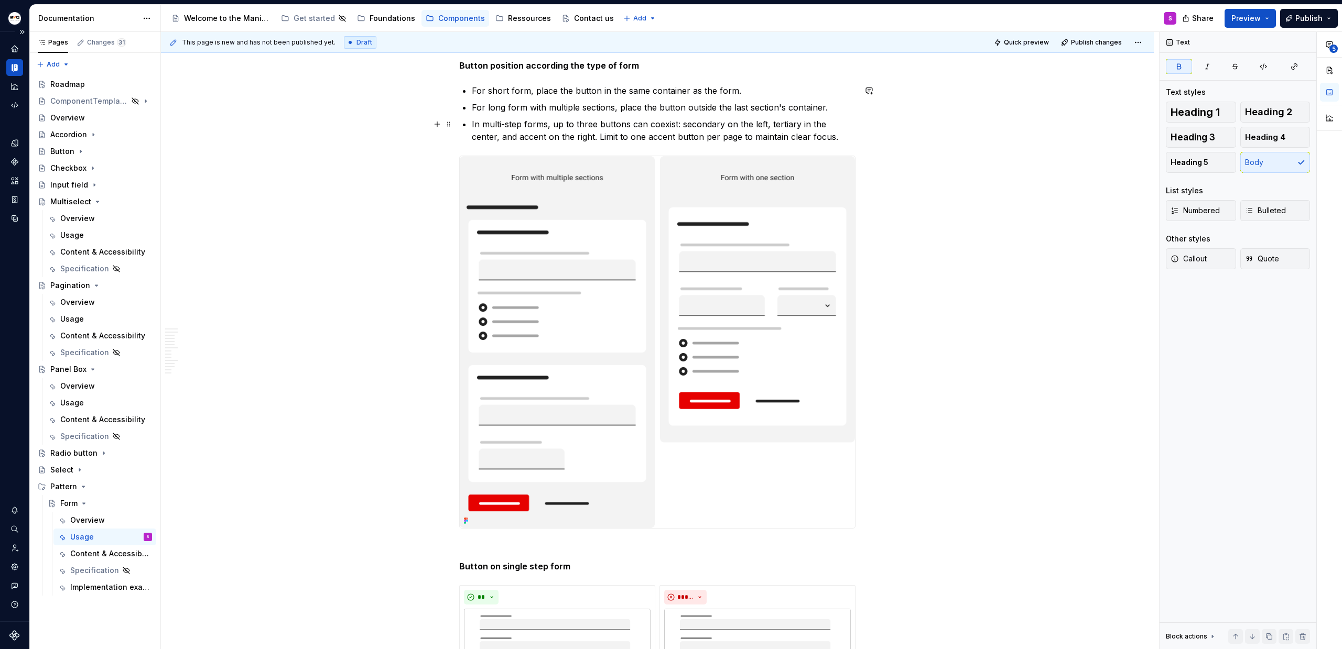
scroll to position [2951, 0]
click at [475, 542] on p at bounding box center [657, 545] width 396 height 13
click at [523, 546] on strong "Button on multi step form" at bounding box center [512, 545] width 107 height 10
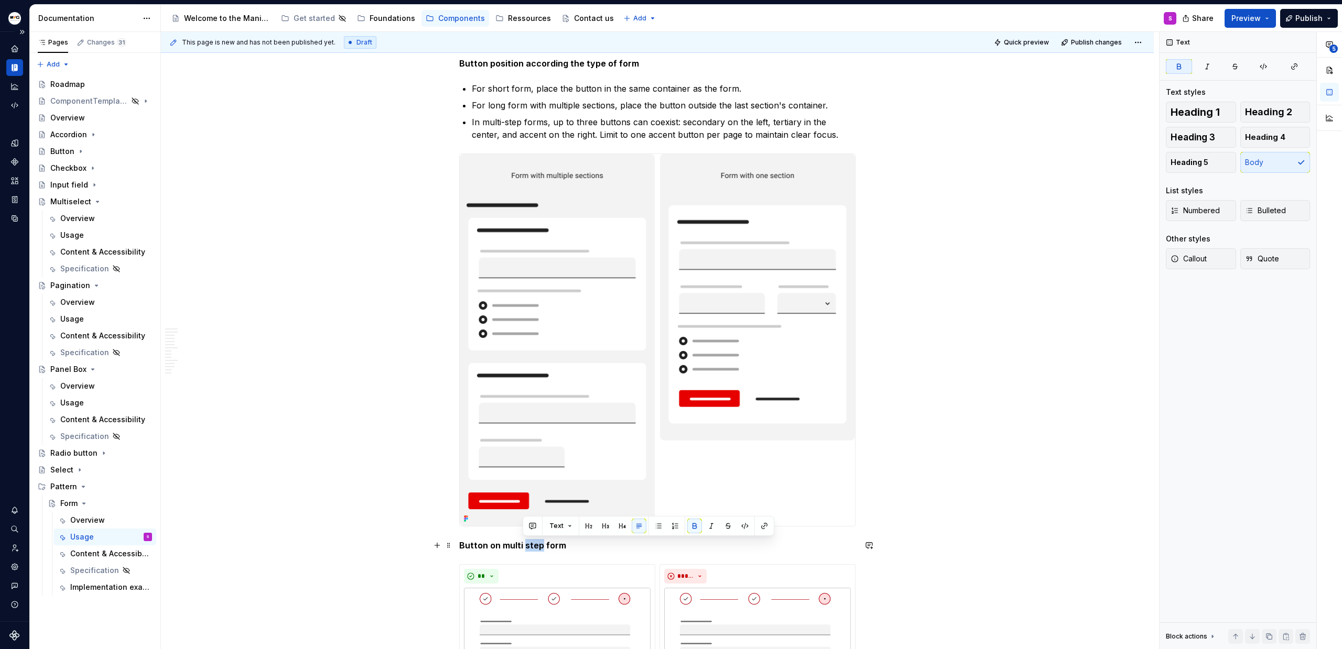
click at [523, 546] on strong "Button on multi step form" at bounding box center [512, 545] width 107 height 10
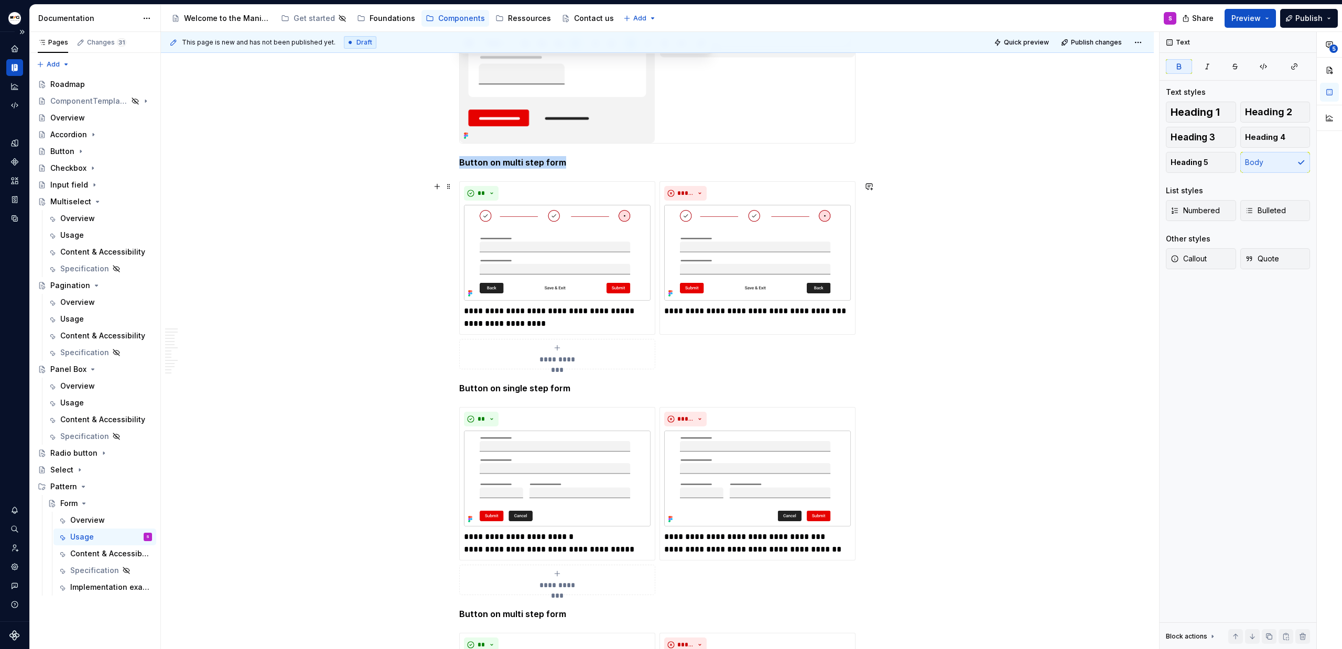
scroll to position [3434, 0]
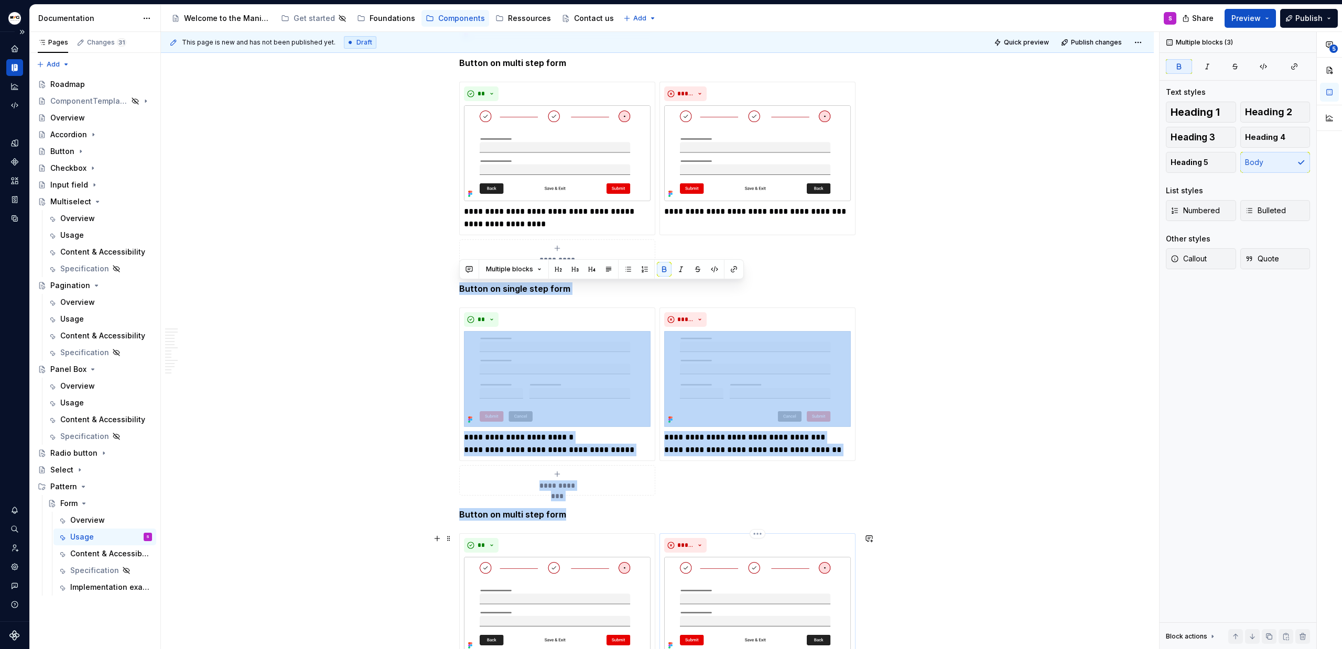
drag, startPoint x: 461, startPoint y: 291, endPoint x: 752, endPoint y: 554, distance: 392.9
click at [752, 554] on div "Anatomy Form container : manages and validates the global context of a form Hea…" at bounding box center [657, 105] width 396 height 6638
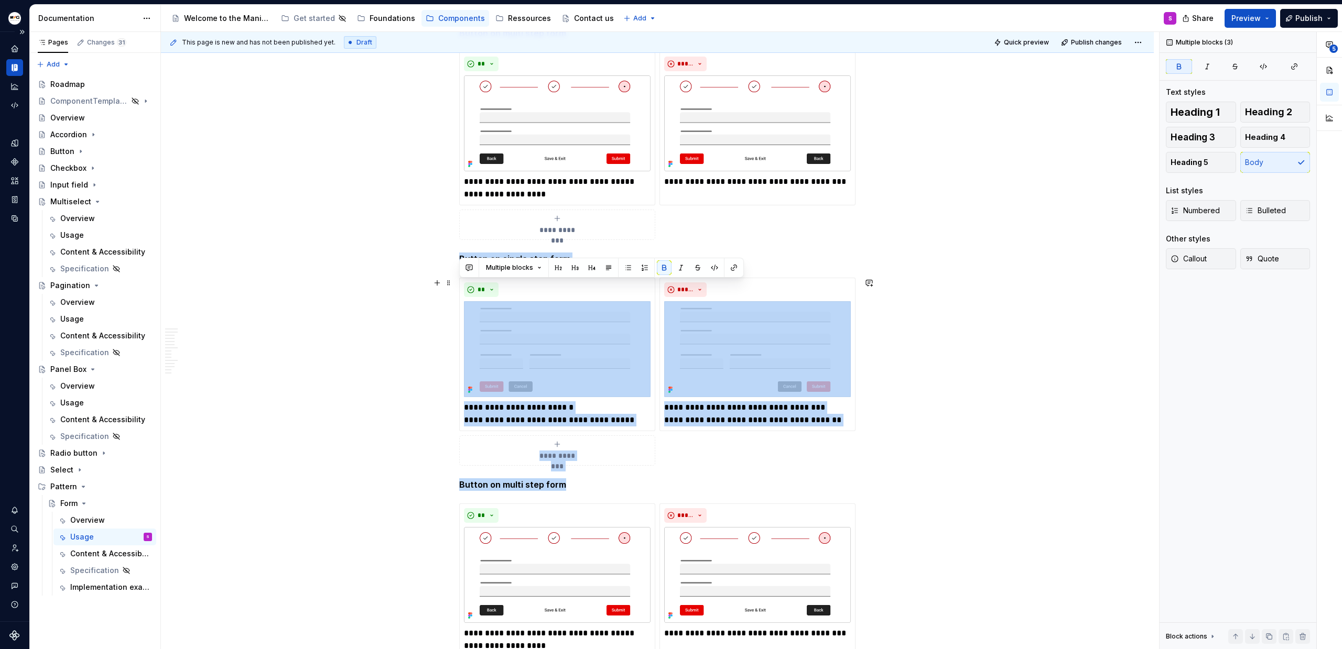
scroll to position [3764, 0]
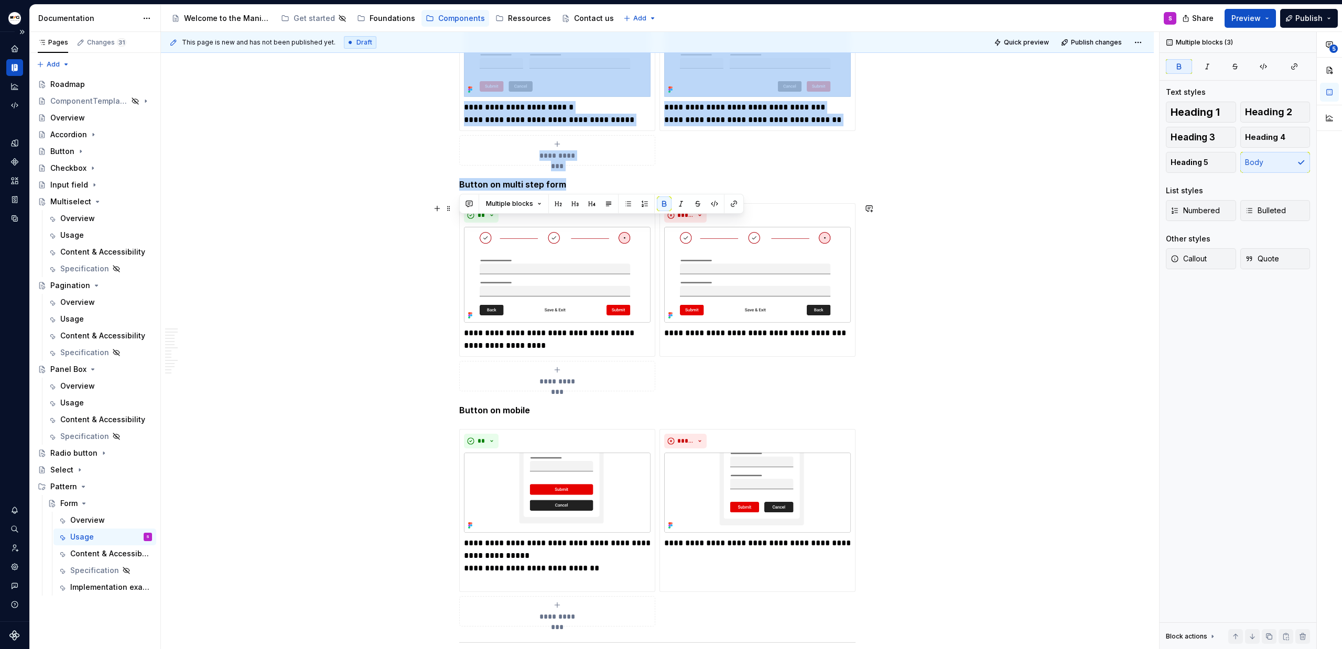
drag, startPoint x: 351, startPoint y: 295, endPoint x: 367, endPoint y: 285, distance: 19.1
click at [352, 293] on div "This page is new and has not been published yet. Draft Quick preview Publish ch…" at bounding box center [660, 341] width 998 height 618
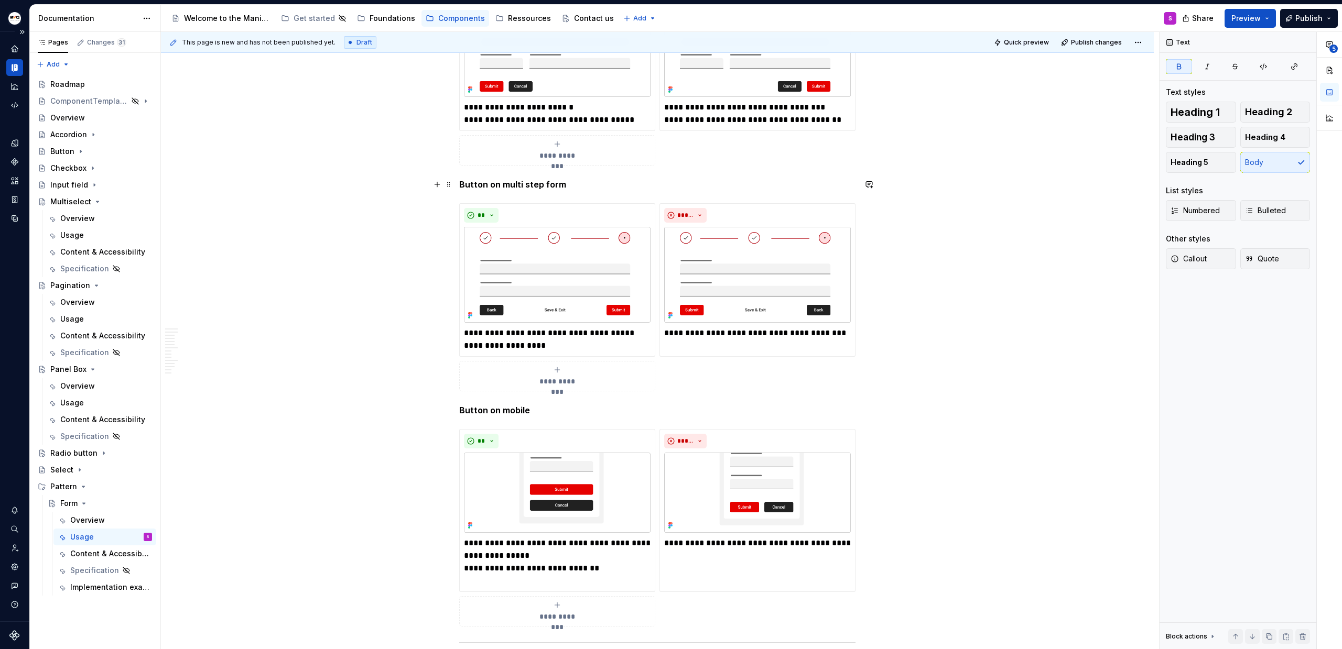
click at [460, 186] on strong "Button on multi step form" at bounding box center [512, 184] width 107 height 10
drag, startPoint x: 460, startPoint y: 186, endPoint x: 800, endPoint y: 356, distance: 380.4
click at [726, 351] on div "**********" at bounding box center [757, 280] width 196 height 154
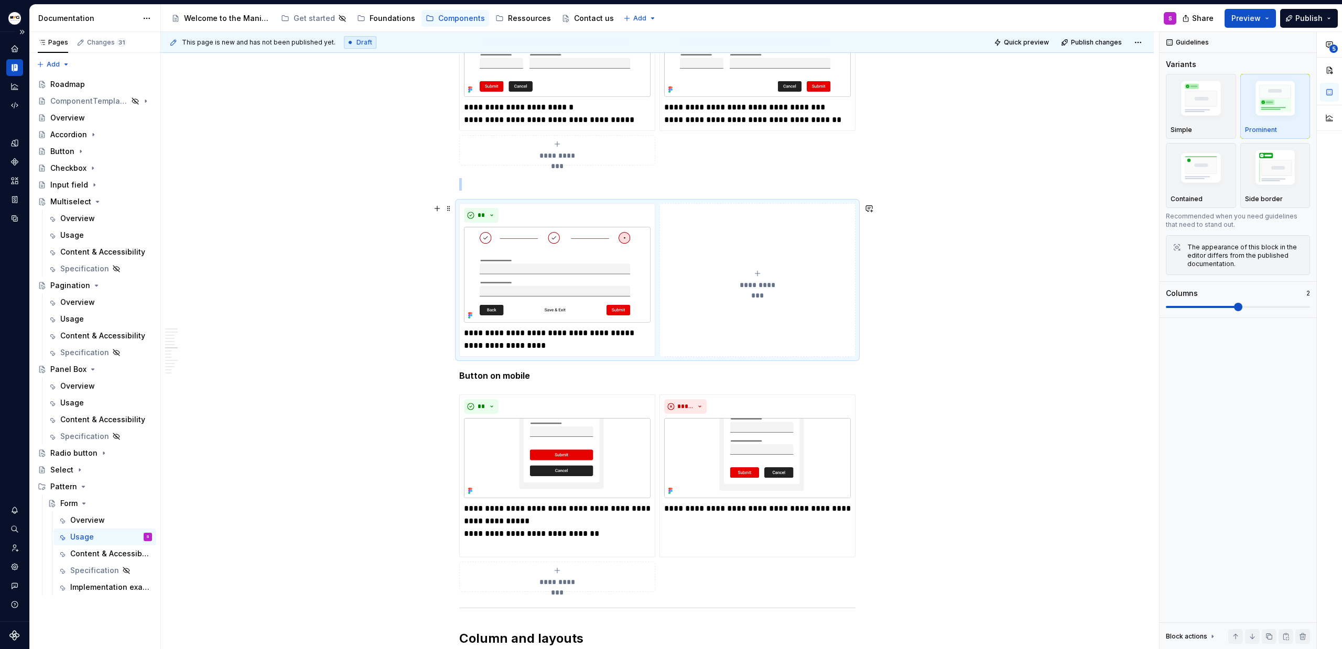
click at [733, 336] on button "**********" at bounding box center [757, 280] width 196 height 154
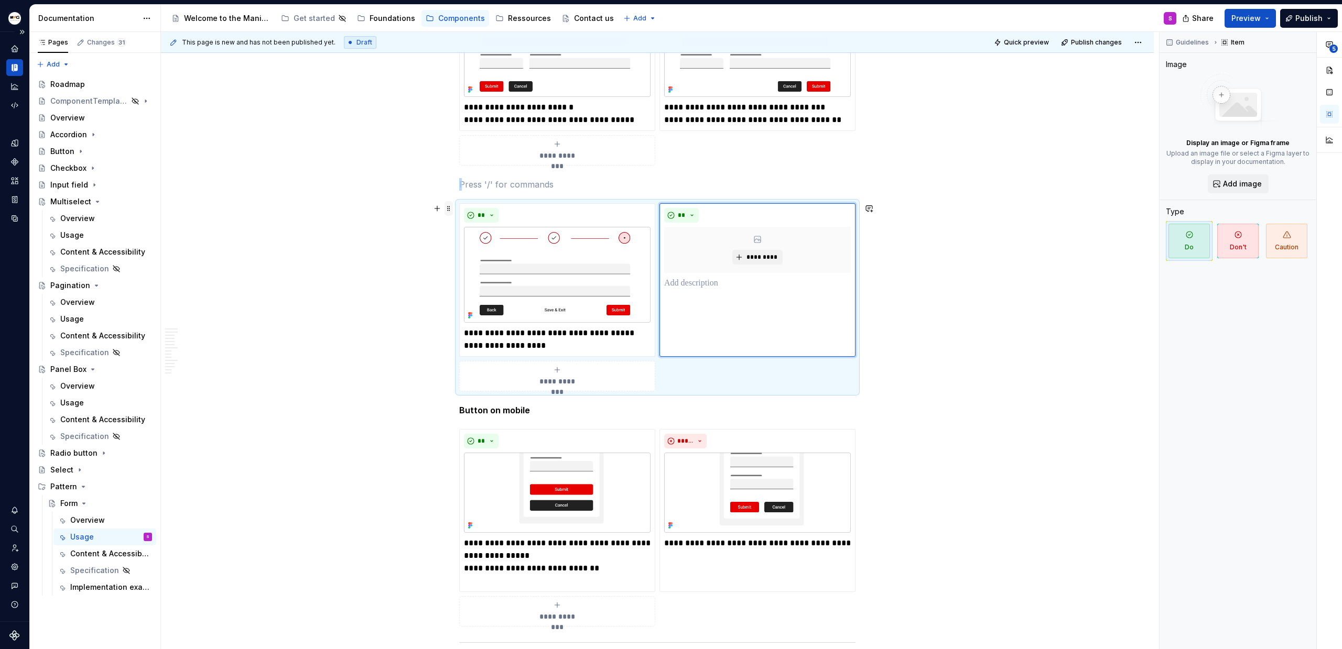
click at [447, 211] on span at bounding box center [448, 208] width 8 height 15
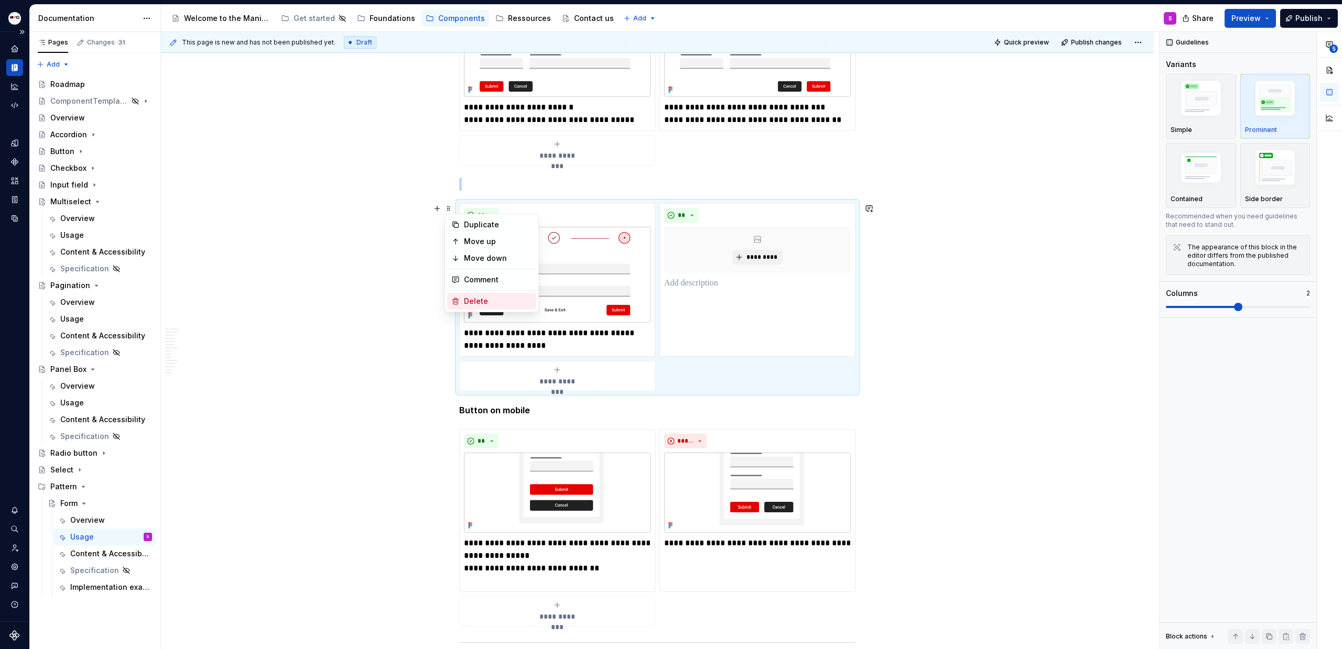
click at [484, 300] on div "Delete" at bounding box center [498, 301] width 68 height 10
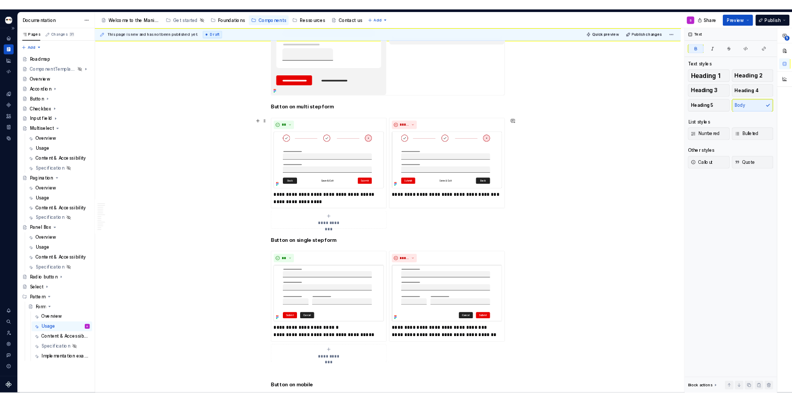
scroll to position [3267, 0]
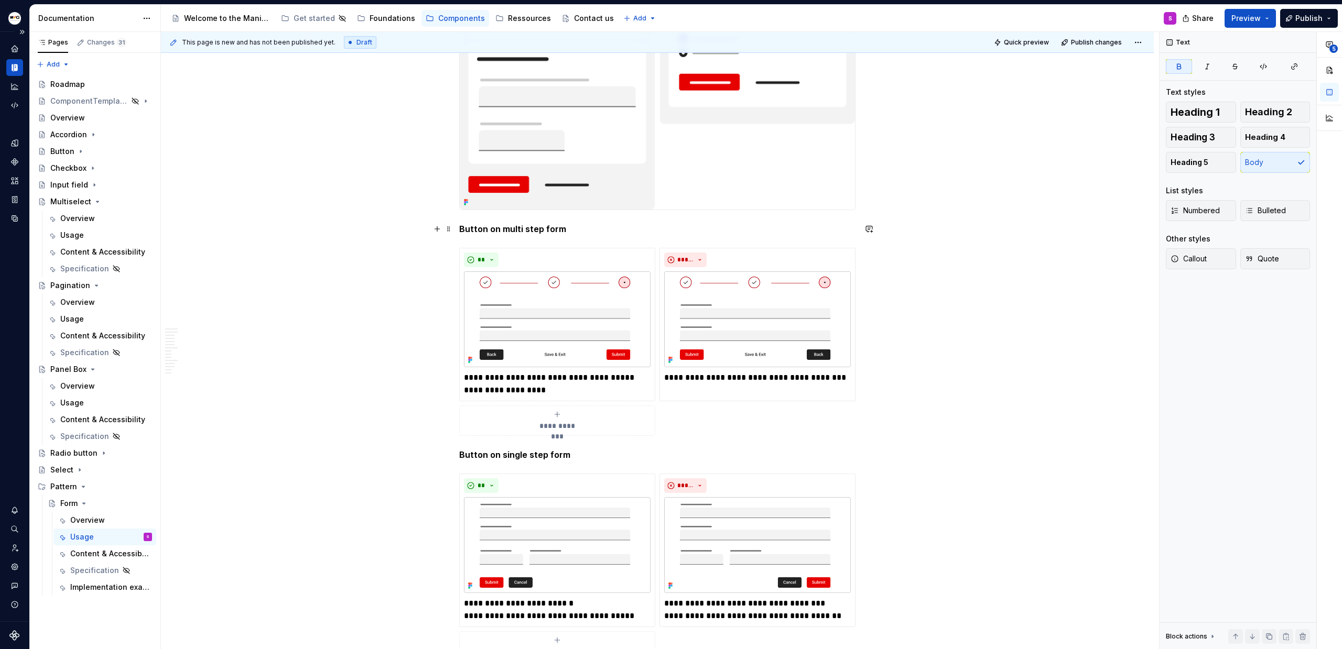
click at [564, 230] on p "Button on multi step form" at bounding box center [657, 229] width 396 height 13
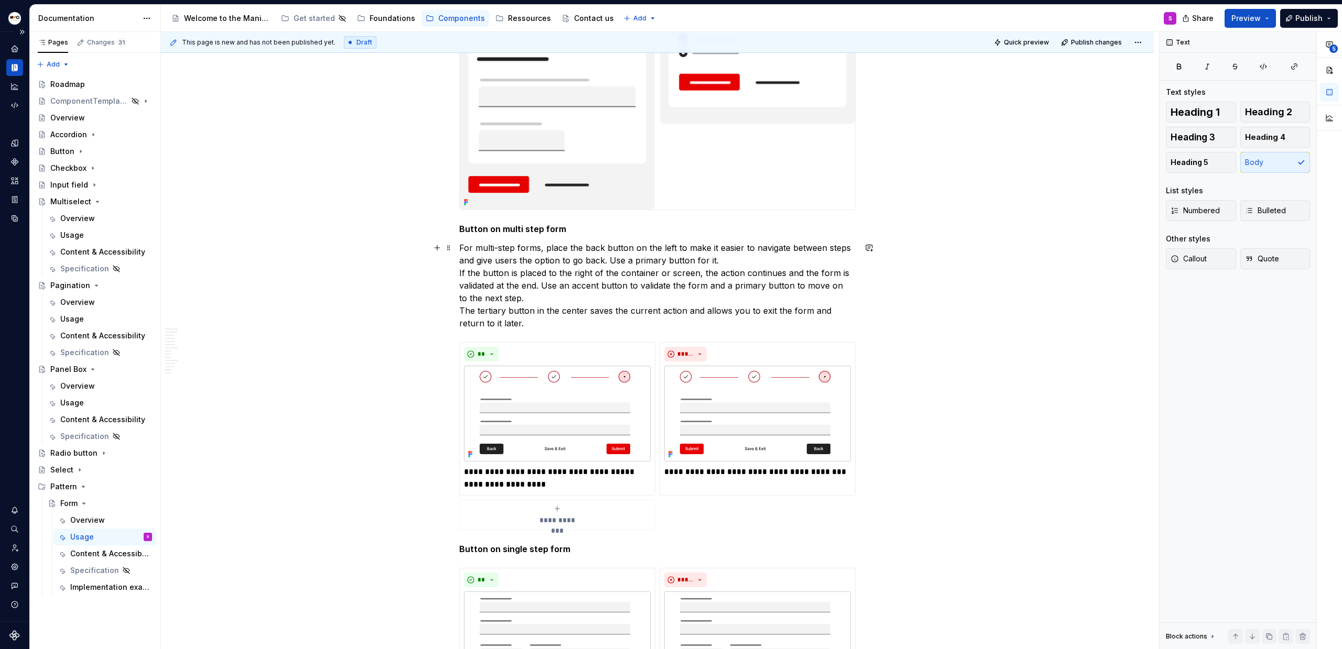
click at [545, 249] on p "For multi-step forms, place the back button on the left to make it easier to na…" at bounding box center [657, 286] width 396 height 88
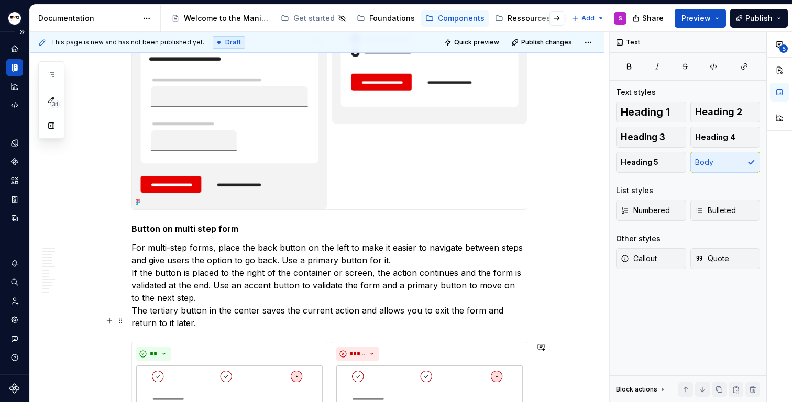
type textarea "*"
